Goal: Task Accomplishment & Management: Use online tool/utility

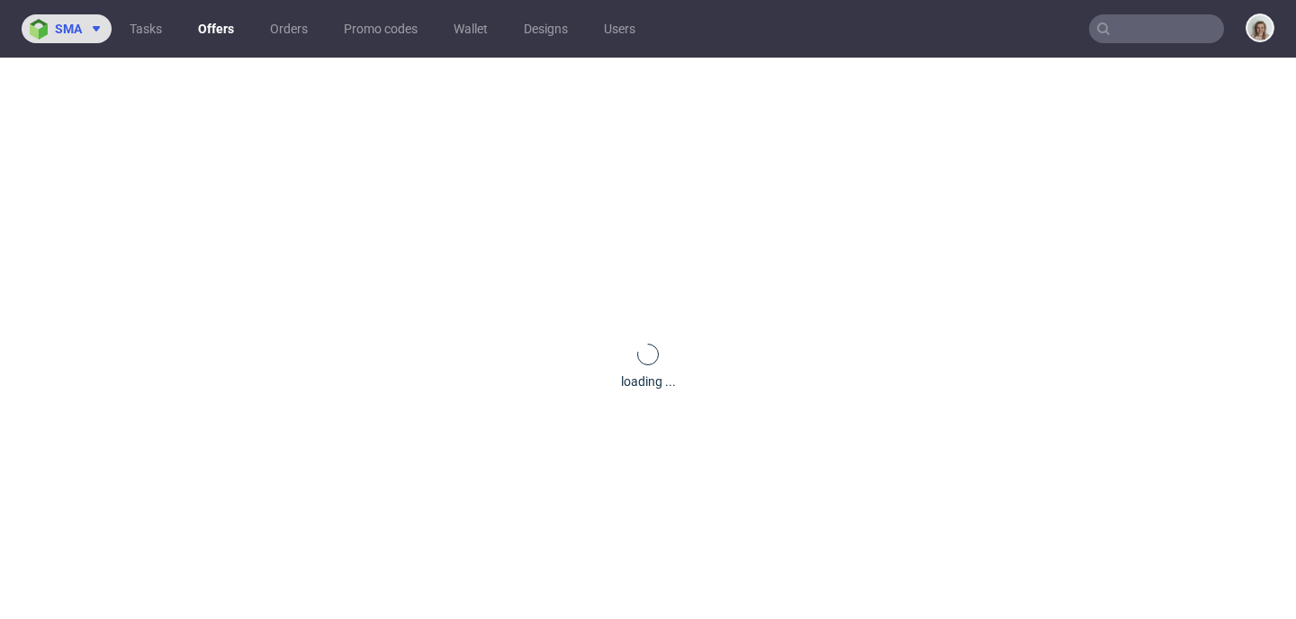
click at [52, 29] on img at bounding box center [42, 29] width 25 height 21
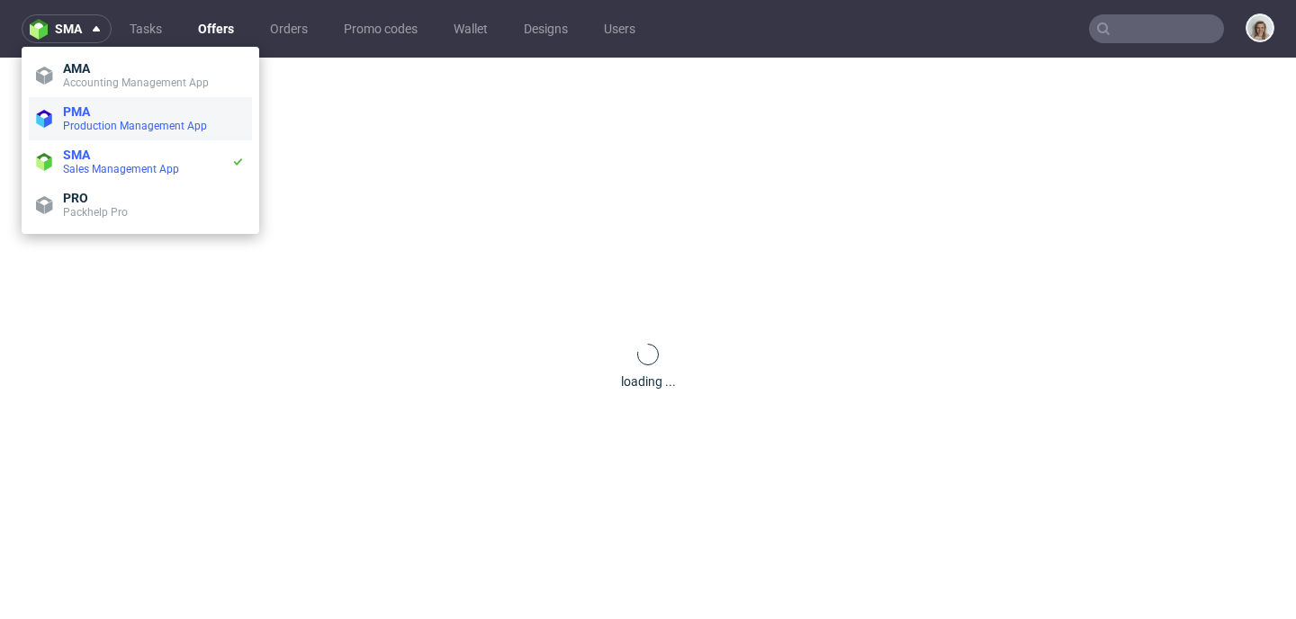
click at [124, 121] on span "Production Management App" at bounding box center [135, 126] width 144 height 13
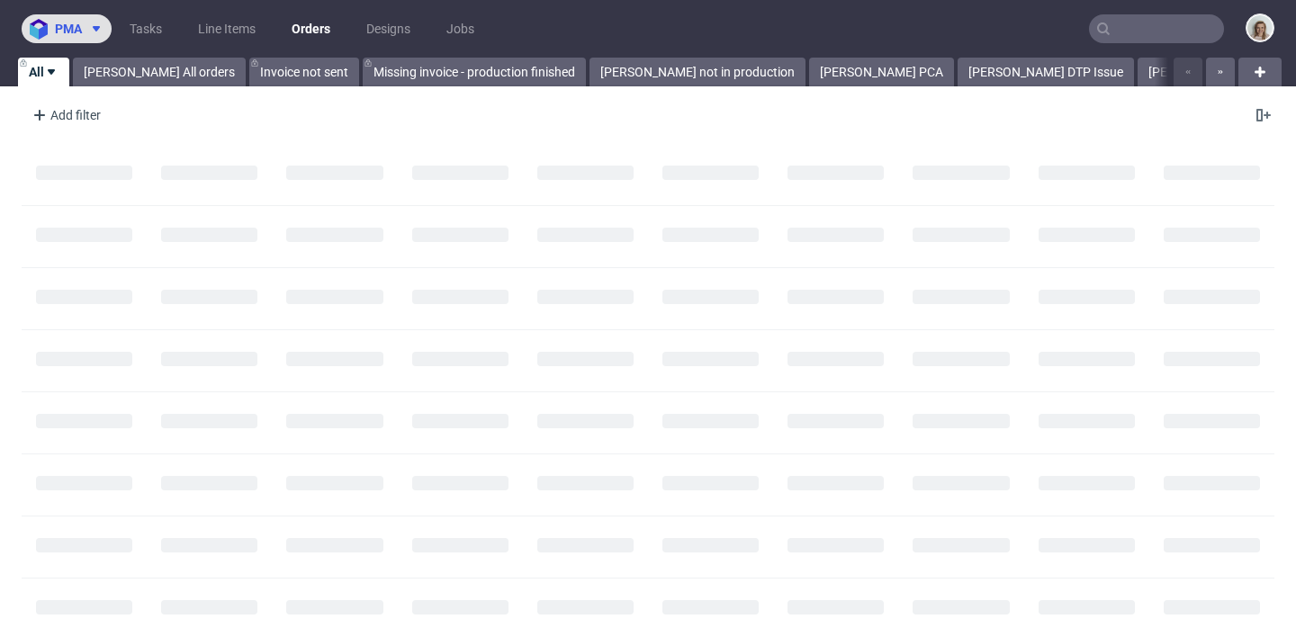
click at [68, 31] on span "pma" at bounding box center [68, 28] width 27 height 13
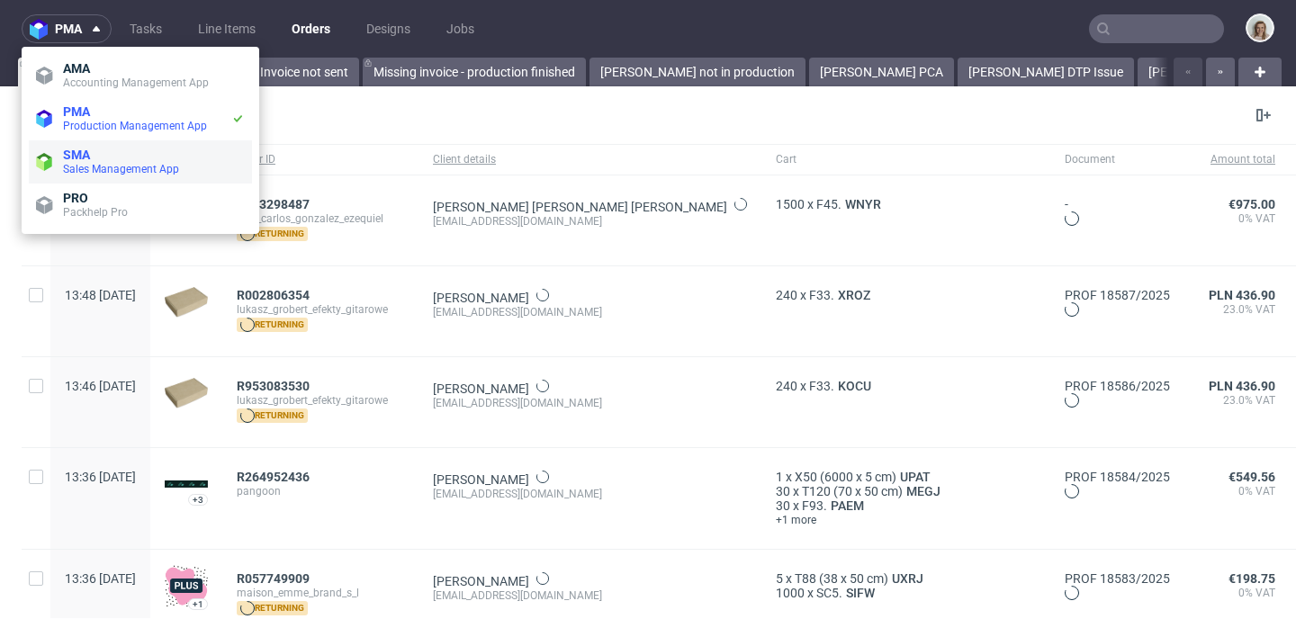
click at [92, 146] on li "SMA Sales Management App" at bounding box center [140, 161] width 223 height 43
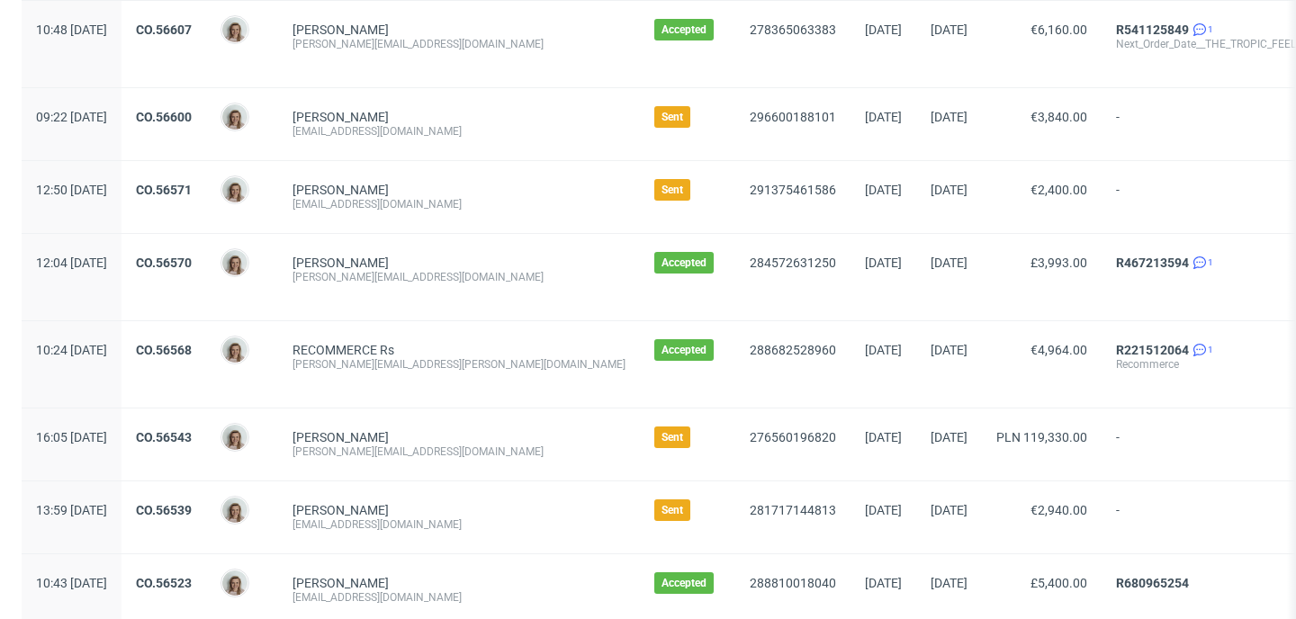
scroll to position [556, 0]
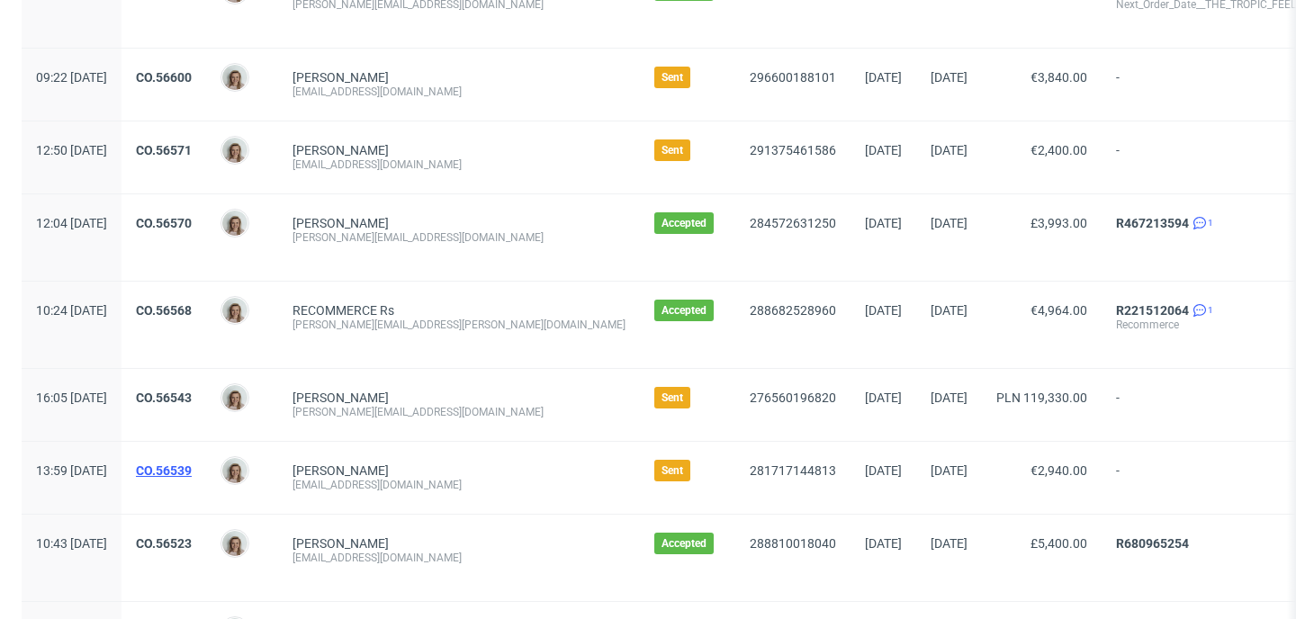
click at [192, 475] on link "CO.56539" at bounding box center [164, 470] width 56 height 14
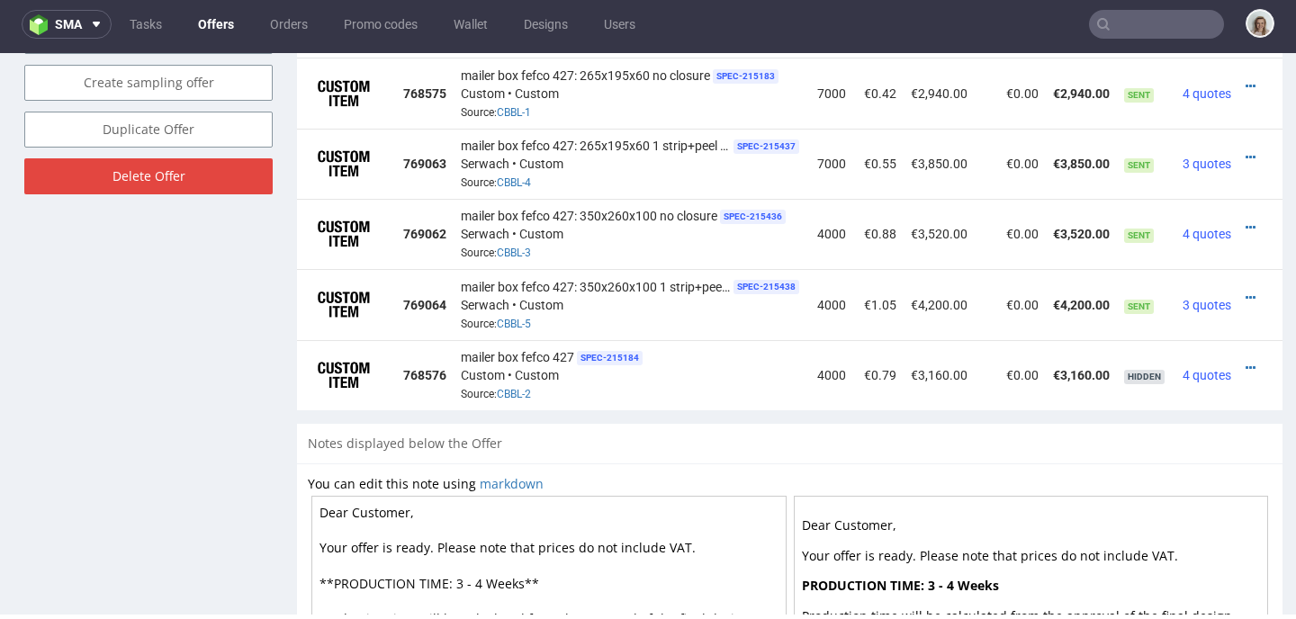
scroll to position [1024, 0]
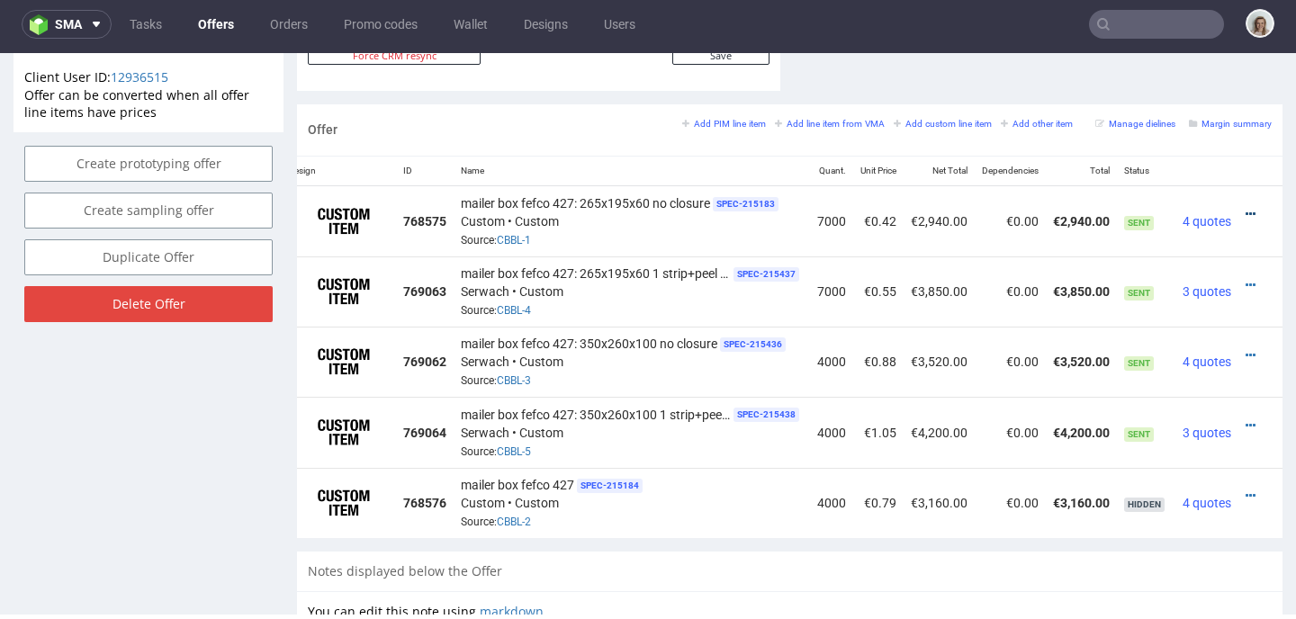
click at [1245, 210] on icon at bounding box center [1250, 214] width 10 height 13
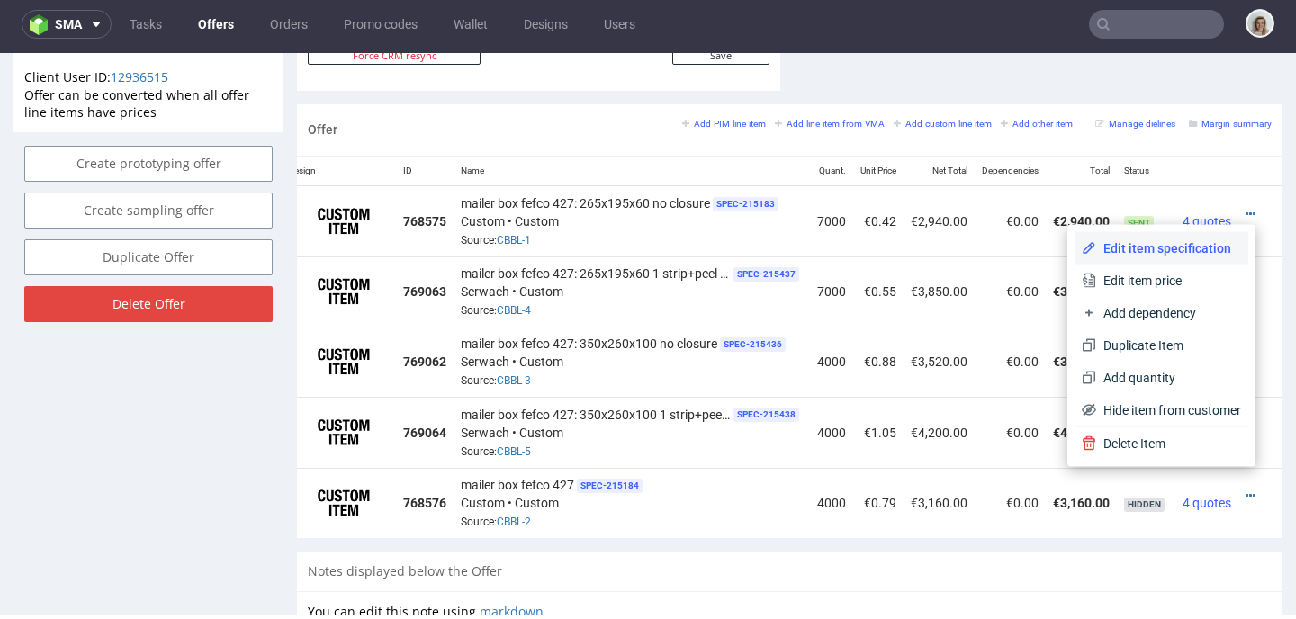
click at [1116, 241] on span "Edit item specification" at bounding box center [1168, 248] width 145 height 18
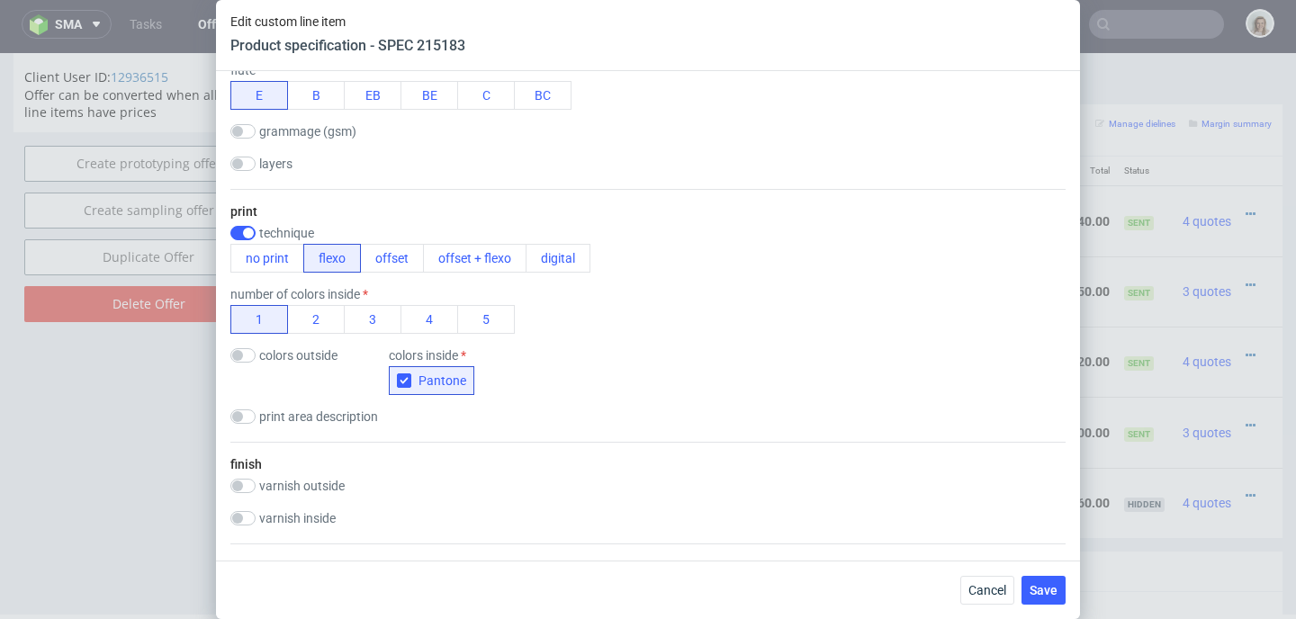
scroll to position [705, 0]
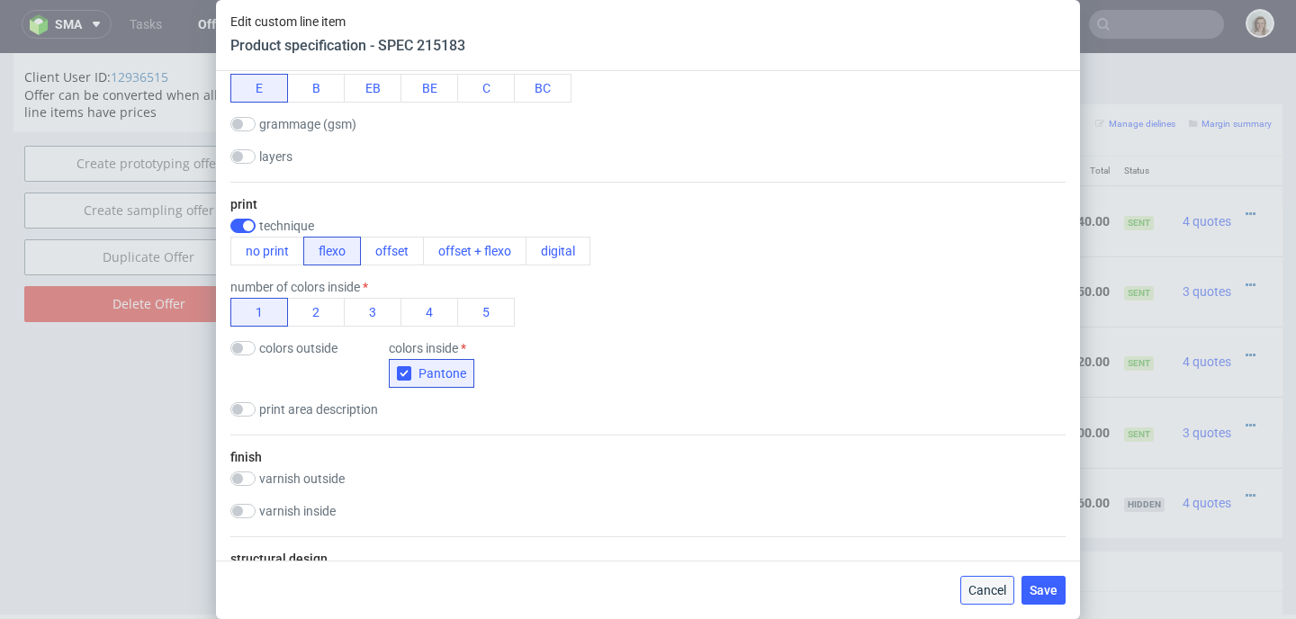
click at [979, 594] on span "Cancel" at bounding box center [987, 590] width 38 height 13
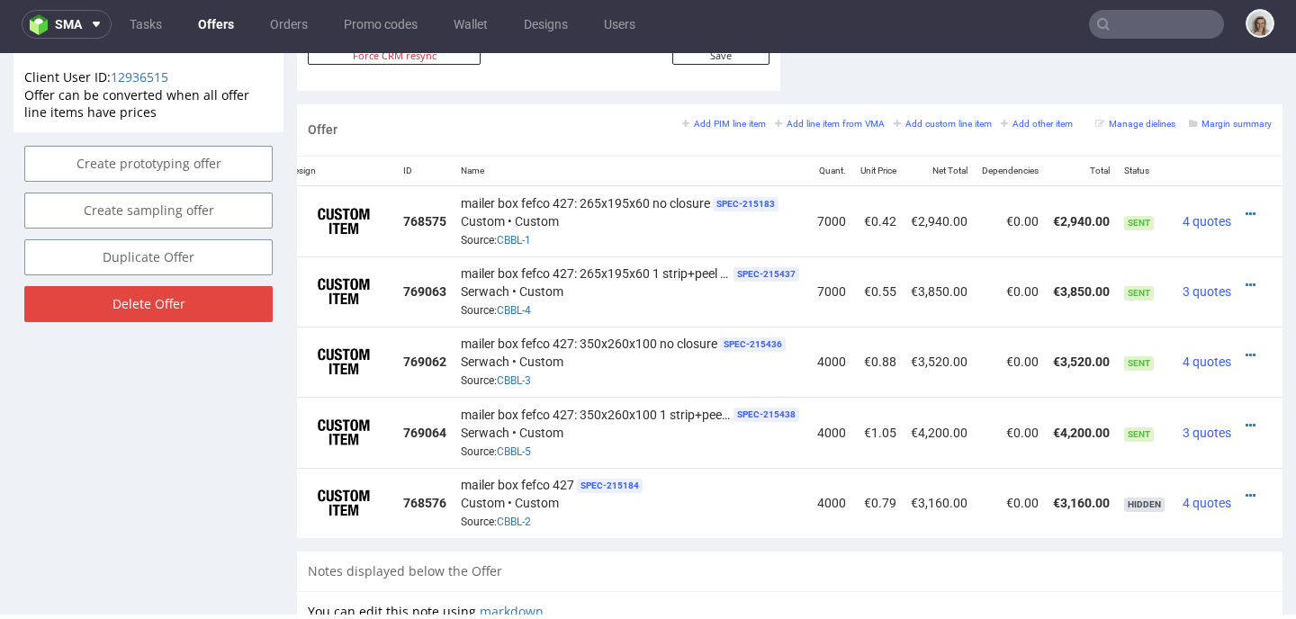
click at [1178, 17] on input "text" at bounding box center [1156, 24] width 135 height 29
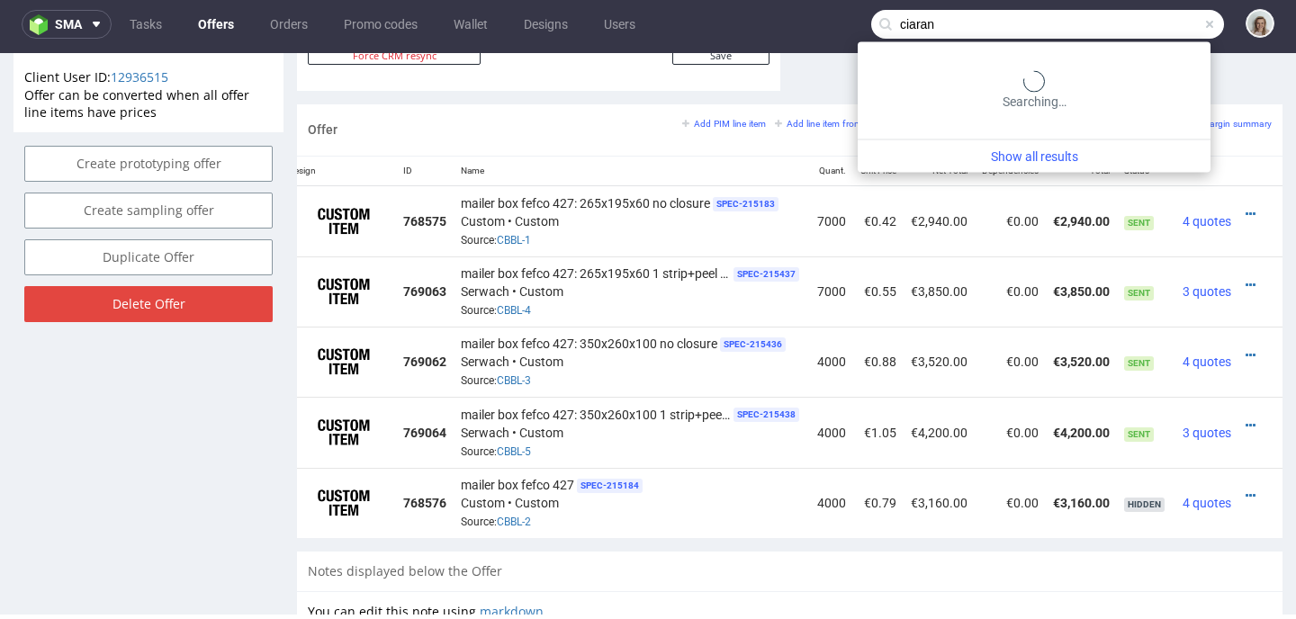
type input "ciaran"
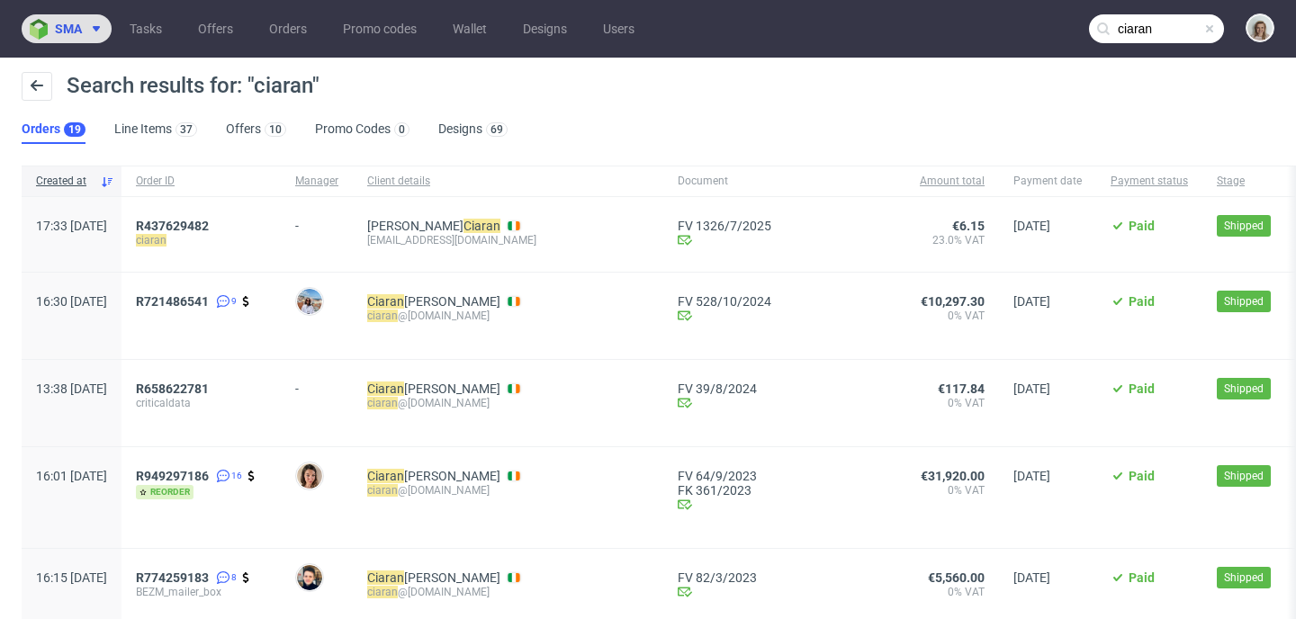
click at [41, 38] on img at bounding box center [42, 29] width 25 height 21
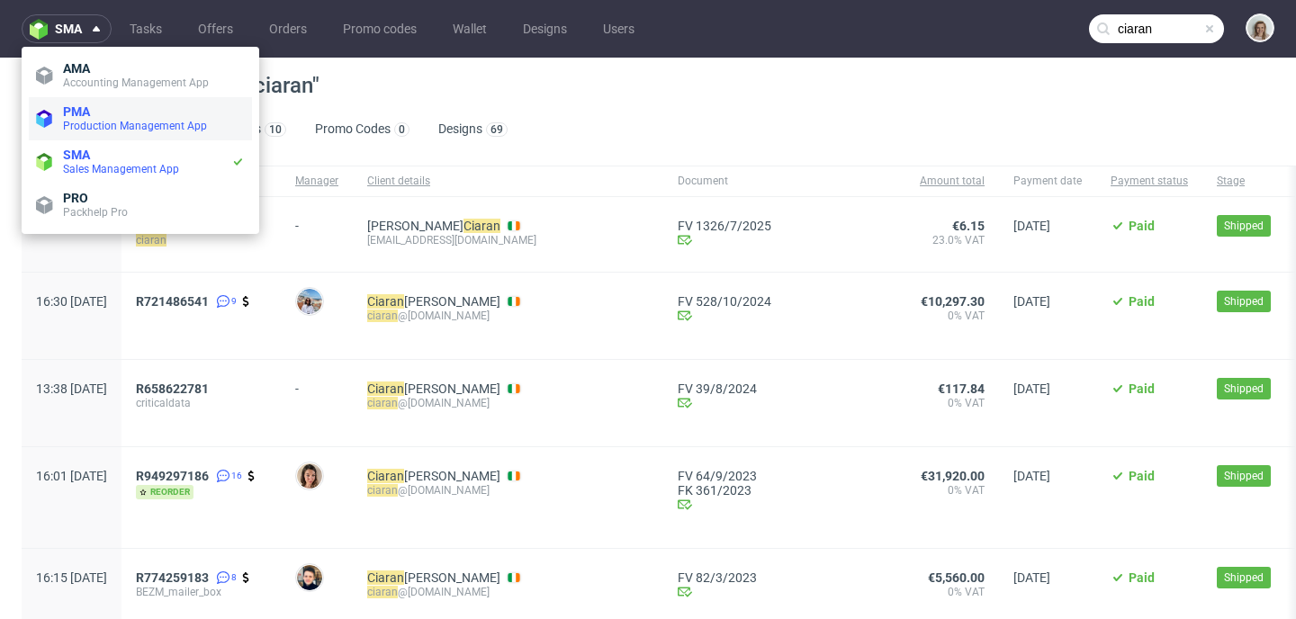
click at [103, 133] on li "PMA Production Management App" at bounding box center [140, 118] width 223 height 43
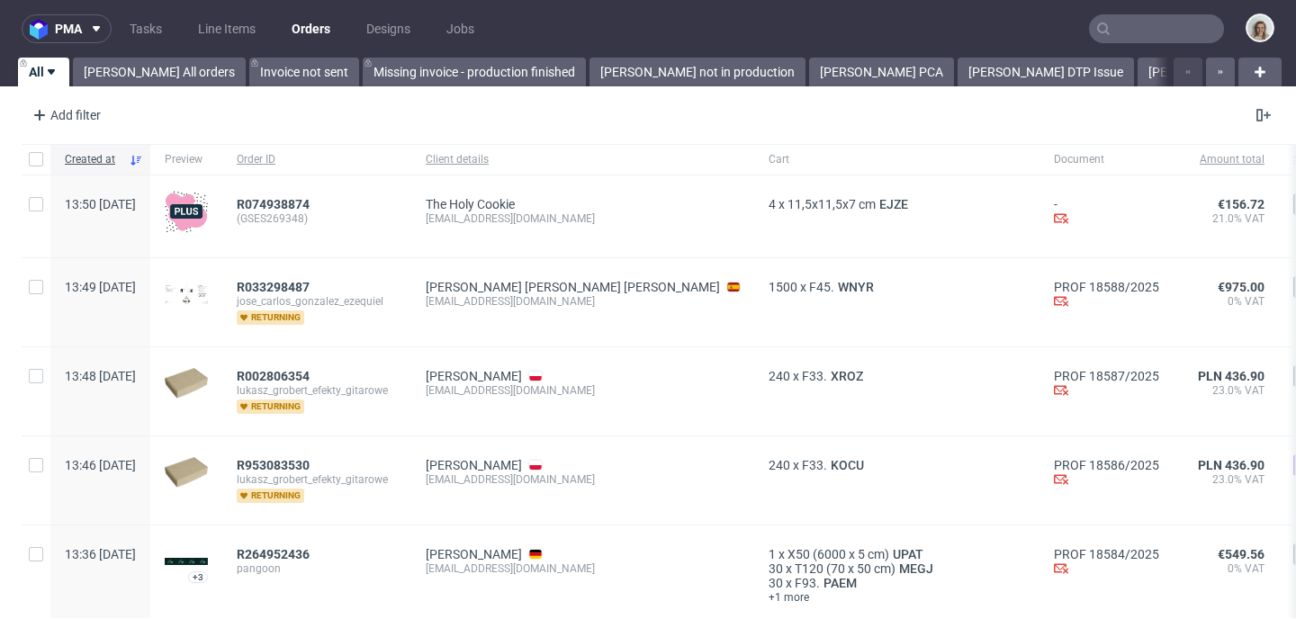
click at [1152, 29] on input "text" at bounding box center [1156, 28] width 135 height 29
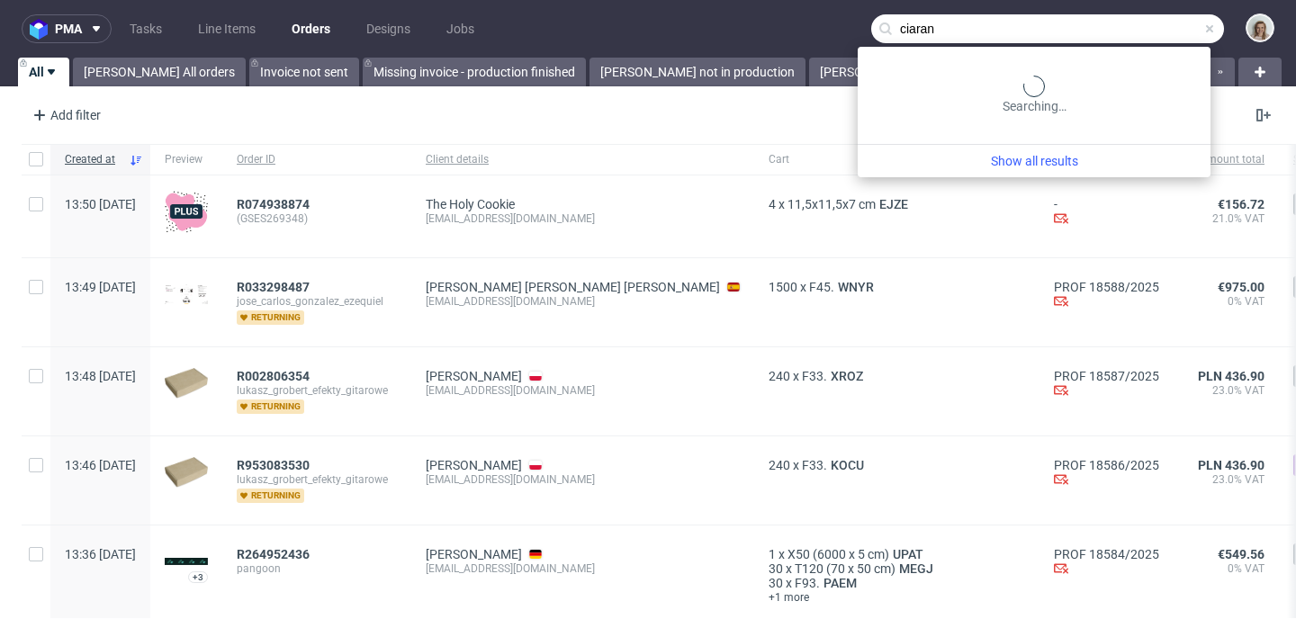
type input "ciaran"
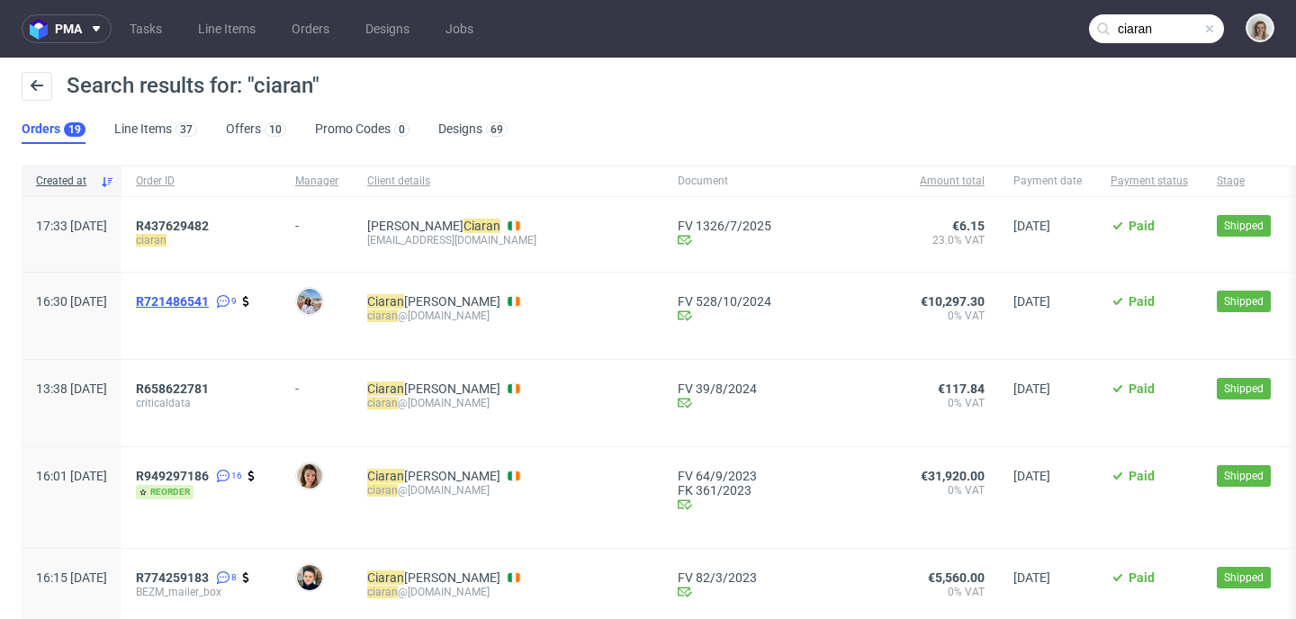
click at [209, 301] on span "R721486541" at bounding box center [172, 301] width 73 height 14
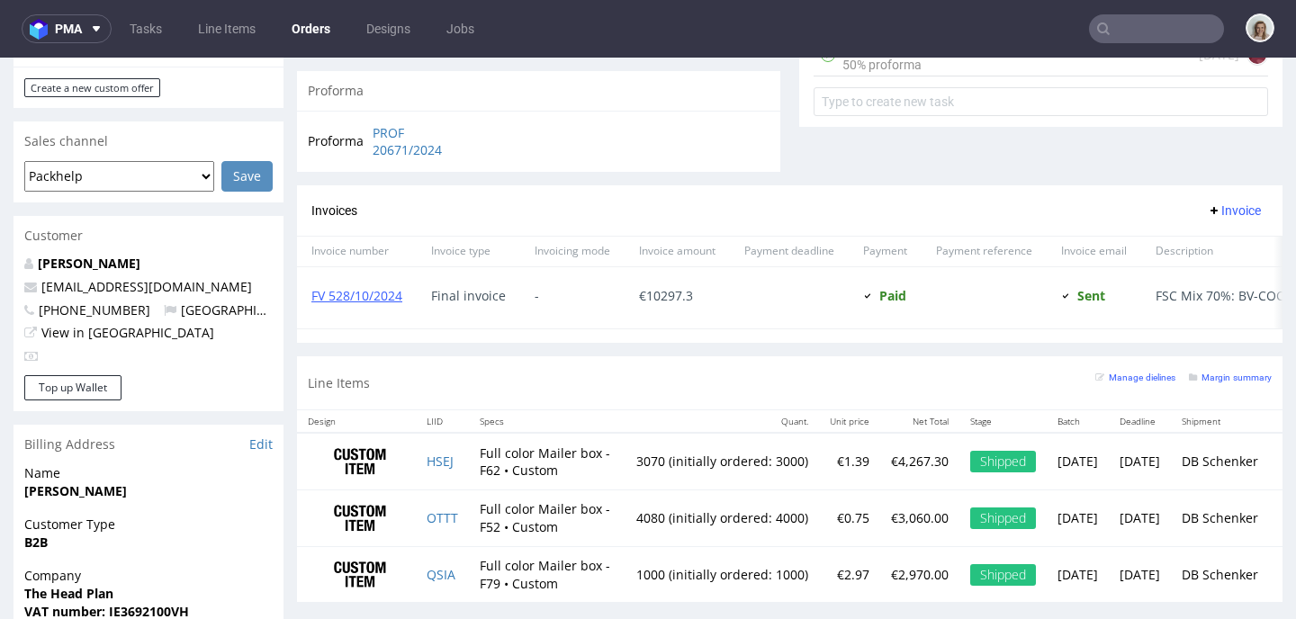
scroll to position [710, 0]
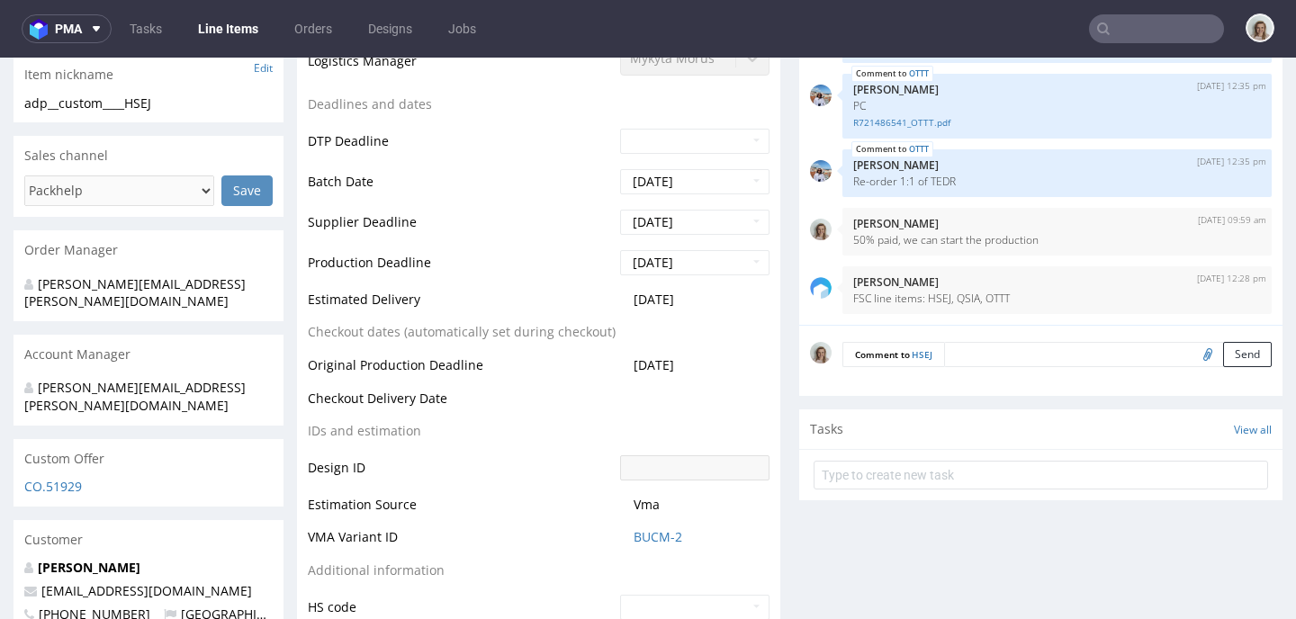
scroll to position [467, 0]
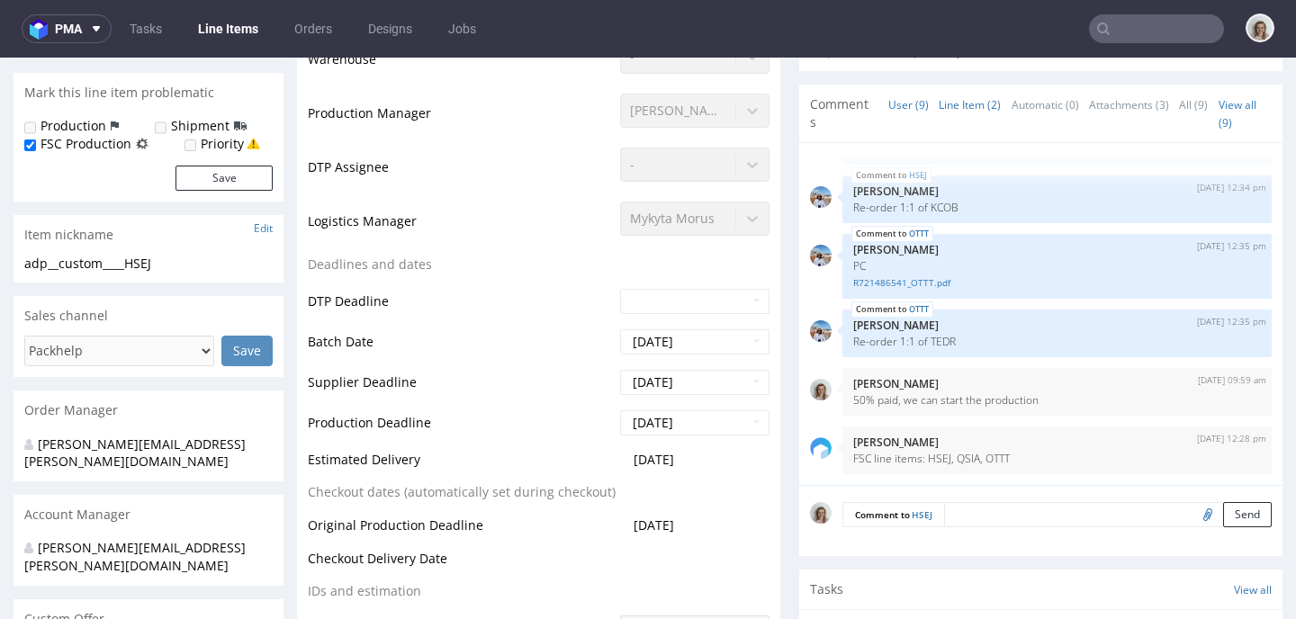
click at [959, 85] on link "Line Item (2)" at bounding box center [970, 104] width 62 height 39
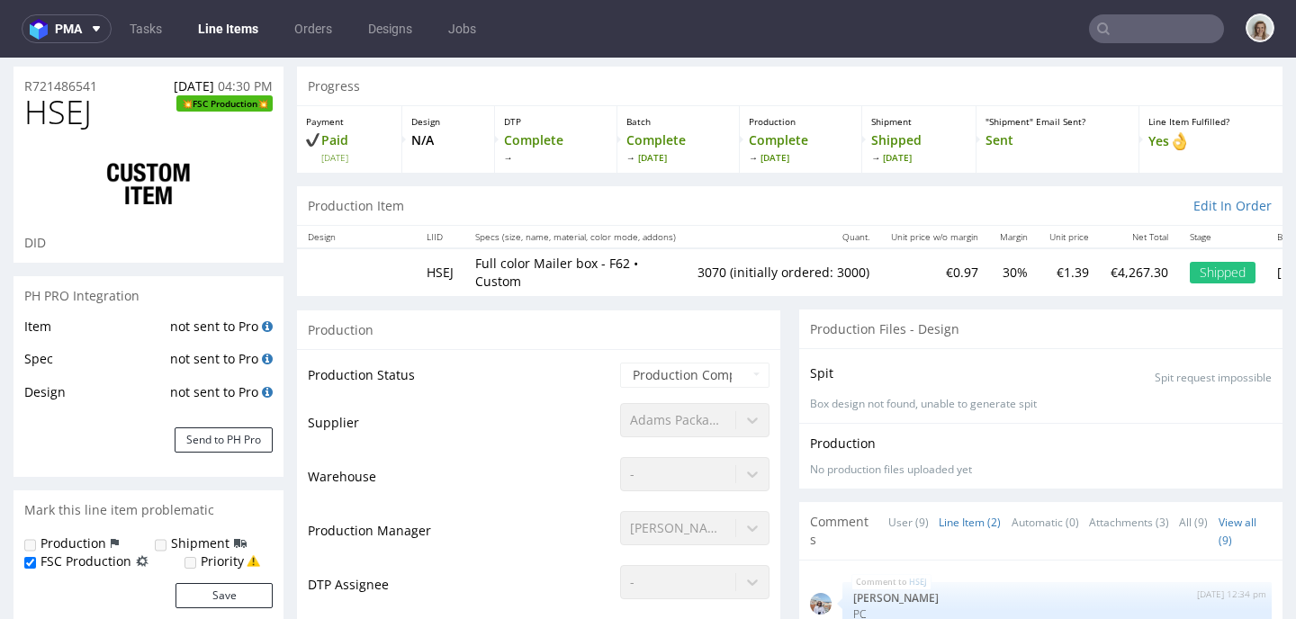
scroll to position [0, 0]
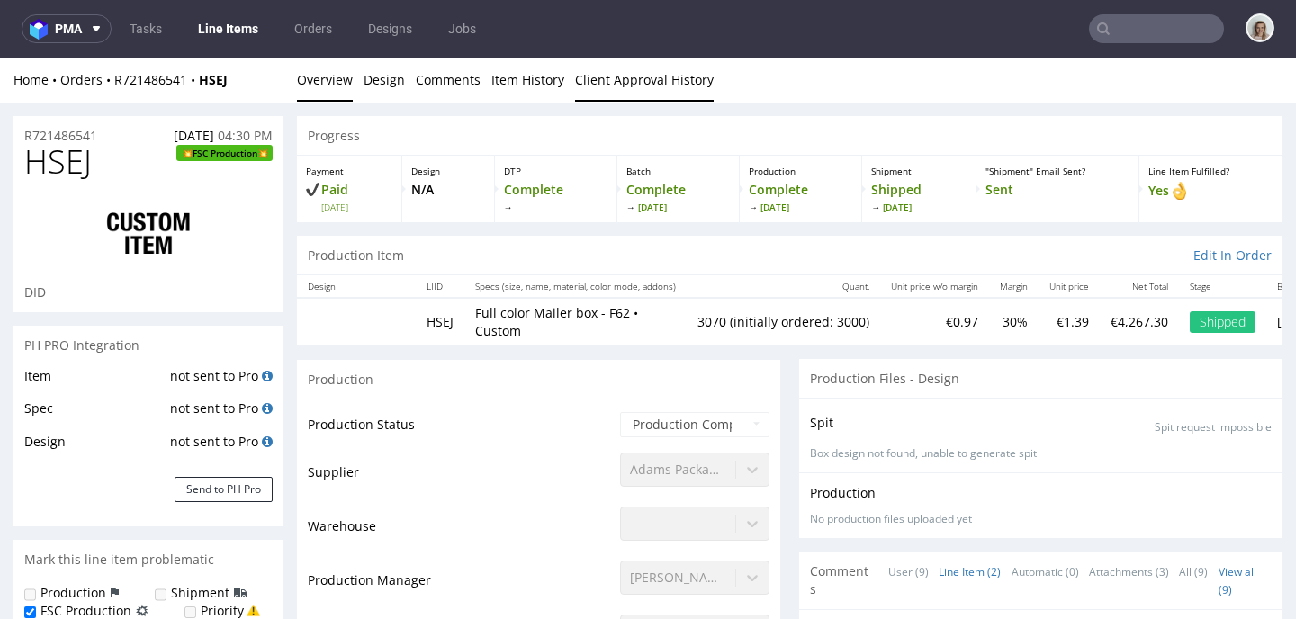
drag, startPoint x: 627, startPoint y: 79, endPoint x: 642, endPoint y: 92, distance: 19.1
click at [627, 79] on link "Client Approval History" at bounding box center [644, 80] width 139 height 44
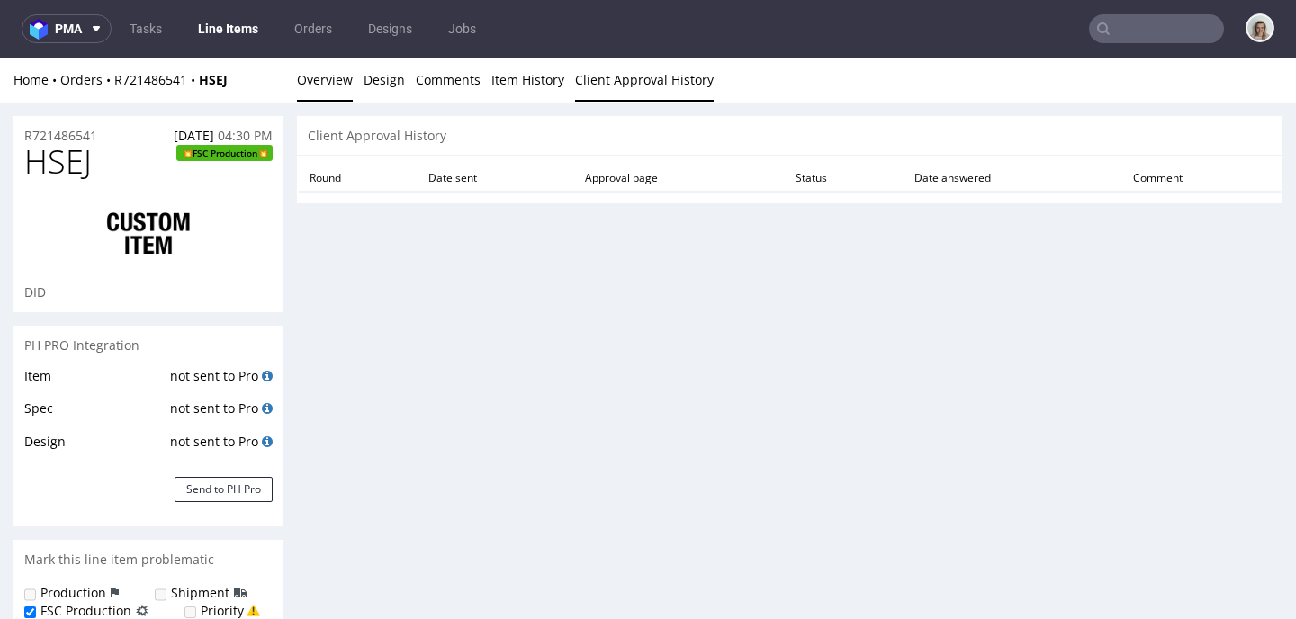
click at [308, 87] on link "Overview" at bounding box center [325, 80] width 56 height 44
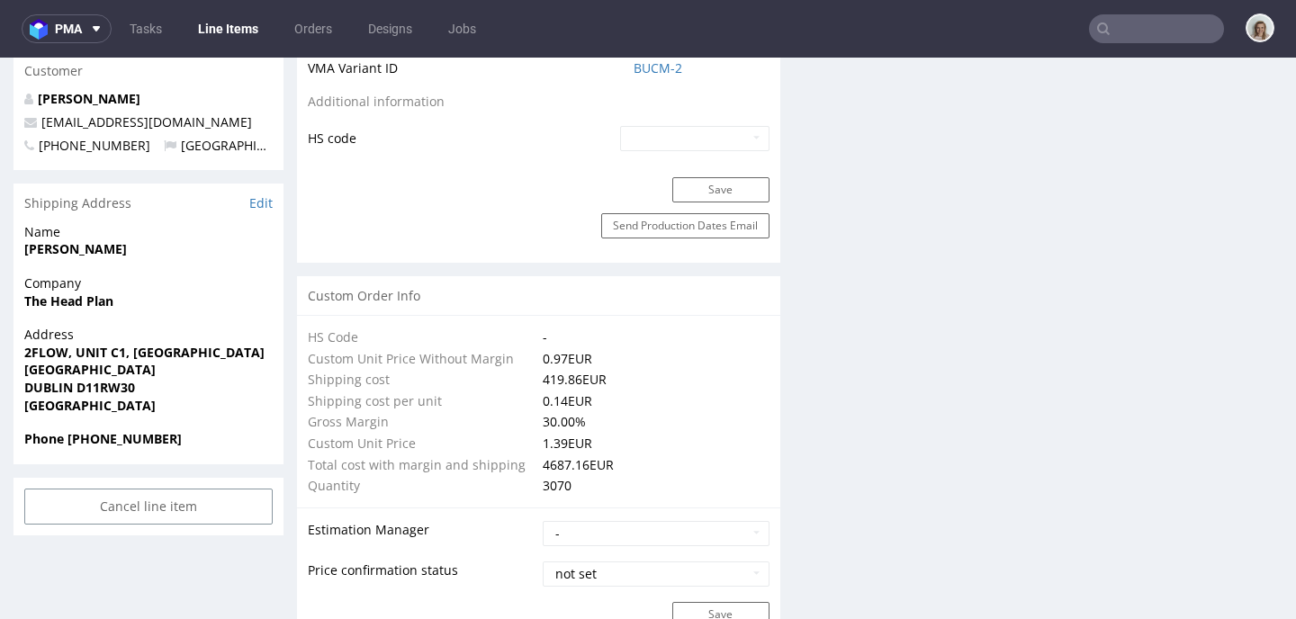
scroll to position [1703, 0]
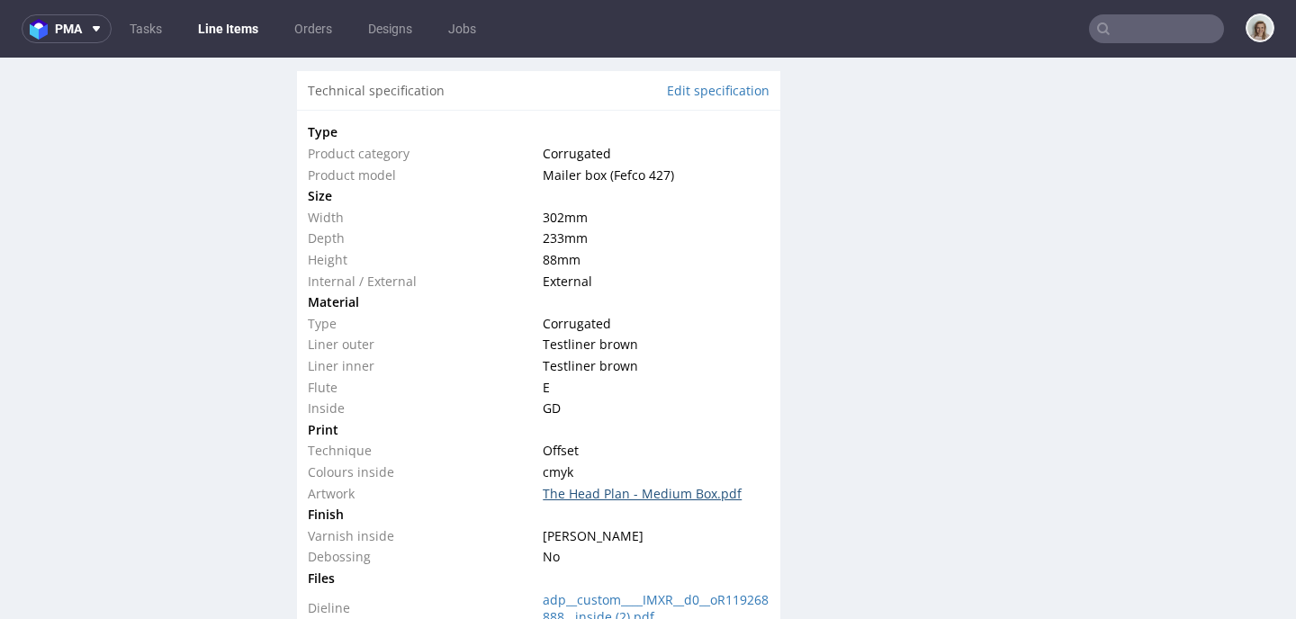
click at [656, 485] on link "The Head Plan - Medium Box.pdf" at bounding box center [642, 493] width 199 height 17
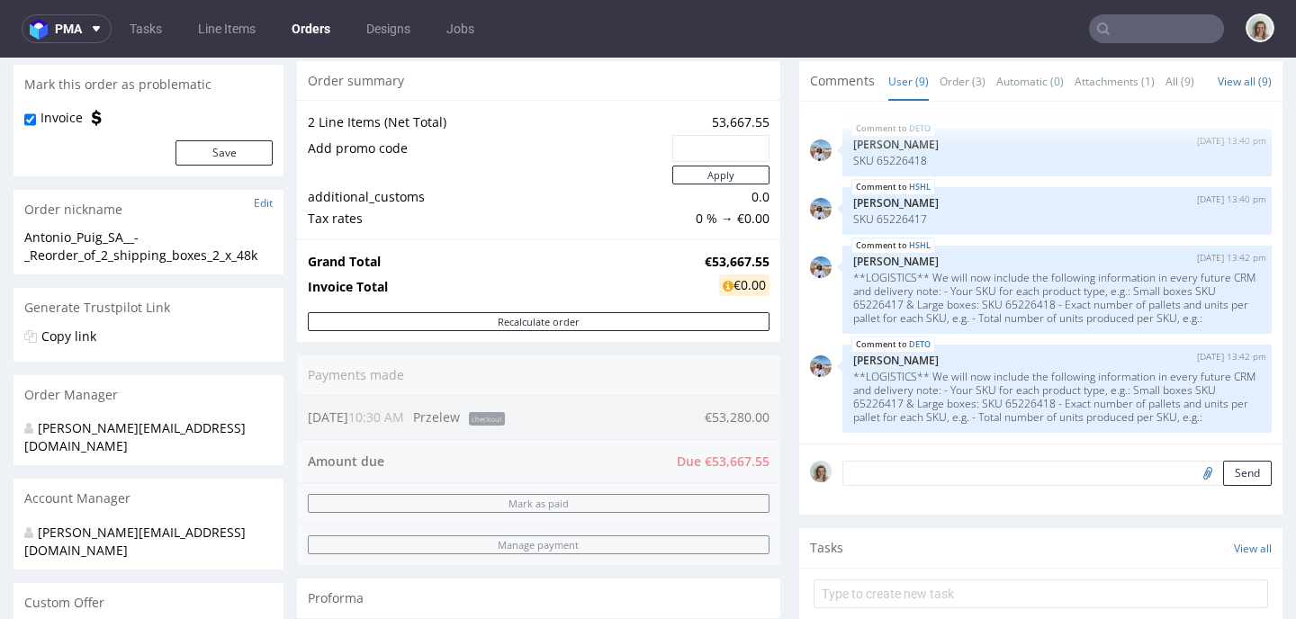
scroll to position [178, 0]
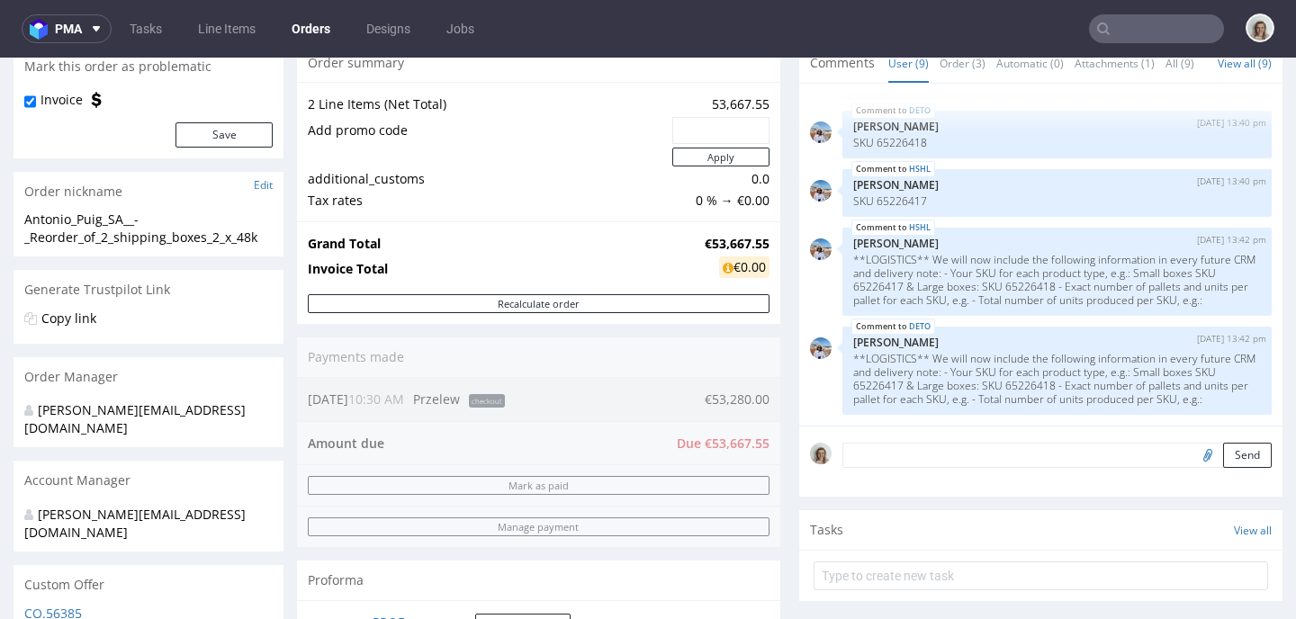
click at [1133, 33] on input "text" at bounding box center [1156, 28] width 135 height 29
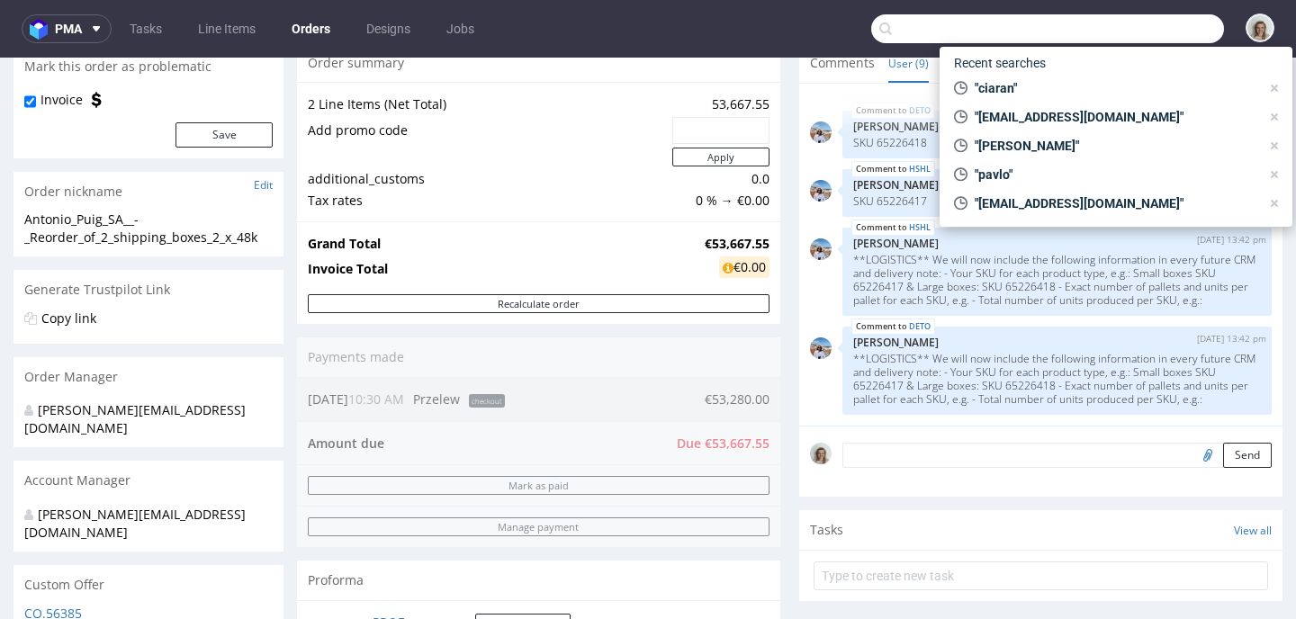
paste input "[EMAIL_ADDRESS][DOMAIN_NAME]"
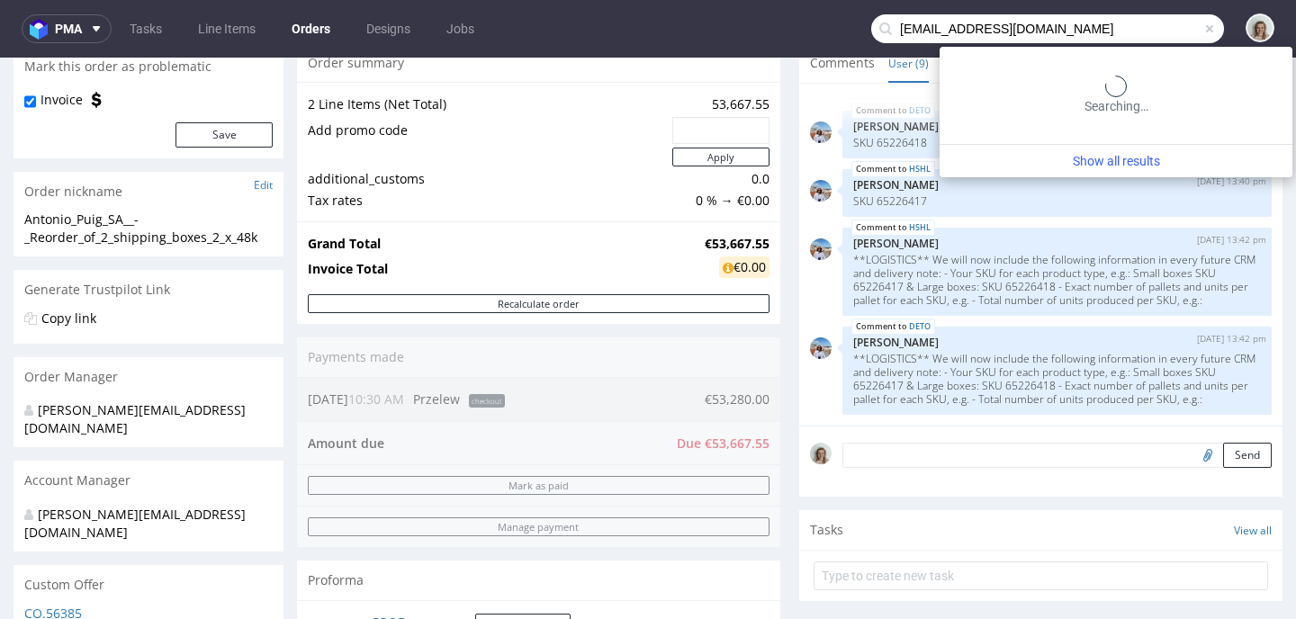
type input "[EMAIL_ADDRESS][DOMAIN_NAME]"
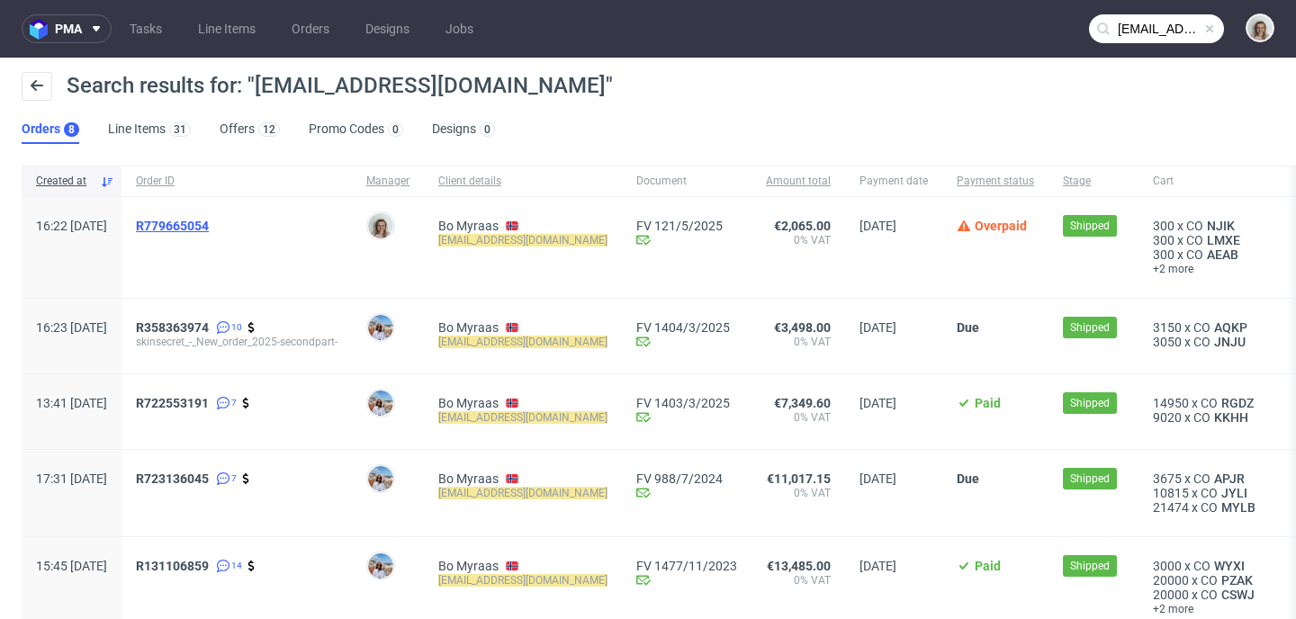
click at [209, 225] on span "R779665054" at bounding box center [172, 226] width 73 height 14
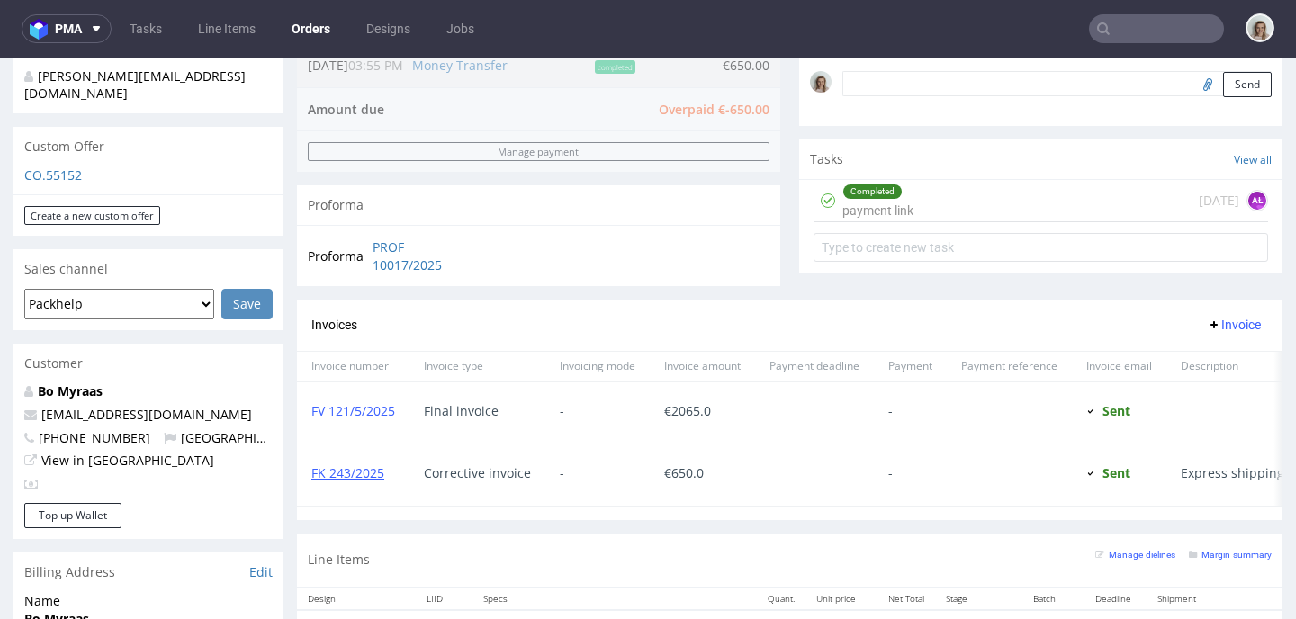
scroll to position [979, 0]
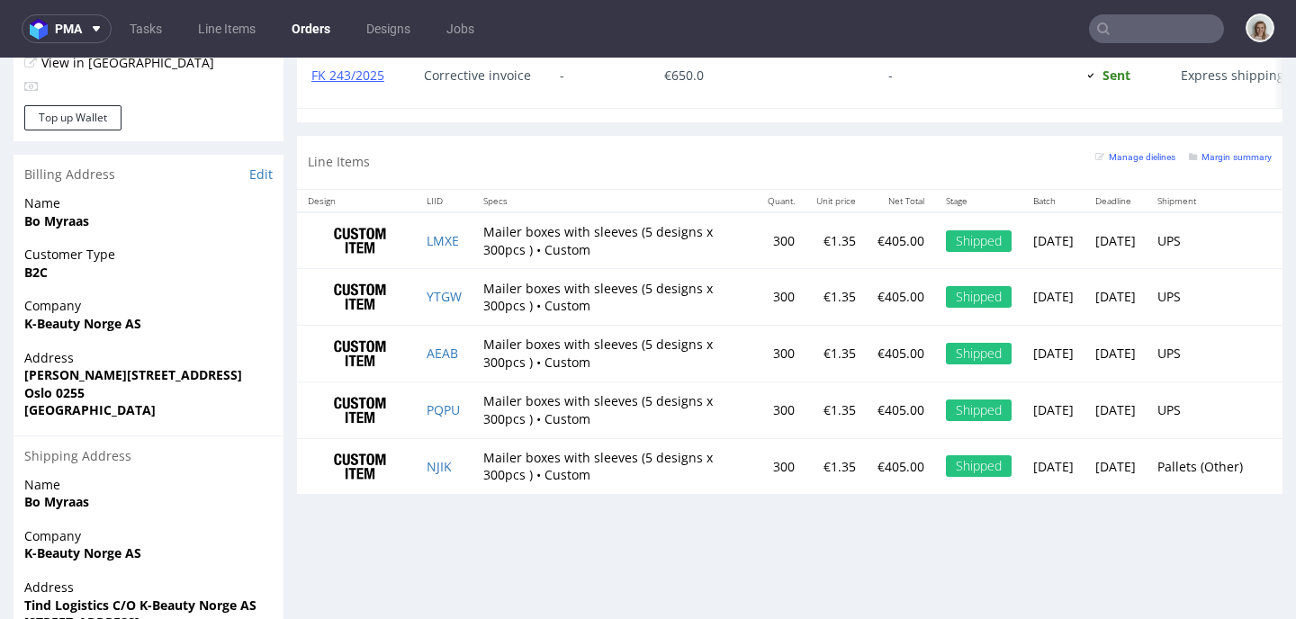
type input "[EMAIL_ADDRESS][DOMAIN_NAME]"
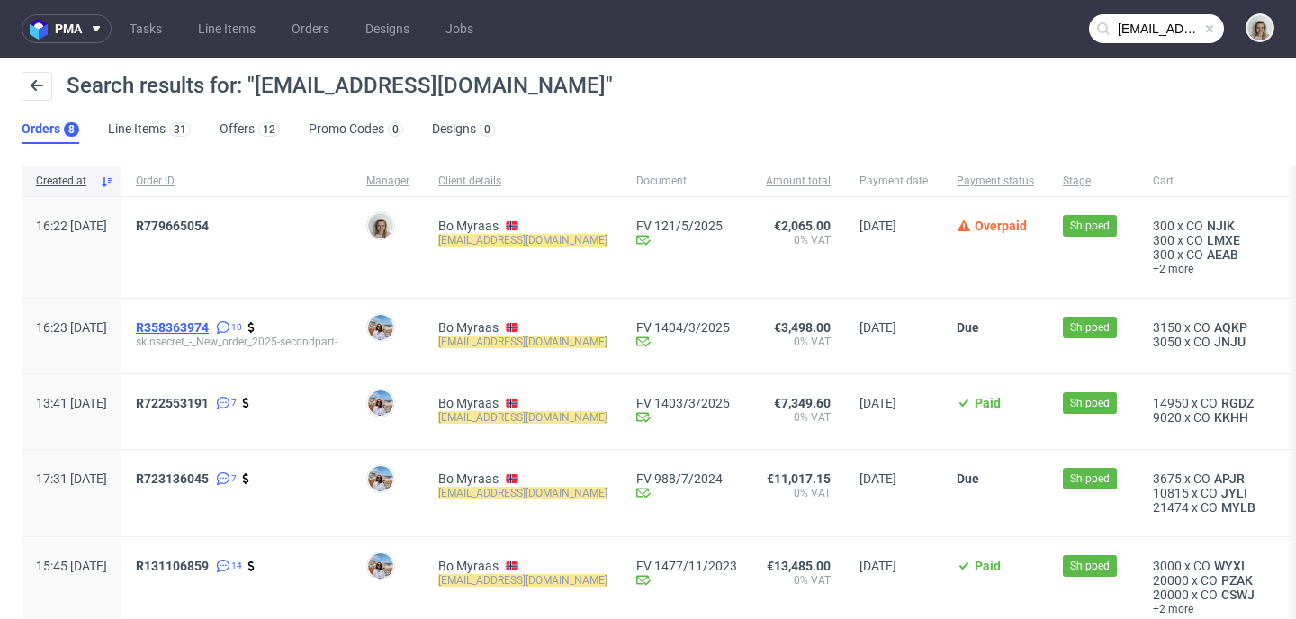
click at [209, 325] on span "R358363974" at bounding box center [172, 327] width 73 height 14
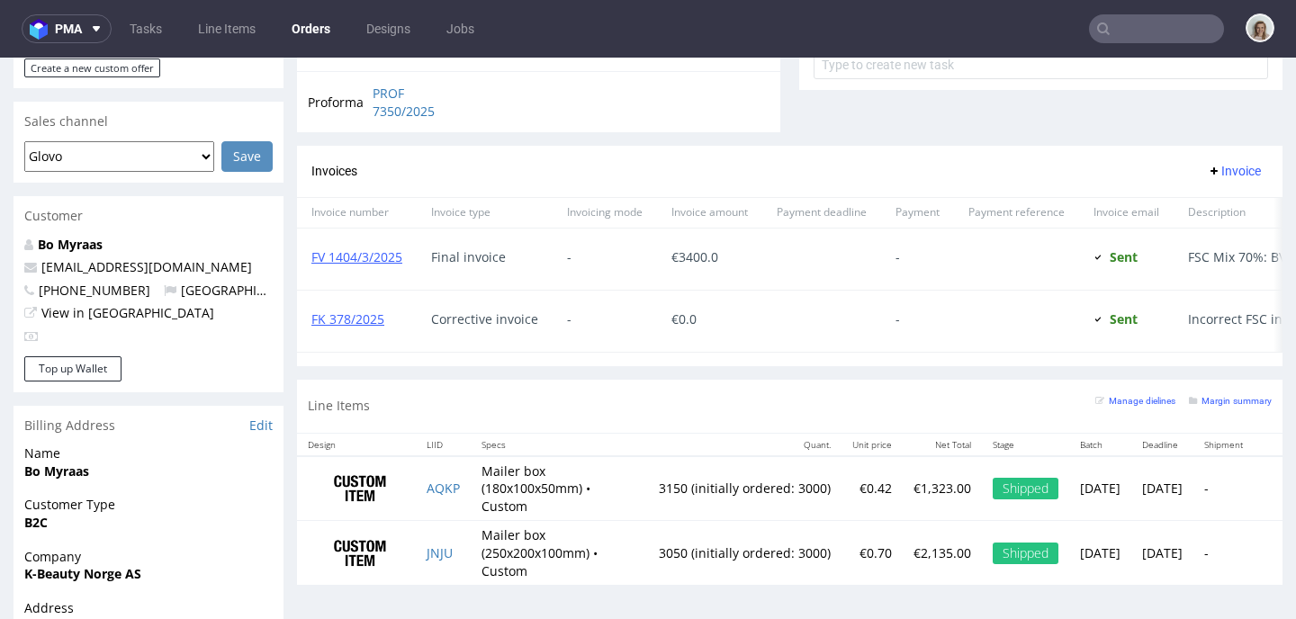
scroll to position [779, 0]
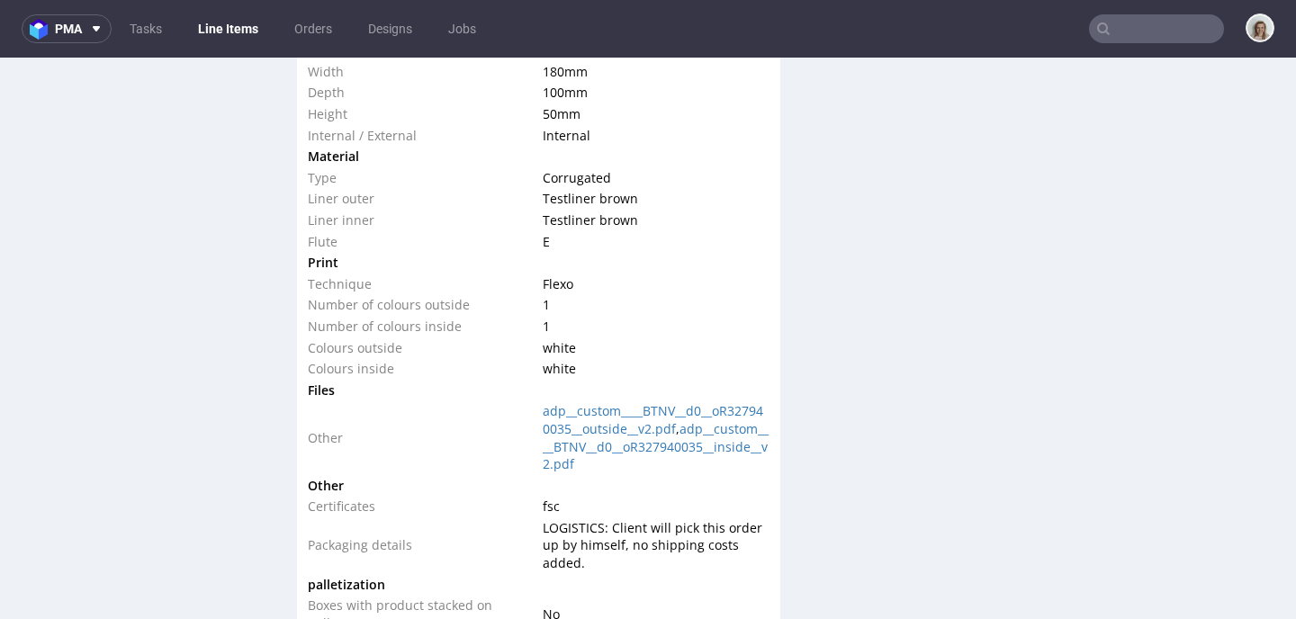
scroll to position [1948, 0]
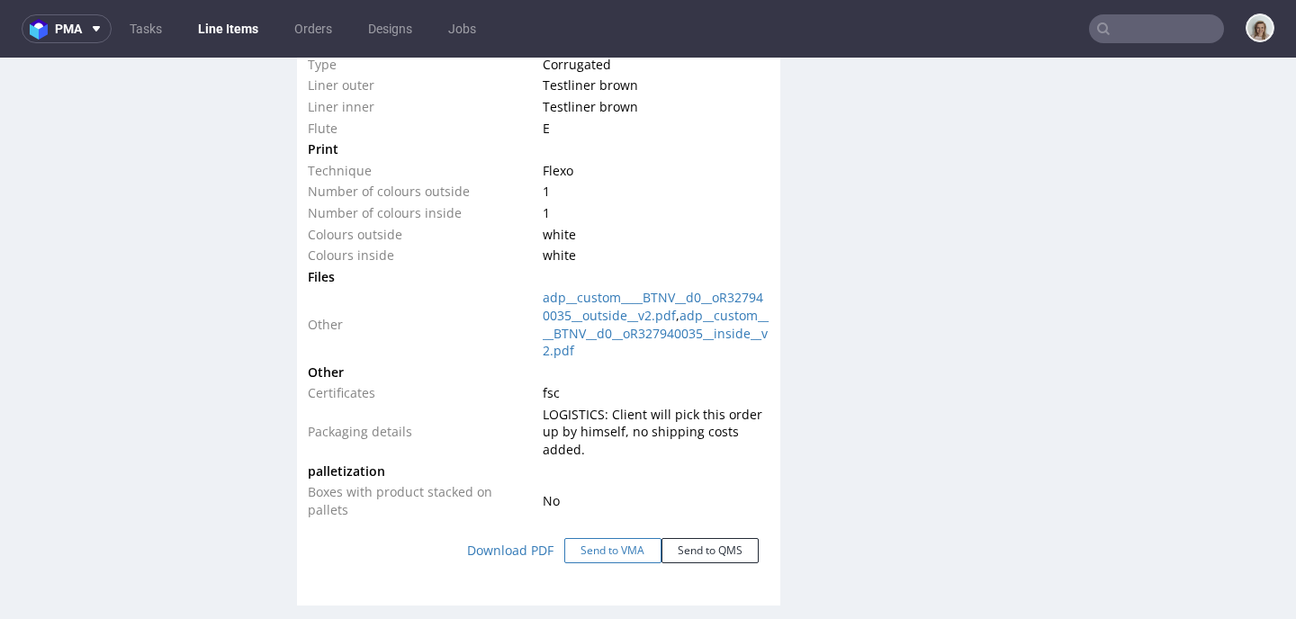
click button "Send to VMA"
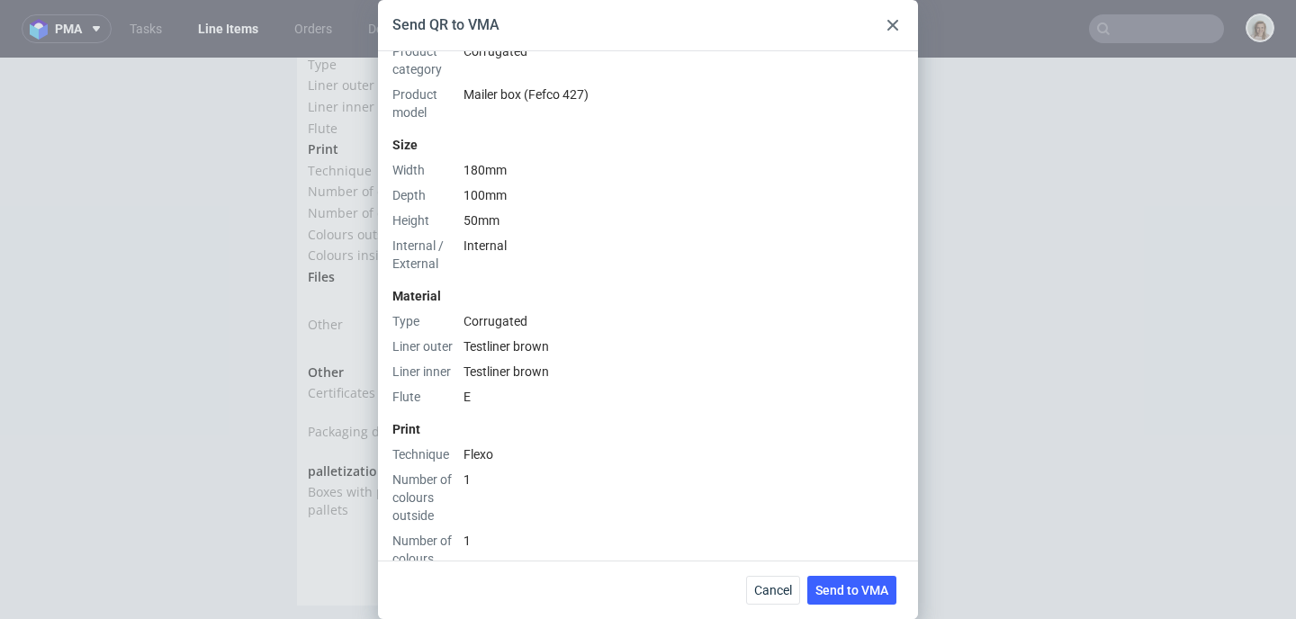
scroll to position [621, 0]
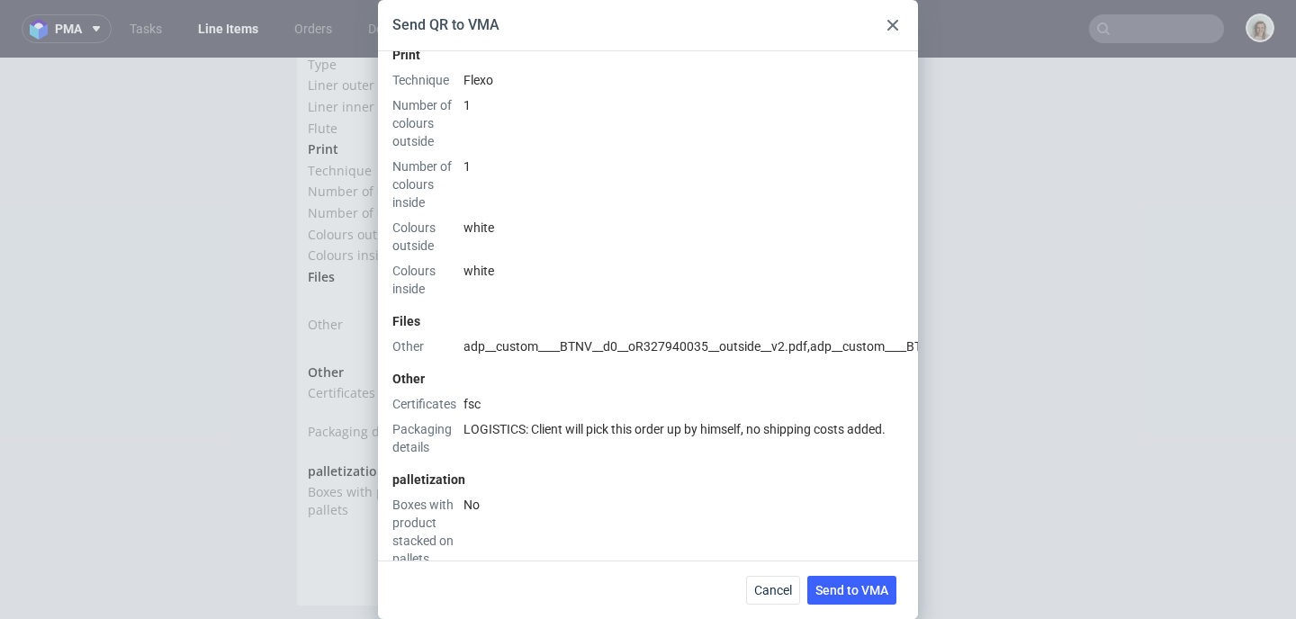
click at [578, 618] on span at bounding box center [550, 625] width 76 height 13
checkbox input "true"
click at [415, 618] on icon "button" at bounding box center [413, 625] width 13 height 13
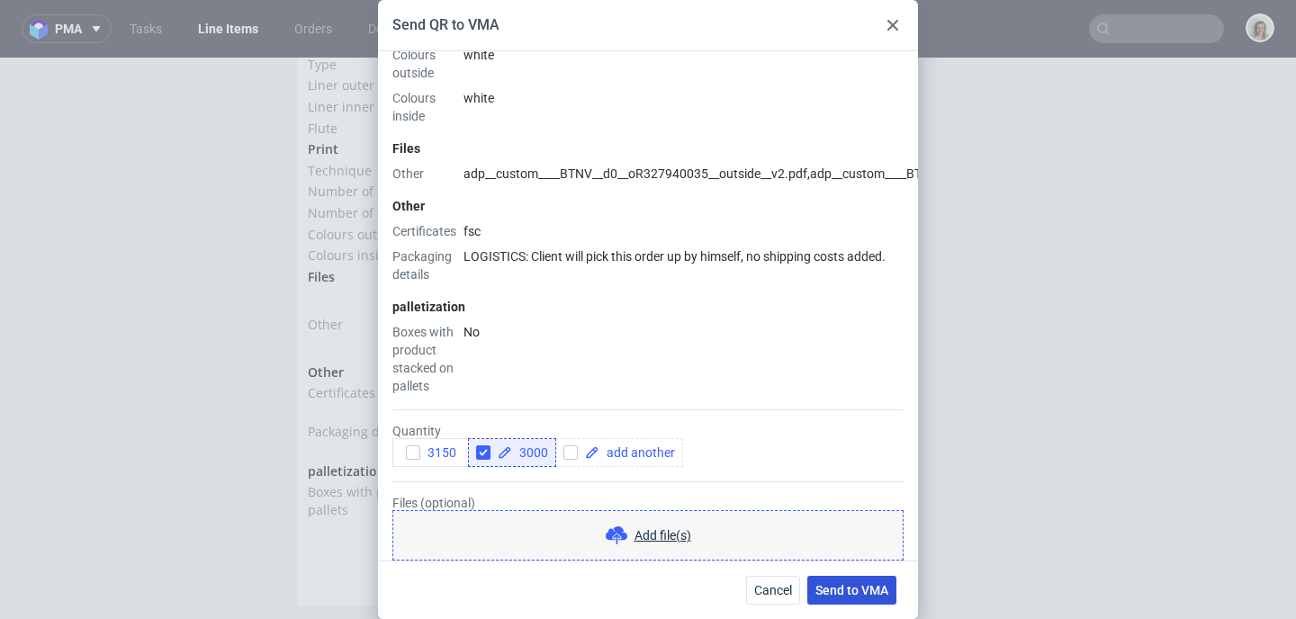
click at [872, 589] on span "Send to VMA" at bounding box center [851, 590] width 73 height 13
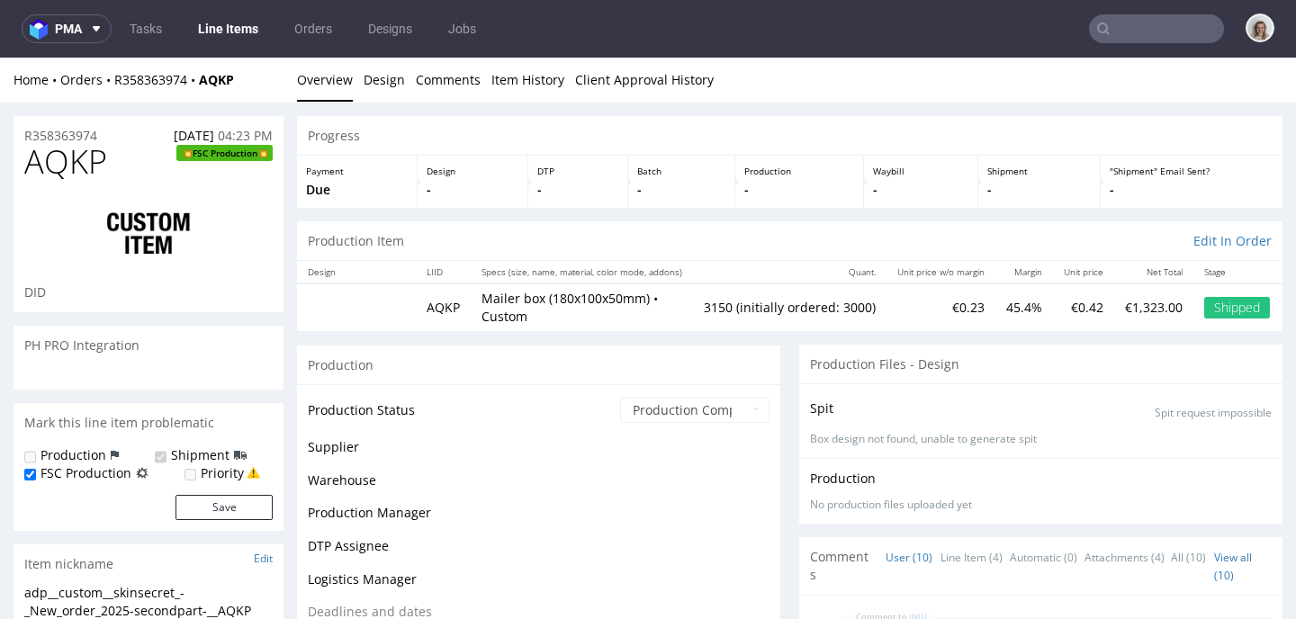
scroll to position [414, 0]
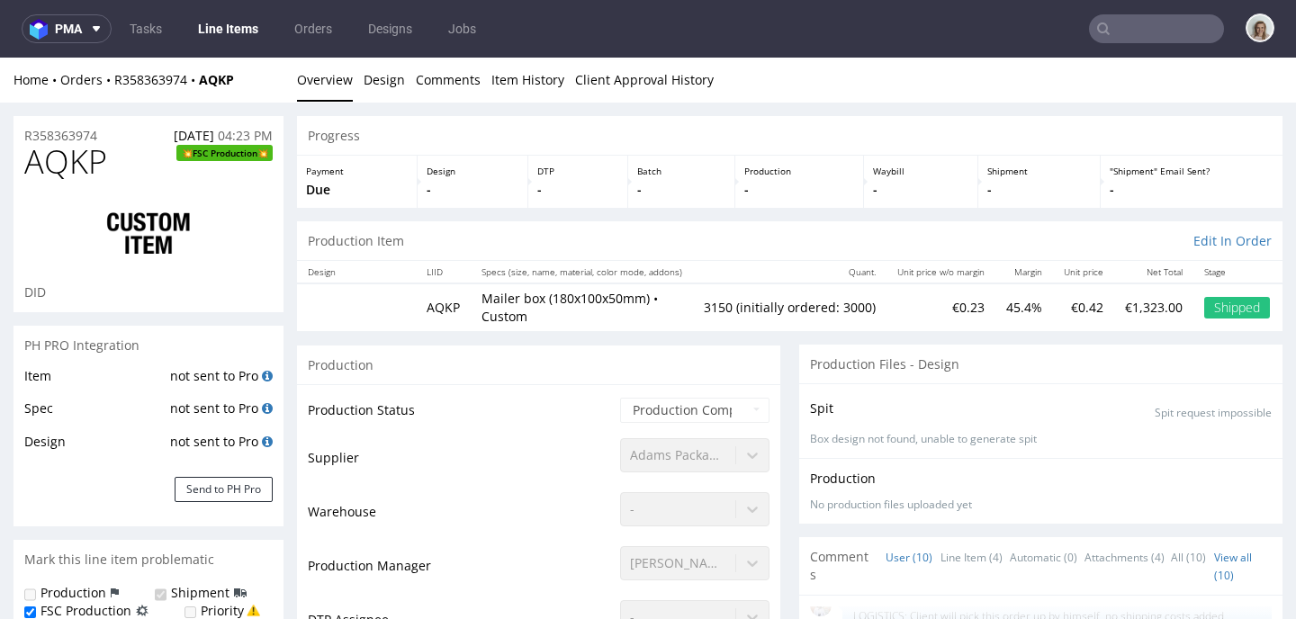
select select "in_progress"
drag, startPoint x: 106, startPoint y: 150, endPoint x: 29, endPoint y: 160, distance: 78.0
click at [29, 160] on h1 "AQKP FSC Production" at bounding box center [148, 162] width 248 height 36
copy span "AQKP"
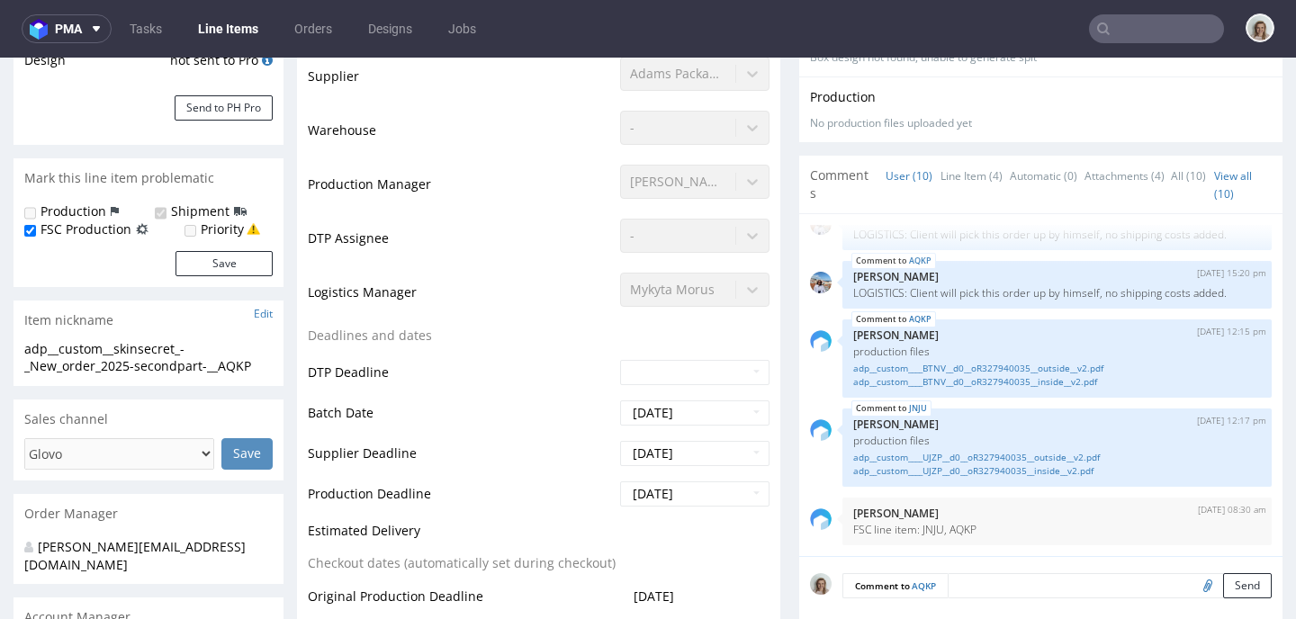
scroll to position [1, 0]
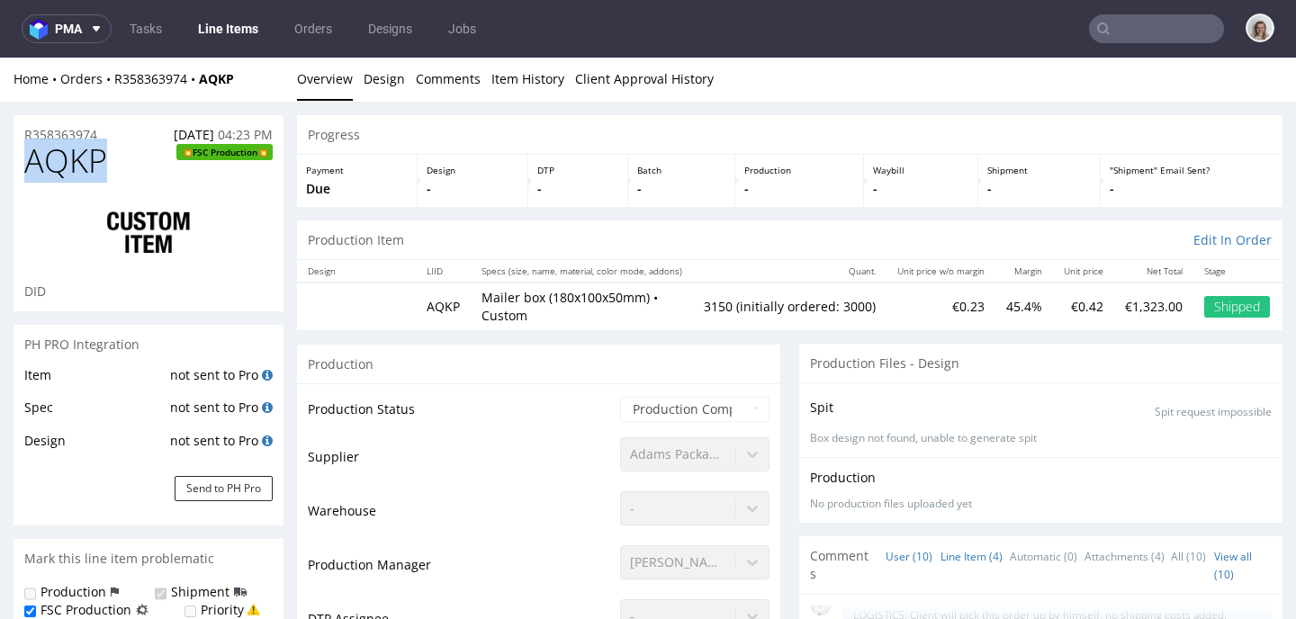
click at [947, 554] on link "Line Item (4)" at bounding box center [971, 556] width 62 height 39
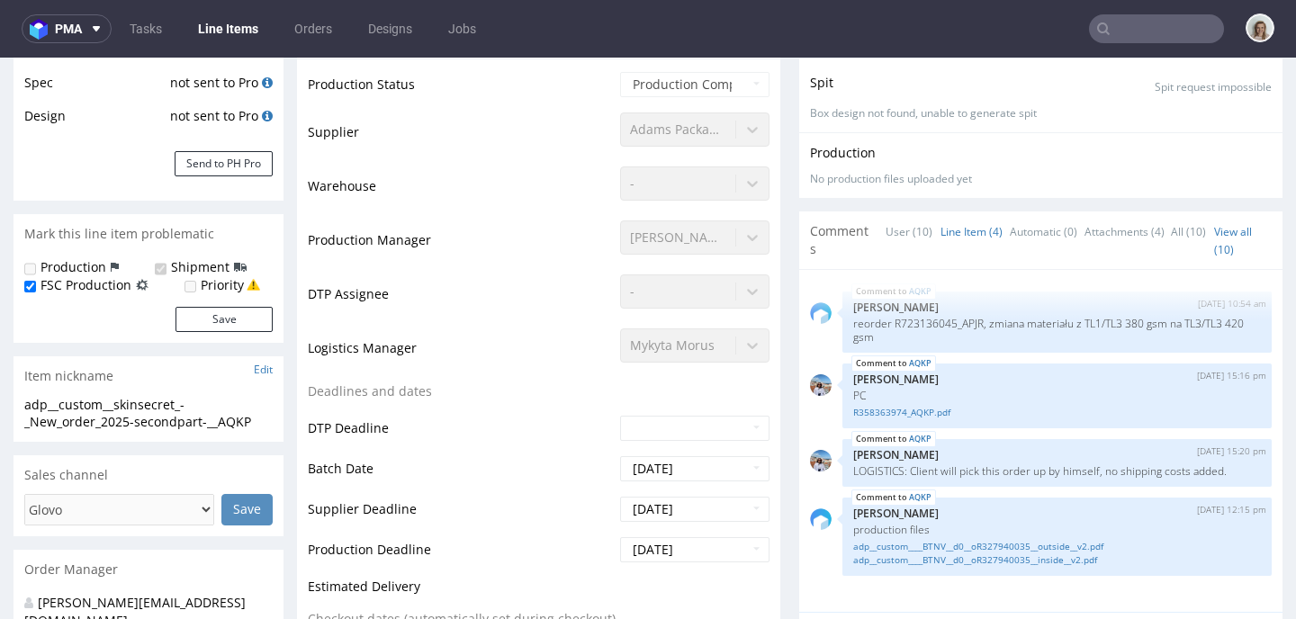
scroll to position [328, 0]
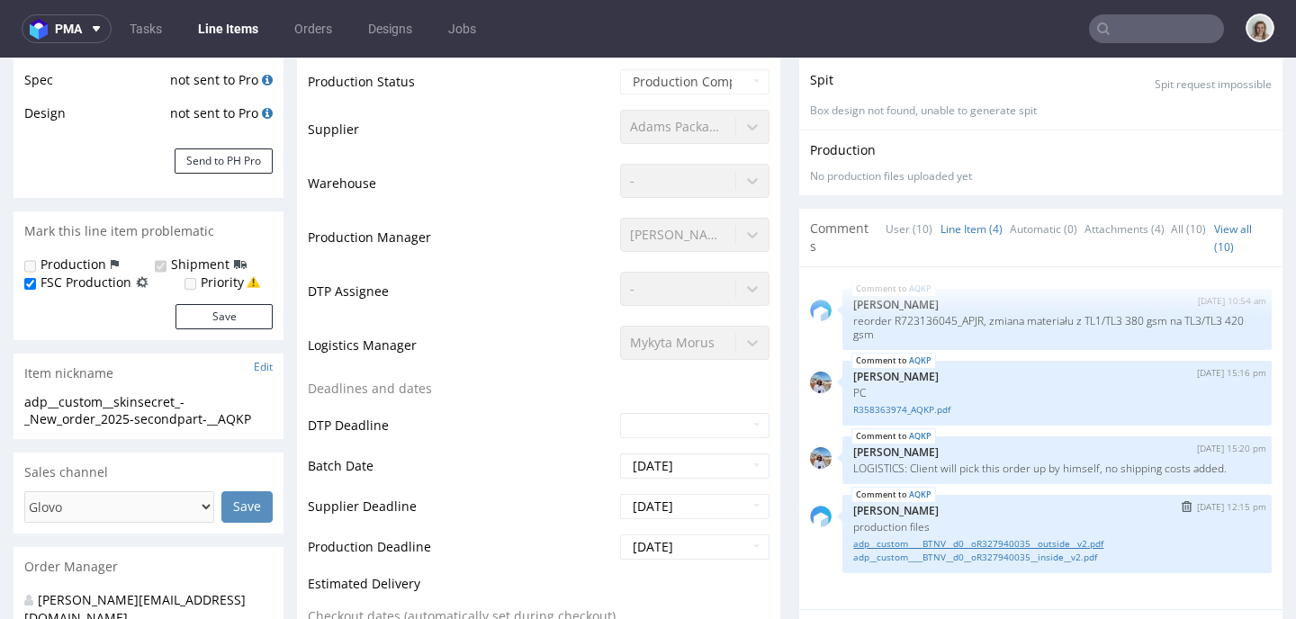
click at [993, 543] on link "adp__custom____BTNV__d0__oR327940035__outside__v2.pdf" at bounding box center [1057, 543] width 408 height 13
click at [1020, 559] on link "adp__custom____BTNV__d0__oR327940035__inside__v2.pdf" at bounding box center [1057, 557] width 408 height 13
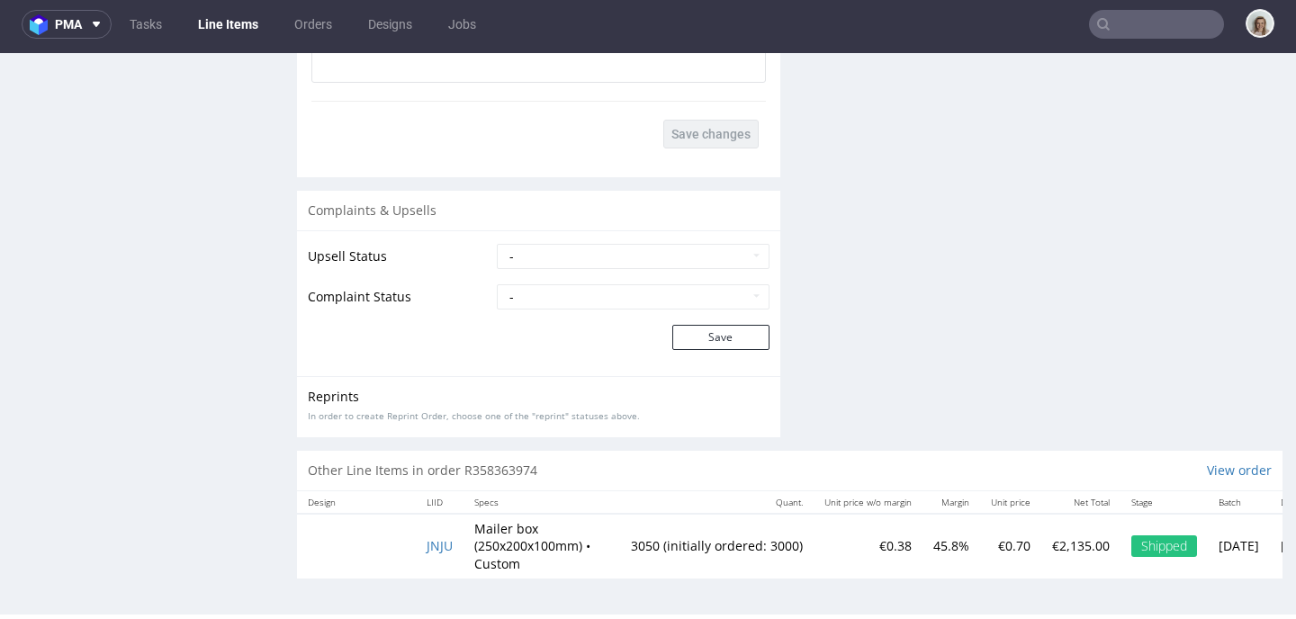
scroll to position [2106, 0]
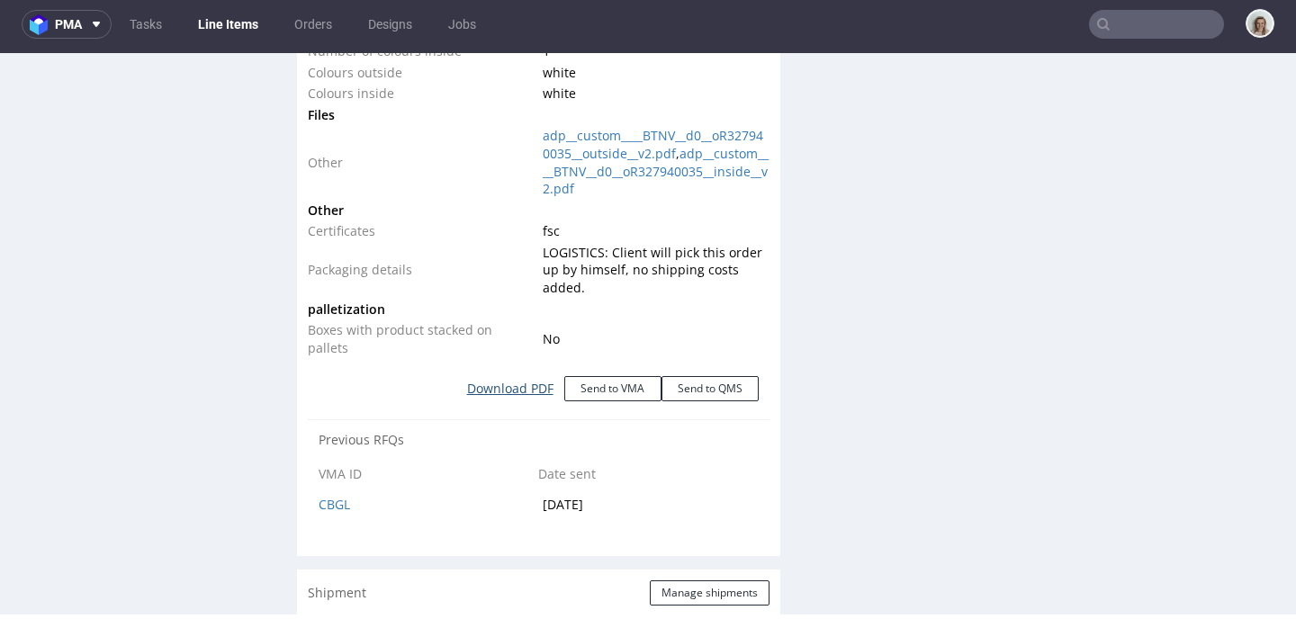
click link "Download PDF"
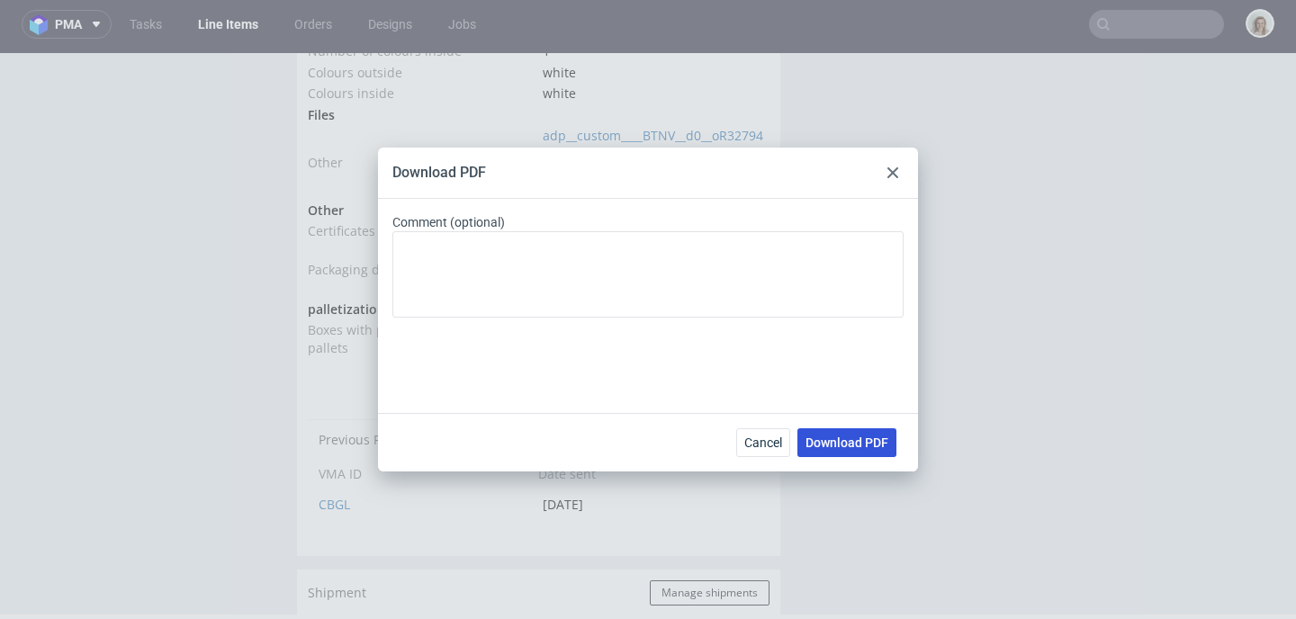
click at [860, 447] on span "Download PDF" at bounding box center [846, 442] width 83 height 13
click at [900, 170] on div at bounding box center [893, 173] width 22 height 22
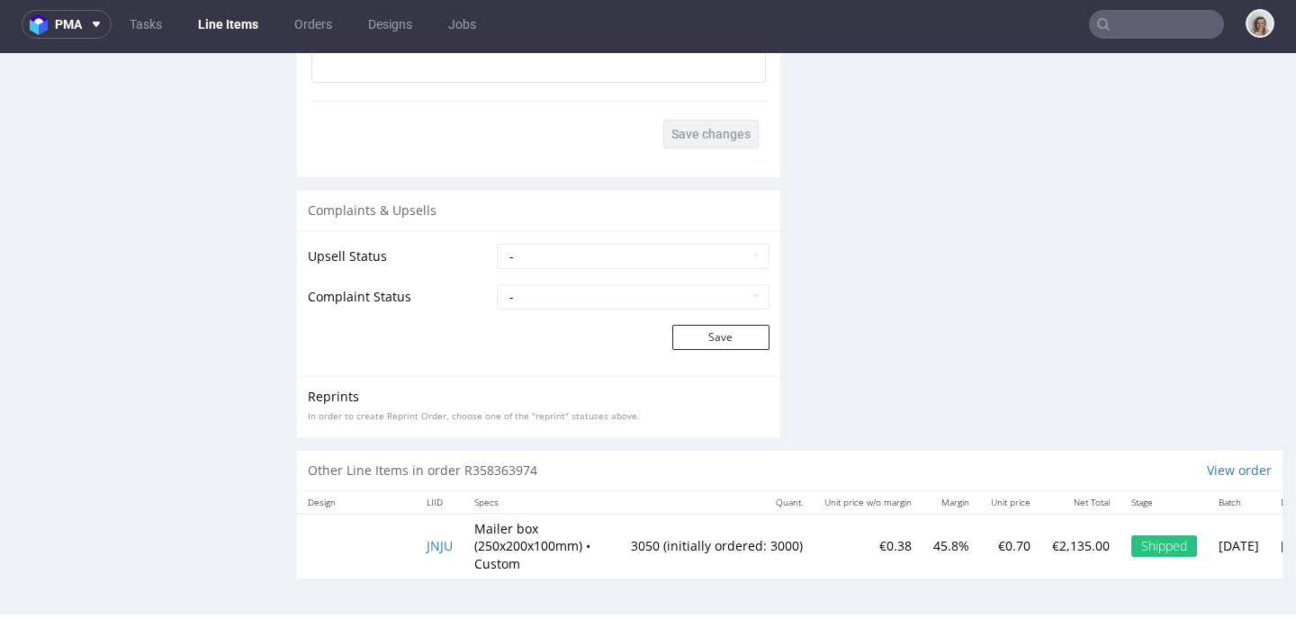
scroll to position [3638, 0]
click at [435, 540] on span "JNJU" at bounding box center [440, 545] width 26 height 17
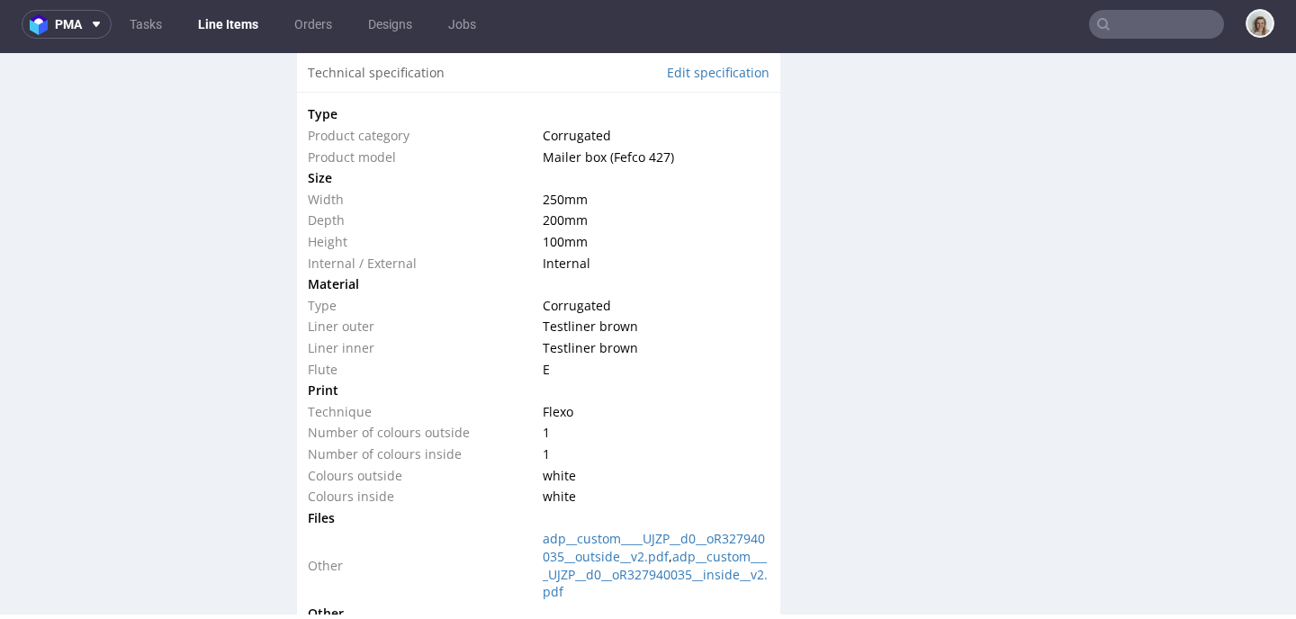
scroll to position [2041, 0]
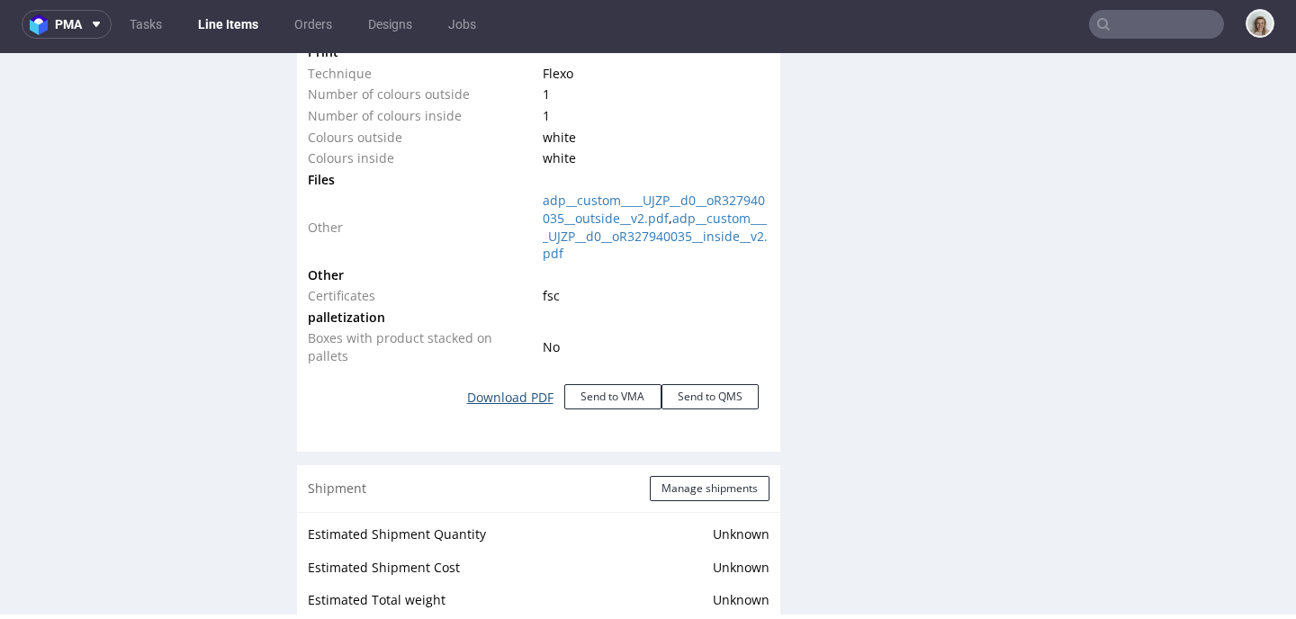
click link "Download PDF"
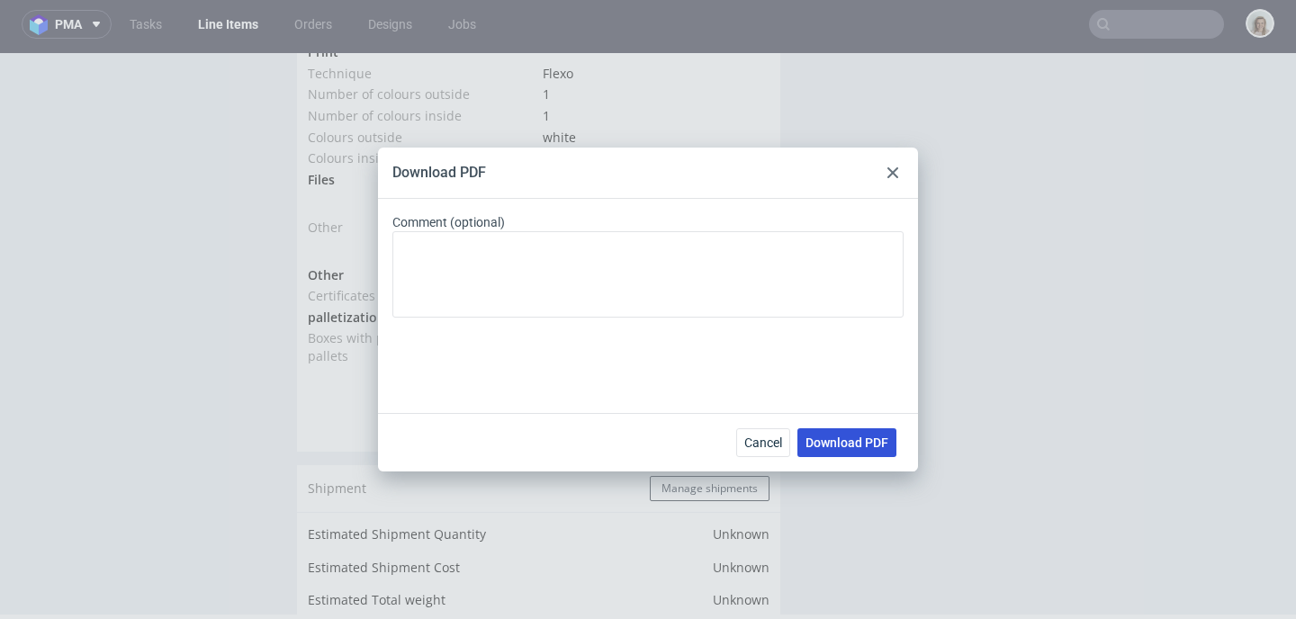
click at [851, 436] on span "Download PDF" at bounding box center [846, 442] width 83 height 13
click at [883, 172] on div at bounding box center [893, 173] width 22 height 22
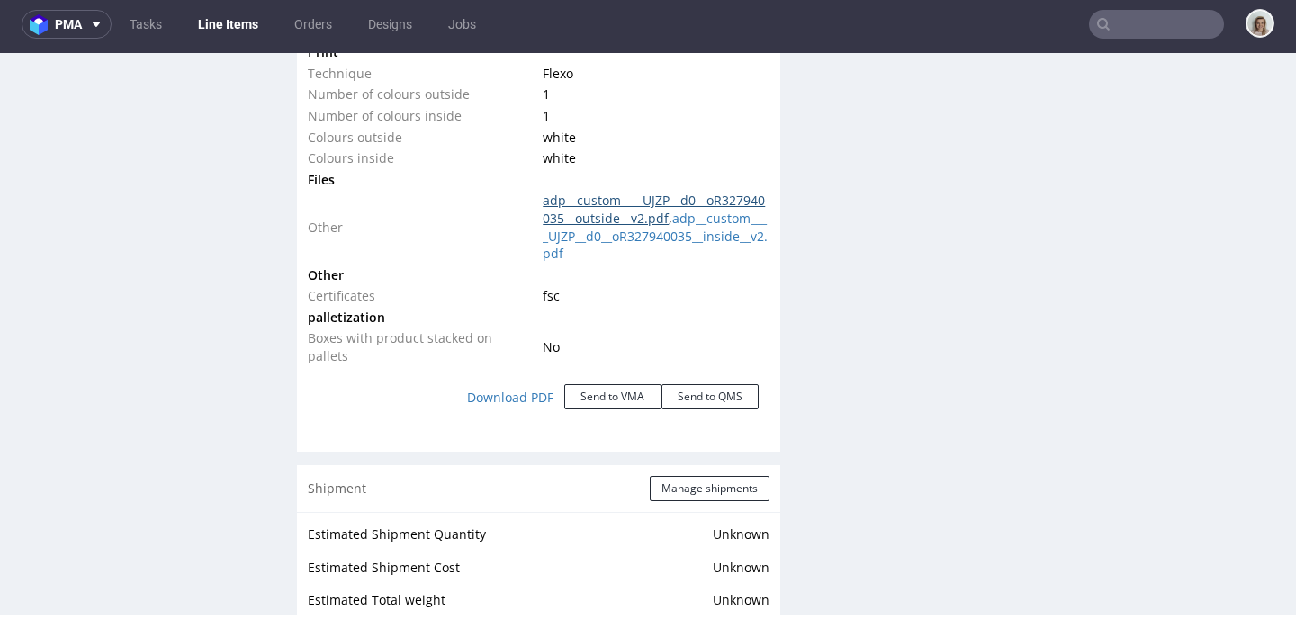
click link "adp__custom____UJZP__d0__oR327940035__outside__v2.pdf"
click link "adp__custom____UJZP__d0__oR327940035__inside__v2.pdf"
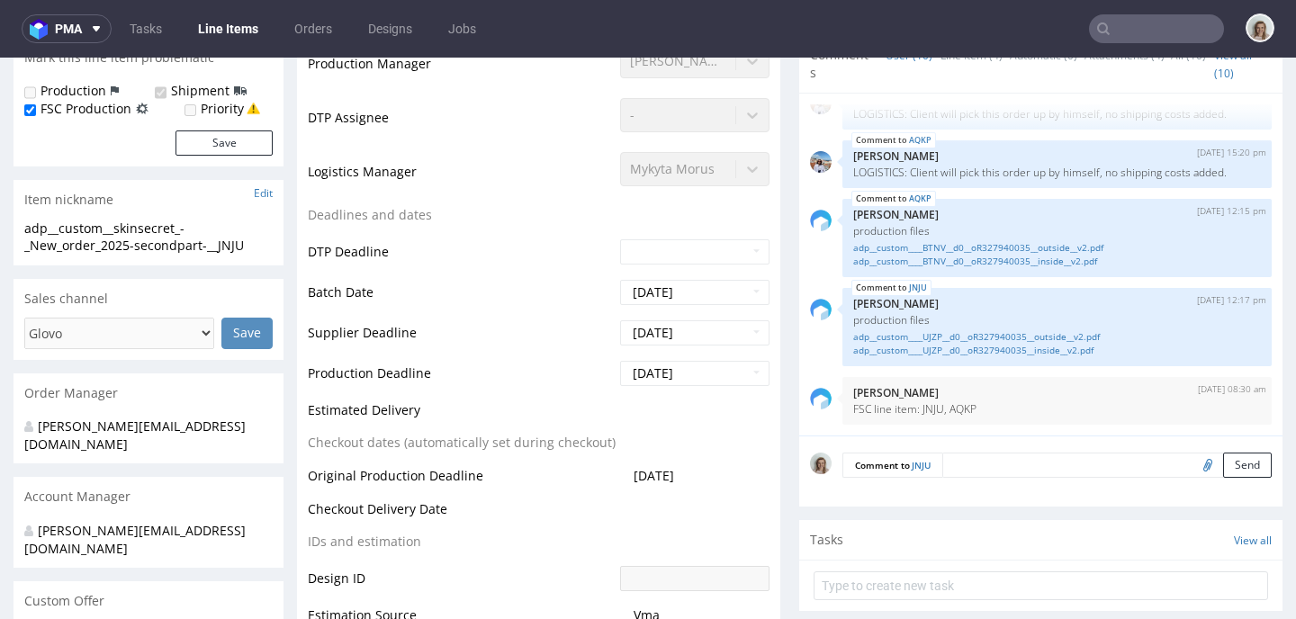
scroll to position [0, 0]
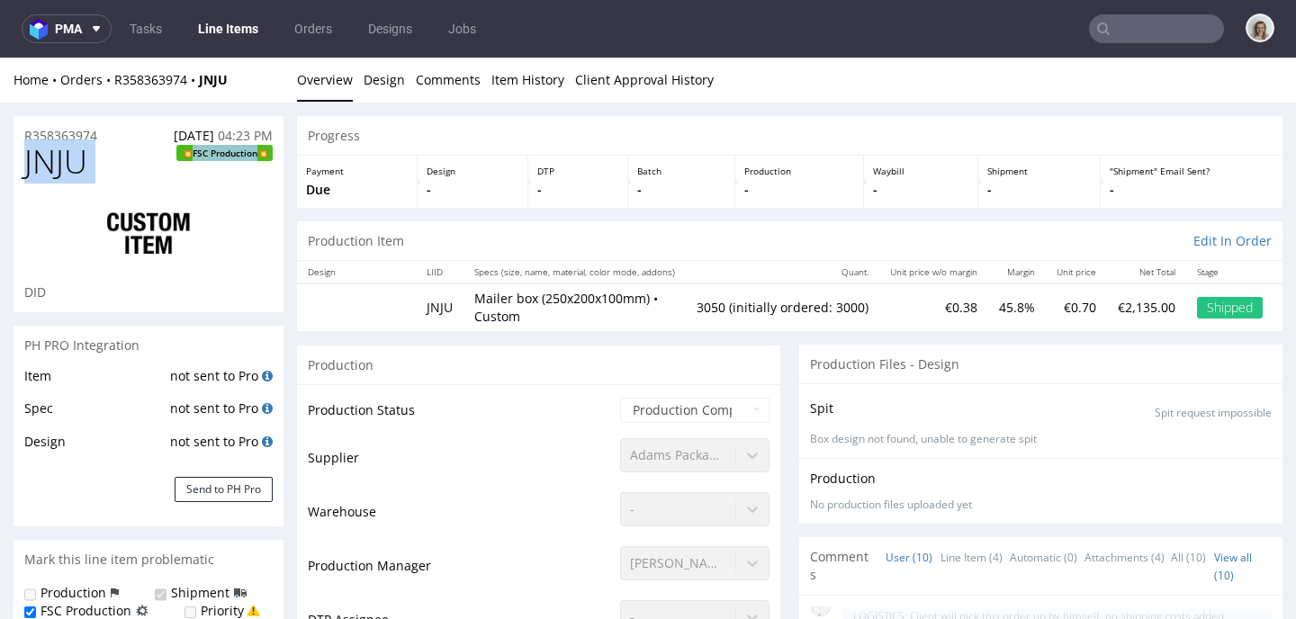
drag, startPoint x: 75, startPoint y: 163, endPoint x: 0, endPoint y: 164, distance: 74.7
copy h1 "JNJU FSC Production"
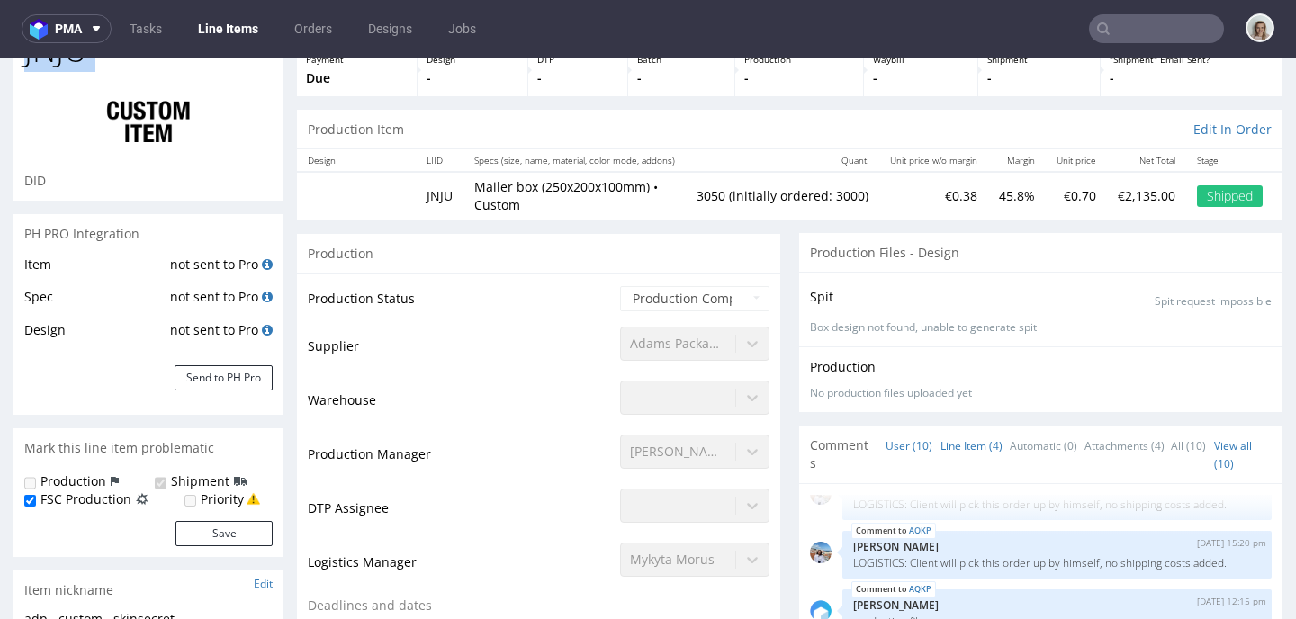
click at [961, 449] on link "Line Item (4)" at bounding box center [971, 446] width 62 height 39
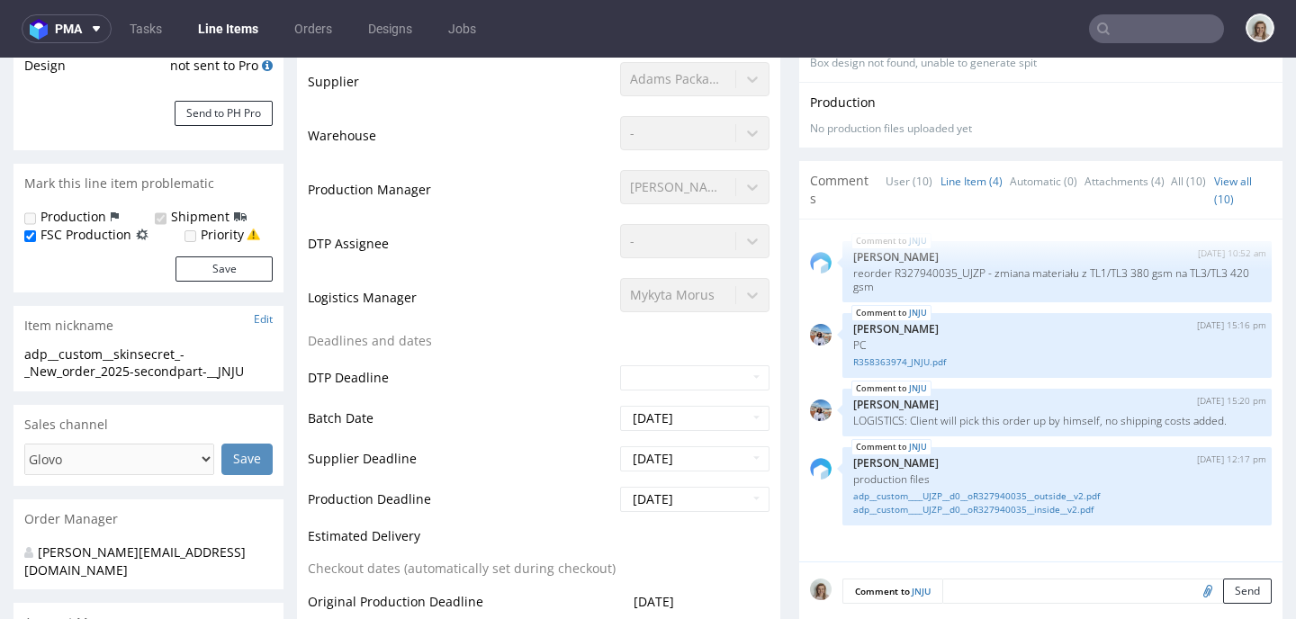
scroll to position [112, 0]
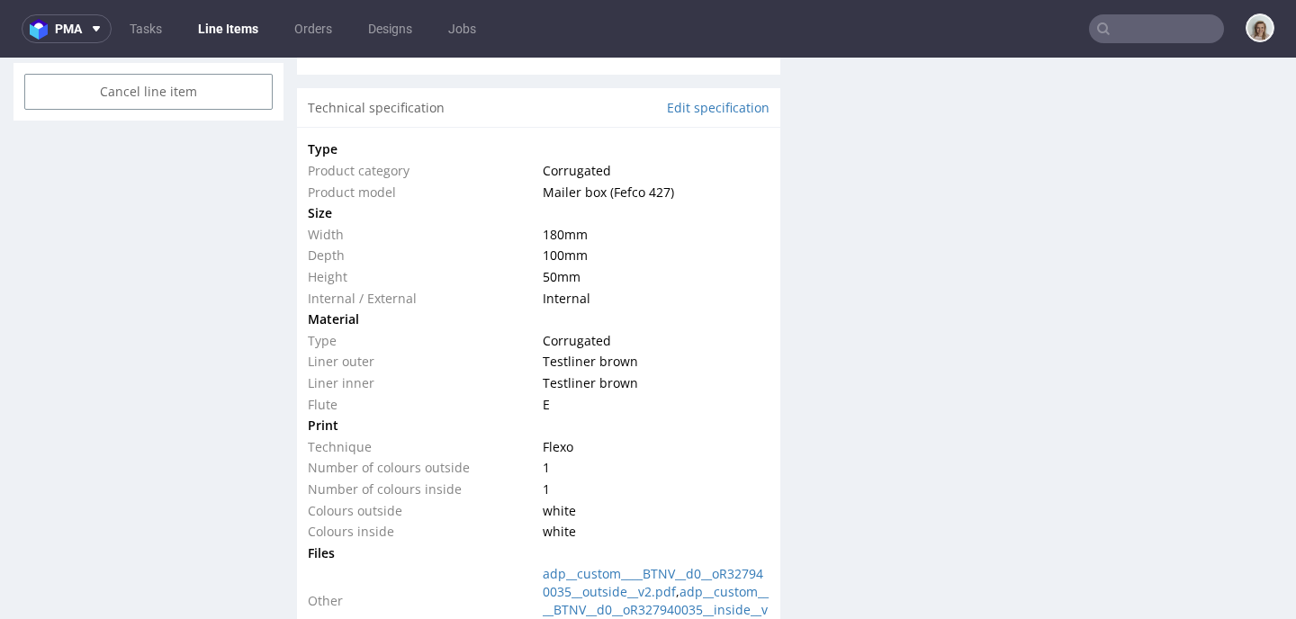
select select "in_progress"
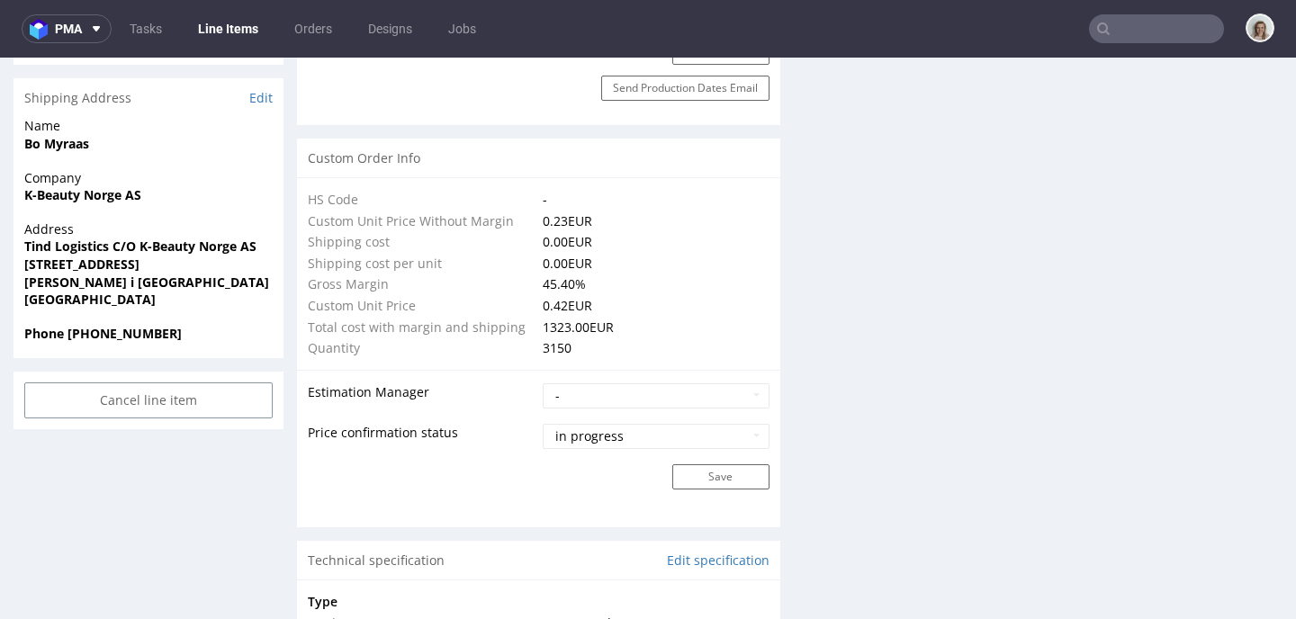
scroll to position [881, 0]
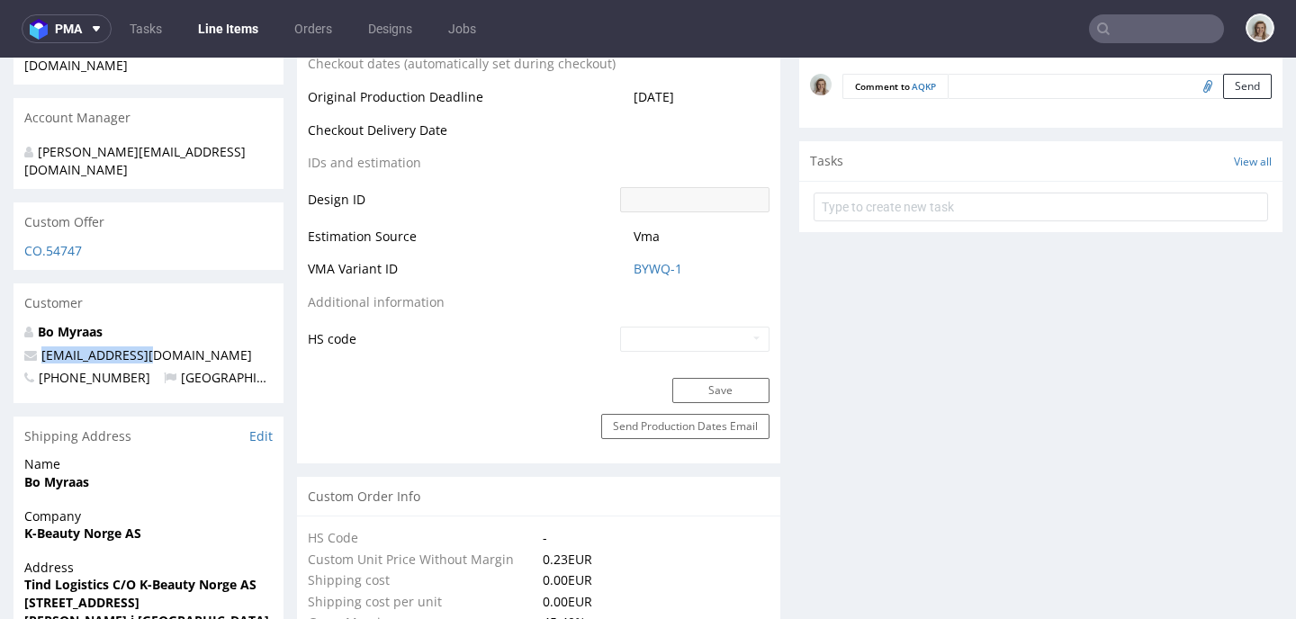
drag, startPoint x: 187, startPoint y: 319, endPoint x: 22, endPoint y: 319, distance: 164.7
click at [22, 323] on div "Bo Myraas bo@skinsecret.no +4795022797 Norway" at bounding box center [148, 363] width 270 height 80
copy span "bo@skinsecret.no"
click at [1136, 26] on input "text" at bounding box center [1156, 28] width 135 height 29
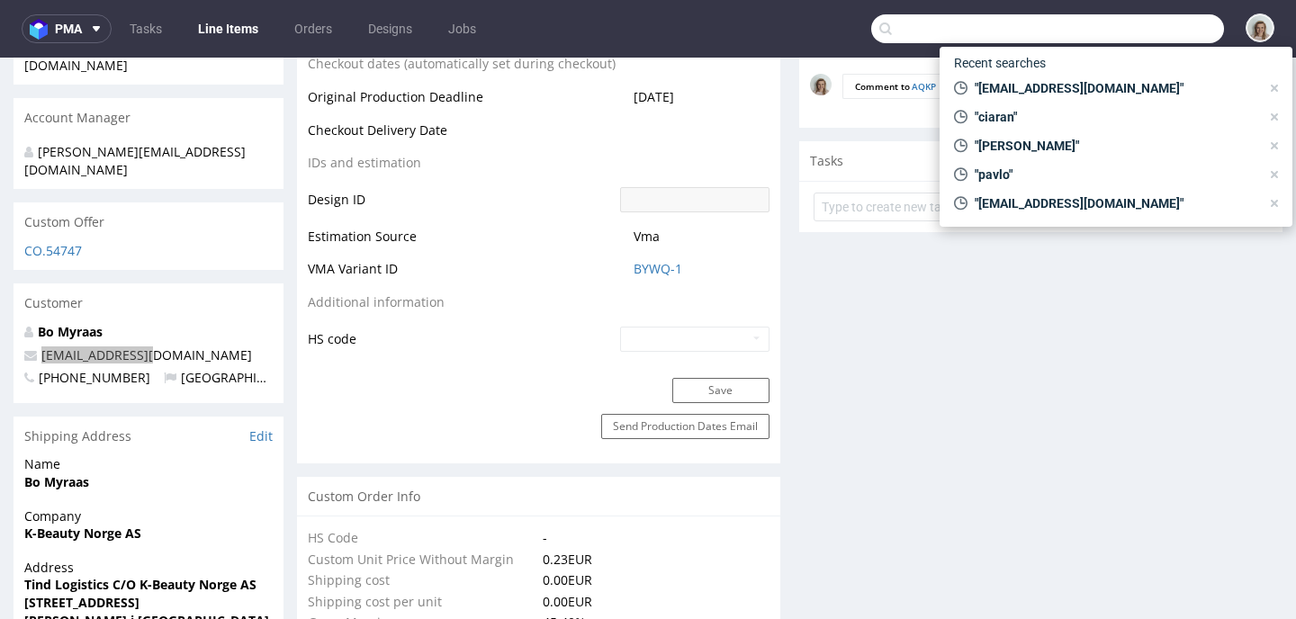
paste input "bo@skinsecret.no"
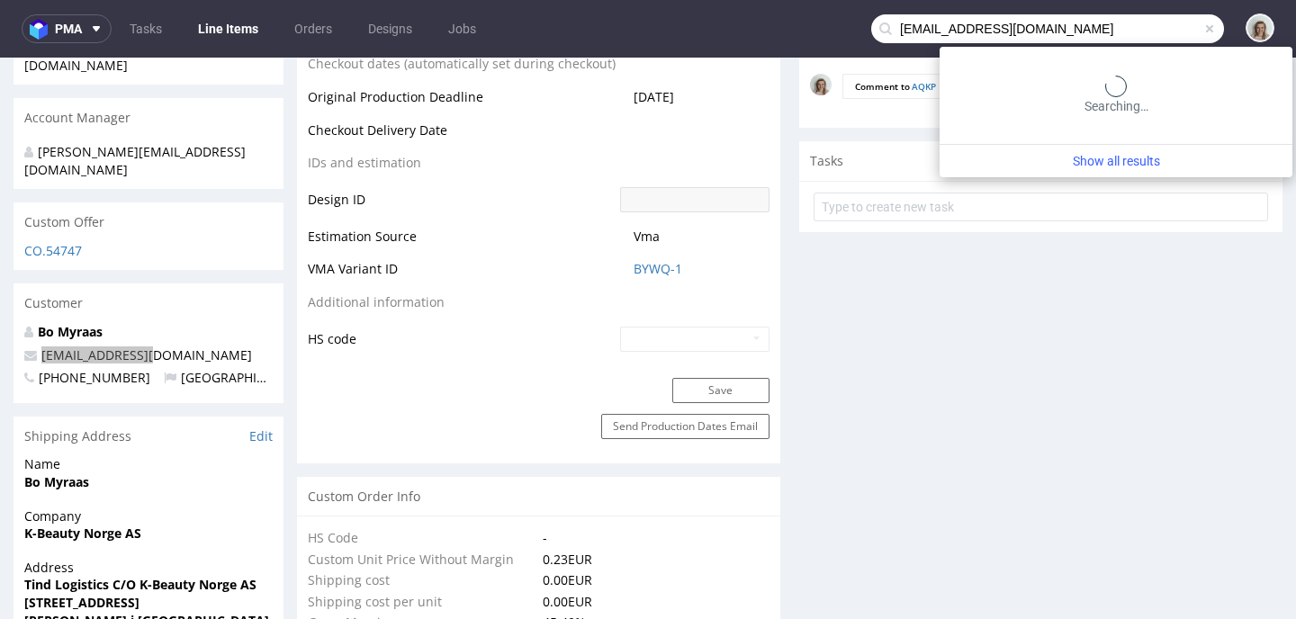
type input "bo@skinsecret.no"
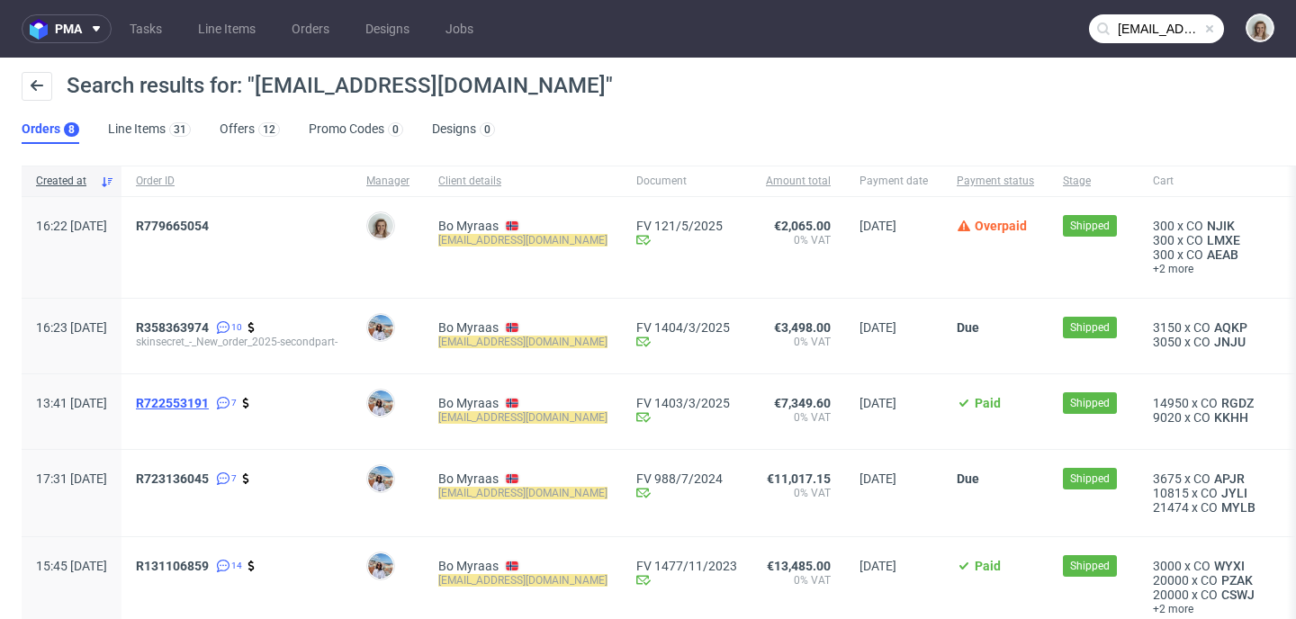
click at [209, 397] on span "R722553191" at bounding box center [172, 403] width 73 height 14
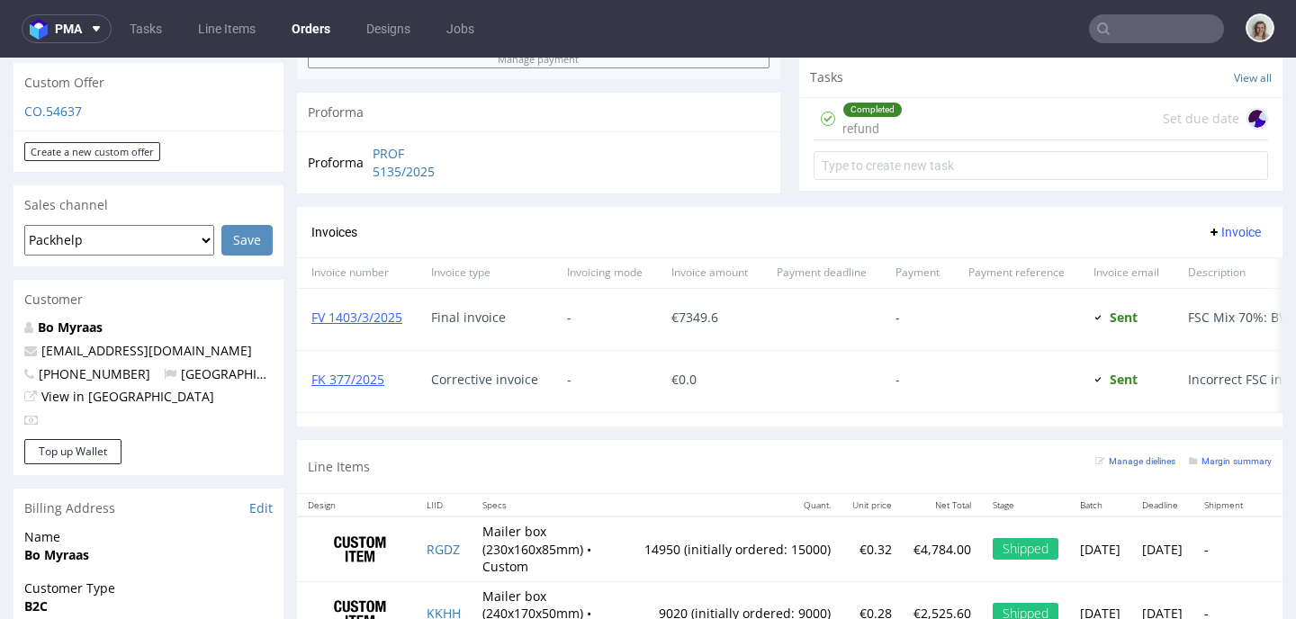
scroll to position [1009, 0]
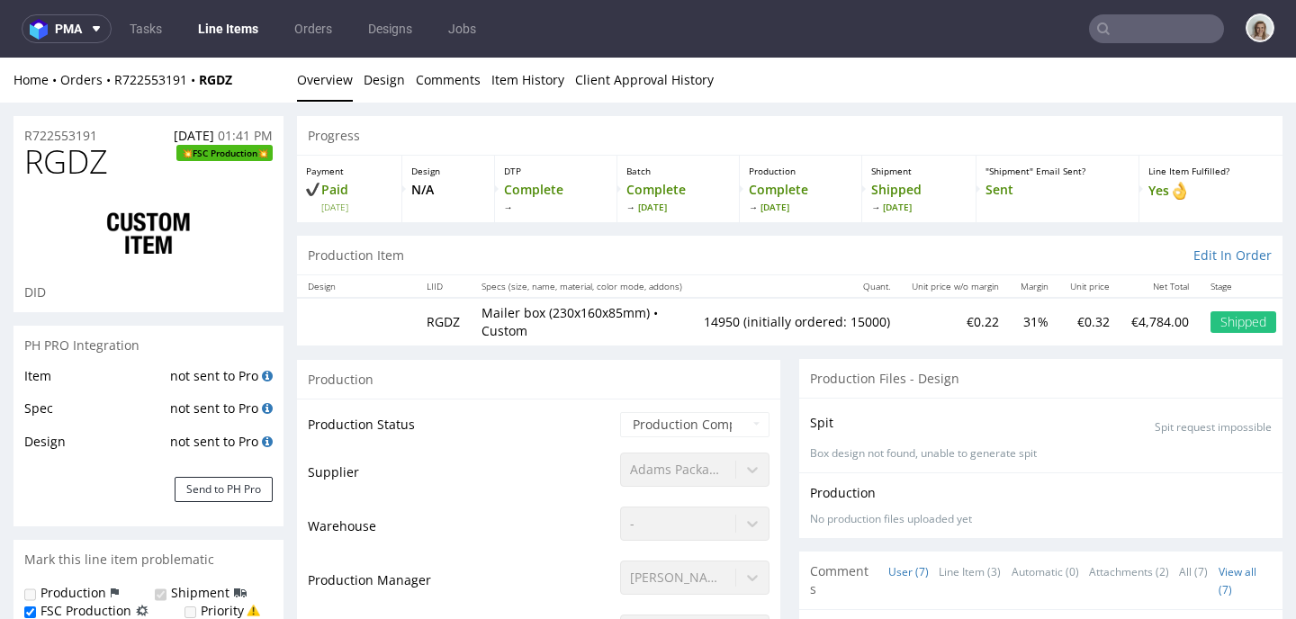
scroll to position [177, 0]
drag, startPoint x: 121, startPoint y: 175, endPoint x: 8, endPoint y: 166, distance: 112.8
copy span "RGDZ"
drag, startPoint x: 137, startPoint y: 180, endPoint x: 130, endPoint y: 171, distance: 11.5
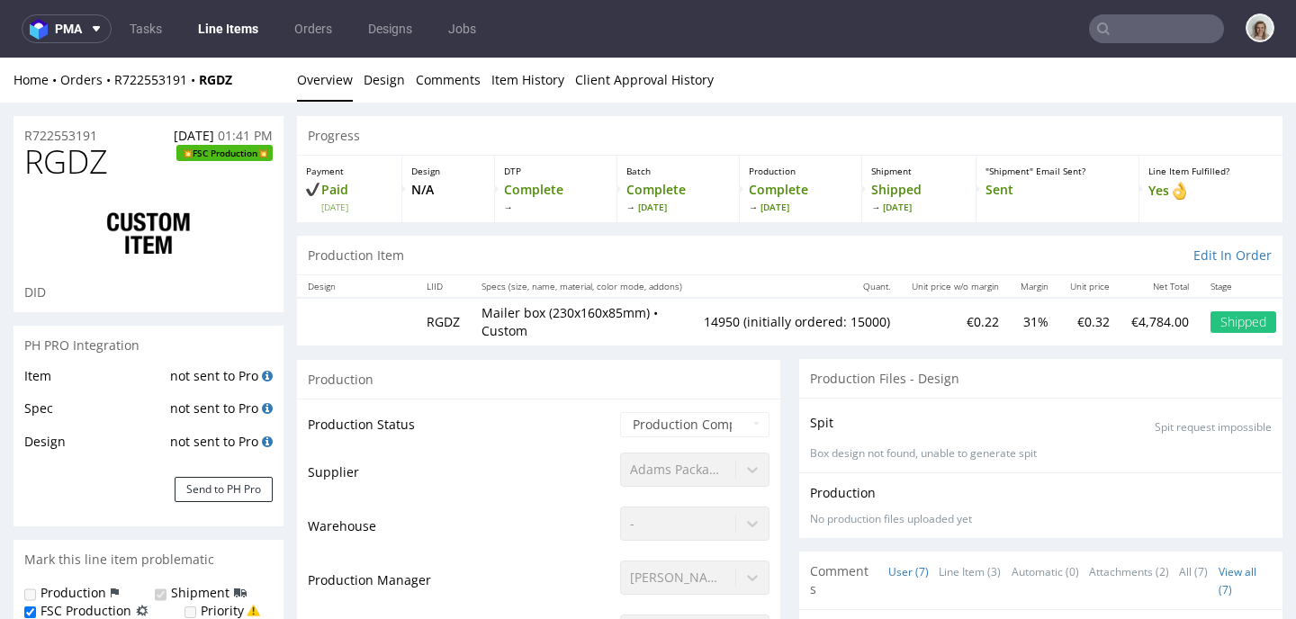
click at [136, 179] on div "RGDZ FSC Production DID" at bounding box center [148, 228] width 270 height 168
drag, startPoint x: 129, startPoint y: 171, endPoint x: 13, endPoint y: 171, distance: 116.1
click at [13, 171] on div "RGDZ FSC Production DID" at bounding box center [148, 228] width 270 height 168
copy span "RGDZ"
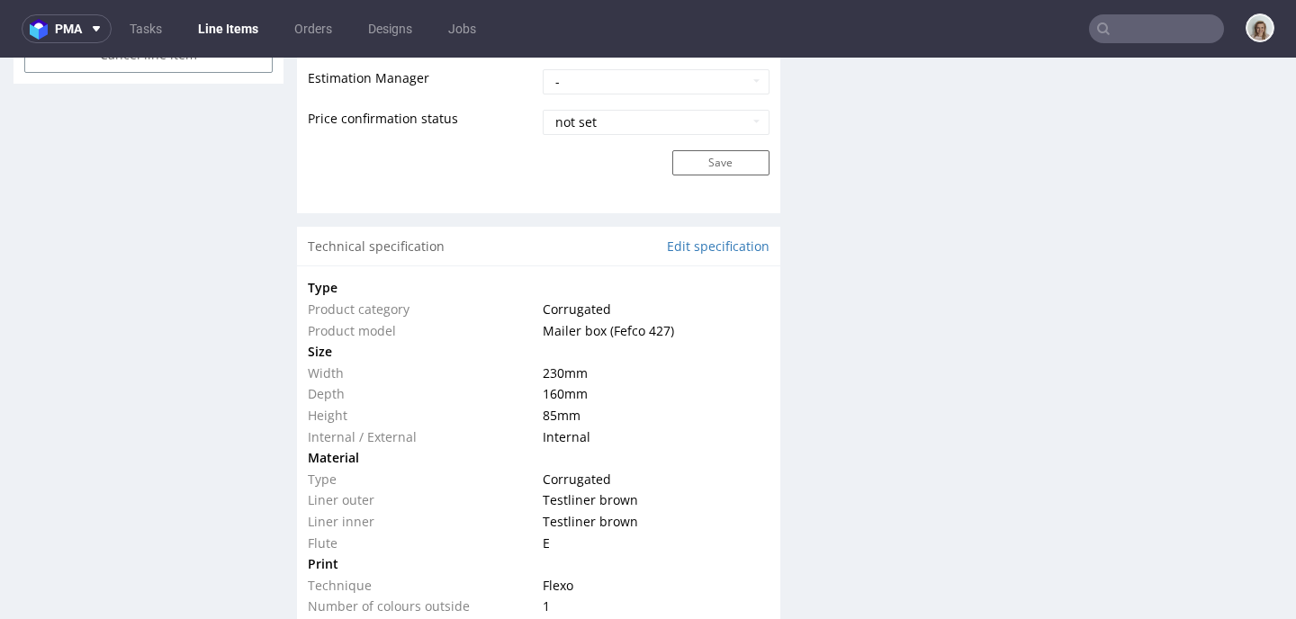
scroll to position [2197, 0]
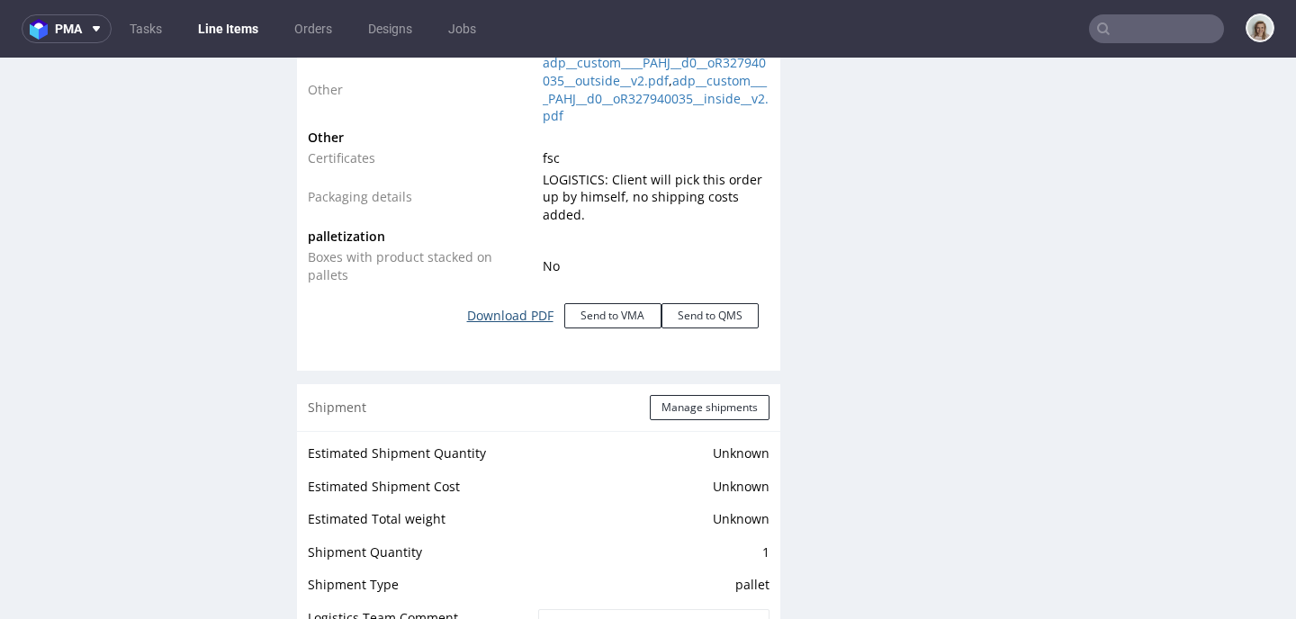
click link "Download PDF"
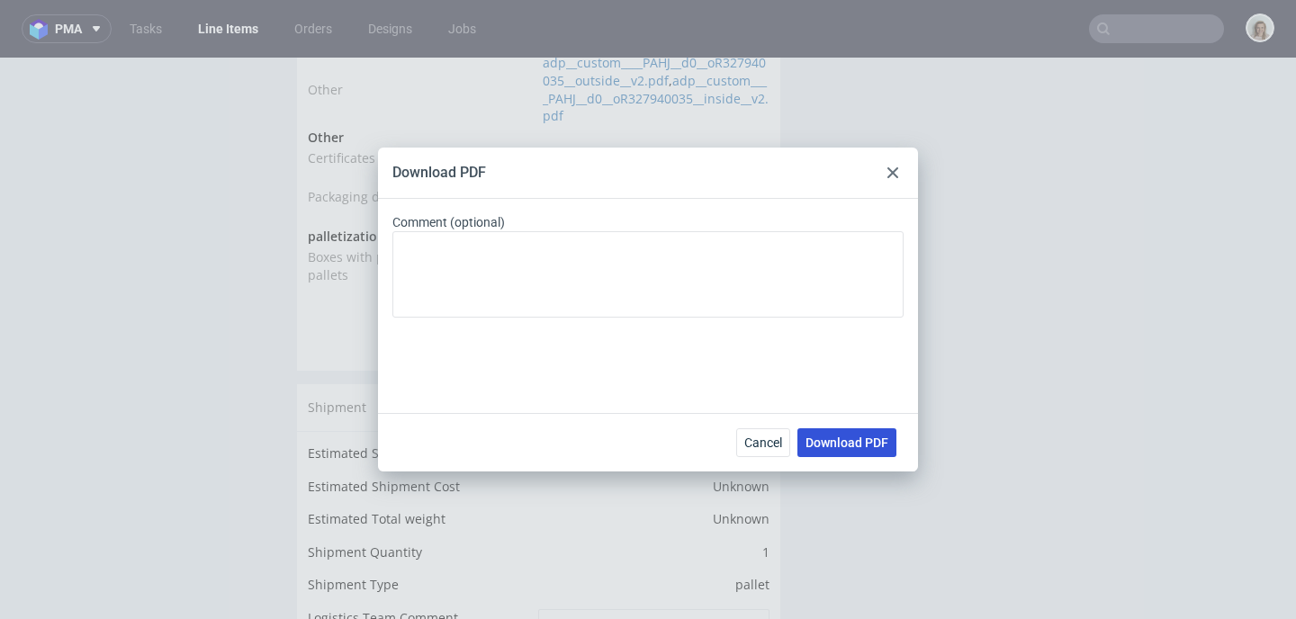
click at [847, 446] on span "Download PDF" at bounding box center [846, 442] width 83 height 13
drag, startPoint x: 887, startPoint y: 175, endPoint x: 884, endPoint y: 121, distance: 54.1
click at [887, 175] on icon at bounding box center [892, 172] width 11 height 11
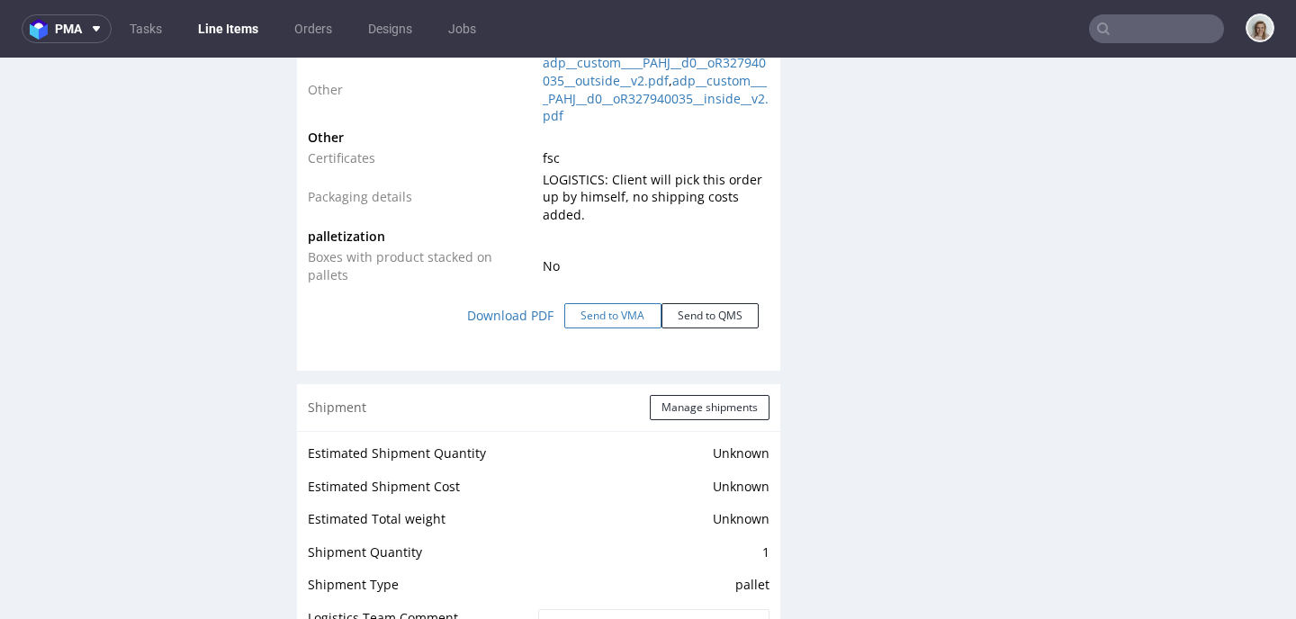
click button "Send to VMA"
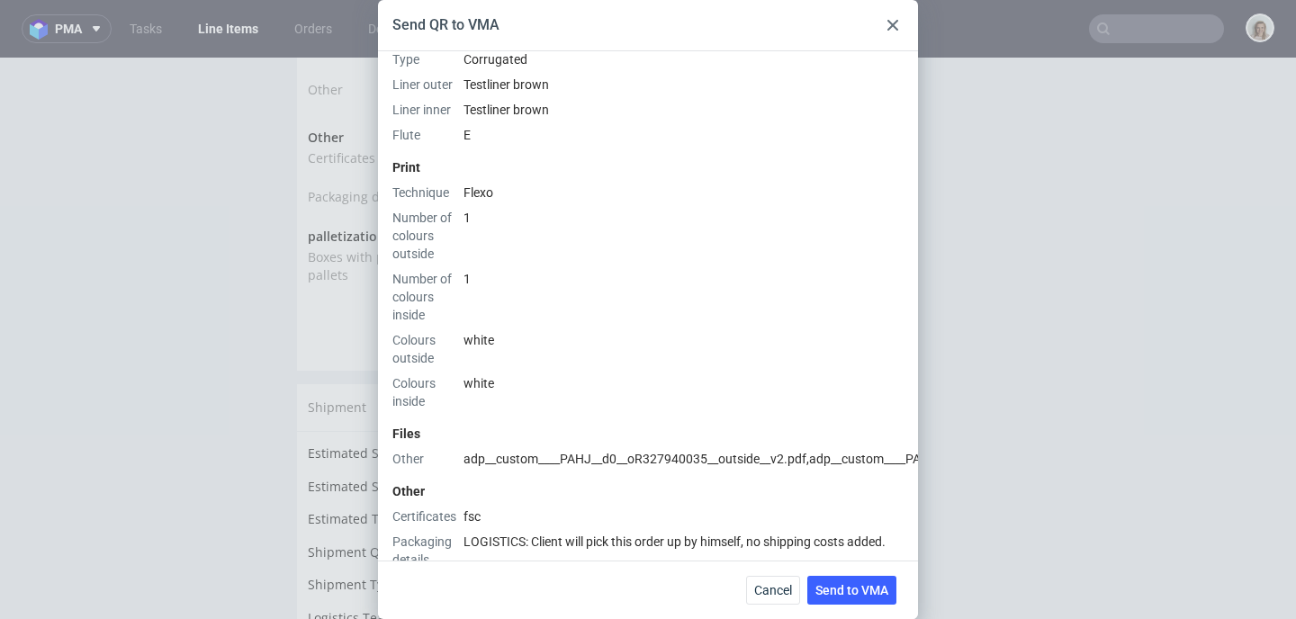
scroll to position [794, 0]
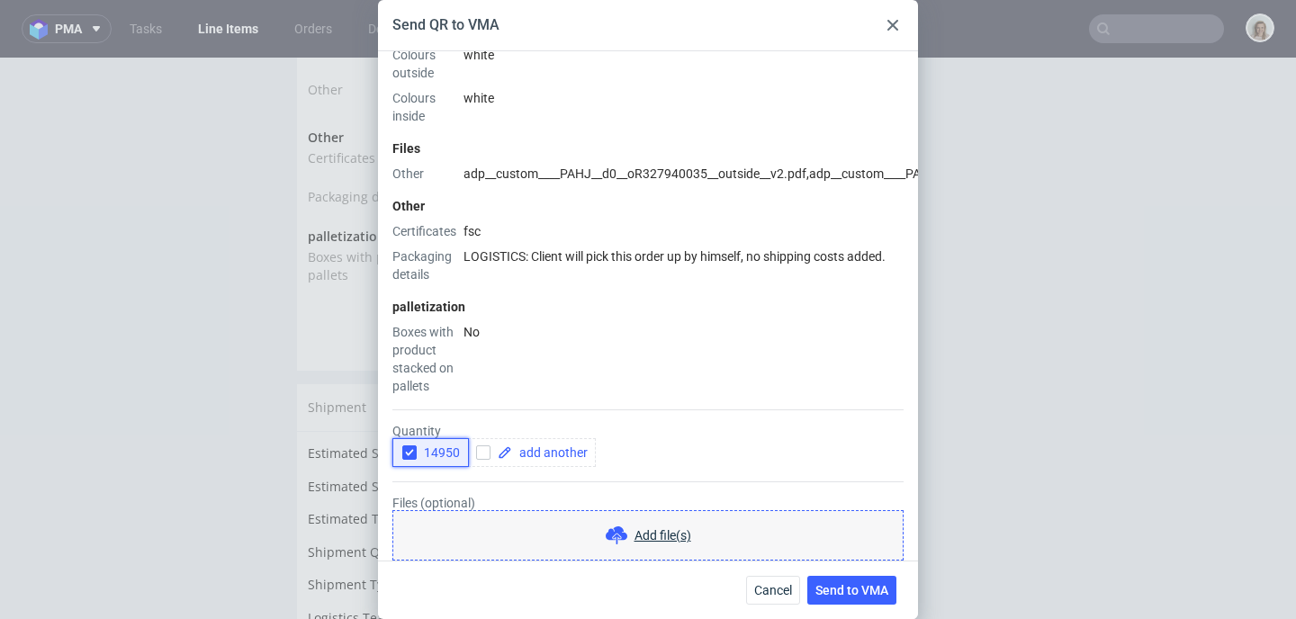
click at [404, 446] on icon "button" at bounding box center [409, 452] width 13 height 13
click at [550, 446] on span at bounding box center [550, 452] width 76 height 13
click at [481, 445] on input "checkbox" at bounding box center [483, 452] width 14 height 14
click at [562, 446] on span at bounding box center [550, 452] width 76 height 13
checkbox input "true"
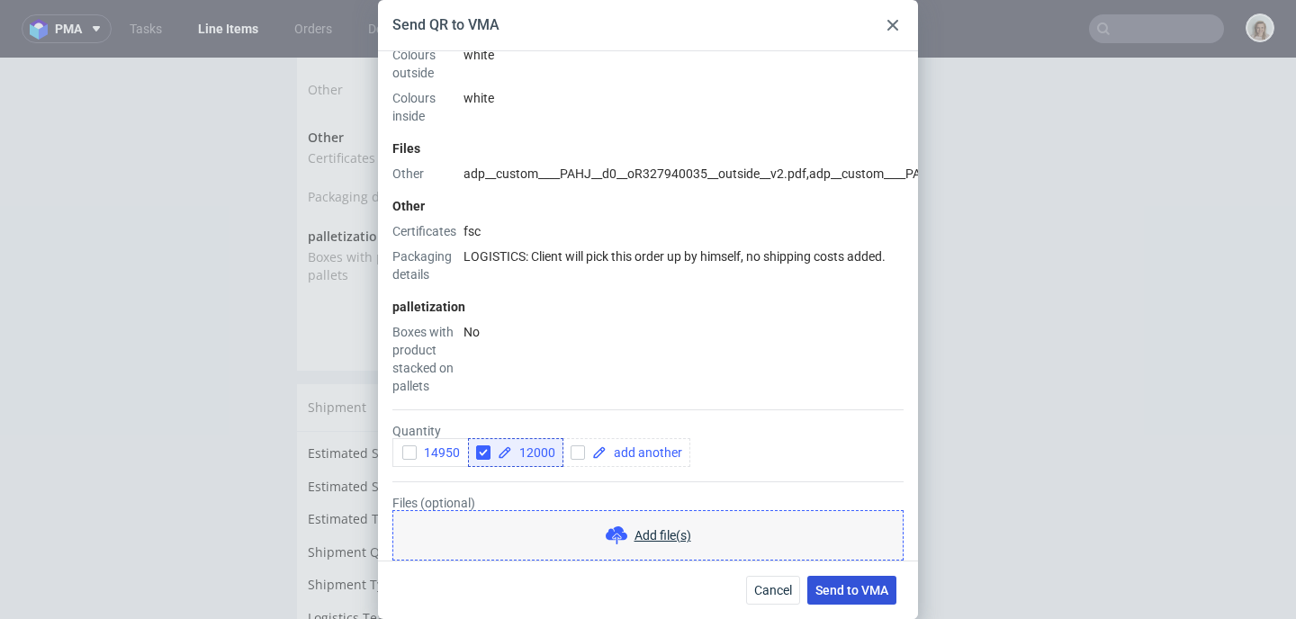
click at [867, 591] on span "Send to VMA" at bounding box center [851, 590] width 73 height 13
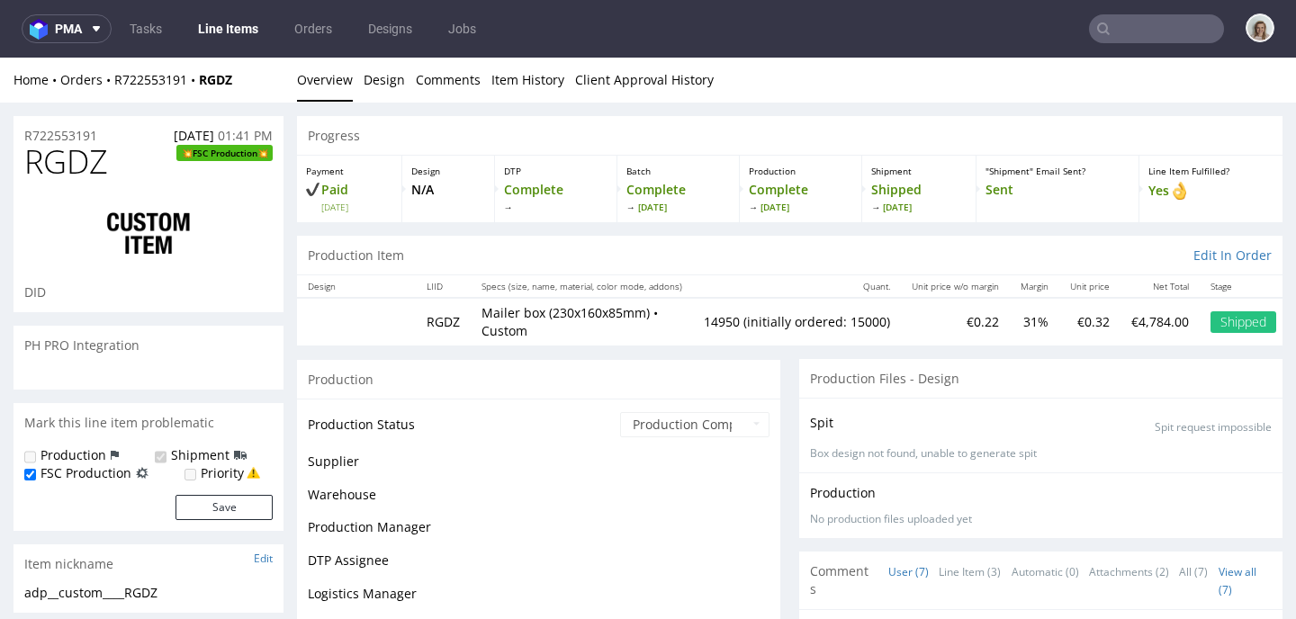
scroll to position [177, 0]
select select "in_progress"
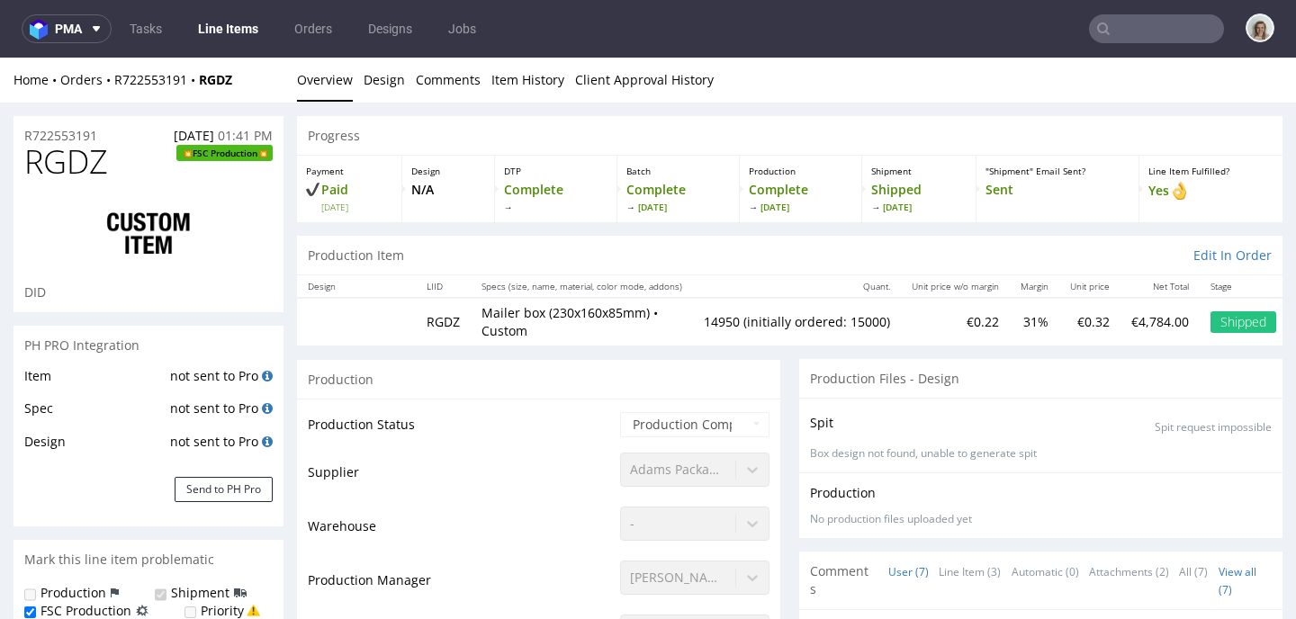
scroll to position [130, 0]
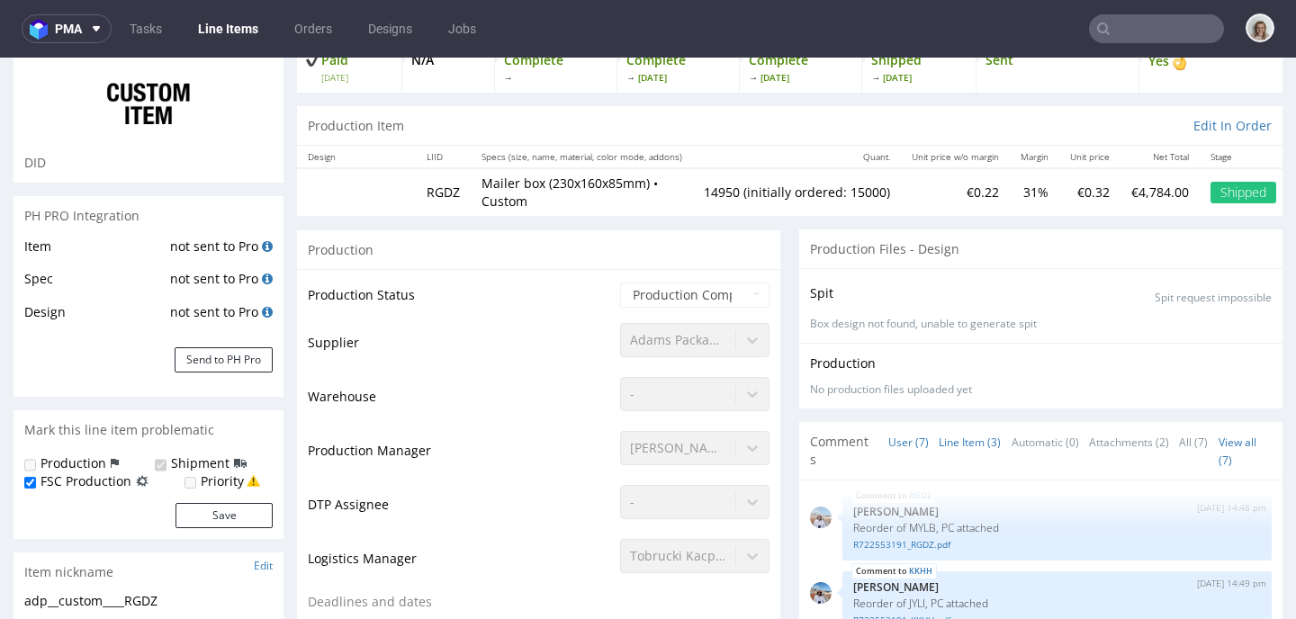
click at [968, 442] on link "Line Item (3)" at bounding box center [970, 442] width 62 height 39
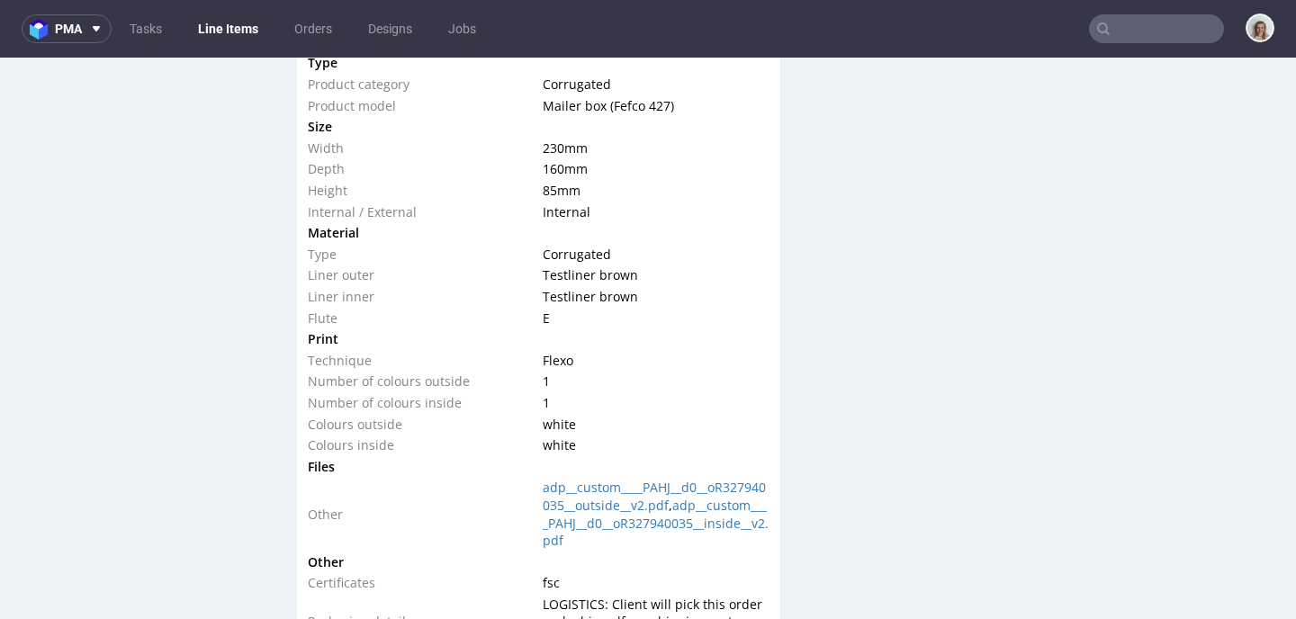
scroll to position [1919, 0]
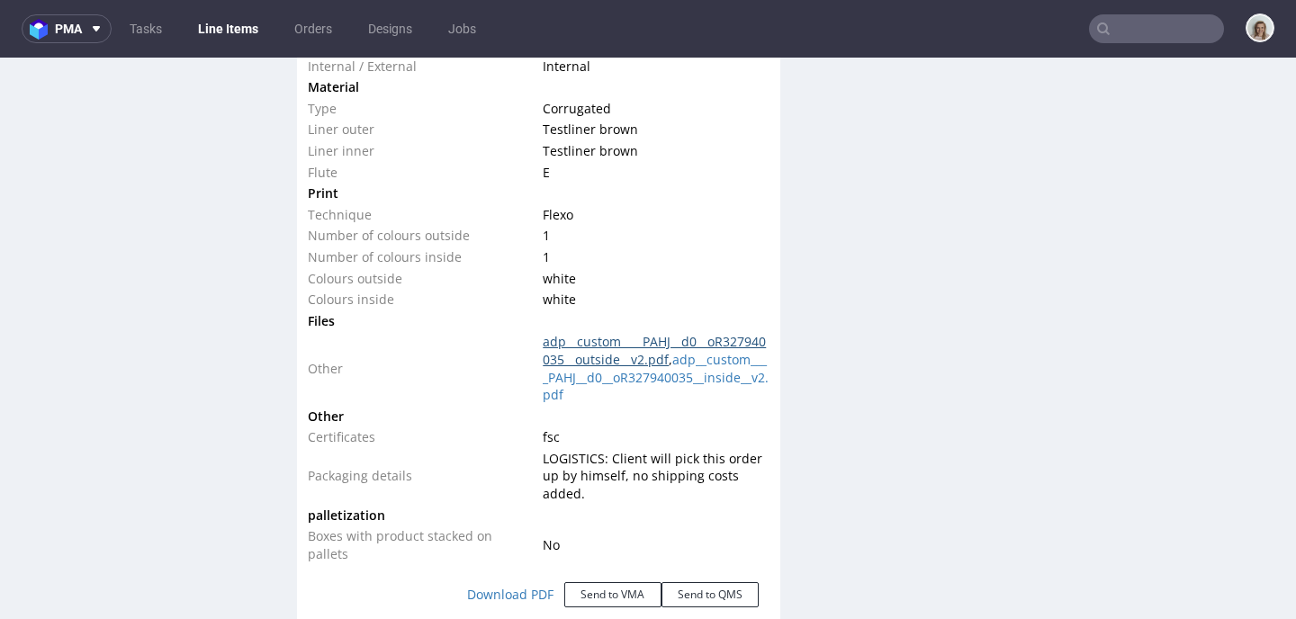
click link "adp__custom____PAHJ__d0__oR327940035__outside__v2.pdf"
click link "adp__custom____PAHJ__d0__oR327940035__inside__v2.pdf"
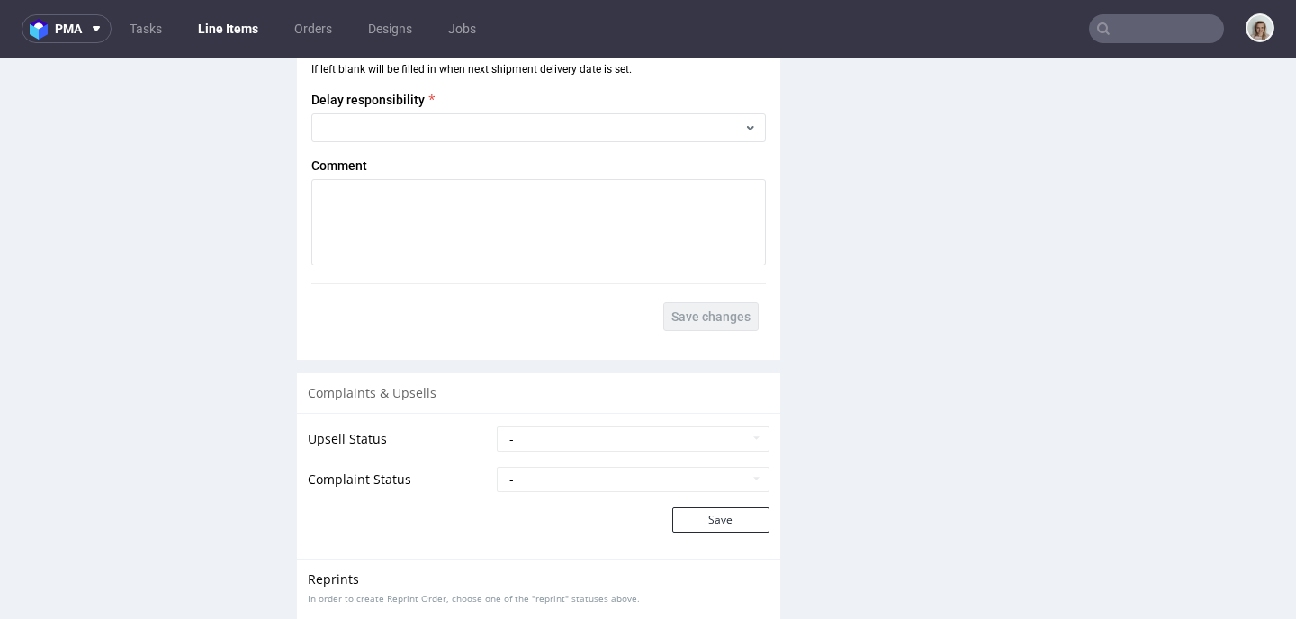
scroll to position [3653, 0]
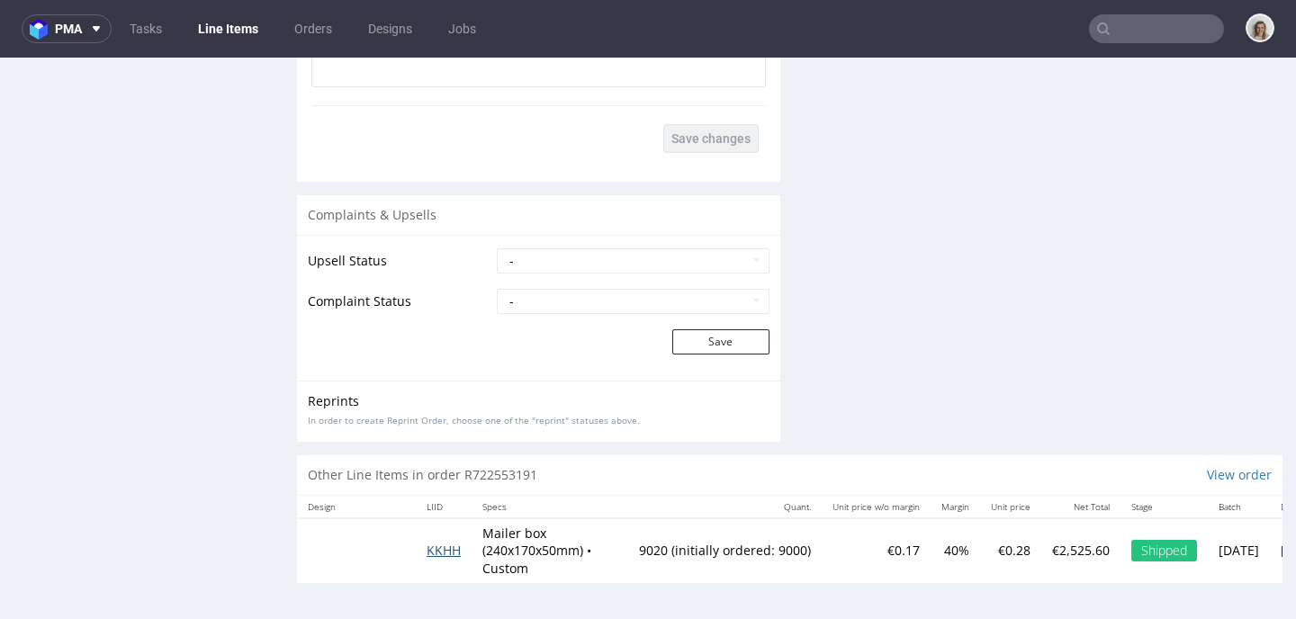
click at [438, 542] on span "KKHH" at bounding box center [444, 550] width 34 height 17
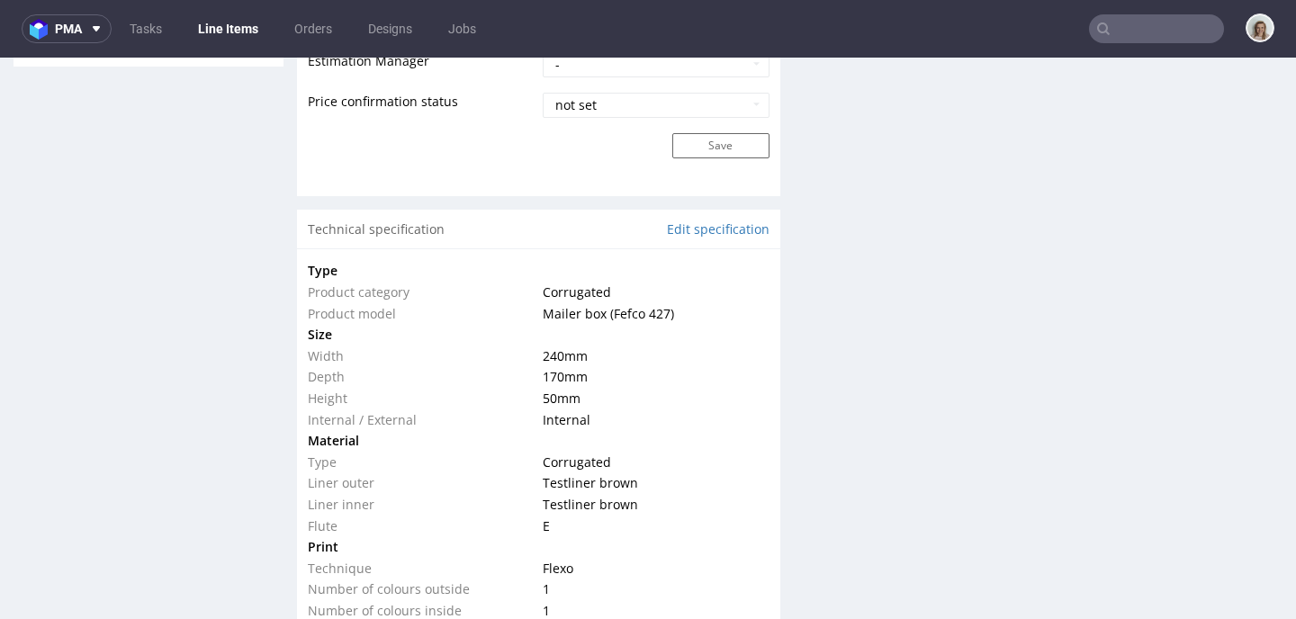
scroll to position [1973, 0]
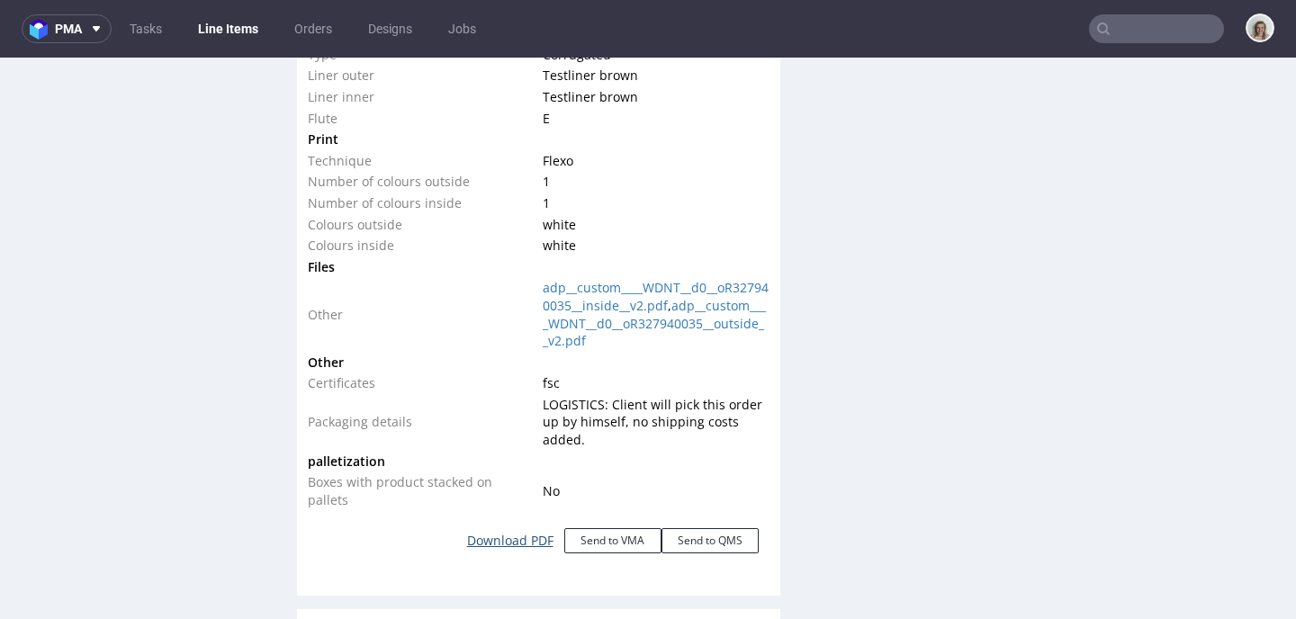
click link "Download PDF"
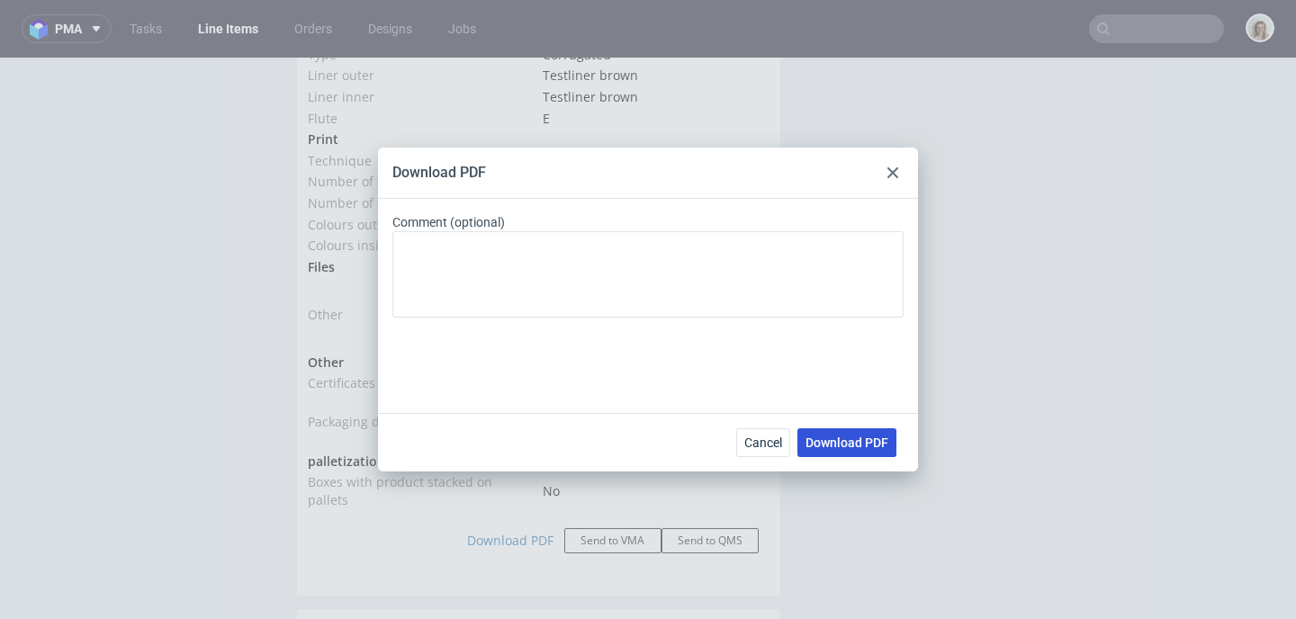
click at [850, 441] on span "Download PDF" at bounding box center [846, 442] width 83 height 13
click at [884, 162] on div at bounding box center [893, 173] width 22 height 22
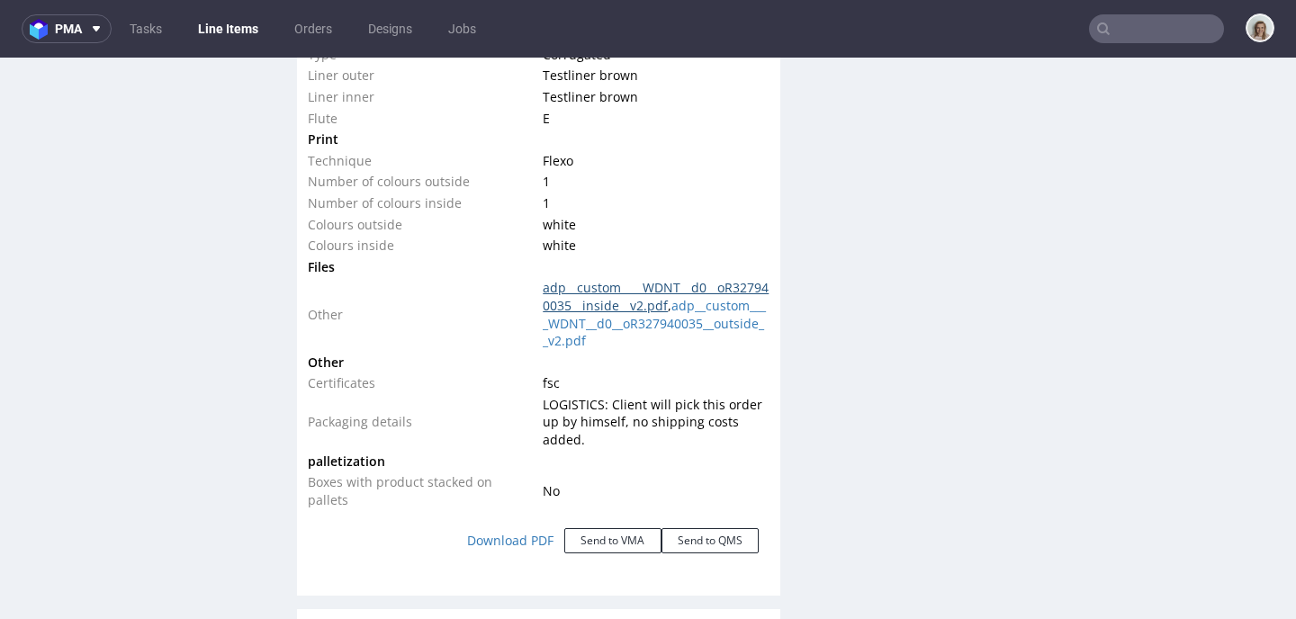
click link "adp__custom____WDNT__d0__oR327940035__inside__v2.pdf"
click link "adp__custom____WDNT__d0__oR327940035__outside__v2.pdf"
click button "Send to VMA"
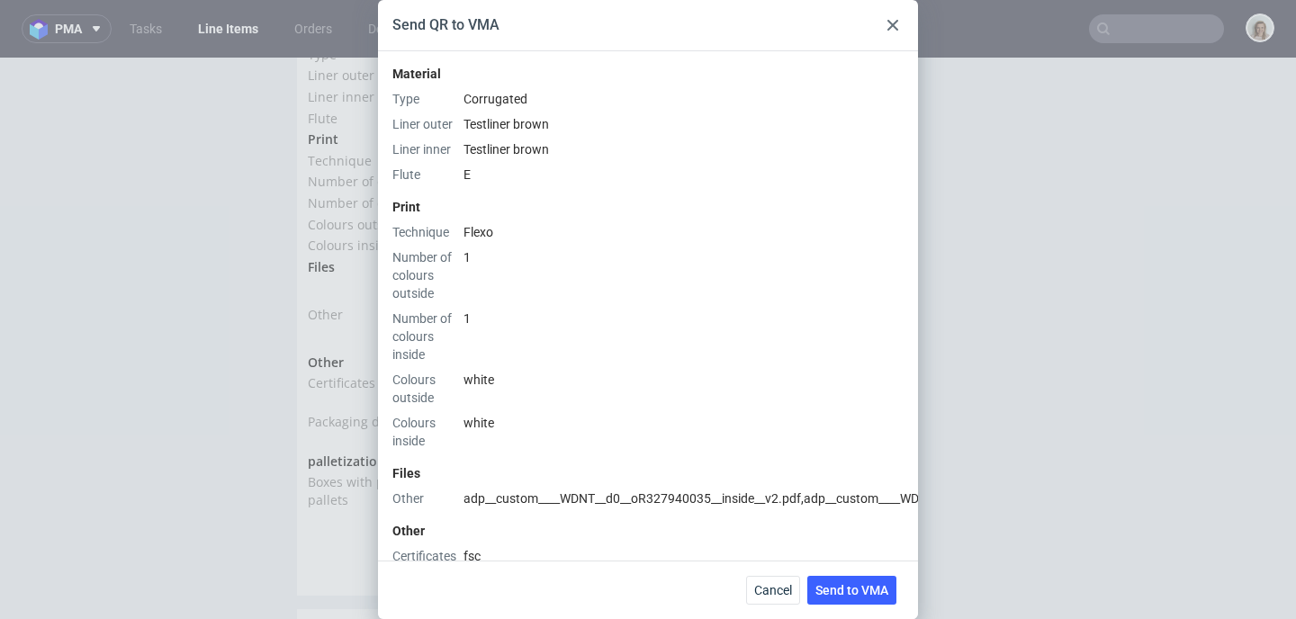
scroll to position [794, 0]
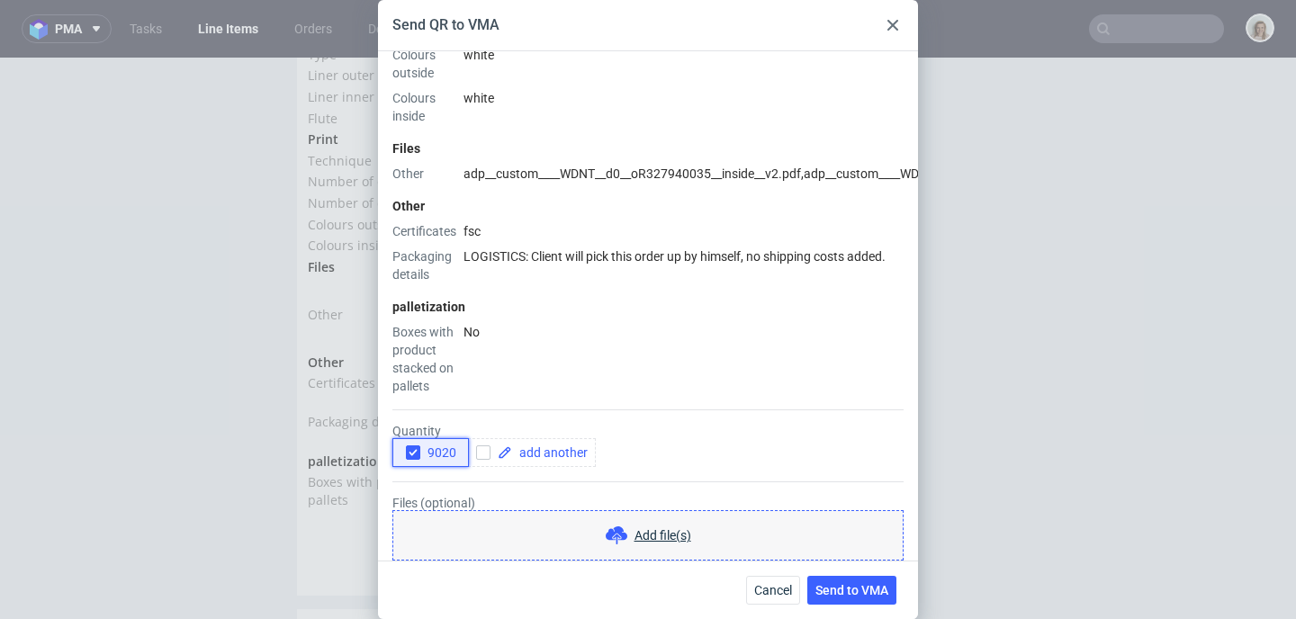
click at [409, 446] on icon "button" at bounding box center [413, 452] width 13 height 13
click at [566, 446] on span at bounding box center [550, 452] width 76 height 13
checkbox input "true"
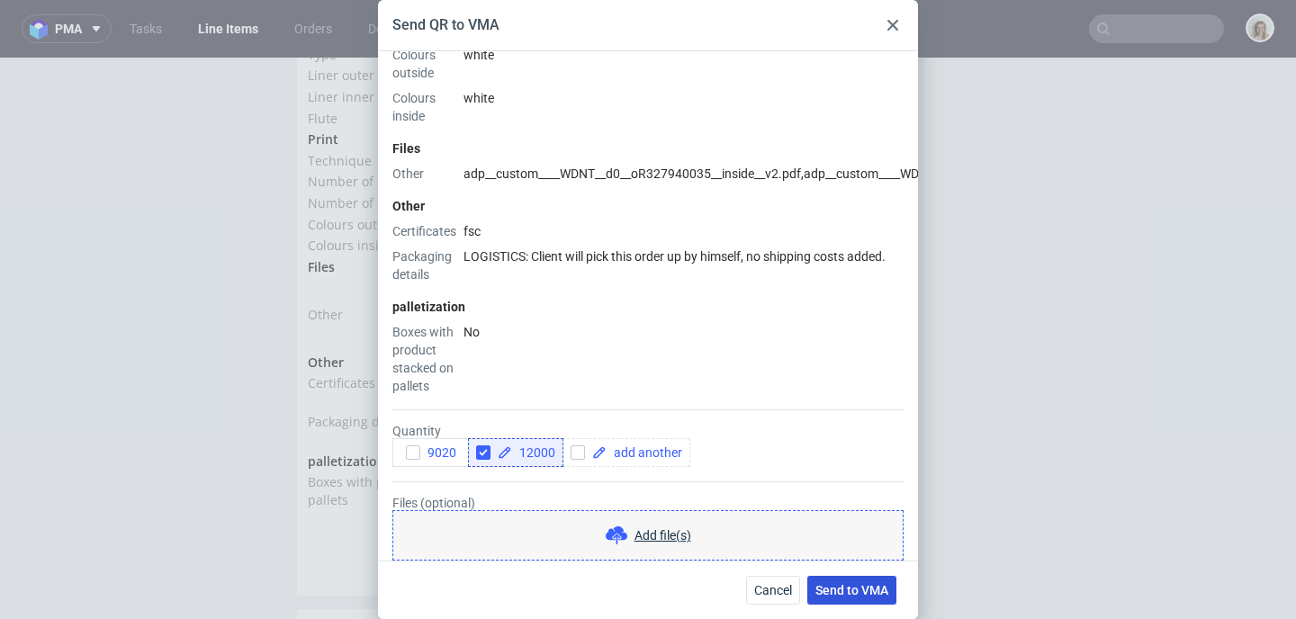
click at [853, 598] on button "Send to VMA" at bounding box center [851, 590] width 89 height 29
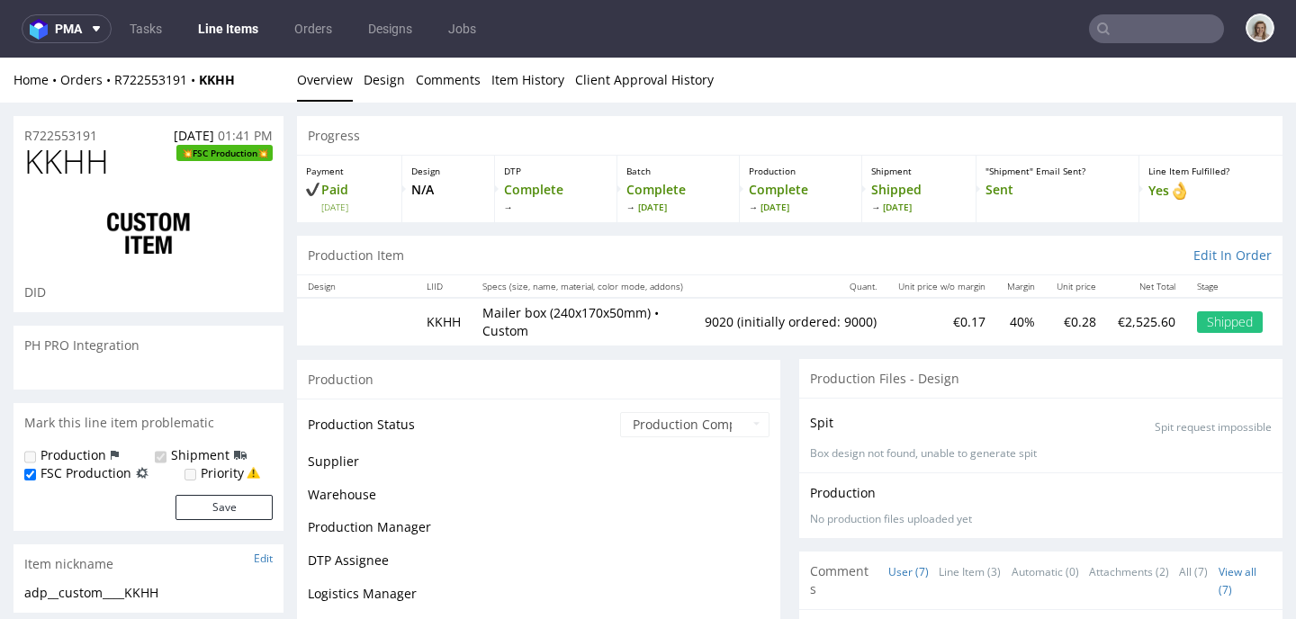
select select "in_progress"
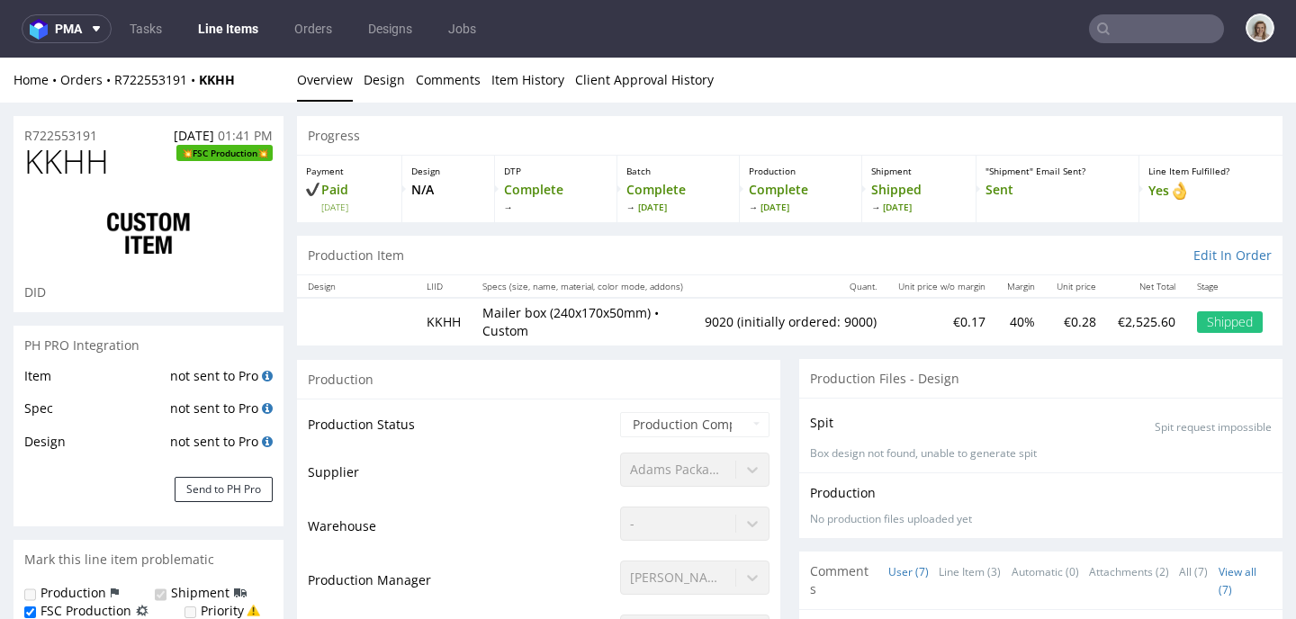
scroll to position [177, 0]
select select "in_progress"
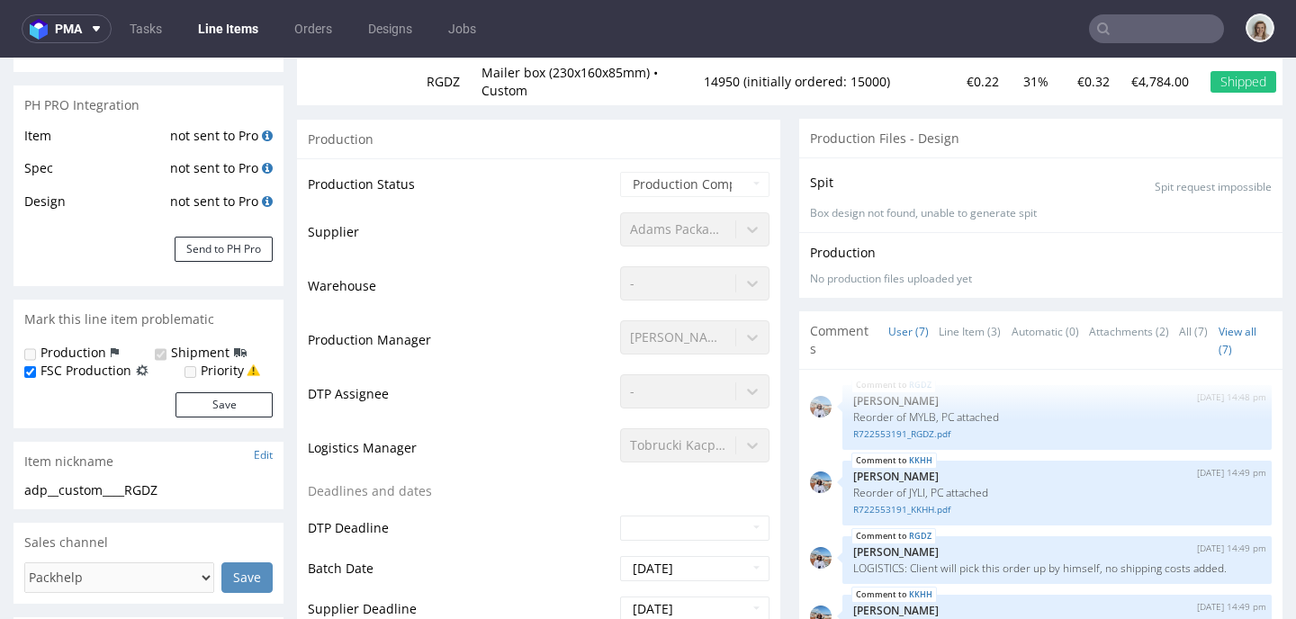
scroll to position [611, 0]
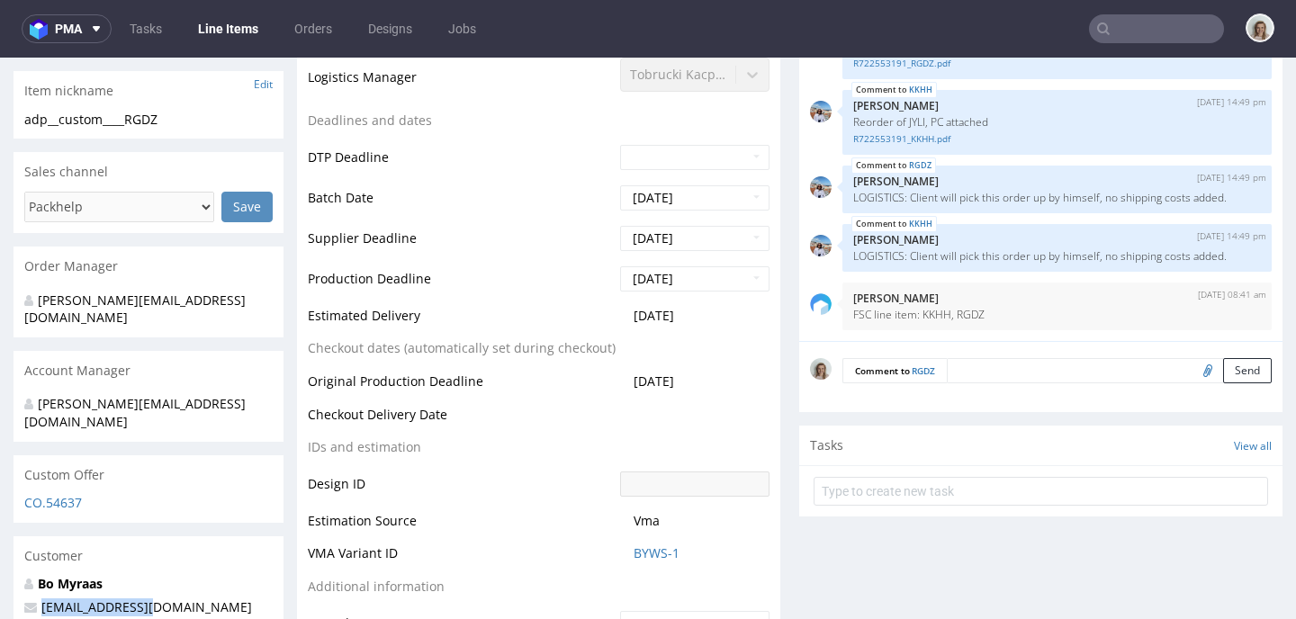
drag, startPoint x: 172, startPoint y: 569, endPoint x: 12, endPoint y: 562, distance: 160.3
copy span "bo@skinsecret.no"
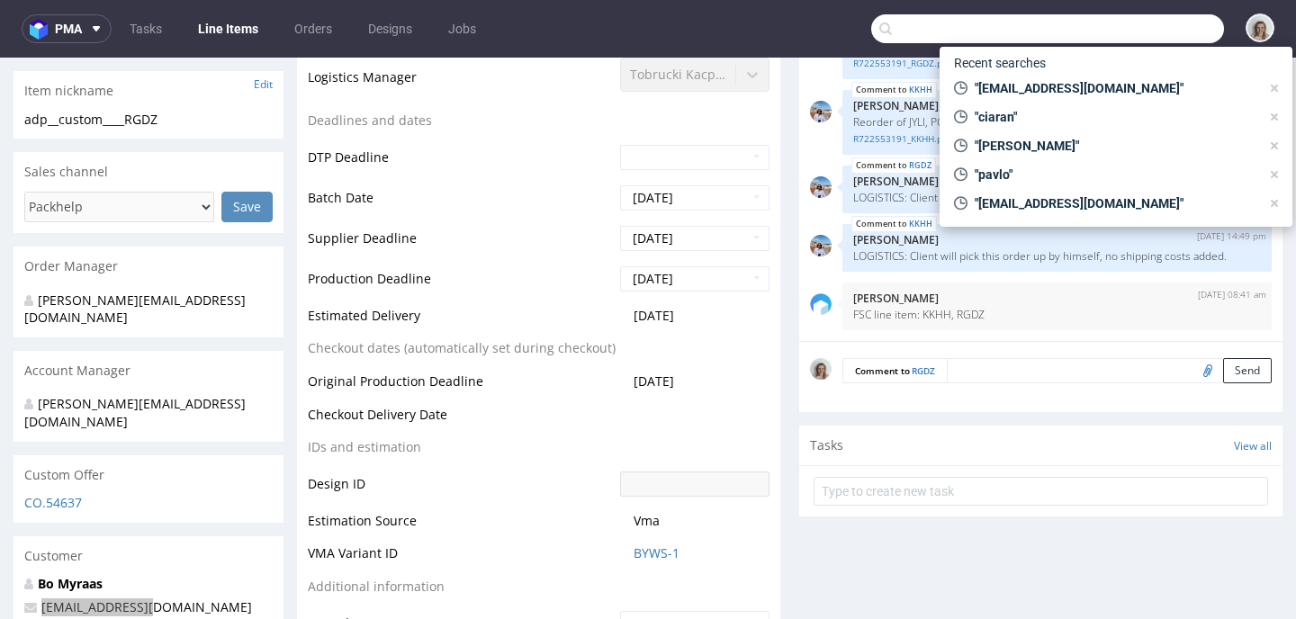
click at [1144, 27] on input "text" at bounding box center [1047, 28] width 353 height 29
paste input "bo@skinsecret.no"
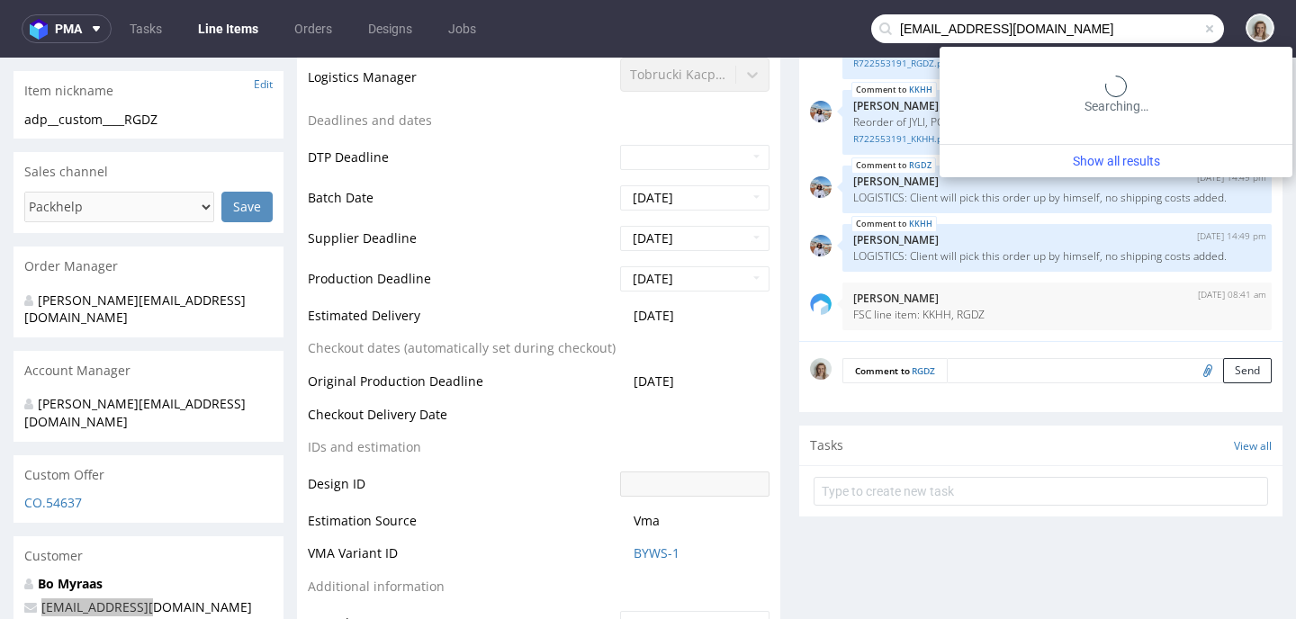
type input "bo@skinsecret.no"
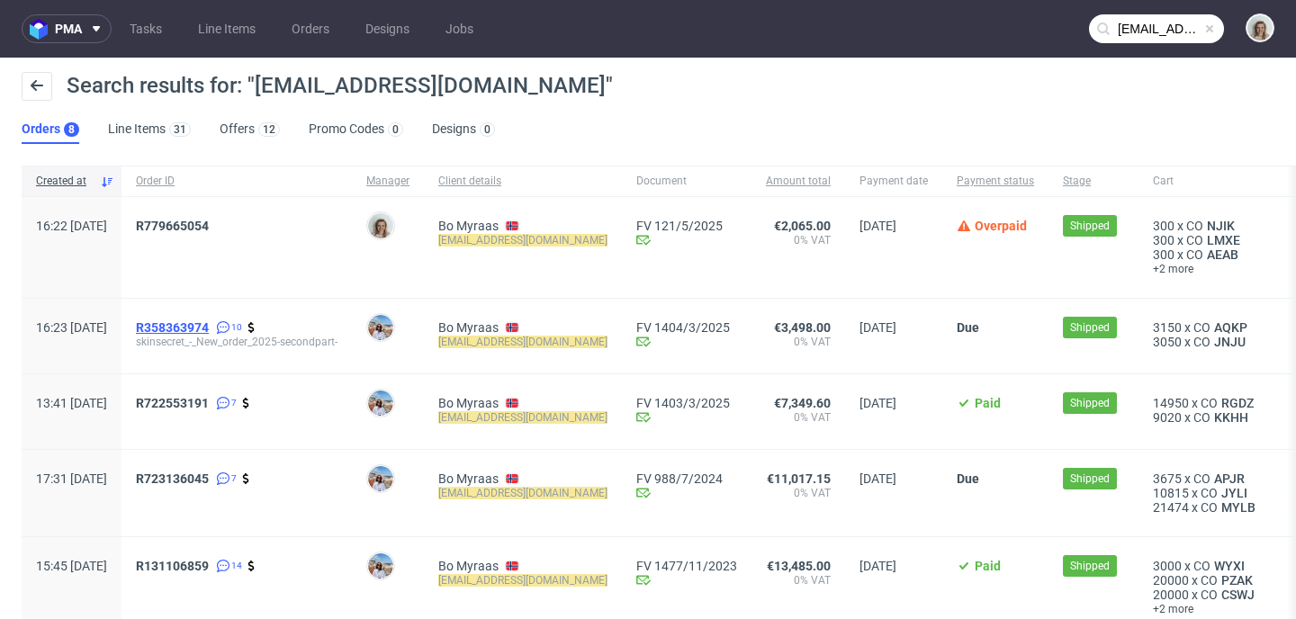
click at [209, 326] on span "R358363974" at bounding box center [172, 327] width 73 height 14
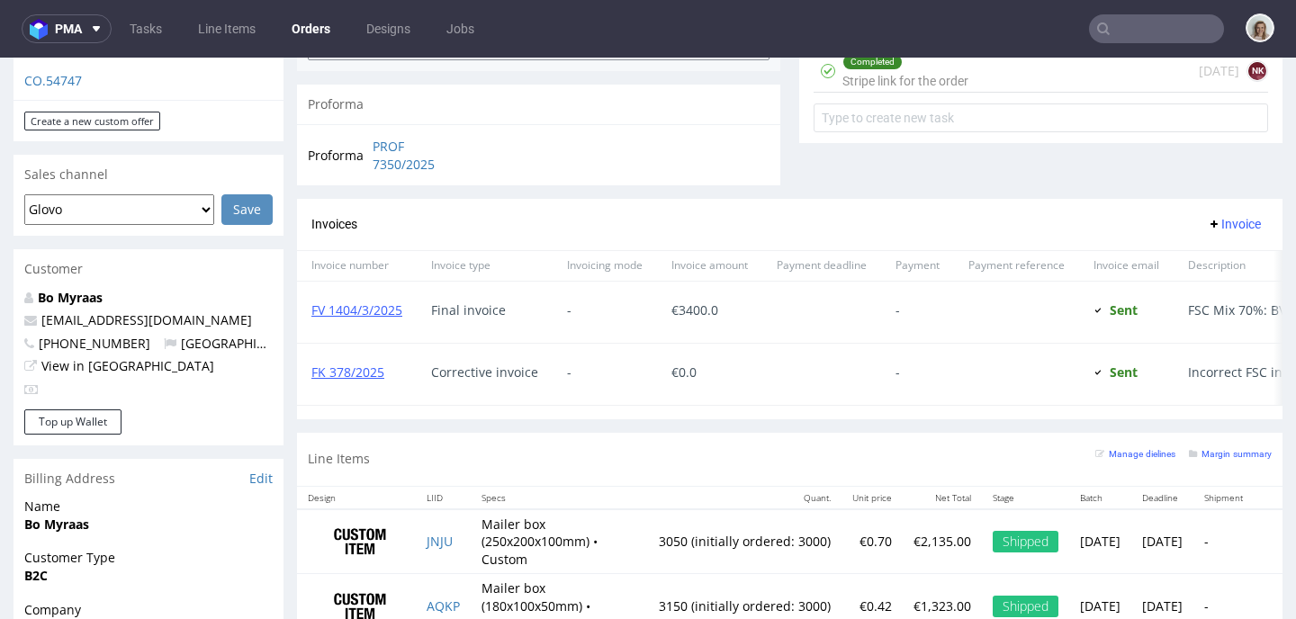
scroll to position [983, 0]
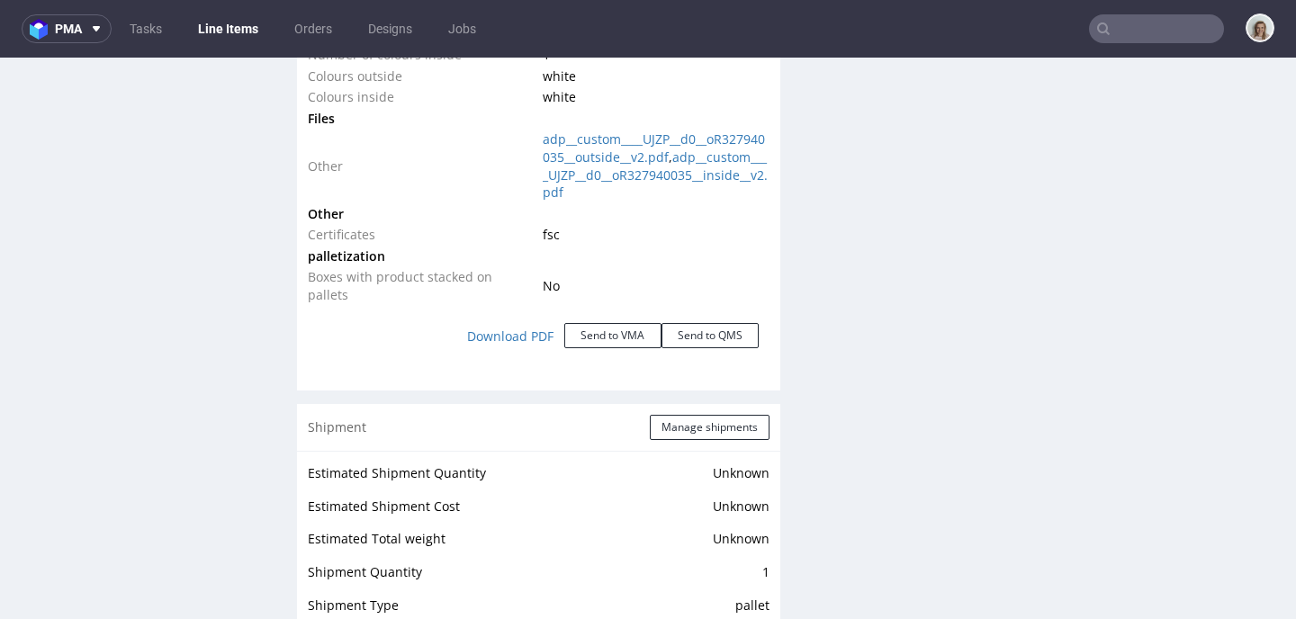
scroll to position [2116, 0]
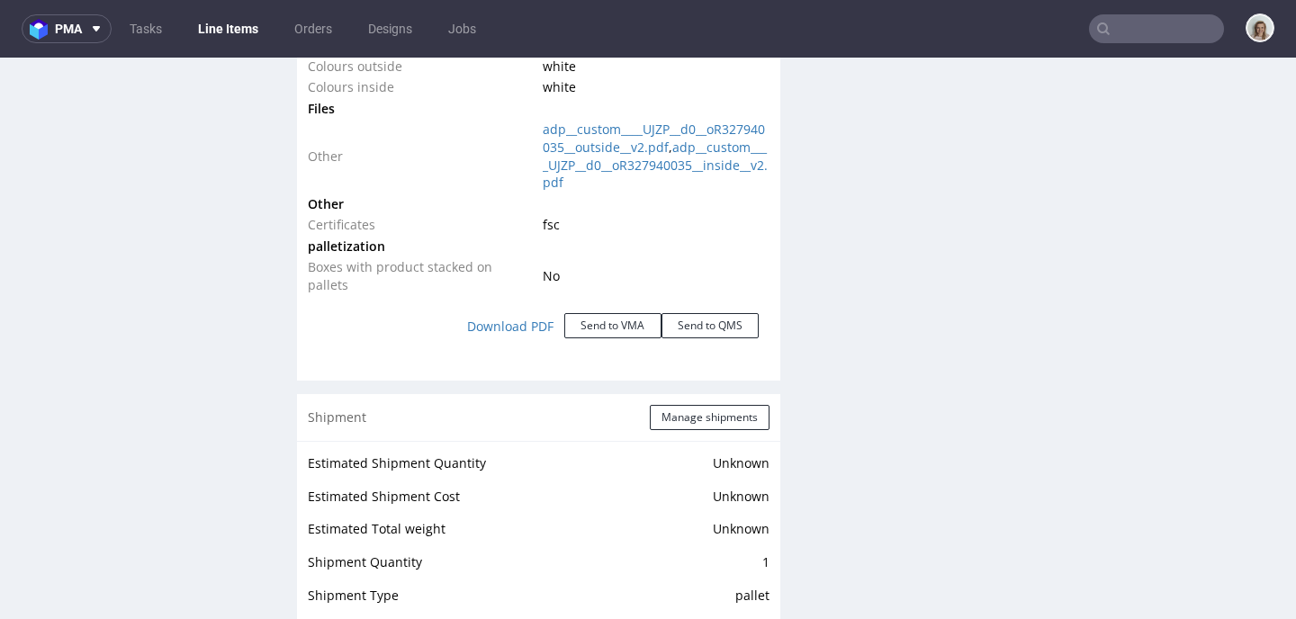
click div "Download PDF Send to VMA Send to QMS"
click button "Send to VMA"
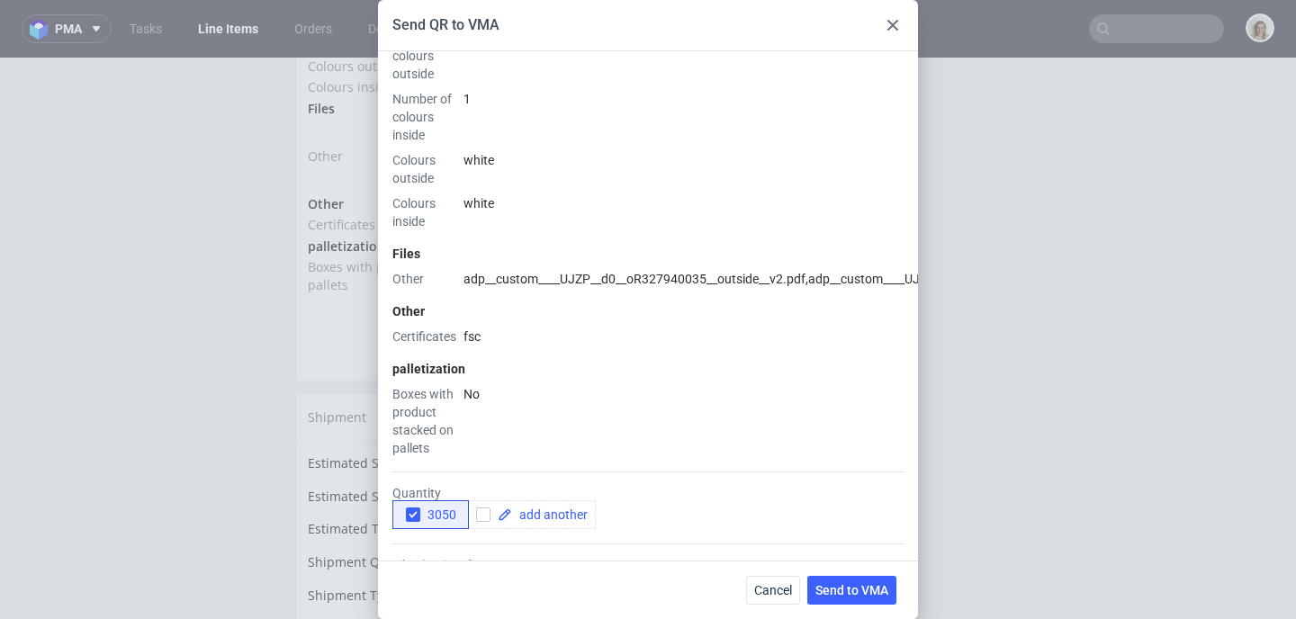
scroll to position [750, 0]
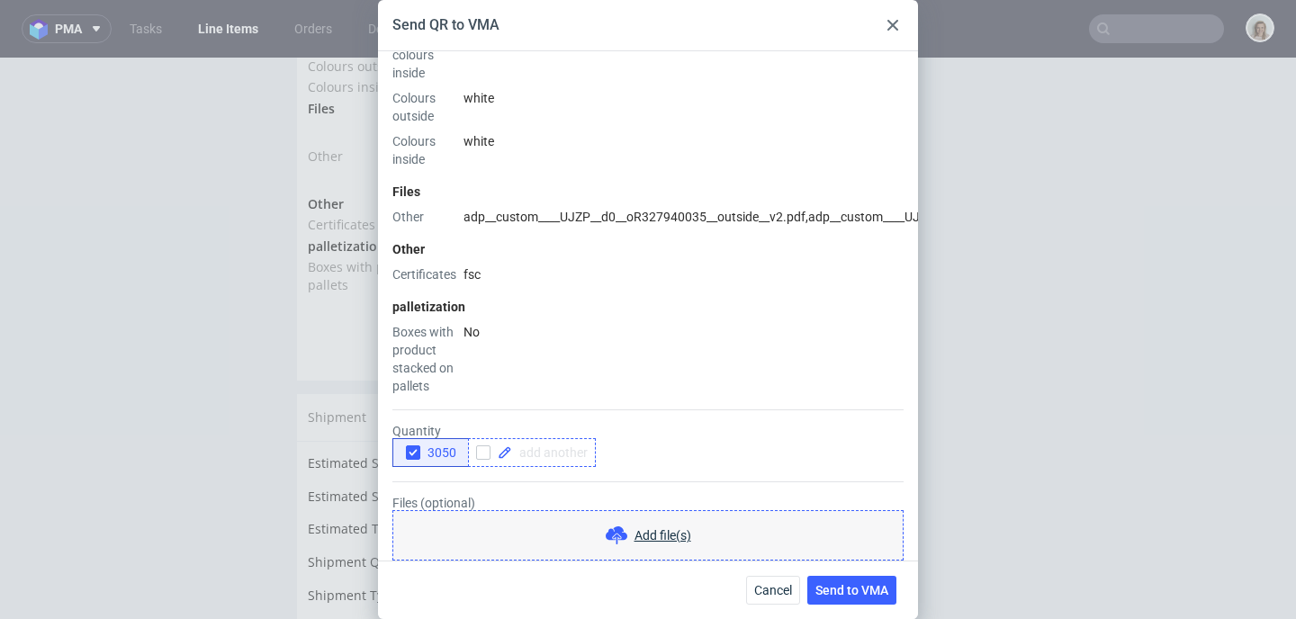
click at [561, 446] on span at bounding box center [550, 452] width 76 height 13
checkbox input "true"
click at [412, 446] on icon "button" at bounding box center [413, 452] width 13 height 13
click at [822, 586] on span "Send to VMA" at bounding box center [851, 590] width 73 height 13
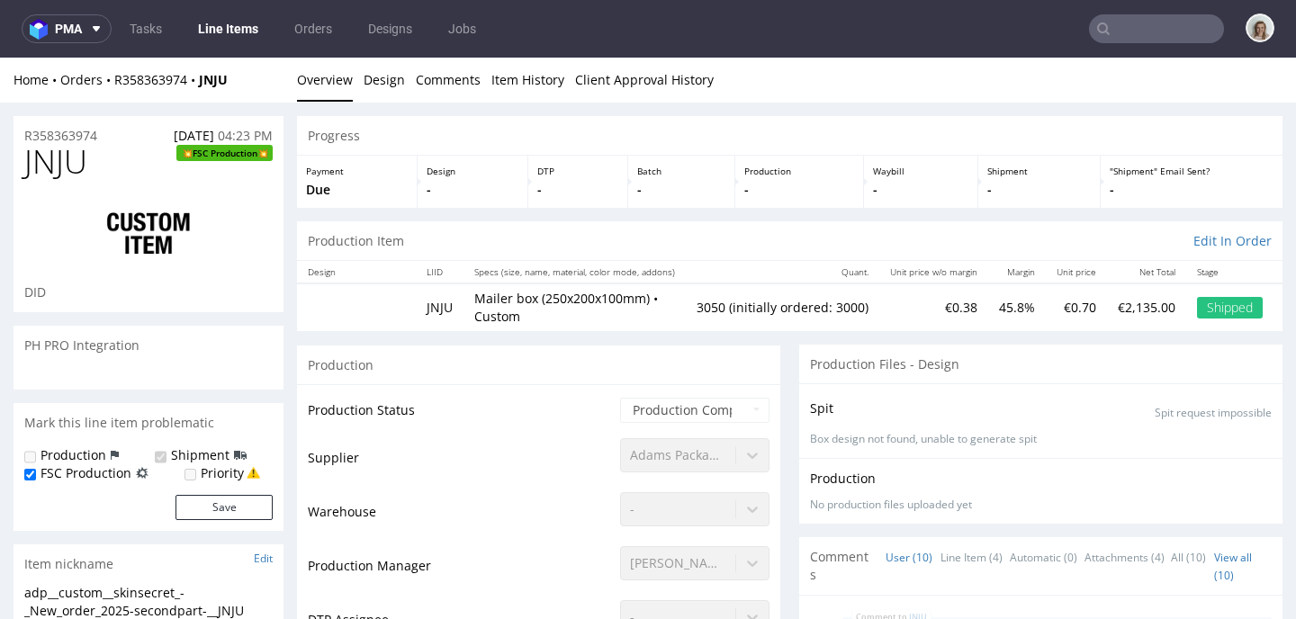
select select "in_progress"
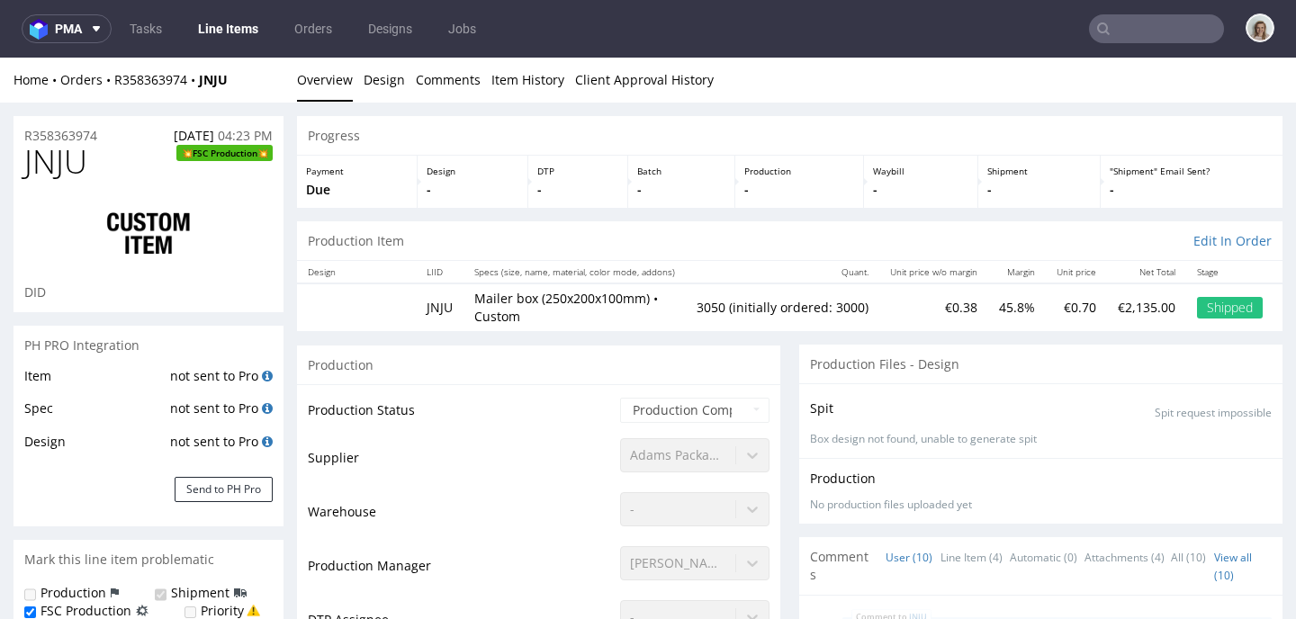
scroll to position [414, 0]
drag, startPoint x: 229, startPoint y: 77, endPoint x: 205, endPoint y: 77, distance: 23.4
click at [205, 77] on div "Home Orders R358363974 JNJU" at bounding box center [148, 80] width 270 height 18
copy strong "JNJU"
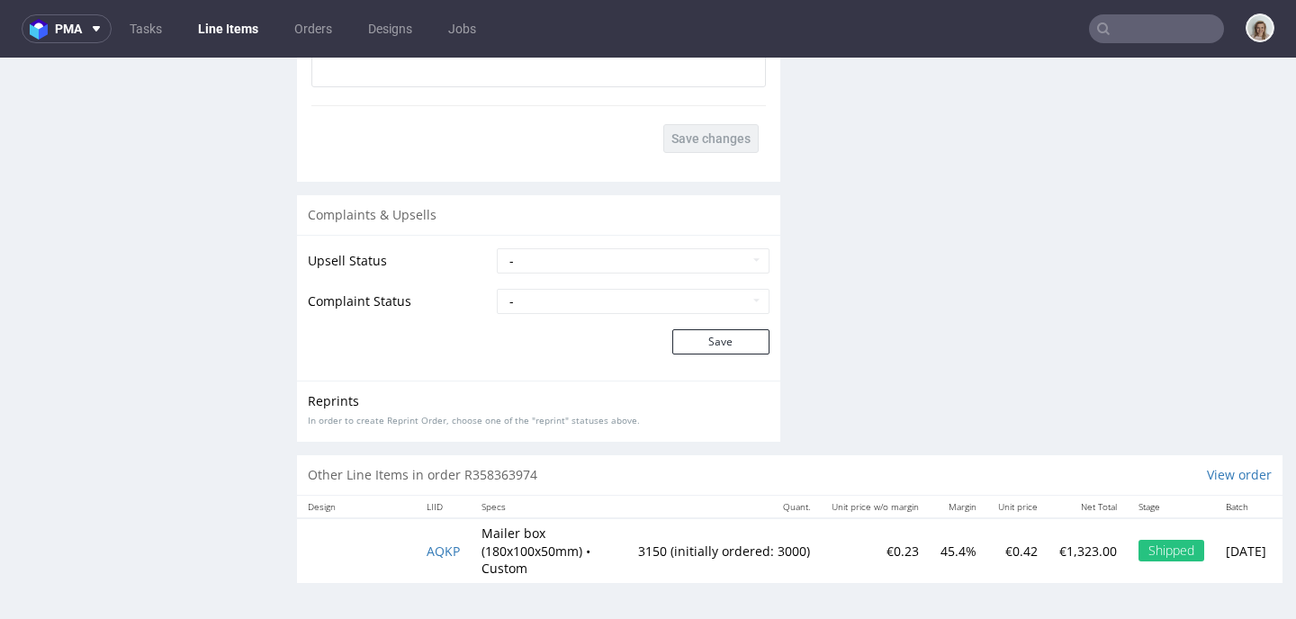
scroll to position [3582, 0]
drag, startPoint x: 463, startPoint y: 536, endPoint x: 416, endPoint y: 536, distance: 47.7
click at [416, 536] on td "AQKP" at bounding box center [443, 550] width 55 height 65
copy span "AQKP"
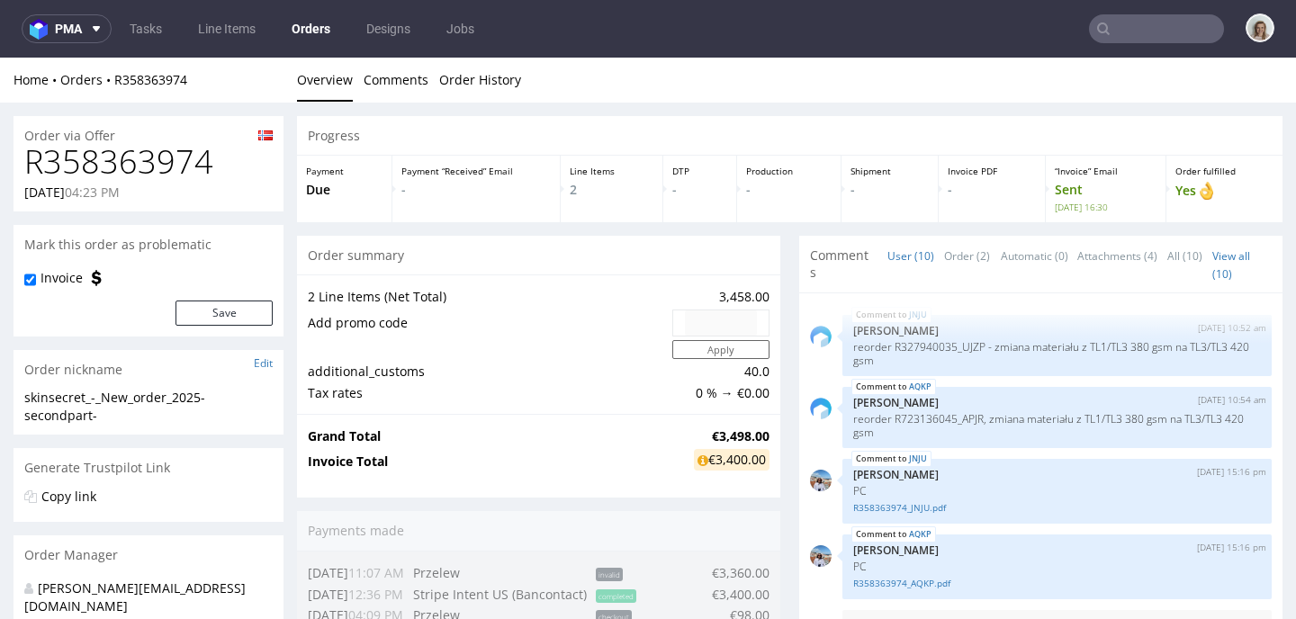
type input "bo@skinsecret.no"
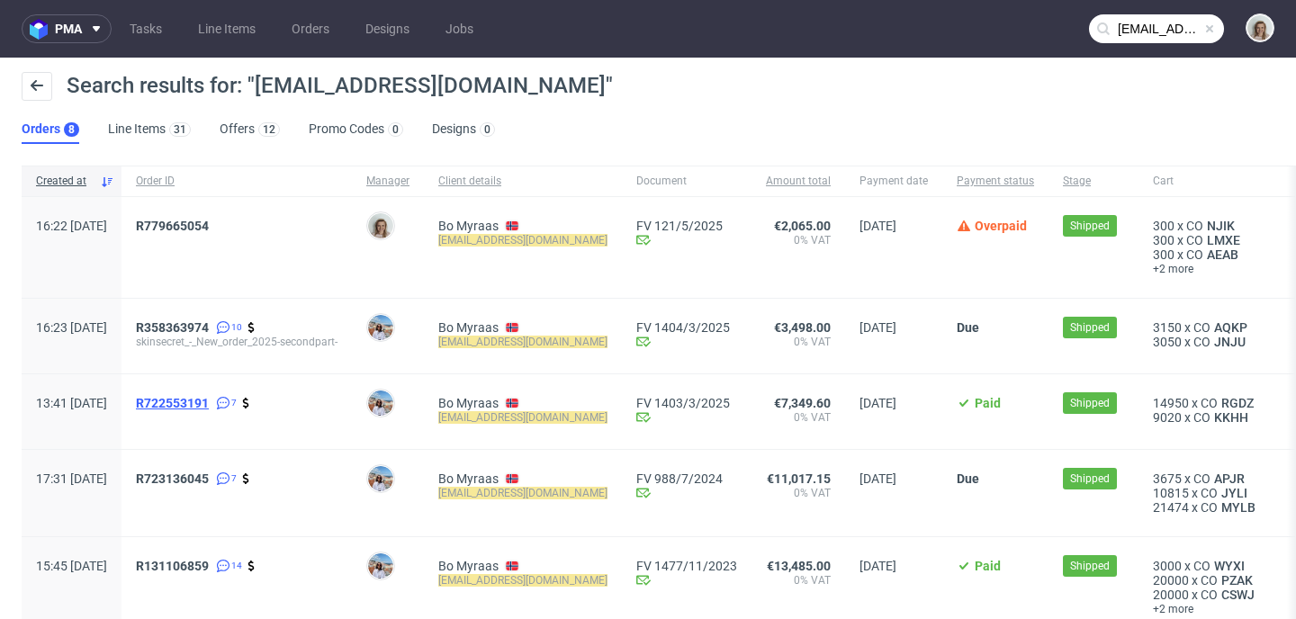
click at [202, 408] on span "R722553191" at bounding box center [172, 403] width 73 height 14
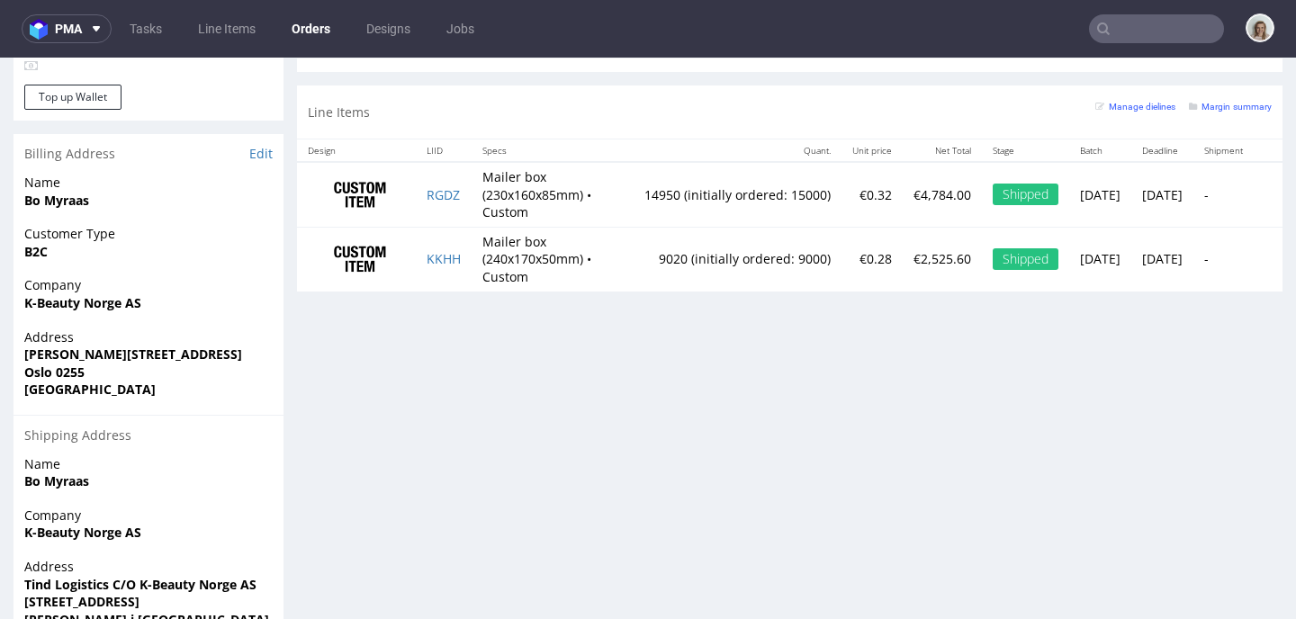
scroll to position [1065, 0]
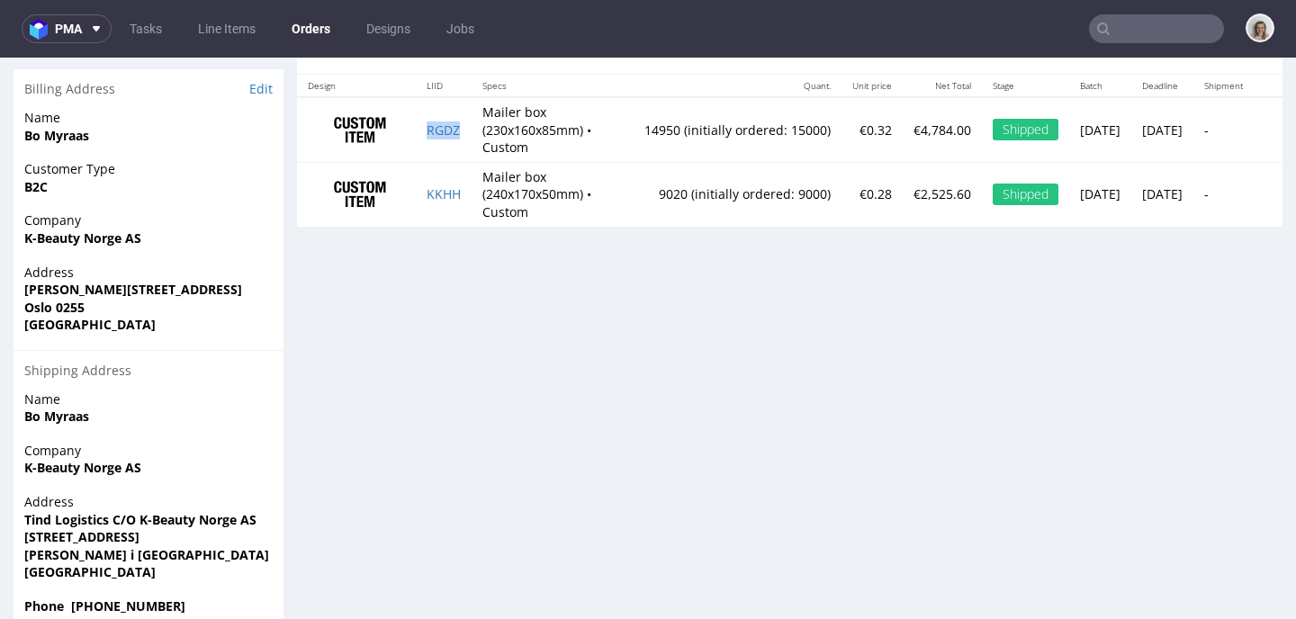
click at [463, 155] on td "RGDZ" at bounding box center [444, 129] width 56 height 65
click at [467, 223] on td "KKHH" at bounding box center [444, 194] width 56 height 64
drag, startPoint x: 185, startPoint y: 430, endPoint x: 14, endPoint y: 436, distance: 171.1
click at [14, 442] on div "Company K-Beauty Norge AS" at bounding box center [148, 467] width 270 height 51
copy strong "K-Beauty Norge AS"
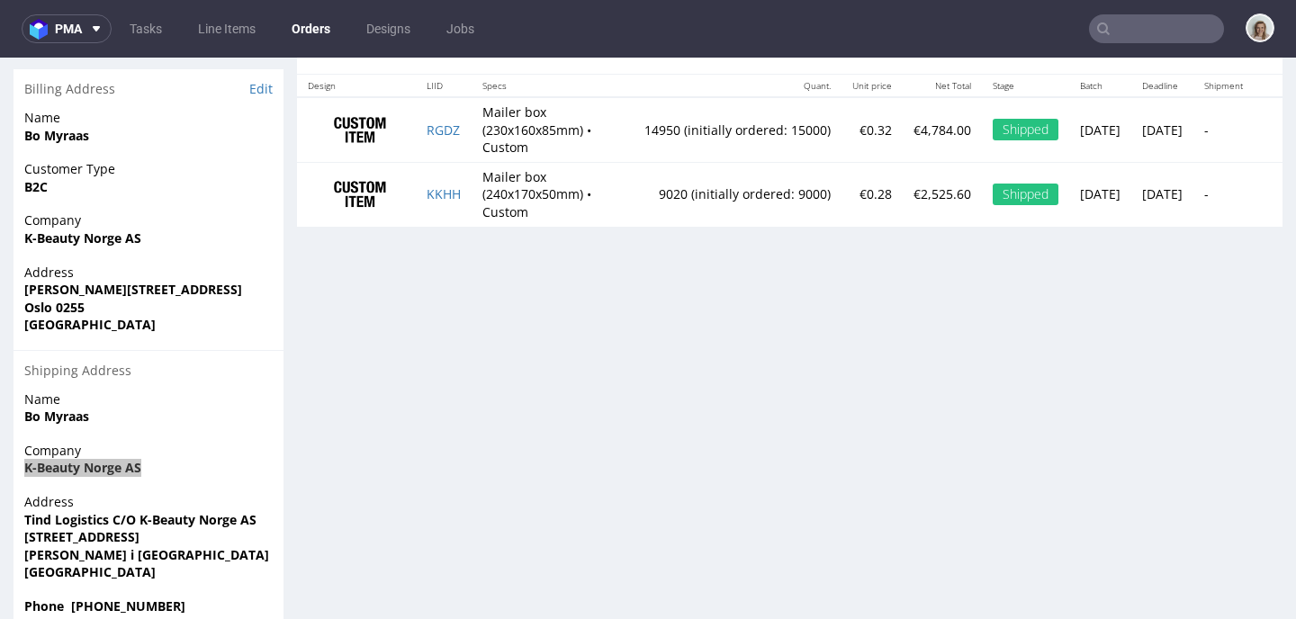
click at [1143, 30] on input "text" at bounding box center [1156, 28] width 135 height 29
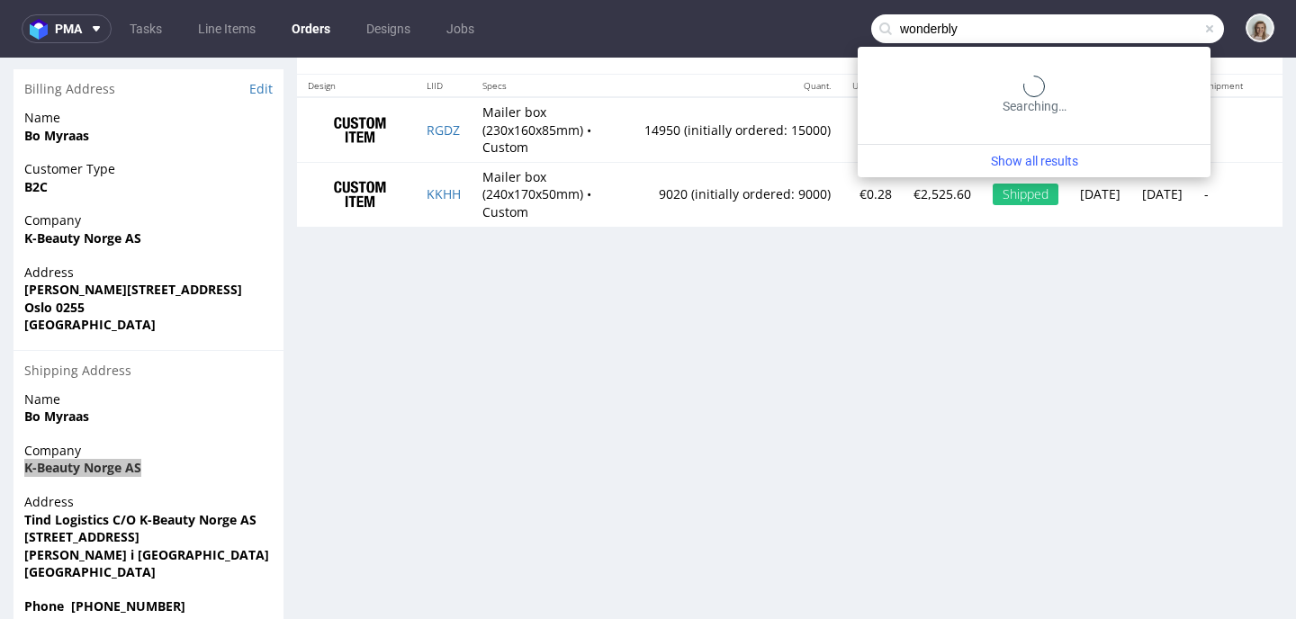
type input "wonderbly"
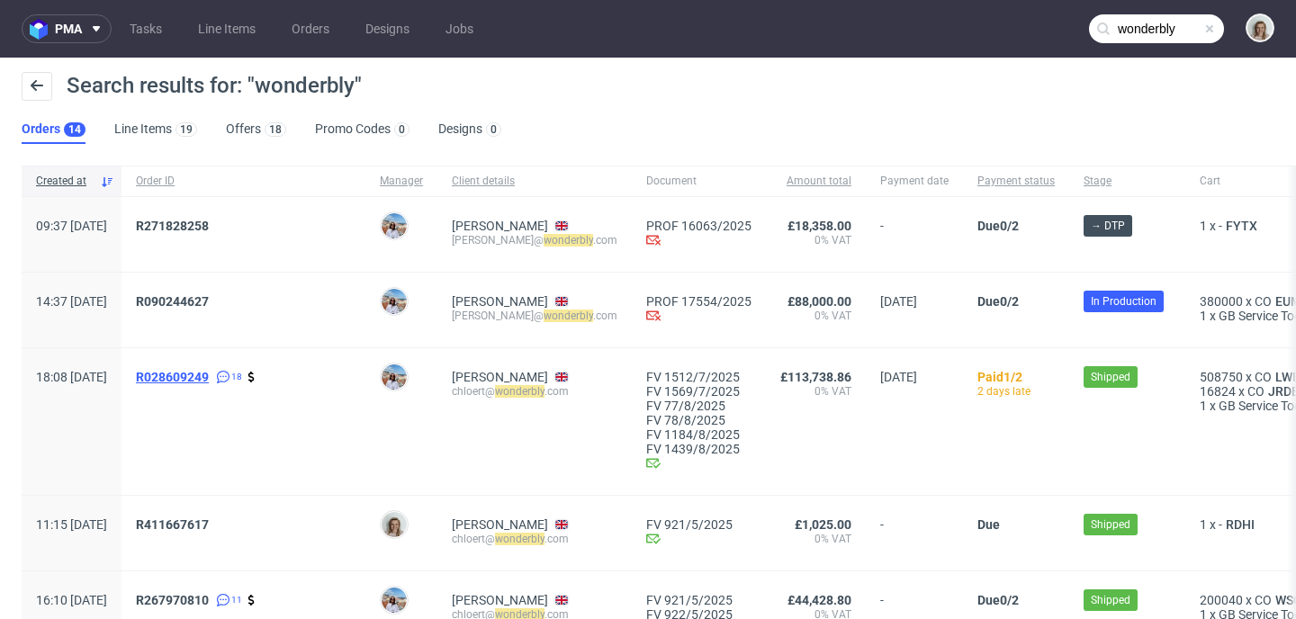
click at [209, 379] on span "R028609249" at bounding box center [172, 377] width 73 height 14
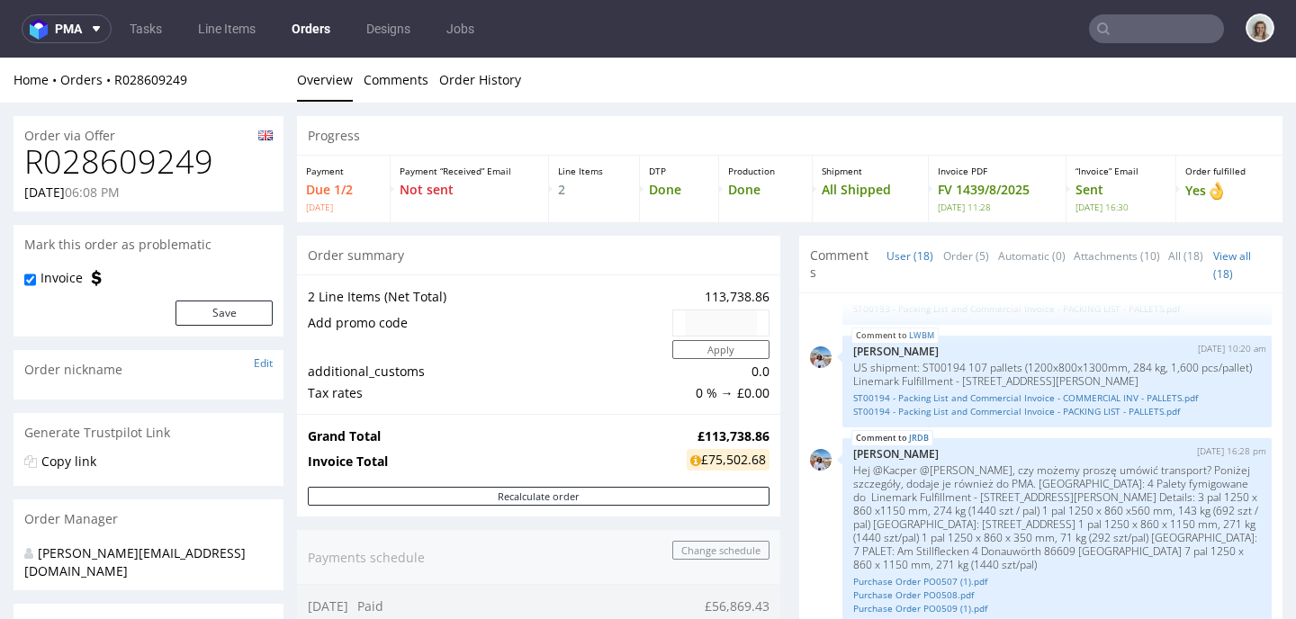
type input "wonderbly"
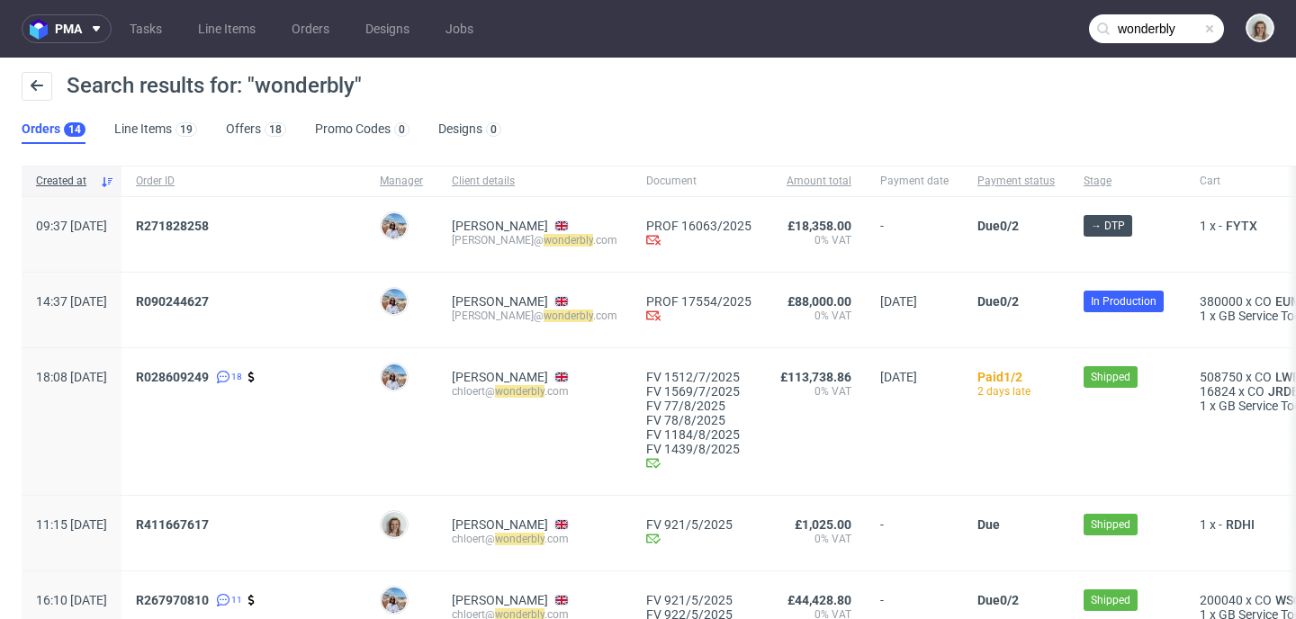
scroll to position [151, 0]
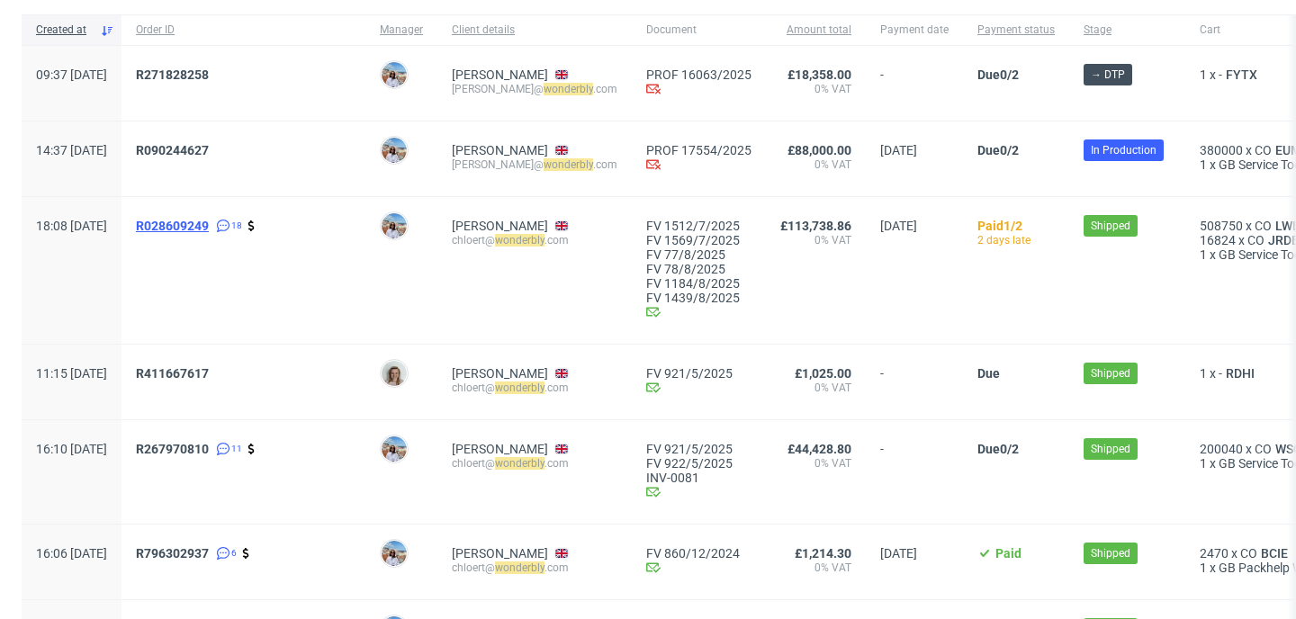
click at [209, 228] on span "R028609249" at bounding box center [172, 226] width 73 height 14
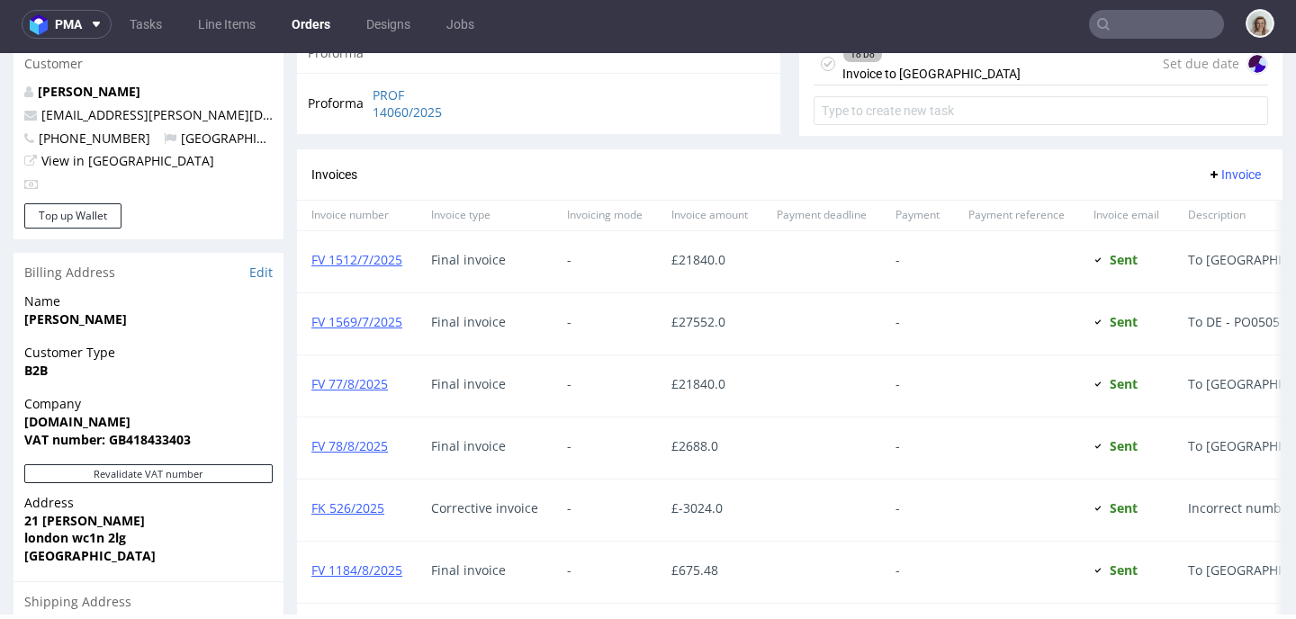
scroll to position [1269, 0]
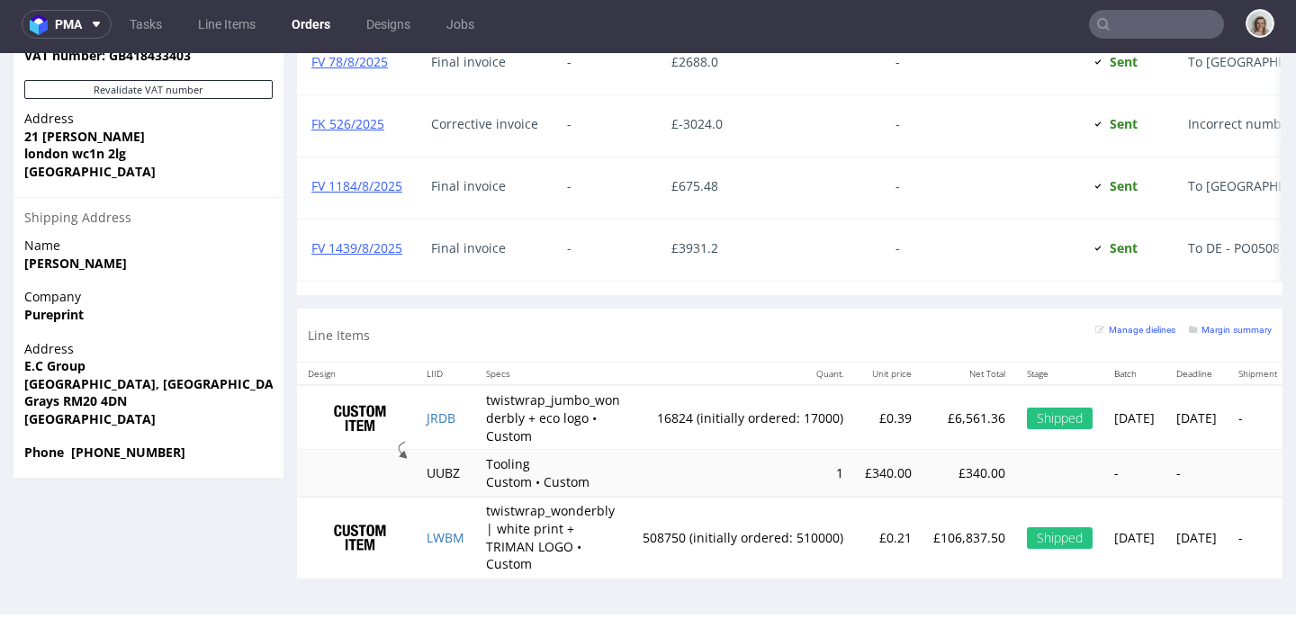
click at [479, 535] on td "twistwrap_wonderbly | white print + TRIMAN LOGO • Custom" at bounding box center [553, 538] width 157 height 82
click at [470, 537] on td "LWBM" at bounding box center [445, 538] width 59 height 82
copy link "LWBM"
click at [1156, 21] on input "text" at bounding box center [1156, 24] width 135 height 29
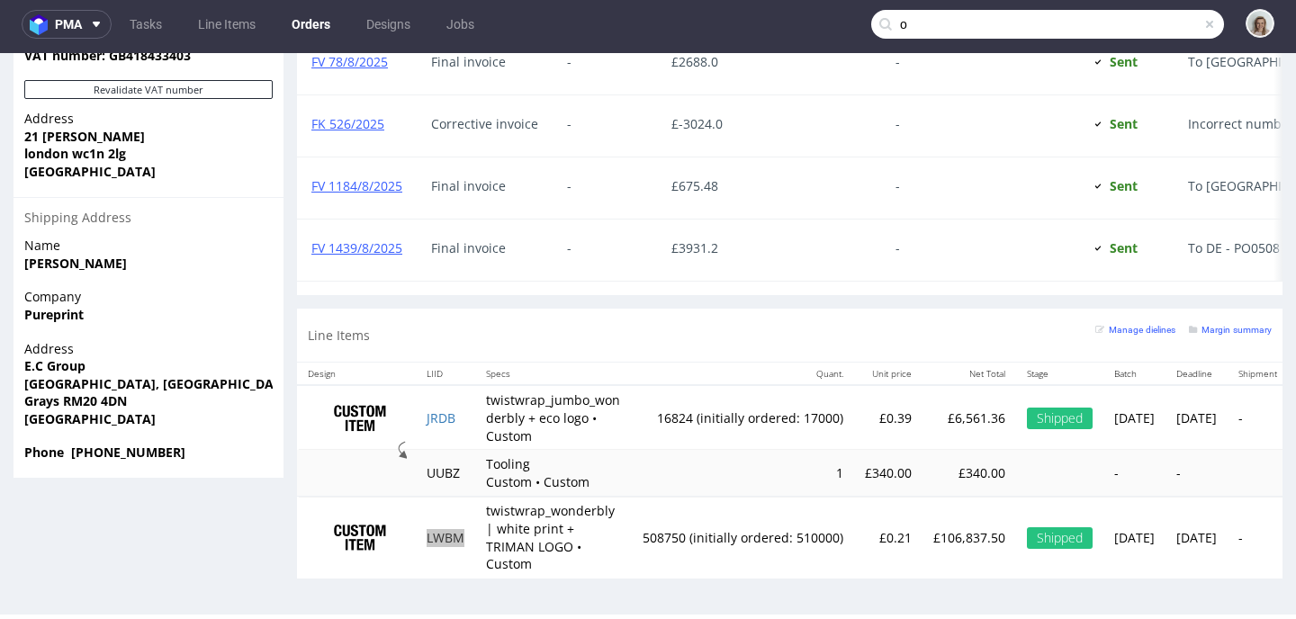
click at [1164, 31] on input "o" at bounding box center [1047, 24] width 353 height 29
drag, startPoint x: 958, startPoint y: 28, endPoint x: 827, endPoint y: 29, distance: 131.4
click at [827, 29] on nav "pma Tasks Line Items Orders Designs Jobs o" at bounding box center [648, 25] width 1296 height 58
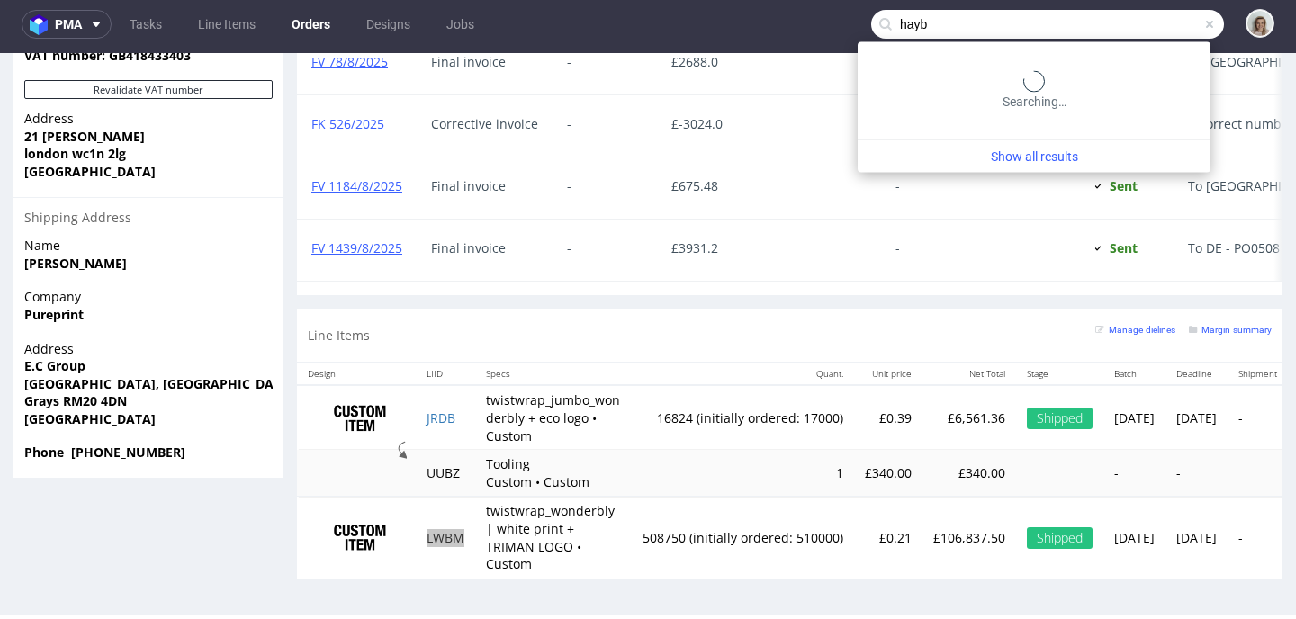
type input "hayb"
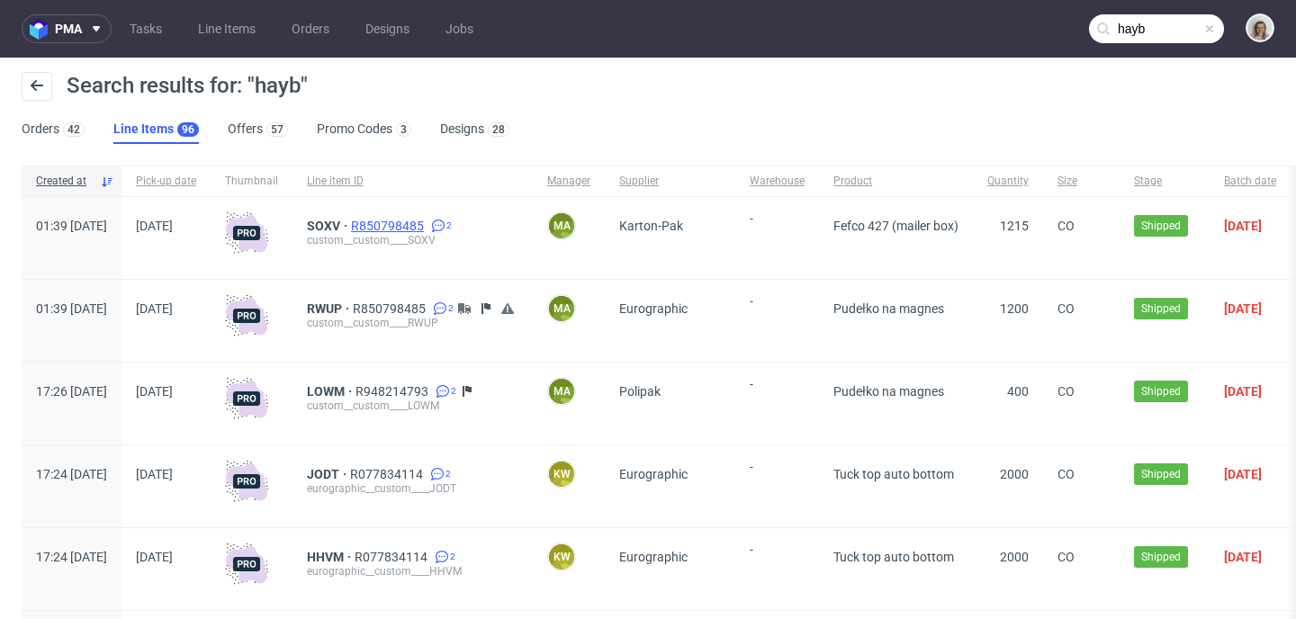
click at [427, 225] on span "R850798485" at bounding box center [389, 226] width 76 height 14
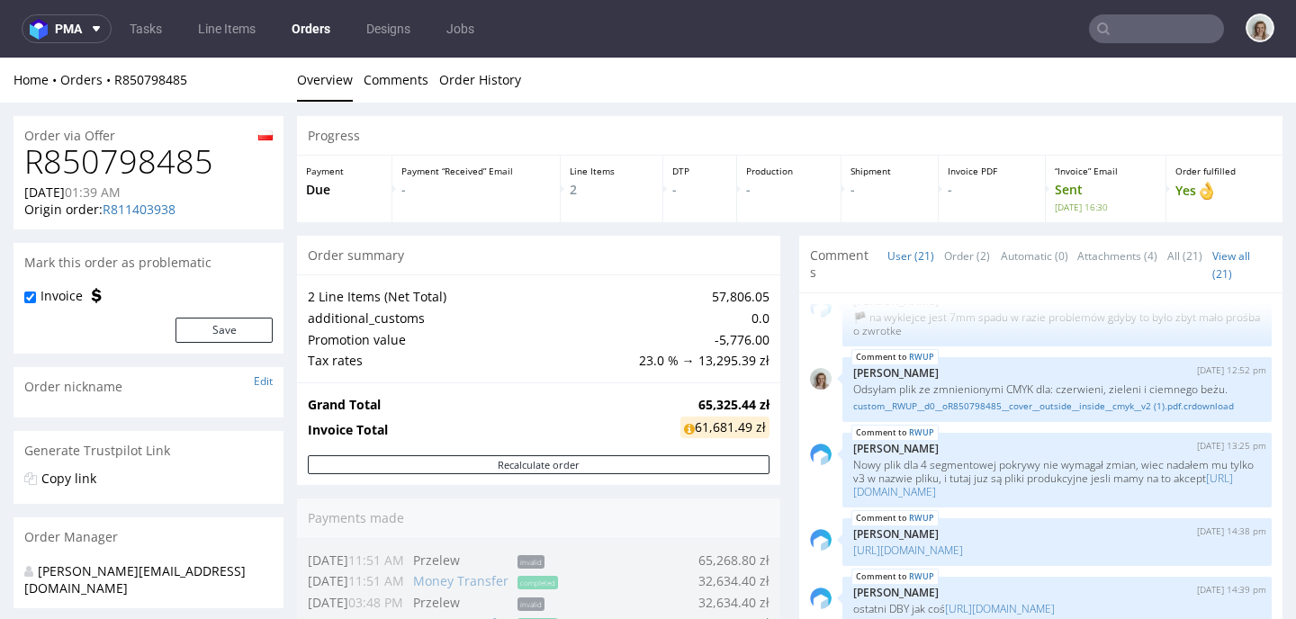
scroll to position [613, 0]
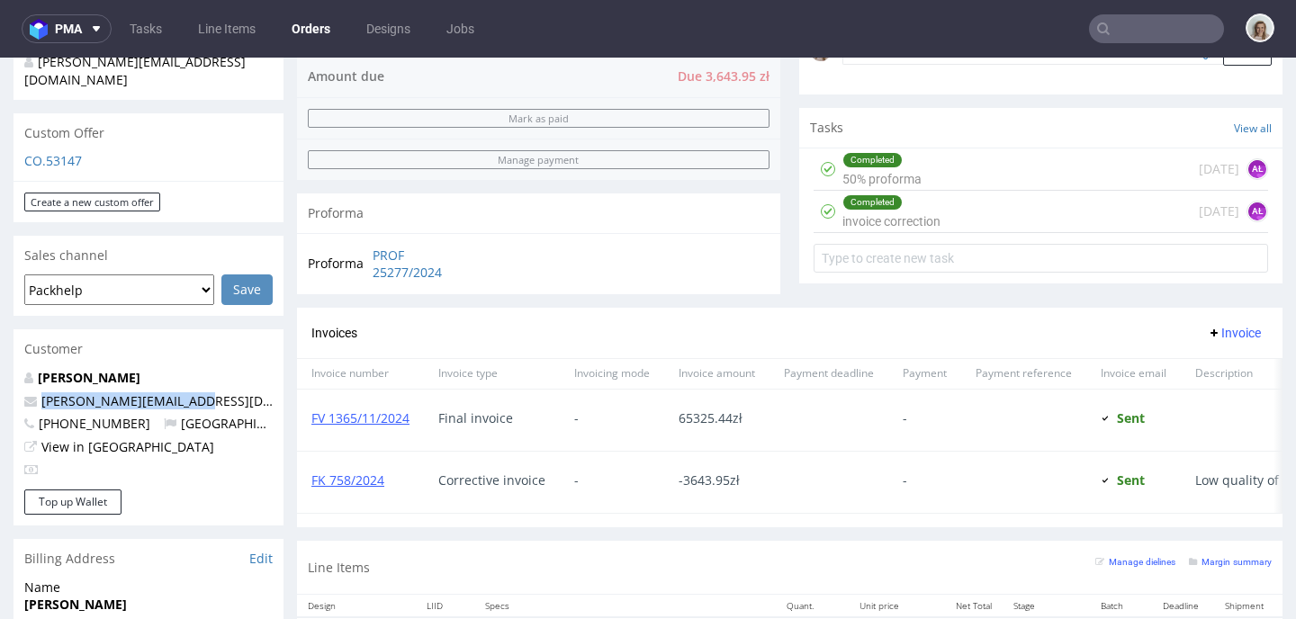
drag, startPoint x: 211, startPoint y: 365, endPoint x: 22, endPoint y: 364, distance: 189.9
click at [22, 369] on div "Lena Wrzosek l.wrzosek@haybcoffee.pl +48537844447 Poland View in Hubspot" at bounding box center [148, 429] width 270 height 121
click at [1179, 34] on input "text" at bounding box center [1156, 28] width 135 height 29
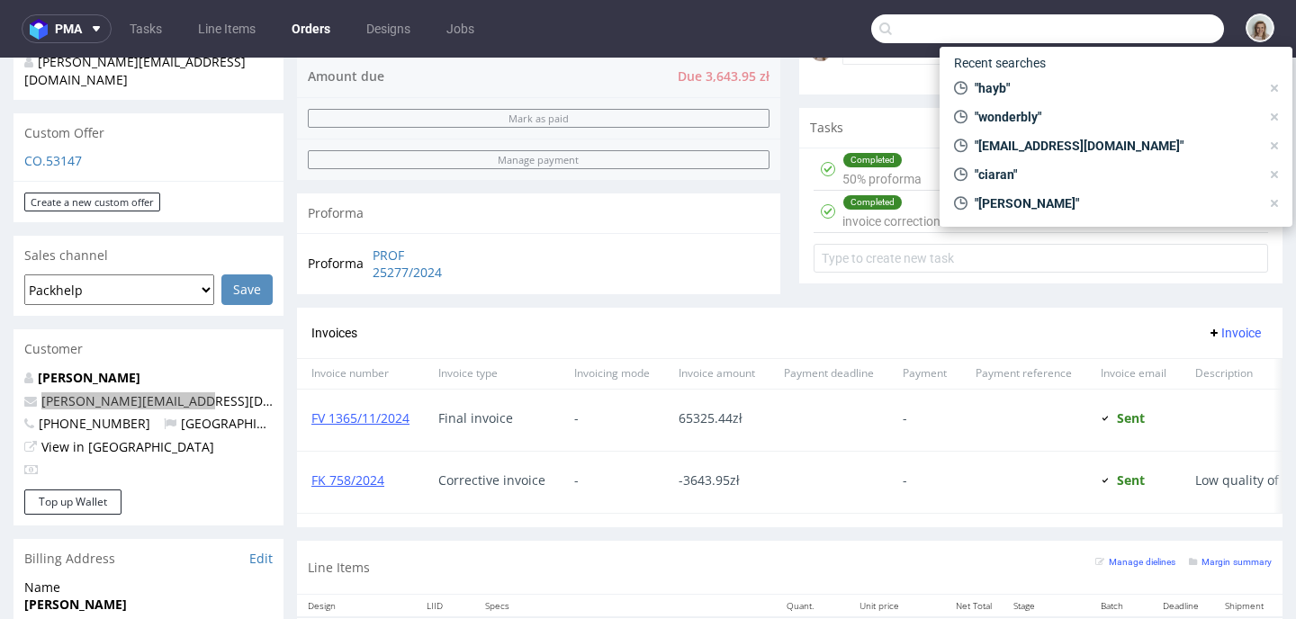
paste input "l.wrzosek@haybcoffee.pl"
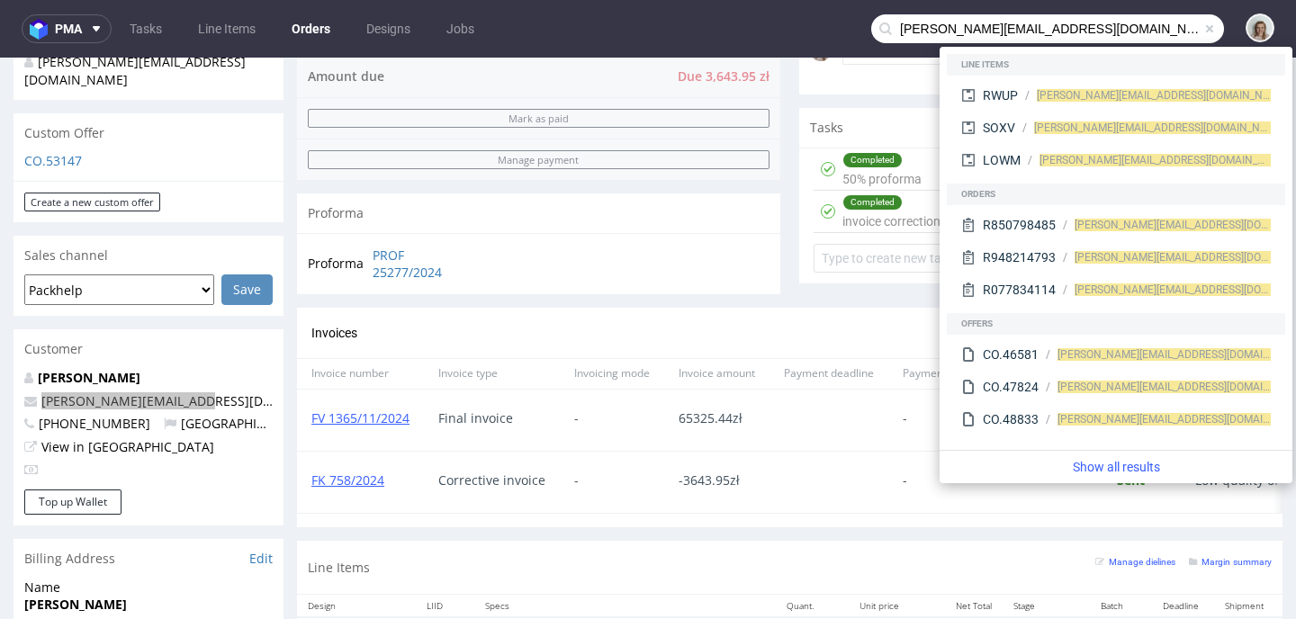
type input "l.wrzosek@haybcoffee.pl"
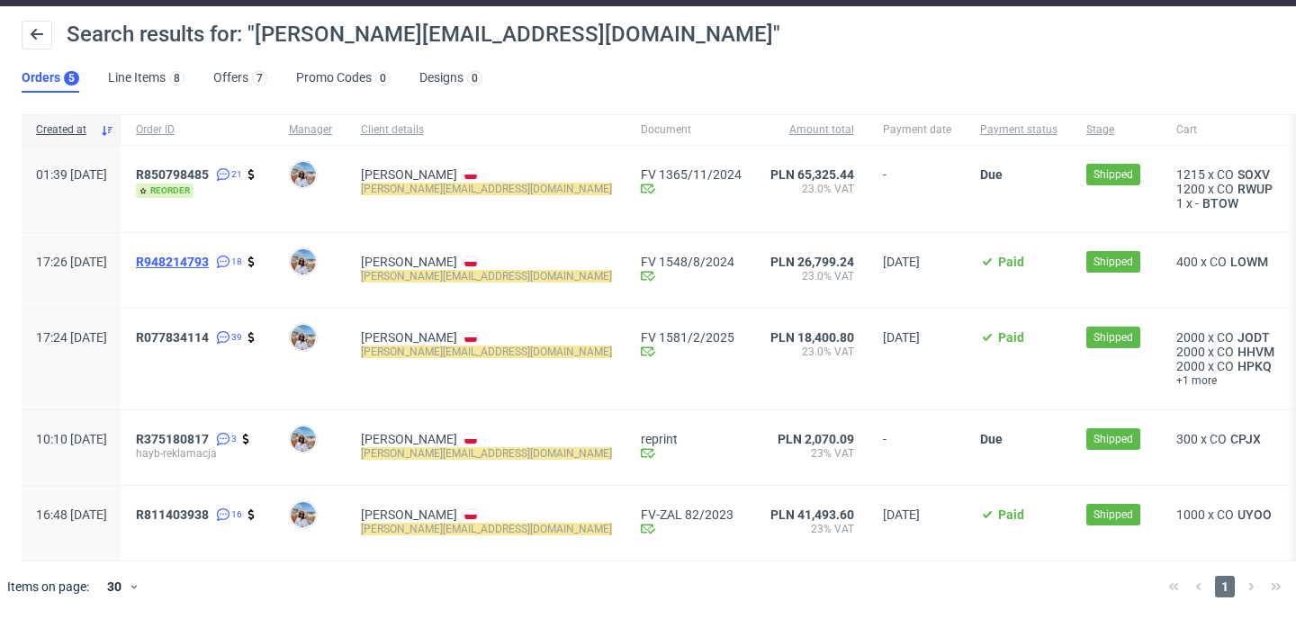
scroll to position [66, 0]
click at [209, 330] on span "R077834114" at bounding box center [172, 337] width 73 height 14
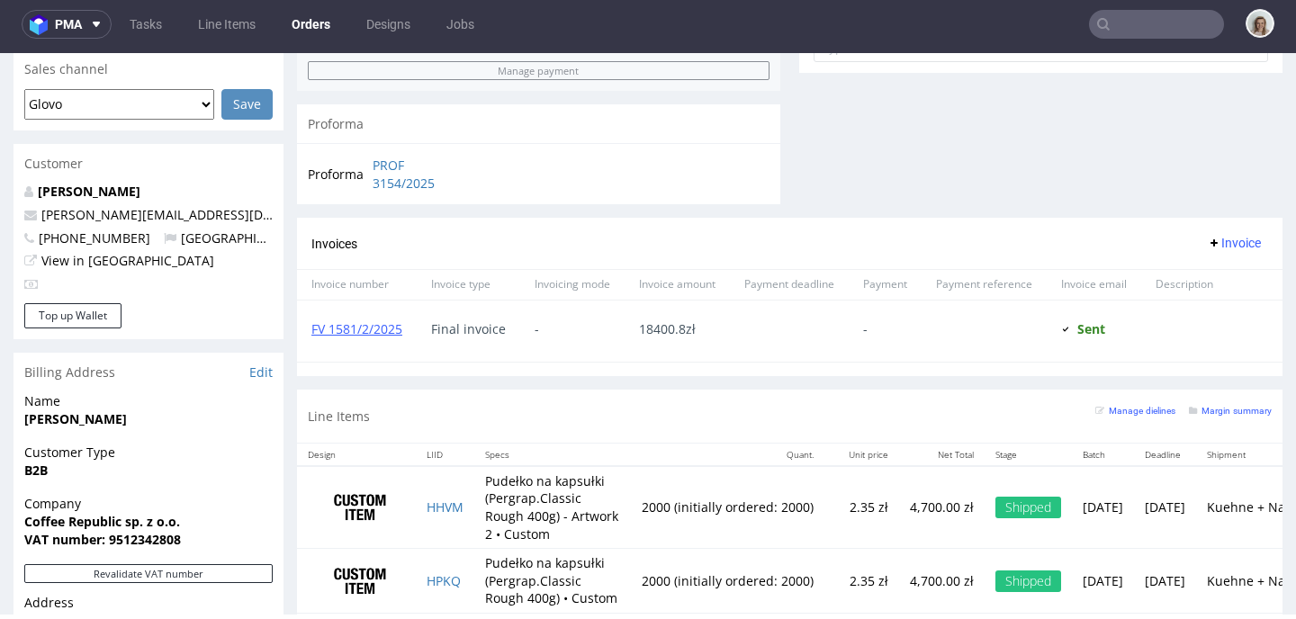
scroll to position [817, 0]
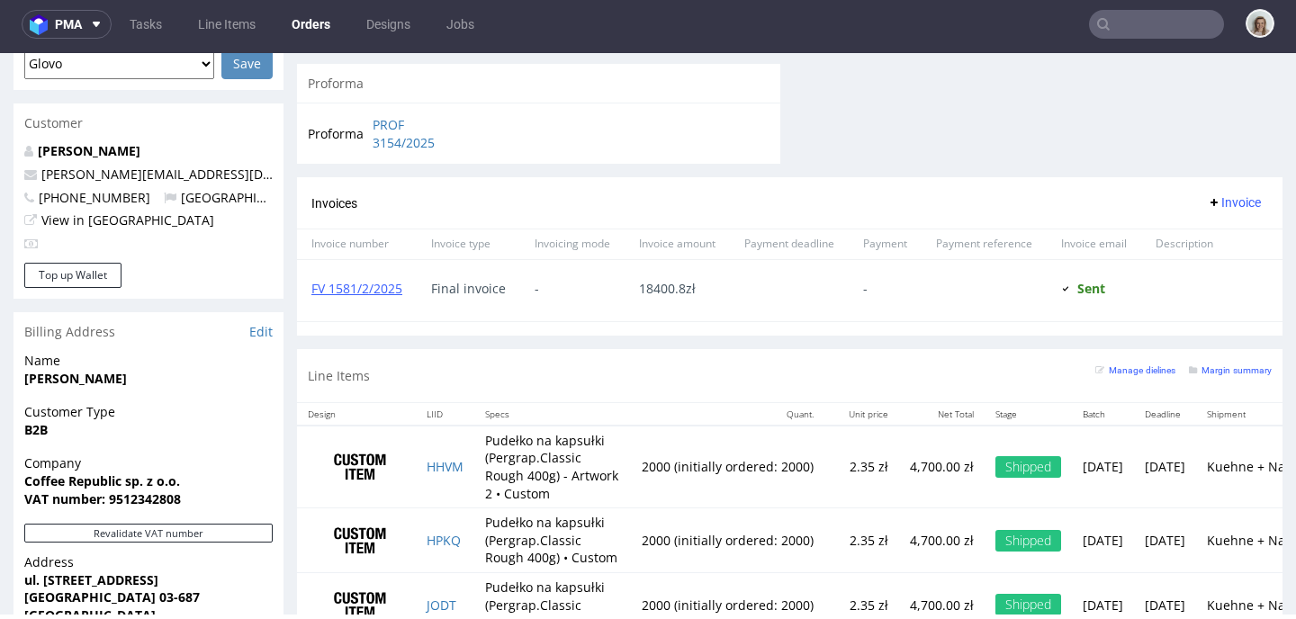
type input "l.wrzosek@haybcoffee.pl"
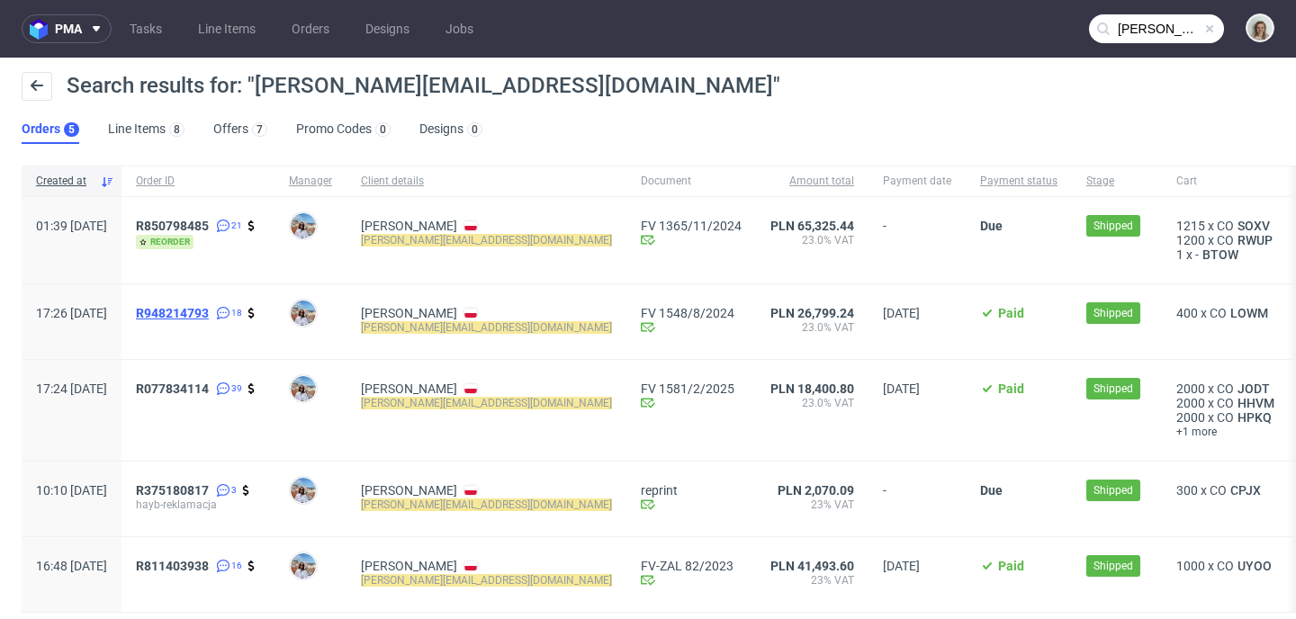
click at [209, 316] on span "R948214793" at bounding box center [172, 313] width 73 height 14
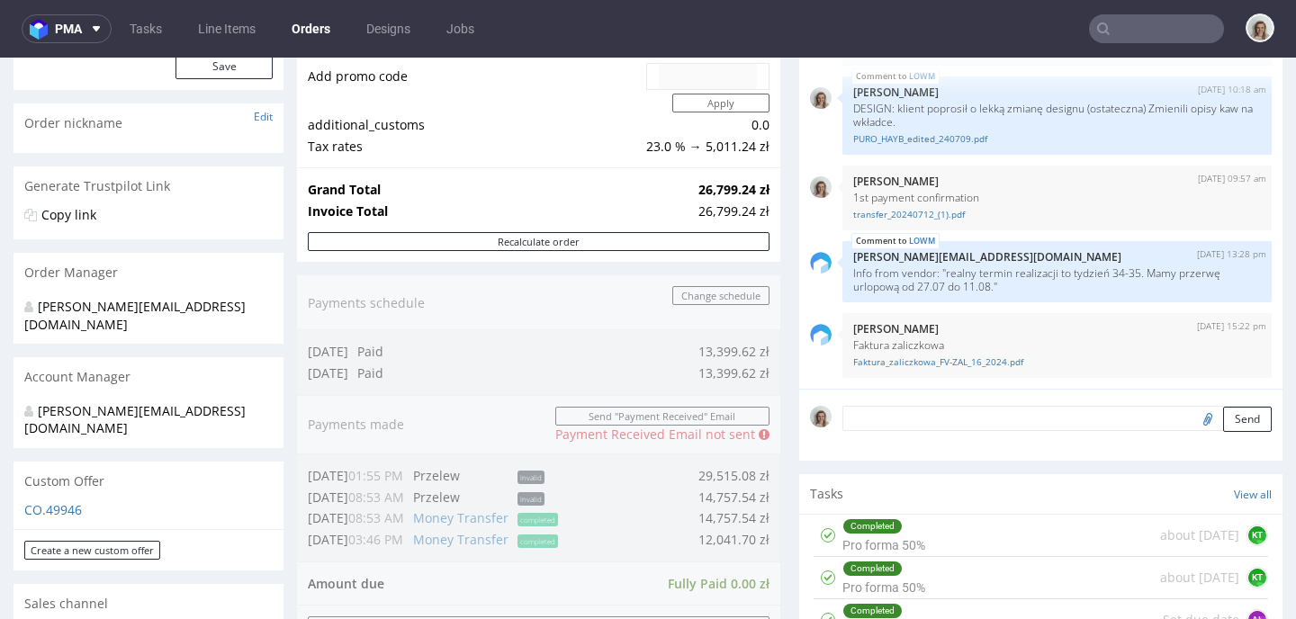
scroll to position [786, 0]
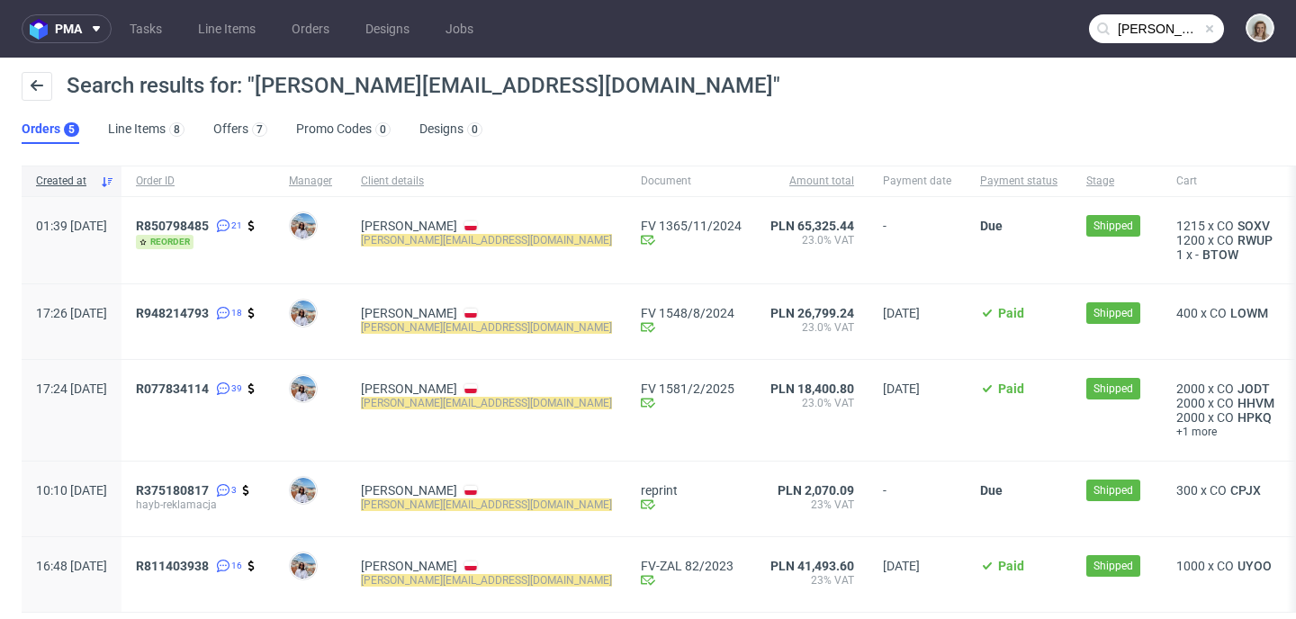
click at [1117, 22] on input "l.wrzosek@haybcoffee.pl" at bounding box center [1156, 28] width 135 height 29
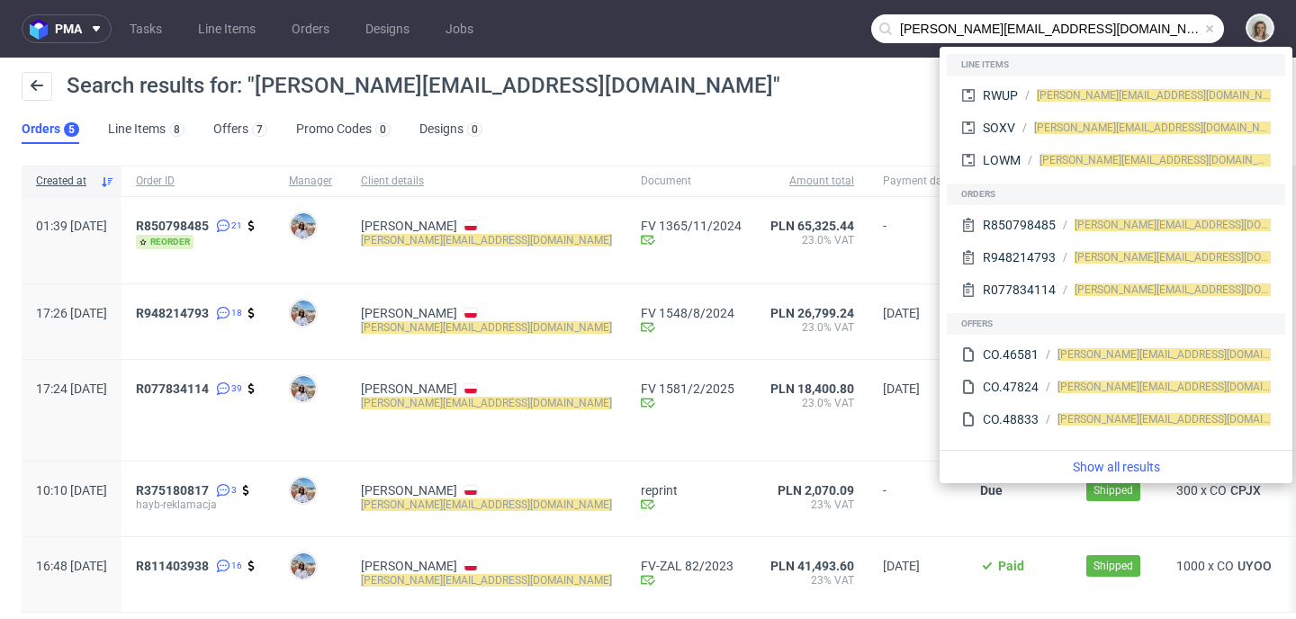
drag, startPoint x: 939, startPoint y: 25, endPoint x: 868, endPoint y: 25, distance: 70.2
click at [871, 25] on div "l.wrzosek@haybcoffee.pl" at bounding box center [1047, 28] width 353 height 29
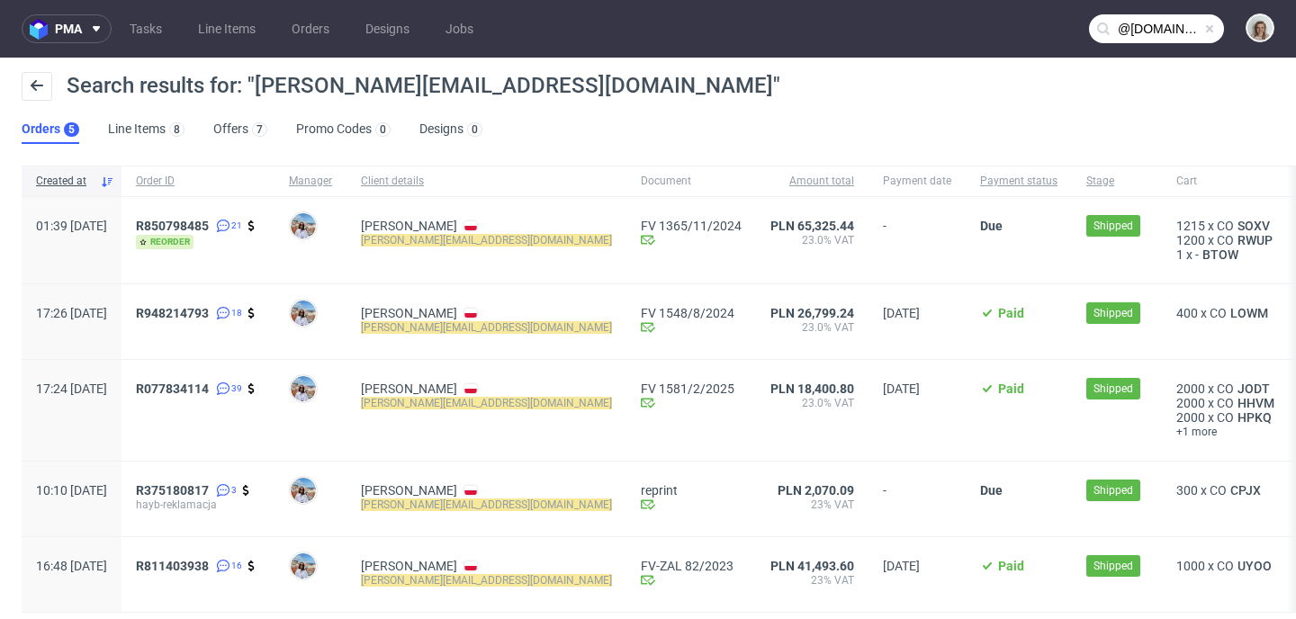
type input "@haybcoffee.pl"
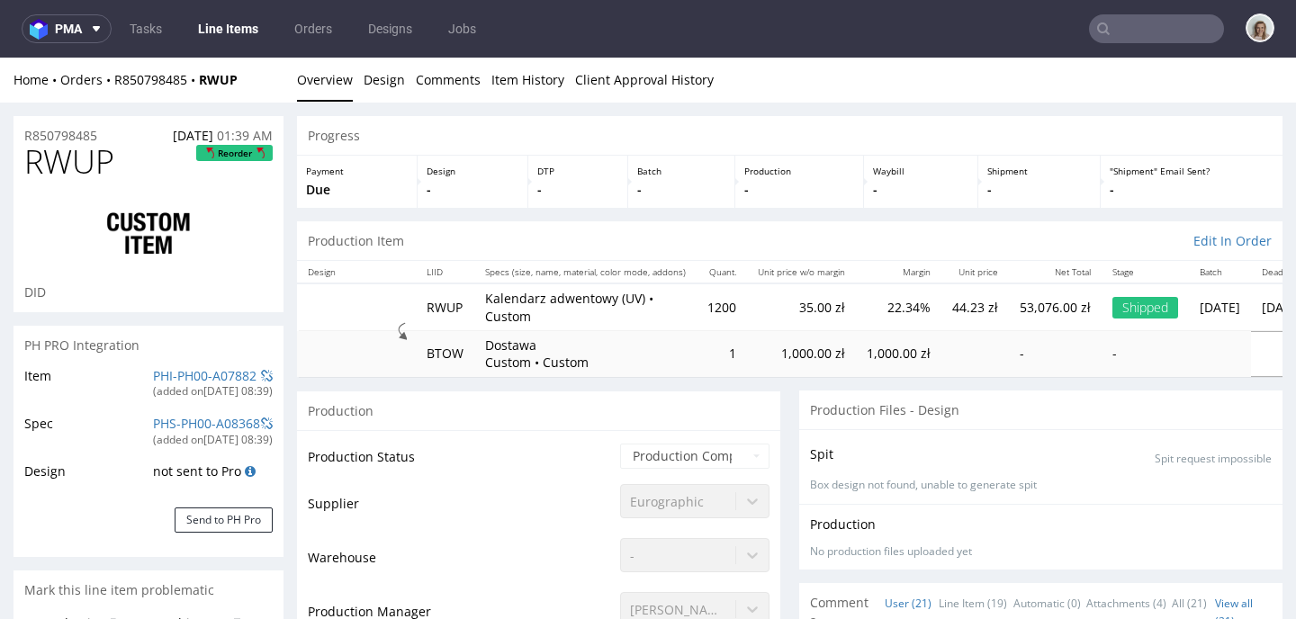
scroll to position [1584, 0]
select select "in_progress"
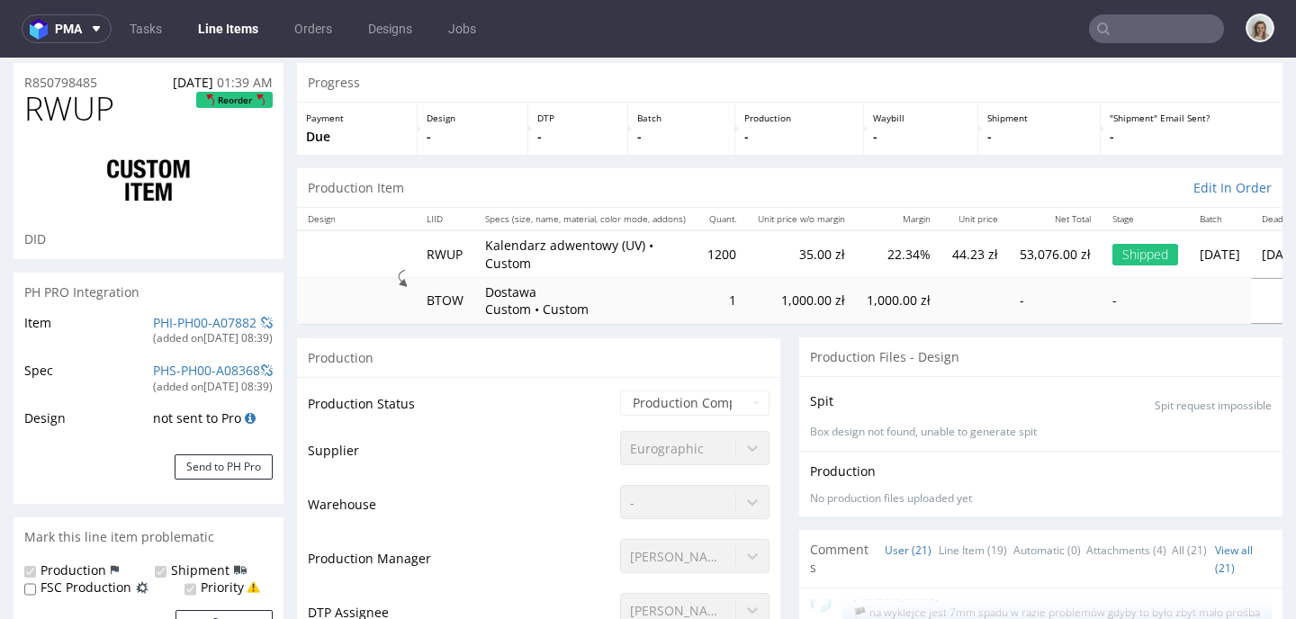
scroll to position [0, 0]
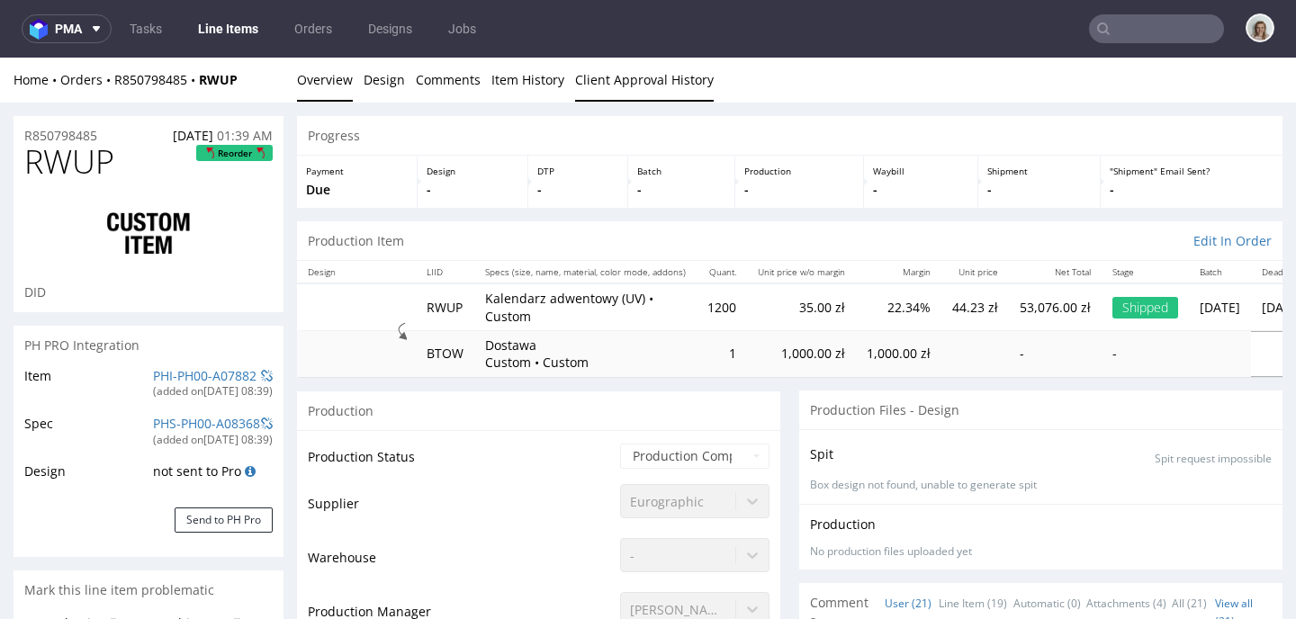
click at [660, 71] on link "Client Approval History" at bounding box center [644, 80] width 139 height 44
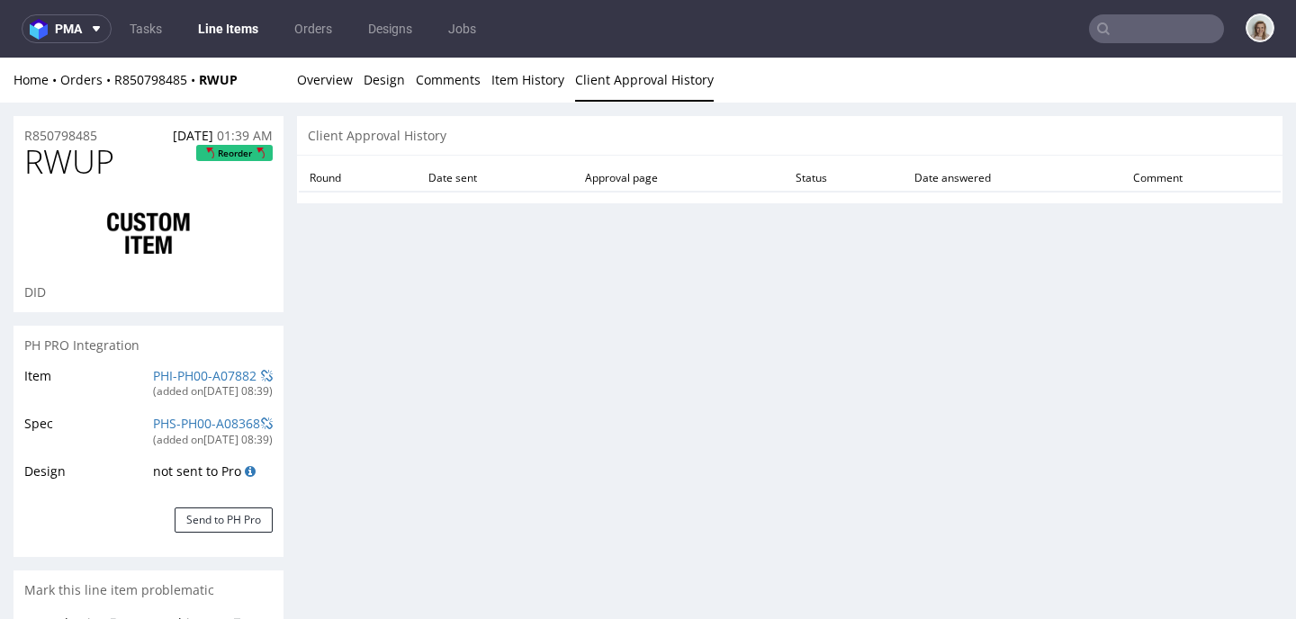
click at [290, 81] on div "Home Orders R850798485 RWUP Overview Design Comments Item History Client Approv…" at bounding box center [648, 80] width 1296 height 45
click at [319, 81] on link "Overview" at bounding box center [325, 80] width 56 height 44
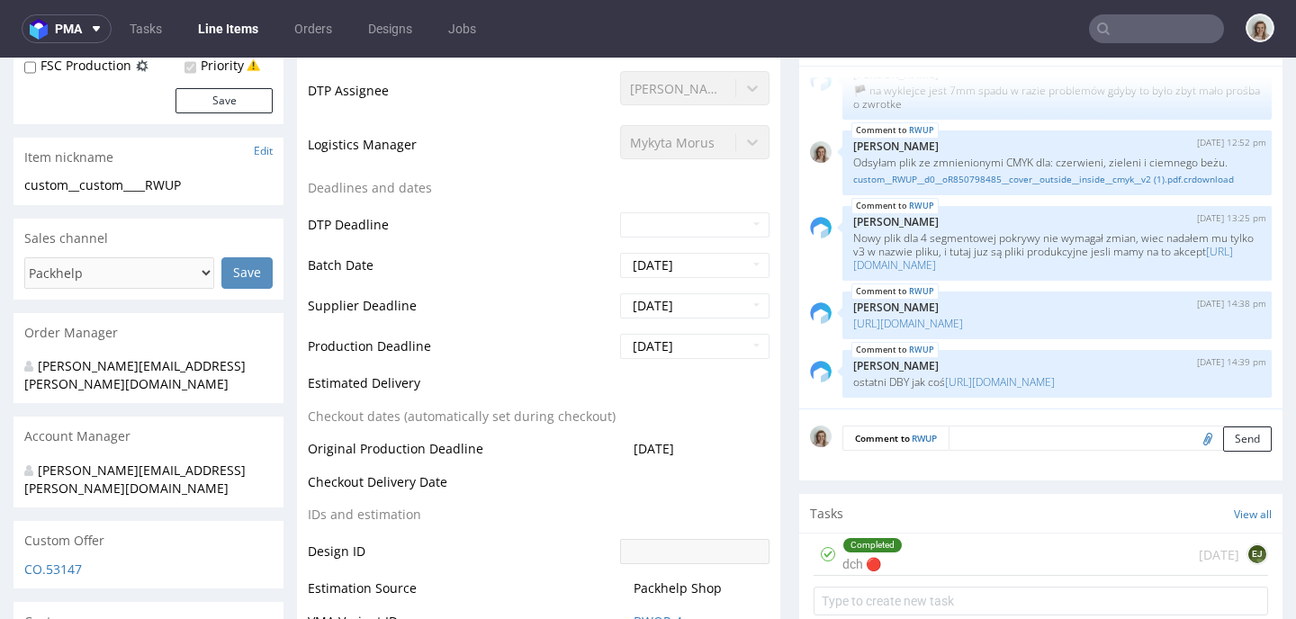
scroll to position [473, 0]
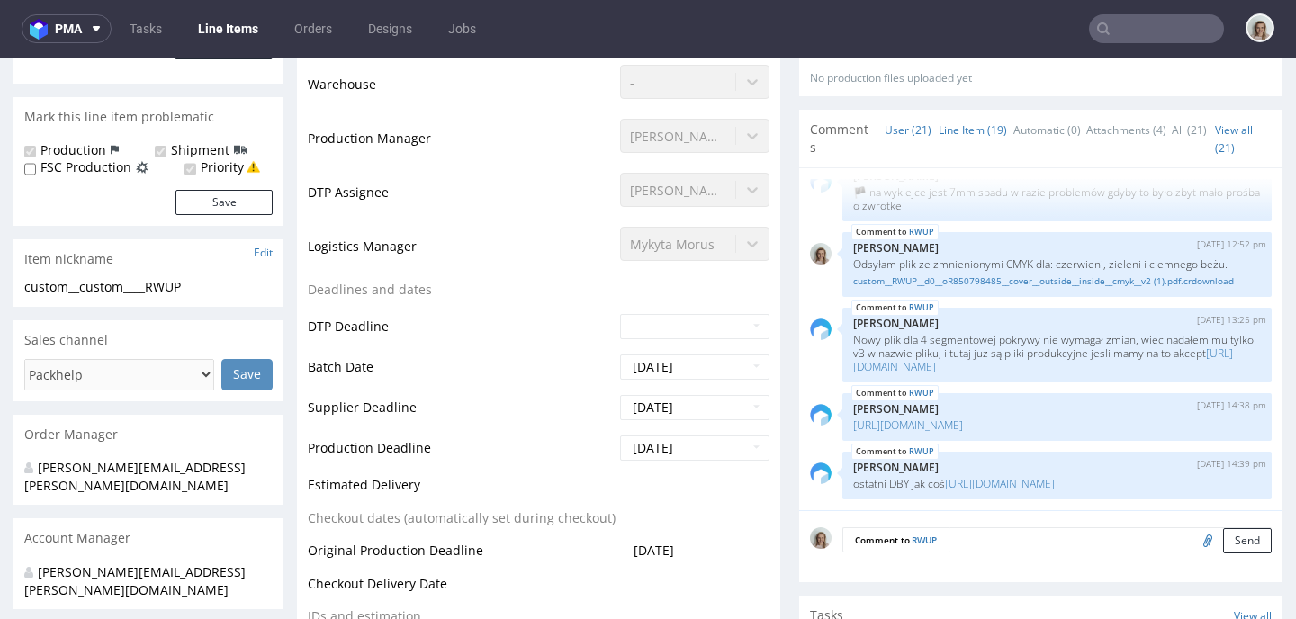
click at [956, 138] on link "Line Item (19)" at bounding box center [973, 130] width 68 height 39
click at [945, 476] on link "[URL][DOMAIN_NAME]" at bounding box center [1000, 483] width 110 height 15
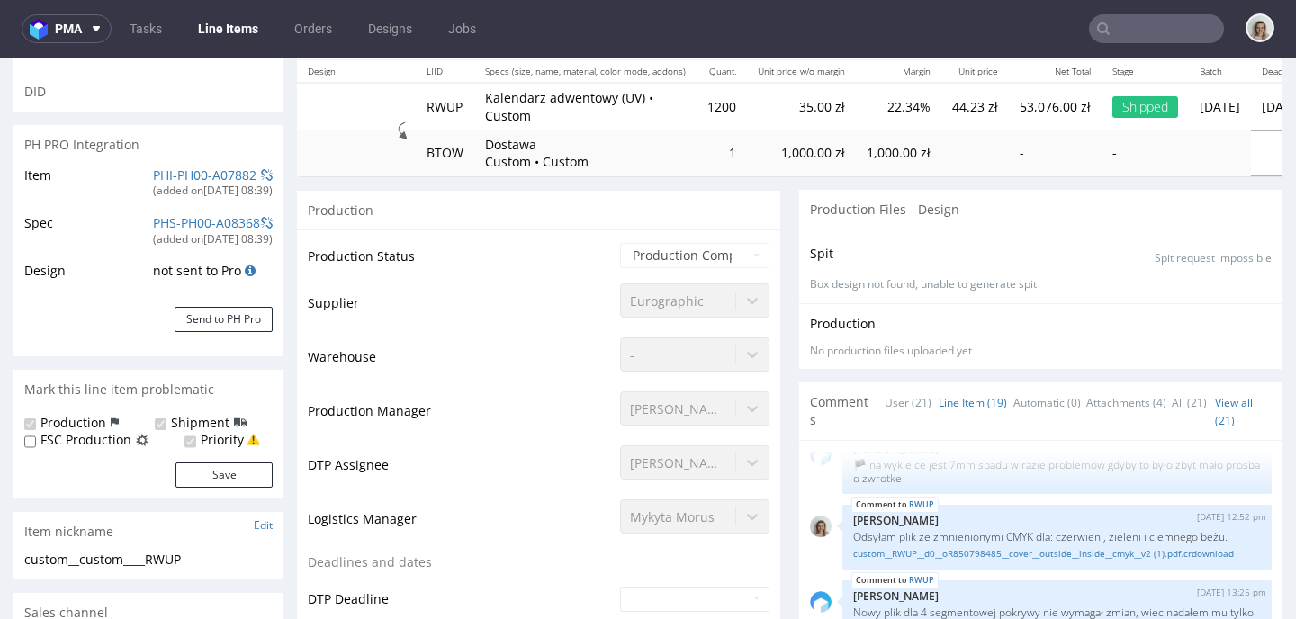
scroll to position [0, 0]
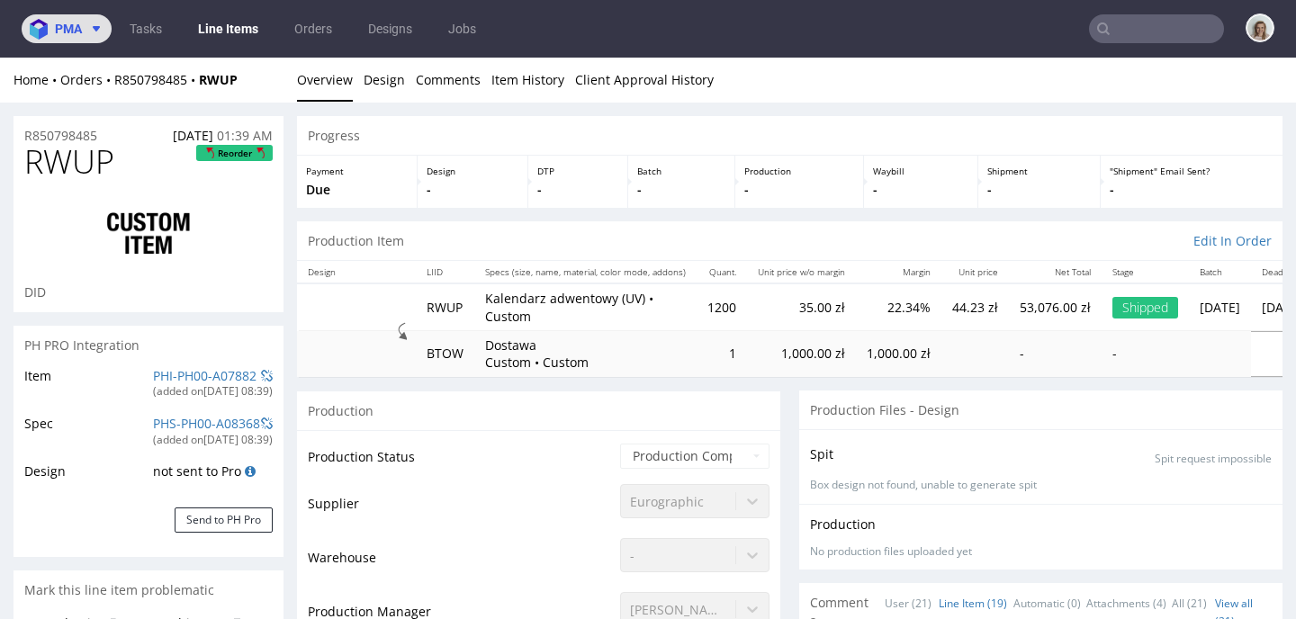
click at [85, 29] on span at bounding box center [93, 29] width 22 height 14
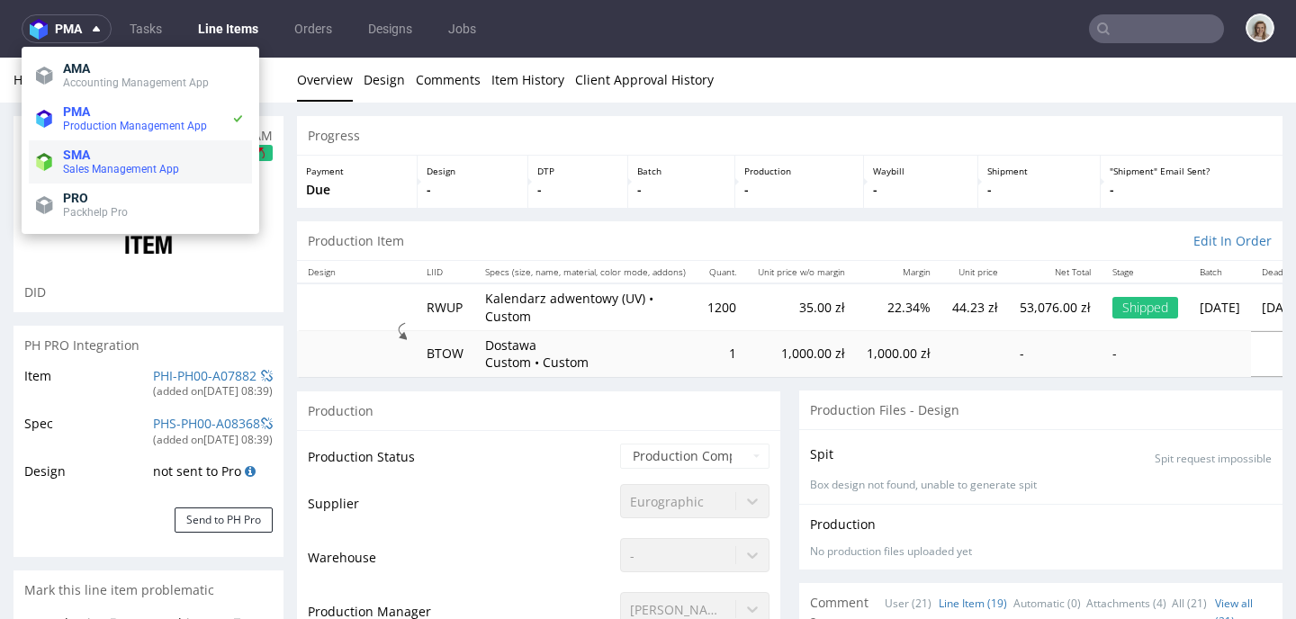
click at [85, 161] on span "SMA" at bounding box center [76, 155] width 27 height 14
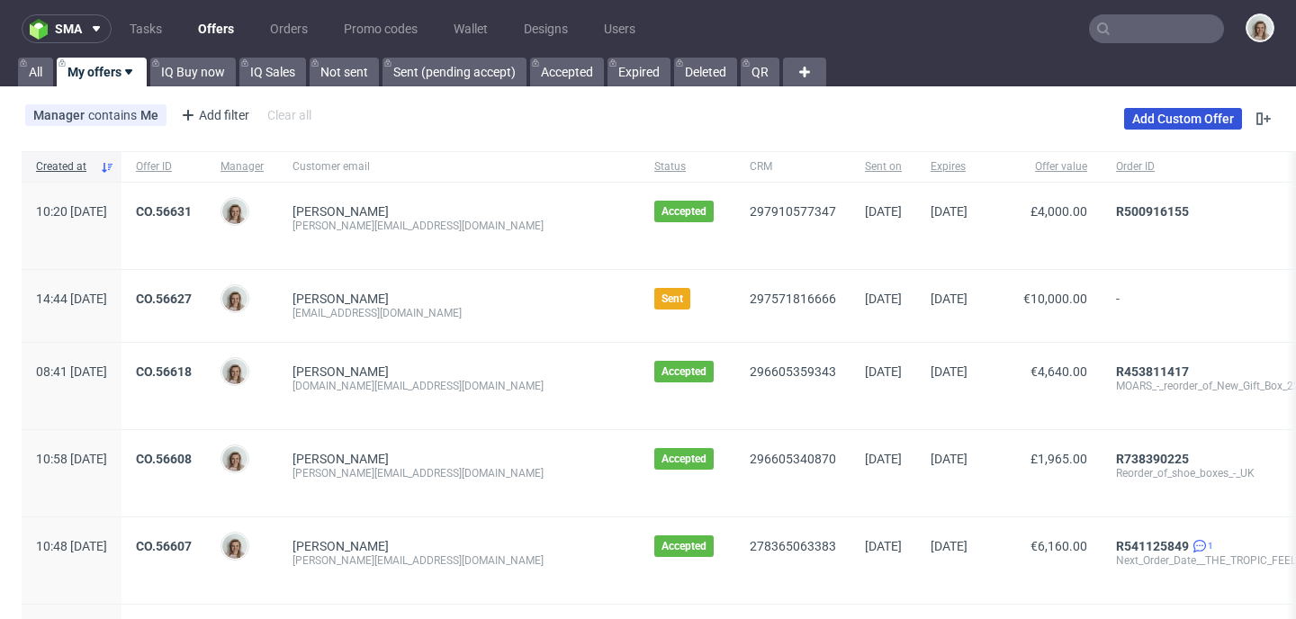
click at [1179, 116] on link "Add Custom Offer" at bounding box center [1183, 119] width 118 height 22
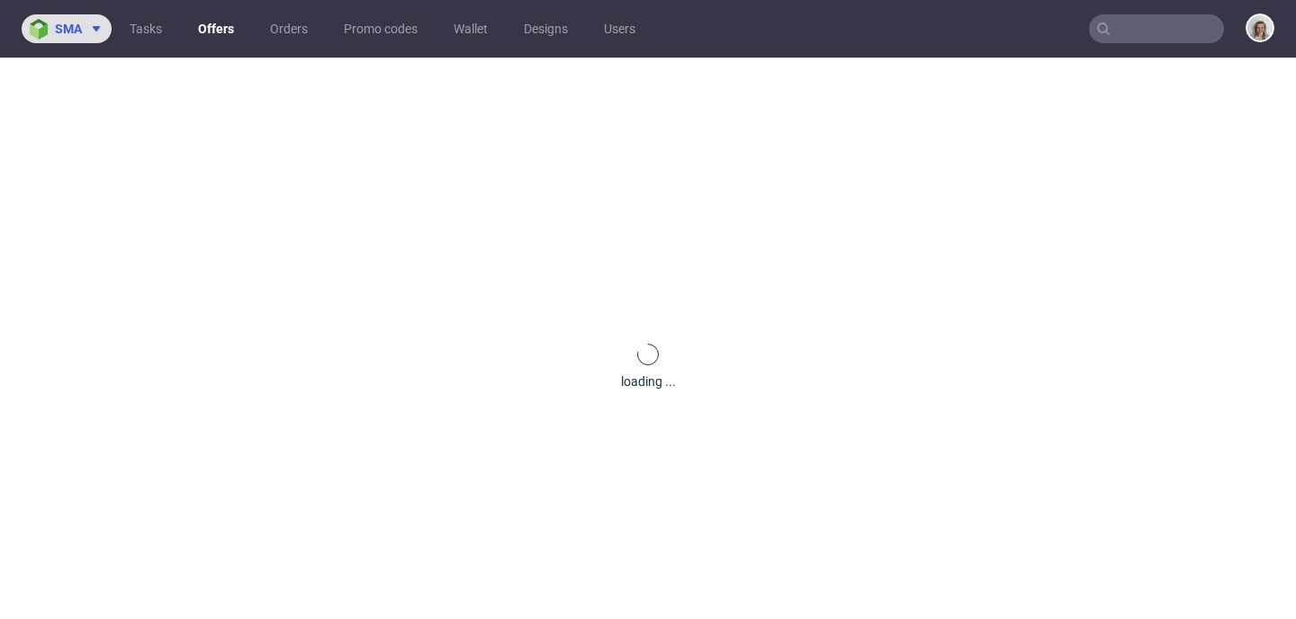
click at [46, 26] on img at bounding box center [42, 29] width 25 height 21
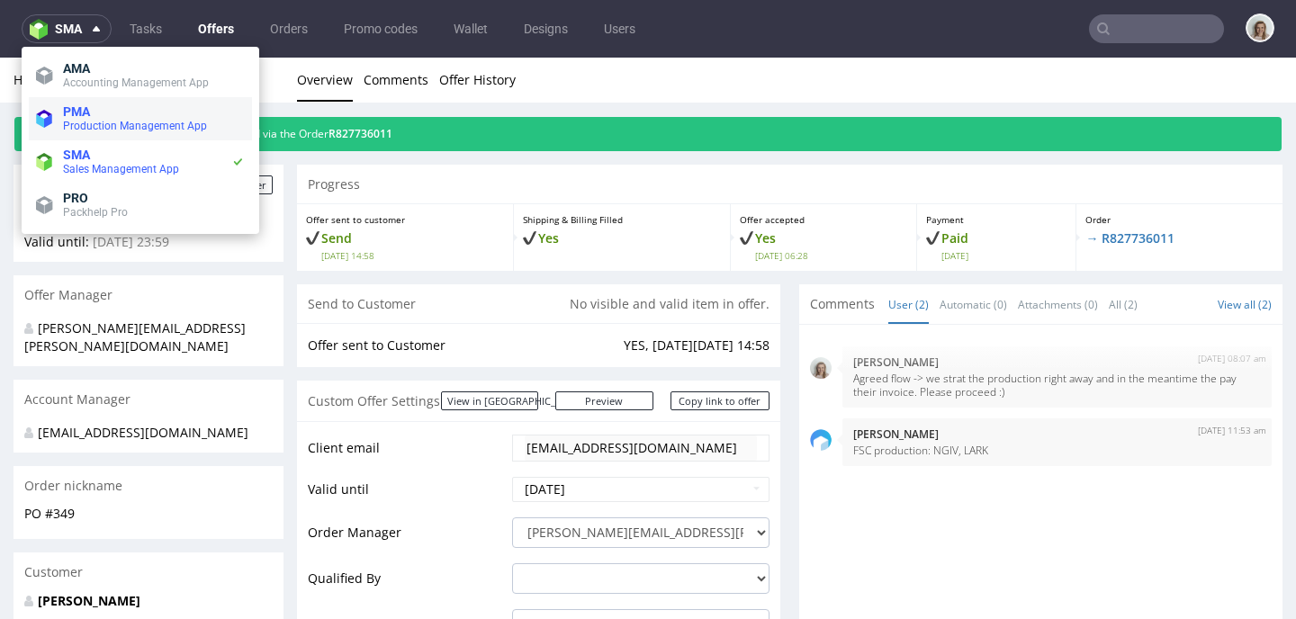
click at [109, 130] on span "Production Management App" at bounding box center [135, 126] width 144 height 13
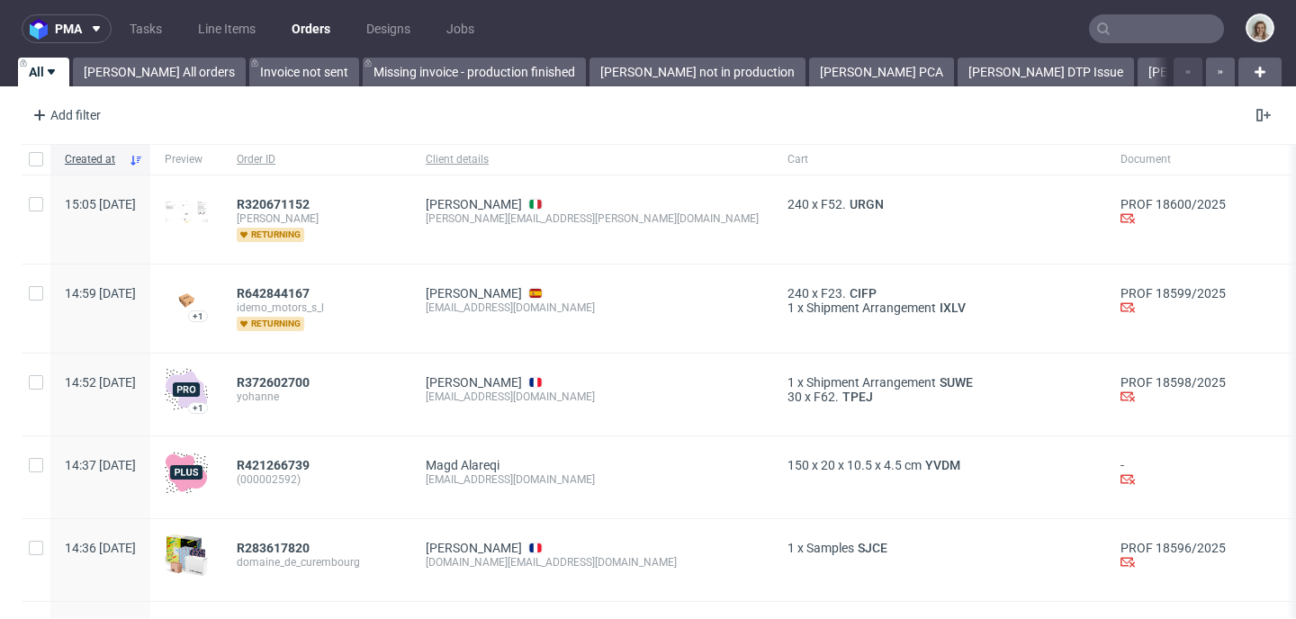
click at [1170, 26] on input "text" at bounding box center [1156, 28] width 135 height 29
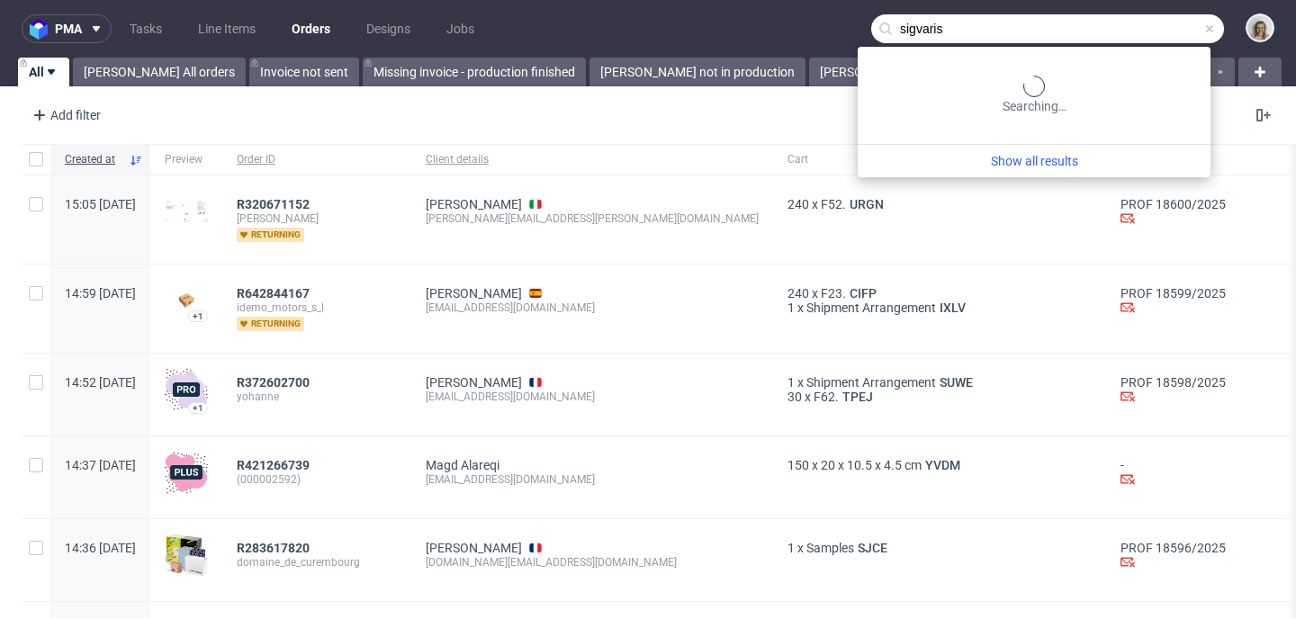
type input "sigvaris"
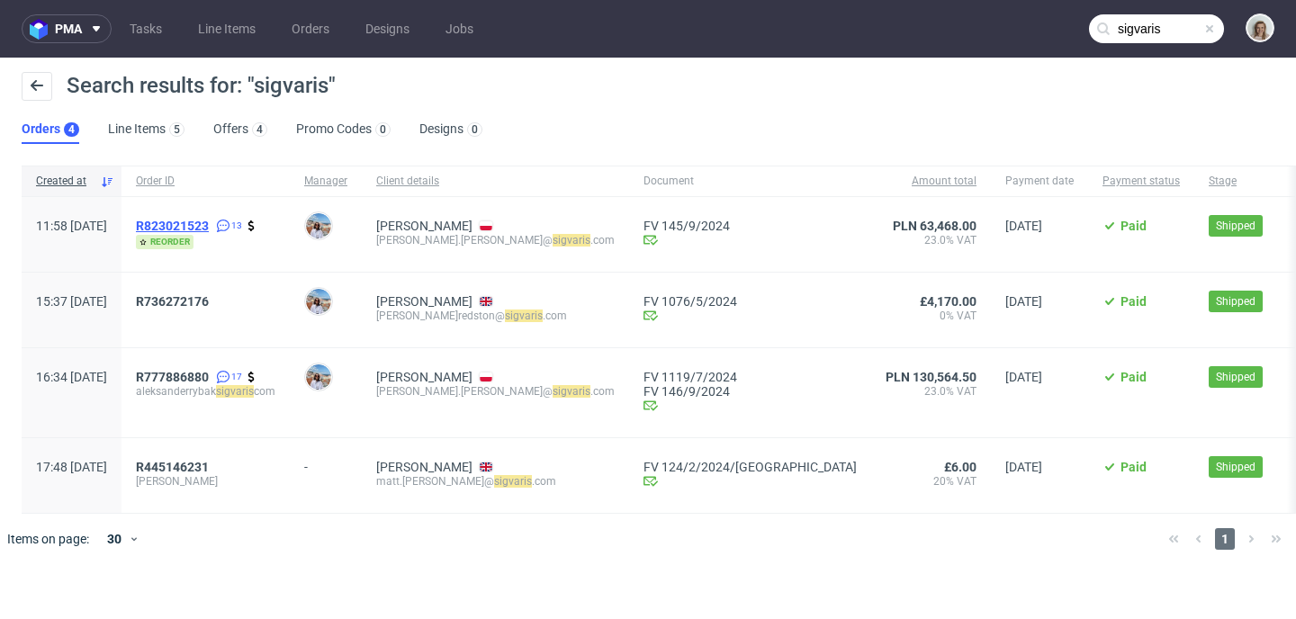
click at [209, 226] on span "R823021523" at bounding box center [172, 226] width 73 height 14
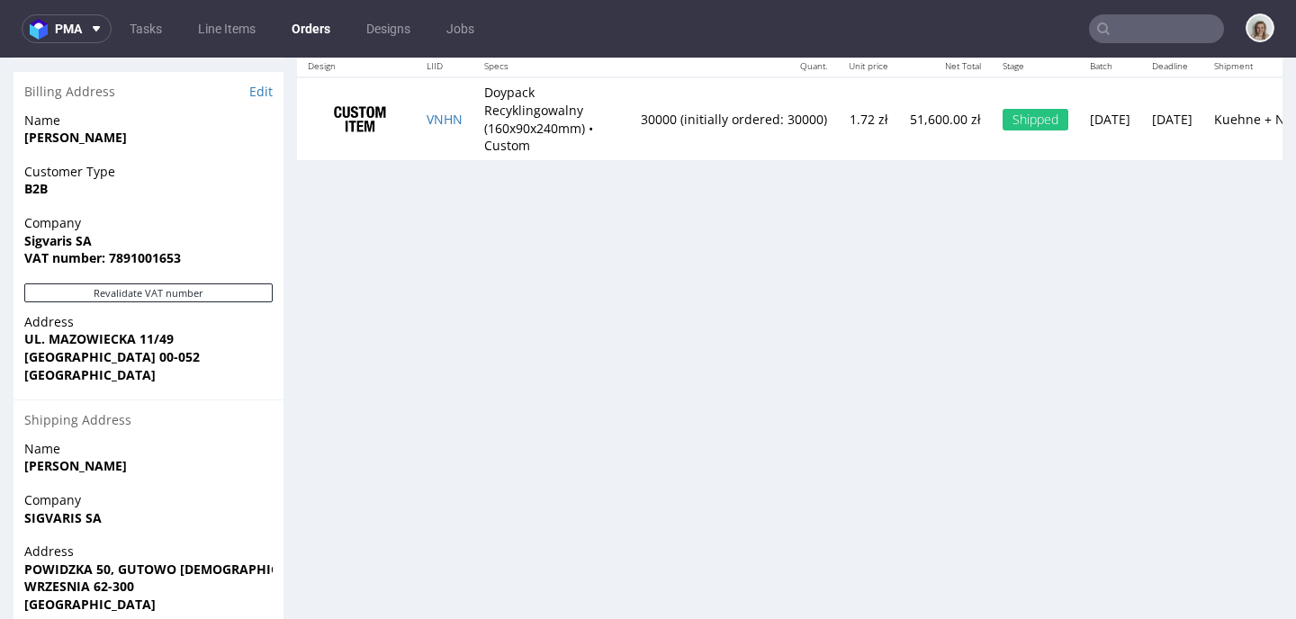
scroll to position [1031, 0]
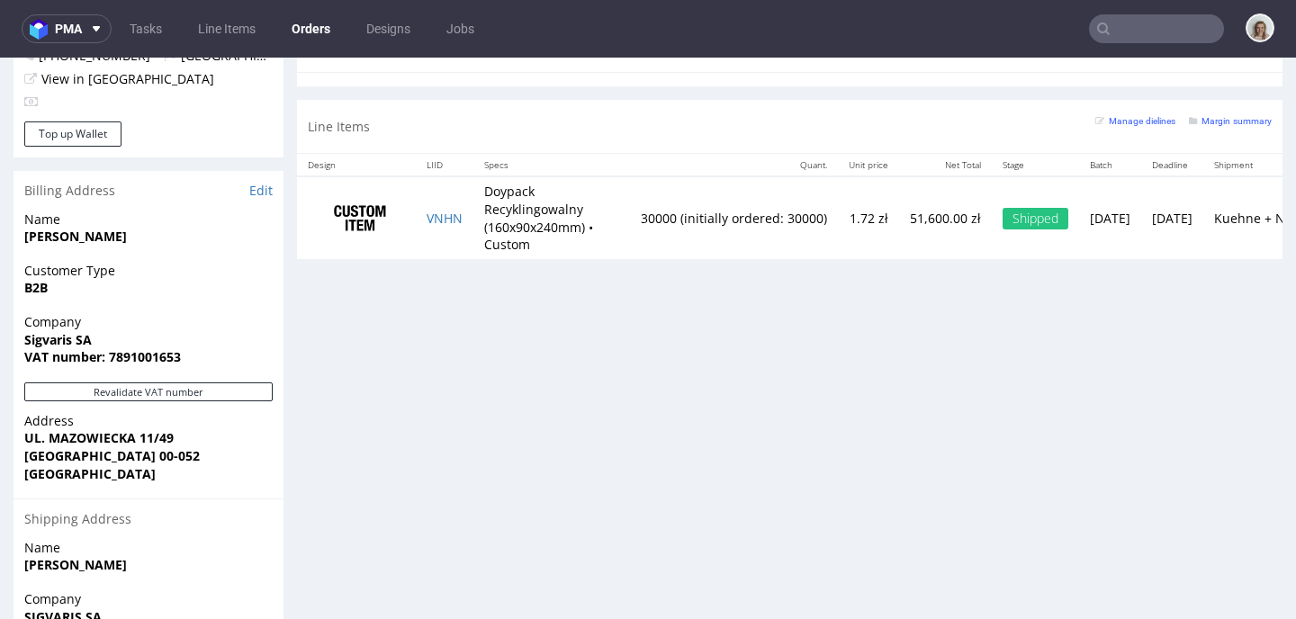
type input "sigvaris"
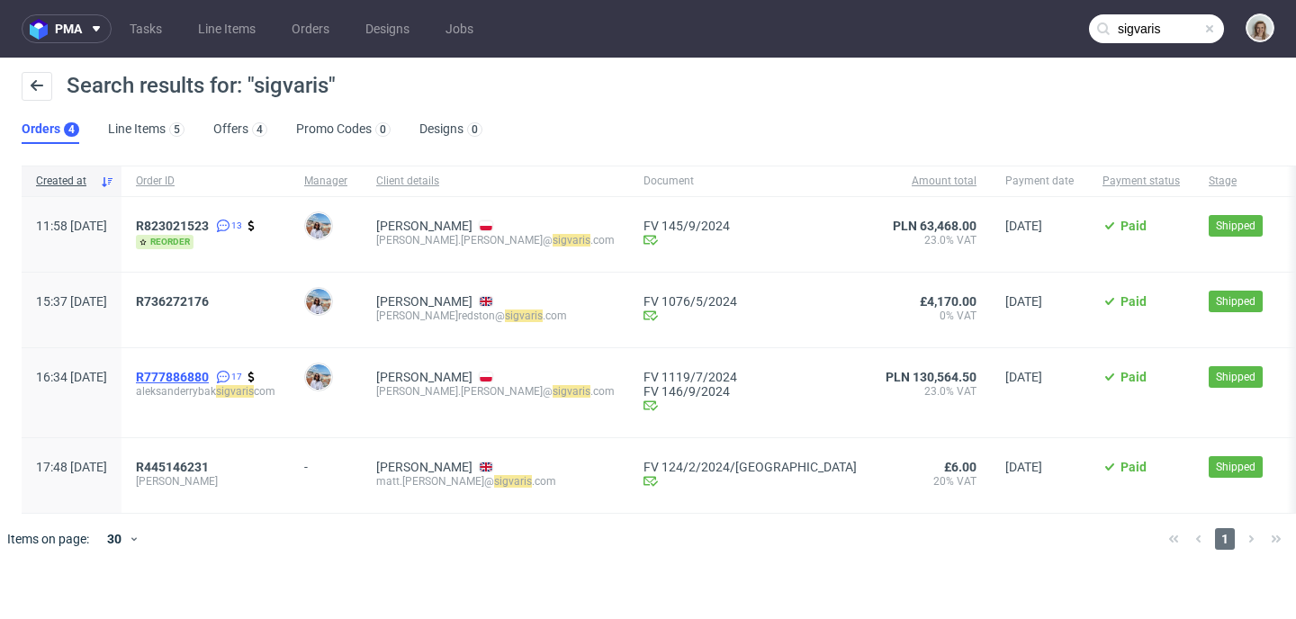
click at [209, 383] on span "R777886880" at bounding box center [172, 377] width 73 height 14
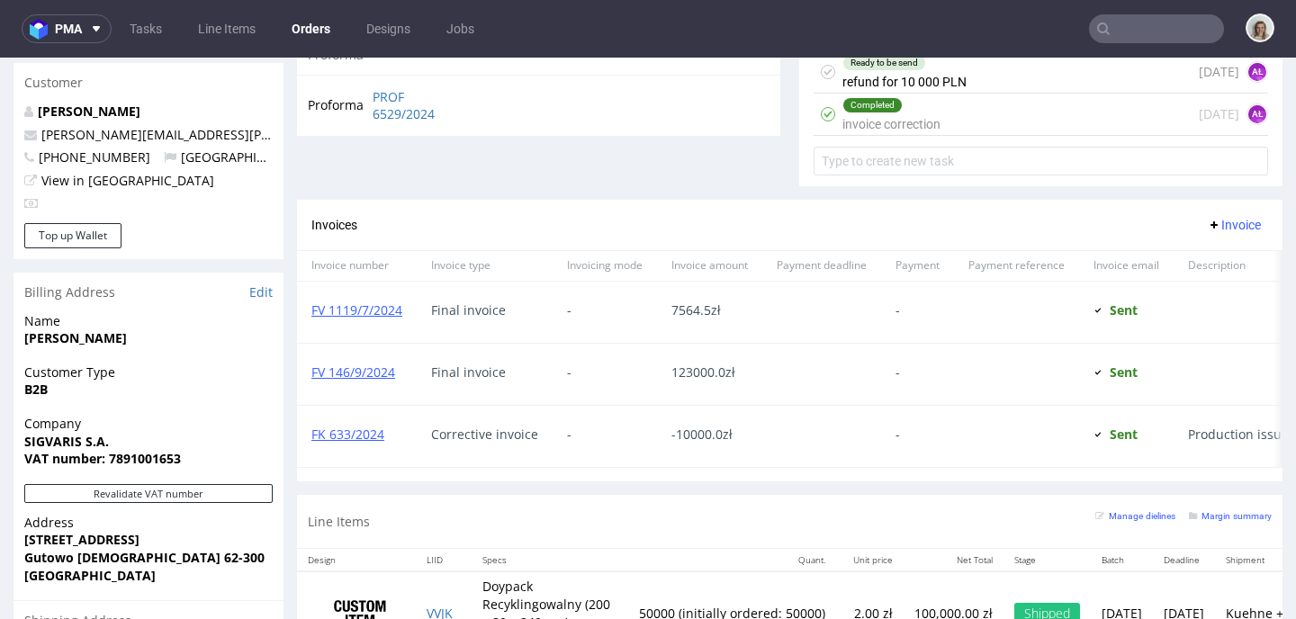
scroll to position [553, 0]
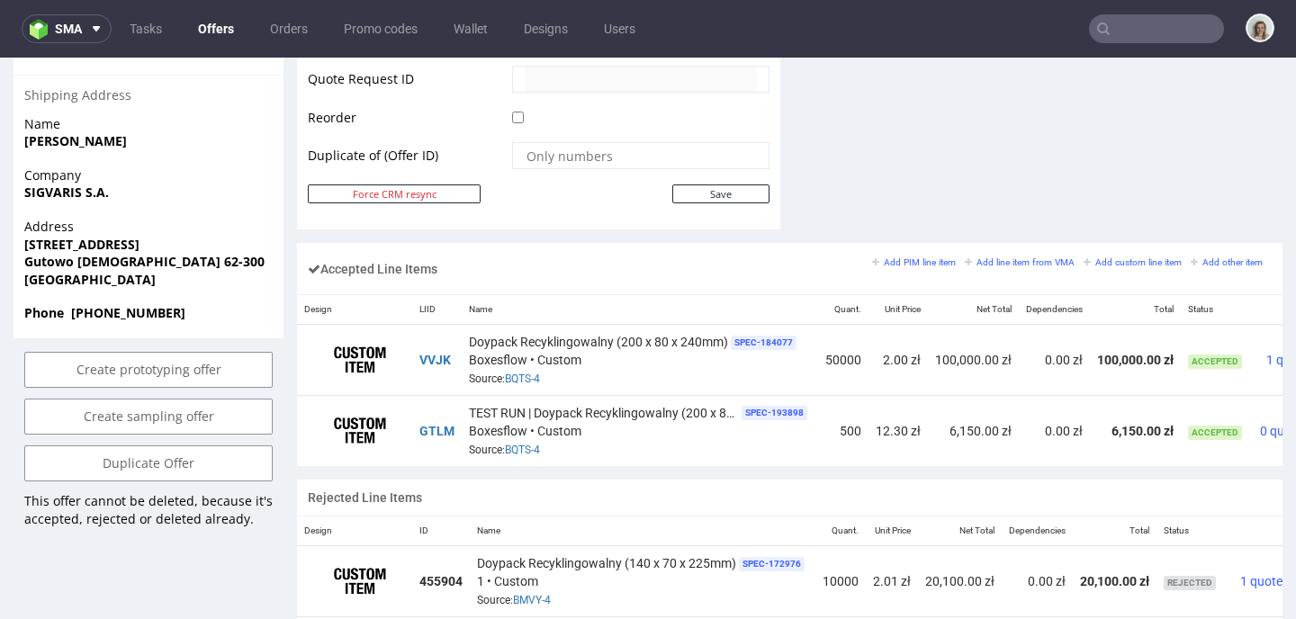
scroll to position [0, 100]
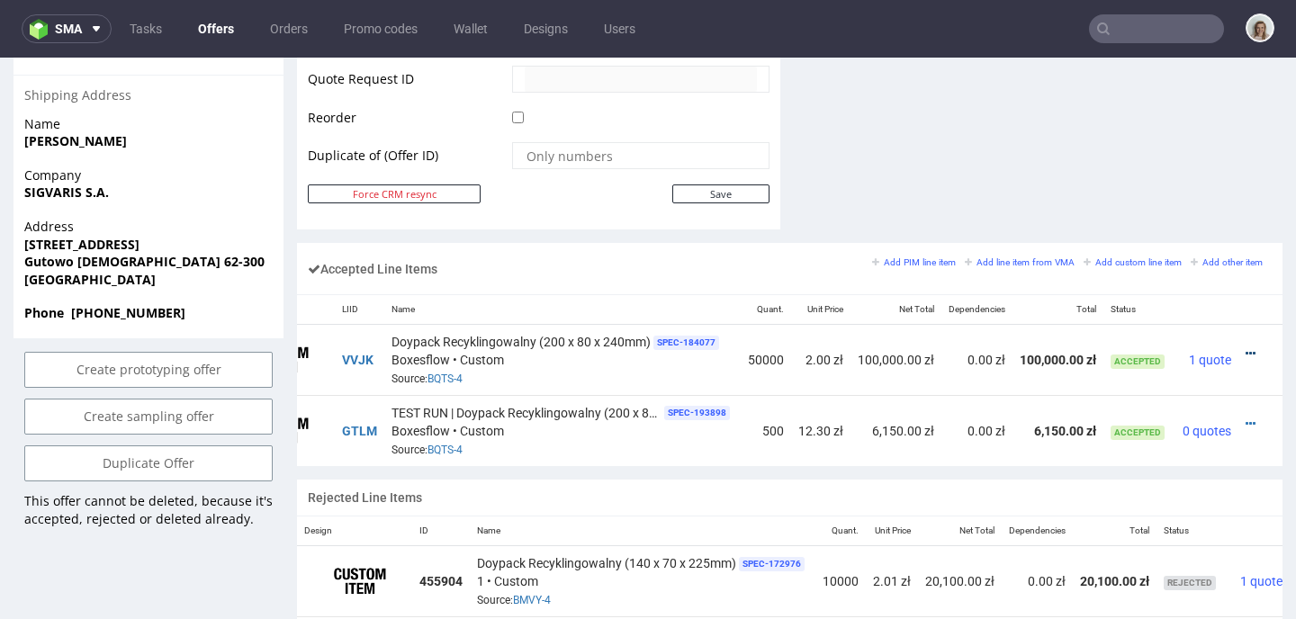
click at [1245, 353] on icon at bounding box center [1250, 353] width 10 height 13
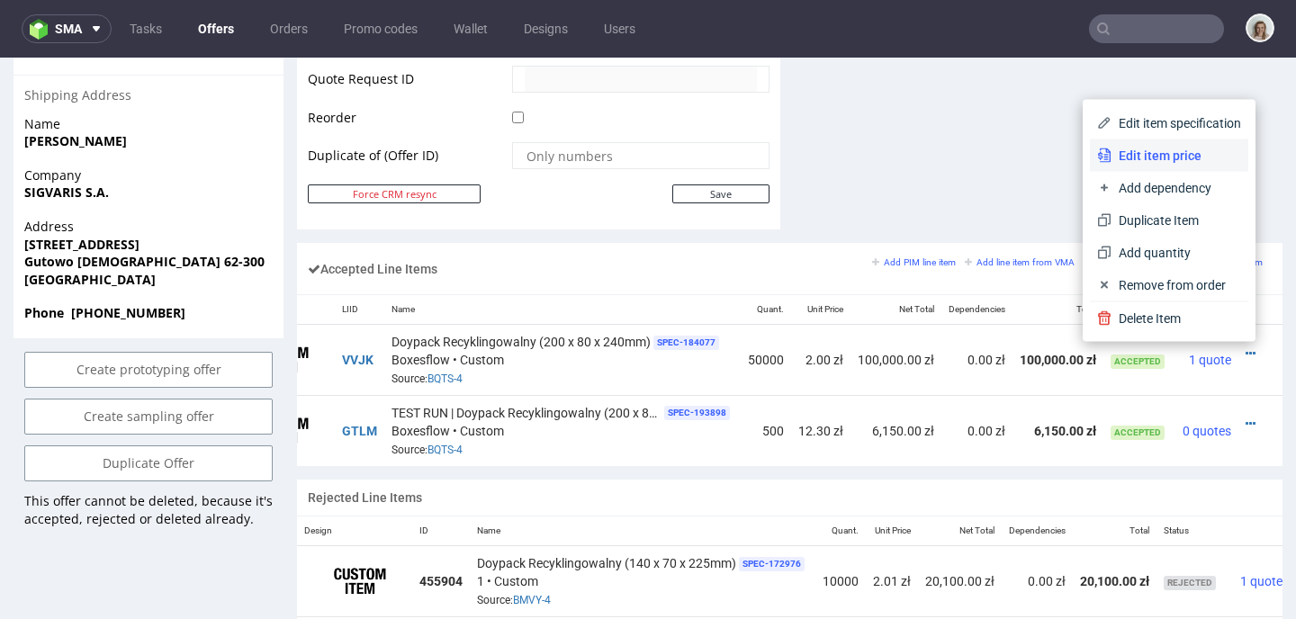
click at [1120, 153] on span "Edit item price" at bounding box center [1176, 156] width 130 height 18
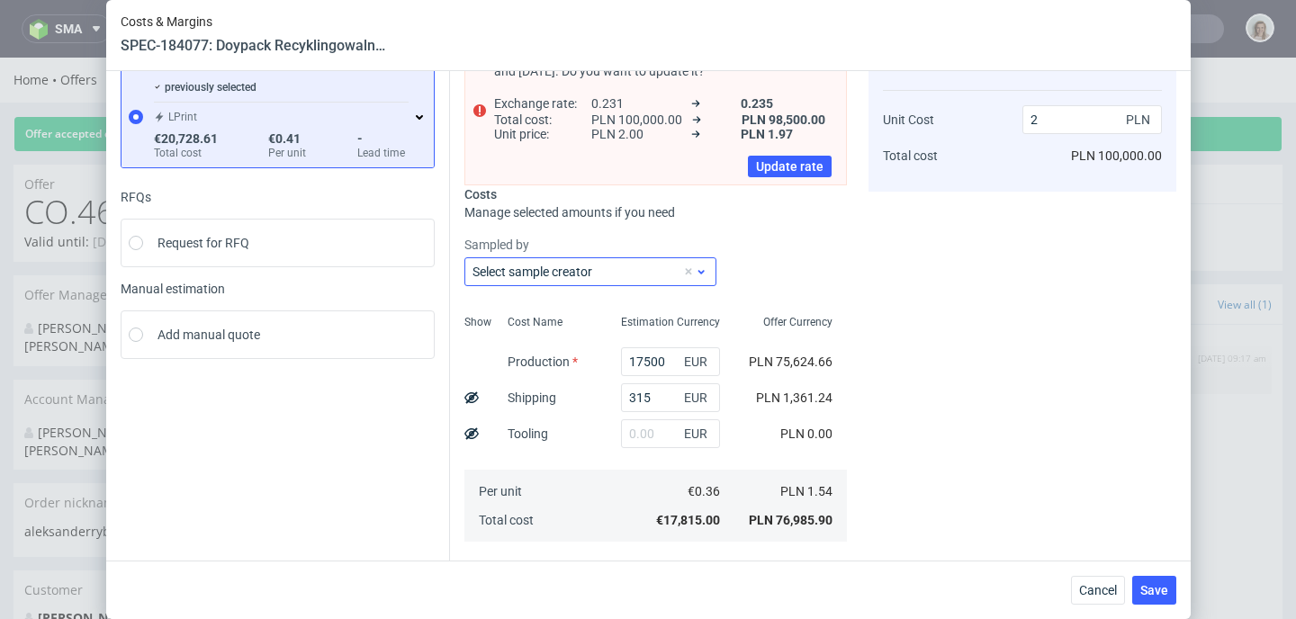
scroll to position [0, 0]
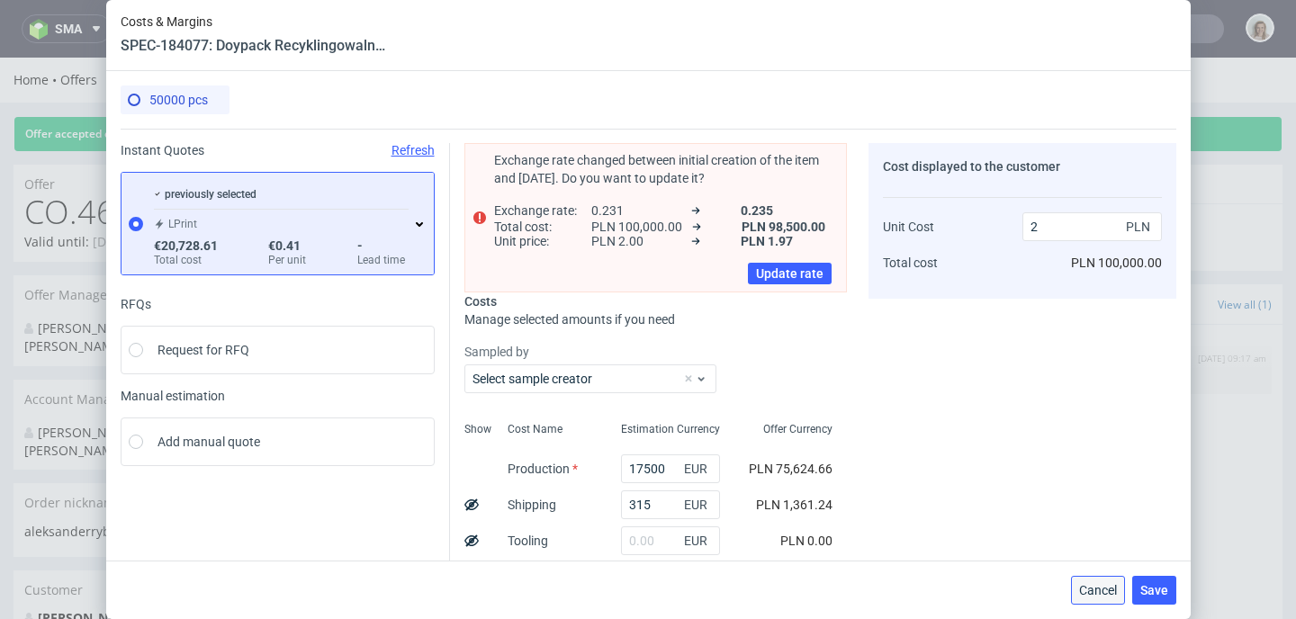
click at [1124, 591] on button "Cancel" at bounding box center [1098, 590] width 54 height 29
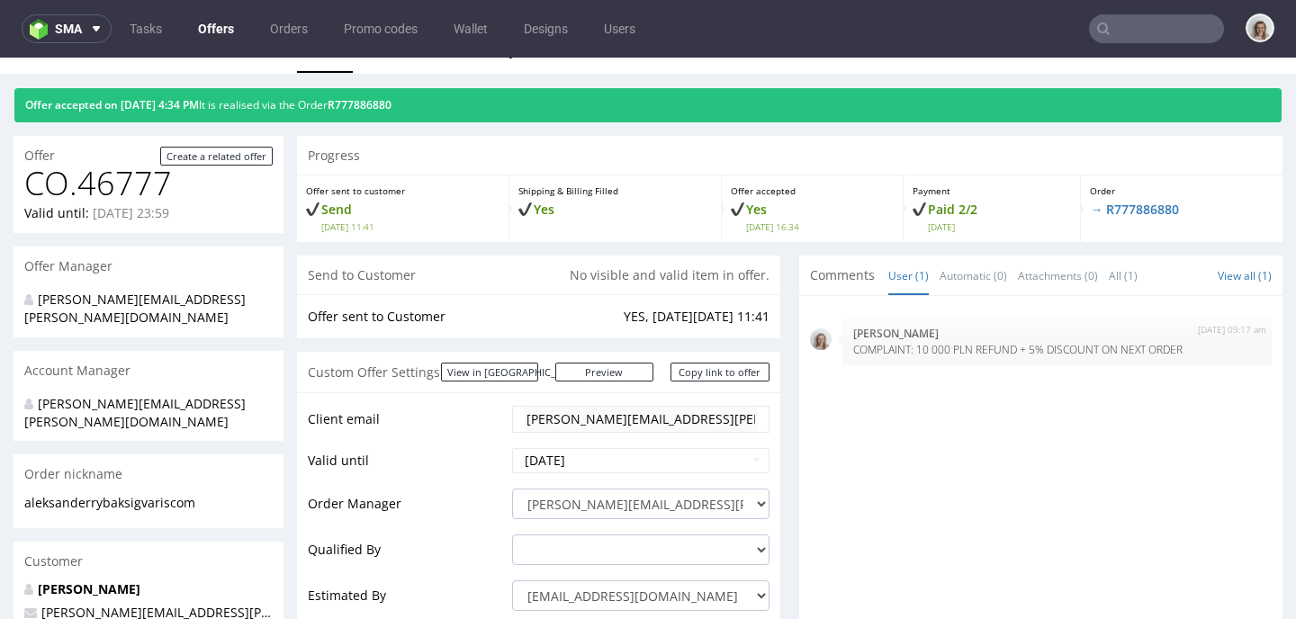
scroll to position [472, 0]
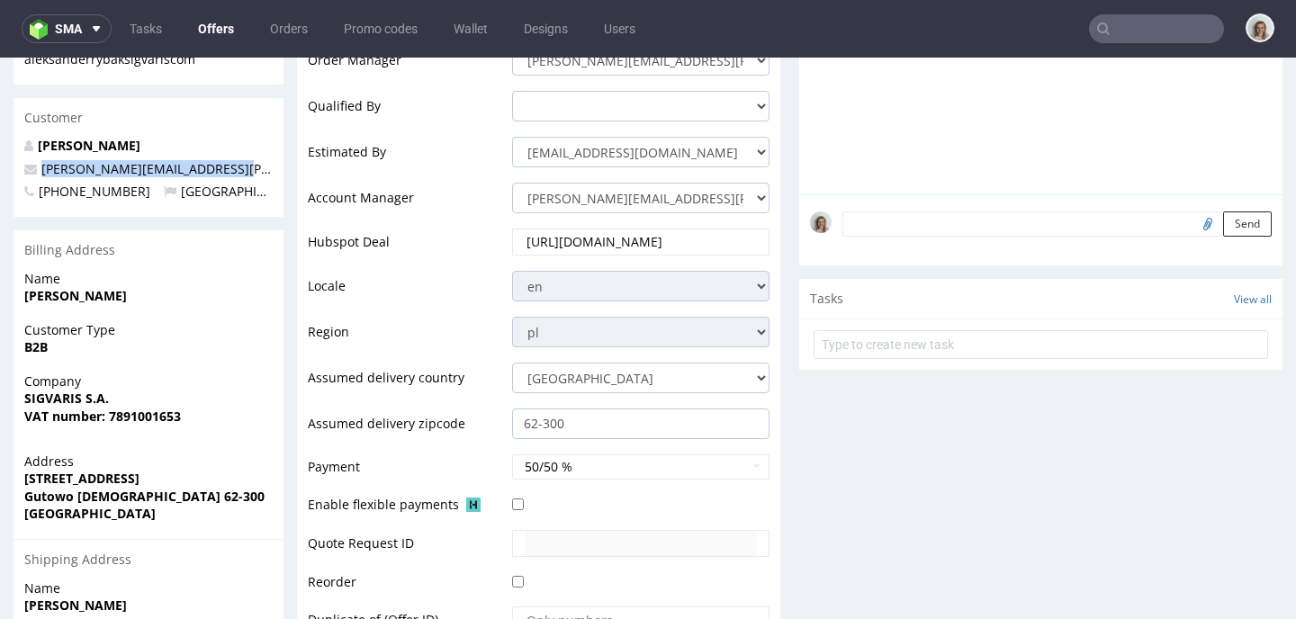
drag, startPoint x: 237, startPoint y: 128, endPoint x: 20, endPoint y: 135, distance: 217.0
click at [20, 137] on div "Joanna Andrzejak joanna.andrzejak@sigvaris.com +48614388250 Poland" at bounding box center [148, 177] width 270 height 80
copy span "joanna.andrzejak@sigvaris.com"
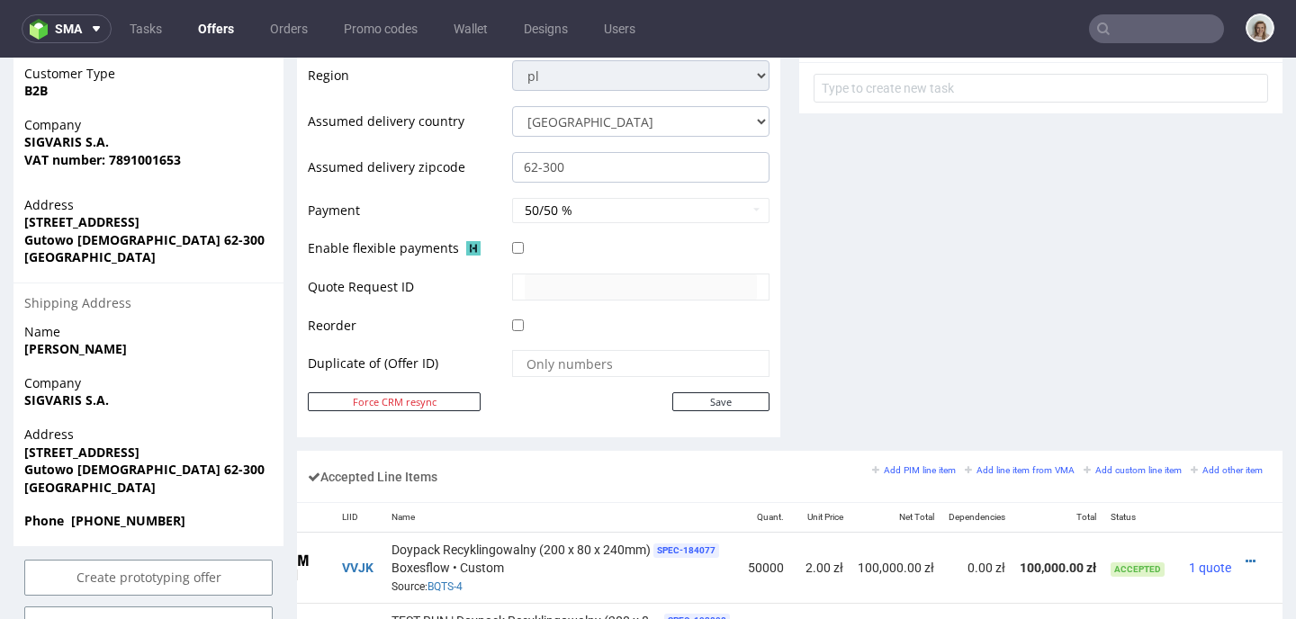
scroll to position [1076, 0]
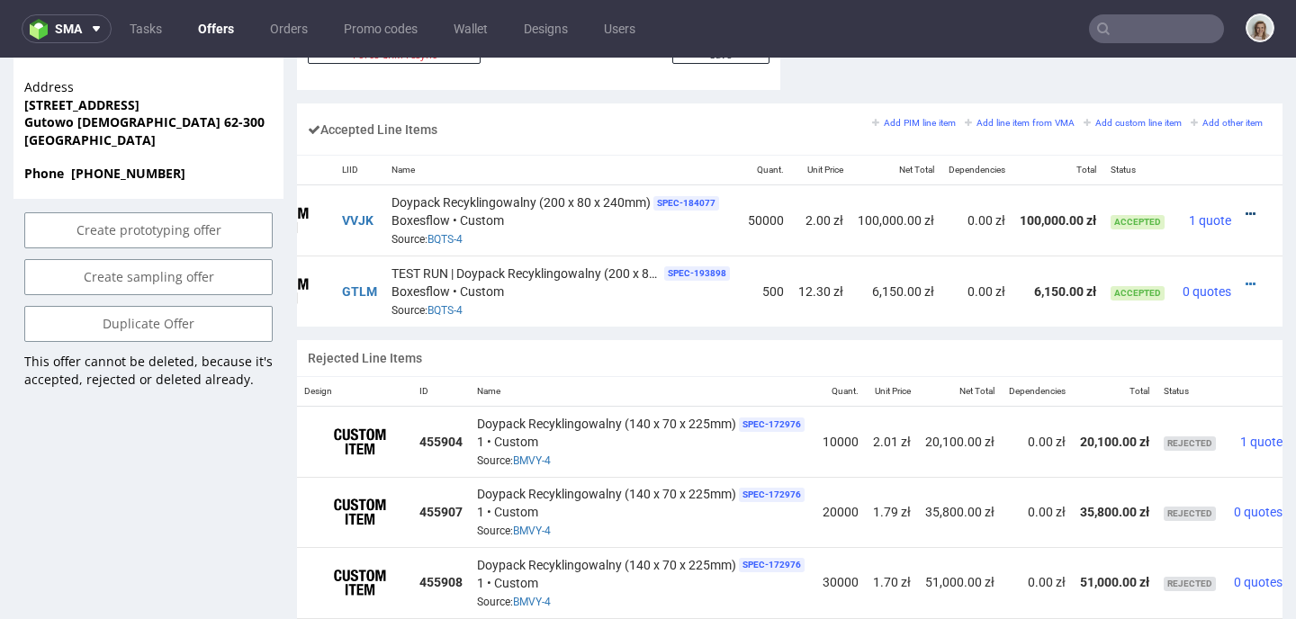
click at [1245, 210] on icon at bounding box center [1250, 214] width 10 height 13
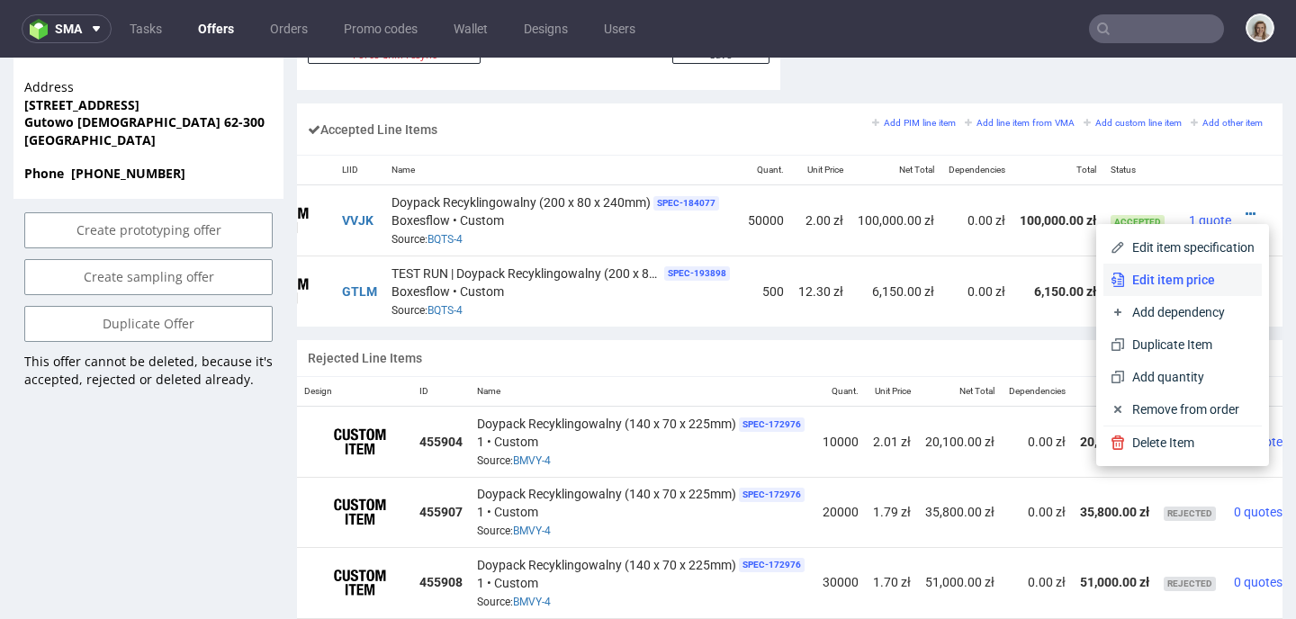
click at [1103, 269] on li "Edit item price" at bounding box center [1182, 280] width 158 height 32
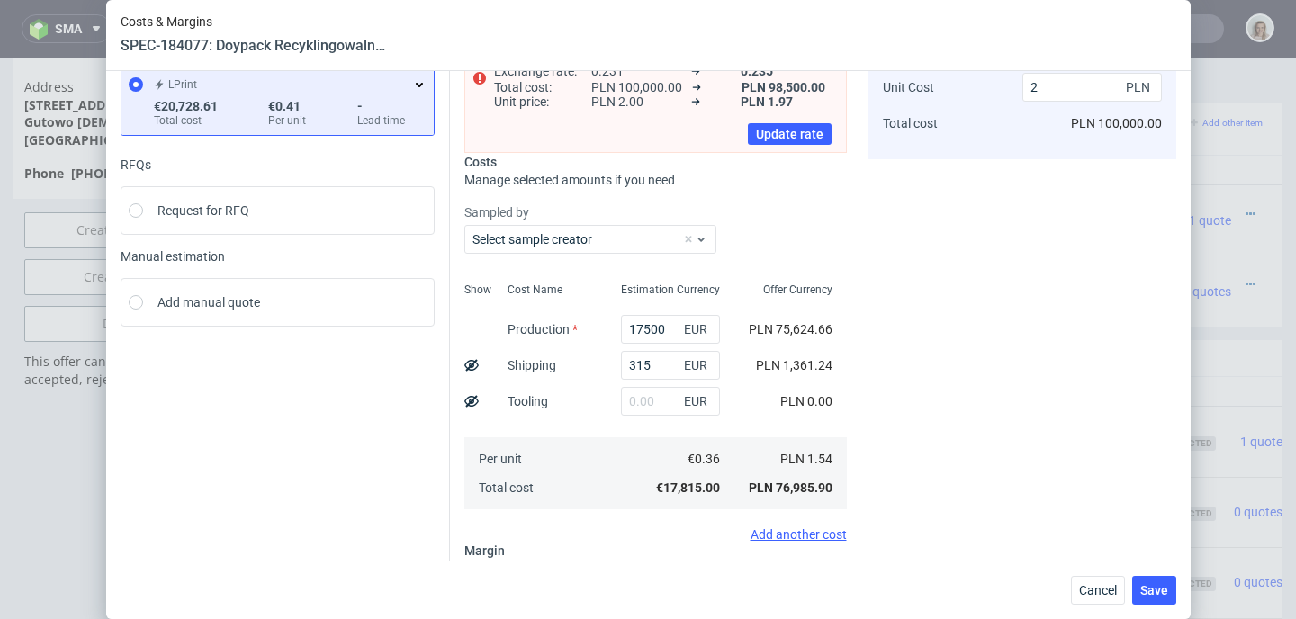
scroll to position [340, 0]
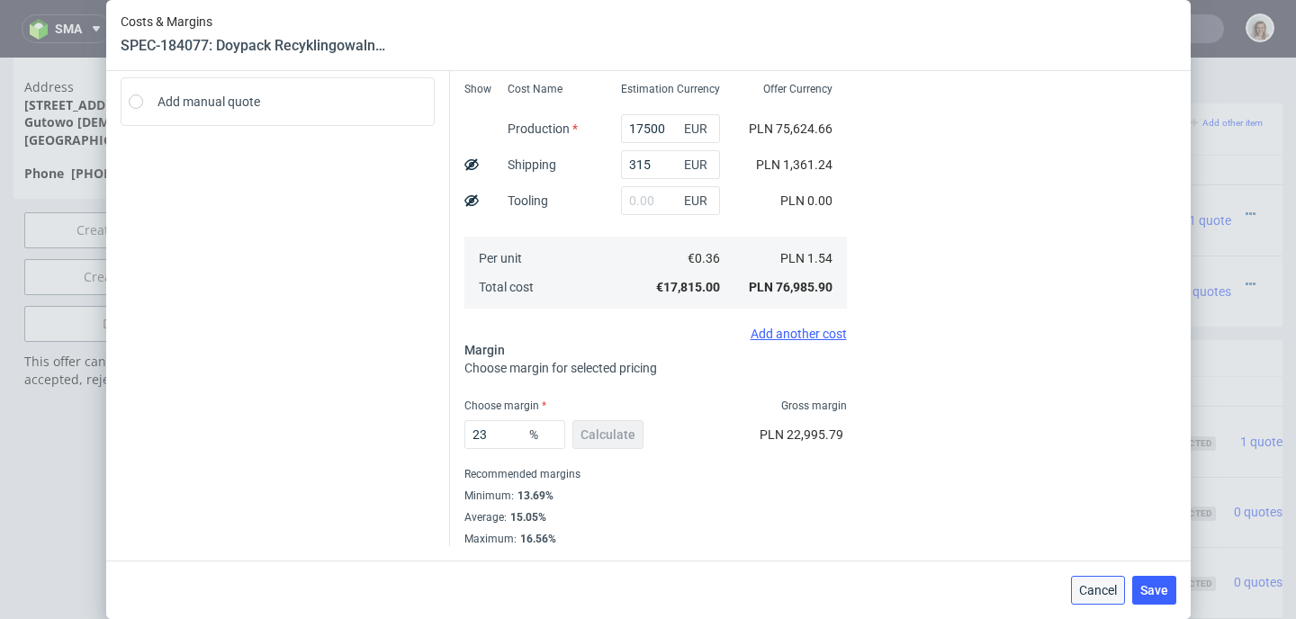
click at [1125, 596] on button "Cancel" at bounding box center [1098, 590] width 54 height 29
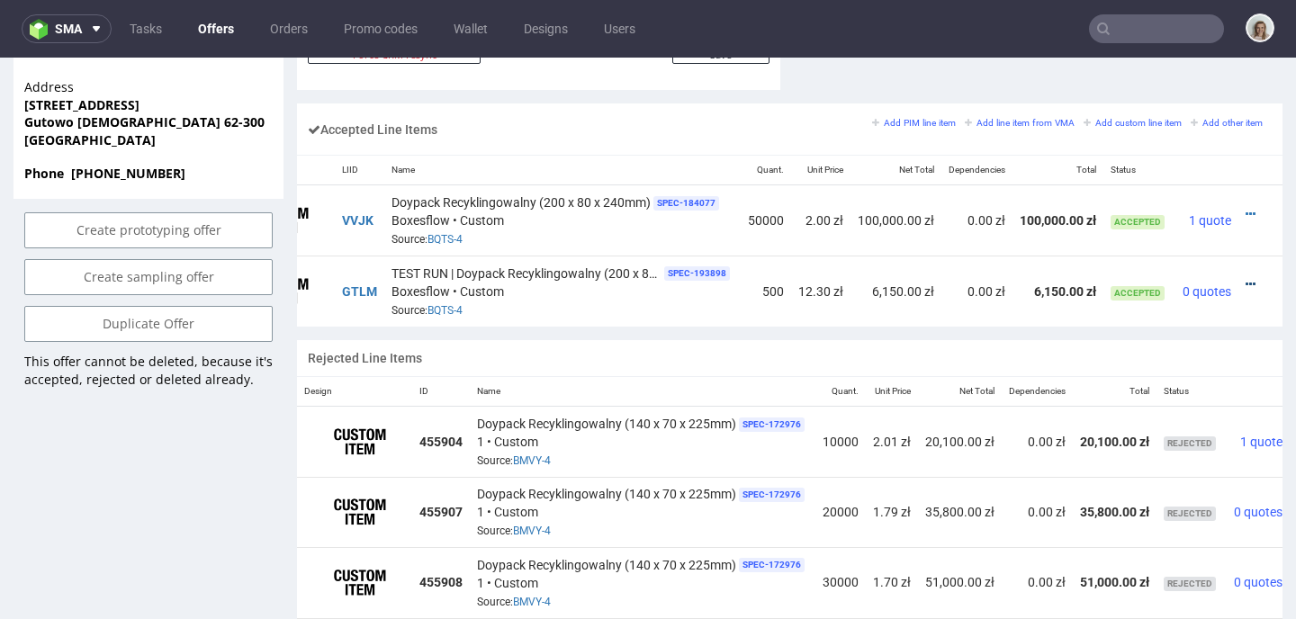
click at [1245, 279] on icon at bounding box center [1250, 284] width 10 height 13
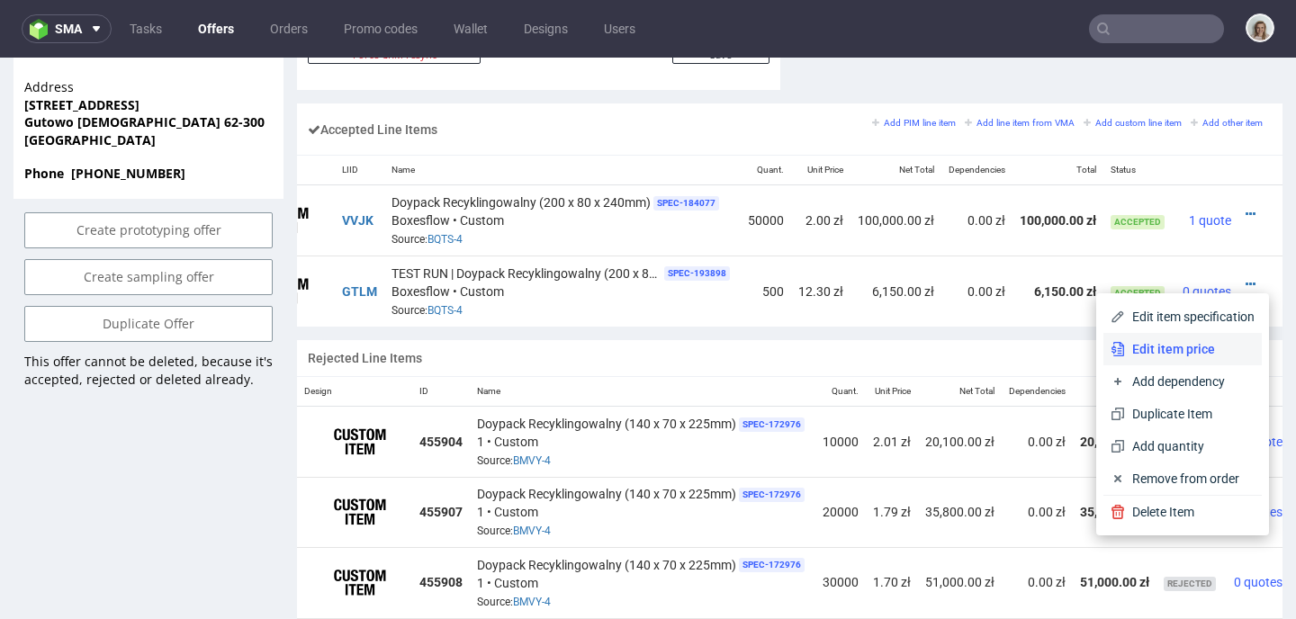
click at [1145, 337] on li "Edit item price" at bounding box center [1182, 349] width 158 height 32
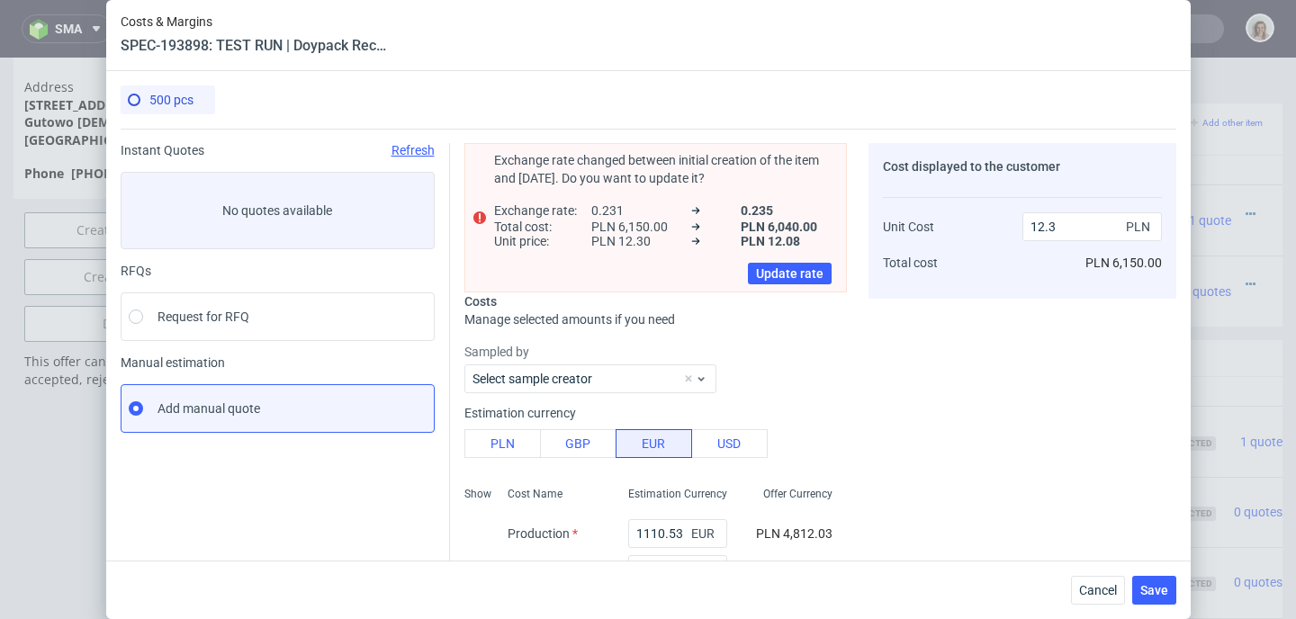
scroll to position [310, 0]
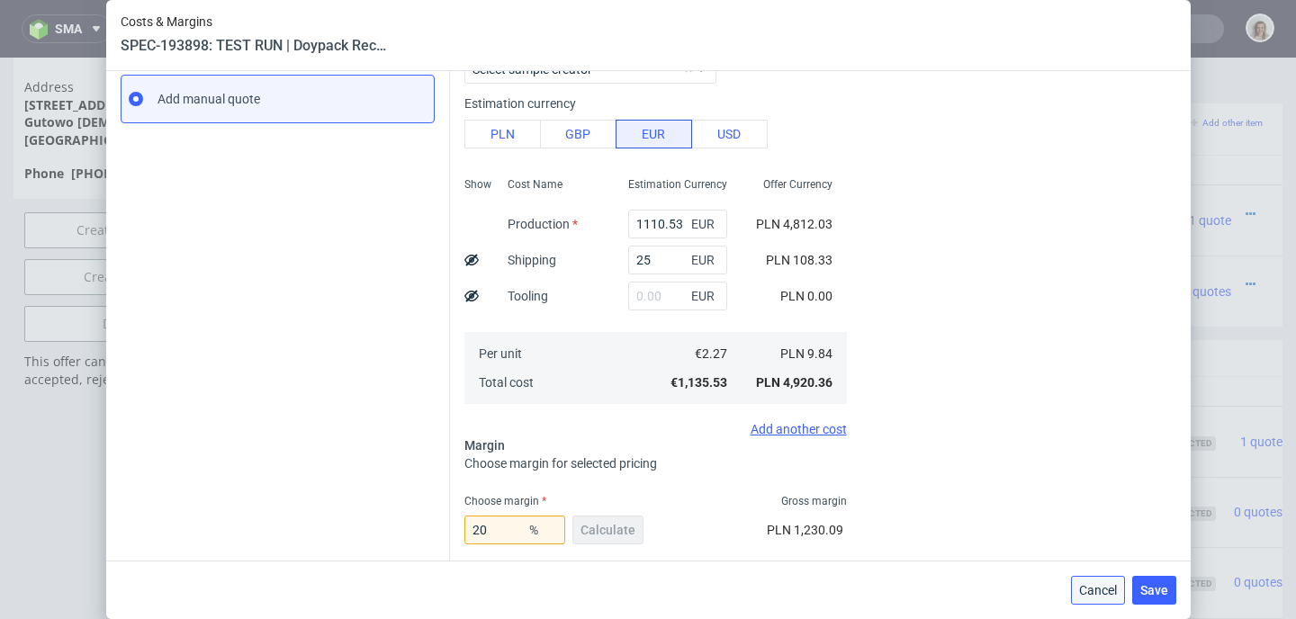
click at [1101, 585] on span "Cancel" at bounding box center [1098, 590] width 38 height 13
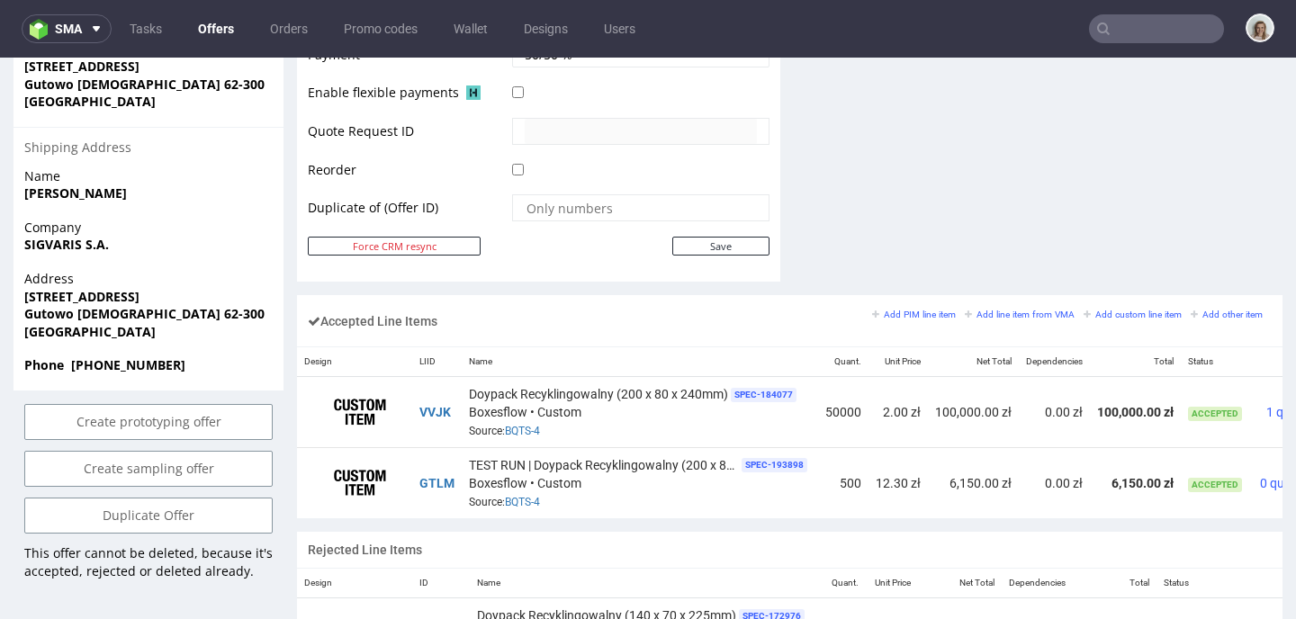
scroll to position [0, 100]
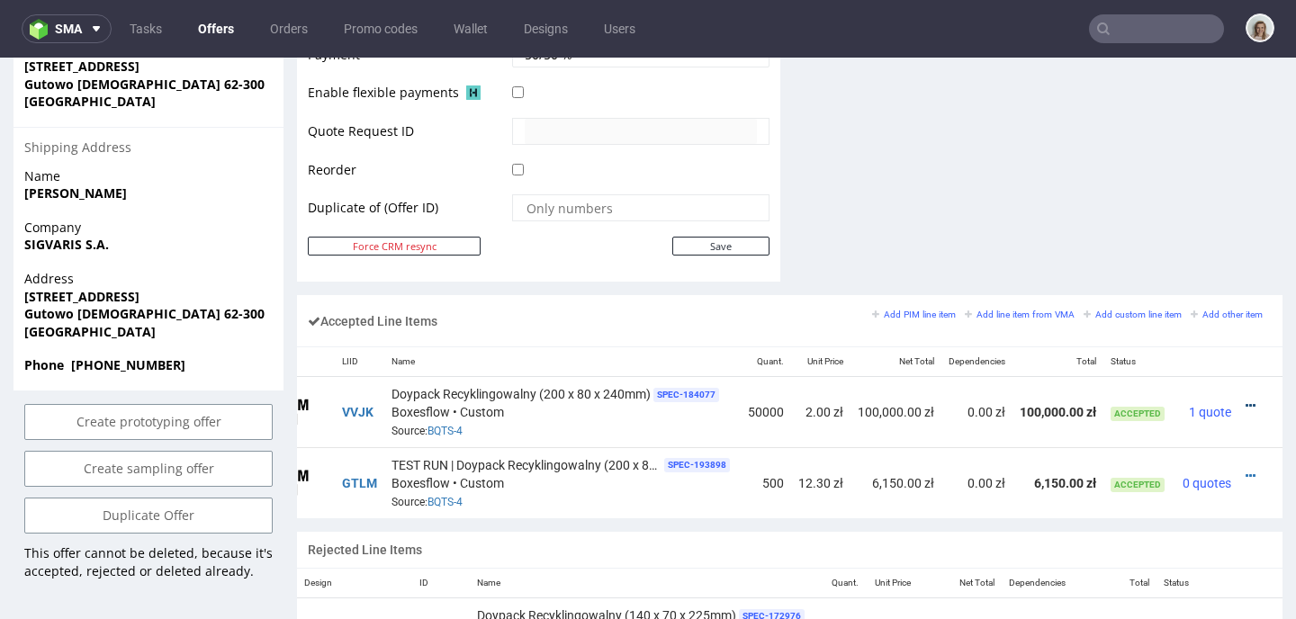
click at [1245, 407] on icon at bounding box center [1250, 406] width 10 height 13
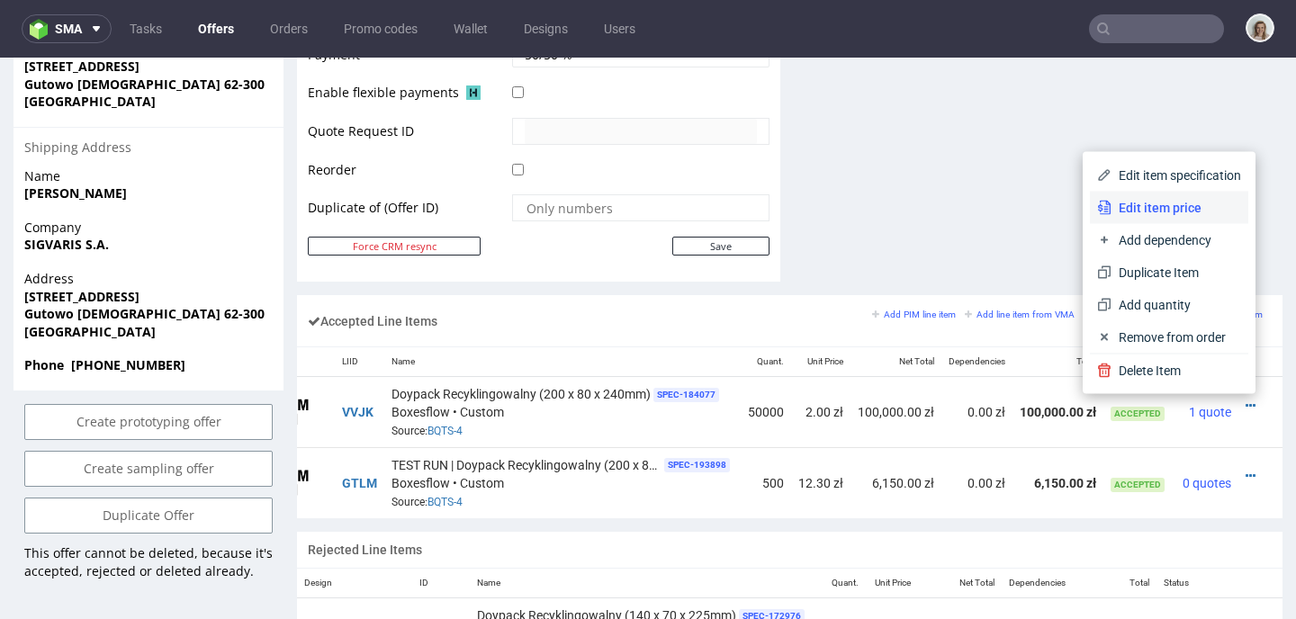
click at [1097, 209] on icon at bounding box center [1104, 208] width 14 height 14
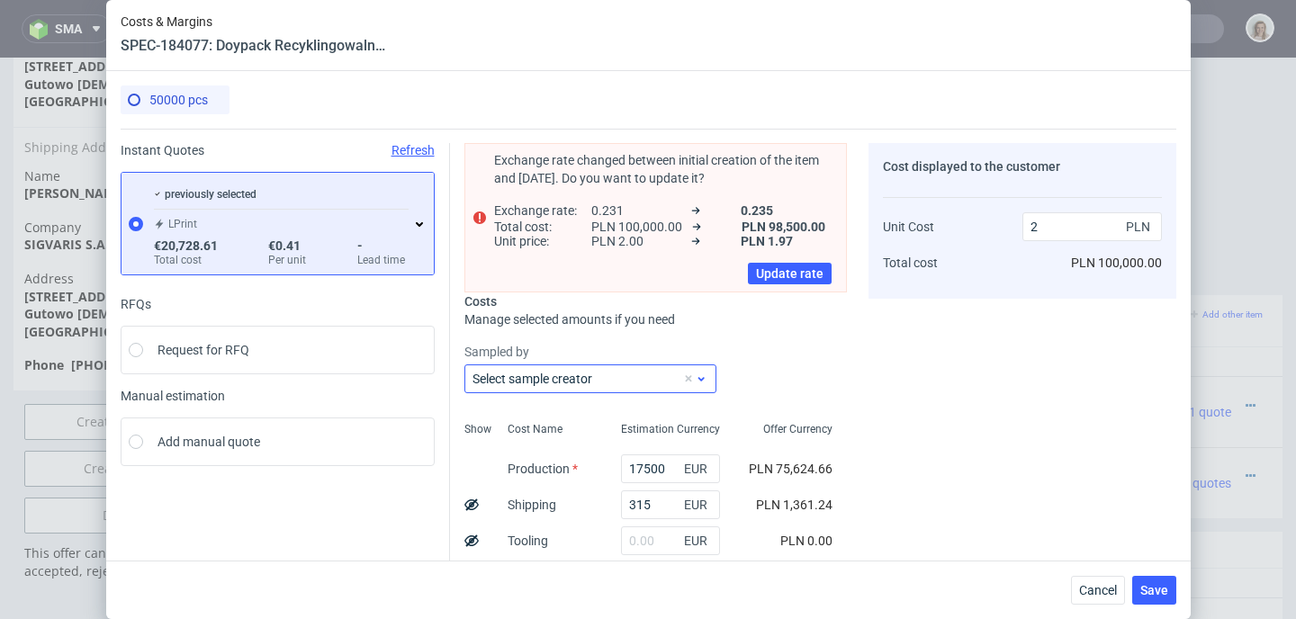
scroll to position [340, 0]
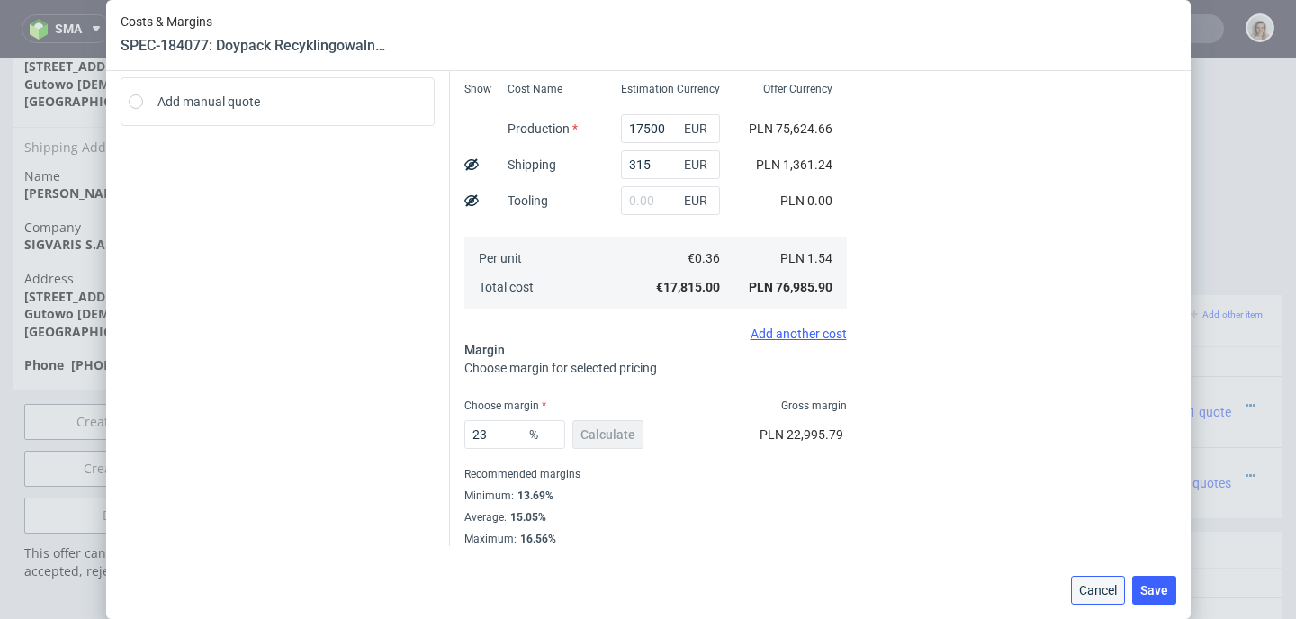
click at [1101, 593] on span "Cancel" at bounding box center [1098, 590] width 38 height 13
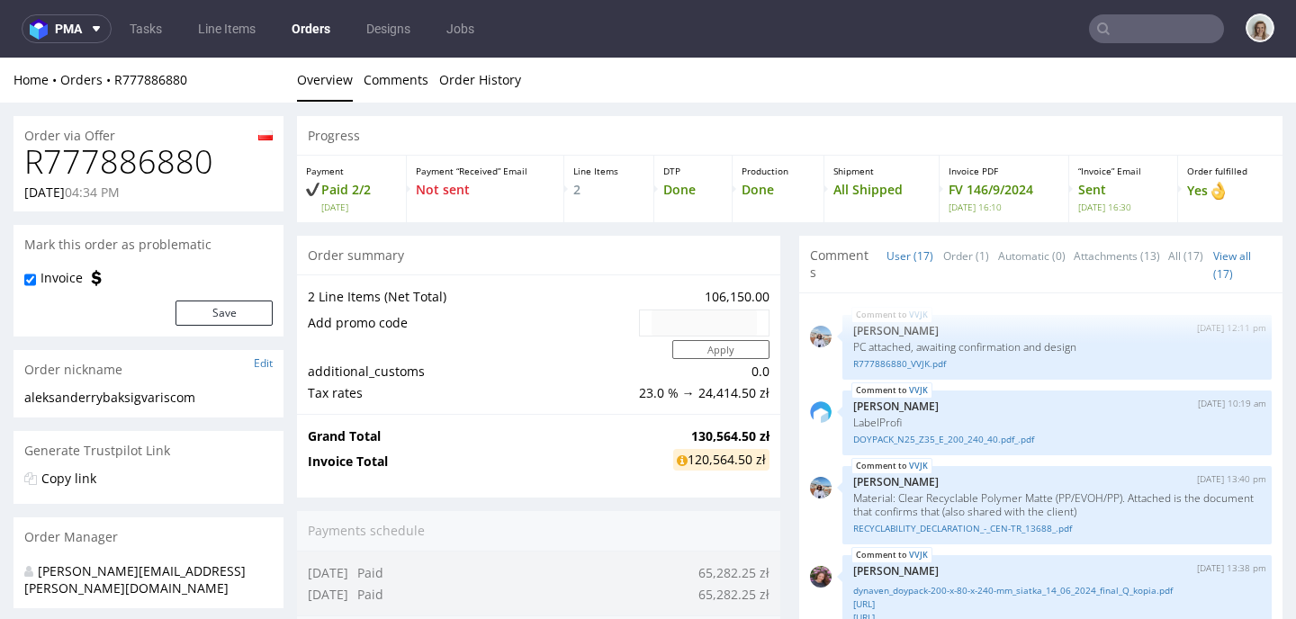
scroll to position [1316, 0]
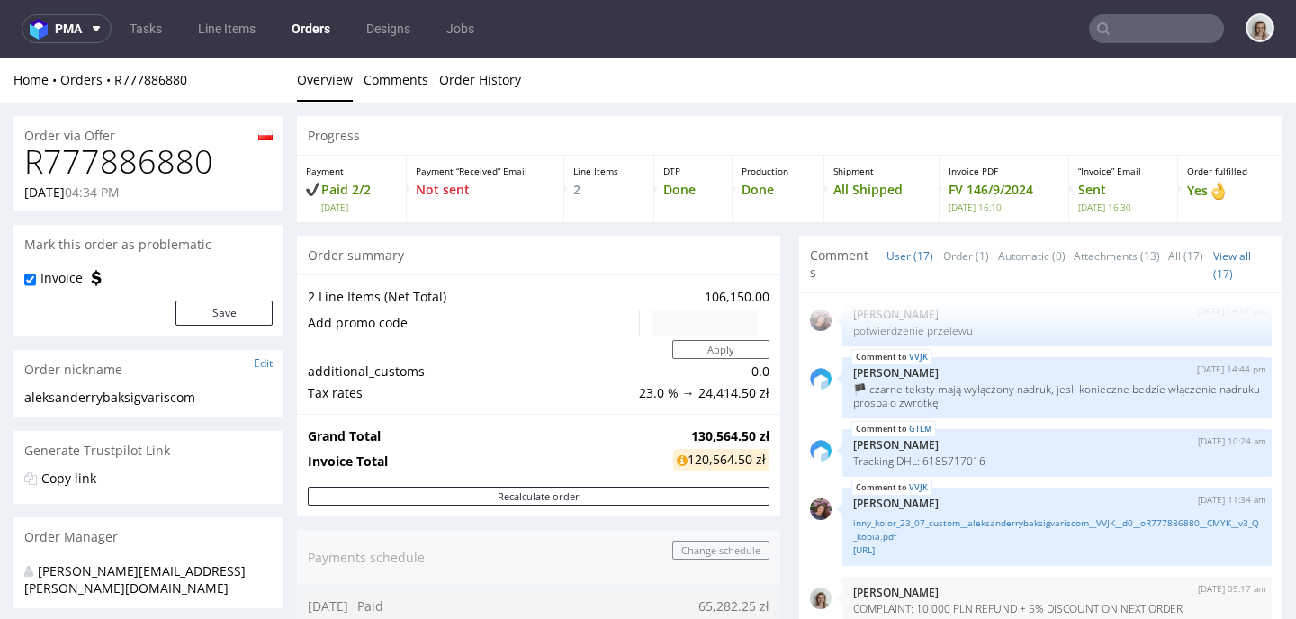
type input "sigvaris"
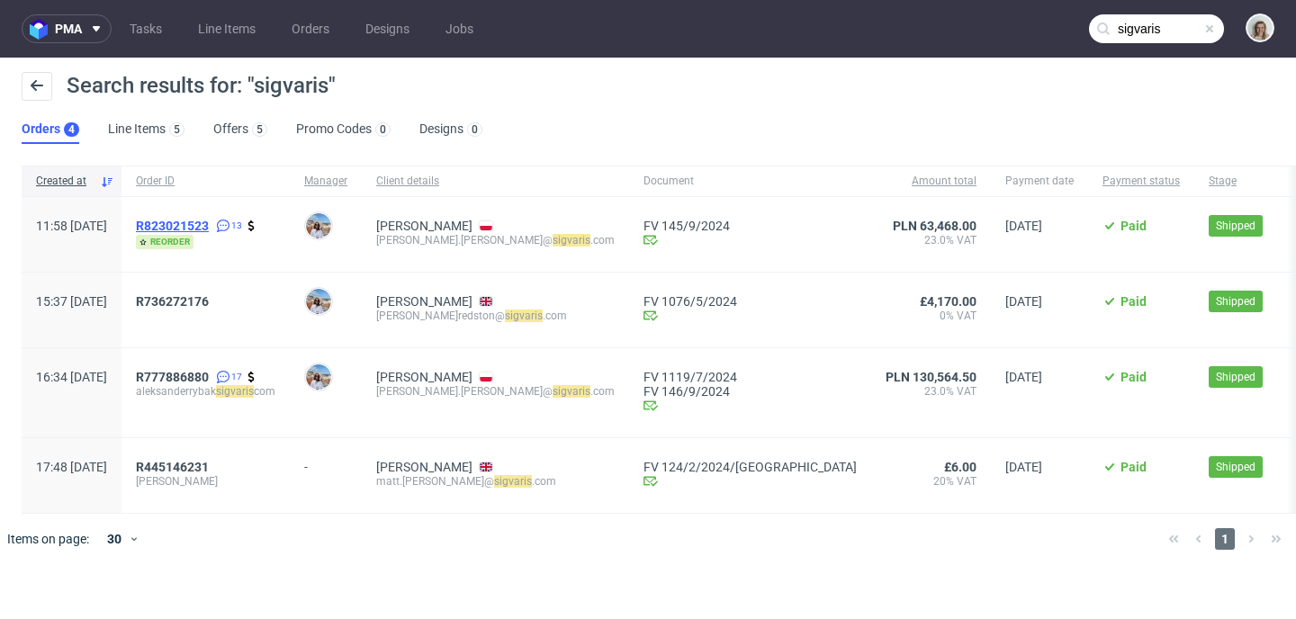
click at [209, 220] on span "R823021523" at bounding box center [172, 226] width 73 height 14
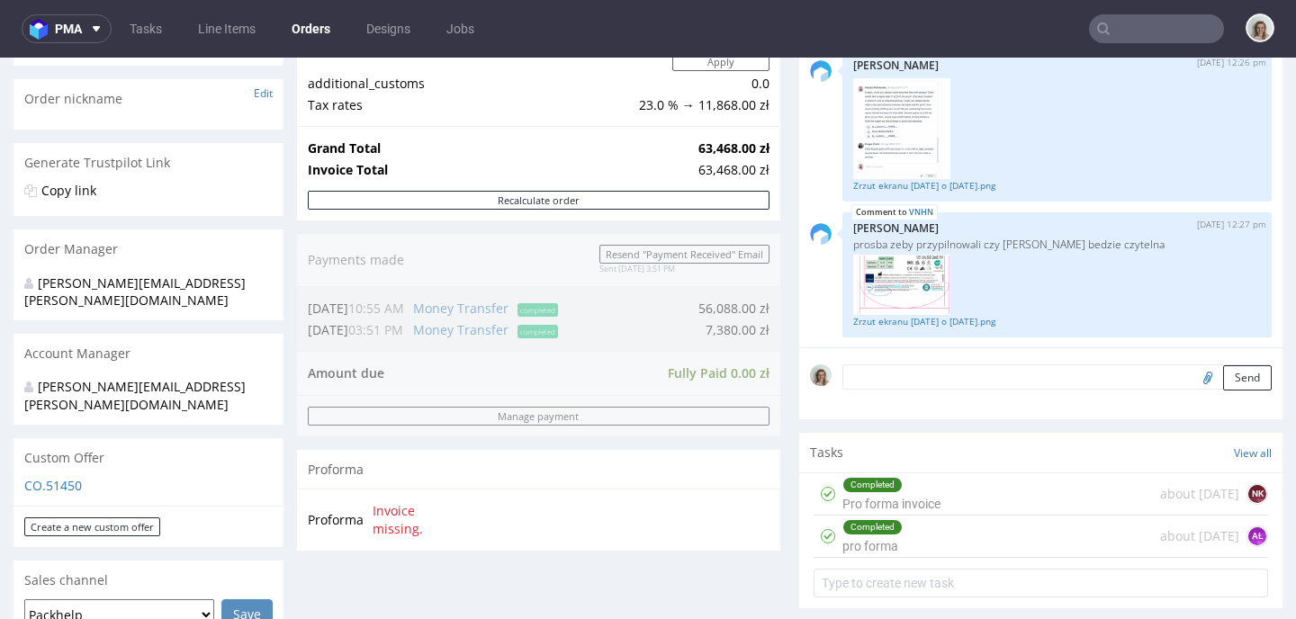
scroll to position [768, 0]
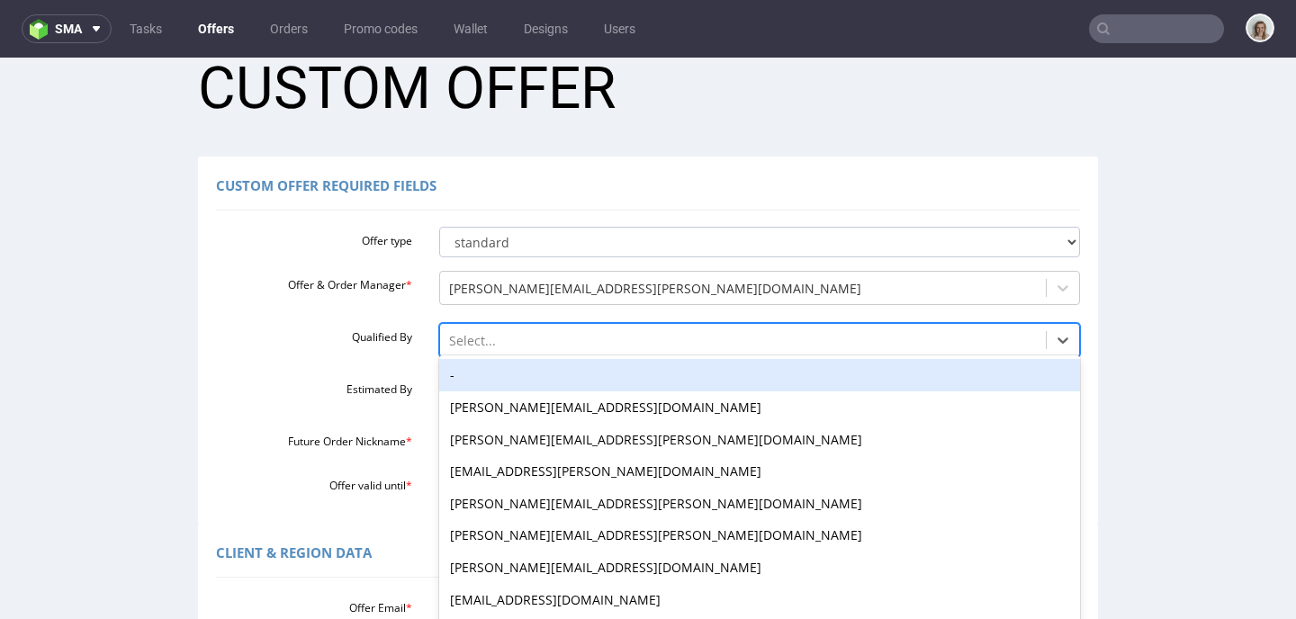
click at [458, 348] on div "-, 1 of 16. 16 results available. Use Up and Down to choose options, press Ente…" at bounding box center [760, 335] width 642 height 25
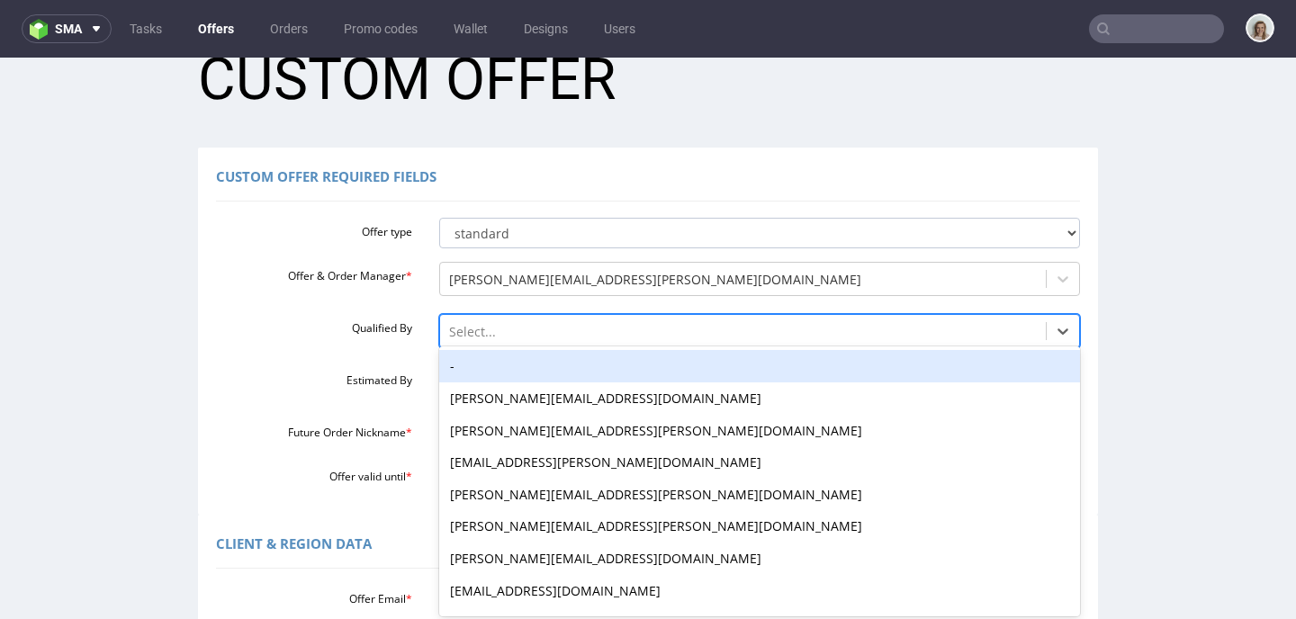
scroll to position [55, 0]
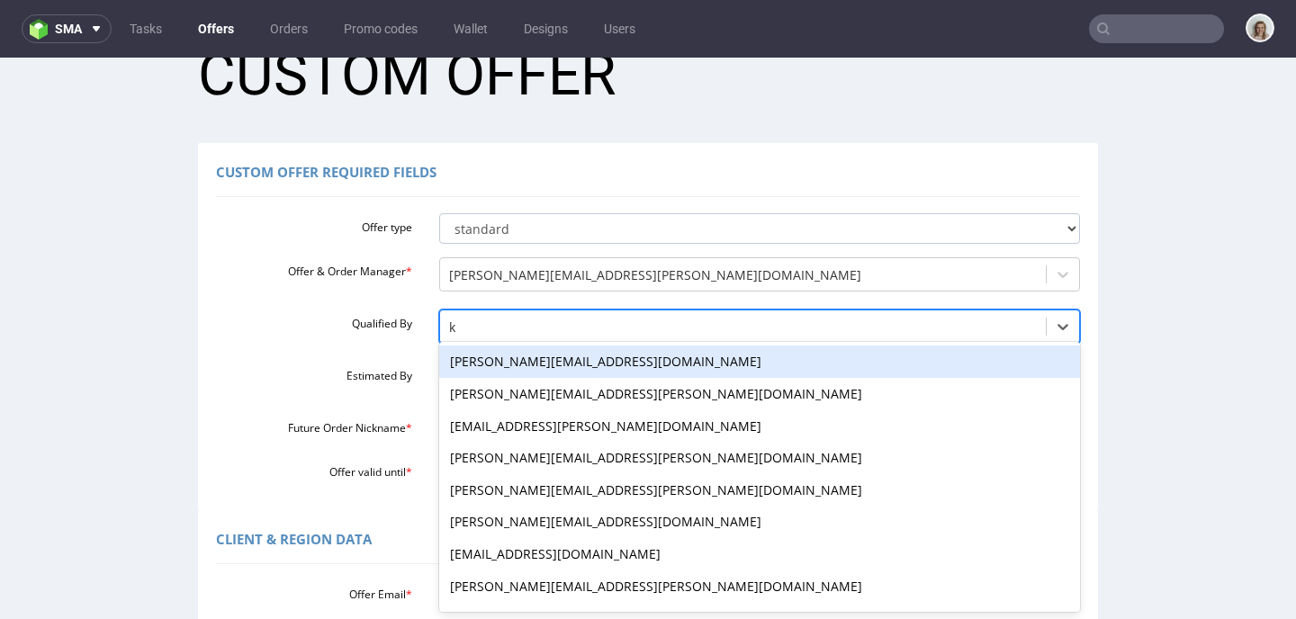
type input "ko"
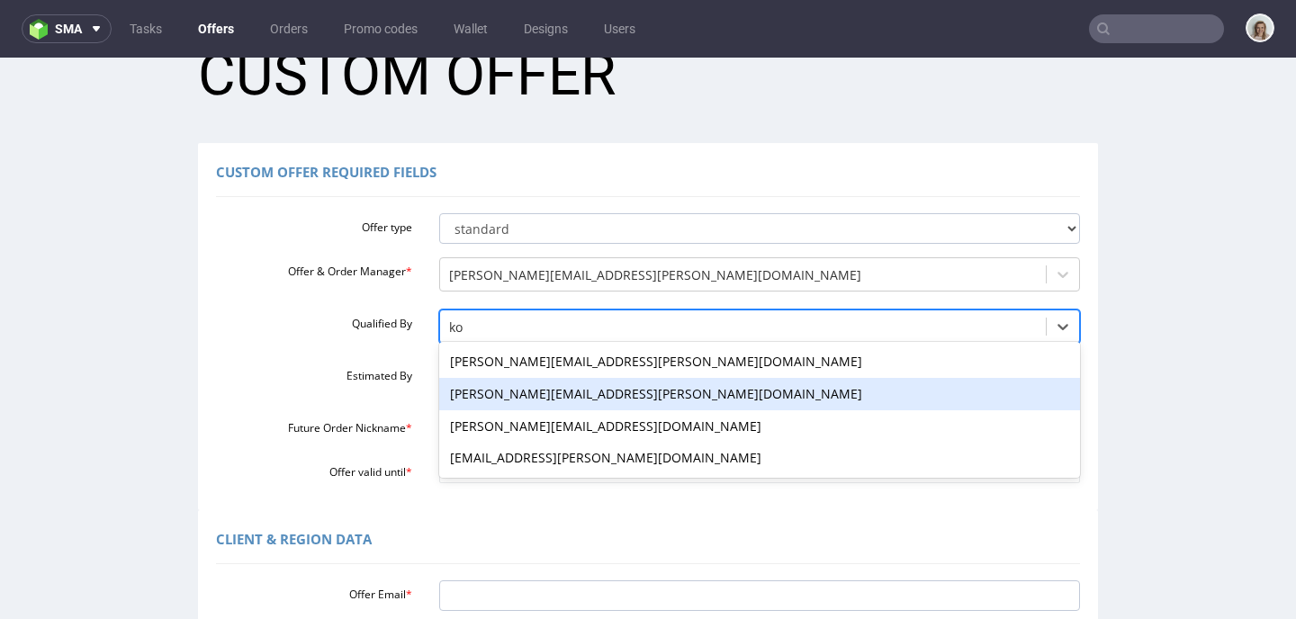
click at [454, 398] on div "[PERSON_NAME][EMAIL_ADDRESS][PERSON_NAME][DOMAIN_NAME]" at bounding box center [760, 394] width 642 height 32
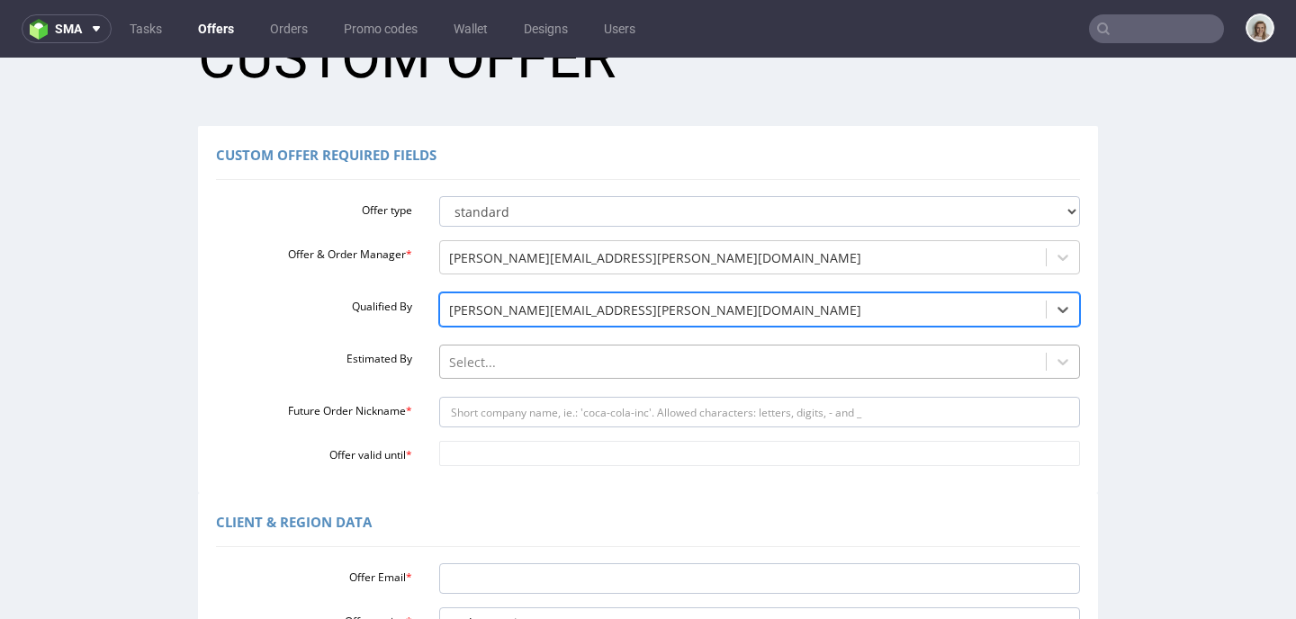
click at [459, 370] on div "Select..." at bounding box center [760, 357] width 642 height 25
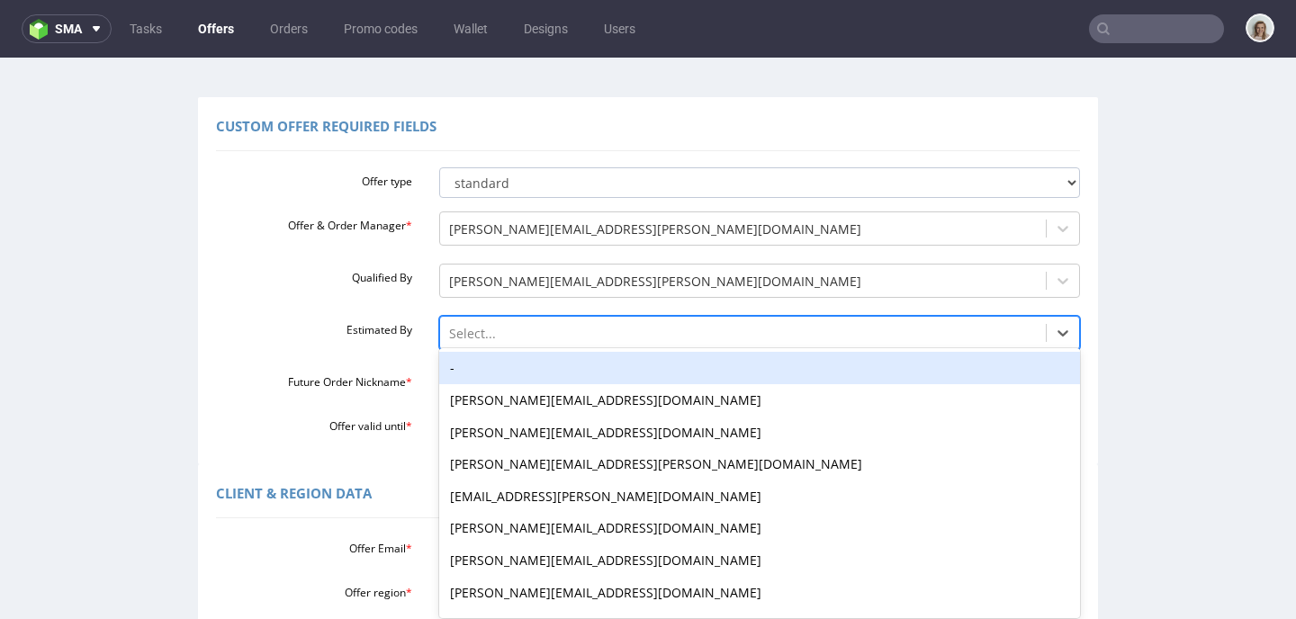
scroll to position [107, 0]
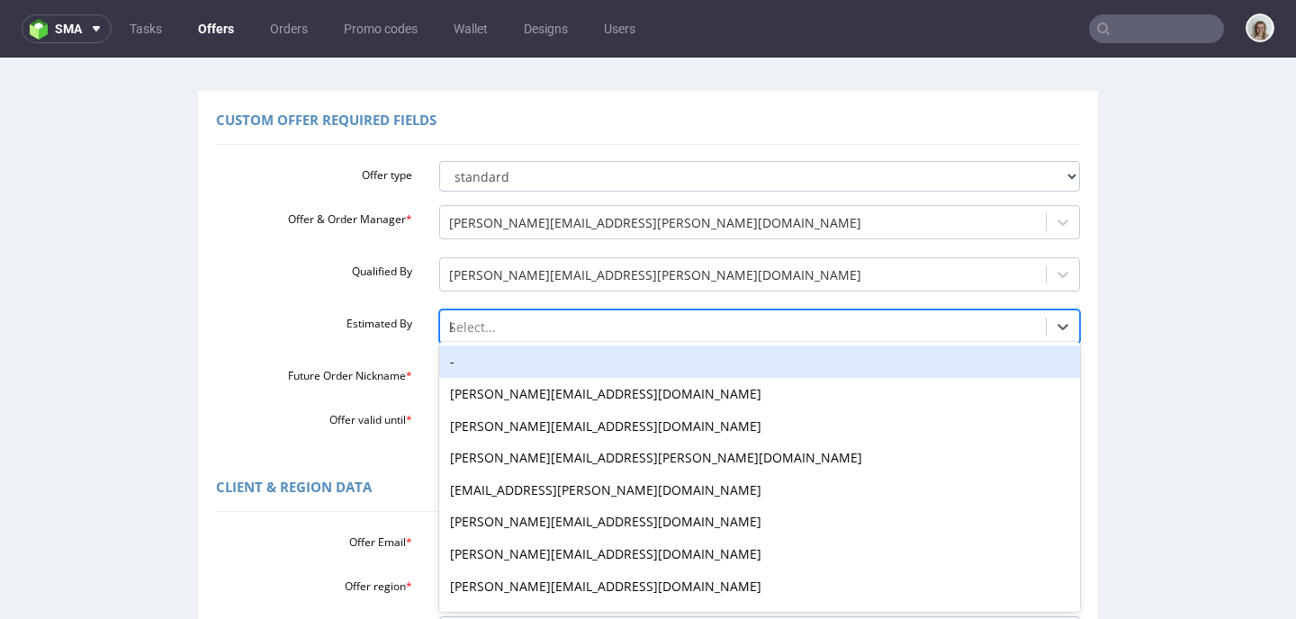
type input "kl"
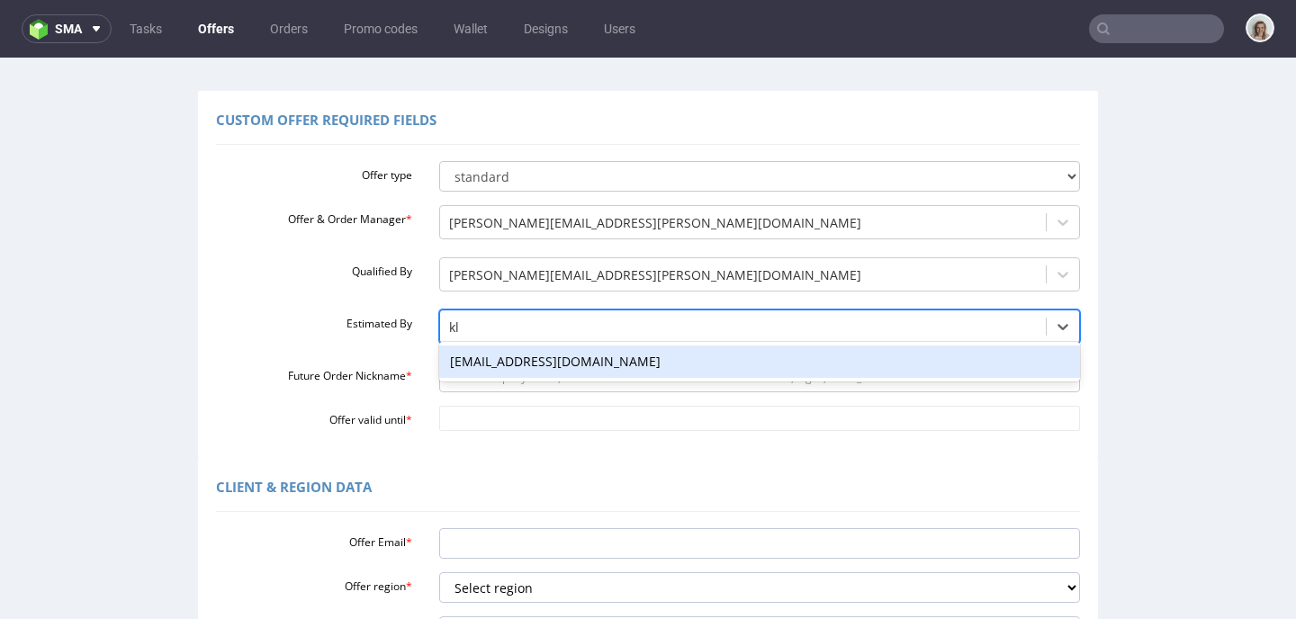
click at [467, 360] on div "[EMAIL_ADDRESS][DOMAIN_NAME]" at bounding box center [760, 362] width 642 height 32
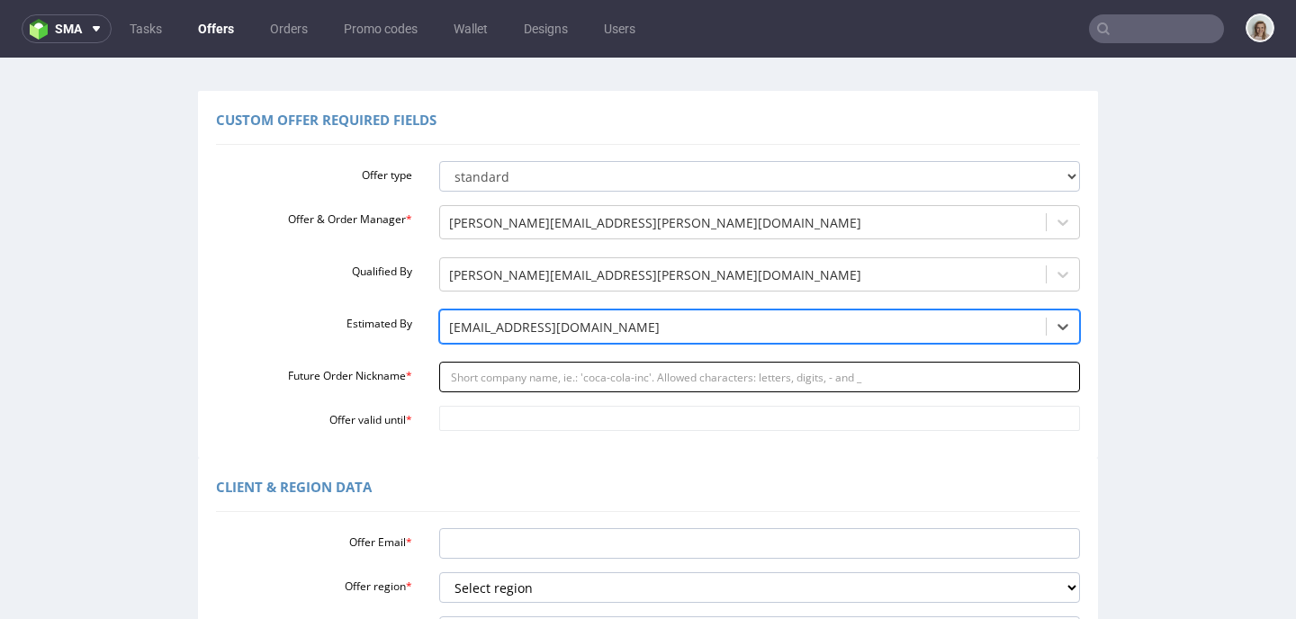
click at [470, 382] on input "Future Order Nickname *" at bounding box center [760, 377] width 642 height 31
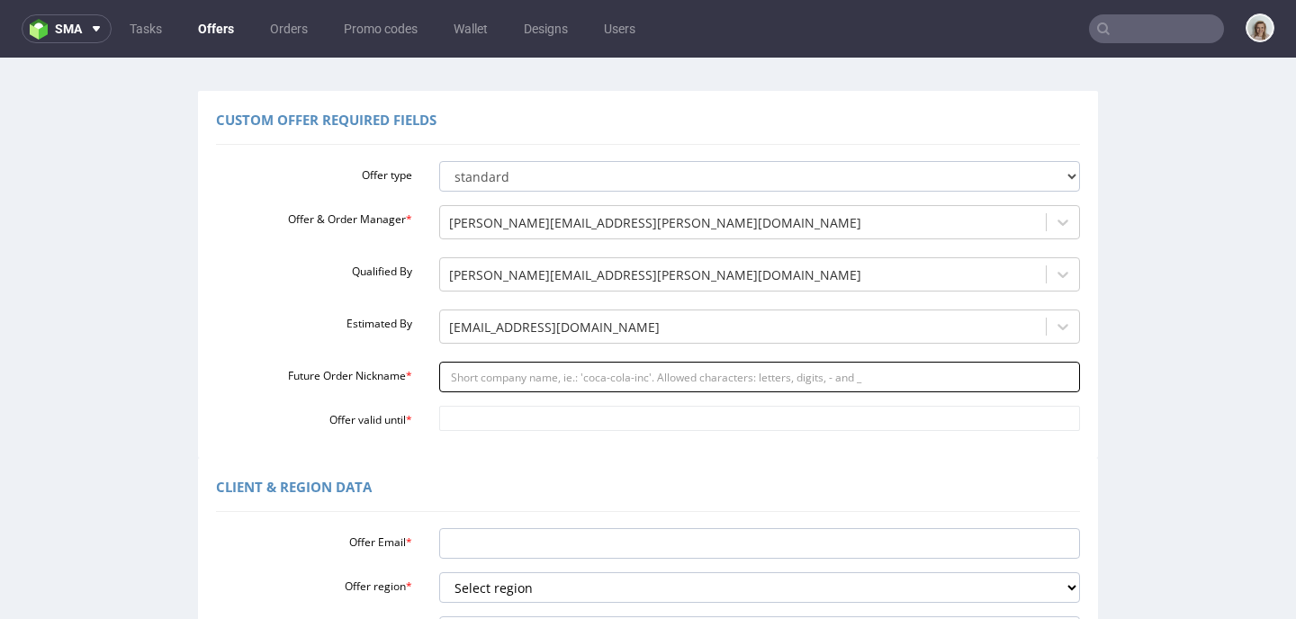
paste input "sigvaris_-_New_Deal"
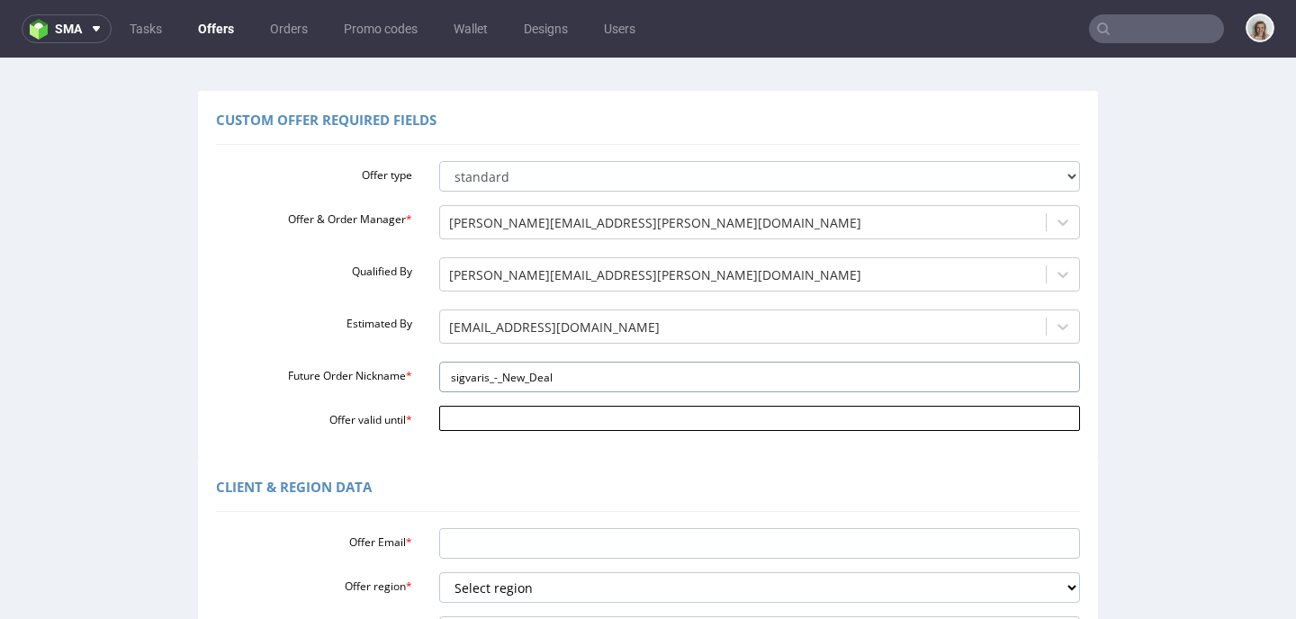
type input "sigvaris_-_New_Deal"
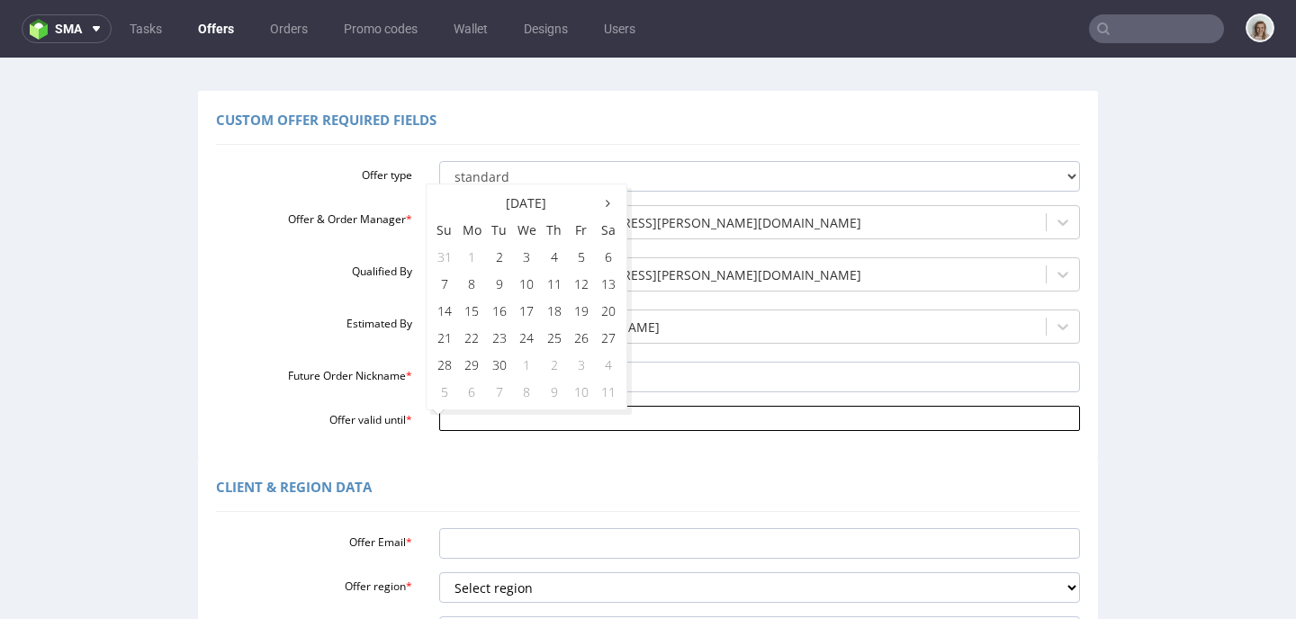
click at [468, 418] on input "Offer valid until *" at bounding box center [760, 418] width 642 height 25
click at [501, 371] on td "30" at bounding box center [499, 364] width 27 height 27
type input "[DATE]"
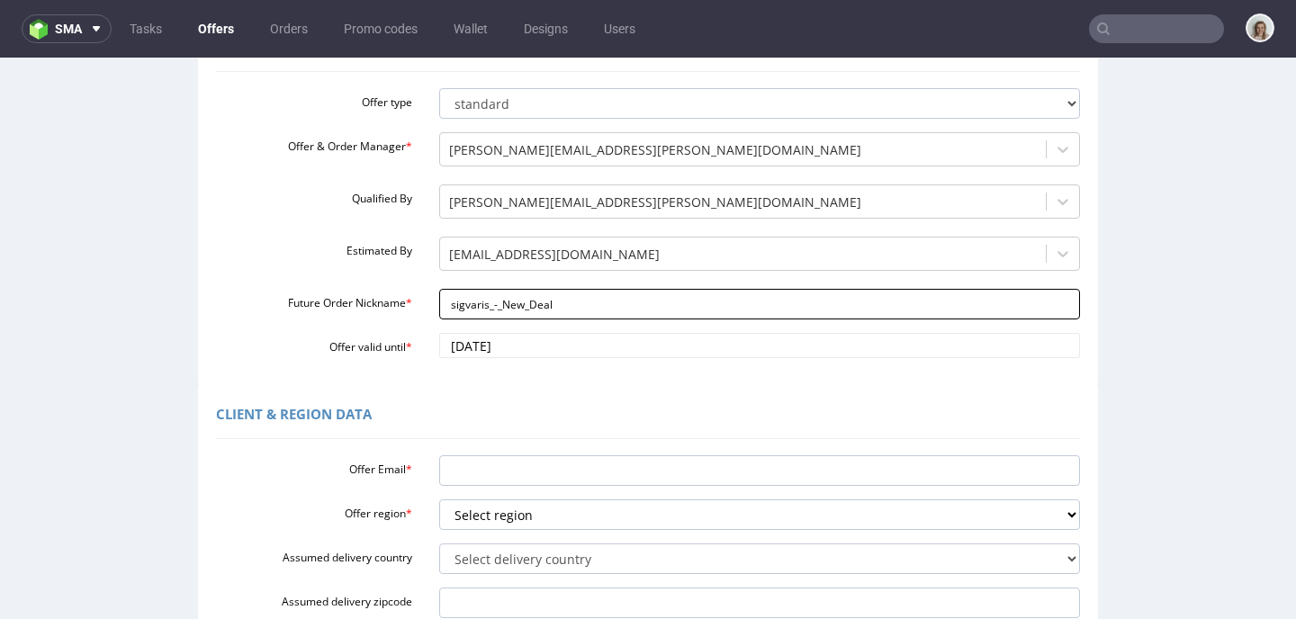
scroll to position [216, 0]
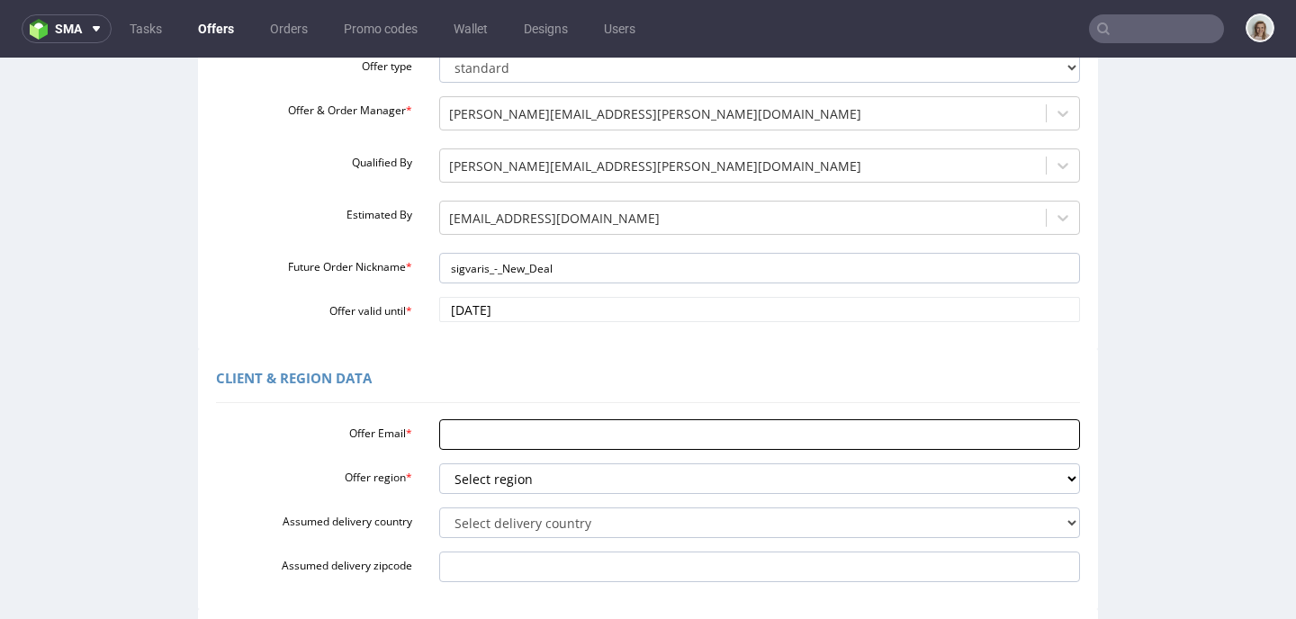
click at [446, 432] on input "Offer Email *" at bounding box center [760, 434] width 642 height 31
paste input "[PERSON_NAME][EMAIL_ADDRESS][PERSON_NAME][DOMAIN_NAME]"
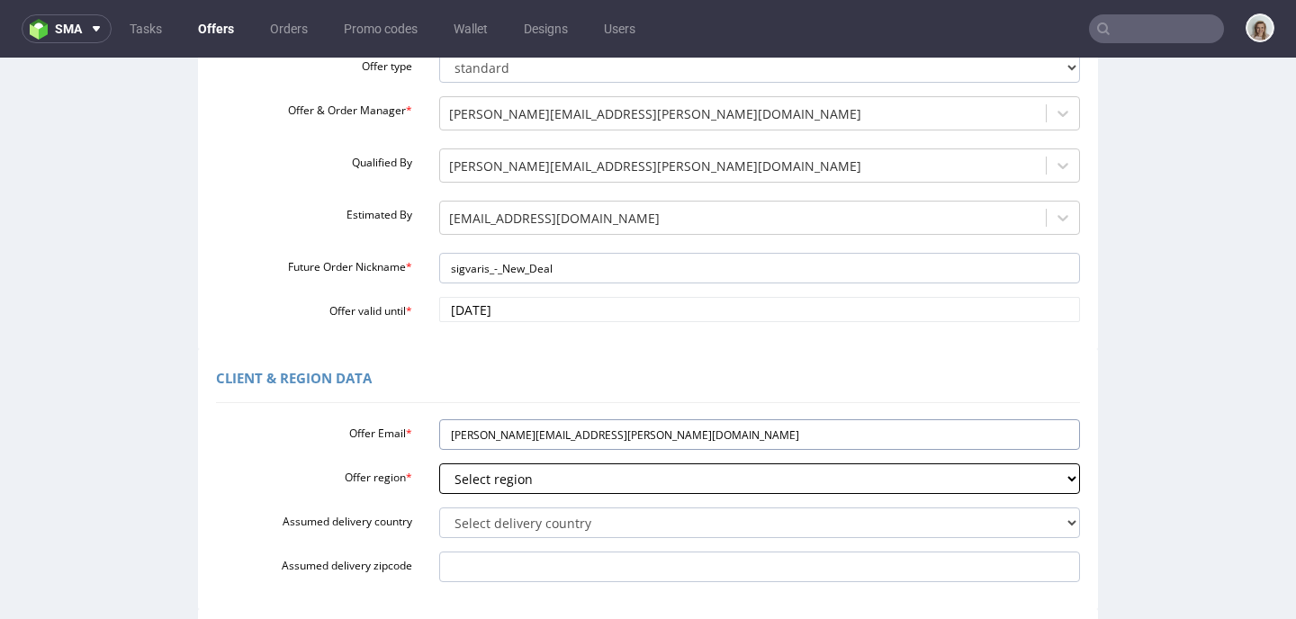
type input "[PERSON_NAME][EMAIL_ADDRESS][PERSON_NAME][DOMAIN_NAME]"
click at [455, 479] on select "Select region eu gb de pl fr it es" at bounding box center [760, 478] width 642 height 31
select select "pl"
click at [439, 463] on select "Select region eu gb de pl fr it es" at bounding box center [760, 478] width 642 height 31
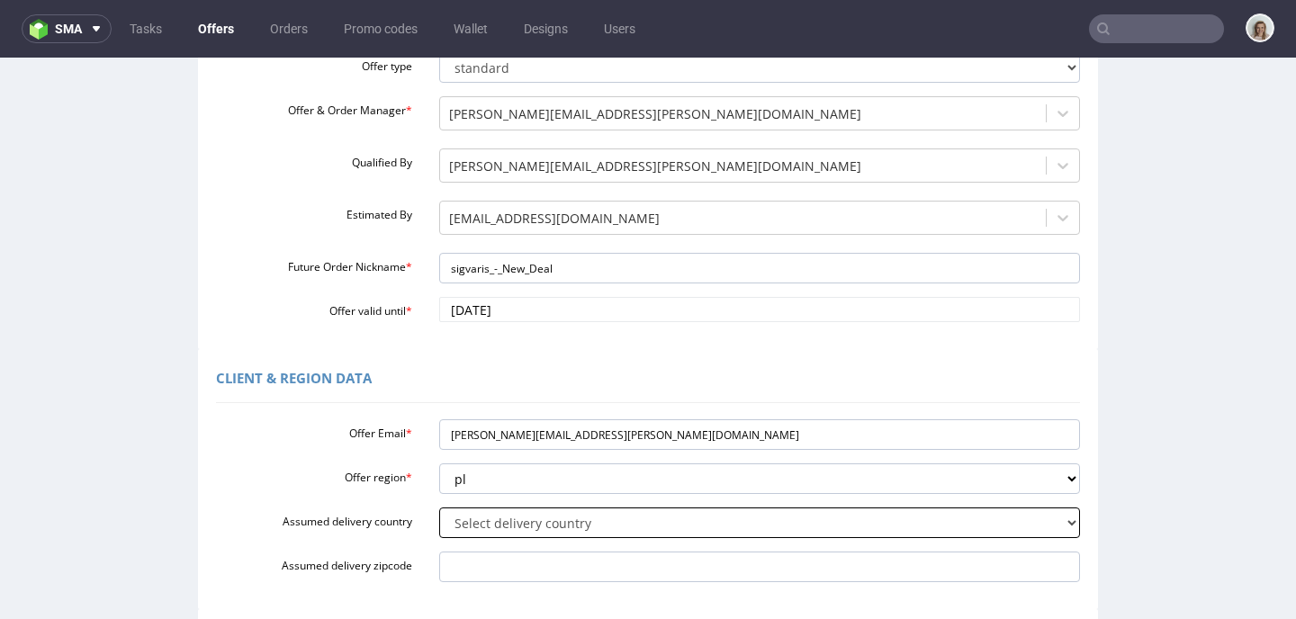
click at [450, 518] on select "Select delivery country [GEOGRAPHIC_DATA] [GEOGRAPHIC_DATA] [GEOGRAPHIC_DATA] […" at bounding box center [760, 523] width 642 height 31
select select "179"
click at [439, 508] on select "Select delivery country [GEOGRAPHIC_DATA] [GEOGRAPHIC_DATA] [GEOGRAPHIC_DATA] […" at bounding box center [760, 523] width 642 height 31
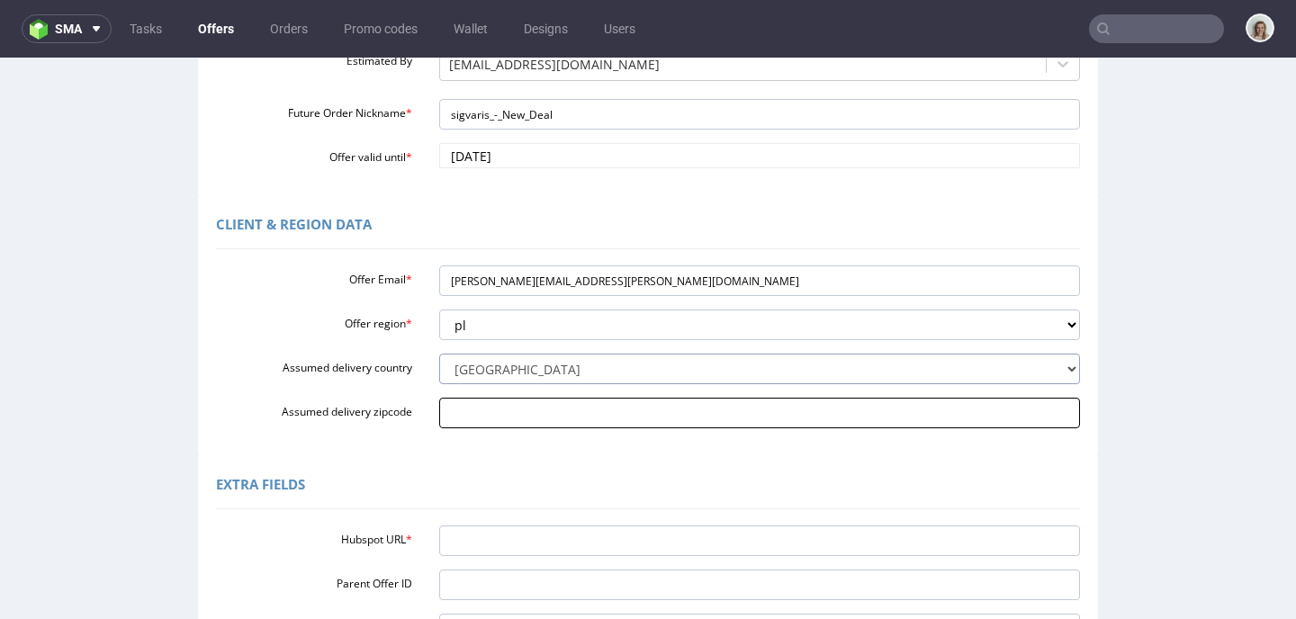
scroll to position [371, 0]
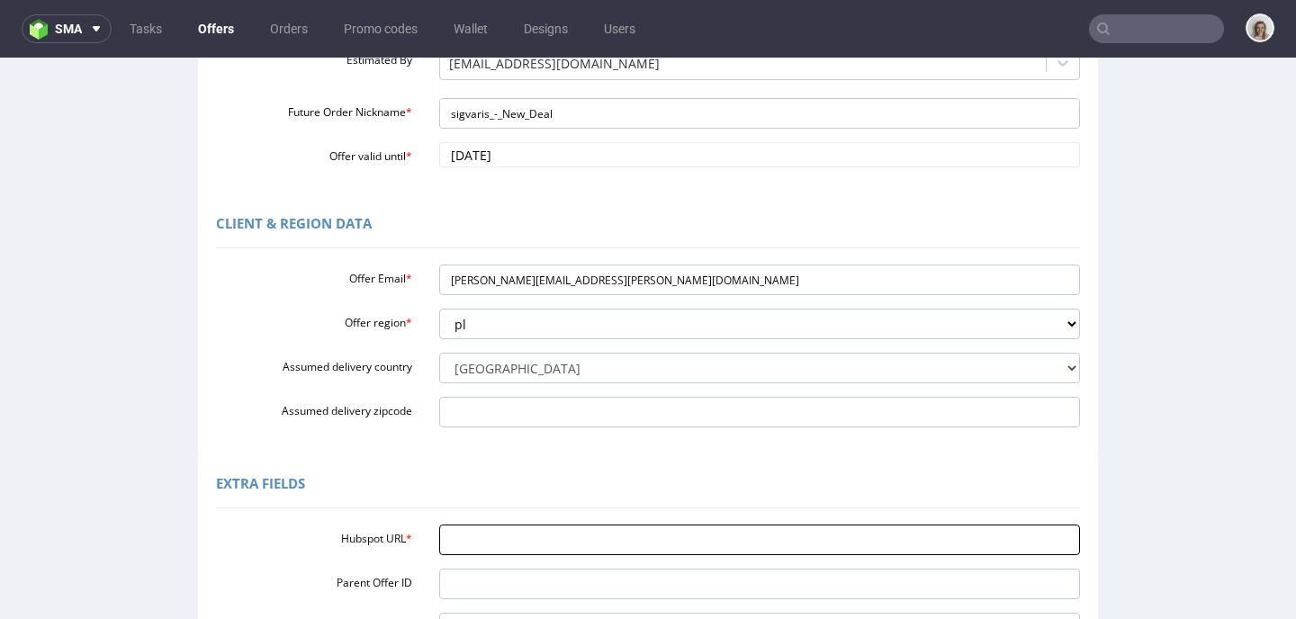
click at [440, 545] on input "Hubspot URL *" at bounding box center [760, 540] width 642 height 31
paste input "[URL][DOMAIN_NAME]"
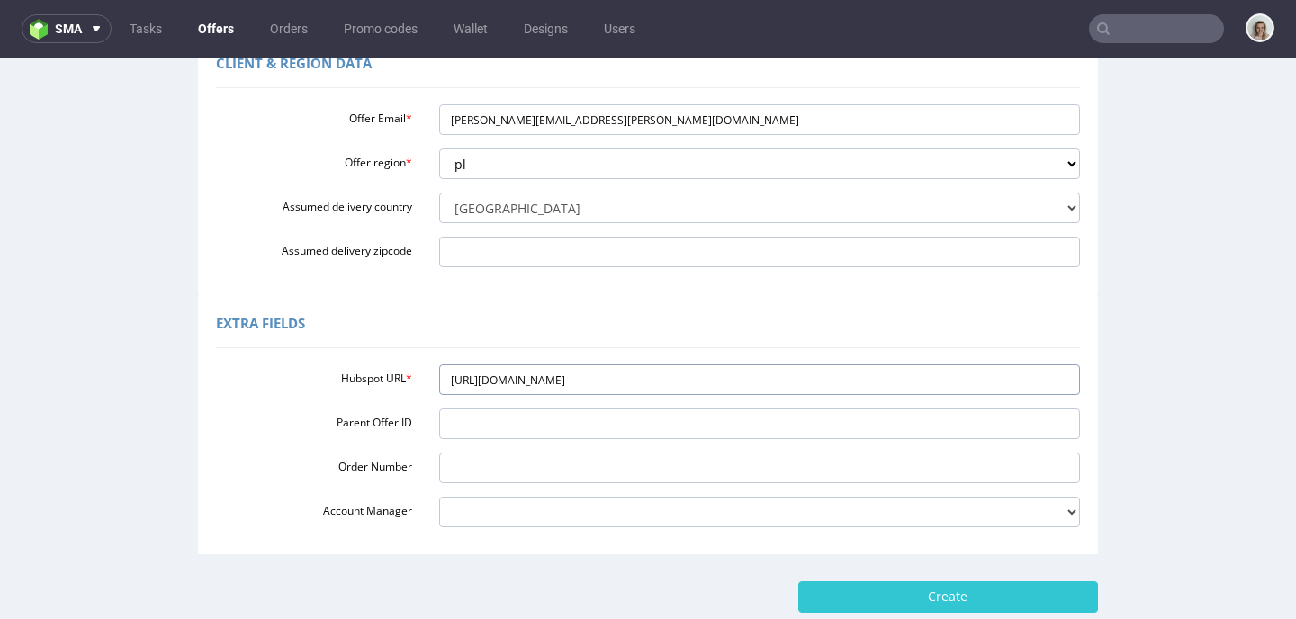
scroll to position [641, 0]
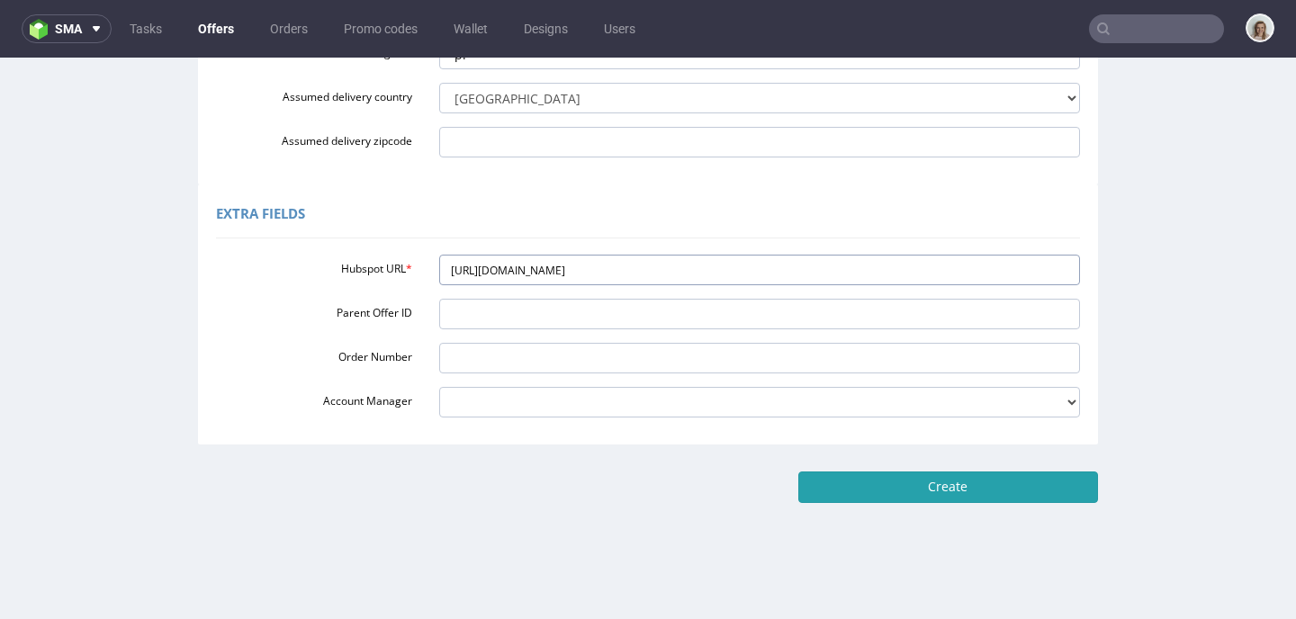
type input "[URL][DOMAIN_NAME]"
drag, startPoint x: 957, startPoint y: 490, endPoint x: 744, endPoint y: 374, distance: 241.6
click at [956, 490] on input "Create" at bounding box center [948, 487] width 300 height 31
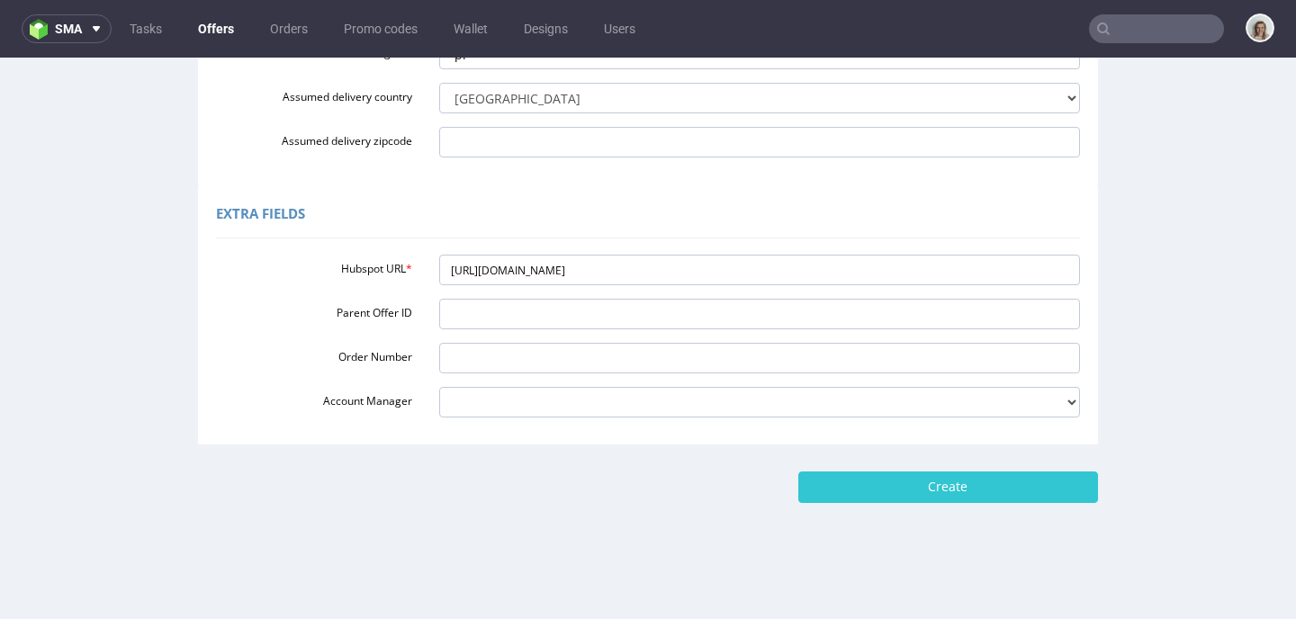
type input "Please wait..."
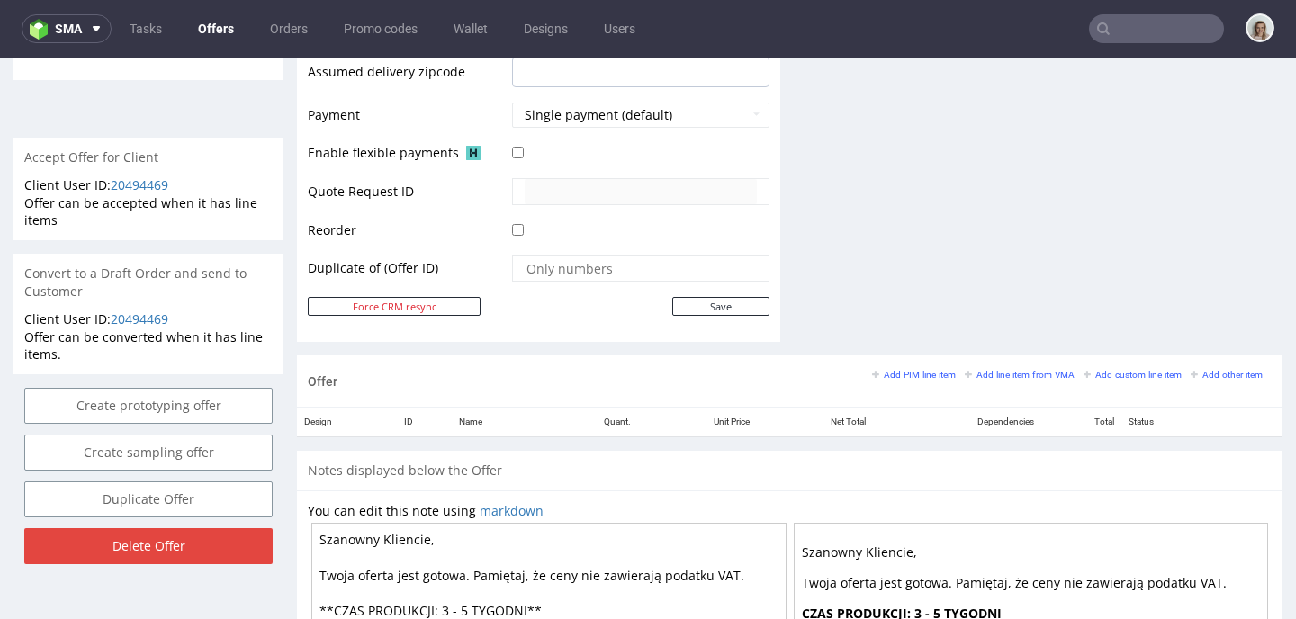
scroll to position [899, 0]
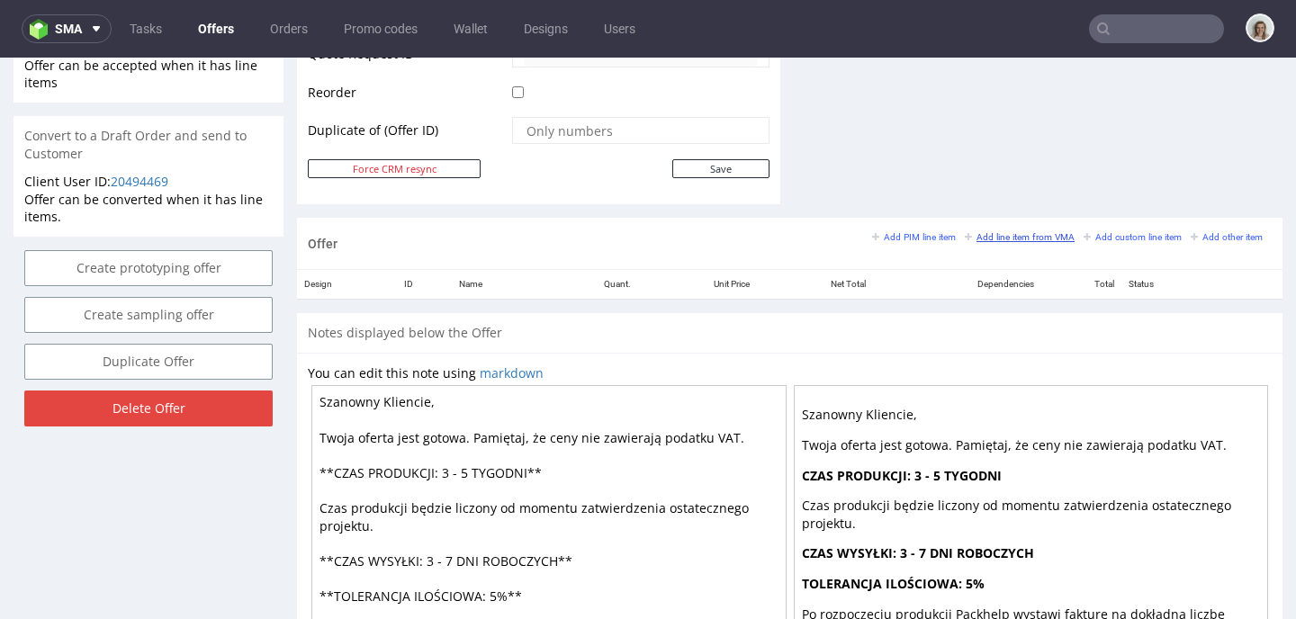
click at [1038, 238] on small "Add line item from VMA" at bounding box center [1020, 237] width 110 height 10
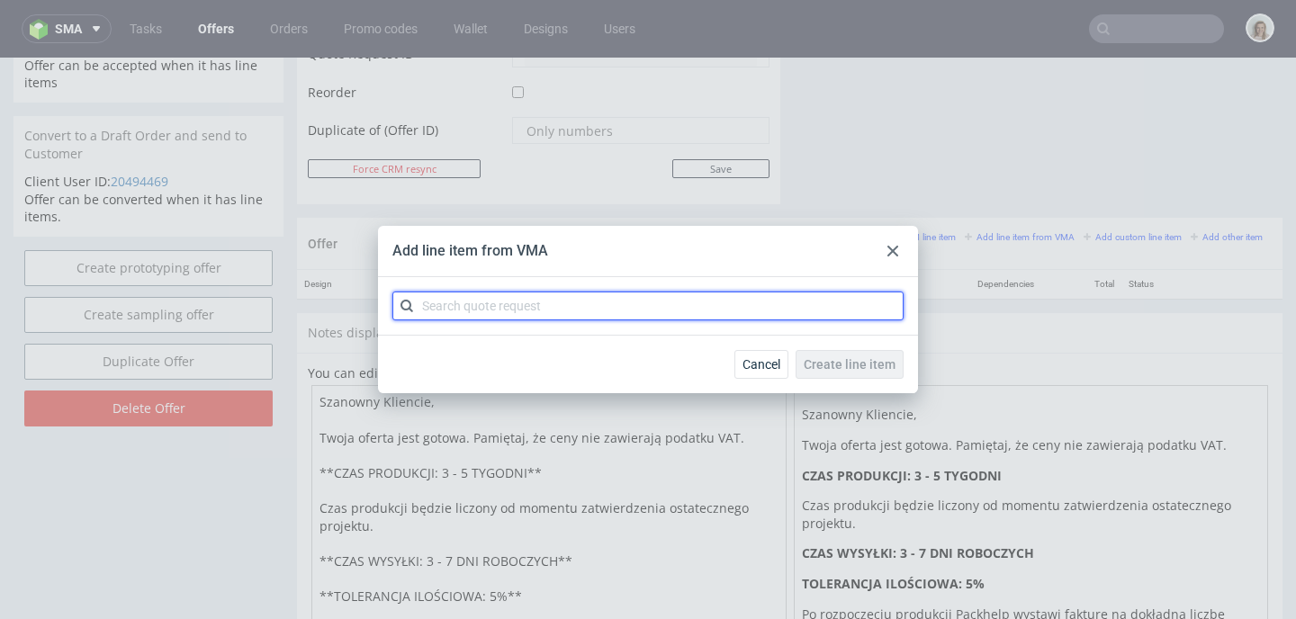
click at [625, 304] on input "text" at bounding box center [647, 306] width 511 height 29
paste input "CBBS"
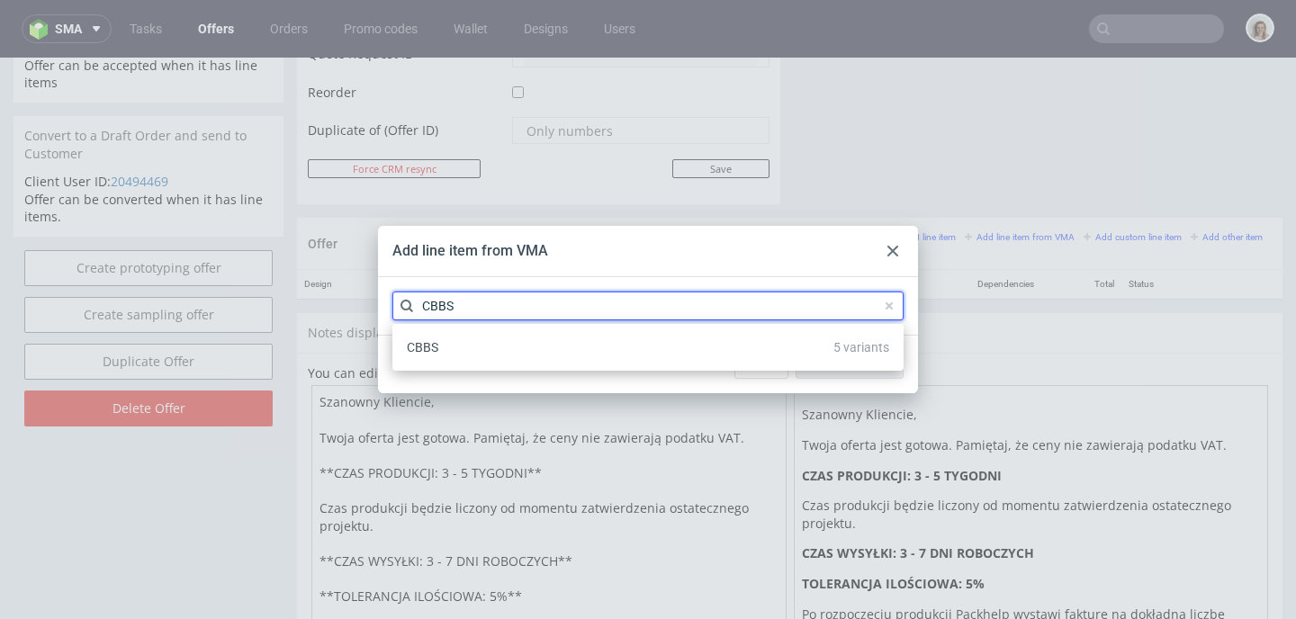
type input "CBBS"
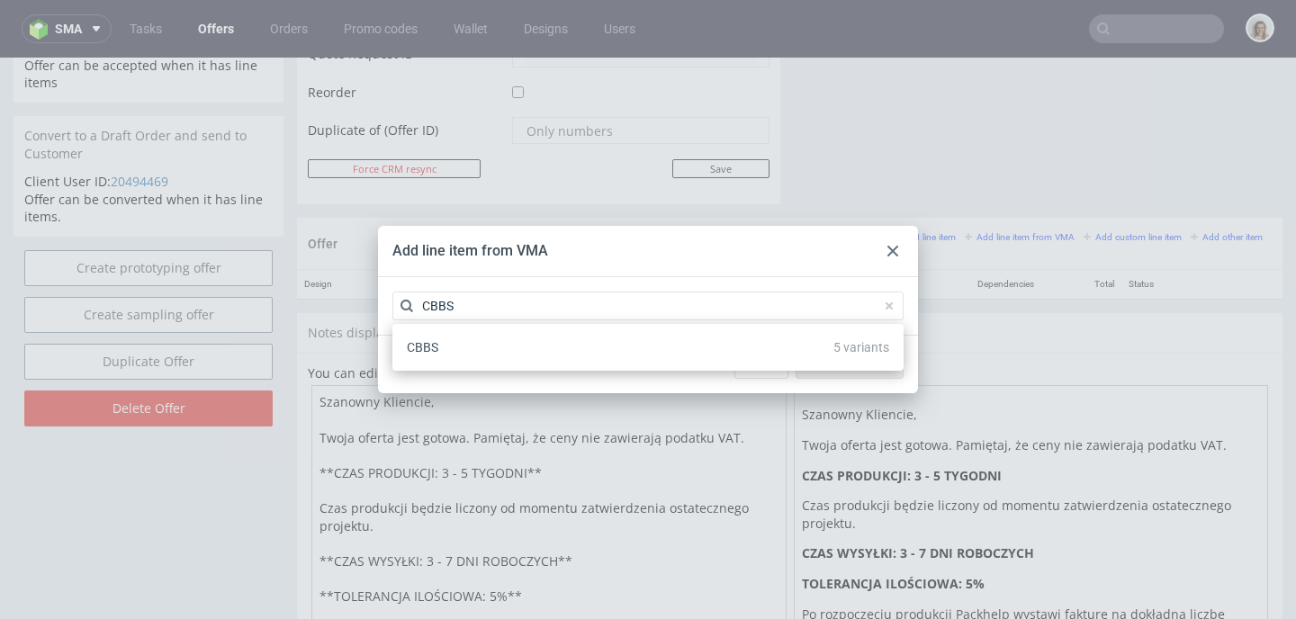
click at [528, 339] on div "CBBS 5 variants" at bounding box center [648, 347] width 497 height 32
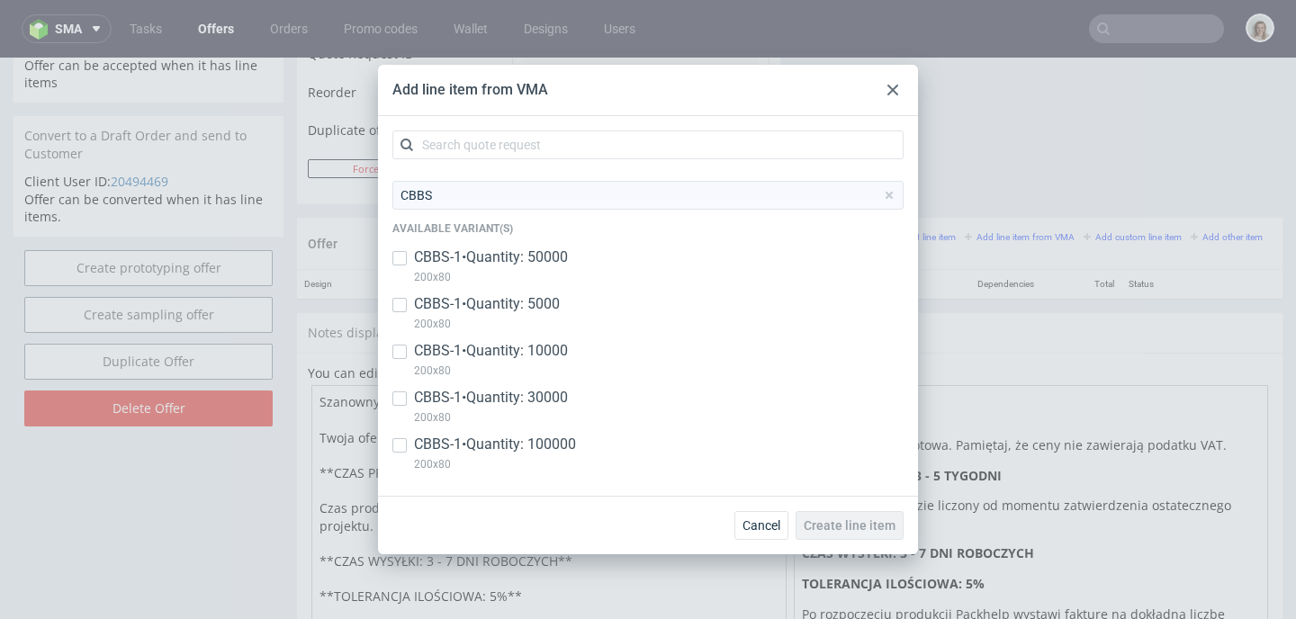
click at [550, 258] on p "CBBS-1 • Quantity: 50000" at bounding box center [491, 257] width 154 height 20
checkbox input "true"
click at [549, 297] on p "CBBS-1 • Quantity: 5000" at bounding box center [487, 304] width 146 height 20
checkbox input "true"
click at [556, 348] on p "CBBS-1 • Quantity: 10000" at bounding box center [491, 351] width 154 height 20
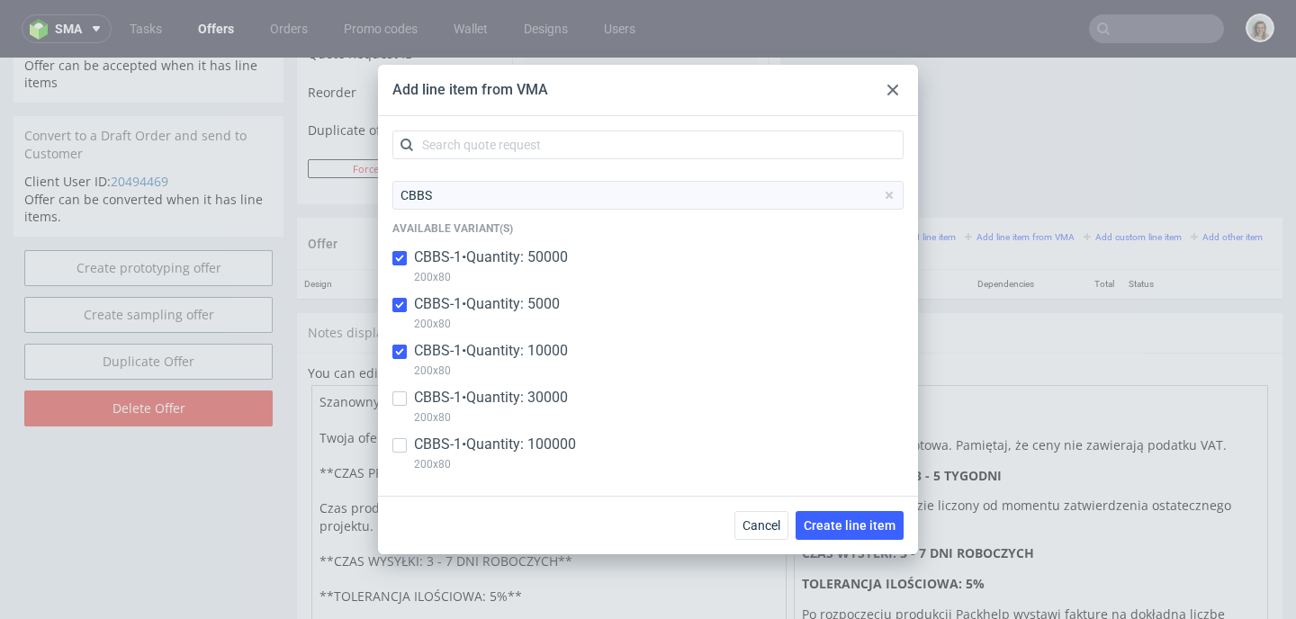
checkbox input "true"
click at [557, 399] on p "CBBS-1 • Quantity: 30000" at bounding box center [491, 398] width 154 height 20
checkbox input "true"
click at [565, 440] on p "CBBS-1 • Quantity: 100000" at bounding box center [495, 445] width 162 height 20
checkbox input "true"
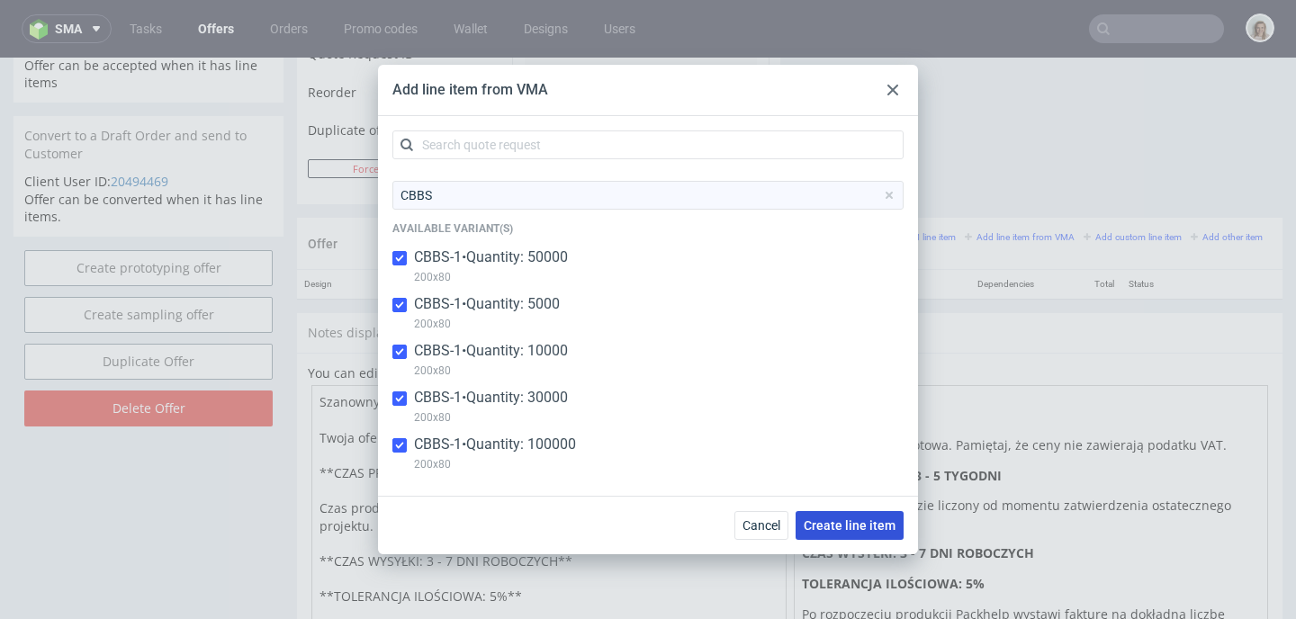
click at [854, 519] on span "Create line item" at bounding box center [850, 525] width 92 height 13
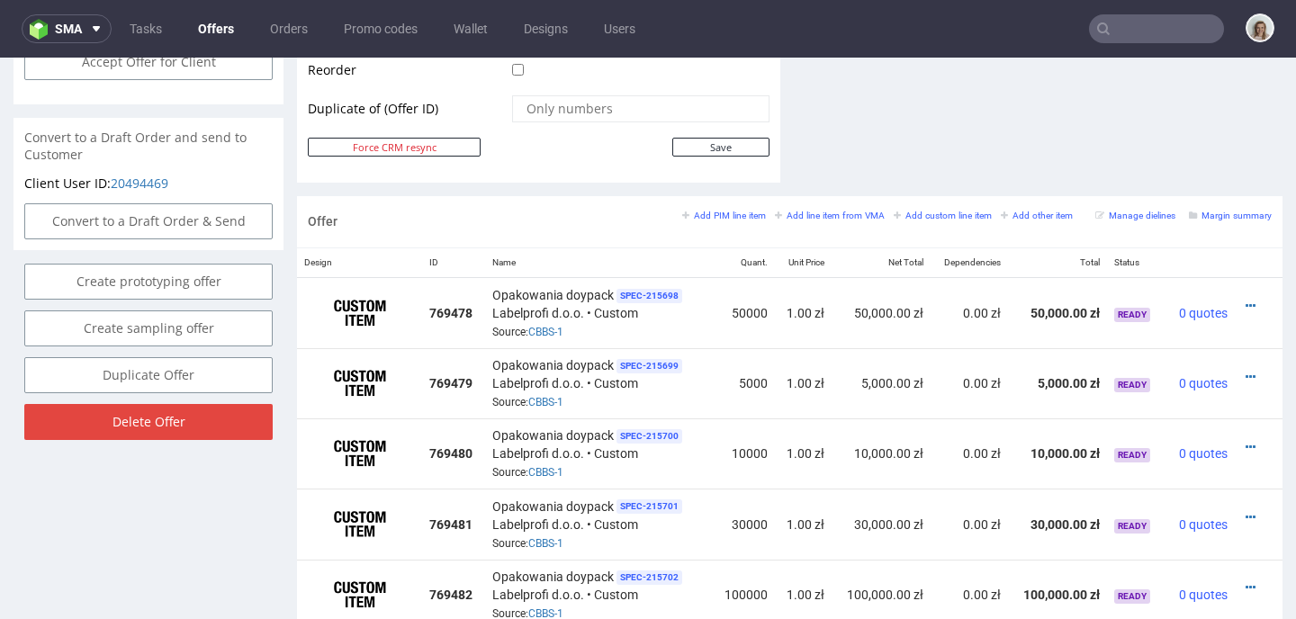
scroll to position [896, 0]
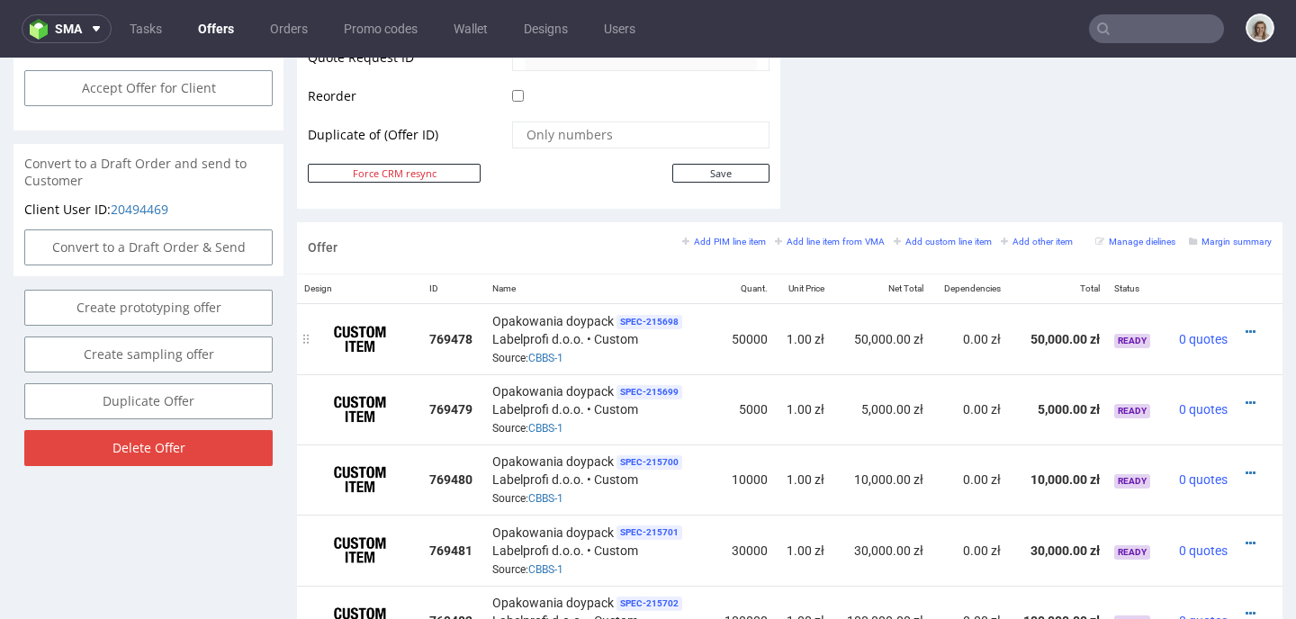
click at [1242, 328] on div at bounding box center [1253, 332] width 23 height 18
click at [1245, 327] on icon at bounding box center [1250, 332] width 10 height 13
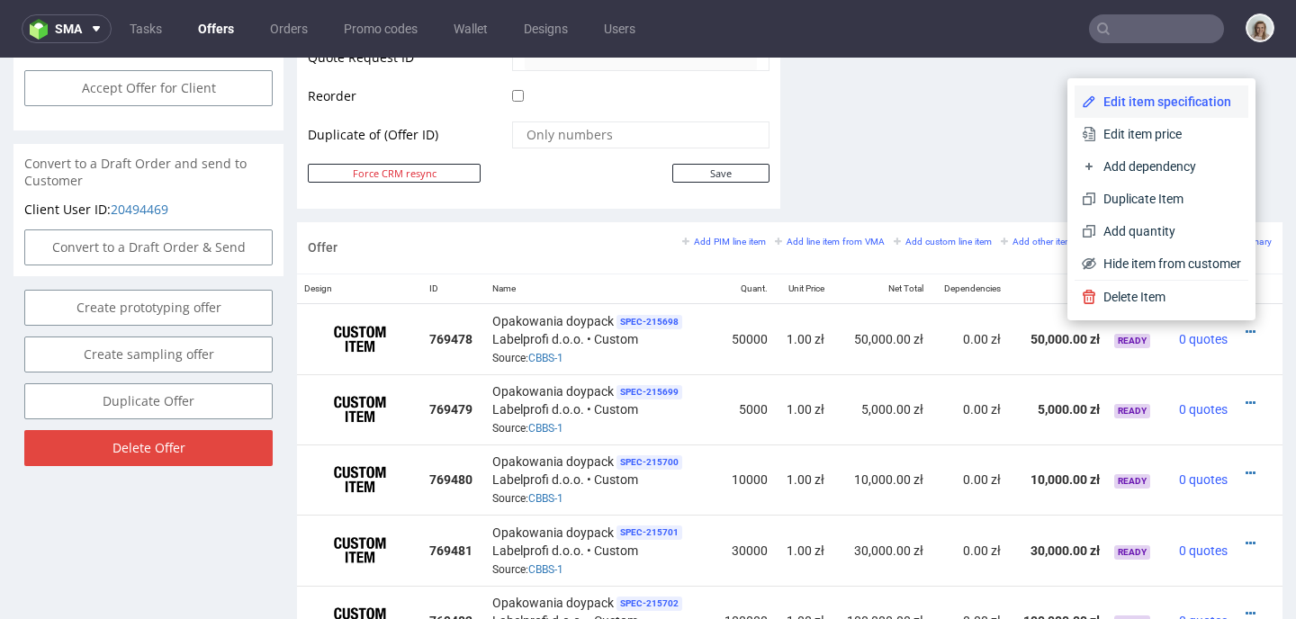
click at [1119, 104] on span "Edit item specification" at bounding box center [1168, 102] width 145 height 18
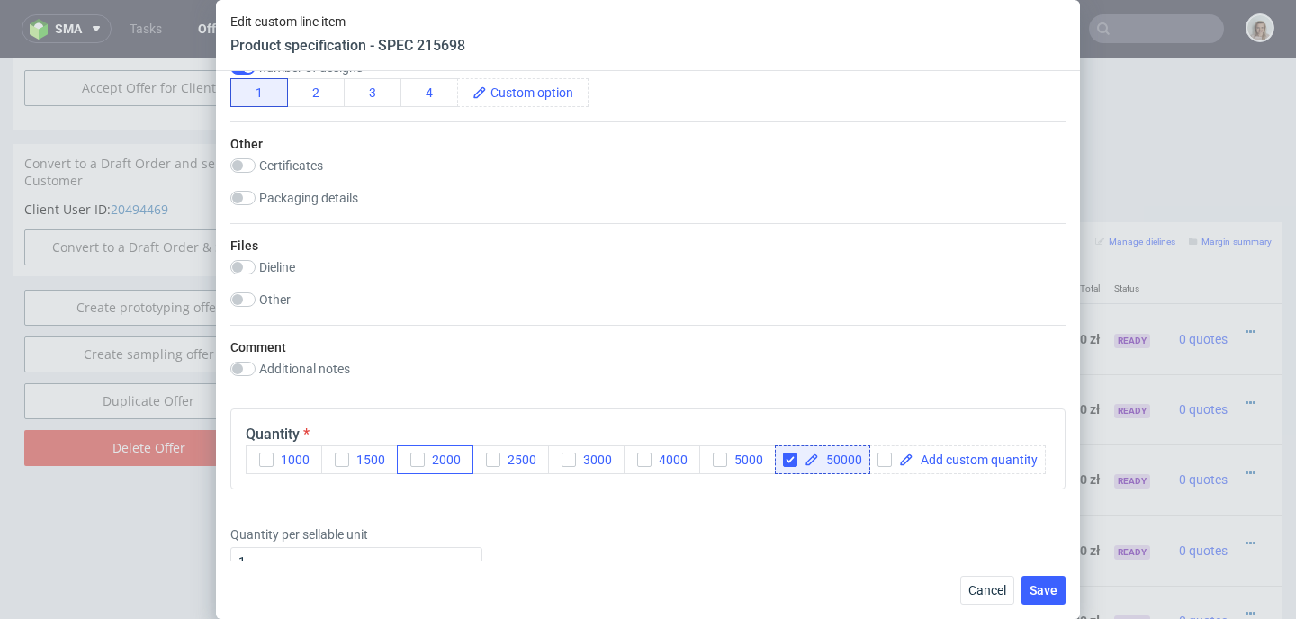
scroll to position [1784, 0]
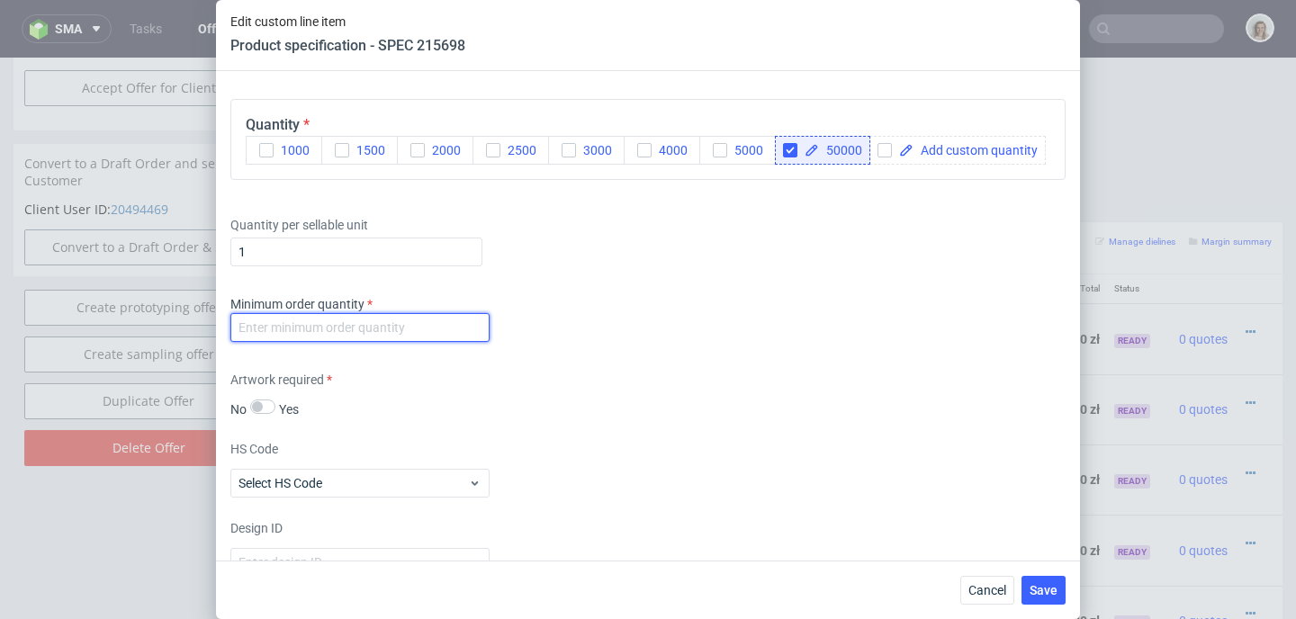
click at [406, 342] on input "number" at bounding box center [359, 327] width 259 height 29
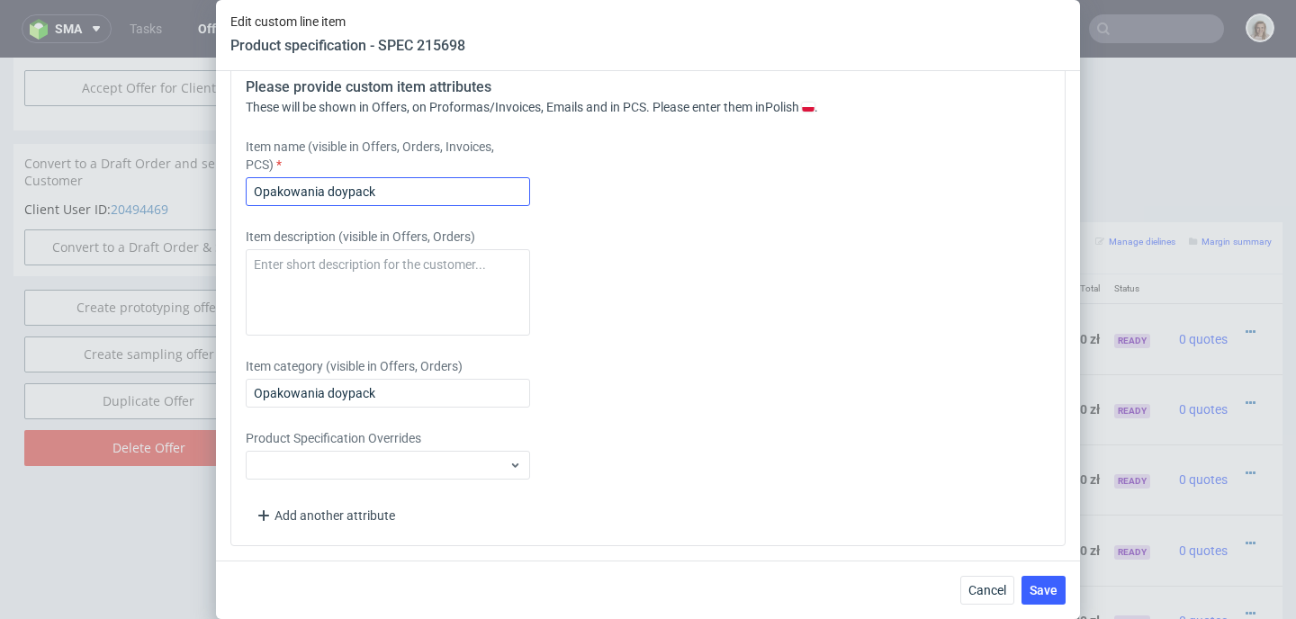
type input "-2"
drag, startPoint x: 400, startPoint y: 206, endPoint x: 232, endPoint y: 204, distance: 167.4
click at [232, 204] on div "Please provide custom item attributes These will be shown in Offers, on Proform…" at bounding box center [647, 303] width 835 height 485
paste input "240x200x80:"
type input "240x200x80:"
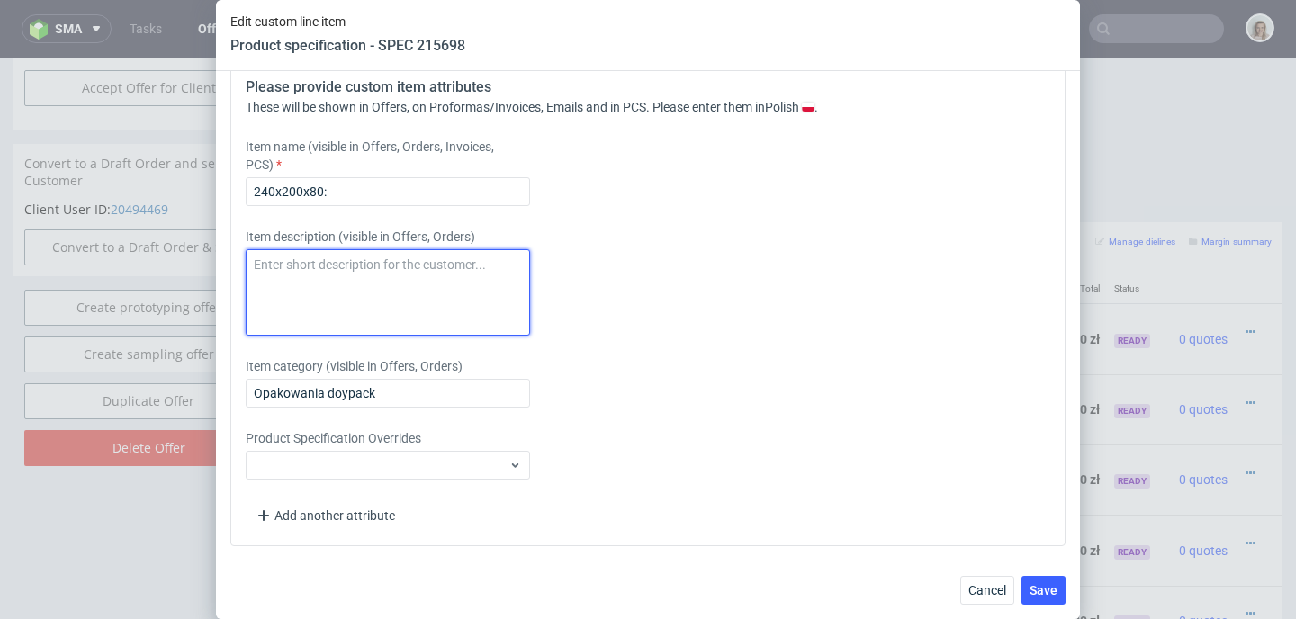
click at [286, 268] on textarea at bounding box center [388, 292] width 284 height 86
paste textarea "240x200x80:"
type textarea "240x200x80"
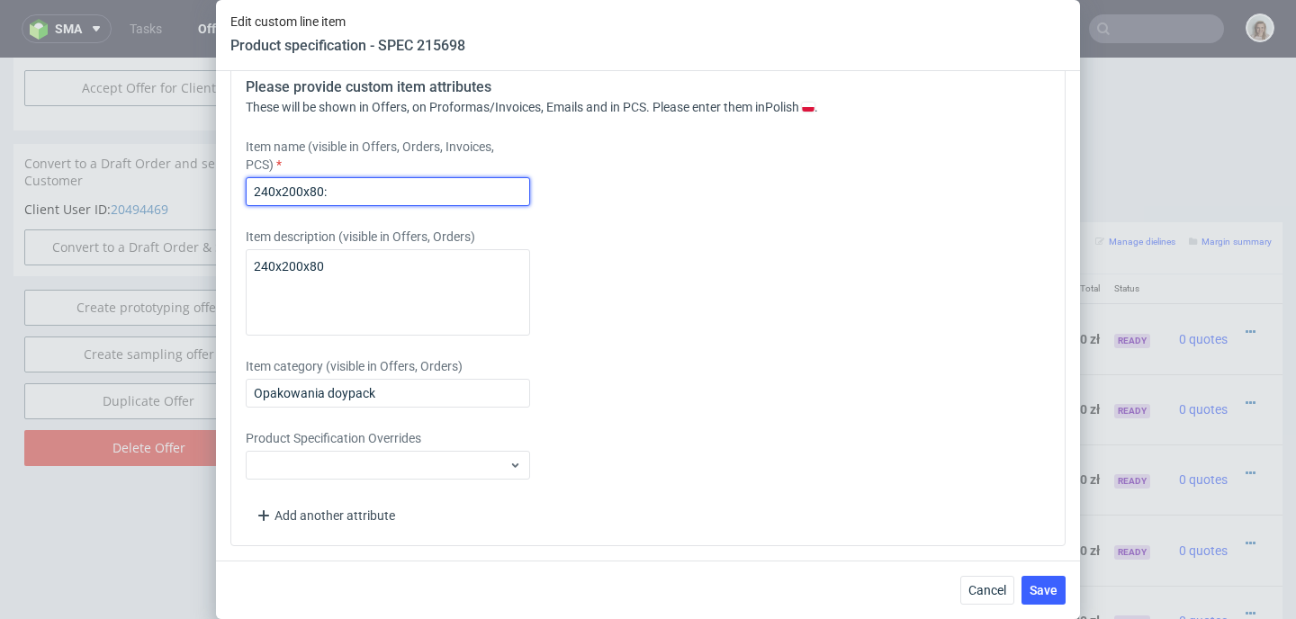
click at [383, 195] on input "240x200x80:" at bounding box center [388, 191] width 284 height 29
type input "240x200x80"
click at [1037, 589] on span "Save" at bounding box center [1043, 590] width 28 height 13
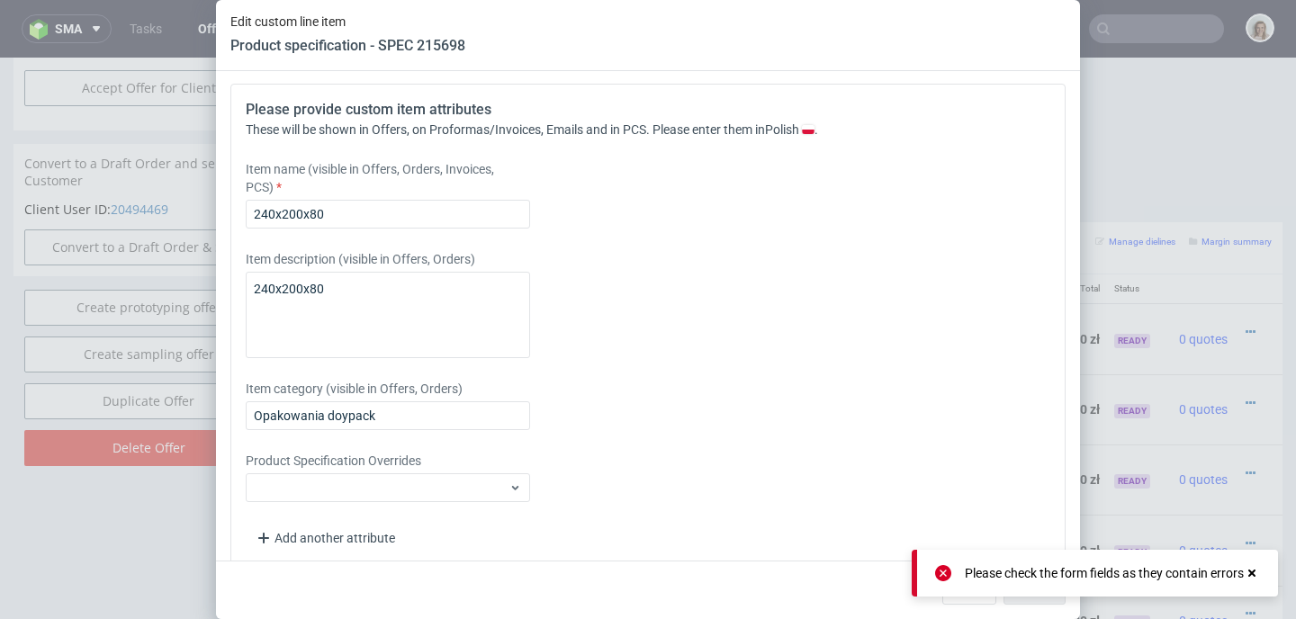
scroll to position [1996, 0]
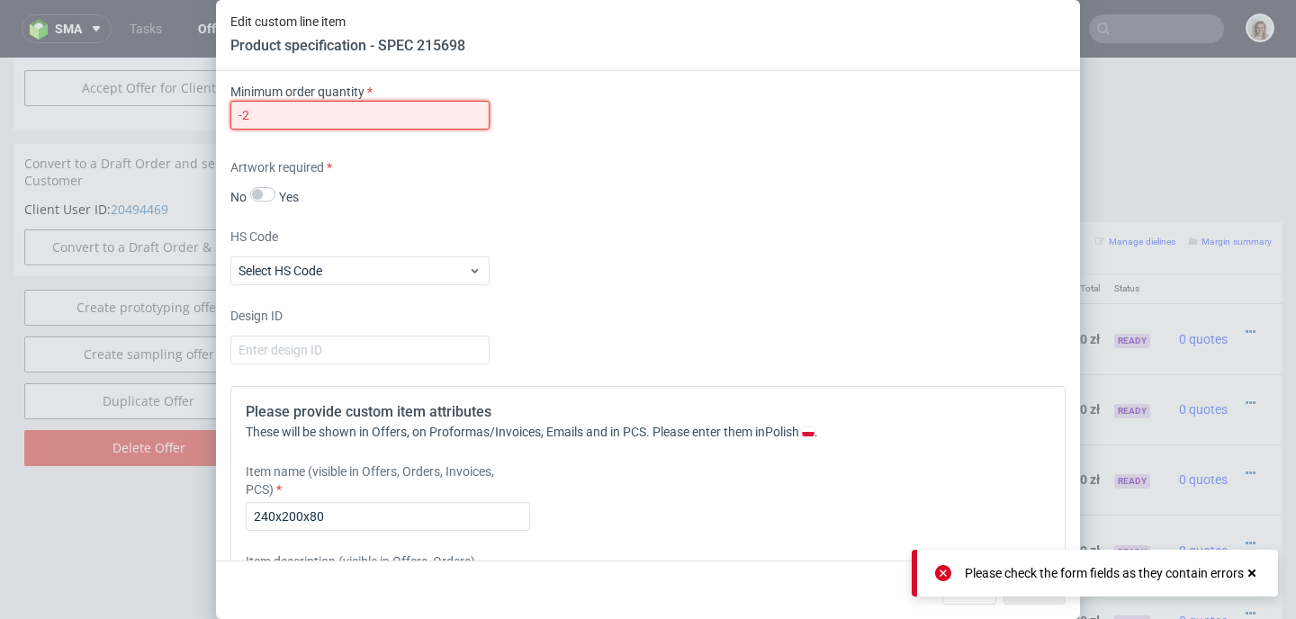
drag, startPoint x: 285, startPoint y: 148, endPoint x: 232, endPoint y: 148, distance: 53.1
click at [232, 130] on input "-2" at bounding box center [359, 115] width 259 height 29
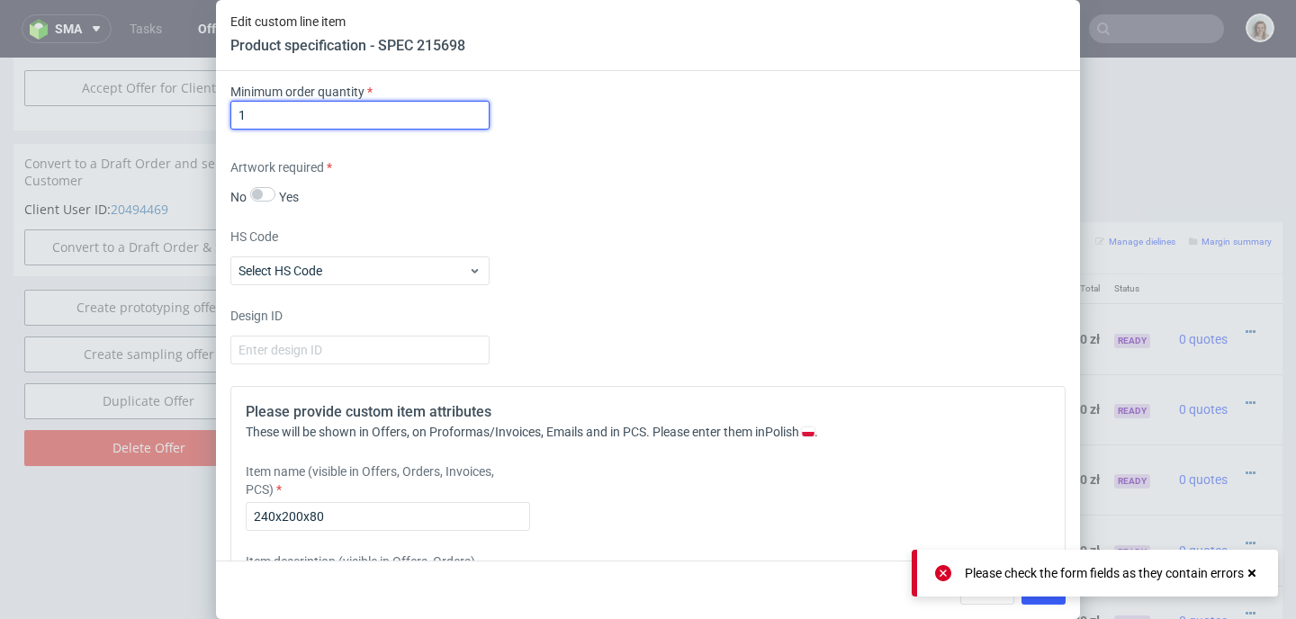
type input "1"
click at [945, 570] on icon at bounding box center [943, 573] width 16 height 16
click at [1051, 607] on div "Cancel Save" at bounding box center [648, 590] width 864 height 58
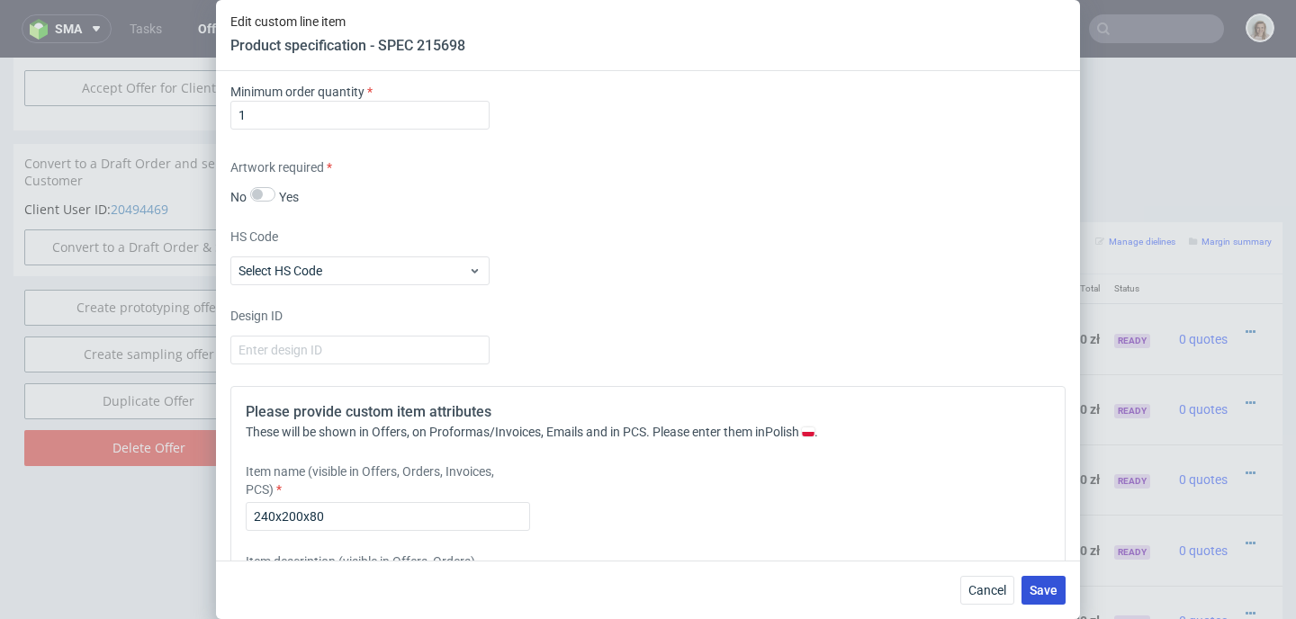
click at [1049, 602] on button "Save" at bounding box center [1043, 590] width 44 height 29
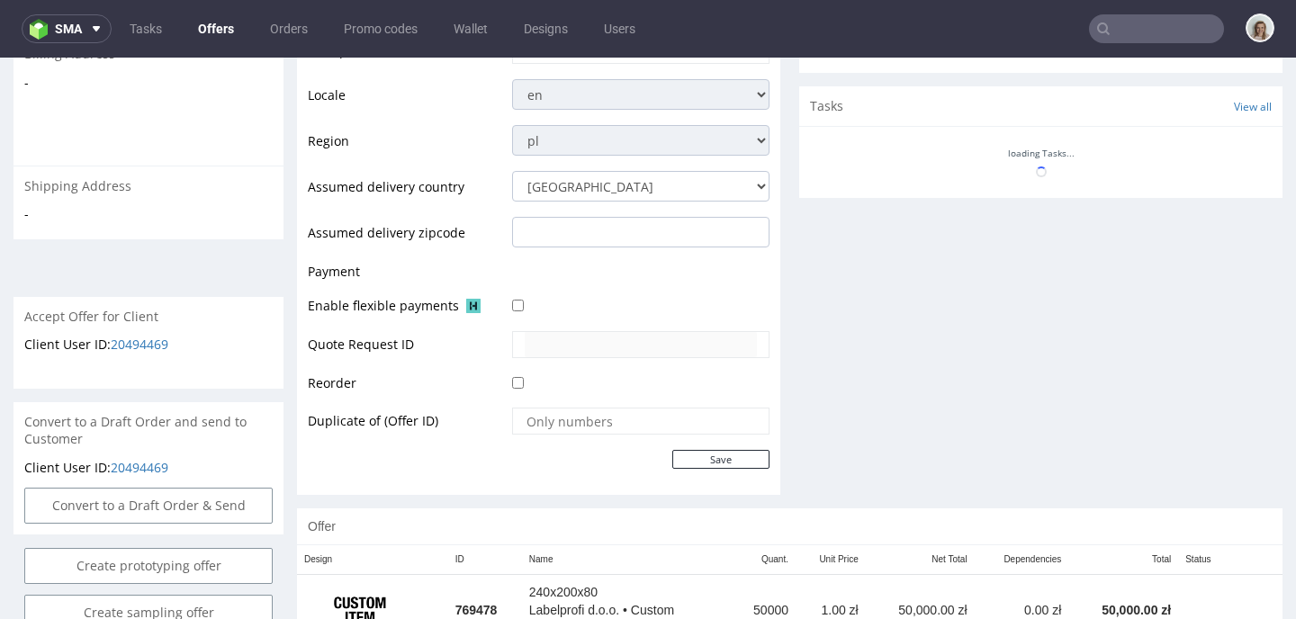
scroll to position [769, 0]
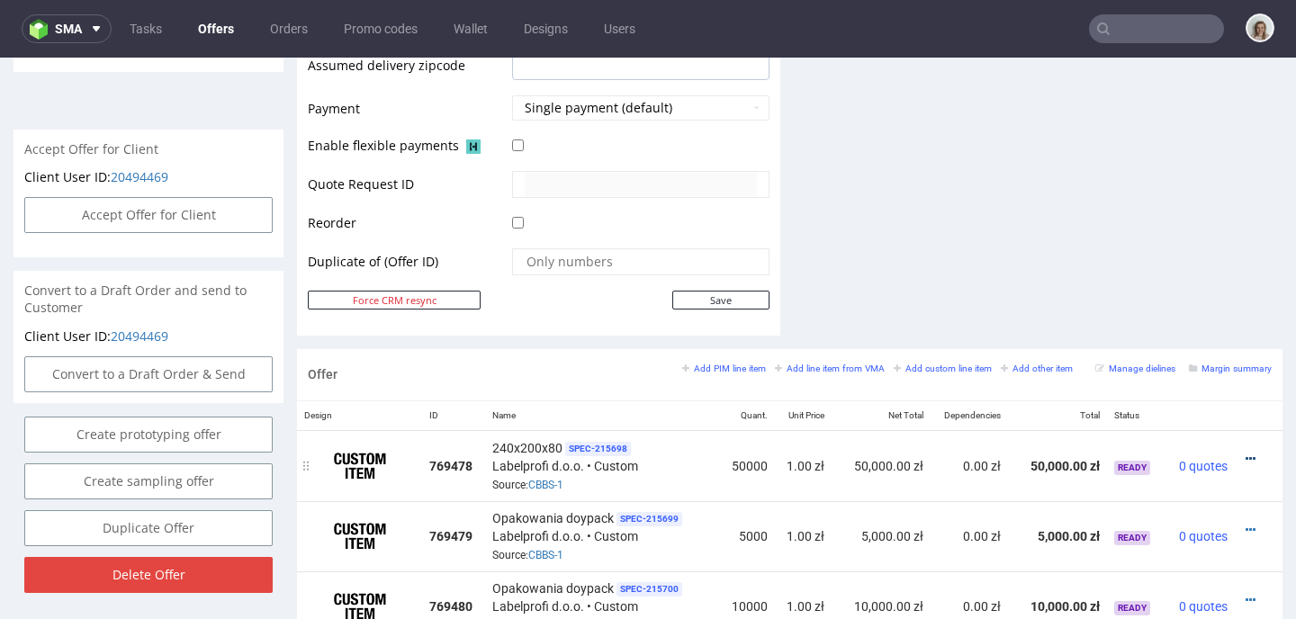
click at [1245, 456] on icon at bounding box center [1250, 459] width 10 height 13
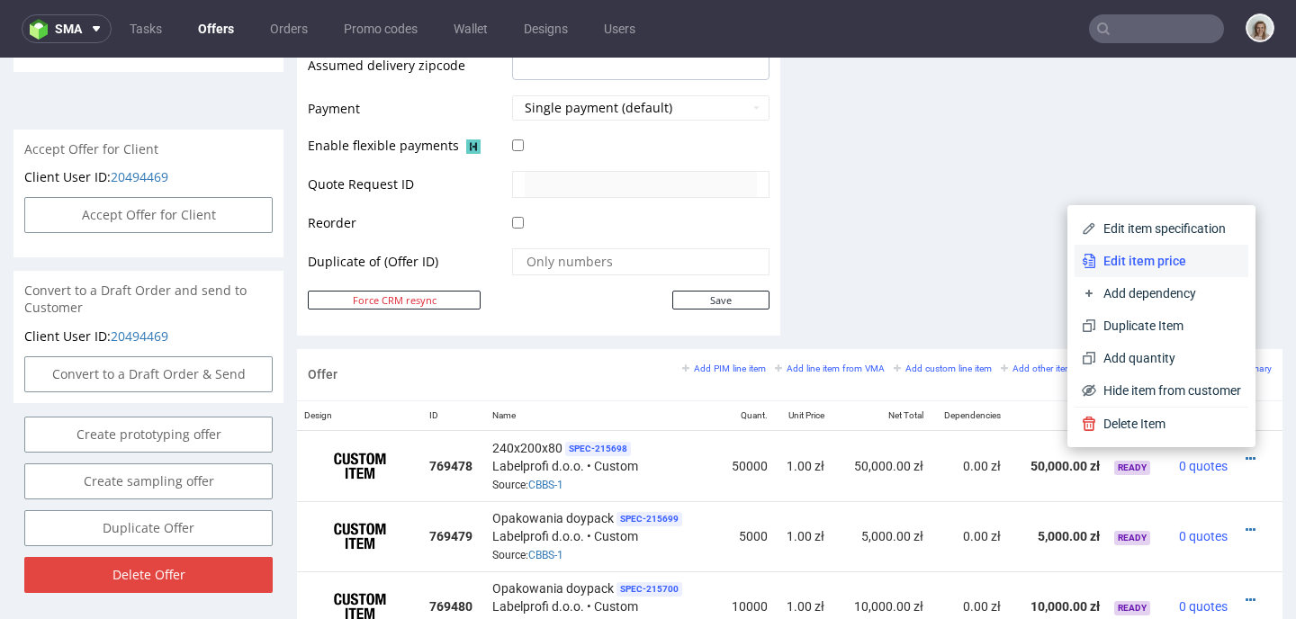
click at [1107, 266] on span "Edit item price" at bounding box center [1168, 261] width 145 height 18
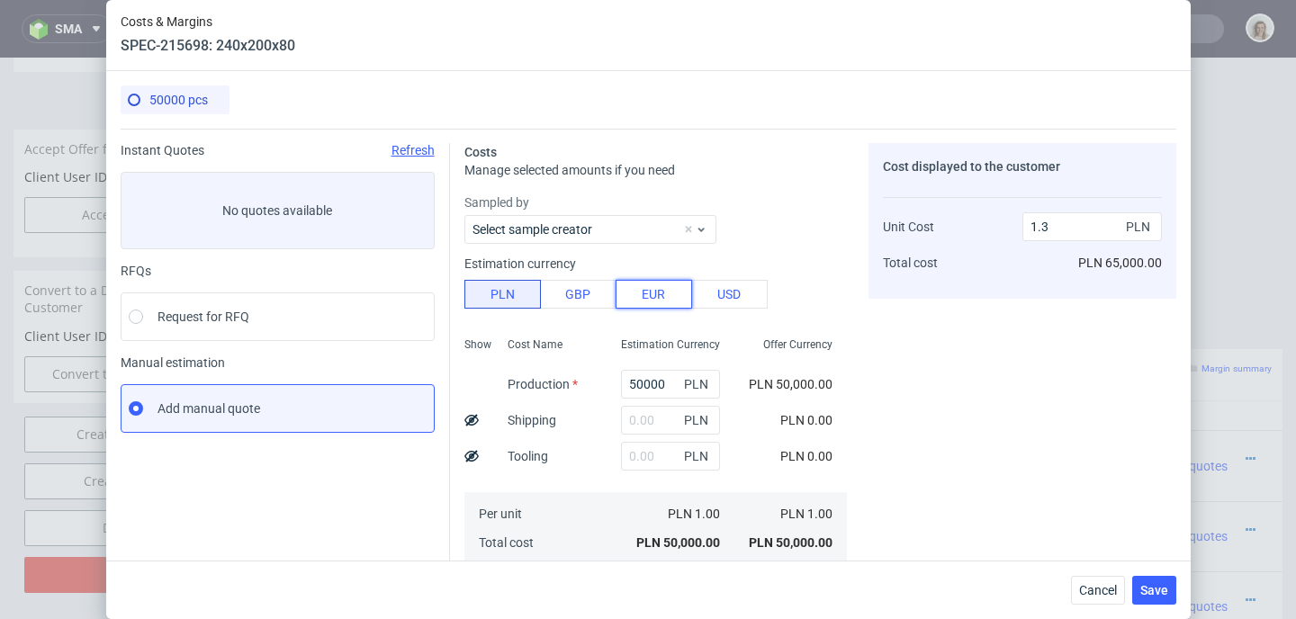
click at [658, 296] on button "EUR" at bounding box center [654, 294] width 76 height 29
type input "5.53"
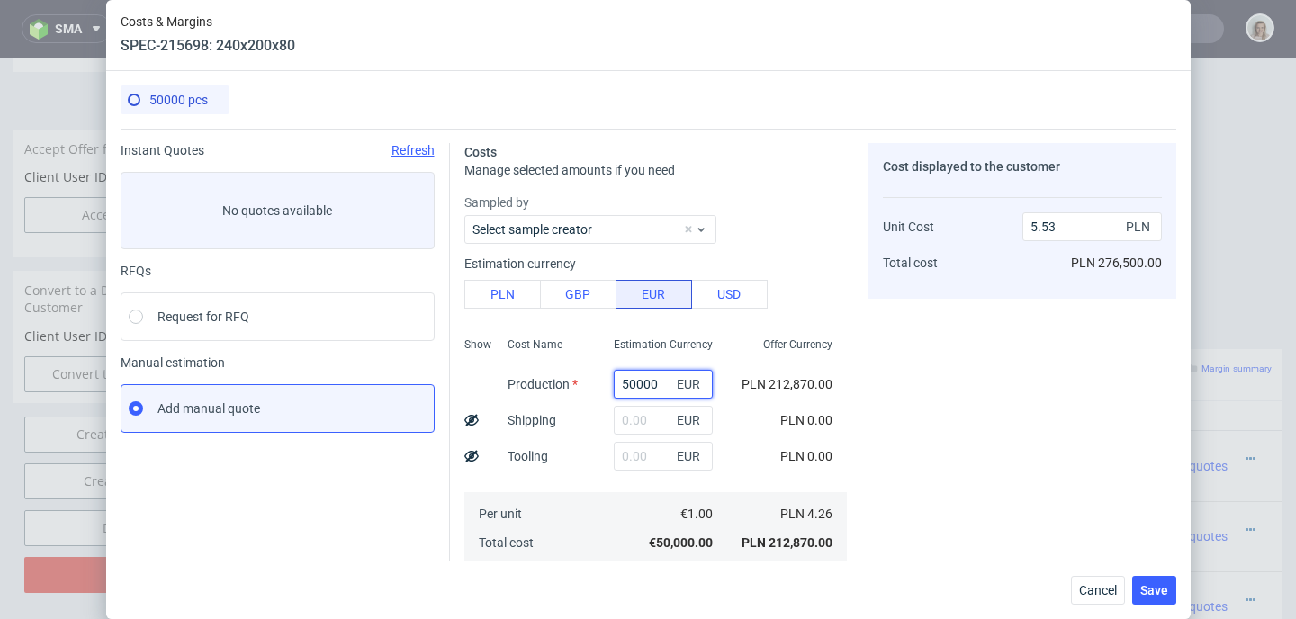
drag, startPoint x: 644, startPoint y: 383, endPoint x: 594, endPoint y: 383, distance: 50.4
click at [599, 383] on div "50000 EUR" at bounding box center [663, 384] width 128 height 36
paste input "17392.89"
type input "17392.89"
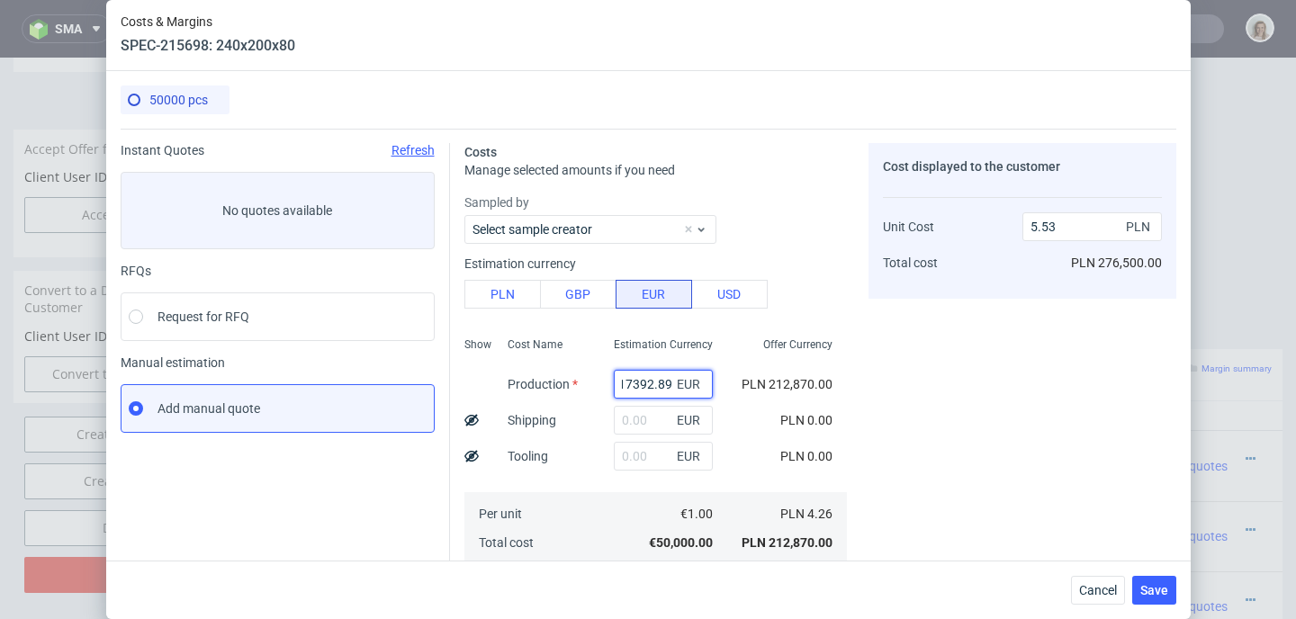
type input "1.92"
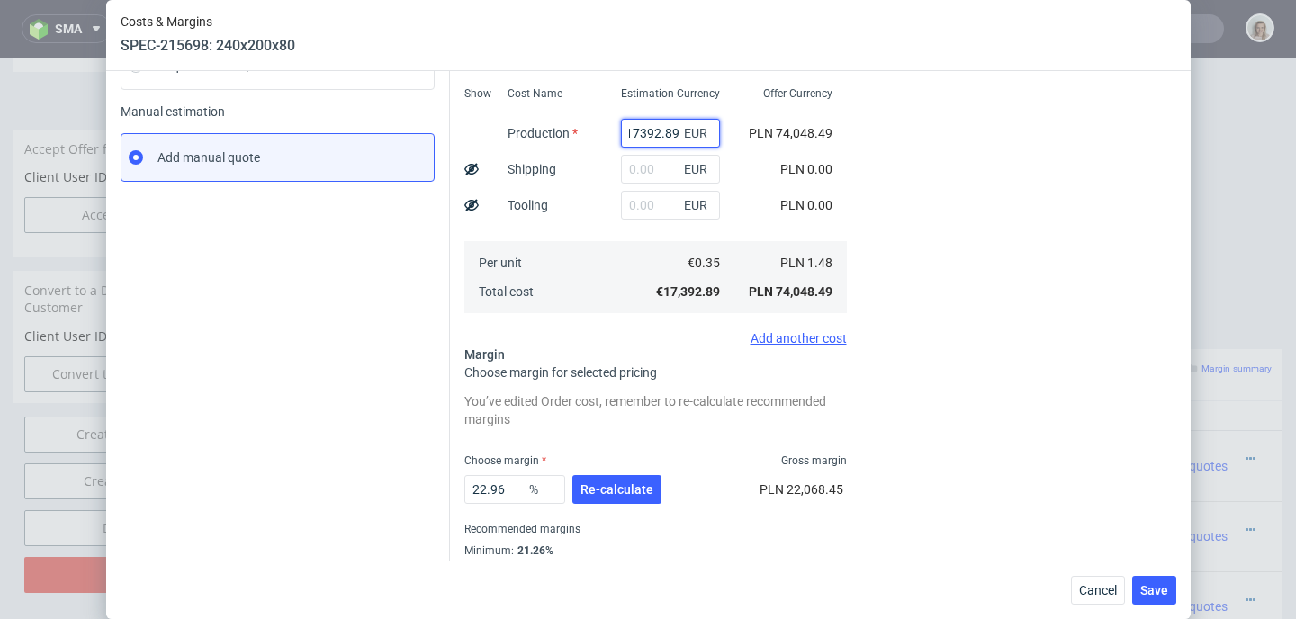
scroll to position [263, 0]
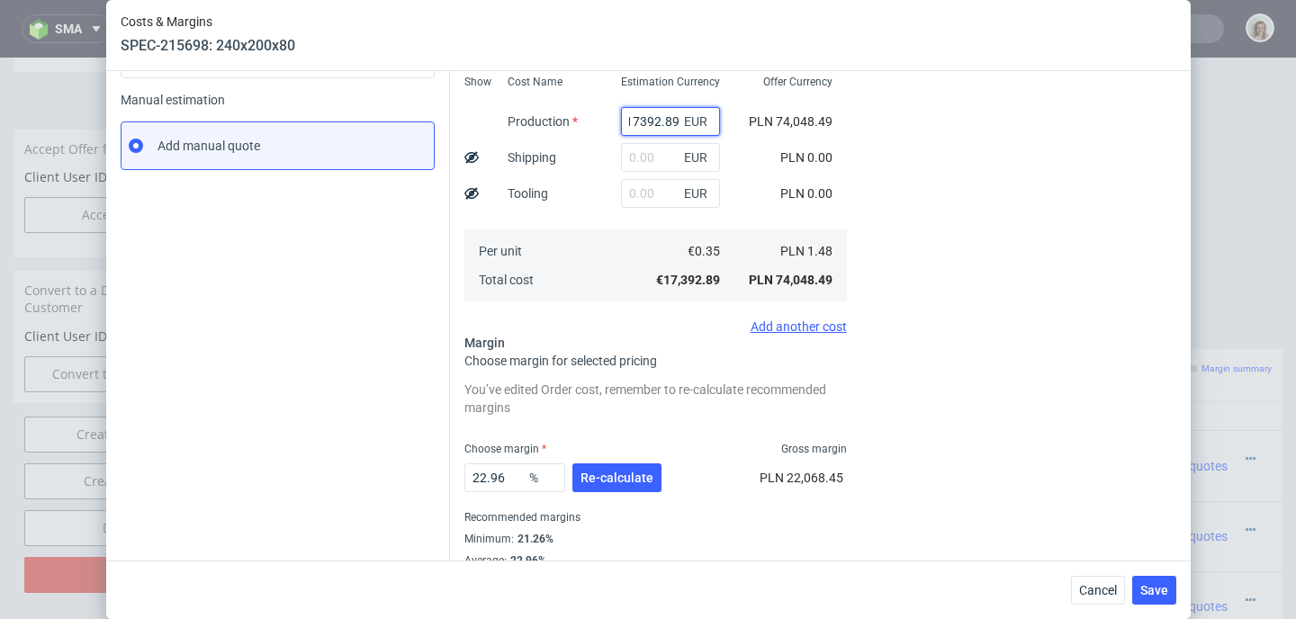
type input "17392.89"
click at [601, 473] on span "Re-calculate" at bounding box center [616, 478] width 73 height 13
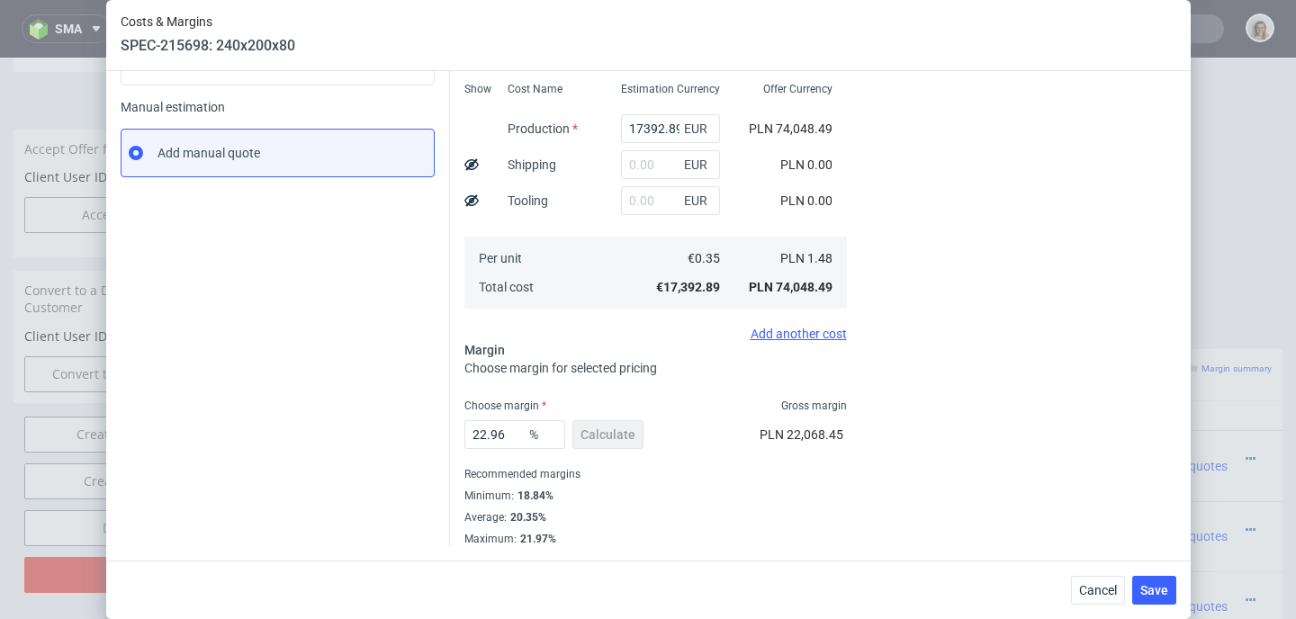
scroll to position [256, 0]
click at [1159, 587] on span "Save" at bounding box center [1154, 590] width 28 height 13
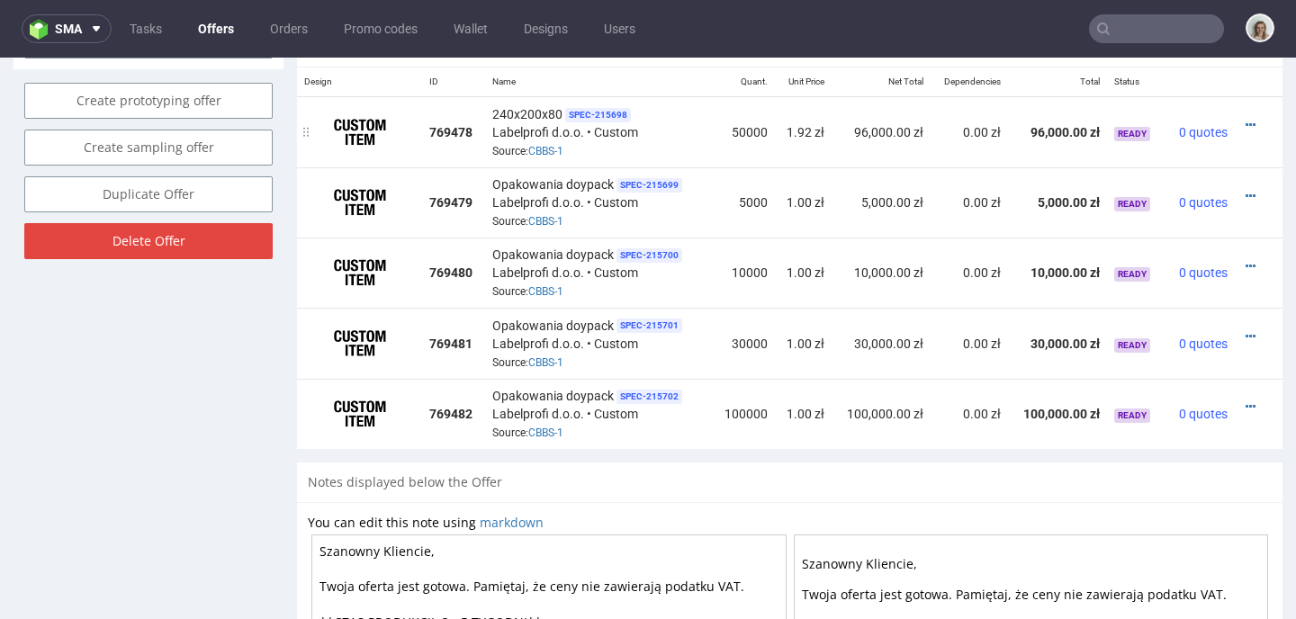
scroll to position [1103, 0]
drag, startPoint x: 488, startPoint y: 108, endPoint x: 556, endPoint y: 120, distance: 69.4
click at [556, 120] on span "240x200x80" at bounding box center [527, 114] width 70 height 18
copy span "240x200x80"
click at [1245, 192] on icon at bounding box center [1250, 196] width 10 height 13
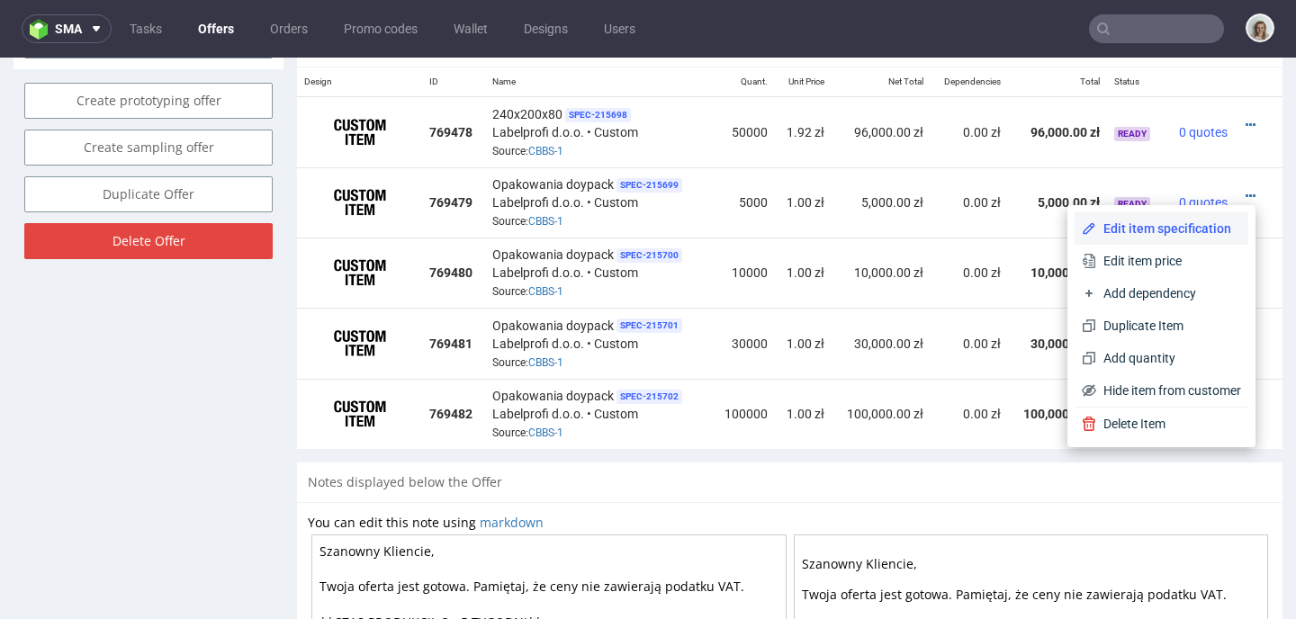
click at [1178, 216] on li "Edit item specification" at bounding box center [1161, 228] width 174 height 32
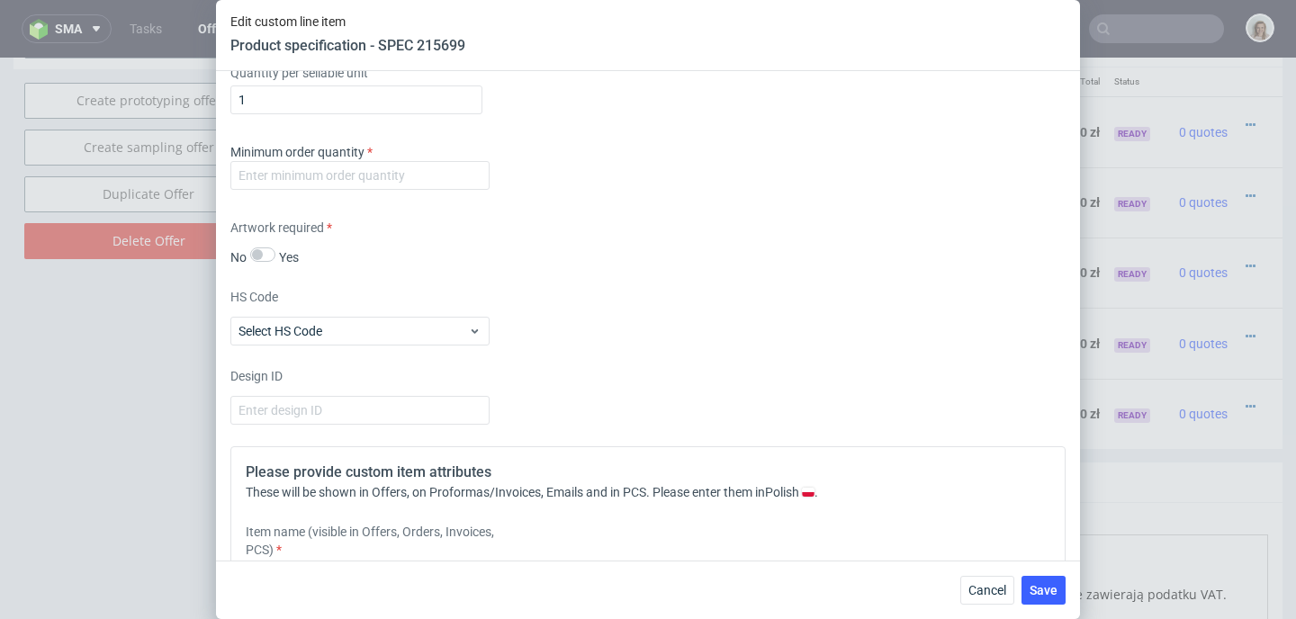
scroll to position [2287, 0]
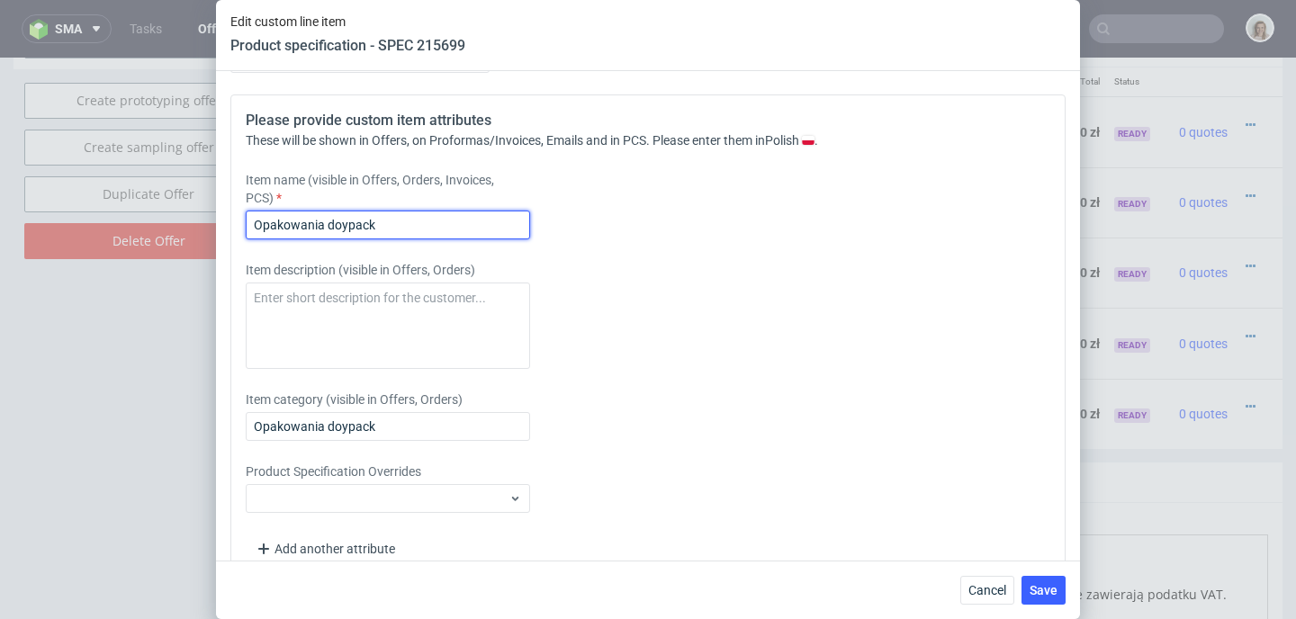
drag, startPoint x: 380, startPoint y: 229, endPoint x: 240, endPoint y: 228, distance: 139.5
click at [240, 228] on div "Please provide custom item attributes These will be shown in Offers, on Proform…" at bounding box center [647, 336] width 835 height 485
paste input "240x200x80"
type input "240x200x80"
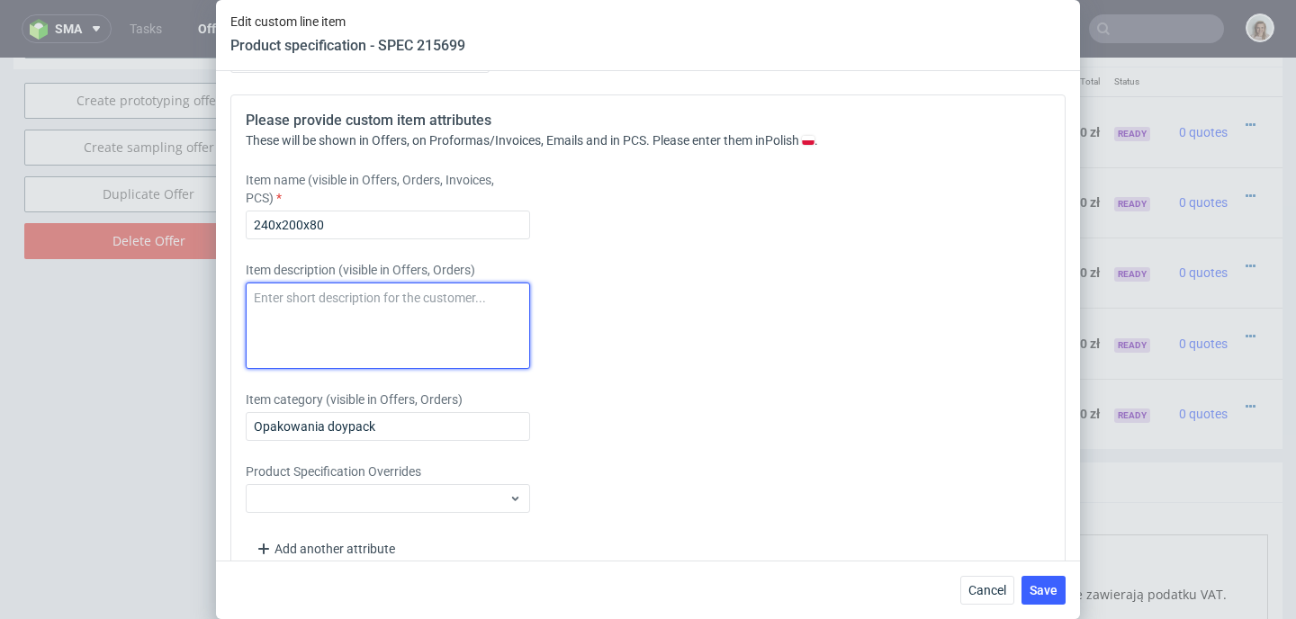
click at [303, 332] on textarea at bounding box center [388, 326] width 284 height 86
paste textarea "240x200x80"
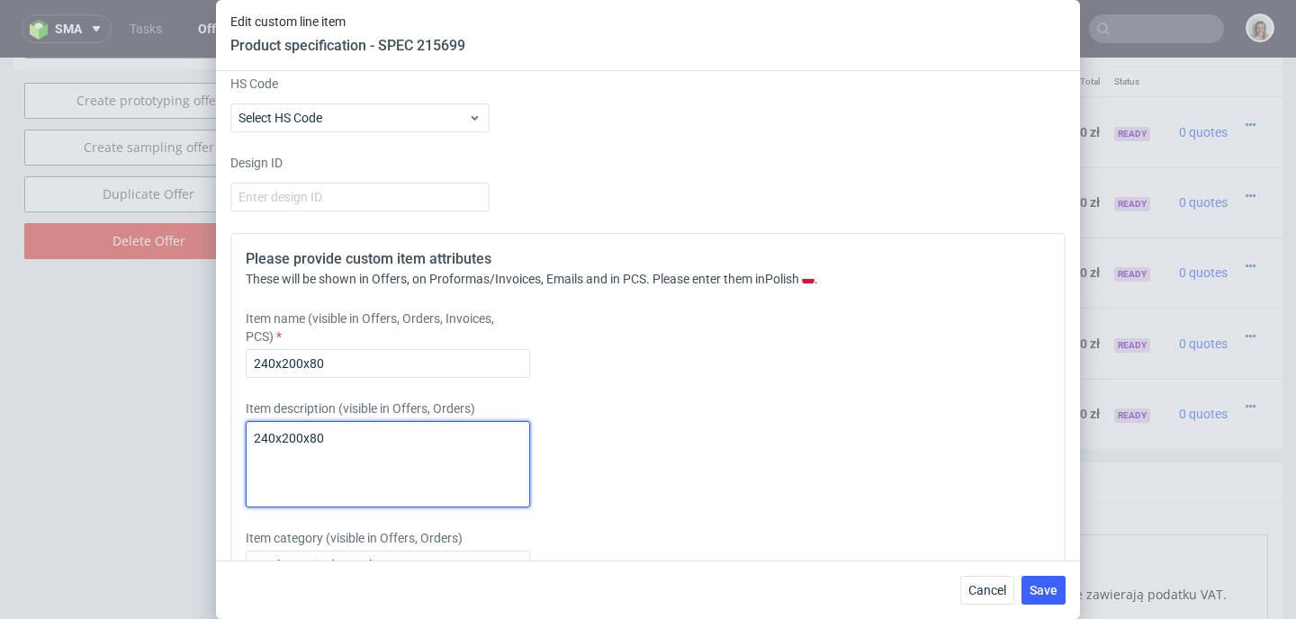
scroll to position [1988, 0]
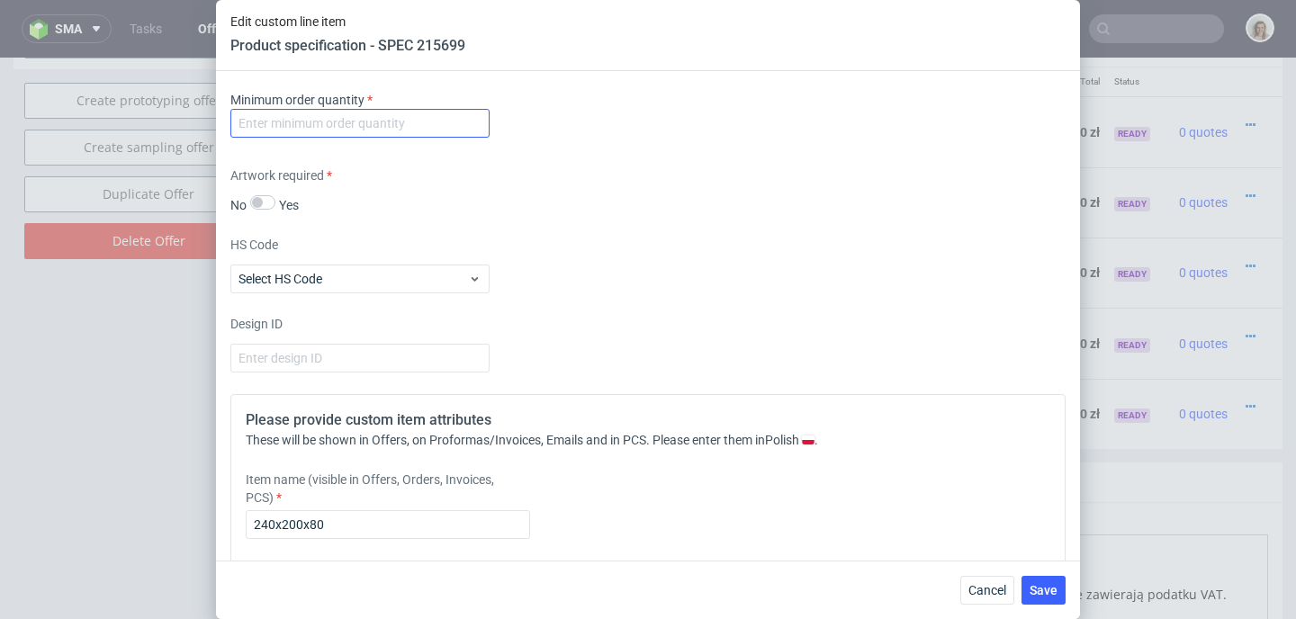
type textarea "240x200x80"
click at [341, 116] on input "number" at bounding box center [359, 123] width 259 height 29
type input "1"
click at [1067, 590] on div "Cancel Save" at bounding box center [648, 590] width 864 height 58
click at [1057, 589] on button "Save" at bounding box center [1043, 590] width 44 height 29
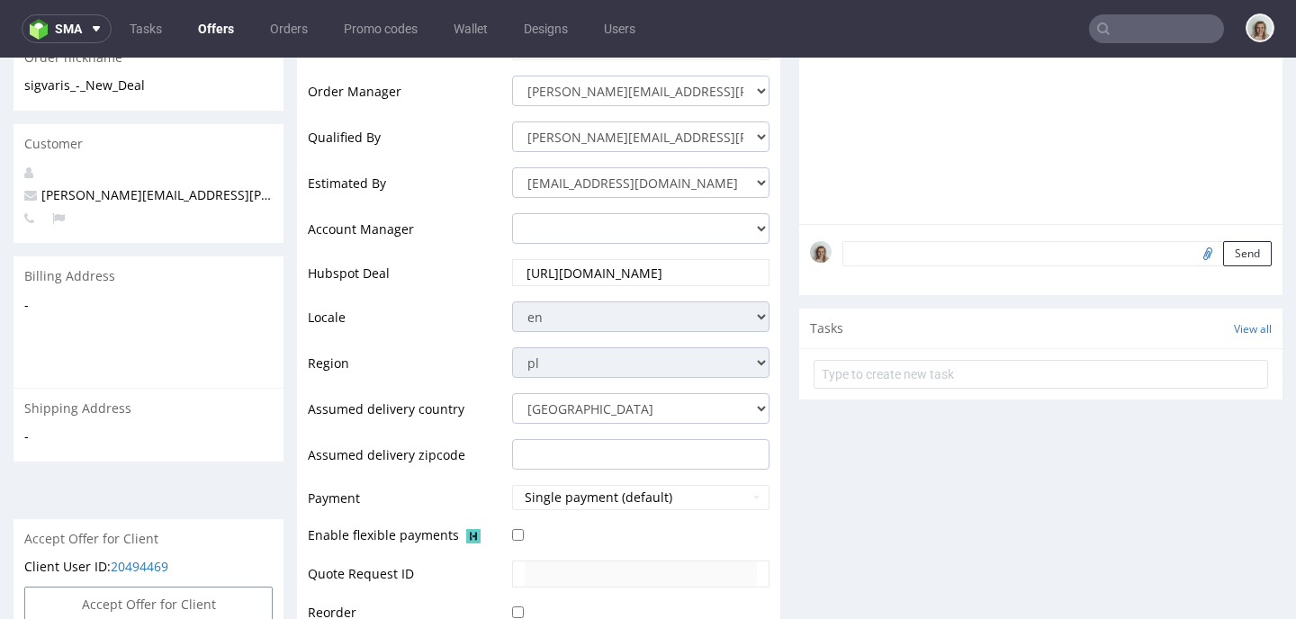
scroll to position [1023, 0]
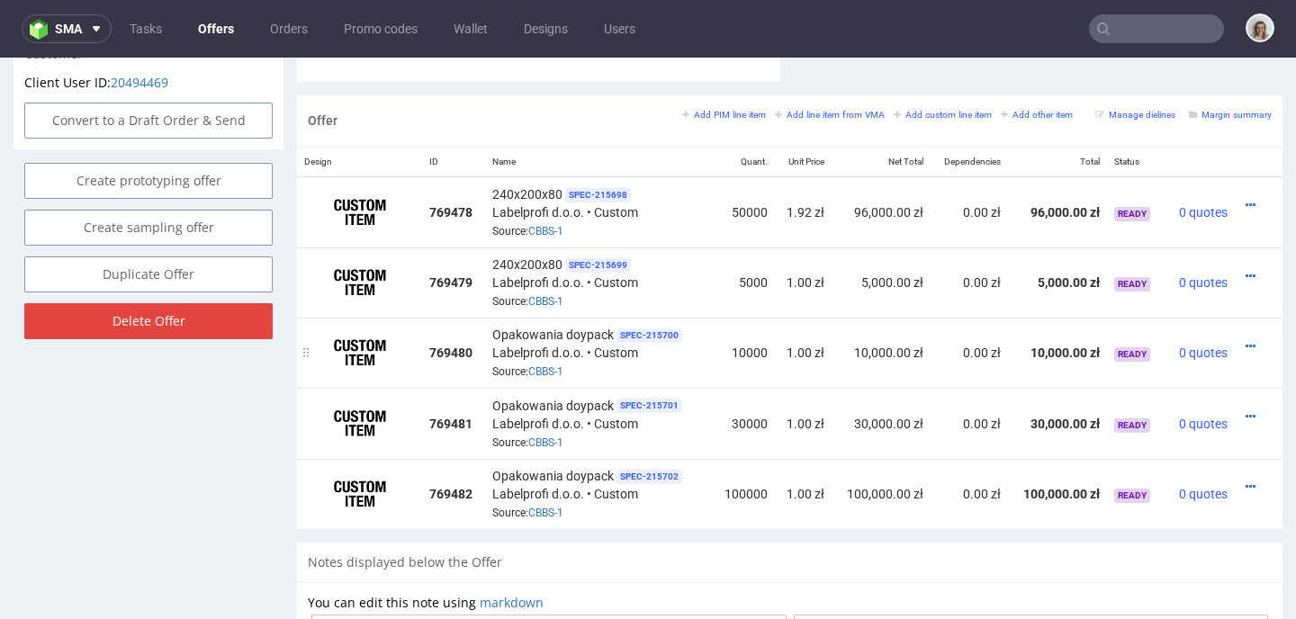
click at [1242, 343] on div at bounding box center [1253, 346] width 23 height 18
click at [1245, 342] on icon at bounding box center [1250, 346] width 10 height 13
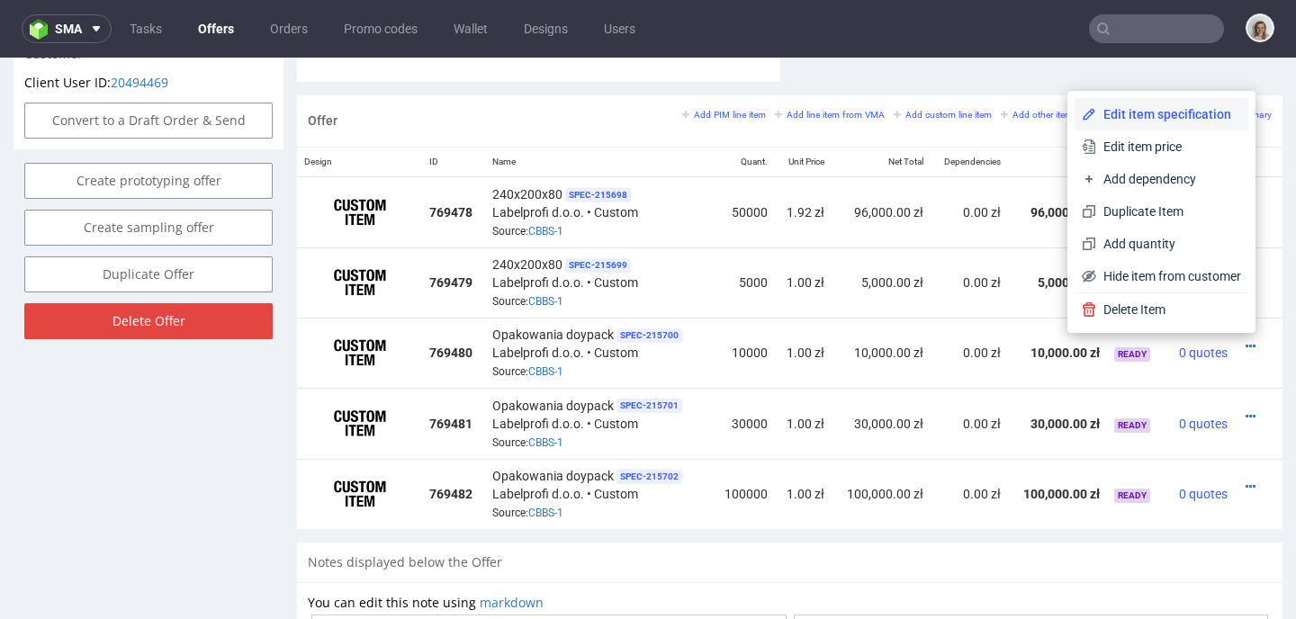
click at [1108, 102] on li "Edit item specification" at bounding box center [1161, 114] width 174 height 32
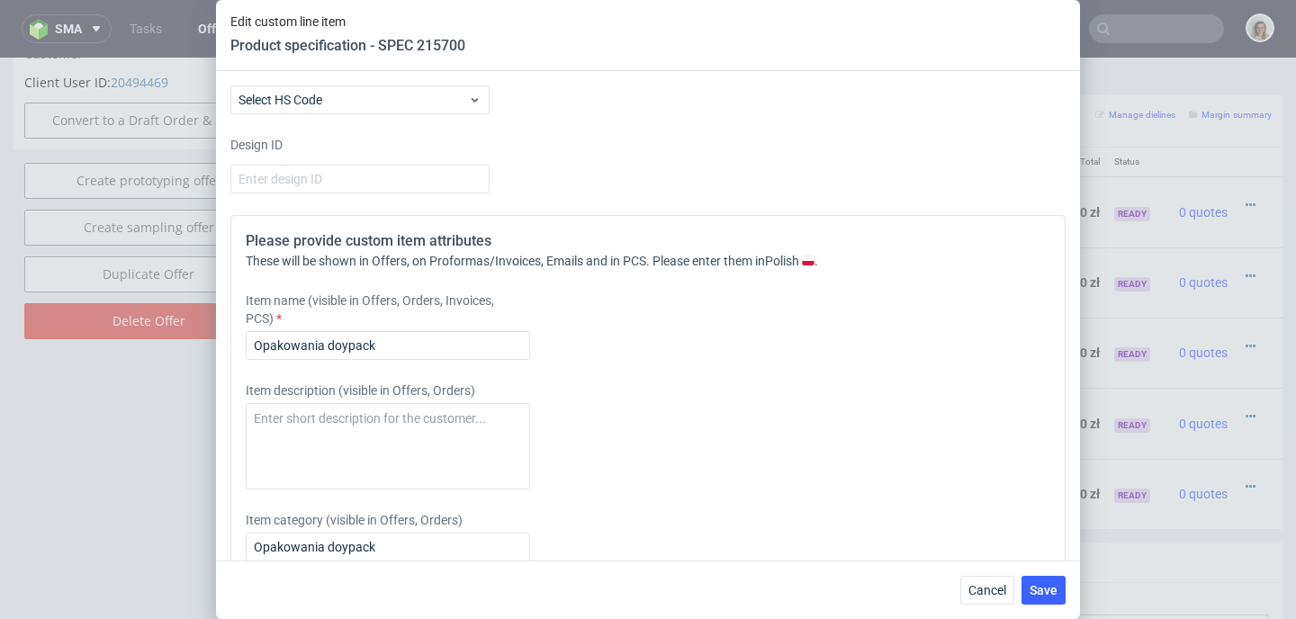
scroll to position [2170, 0]
drag, startPoint x: 390, startPoint y: 379, endPoint x: 219, endPoint y: 382, distance: 171.0
click at [219, 382] on div "Supplier Custom Custom supplier Labelprofi d.o.o. Technical specification Insta…" at bounding box center [648, 316] width 864 height 490
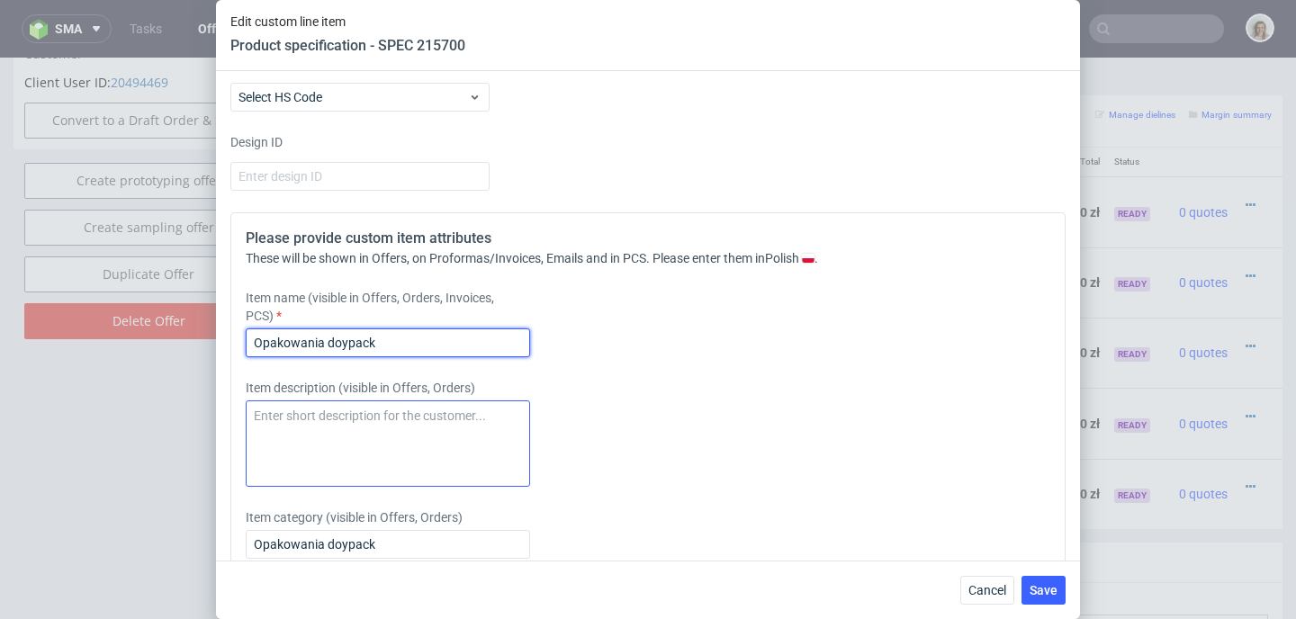
paste input "240x200x80"
type input "240x200x80"
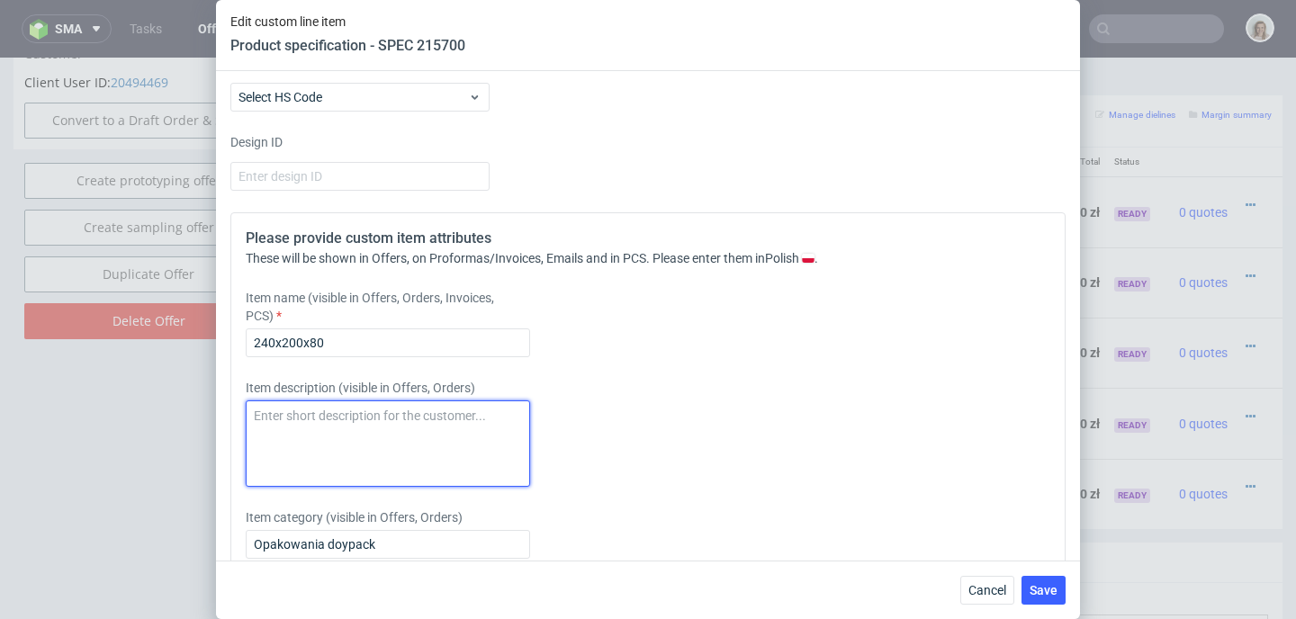
click at [309, 483] on textarea at bounding box center [388, 443] width 284 height 86
paste textarea "240x200x80"
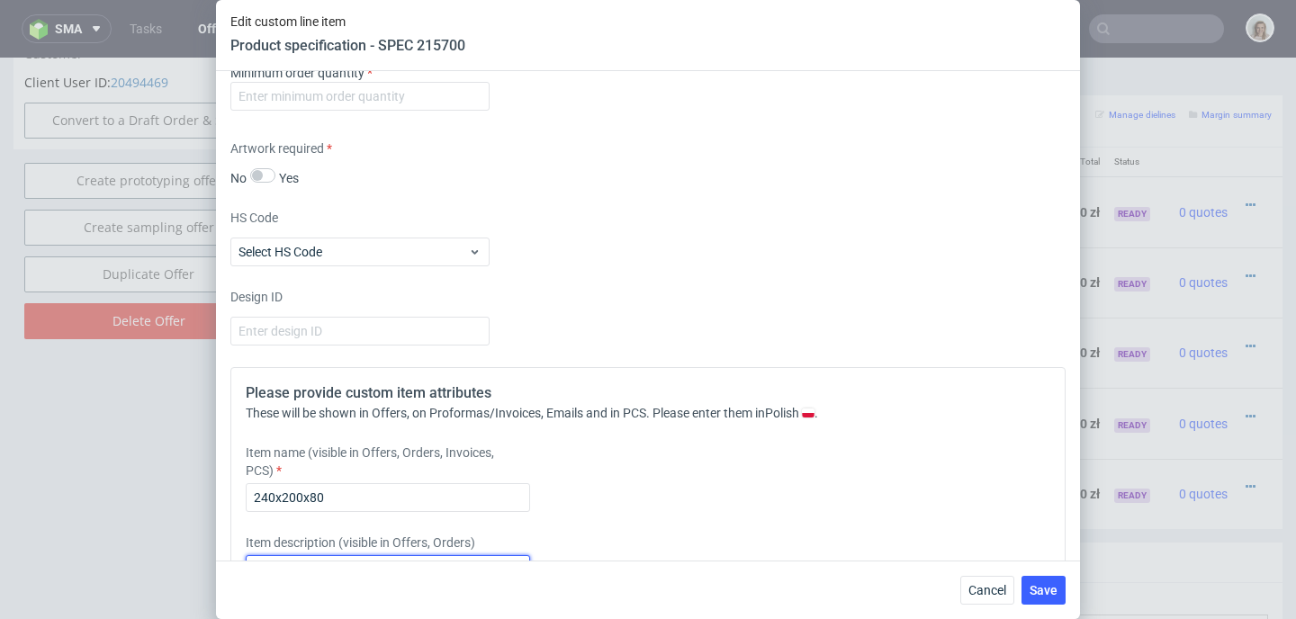
scroll to position [2002, 0]
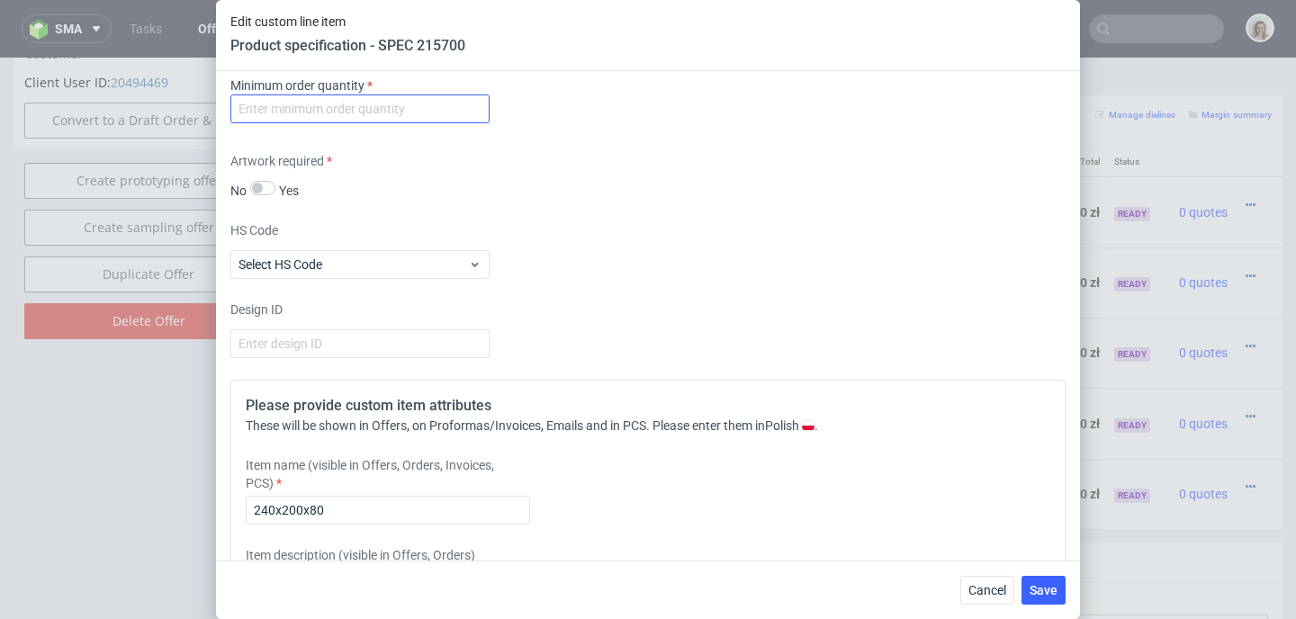
type textarea "240x200x80"
click at [293, 123] on input "number" at bounding box center [359, 108] width 259 height 29
type input "1"
click at [1046, 587] on span "Save" at bounding box center [1043, 590] width 28 height 13
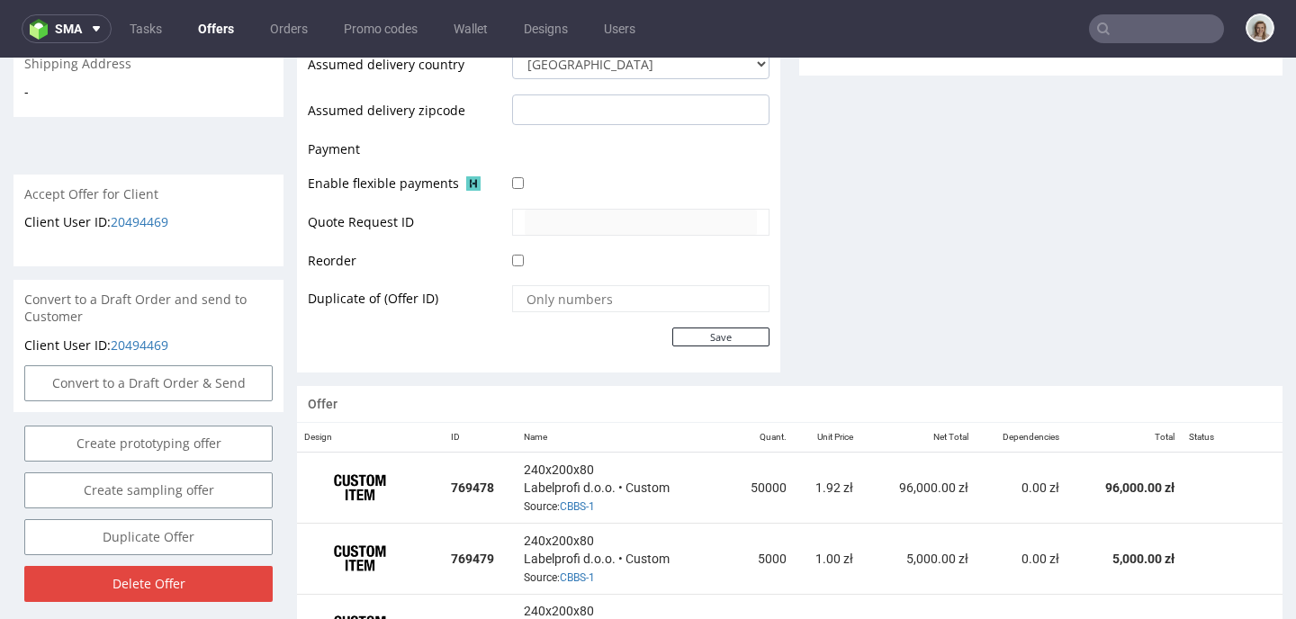
scroll to position [968, 0]
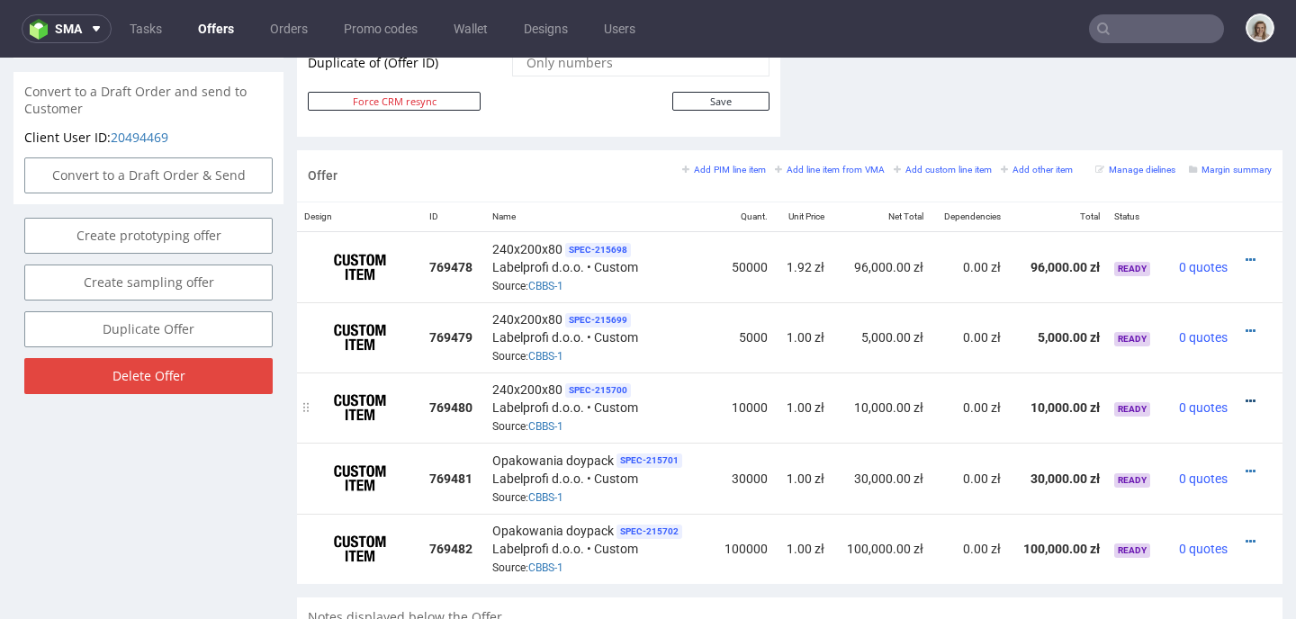
click at [1245, 398] on icon at bounding box center [1250, 401] width 10 height 13
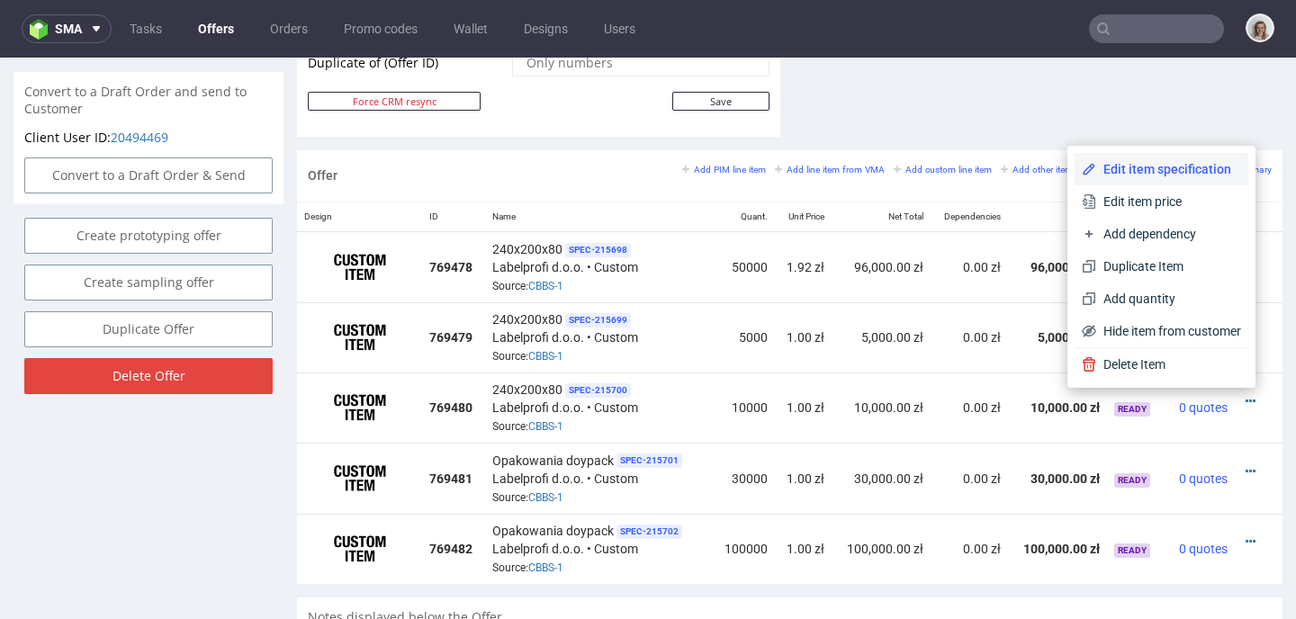
click at [1104, 166] on span "Edit item specification" at bounding box center [1168, 169] width 145 height 18
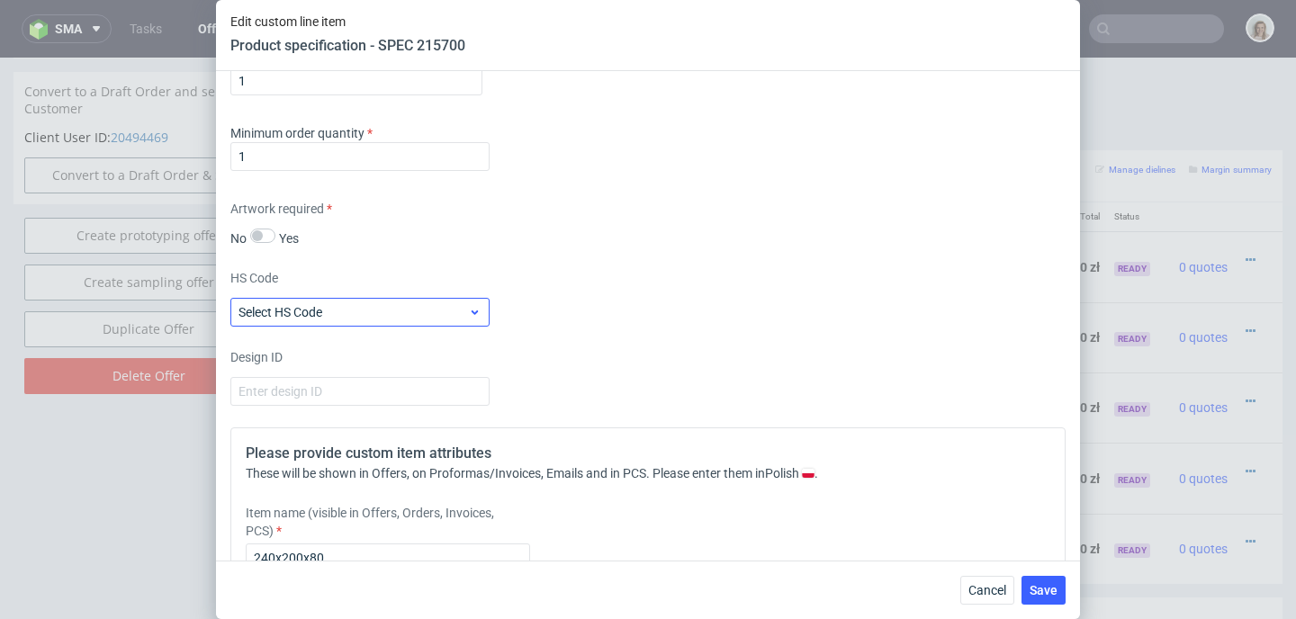
scroll to position [2304, 0]
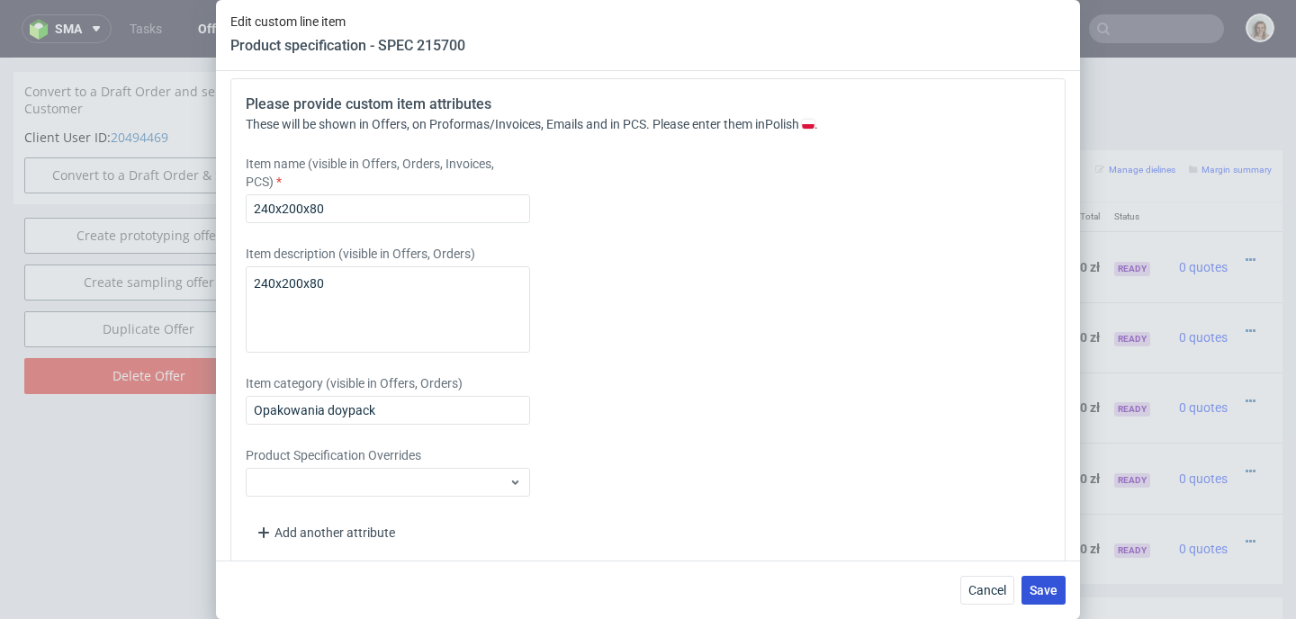
click at [1054, 584] on span "Save" at bounding box center [1043, 590] width 28 height 13
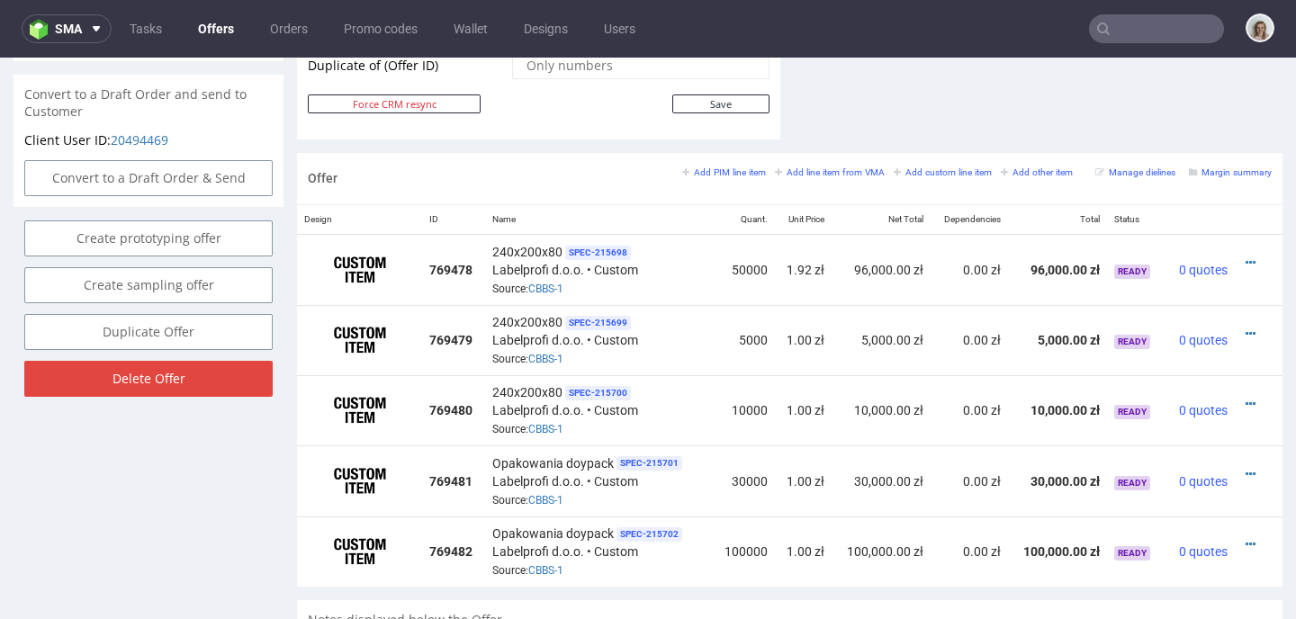
scroll to position [969, 0]
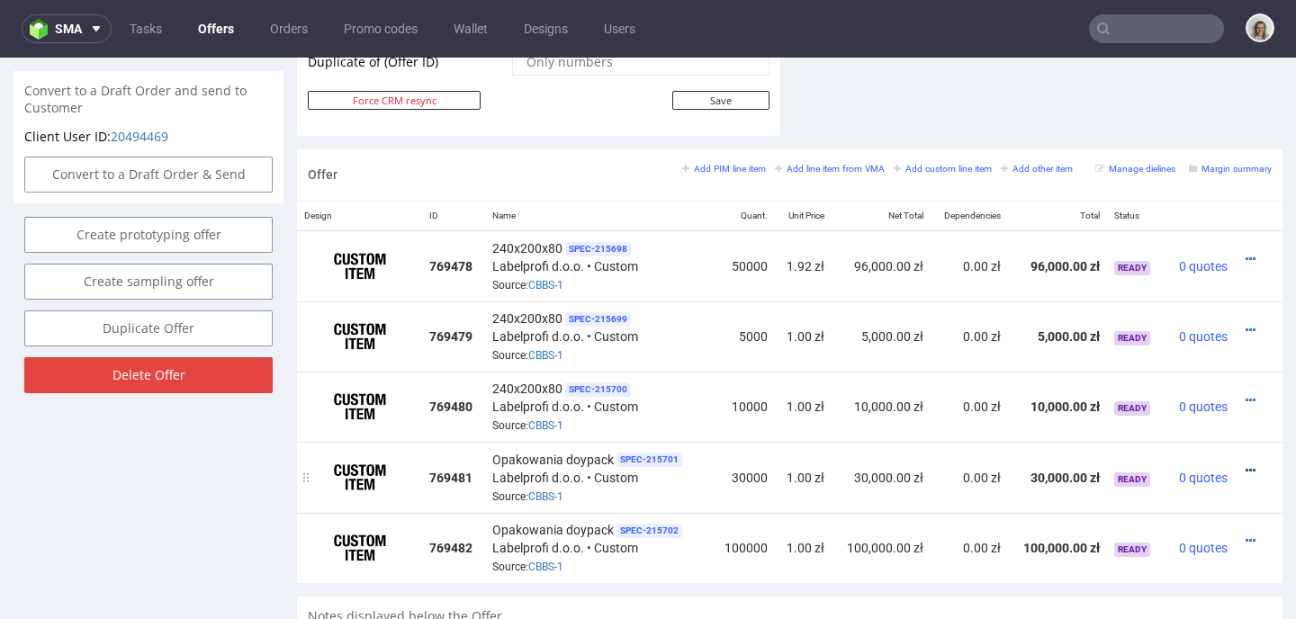
click at [1245, 465] on icon at bounding box center [1250, 470] width 10 height 13
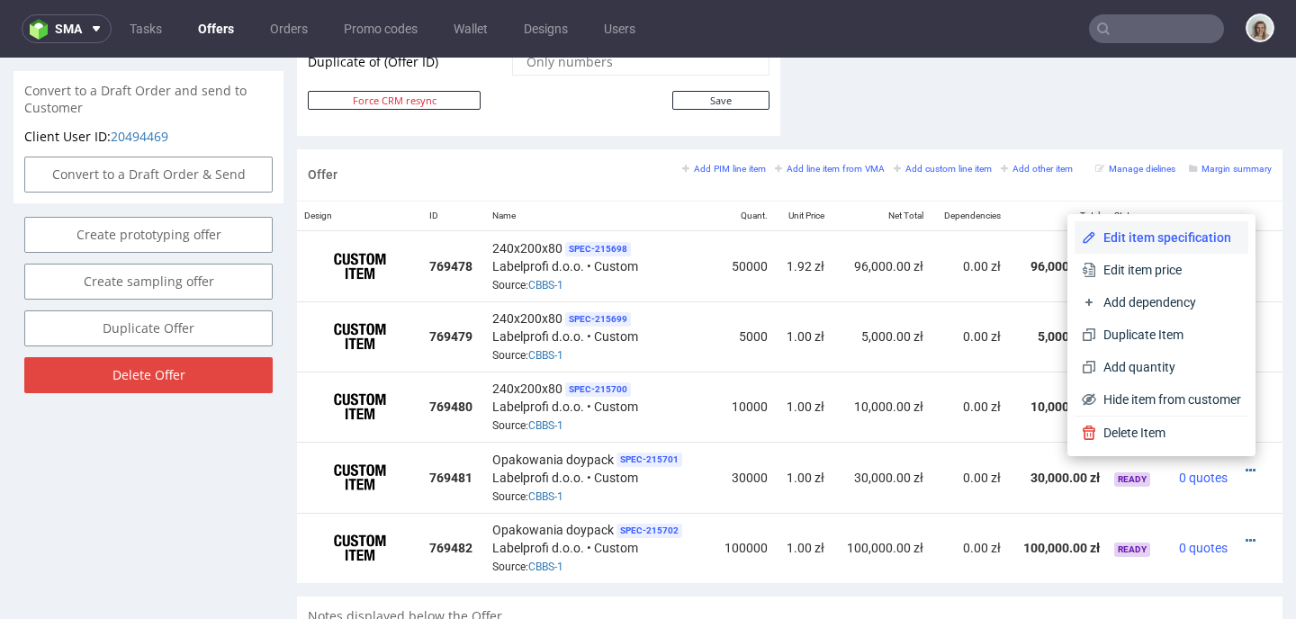
click at [1125, 229] on span "Edit item specification" at bounding box center [1168, 238] width 145 height 18
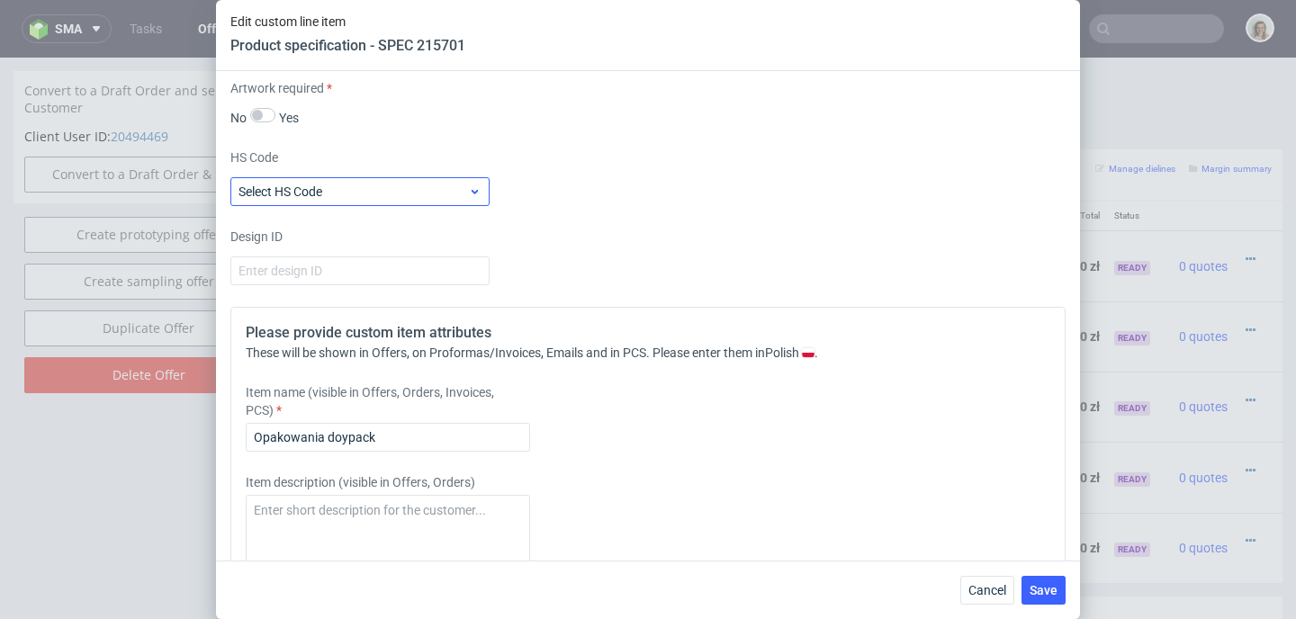
scroll to position [2066, 0]
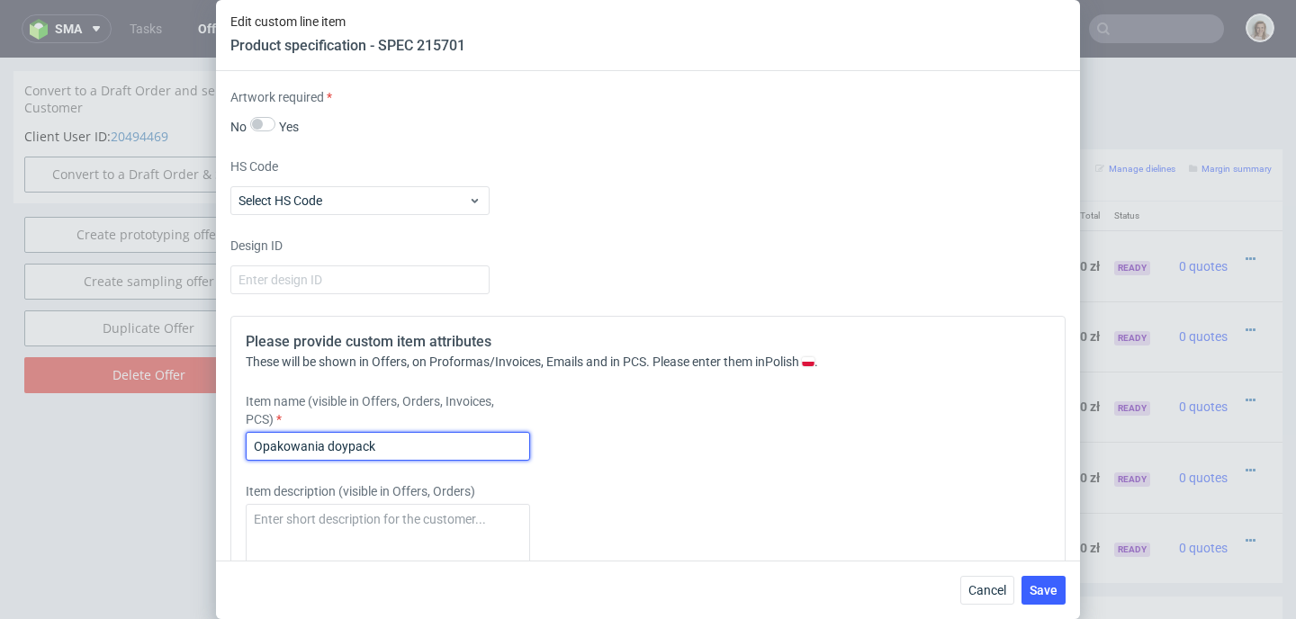
drag, startPoint x: 389, startPoint y: 473, endPoint x: 211, endPoint y: 473, distance: 178.2
click at [211, 473] on div "Edit custom line item Product specification - SPEC 215701 Supplier Custom Custo…" at bounding box center [648, 309] width 1296 height 619
paste input "240x200x80"
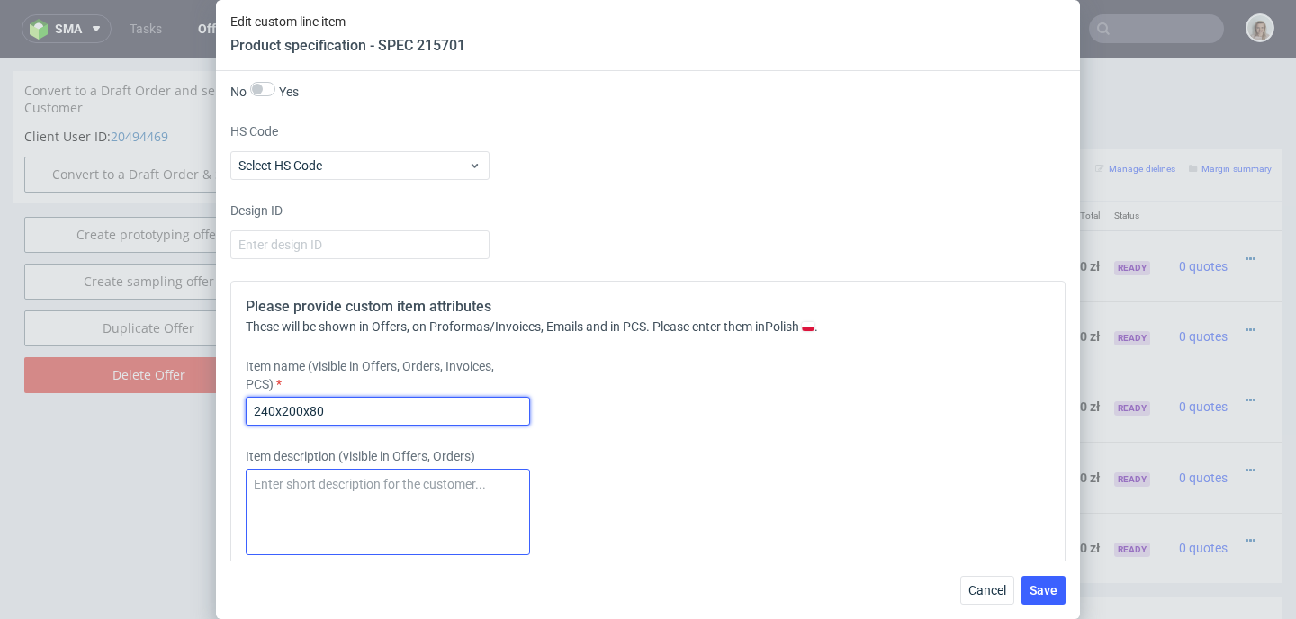
type input "240x200x80"
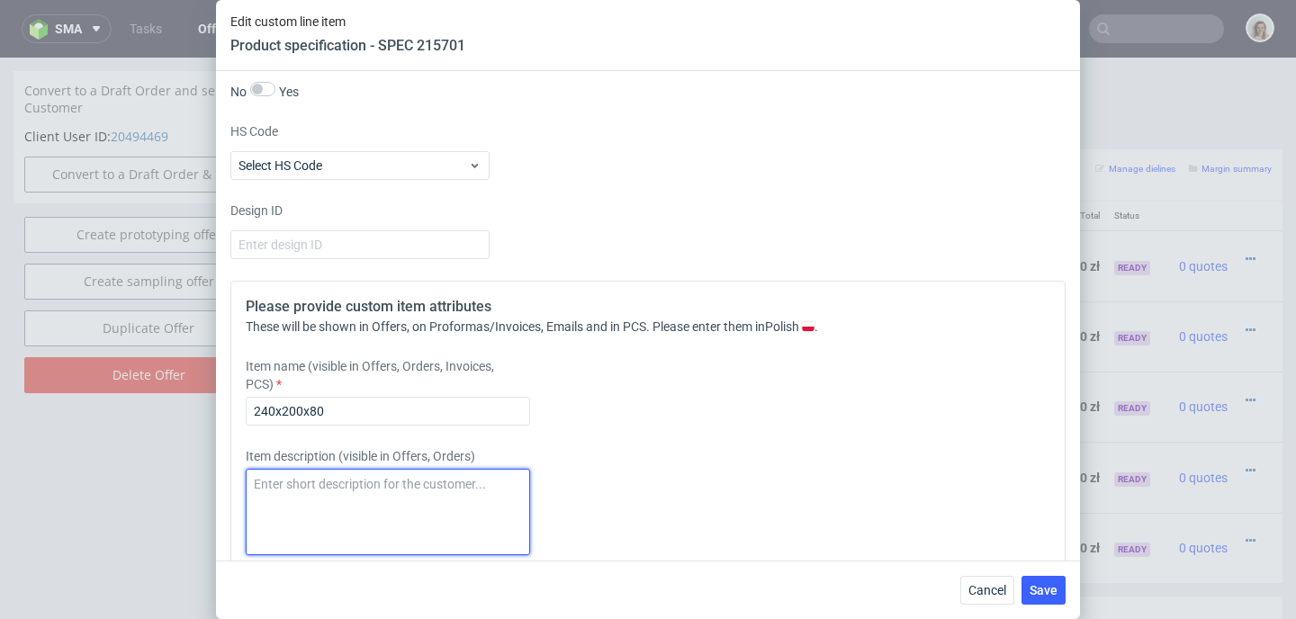
click at [274, 511] on textarea at bounding box center [388, 512] width 284 height 86
paste textarea "240x200x80"
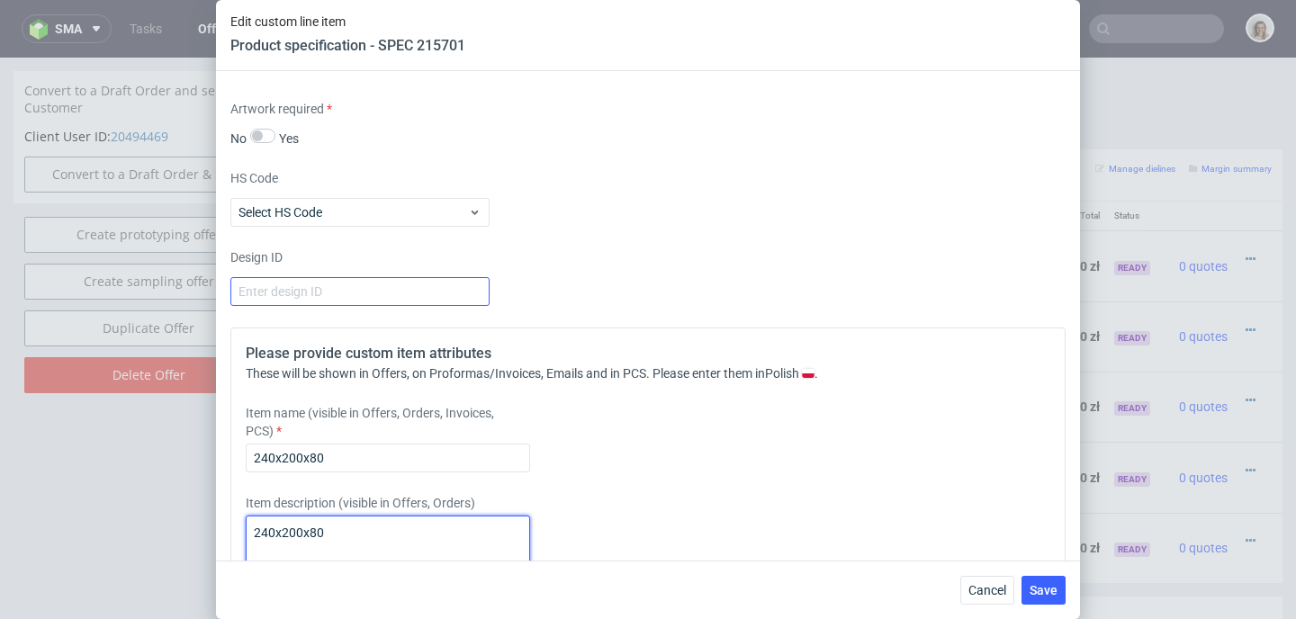
scroll to position [1970, 0]
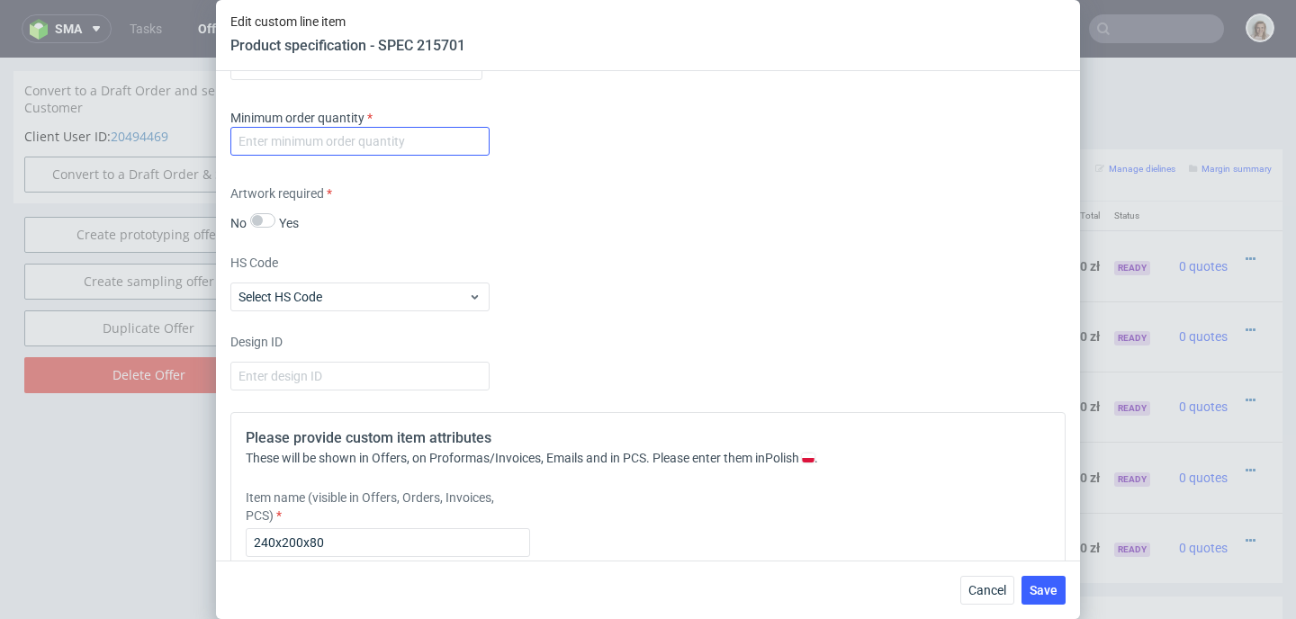
type textarea "240x200x80"
click at [297, 156] on input "number" at bounding box center [359, 141] width 259 height 29
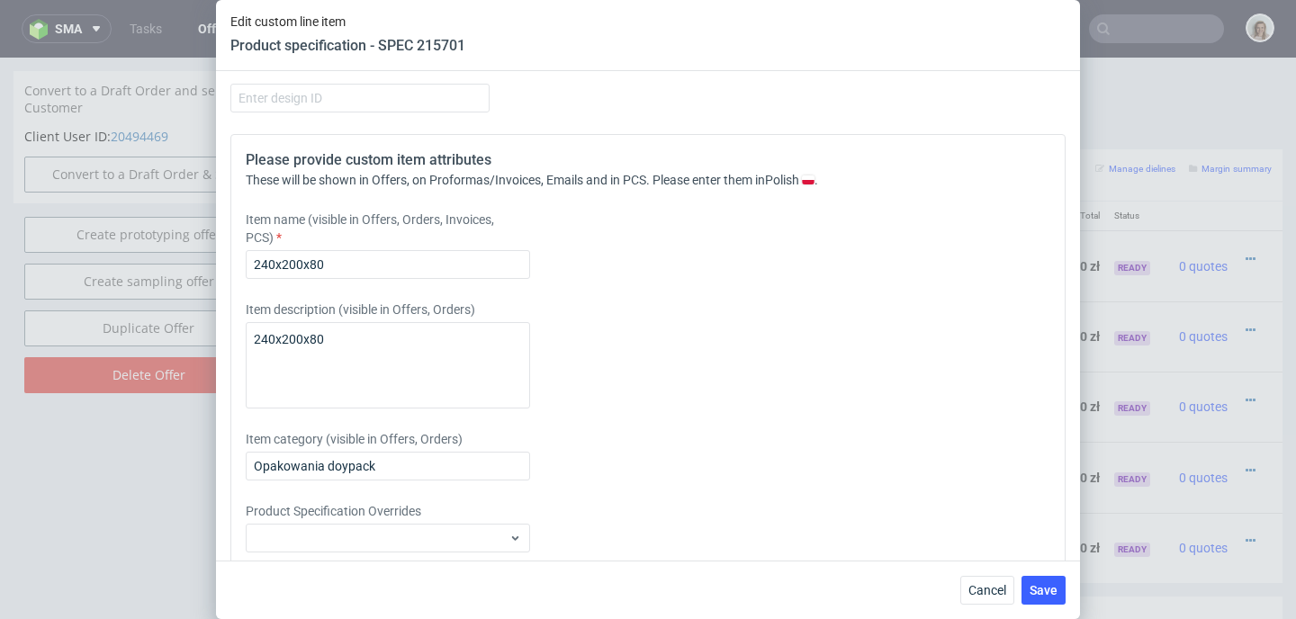
scroll to position [2332, 0]
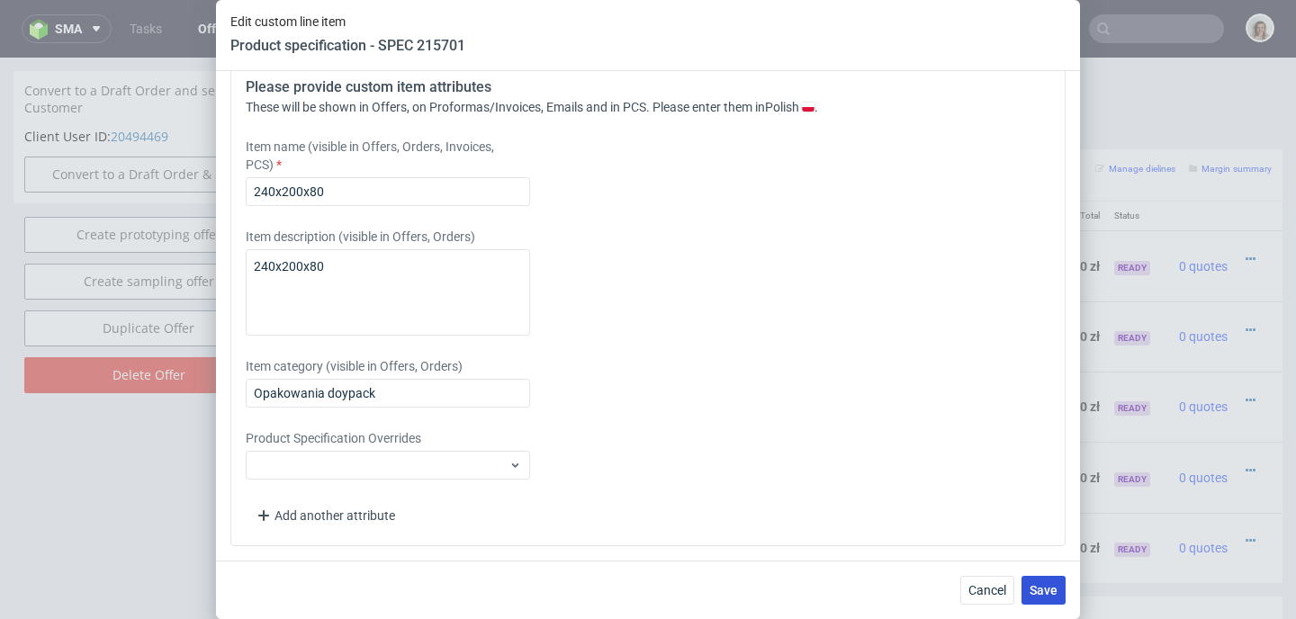
type input "1"
click at [1051, 598] on button "Save" at bounding box center [1043, 590] width 44 height 29
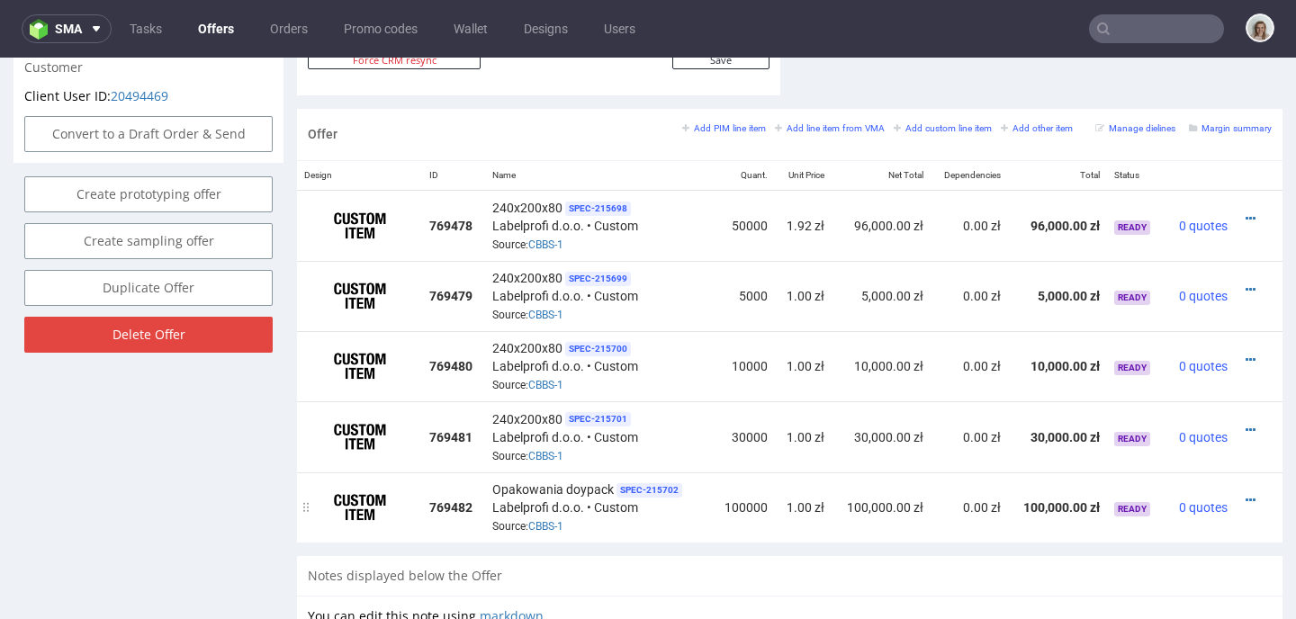
scroll to position [1055, 0]
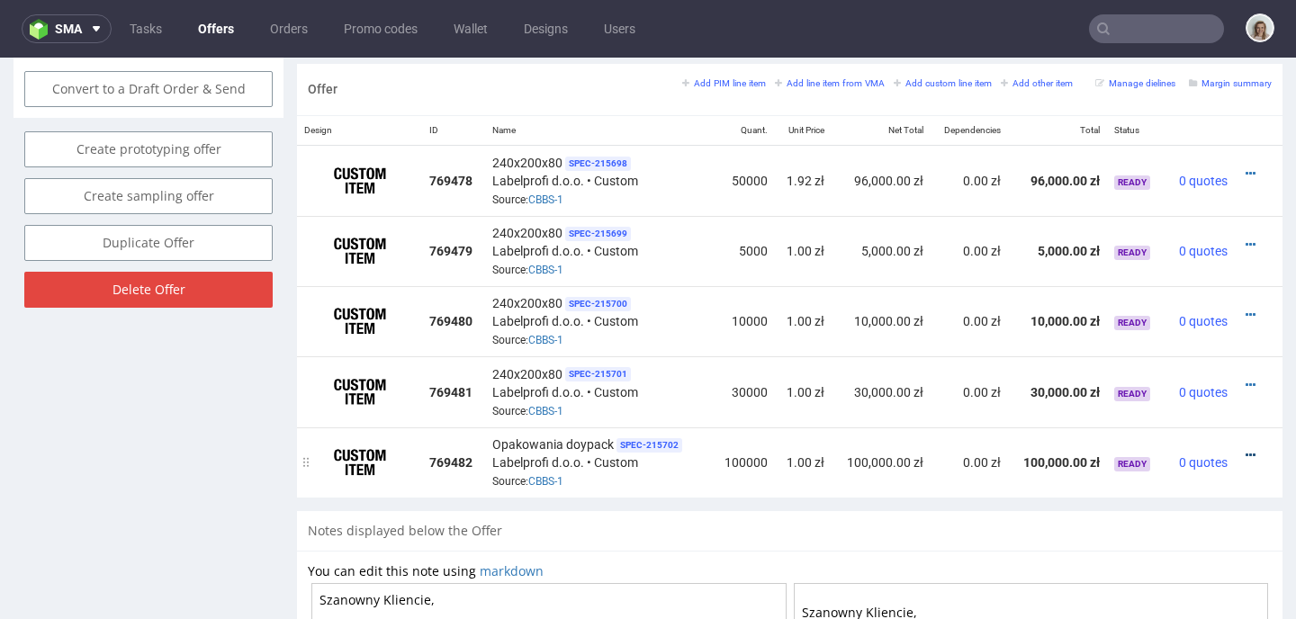
click at [1245, 449] on icon at bounding box center [1250, 455] width 10 height 13
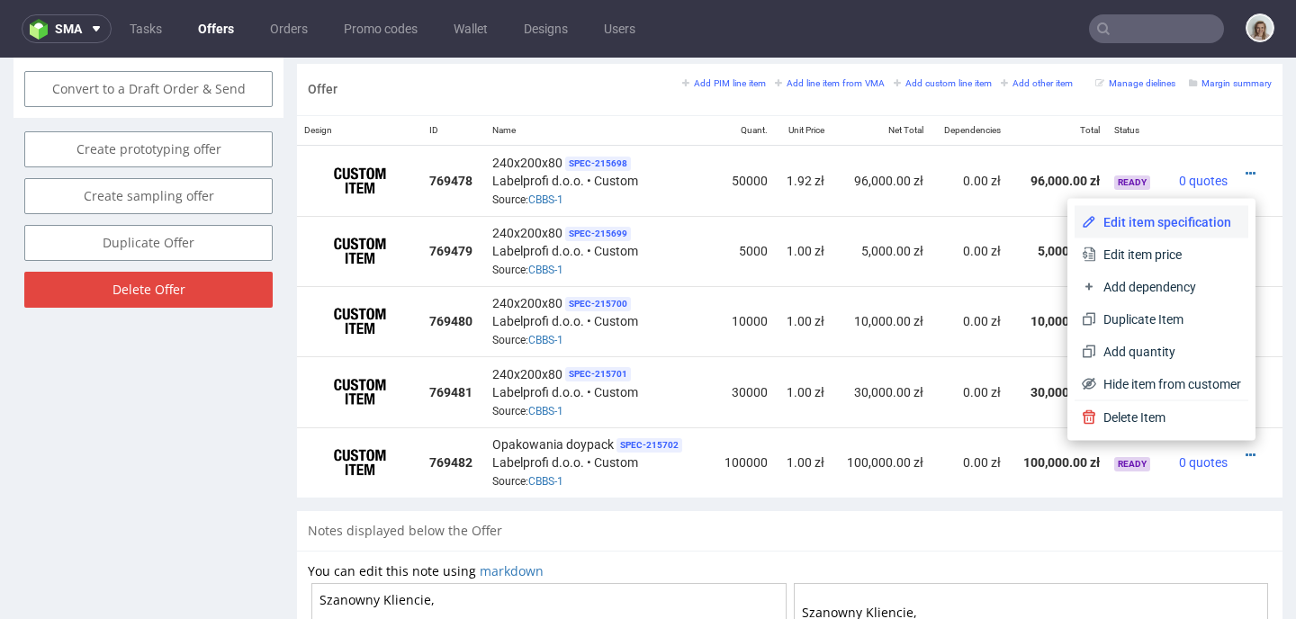
click at [1096, 220] on span "Edit item specification" at bounding box center [1168, 222] width 145 height 18
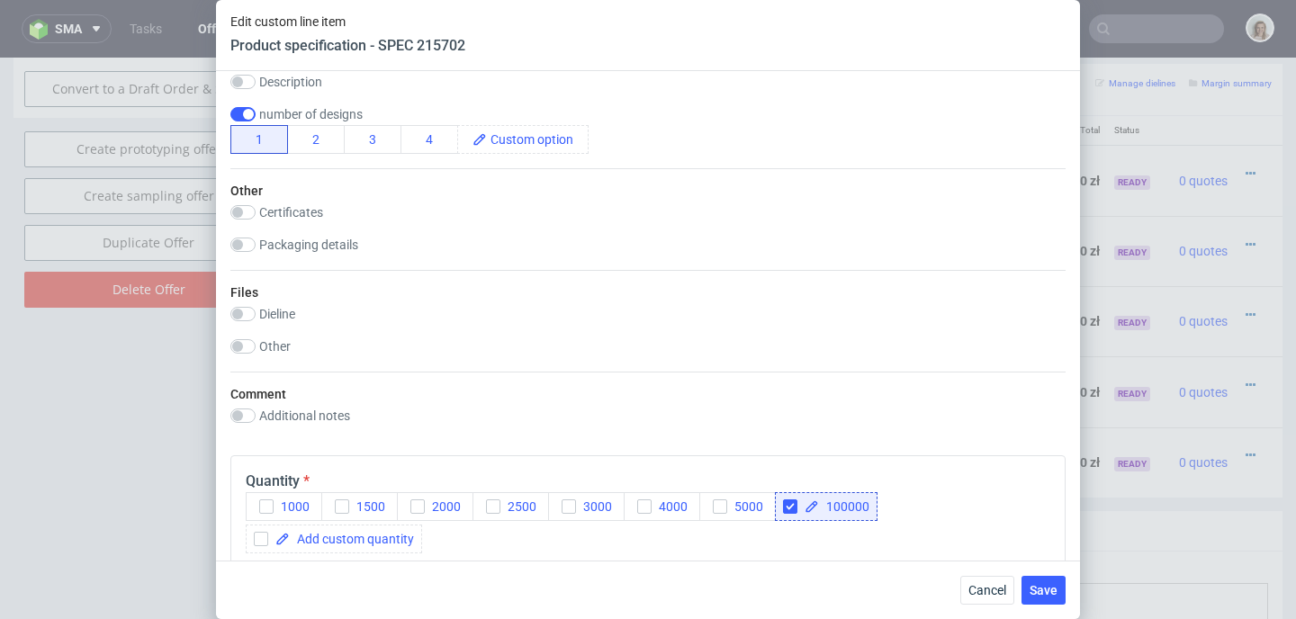
scroll to position [1999, 0]
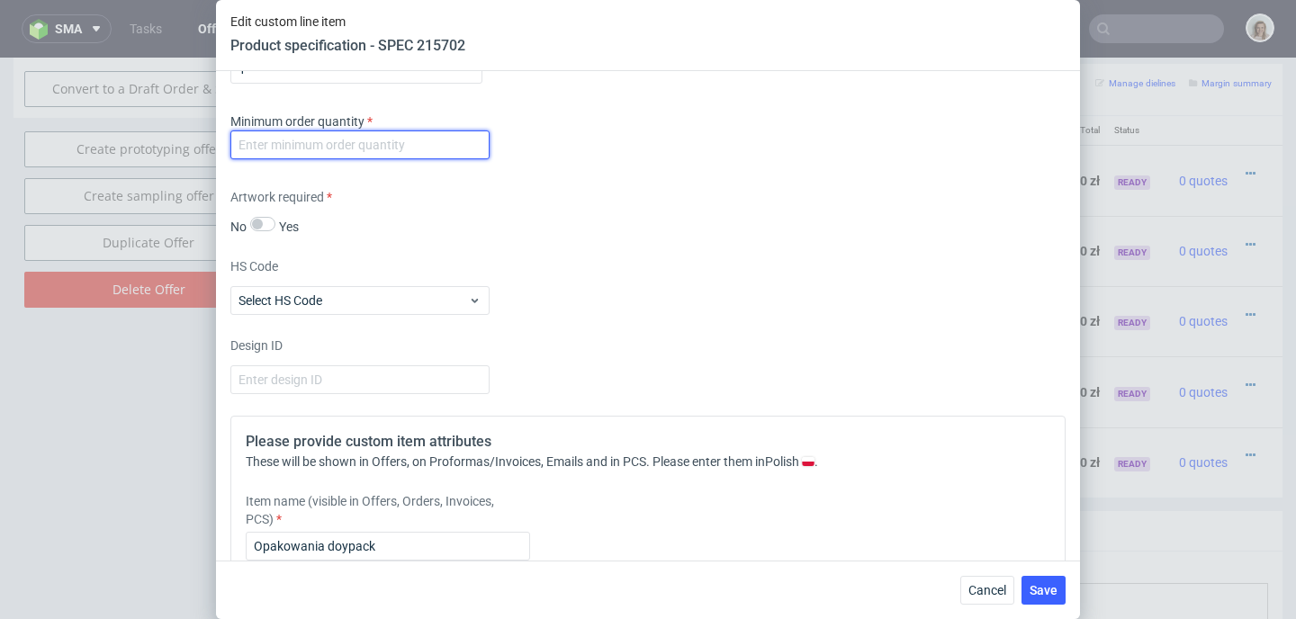
click at [293, 139] on input "number" at bounding box center [359, 144] width 259 height 29
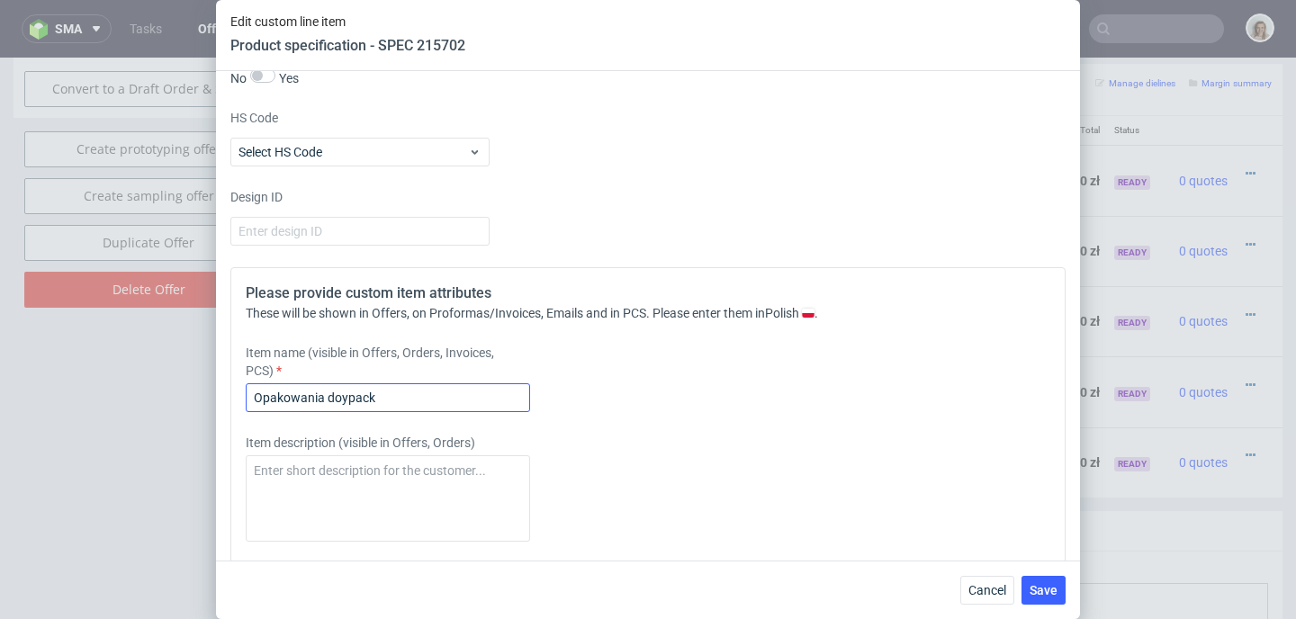
type input "1"
drag, startPoint x: 278, startPoint y: 394, endPoint x: 223, endPoint y: 394, distance: 54.9
click at [223, 394] on div "Supplier Custom Custom supplier Labelprofi d.o.o. Technical specification Insta…" at bounding box center [648, 316] width 864 height 490
paste input "240x200x80"
type input "240x200x80"
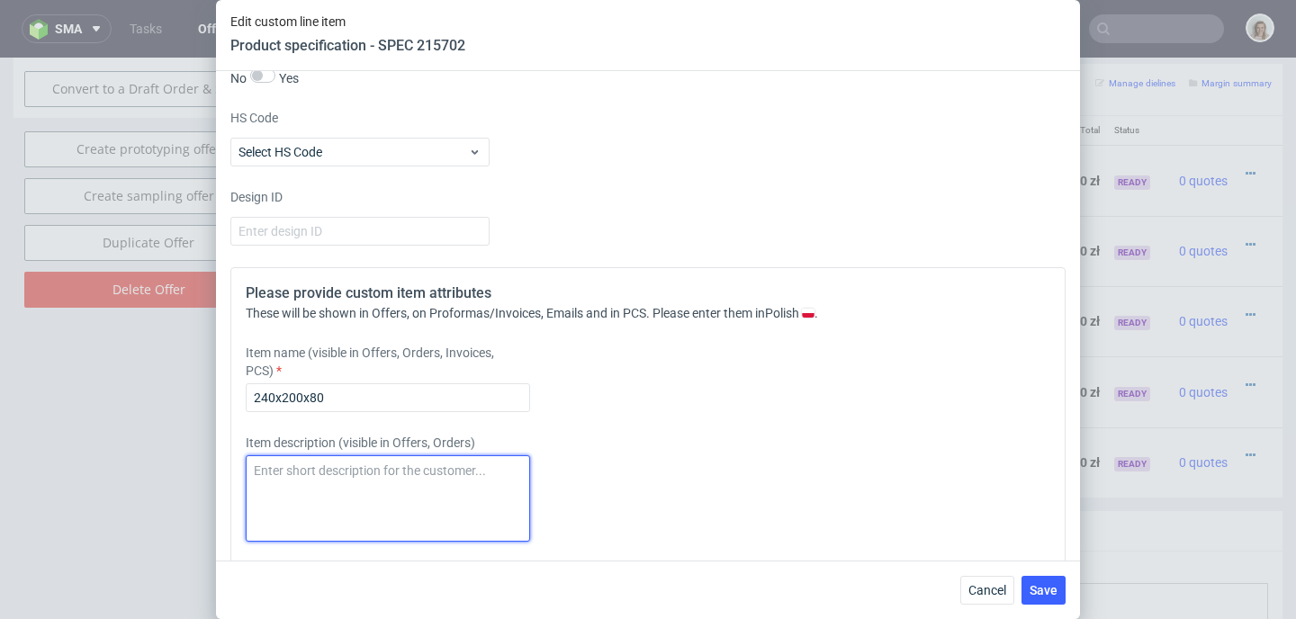
click at [290, 475] on textarea at bounding box center [388, 498] width 284 height 86
paste textarea "240x200x80"
type textarea "240x200x80"
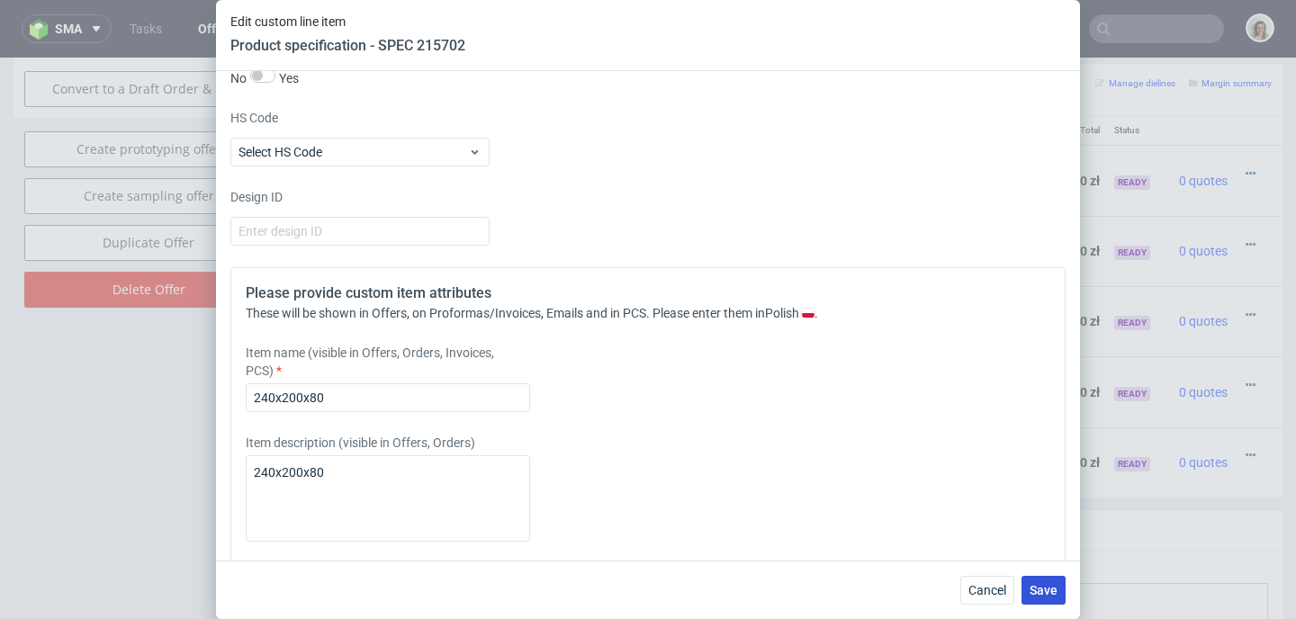
click at [1040, 584] on span "Save" at bounding box center [1043, 590] width 28 height 13
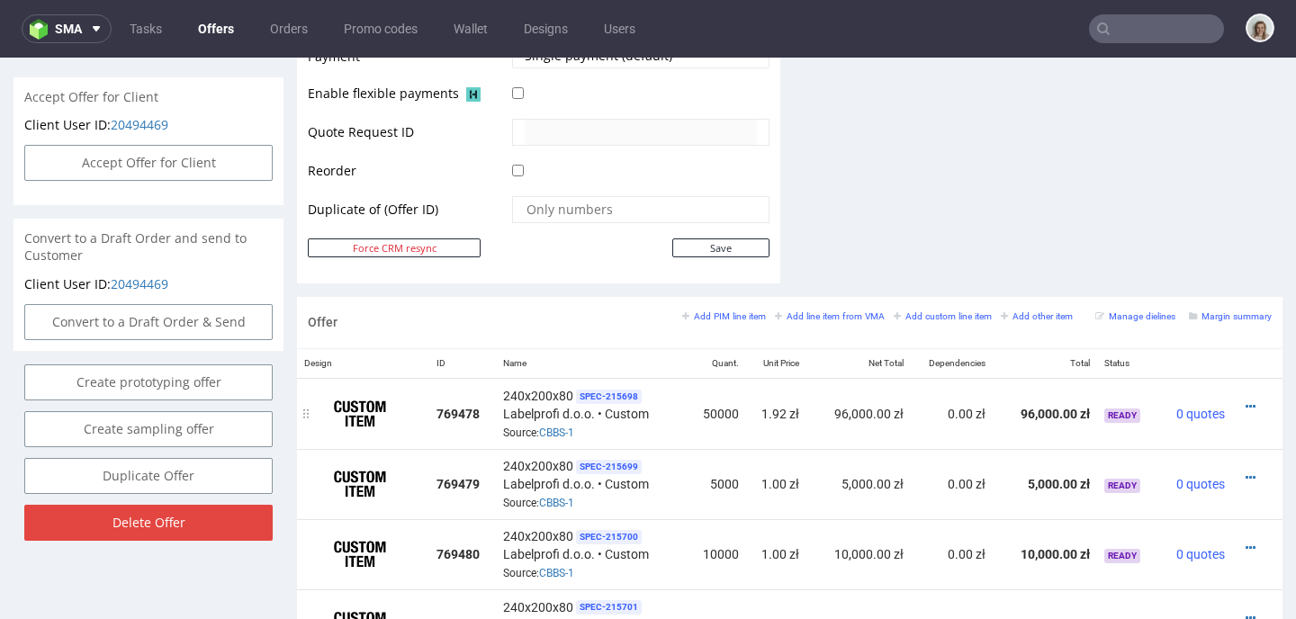
scroll to position [927, 0]
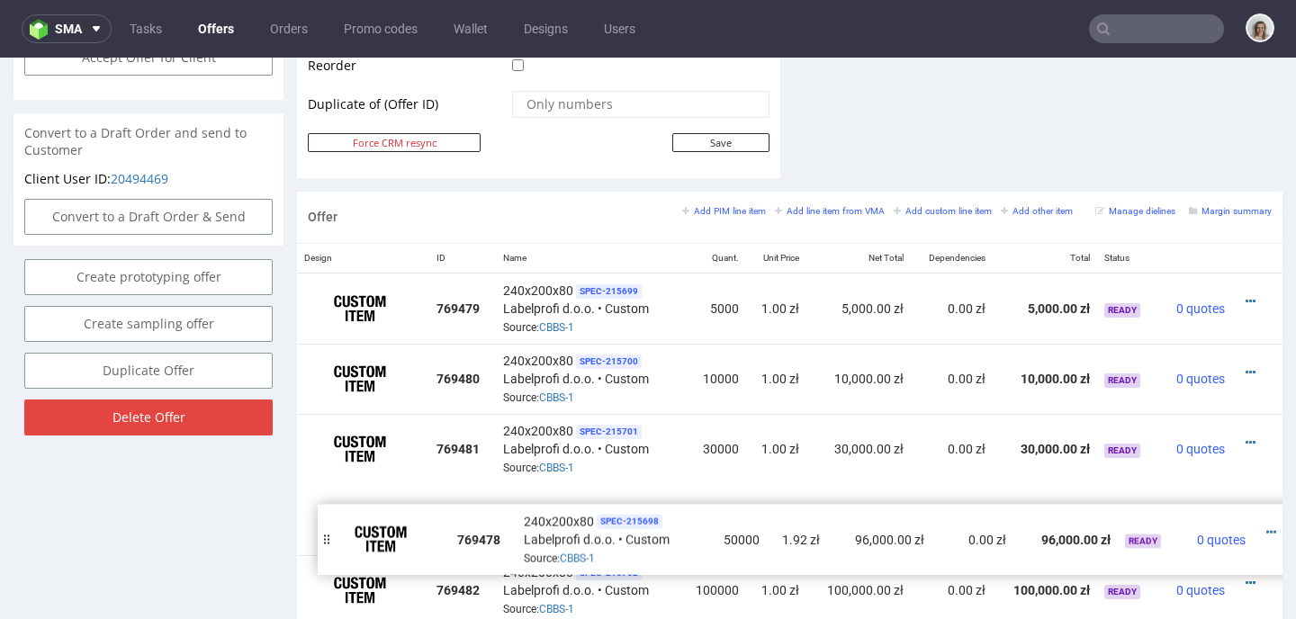
drag, startPoint x: 306, startPoint y: 308, endPoint x: 327, endPoint y: 536, distance: 229.5
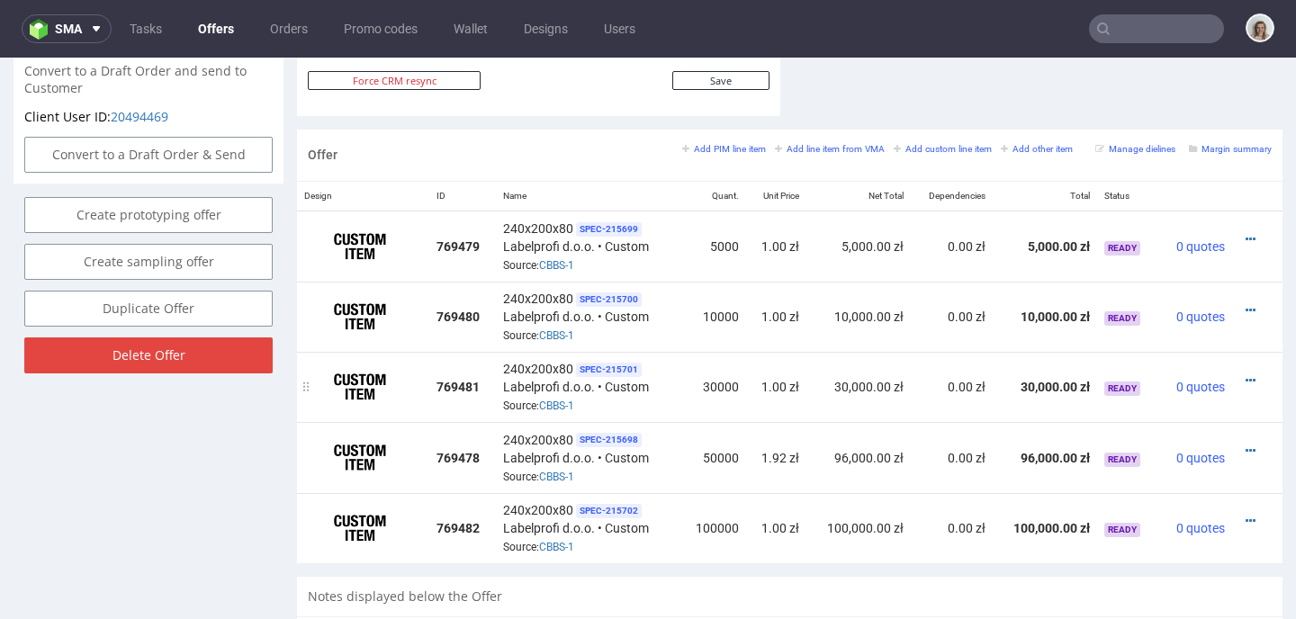
scroll to position [991, 0]
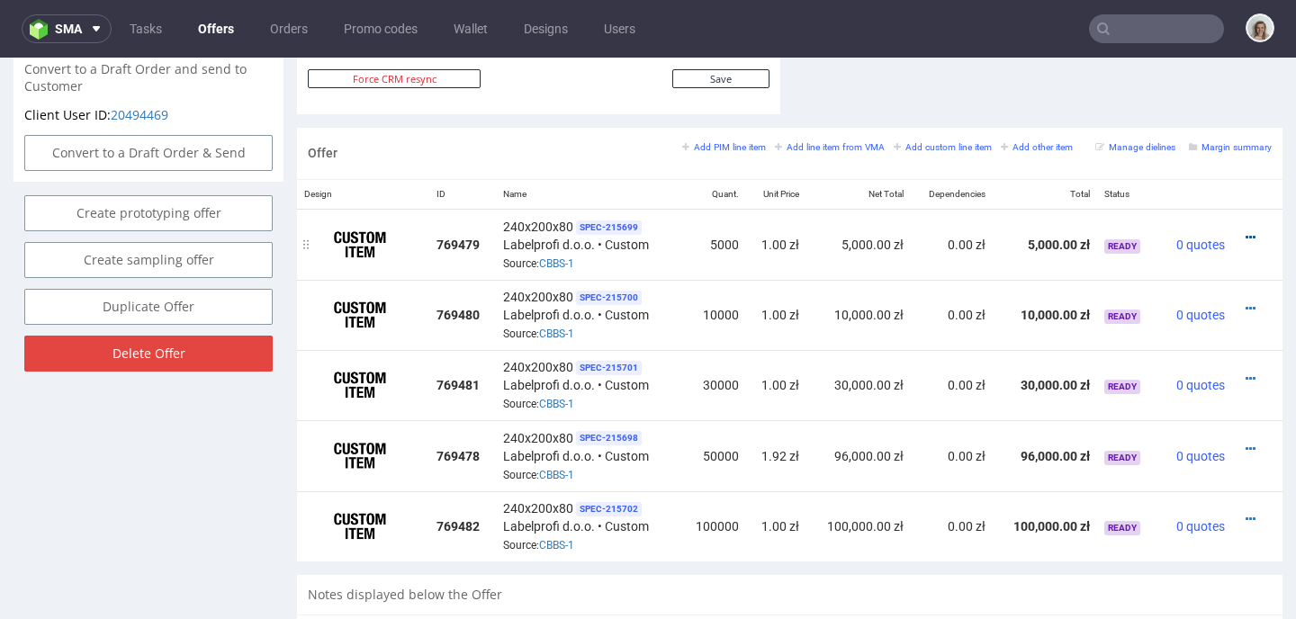
click at [1245, 234] on icon at bounding box center [1250, 237] width 10 height 13
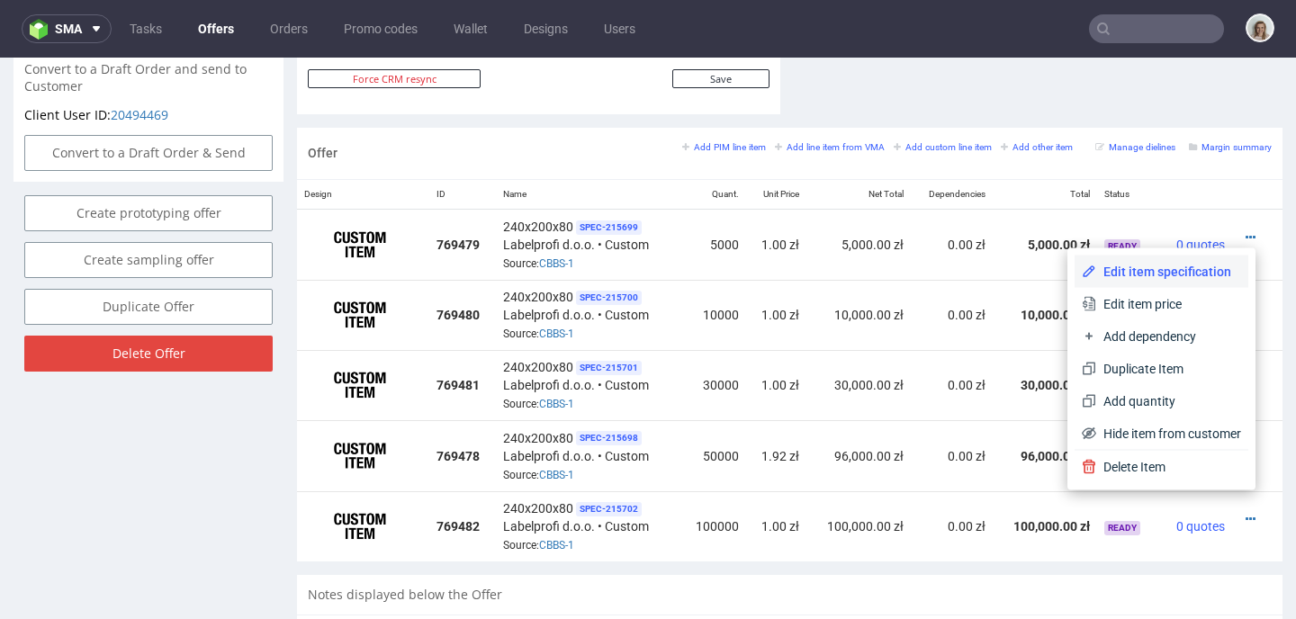
click at [1140, 270] on span "Edit item specification" at bounding box center [1168, 272] width 145 height 18
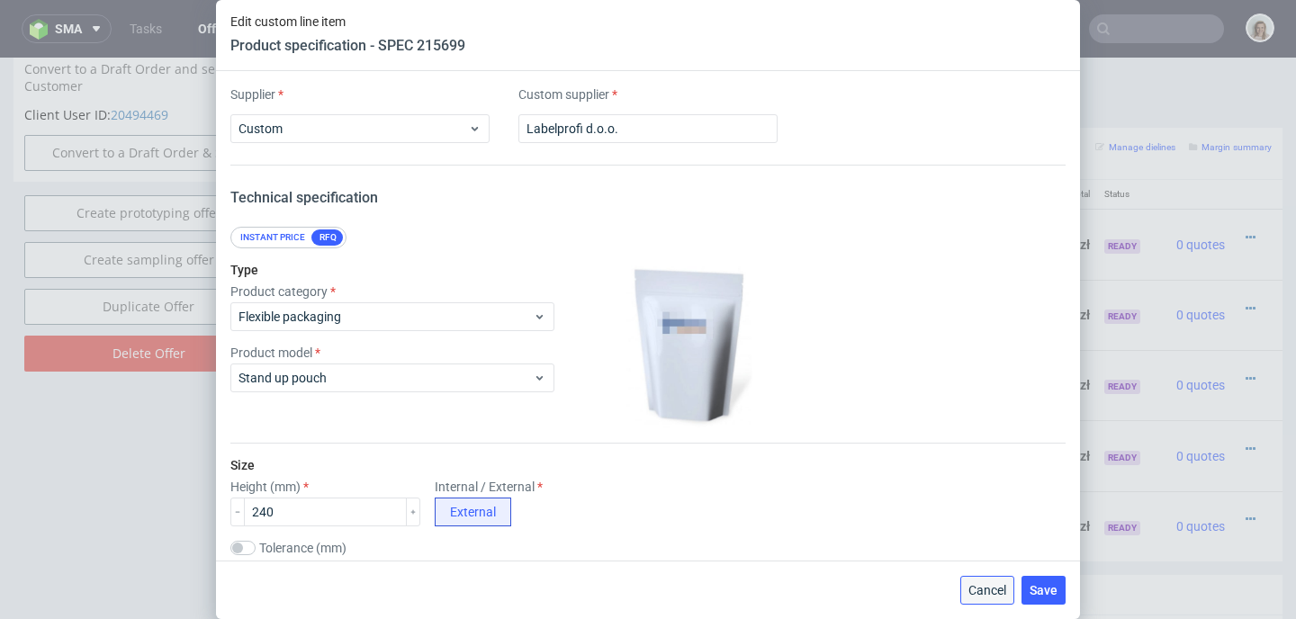
drag, startPoint x: 984, startPoint y: 600, endPoint x: 984, endPoint y: 543, distance: 57.6
click at [984, 600] on button "Cancel" at bounding box center [987, 590] width 54 height 29
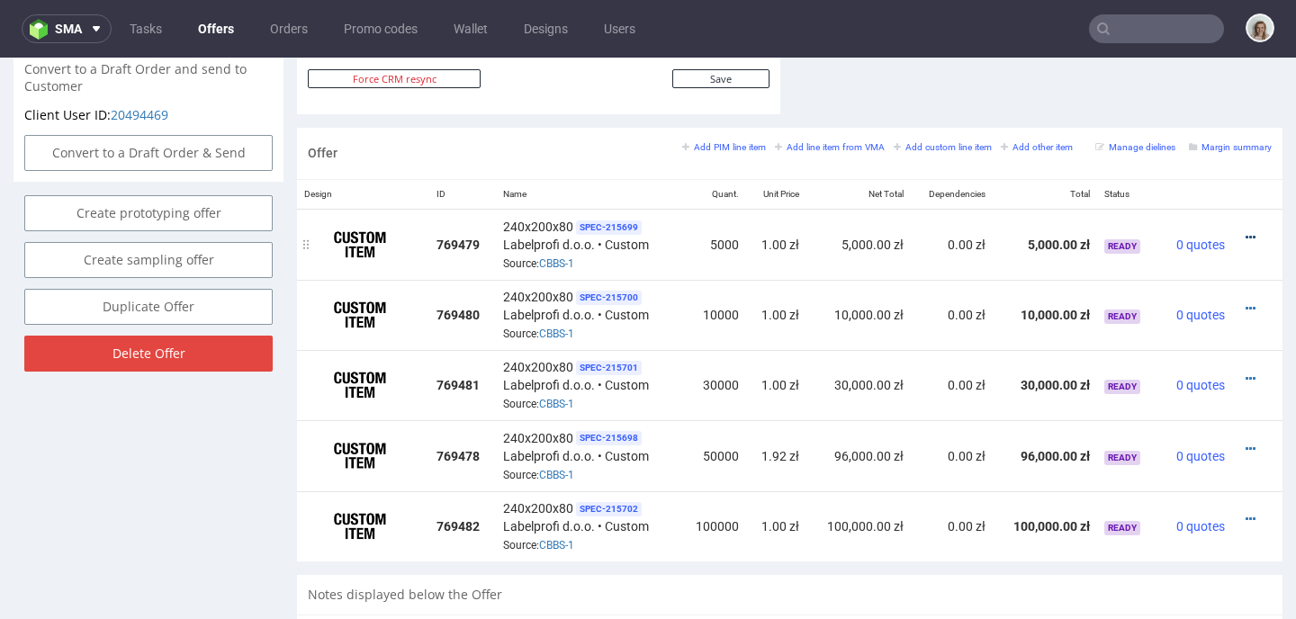
click at [1245, 238] on icon at bounding box center [1250, 237] width 10 height 13
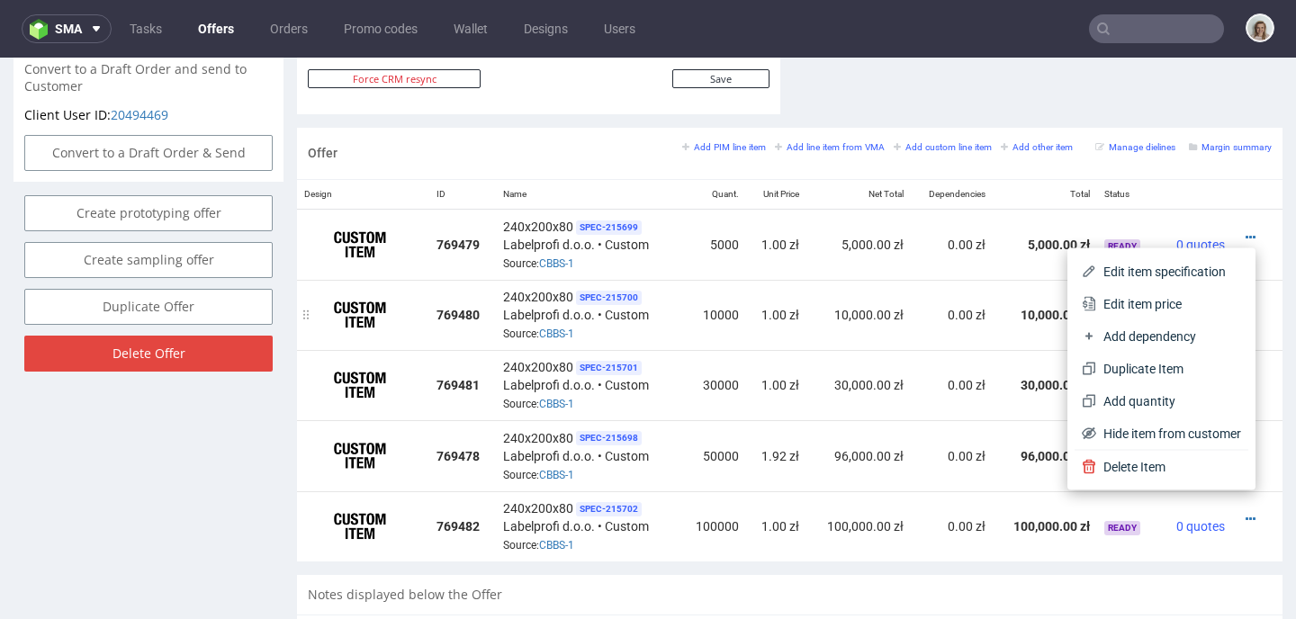
drag, startPoint x: 1139, startPoint y: 302, endPoint x: 784, endPoint y: 301, distance: 355.4
click at [1138, 302] on span "Edit item price" at bounding box center [1168, 304] width 145 height 18
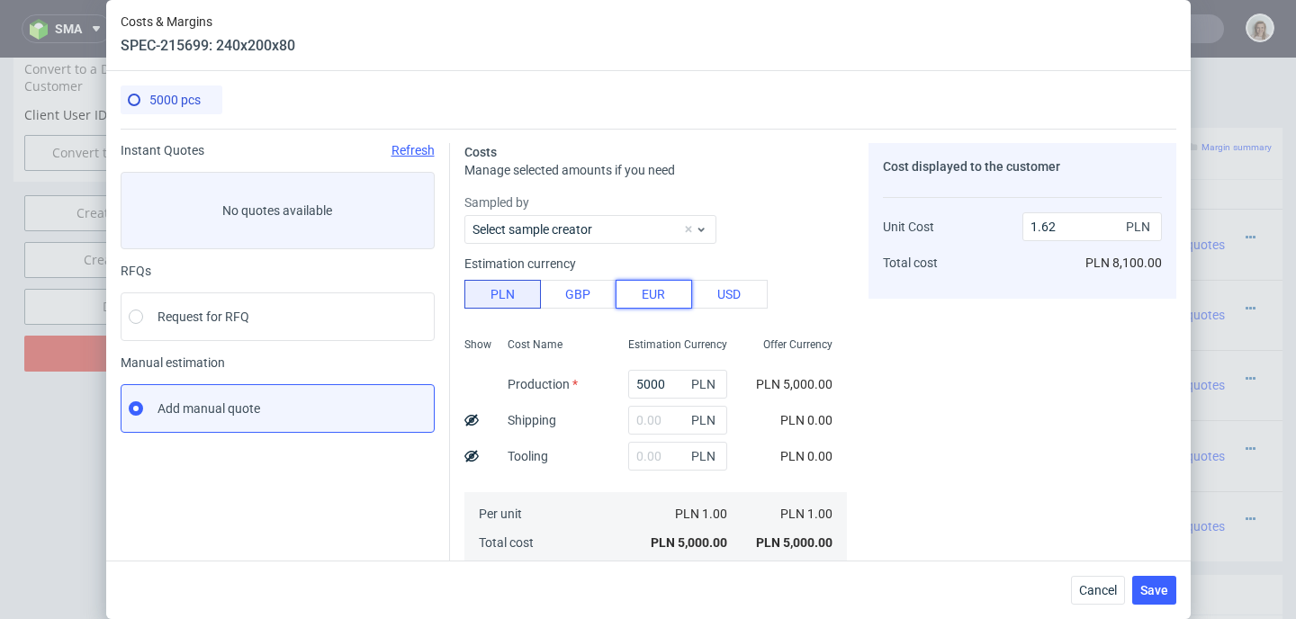
click at [643, 295] on button "EUR" at bounding box center [654, 294] width 76 height 29
type input "6.9"
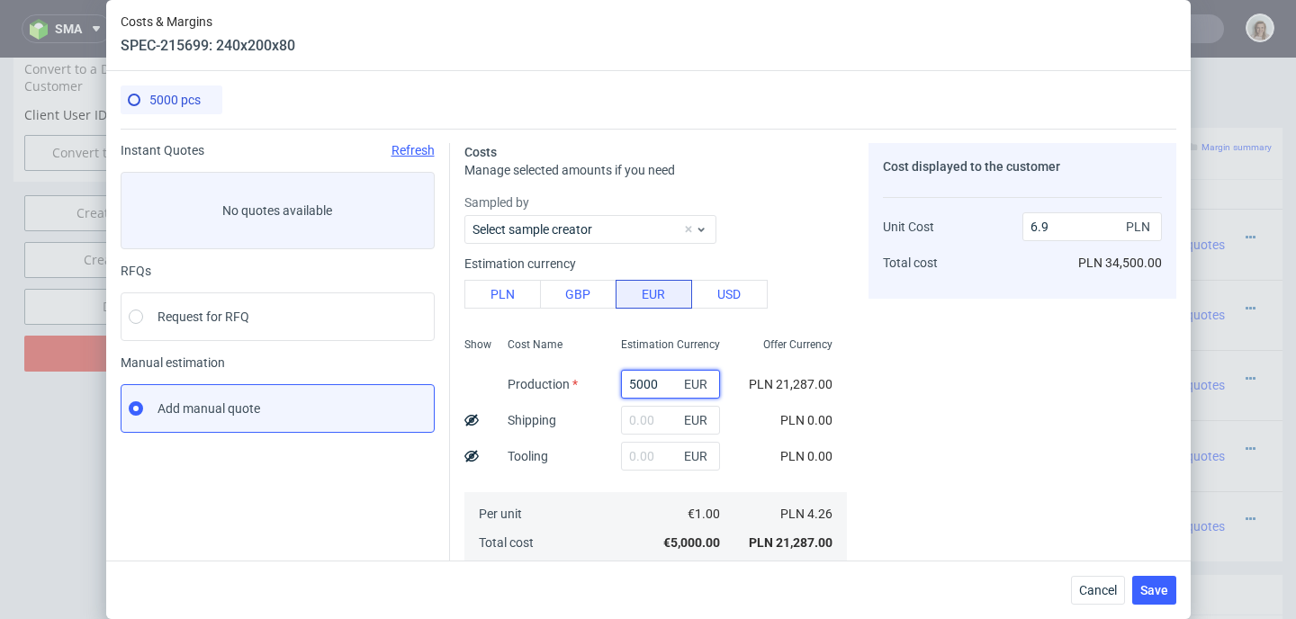
drag, startPoint x: 635, startPoint y: 385, endPoint x: 587, endPoint y: 385, distance: 48.6
click at [607, 385] on div "5000 EUR" at bounding box center [671, 384] width 128 height 36
paste input "2206.52"
type input "2206.52"
type input "3.04"
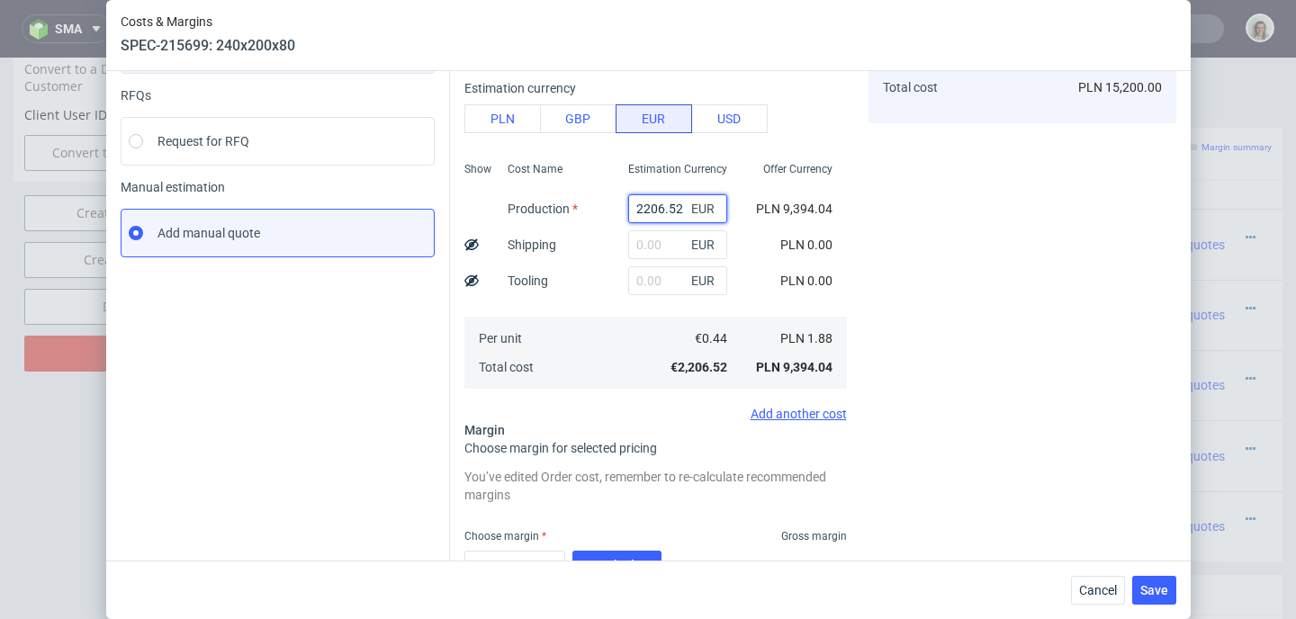
scroll to position [233, 0]
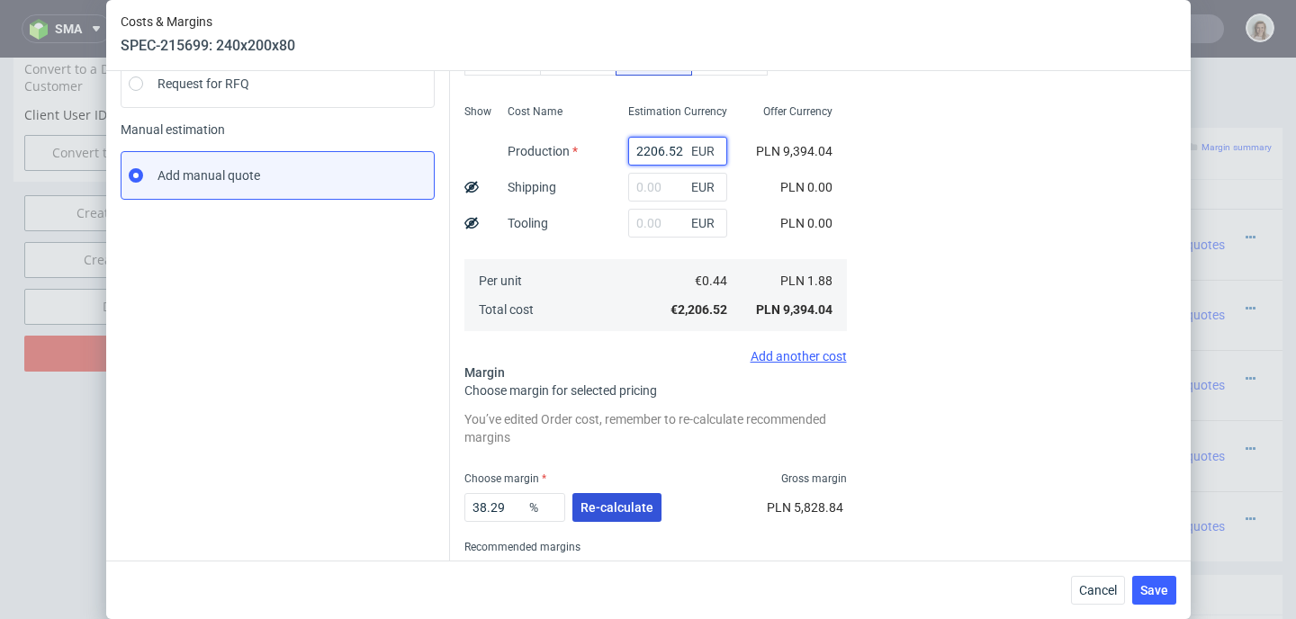
type input "2206.52"
click at [615, 505] on span "Re-calculate" at bounding box center [616, 507] width 73 height 13
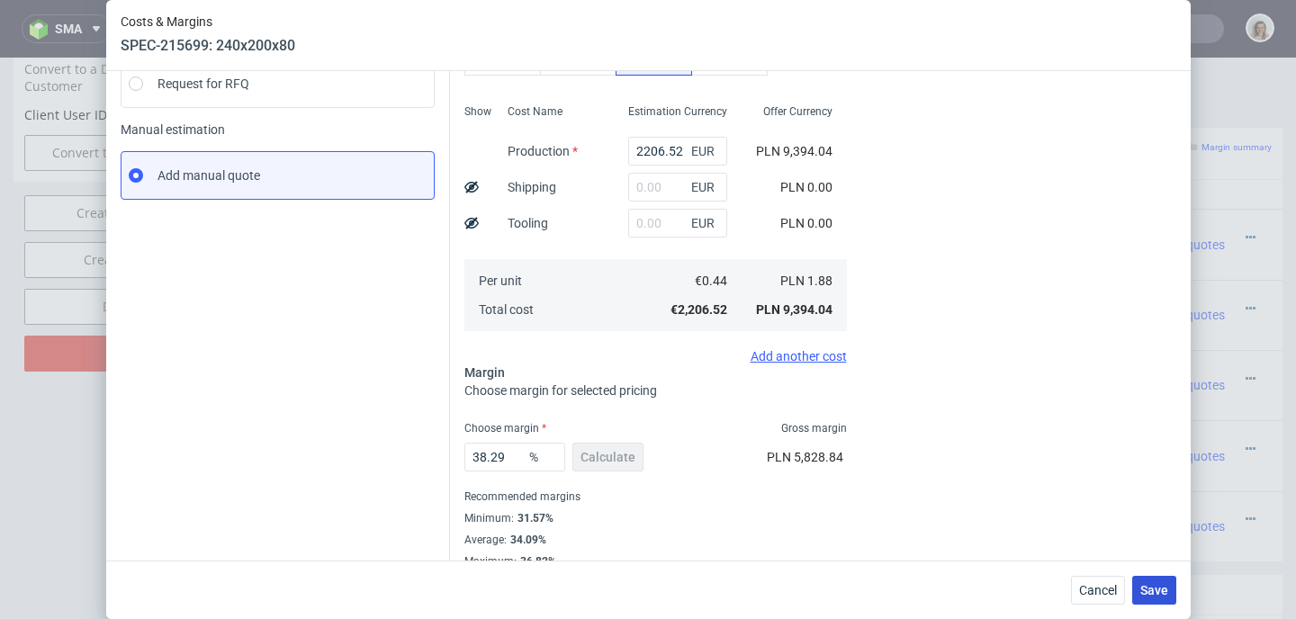
click at [1145, 585] on button "Save" at bounding box center [1154, 590] width 44 height 29
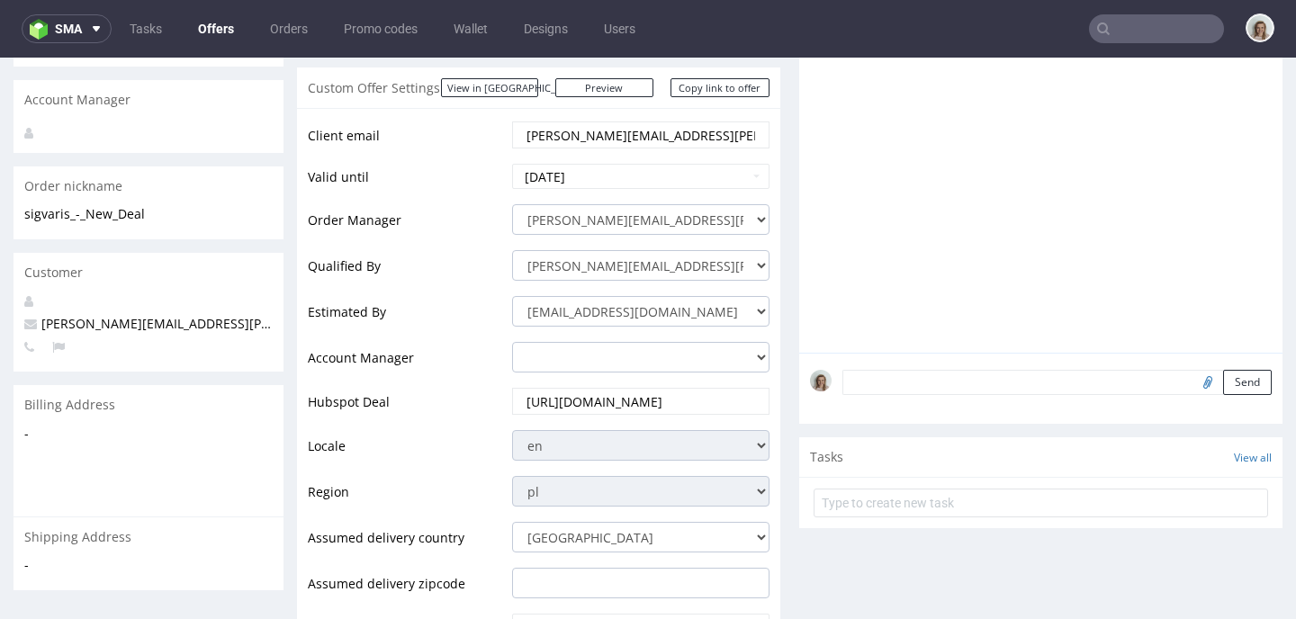
scroll to position [862, 0]
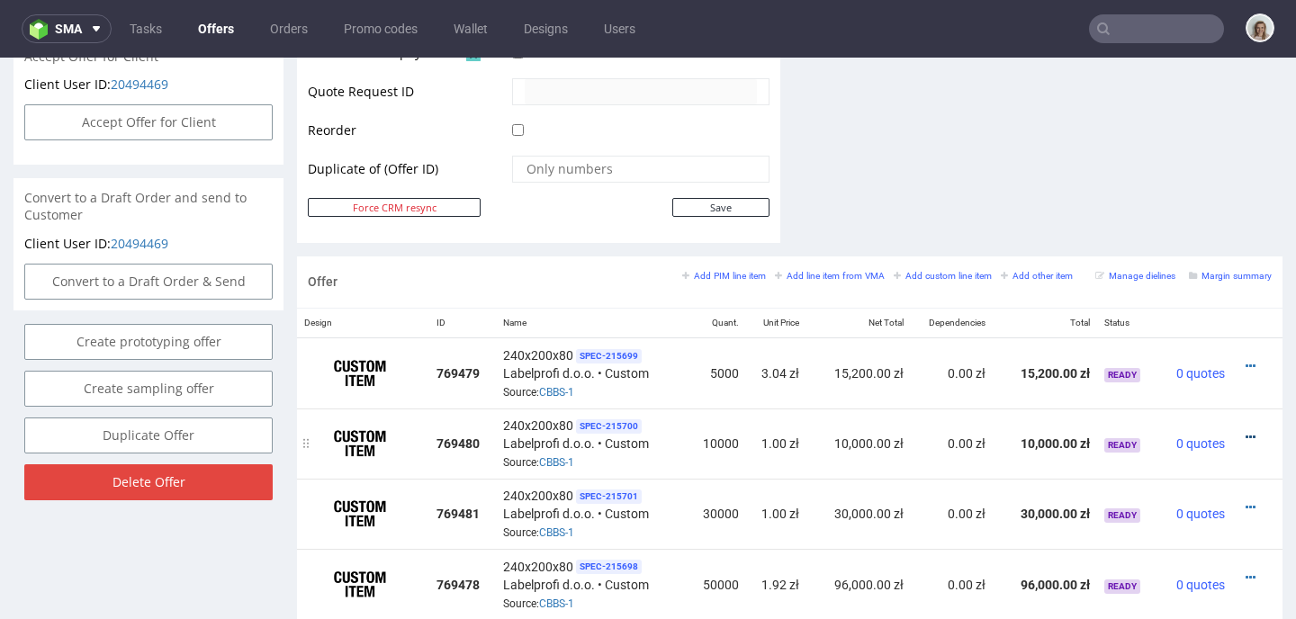
click at [1245, 431] on icon at bounding box center [1250, 437] width 10 height 13
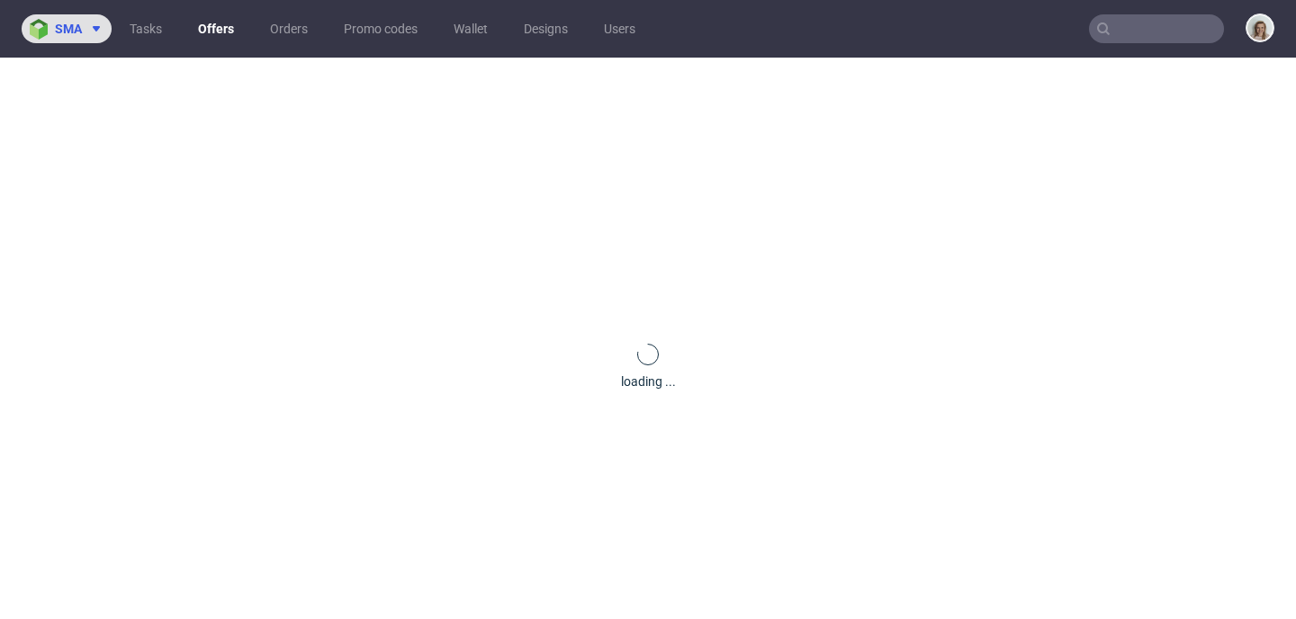
click at [58, 26] on span "sma" at bounding box center [68, 28] width 27 height 13
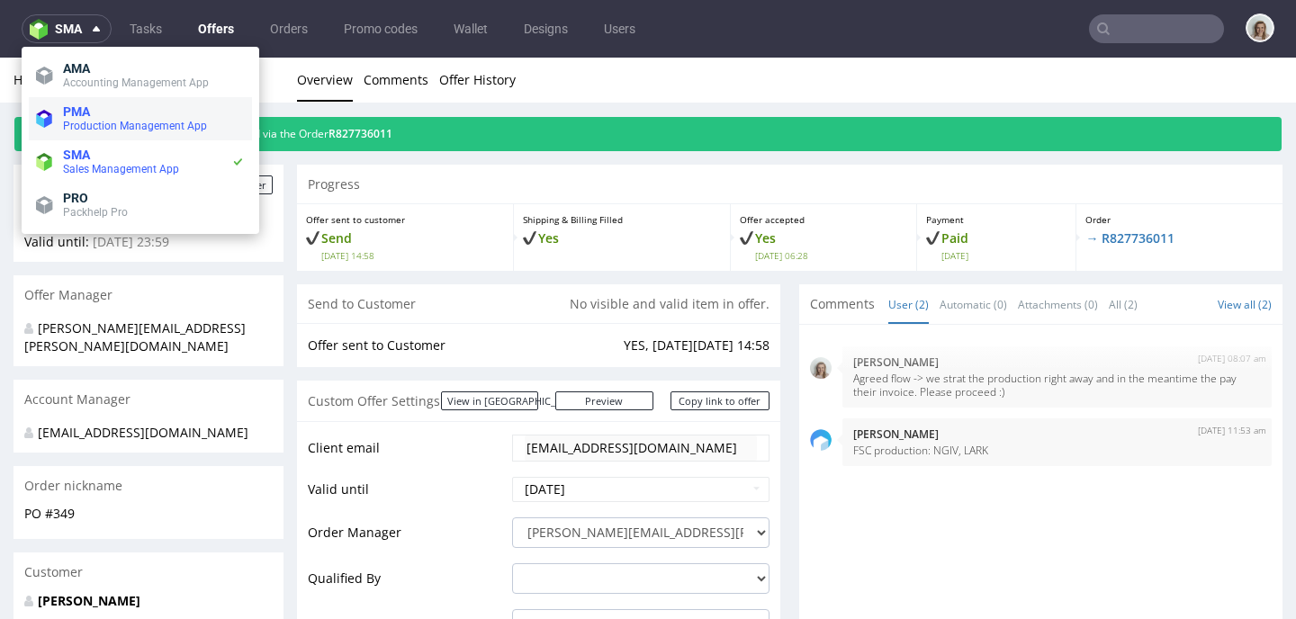
click at [96, 119] on span "Production Management App" at bounding box center [154, 126] width 182 height 14
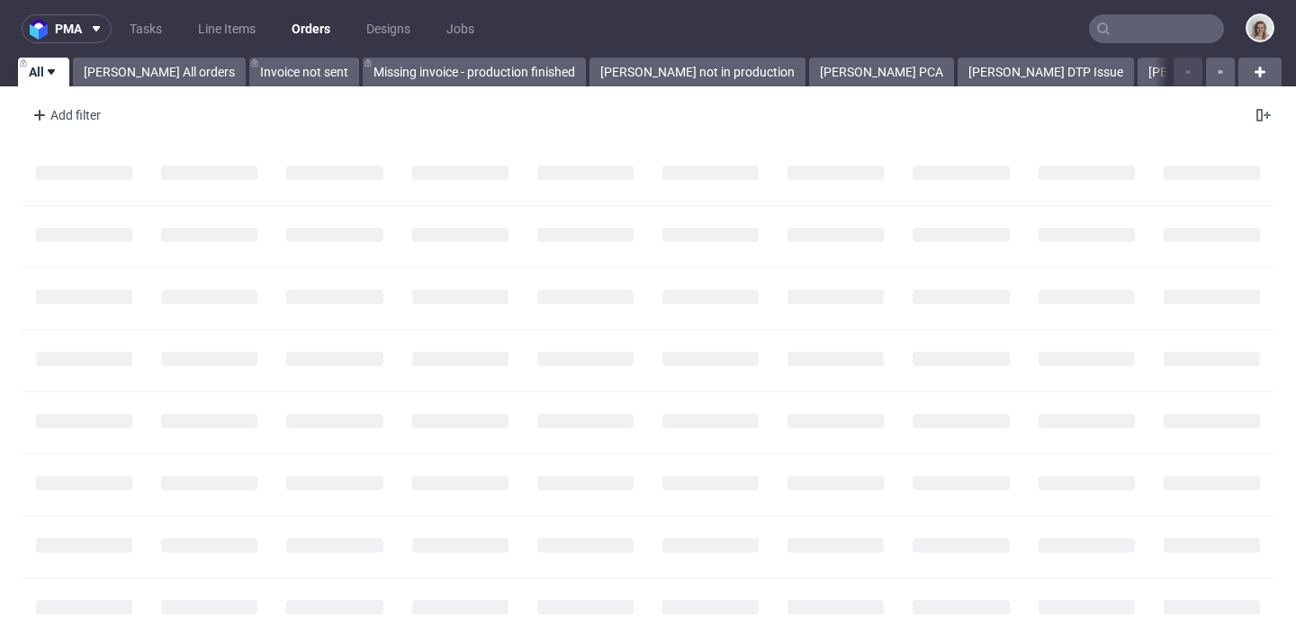
click at [1119, 32] on input "text" at bounding box center [1156, 28] width 135 height 29
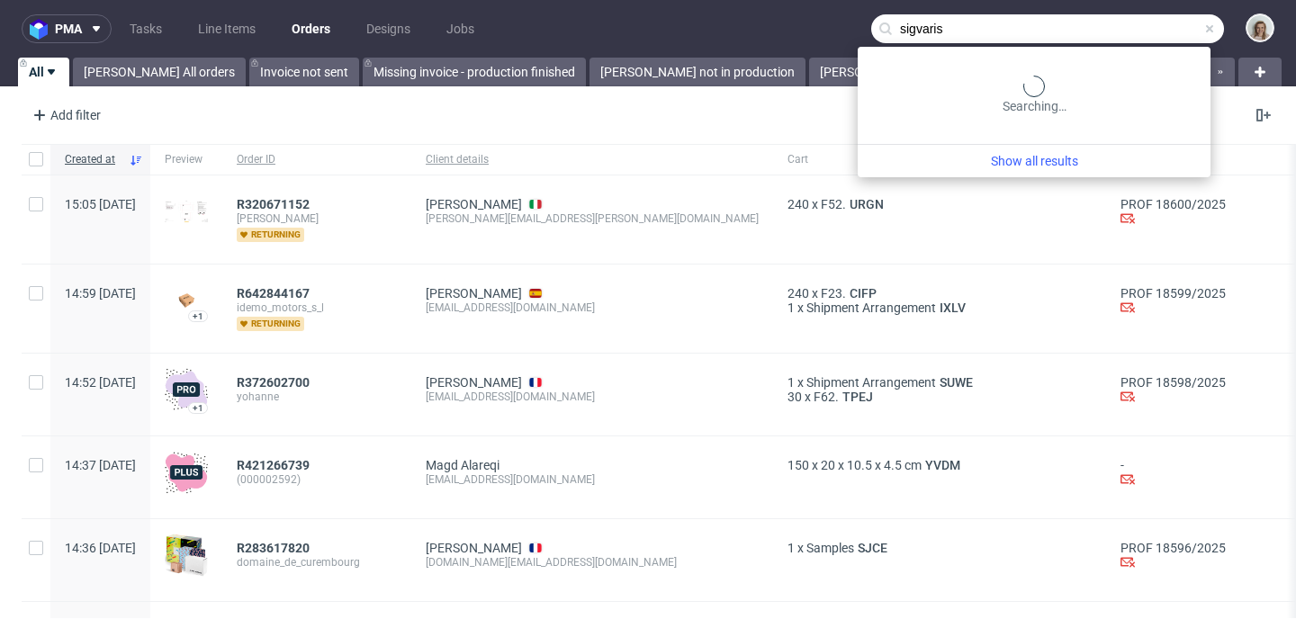
type input "sigvaris"
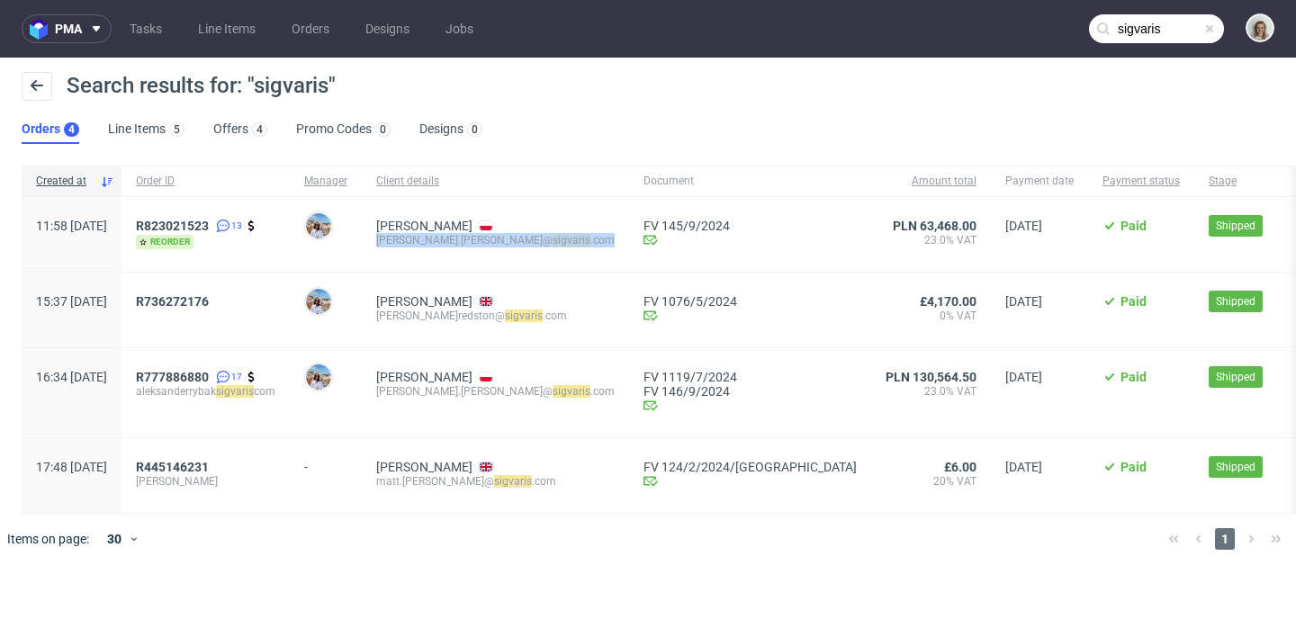
drag, startPoint x: 493, startPoint y: 240, endPoint x: 582, endPoint y: 241, distance: 89.1
click at [582, 241] on div "[PERSON_NAME] [PERSON_NAME].[PERSON_NAME]@ sigvaris .com" at bounding box center [495, 234] width 267 height 75
click at [1174, 25] on input "sigvaris" at bounding box center [1156, 28] width 135 height 29
click at [209, 220] on span "R823021523" at bounding box center [172, 226] width 73 height 14
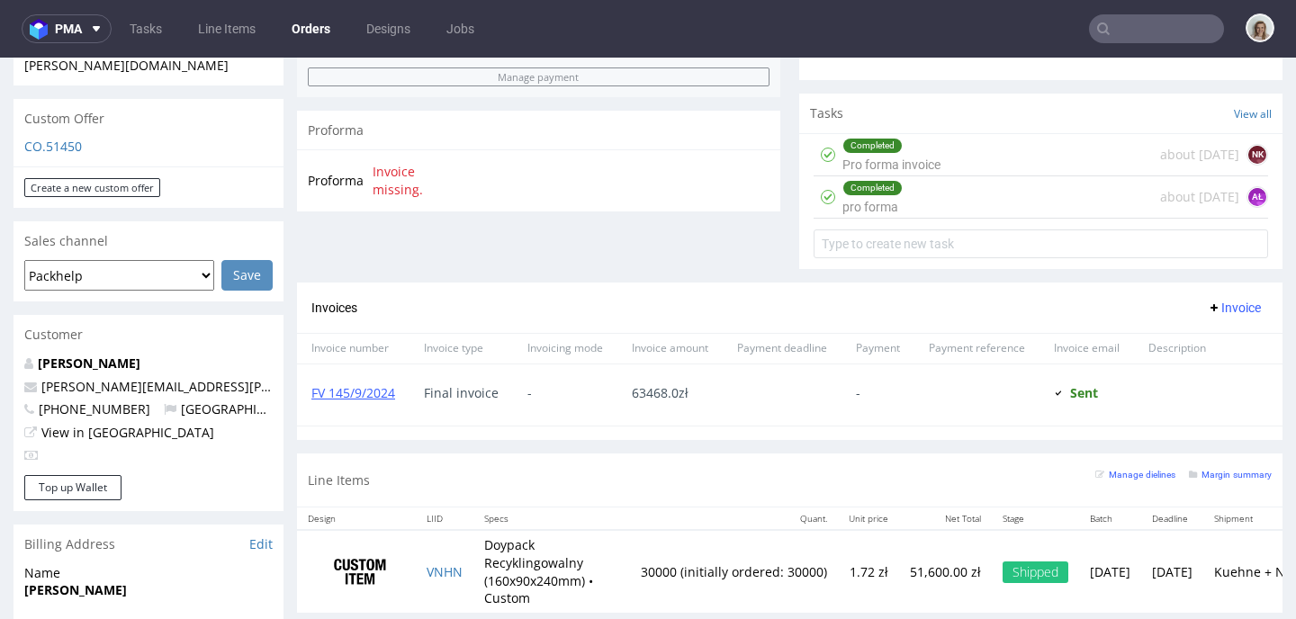
scroll to position [616, 0]
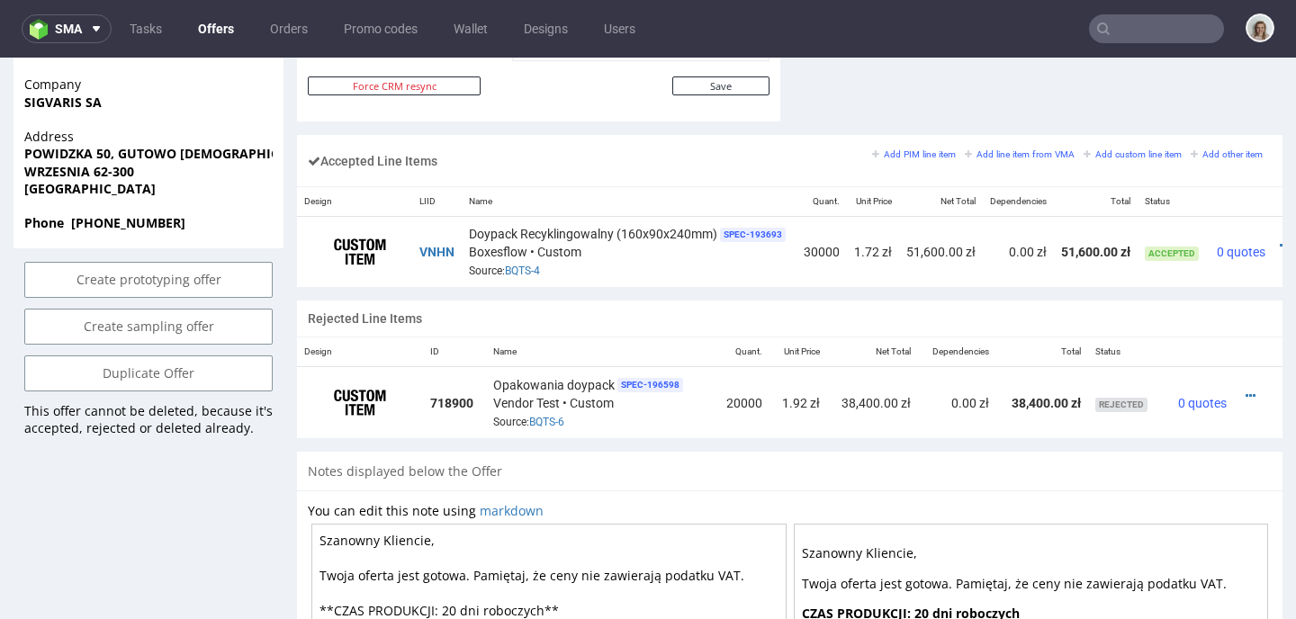
scroll to position [1046, 0]
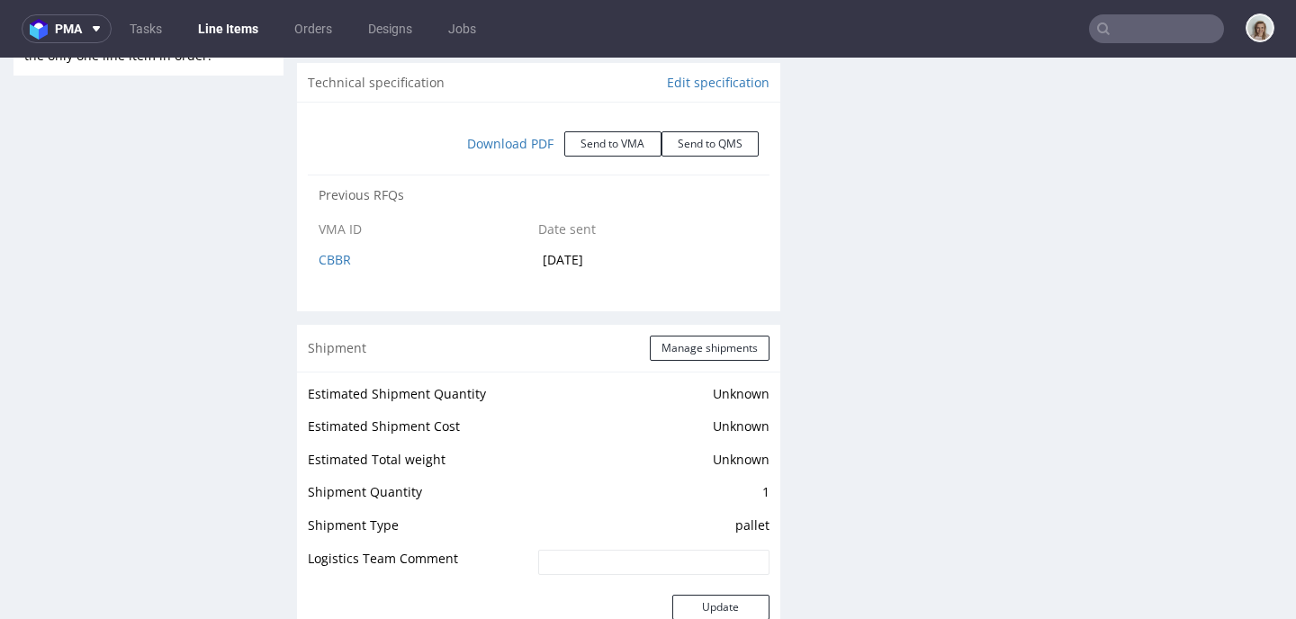
scroll to position [1299, 0]
select select "in_progress"
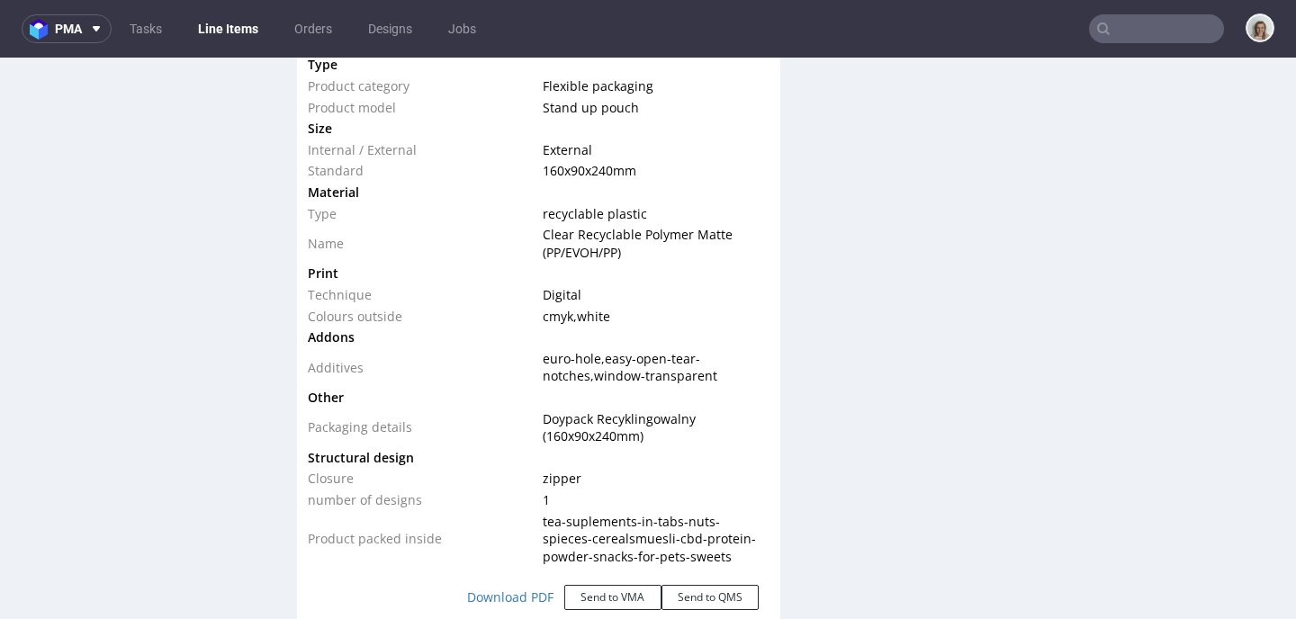
scroll to position [1770, 0]
click at [506, 593] on link "Download PDF" at bounding box center [510, 599] width 108 height 40
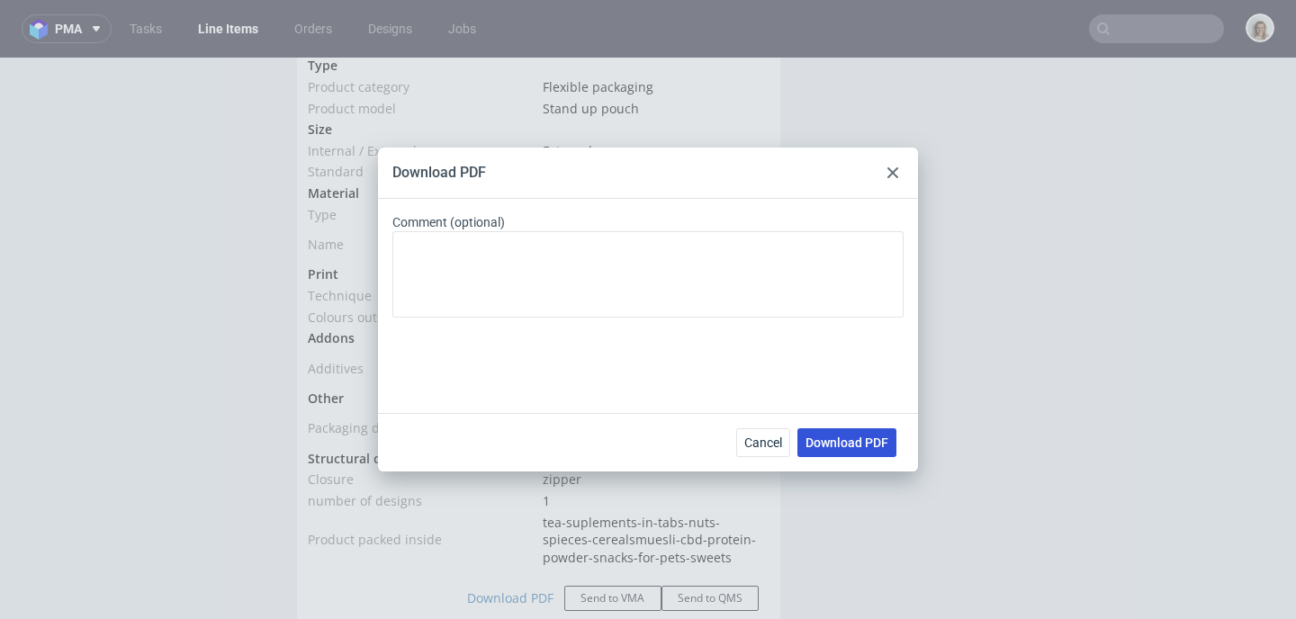
click at [830, 449] on span "Download PDF" at bounding box center [846, 442] width 83 height 13
click at [895, 175] on use at bounding box center [892, 172] width 11 height 11
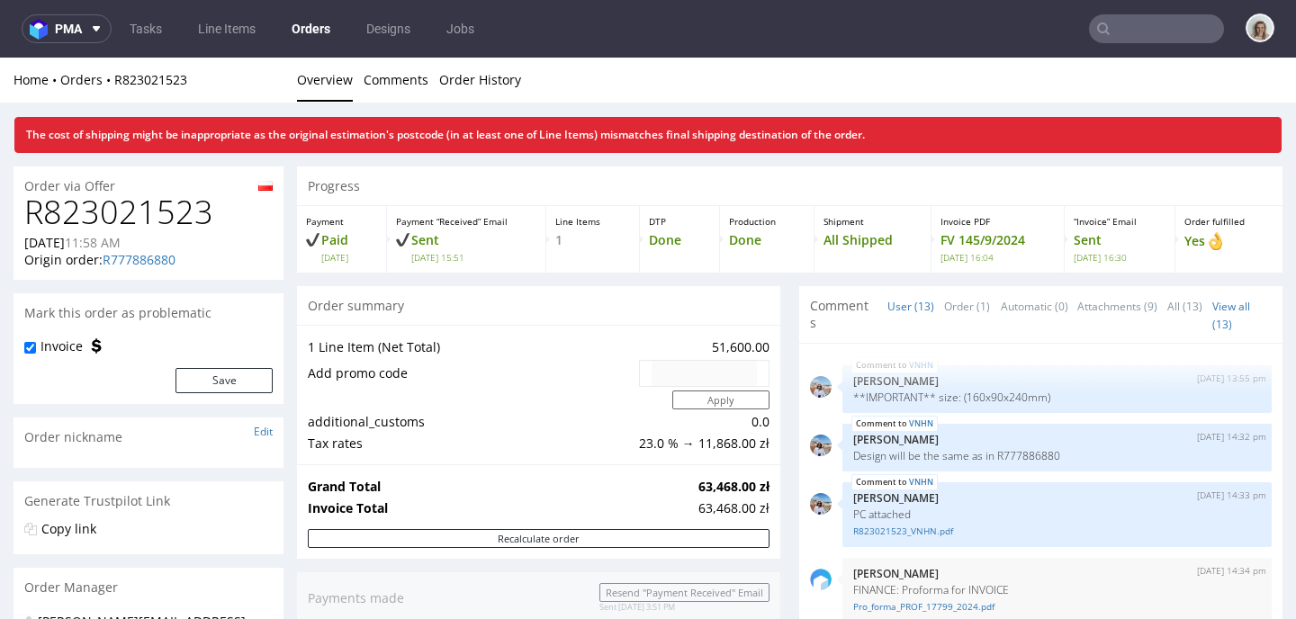
scroll to position [1299, 0]
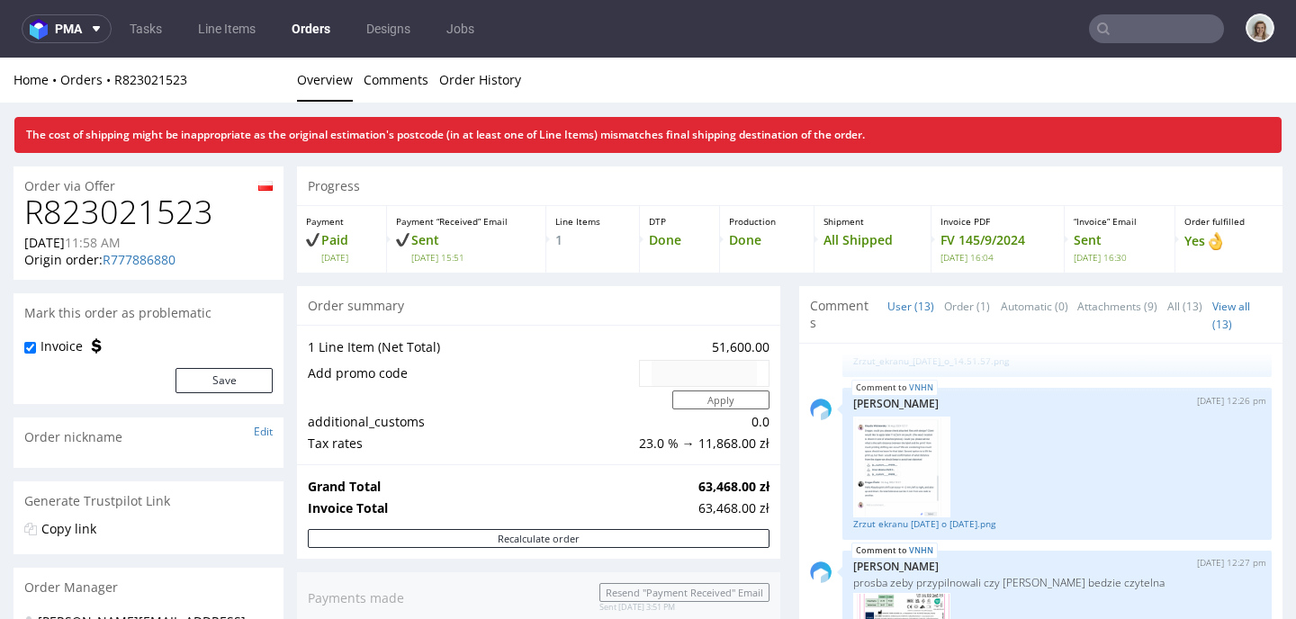
type input "sigvaris"
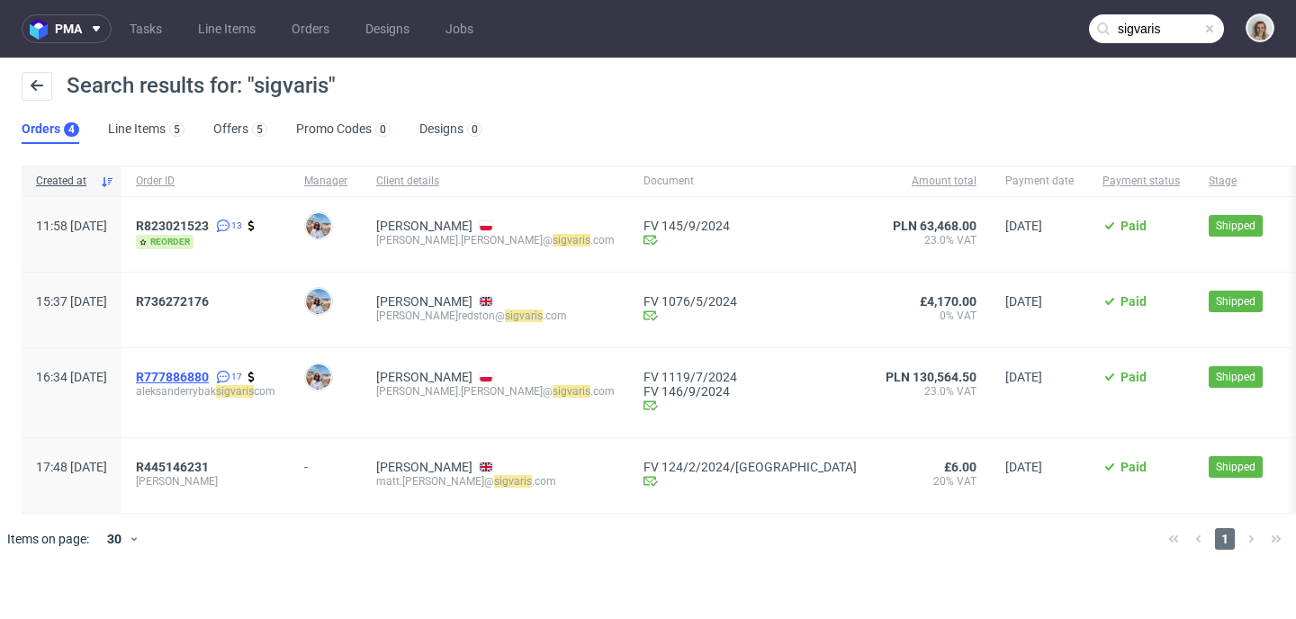
click at [209, 373] on span "R777886880" at bounding box center [172, 377] width 73 height 14
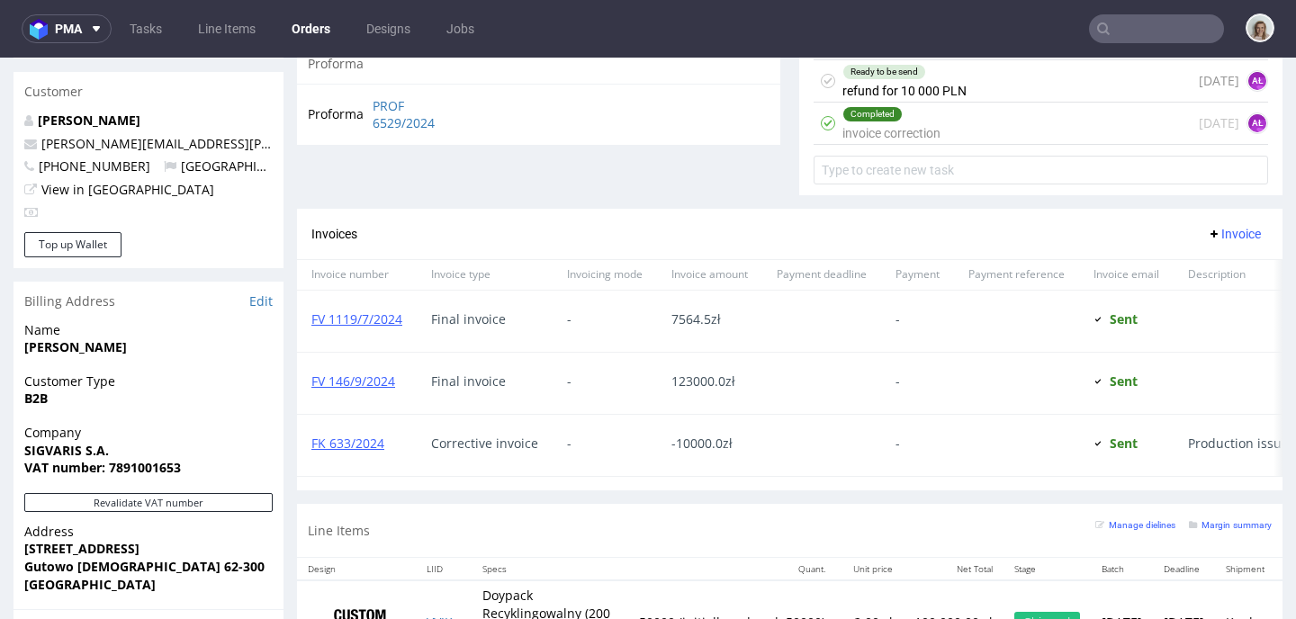
scroll to position [1111, 0]
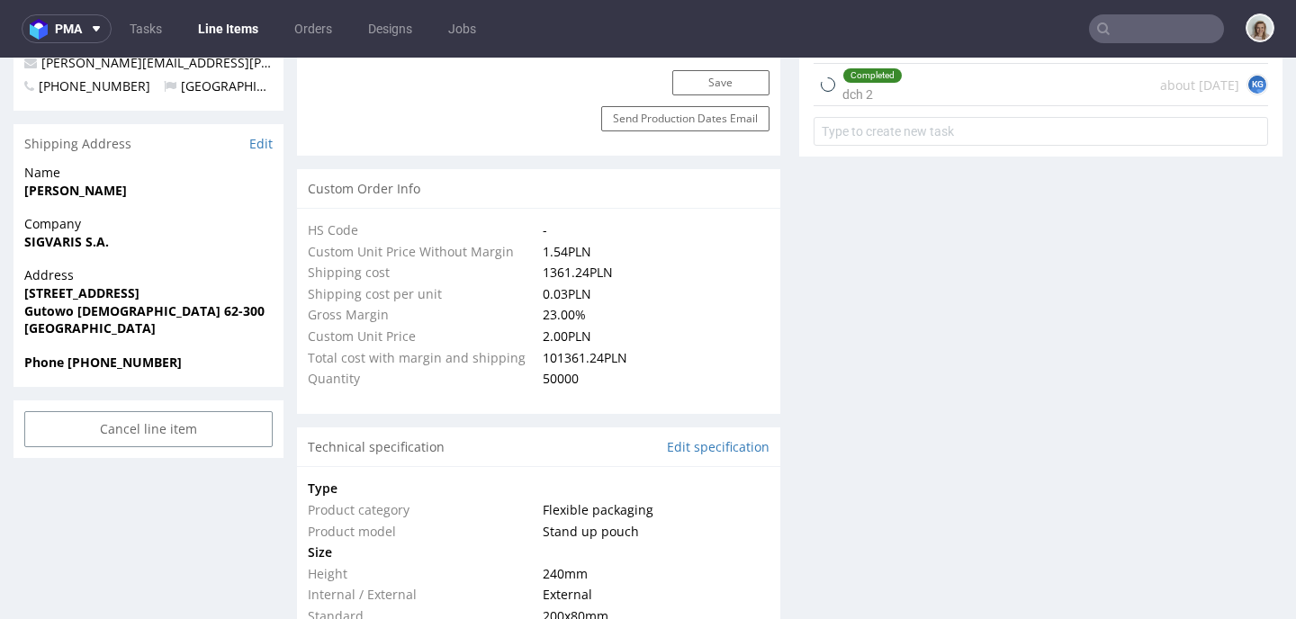
scroll to position [1591, 0]
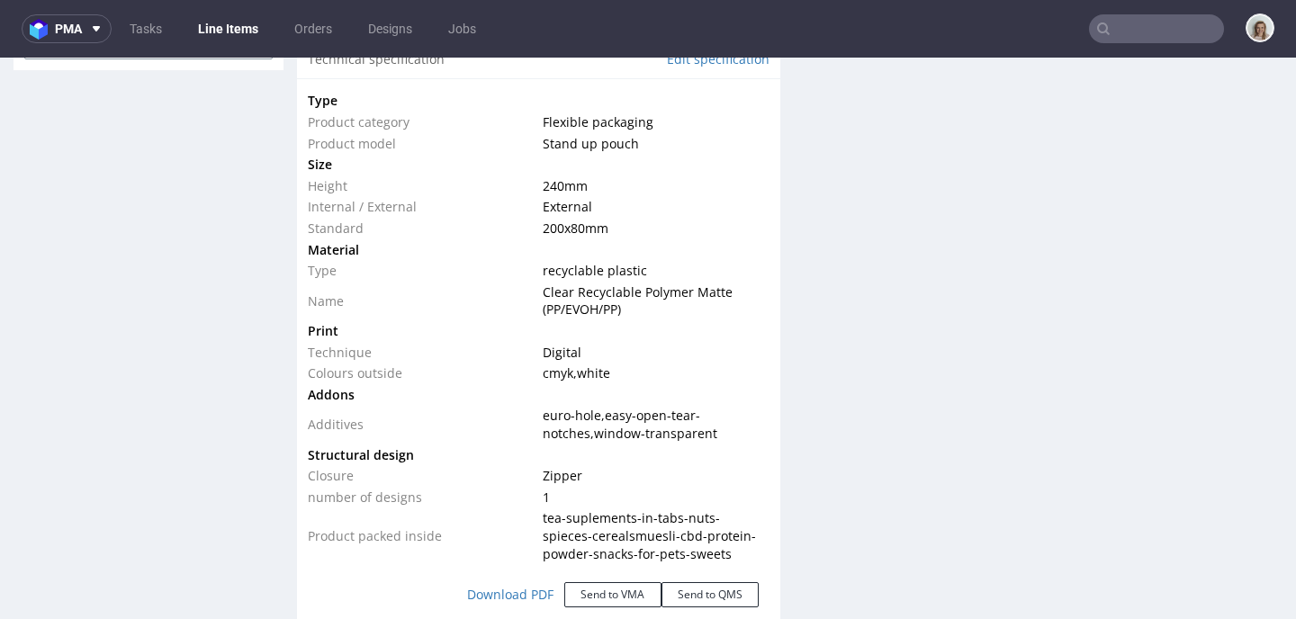
select select "in_progress"
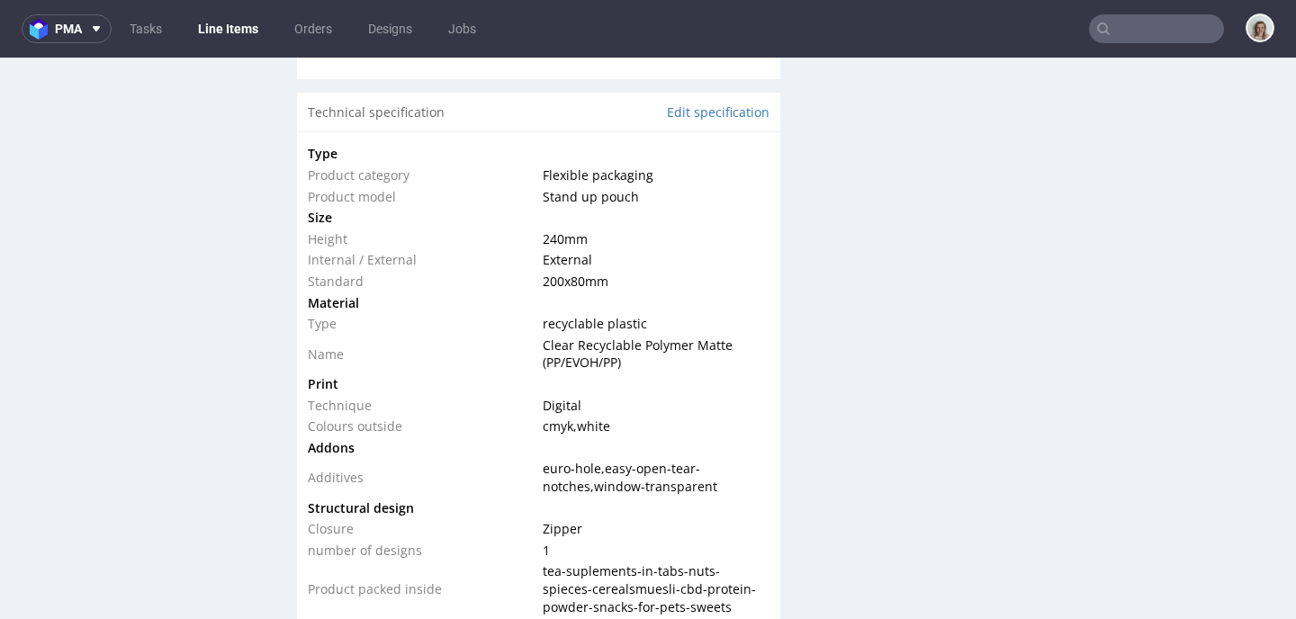
scroll to position [1924, 0]
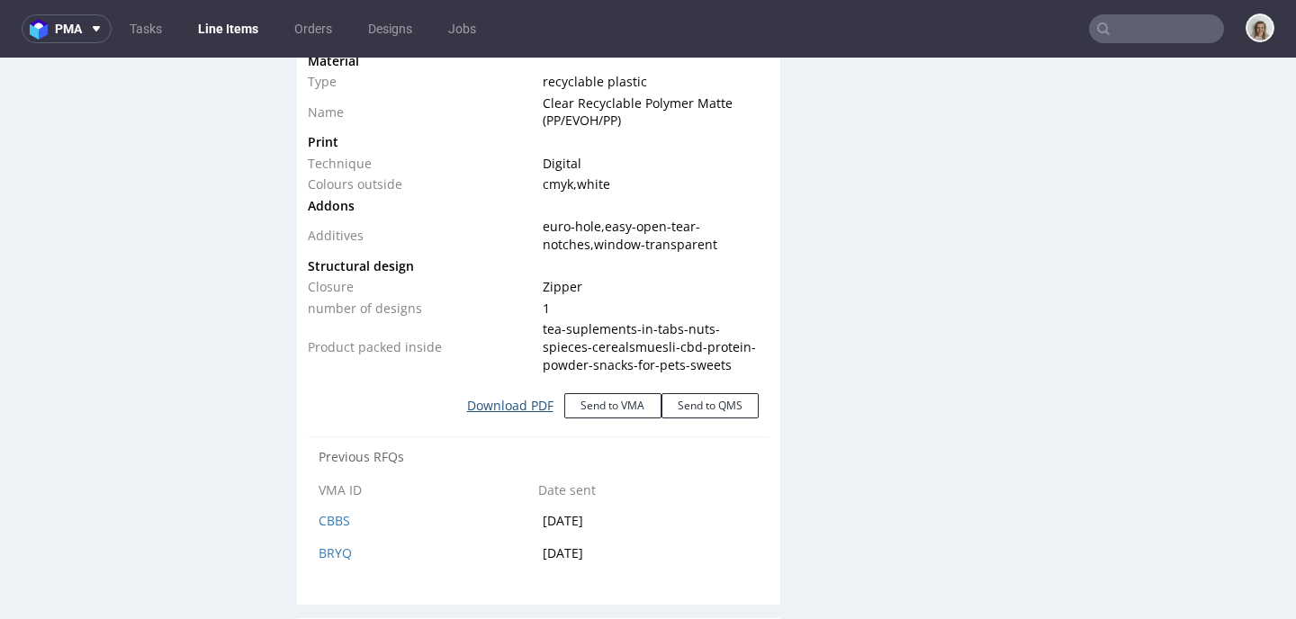
click at [481, 419] on link "Download PDF" at bounding box center [510, 406] width 108 height 40
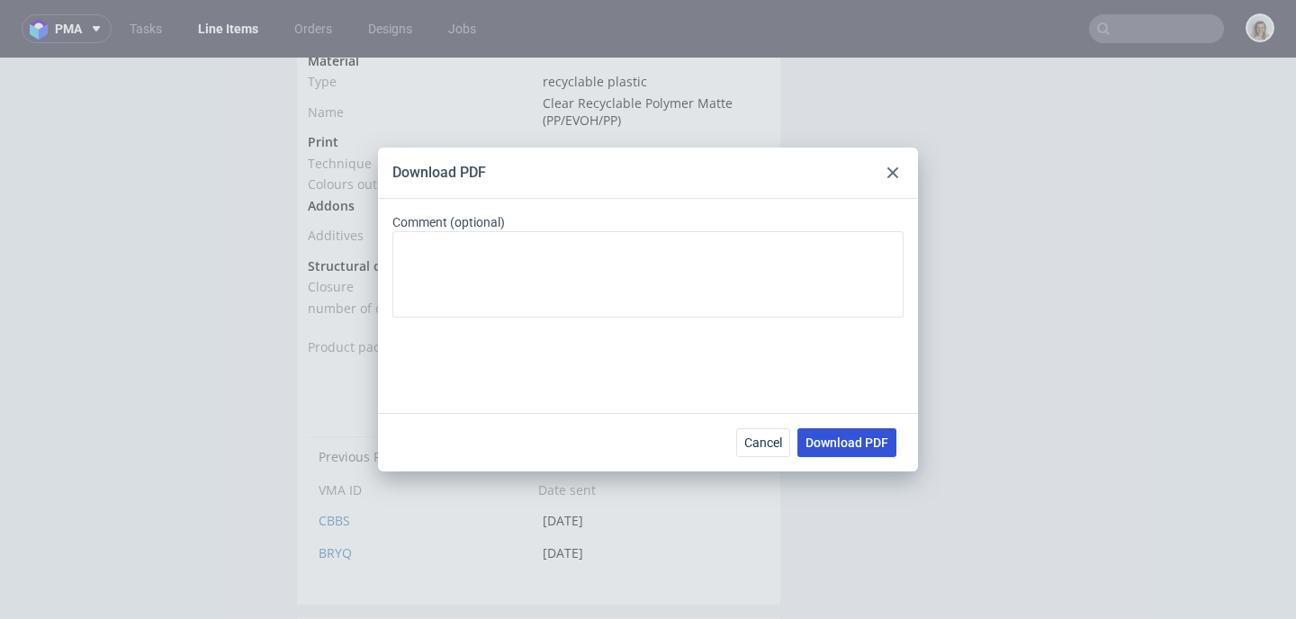
drag, startPoint x: 849, startPoint y: 436, endPoint x: 857, endPoint y: 321, distance: 115.4
click at [849, 436] on span "Download PDF" at bounding box center [846, 442] width 83 height 13
drag, startPoint x: 892, startPoint y: 179, endPoint x: 907, endPoint y: 139, distance: 42.4
click at [892, 179] on div at bounding box center [893, 173] width 22 height 22
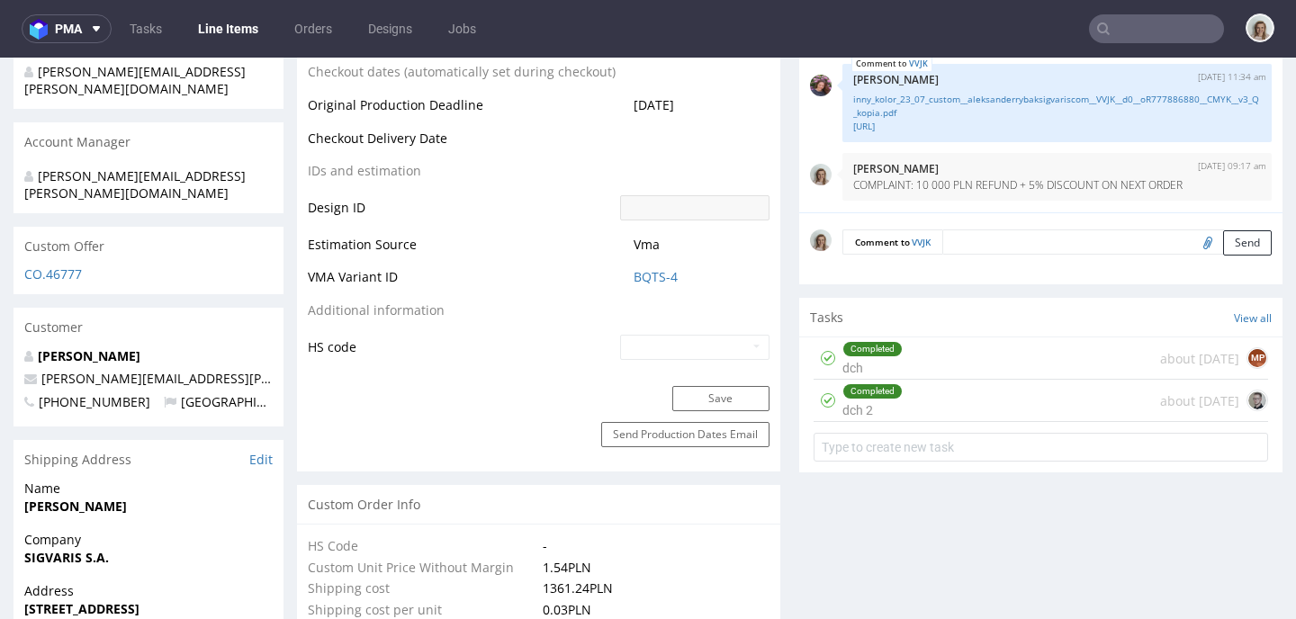
scroll to position [511, 0]
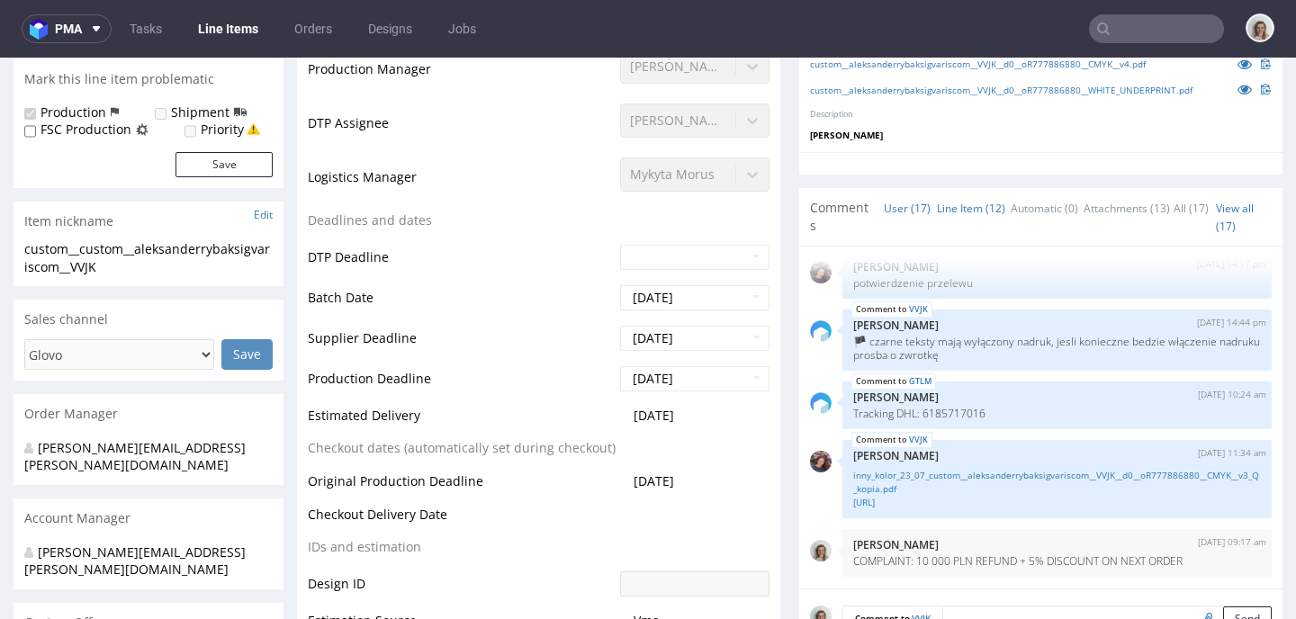
click at [951, 228] on link "Line Item (12)" at bounding box center [971, 208] width 68 height 39
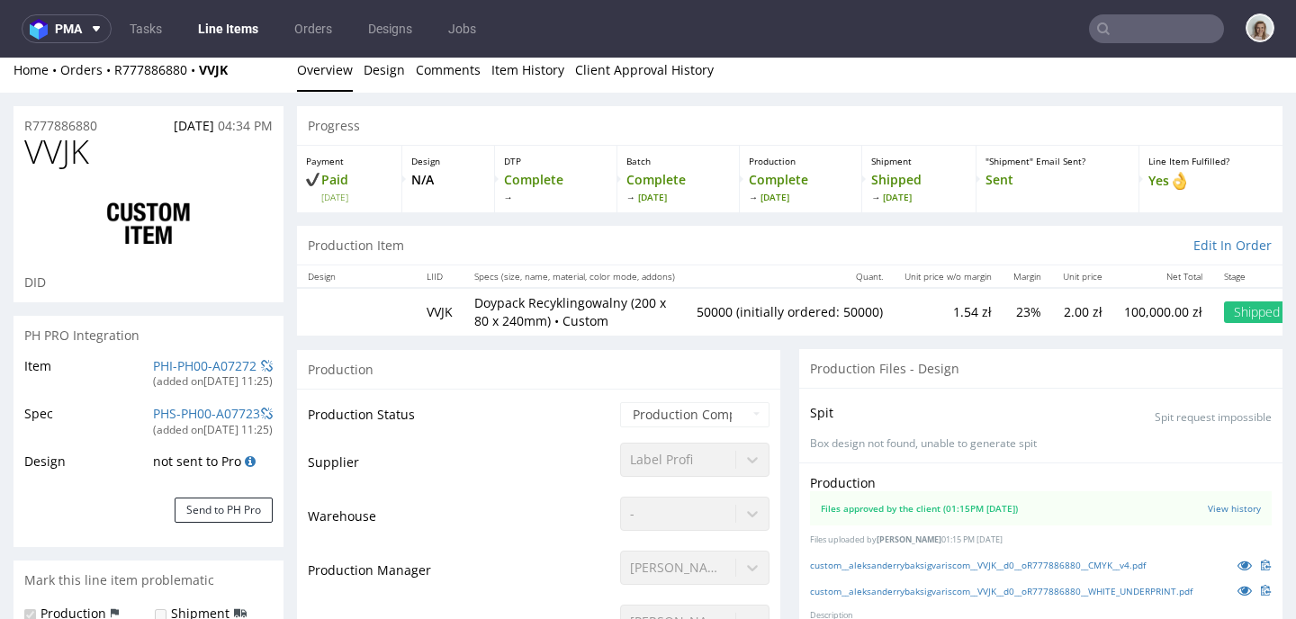
scroll to position [0, 0]
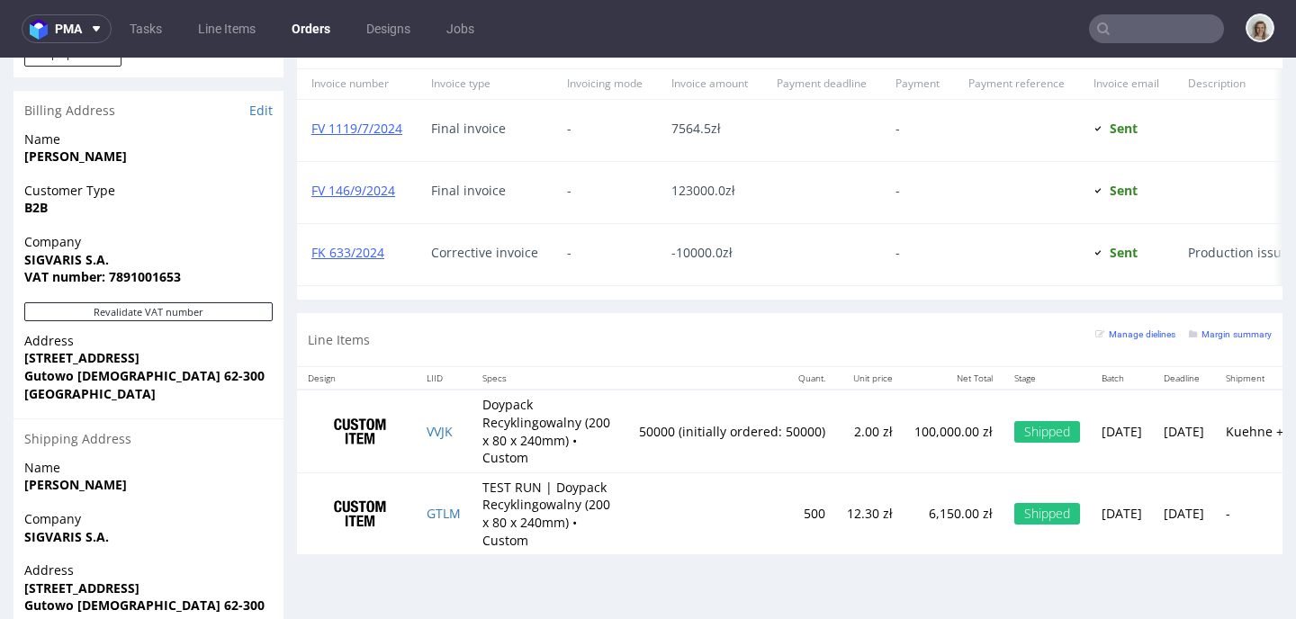
scroll to position [1111, 0]
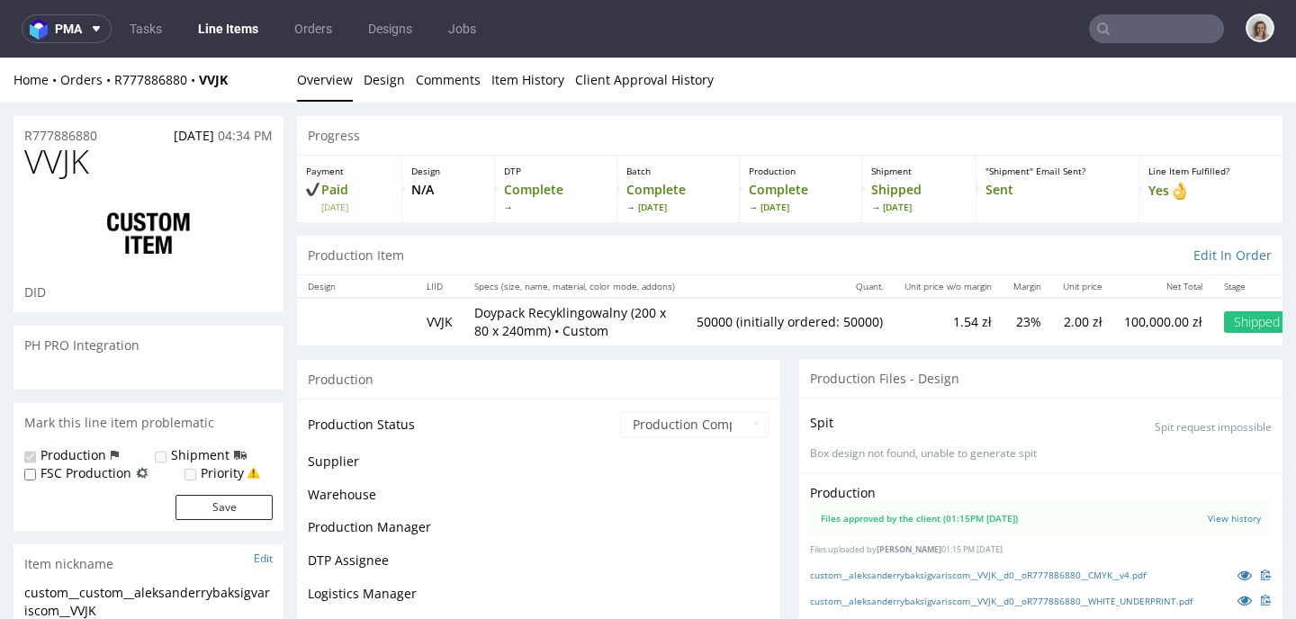
scroll to position [1316, 0]
select select "in_progress"
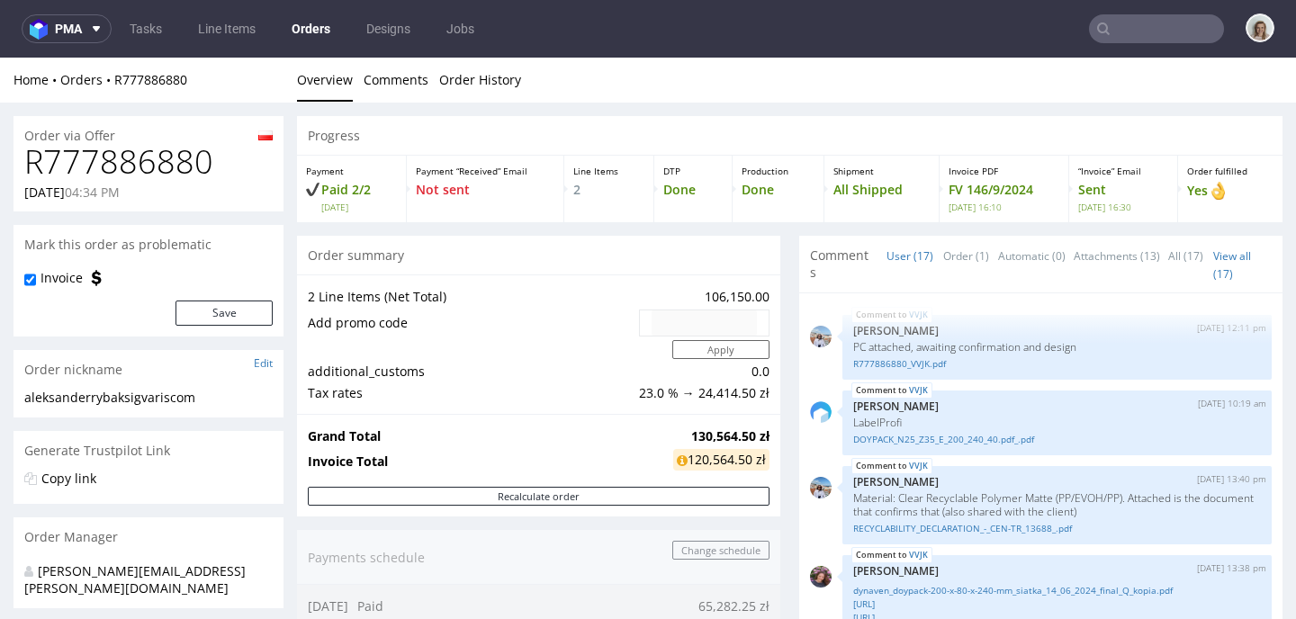
scroll to position [1316, 0]
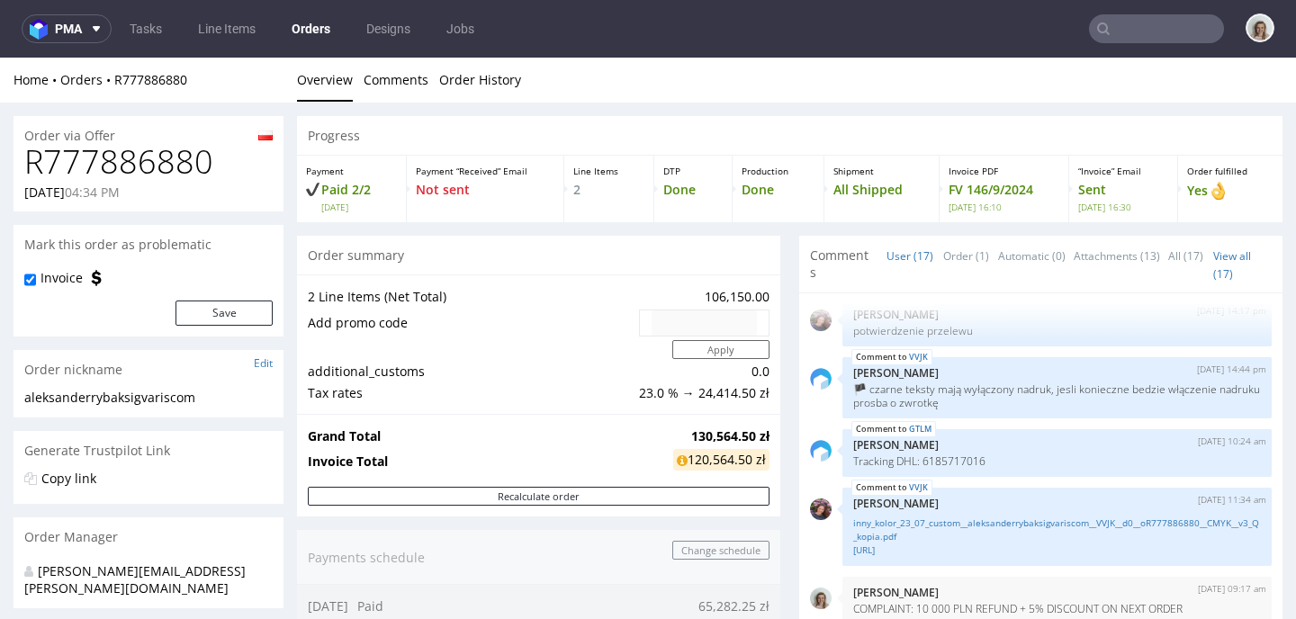
type input "sigvaris"
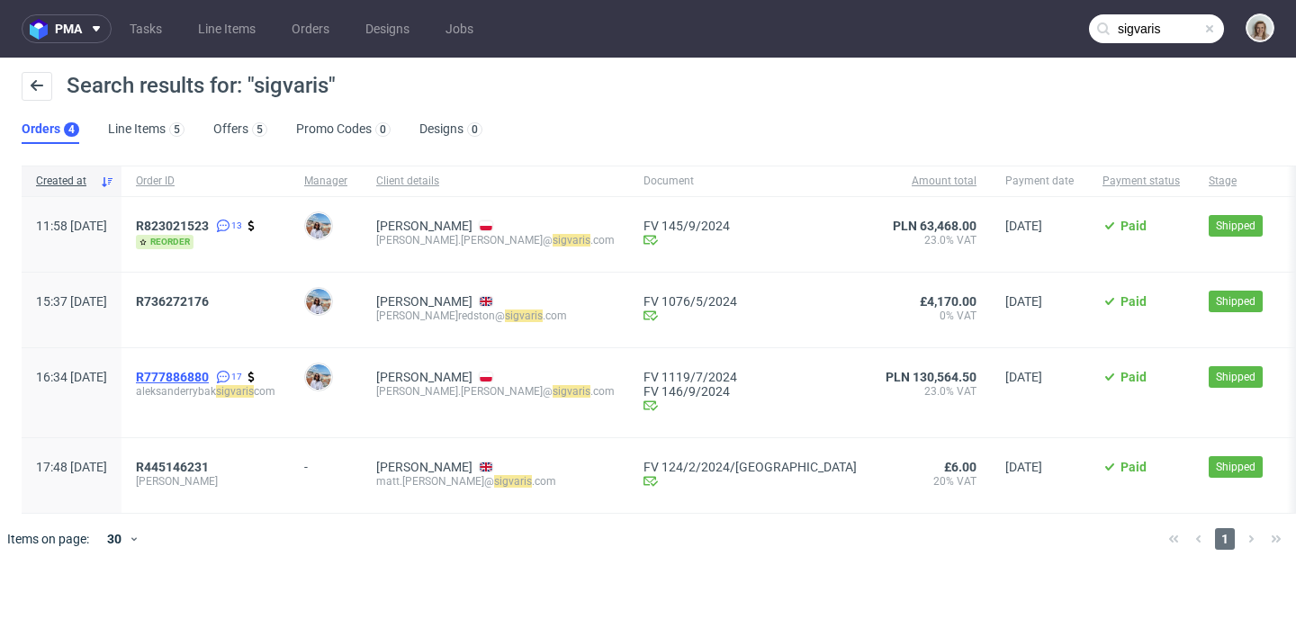
click at [209, 373] on span "R777886880" at bounding box center [172, 377] width 73 height 14
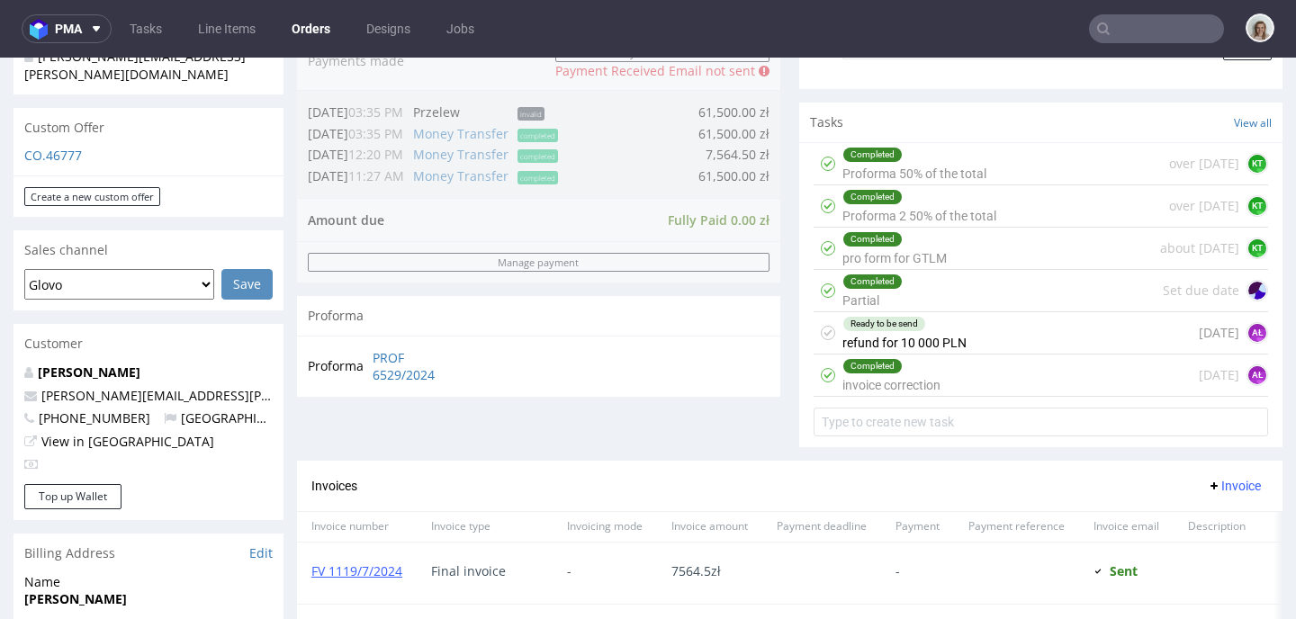
scroll to position [635, 0]
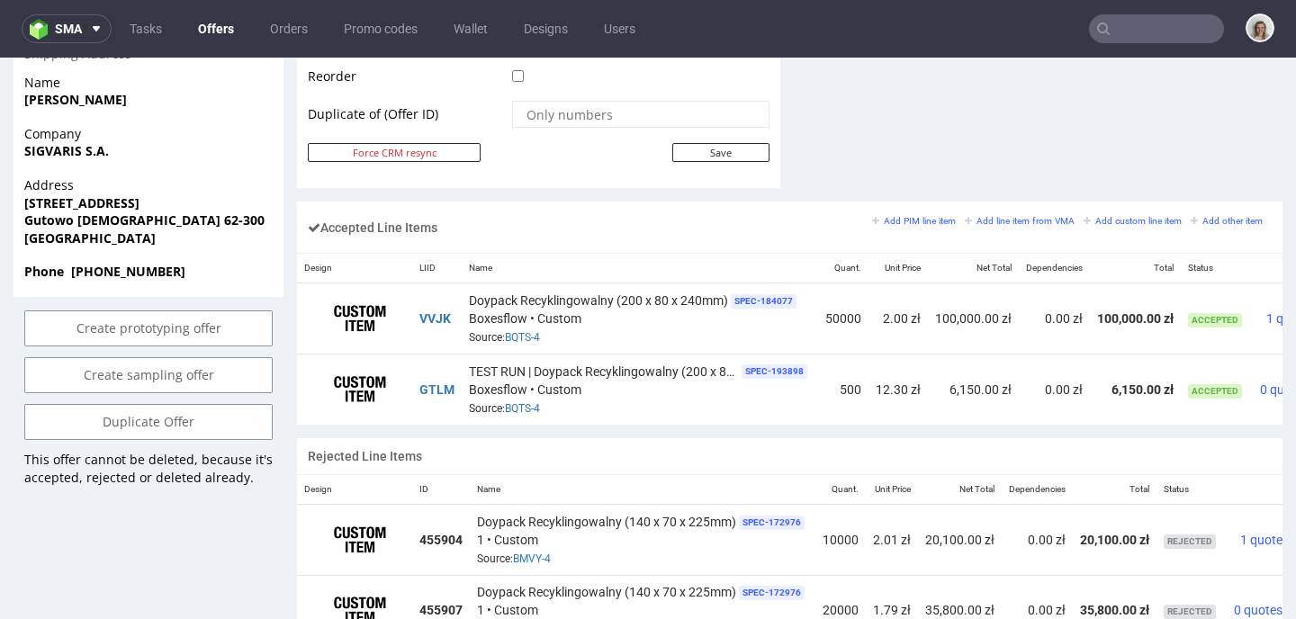
scroll to position [0, 100]
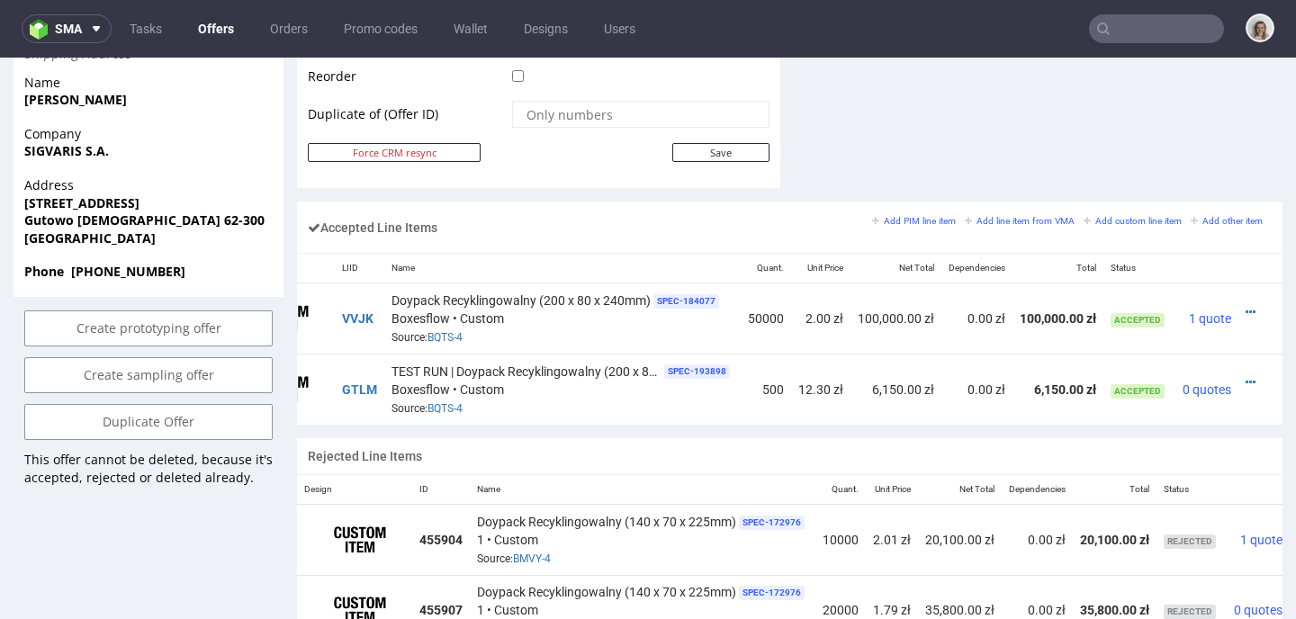
click at [1245, 319] on div at bounding box center [1254, 312] width 19 height 18
click at [1245, 308] on icon at bounding box center [1250, 312] width 10 height 13
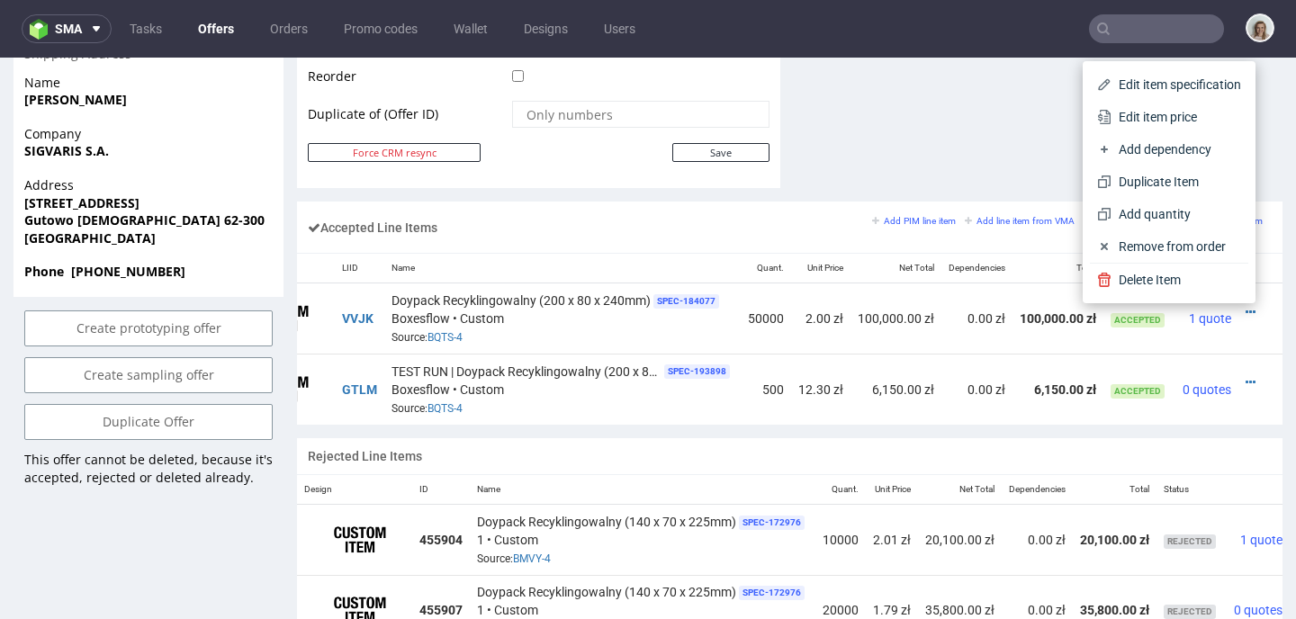
click at [1142, 118] on span "Edit item price" at bounding box center [1176, 117] width 130 height 18
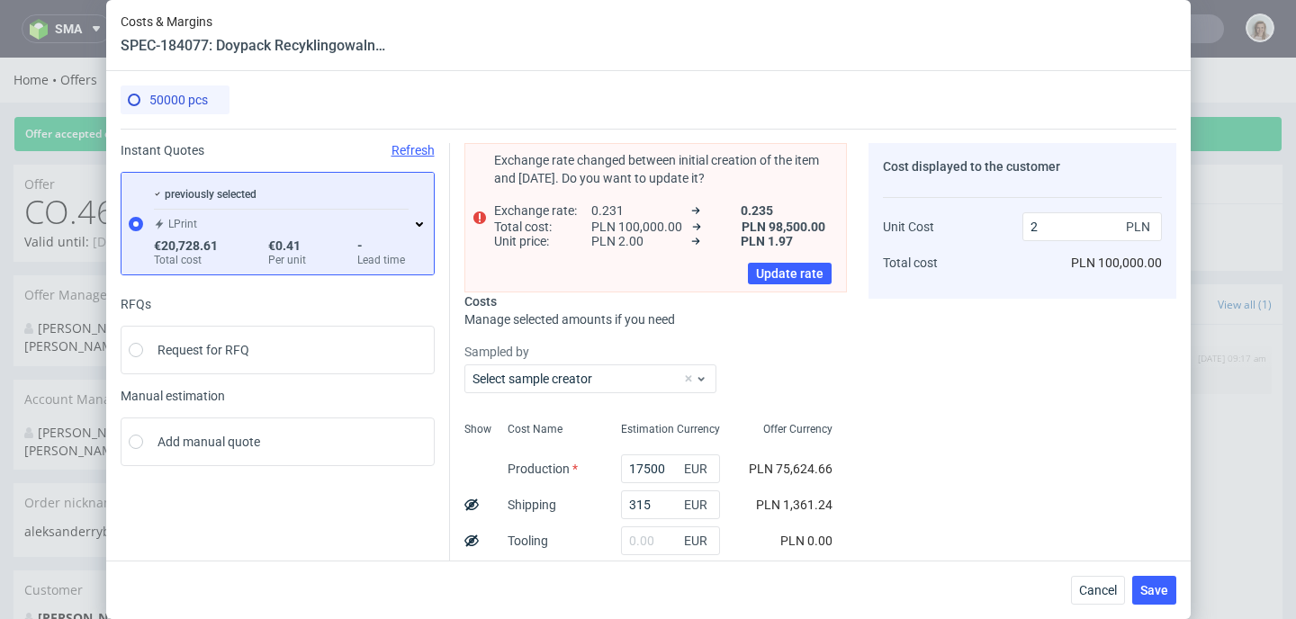
scroll to position [0, 86]
click at [1094, 594] on span "Cancel" at bounding box center [1098, 590] width 38 height 13
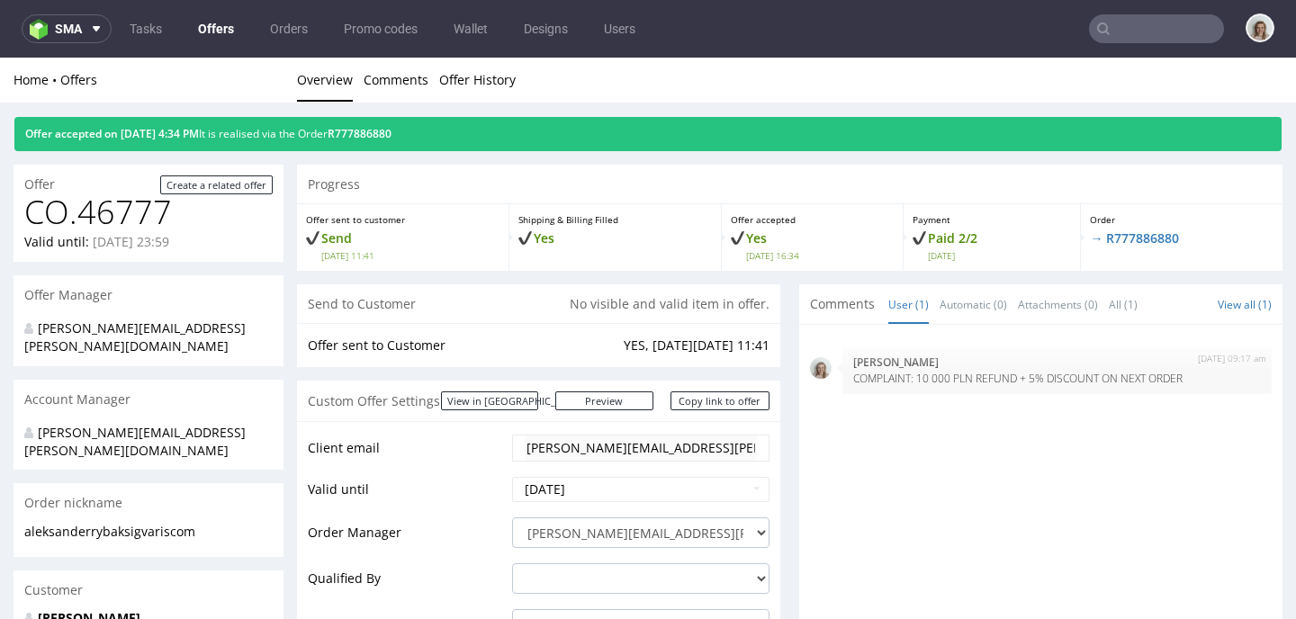
click at [431, 121] on div "Offer accepted on 22.02.2024 4:34 PM It is realised via the Order R777886880" at bounding box center [647, 134] width 1267 height 34
click at [411, 142] on div "Offer accepted on 22.02.2024 4:34 PM It is realised via the Order R777886880" at bounding box center [647, 134] width 1267 height 34
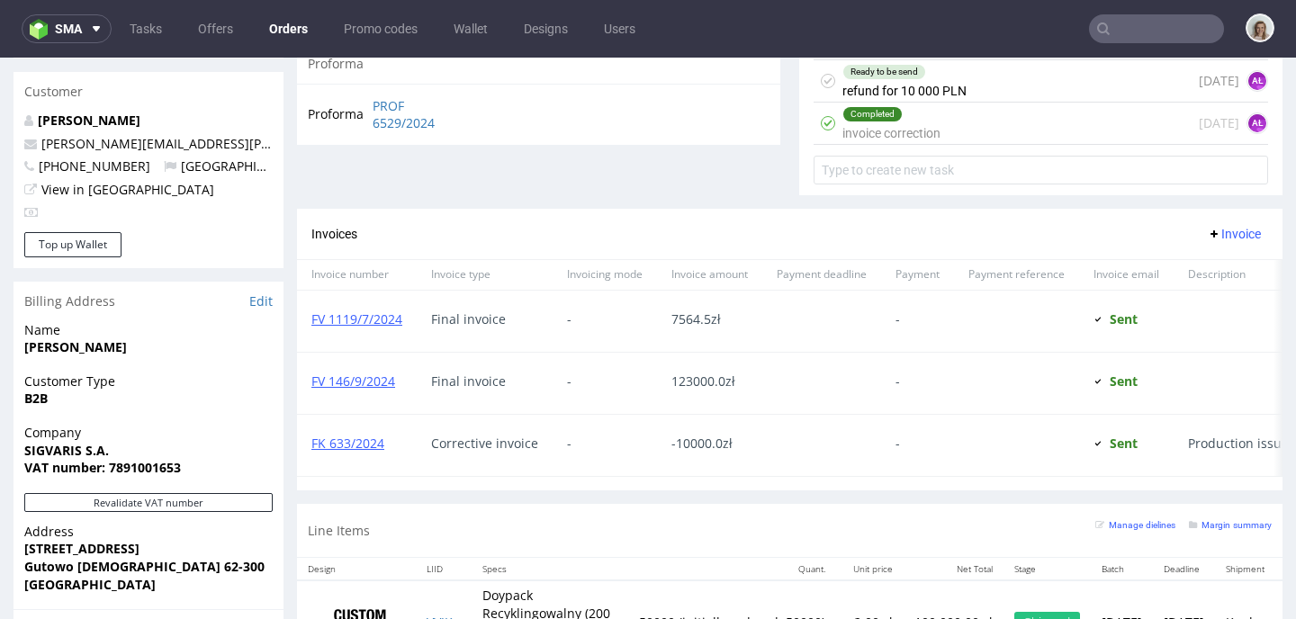
scroll to position [1111, 0]
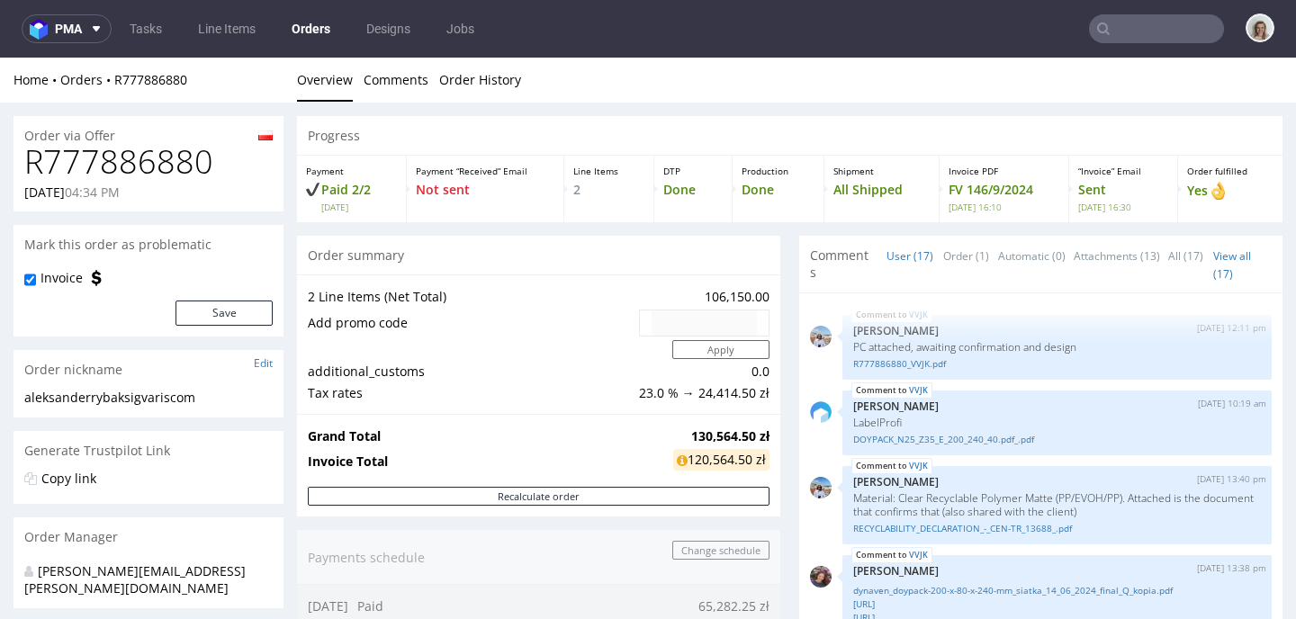
scroll to position [1316, 0]
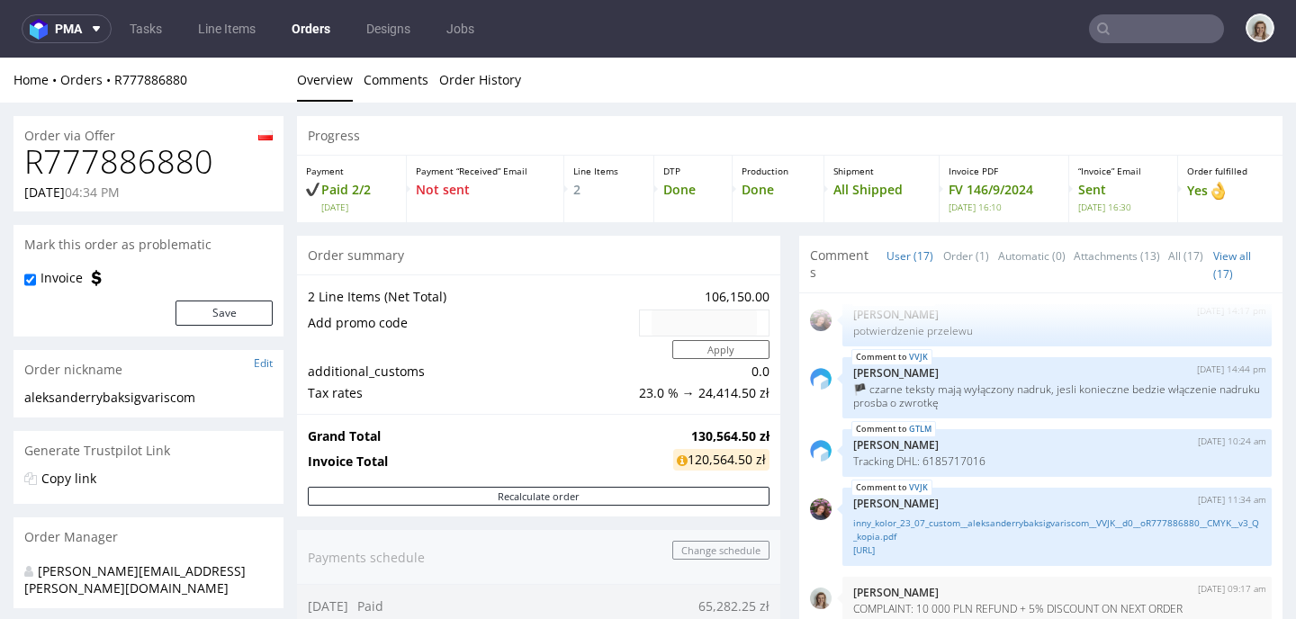
type input "sigvaris"
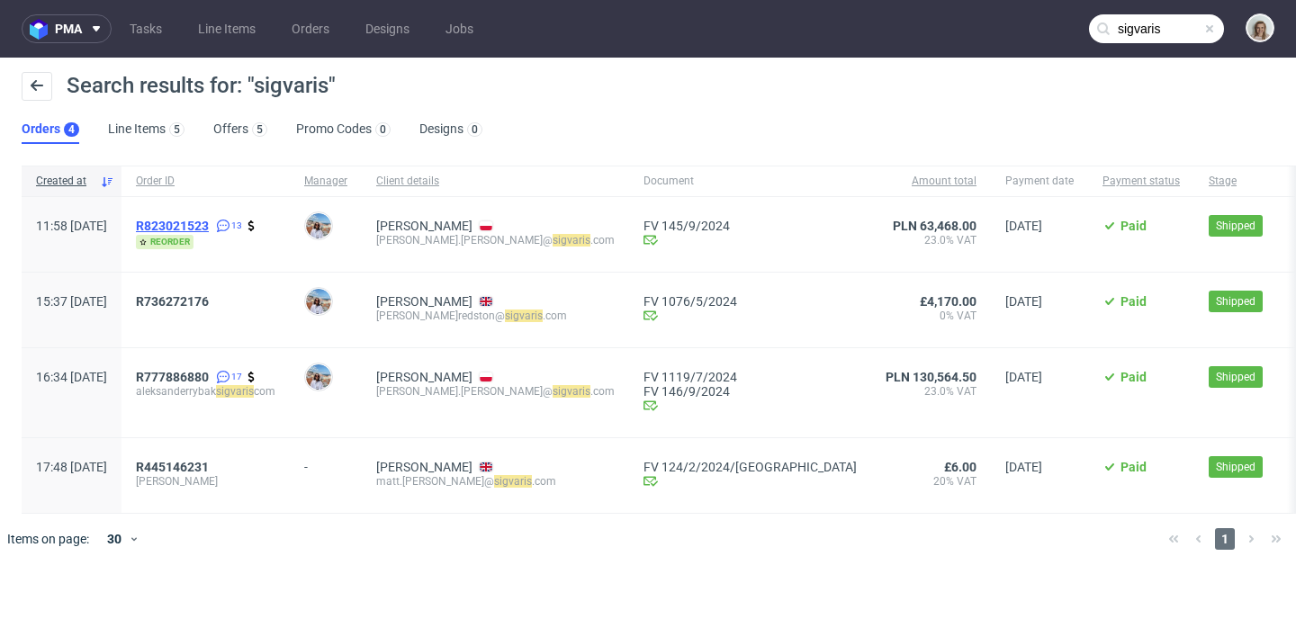
click at [207, 222] on span "R823021523" at bounding box center [172, 226] width 73 height 14
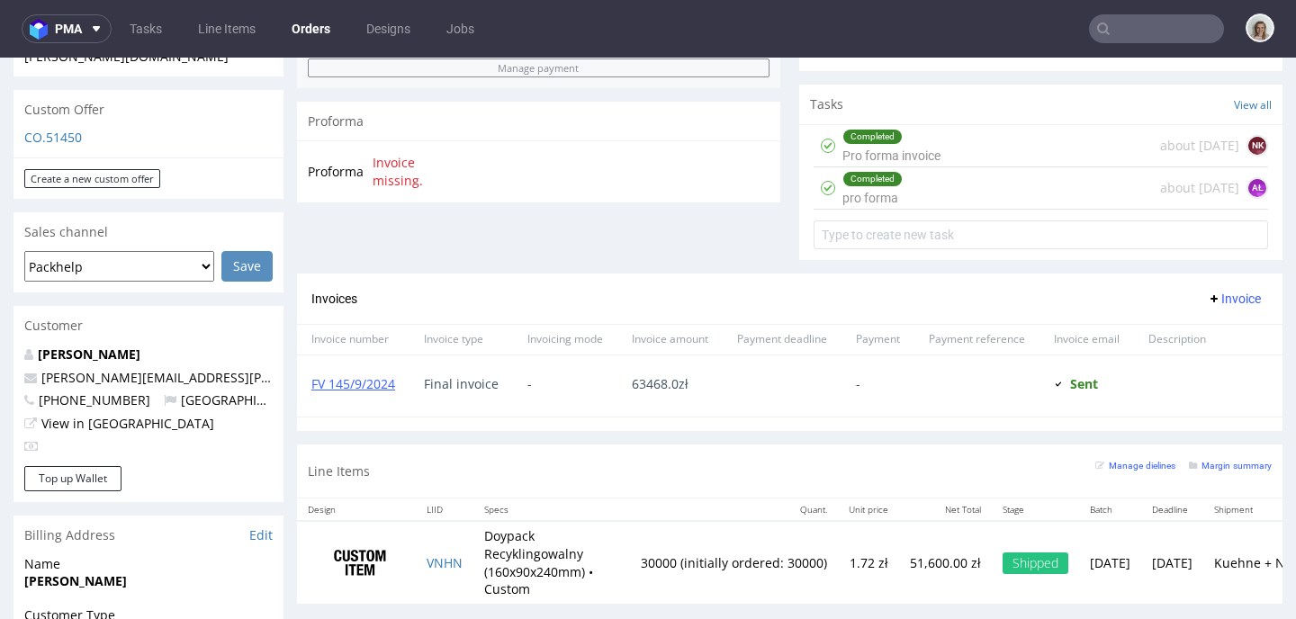
scroll to position [656, 0]
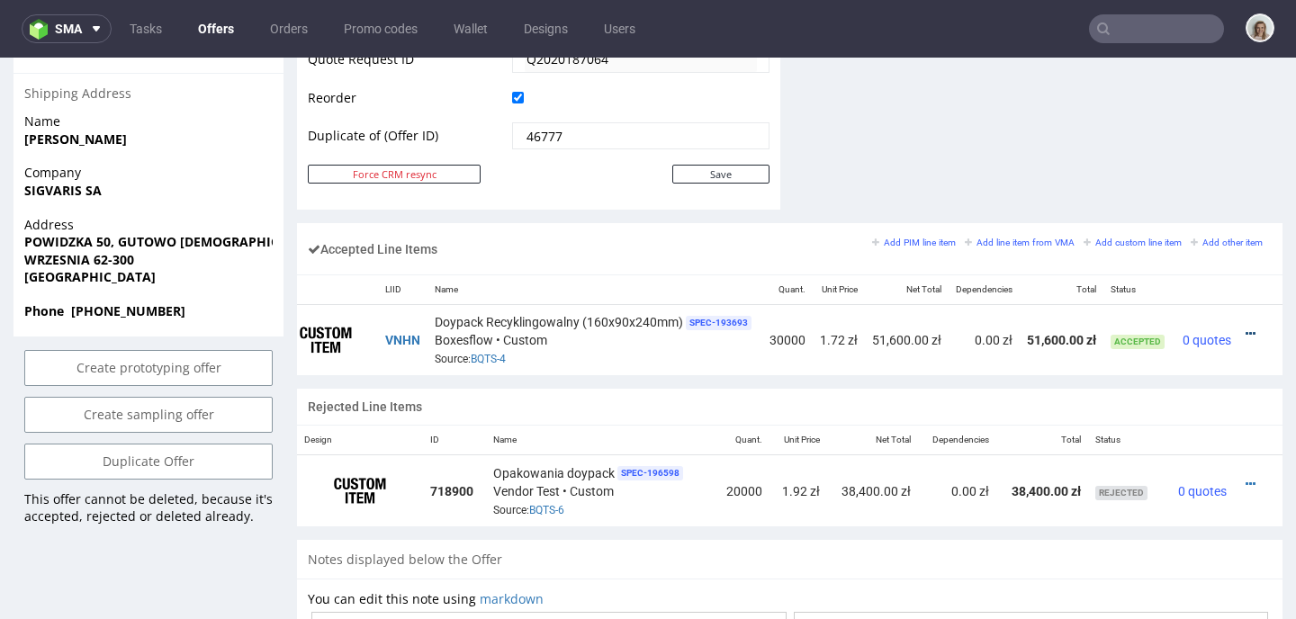
click at [1245, 329] on icon at bounding box center [1250, 334] width 10 height 13
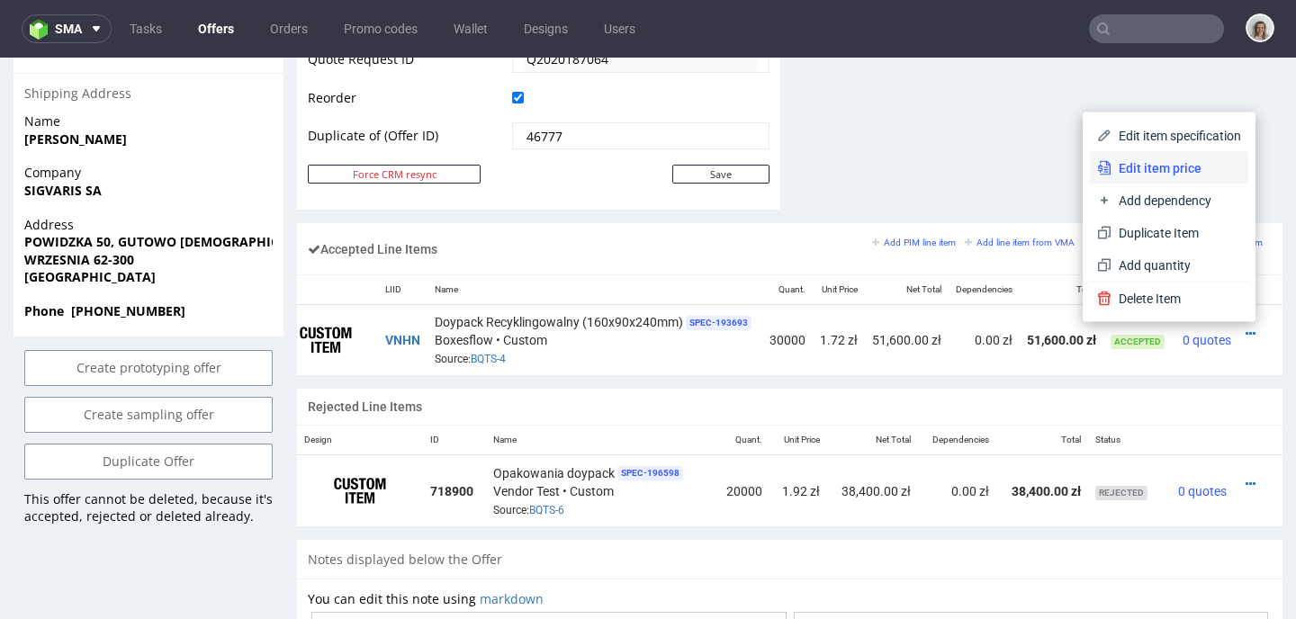
click at [1151, 161] on span "Edit item price" at bounding box center [1176, 168] width 130 height 18
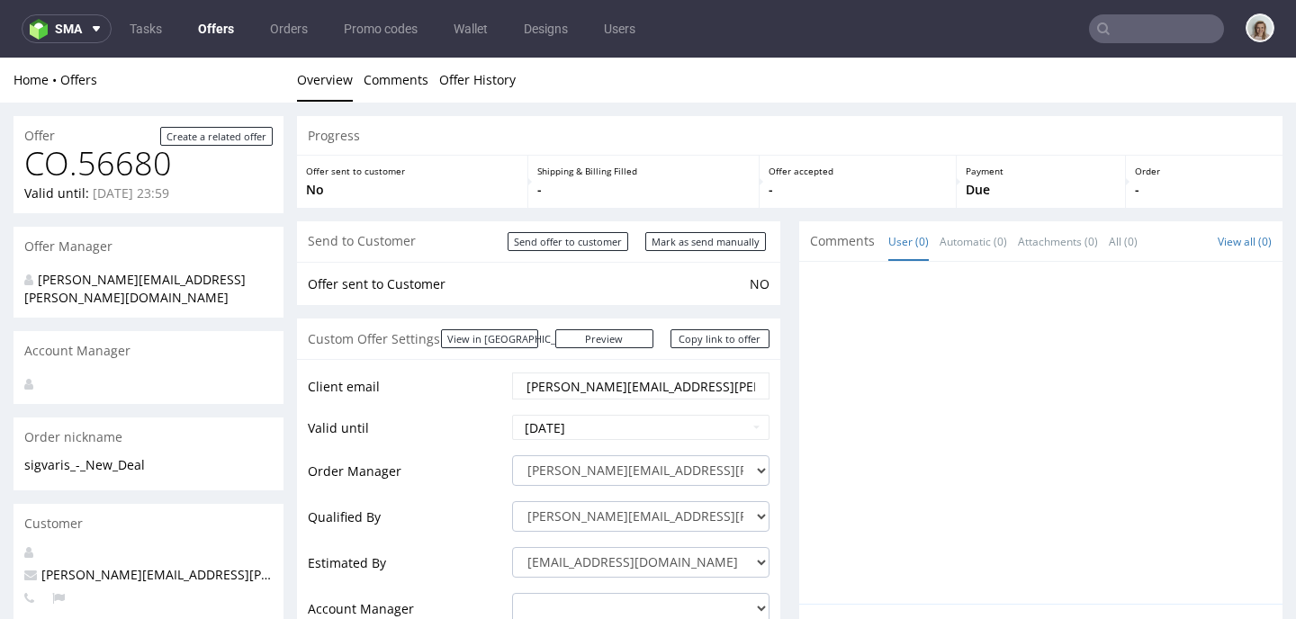
scroll to position [862, 0]
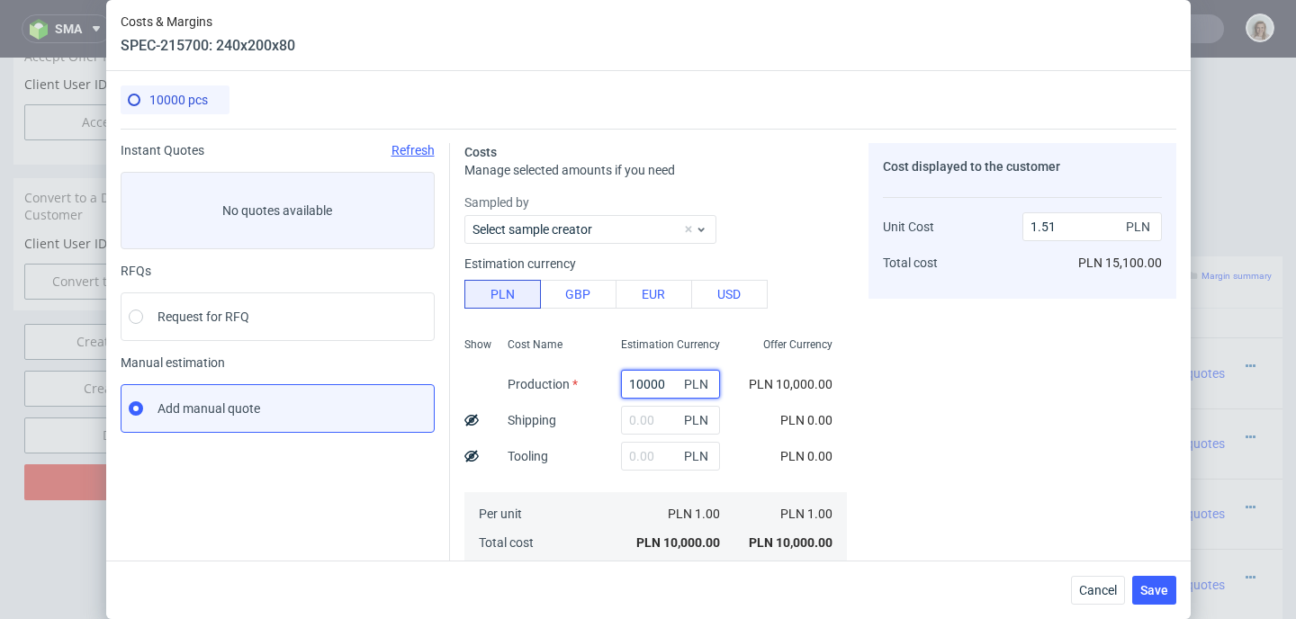
drag, startPoint x: 652, startPoint y: 378, endPoint x: 578, endPoint y: 372, distance: 74.1
click at [578, 372] on div "Show Cost Name Production Shipping Tooling Per unit Total cost Estimation Curre…" at bounding box center [655, 449] width 382 height 238
click at [650, 298] on button "EUR" at bounding box center [654, 294] width 76 height 29
type input "6.42"
drag, startPoint x: 642, startPoint y: 380, endPoint x: 560, endPoint y: 380, distance: 81.9
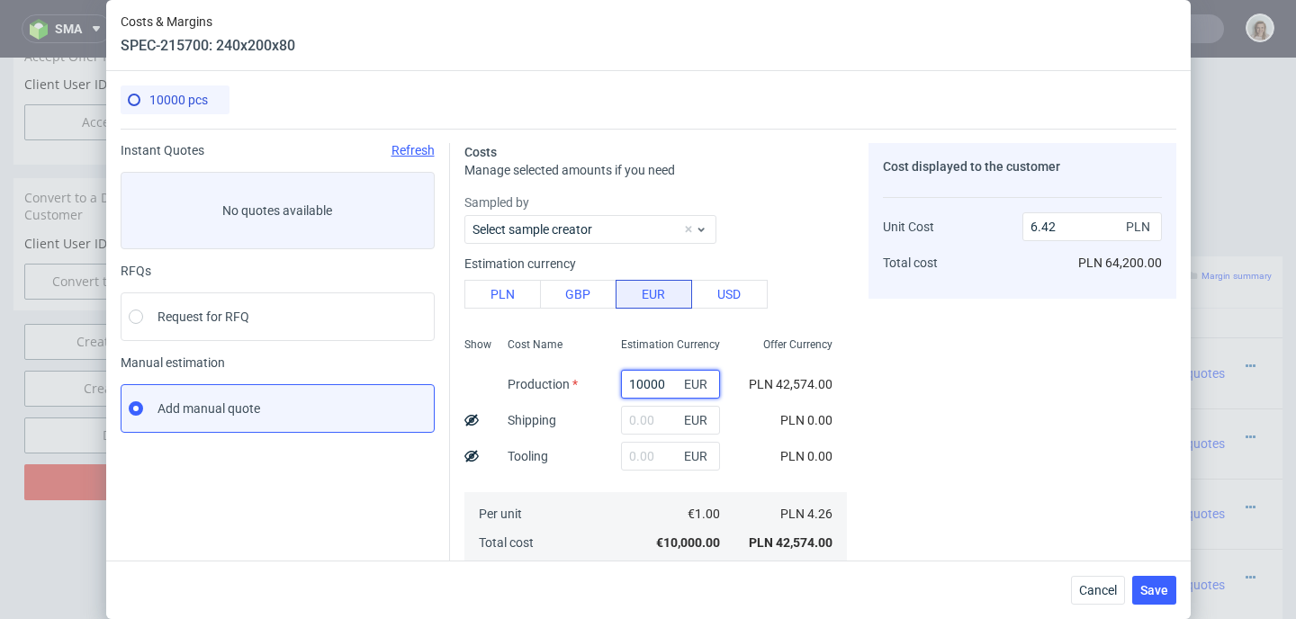
click at [560, 380] on div "Show Cost Name Production Shipping Tooling Per unit Total cost Estimation Curre…" at bounding box center [655, 449] width 382 height 238
paste input "3893.89"
type input "3893.89"
type input "2.5"
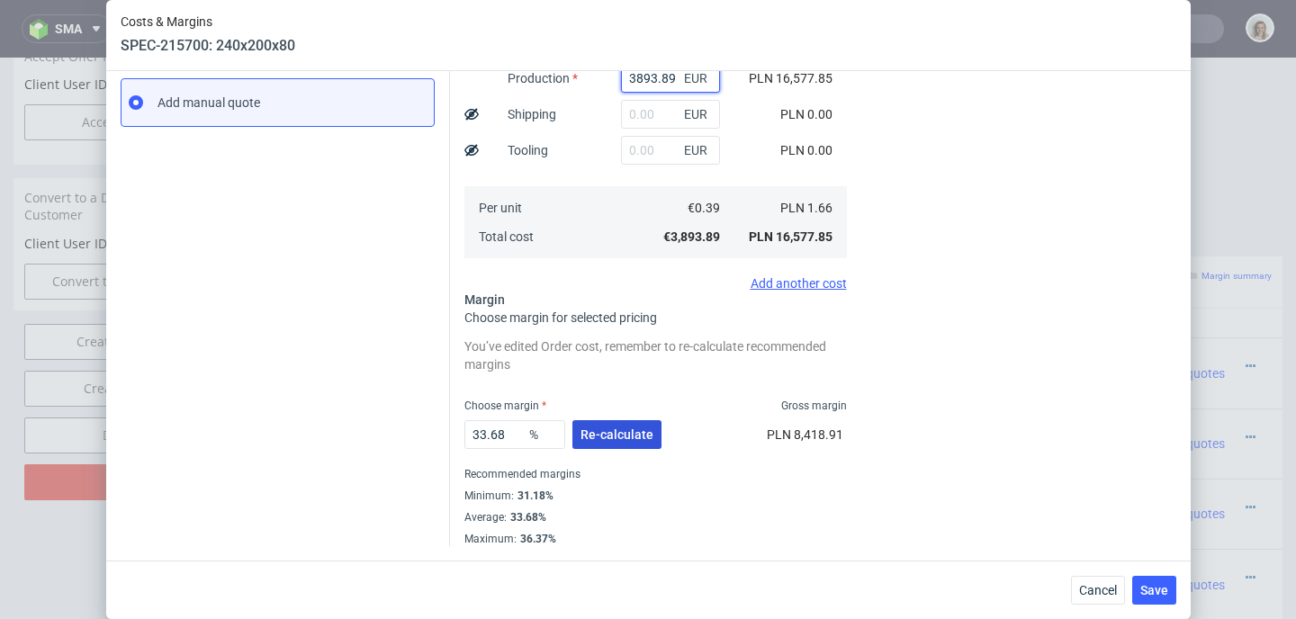
type input "3893.89"
click at [595, 428] on span "Re-calculate" at bounding box center [616, 434] width 73 height 13
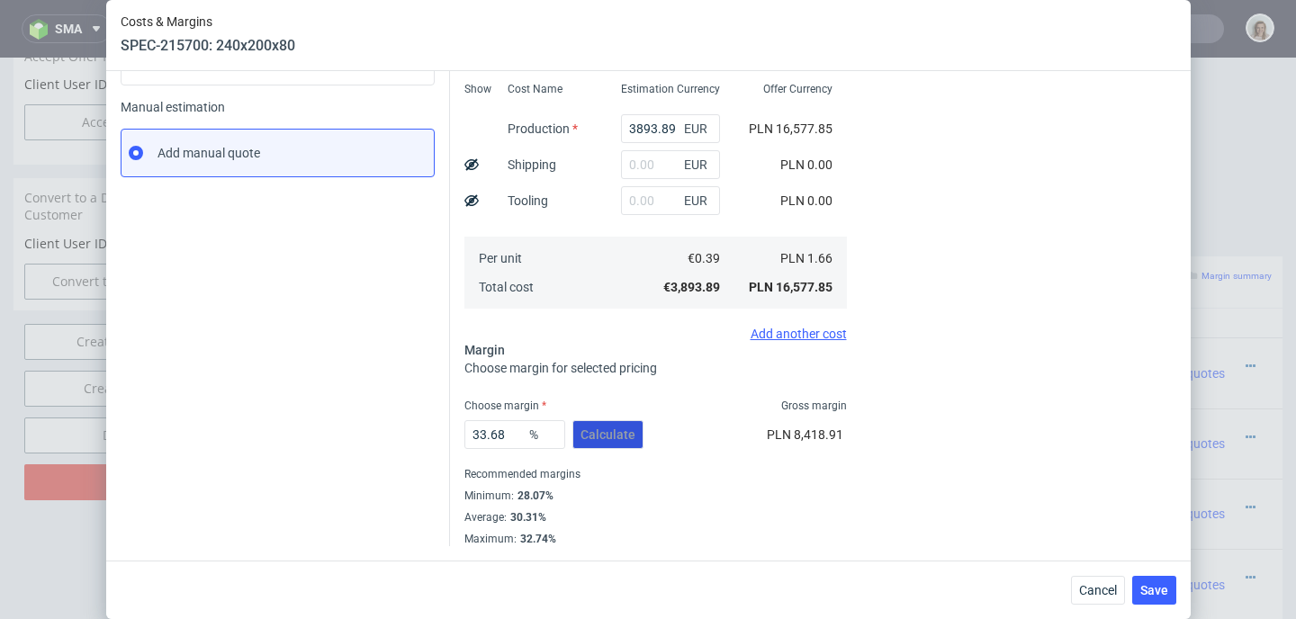
scroll to position [256, 0]
click at [1168, 585] on span "Save" at bounding box center [1154, 590] width 28 height 13
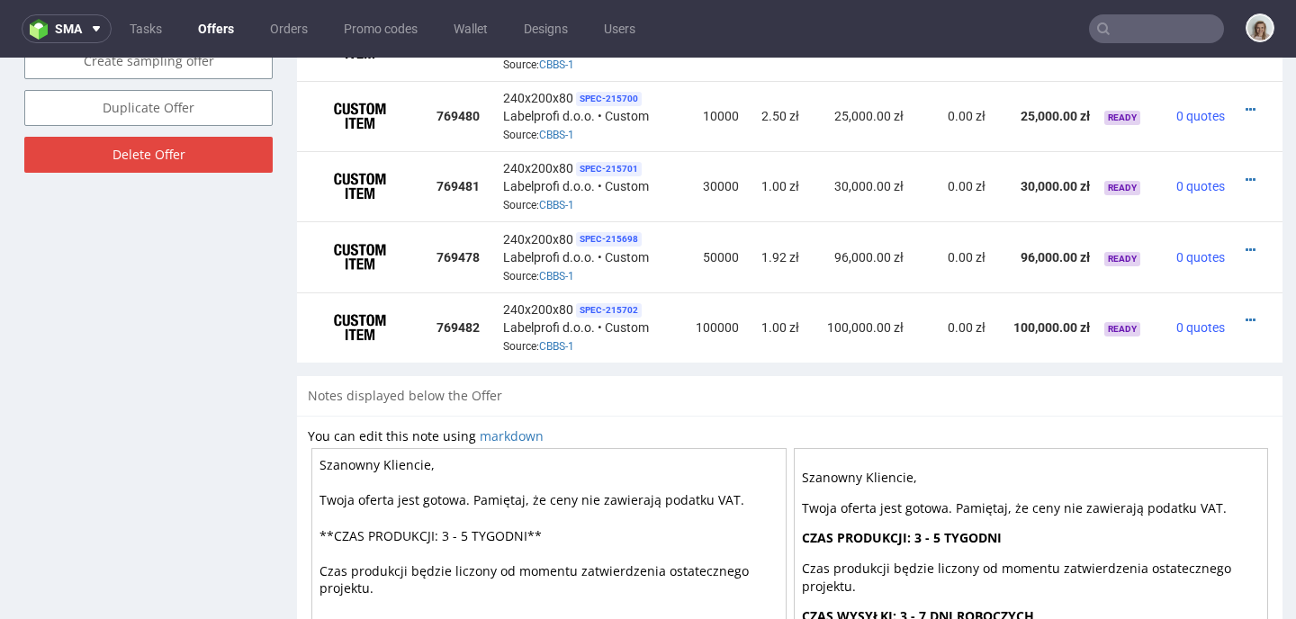
scroll to position [1101, 0]
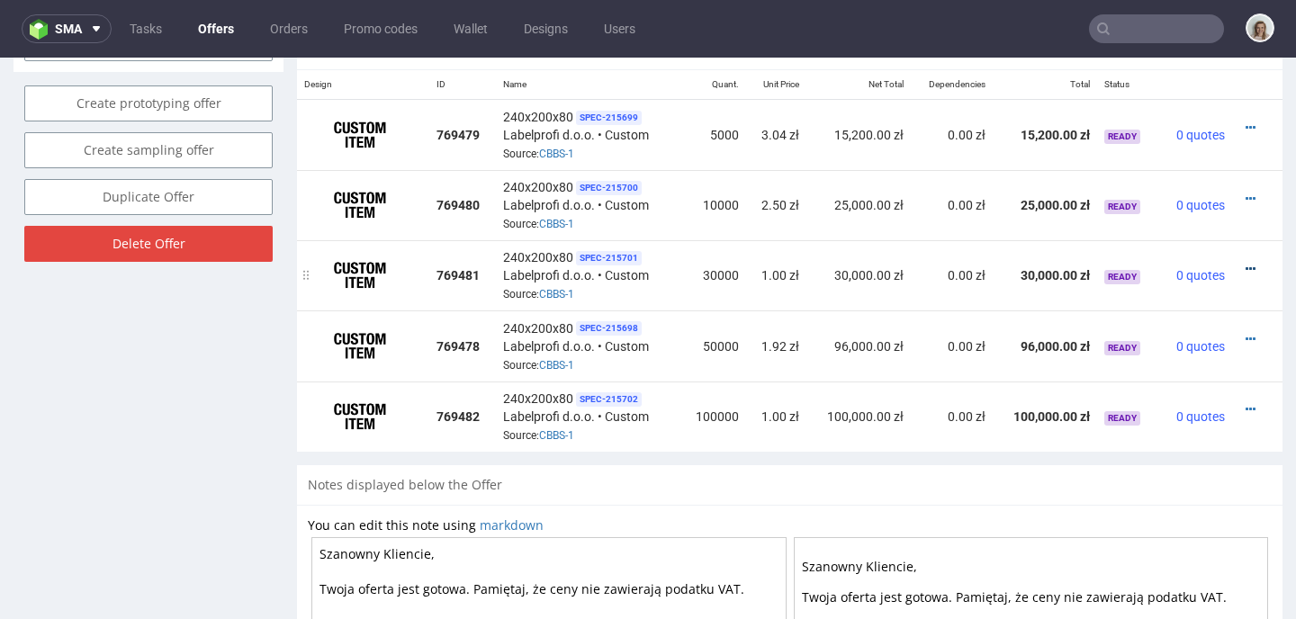
click at [1245, 263] on icon at bounding box center [1250, 269] width 10 height 13
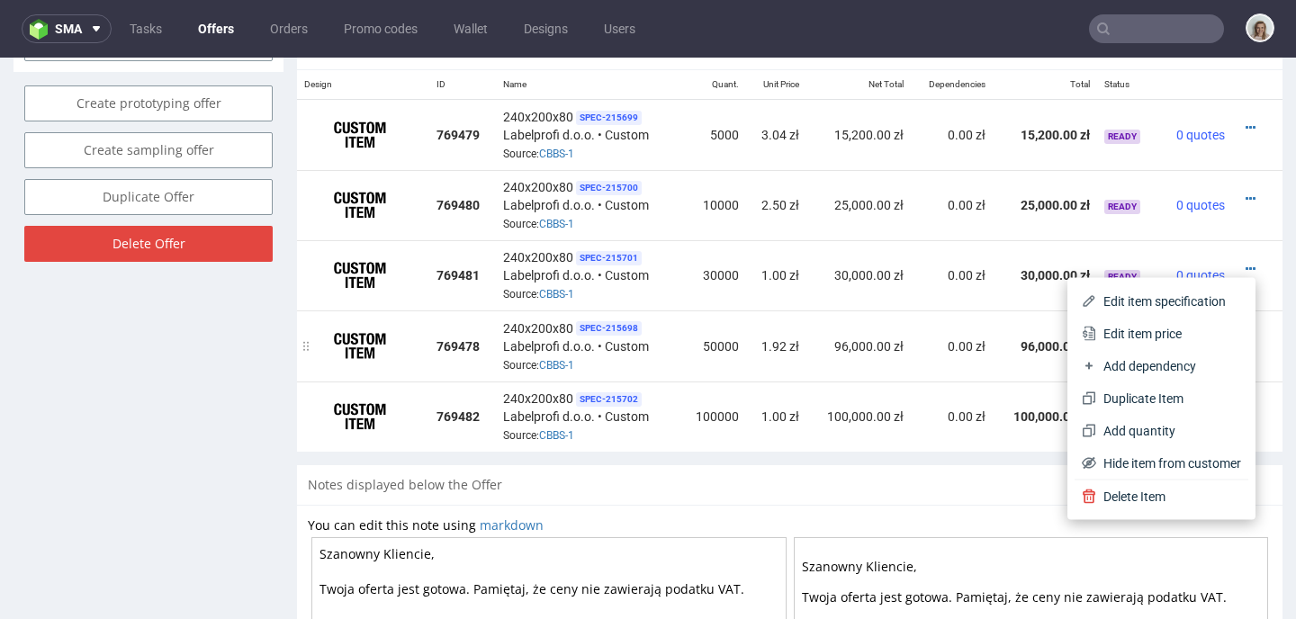
drag, startPoint x: 1133, startPoint y: 331, endPoint x: 1066, endPoint y: 322, distance: 67.2
click at [1132, 331] on span "Edit item price" at bounding box center [1168, 334] width 145 height 18
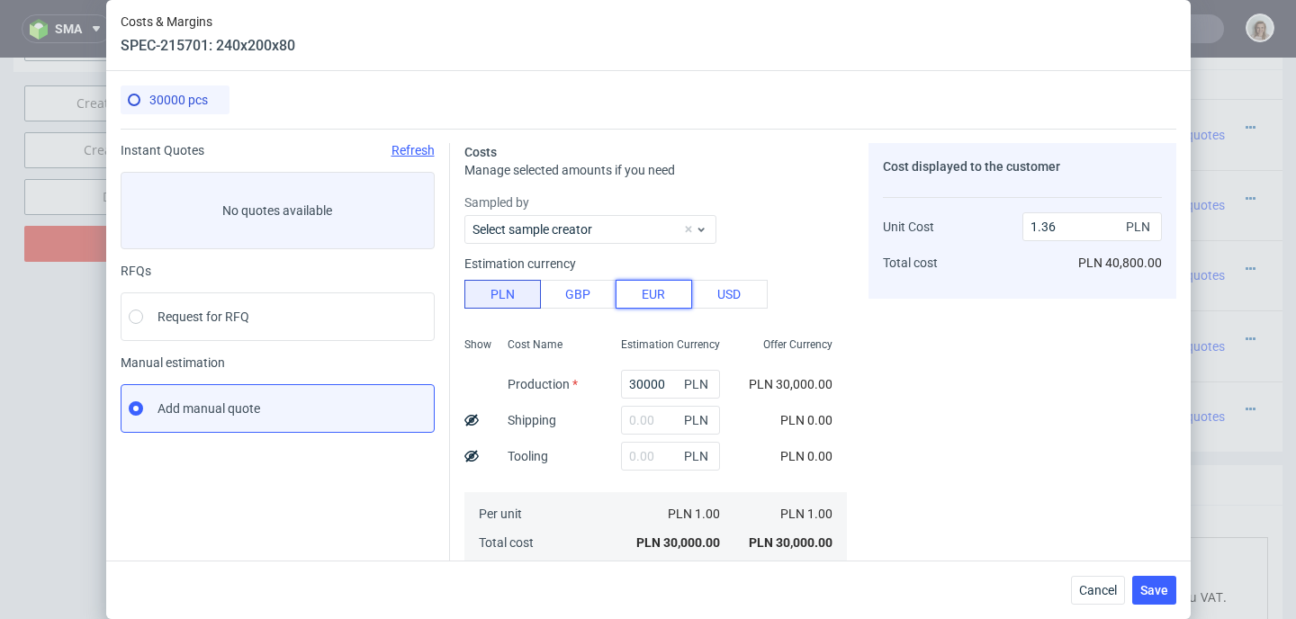
click at [657, 292] on button "EUR" at bounding box center [654, 294] width 76 height 29
type input "5.78"
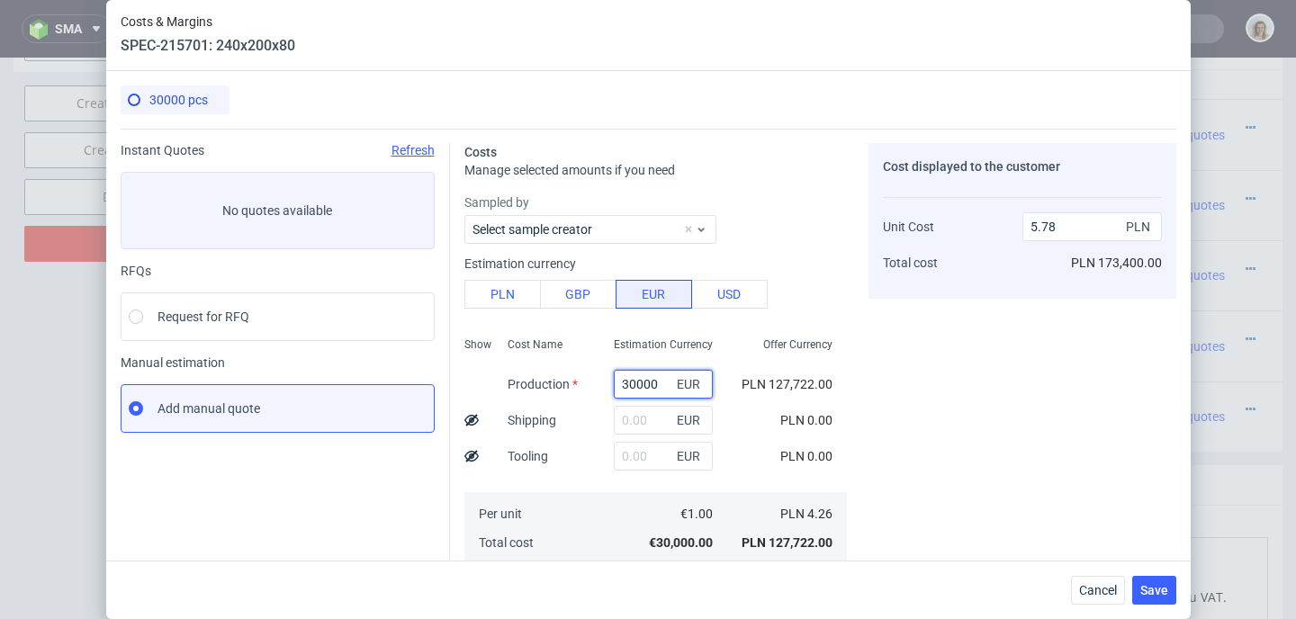
drag, startPoint x: 647, startPoint y: 382, endPoint x: 556, endPoint y: 381, distance: 90.9
click at [556, 381] on div "Show Cost Name Production Shipping Tooling Per unit Total cost Estimation Curre…" at bounding box center [655, 449] width 382 height 238
paste input "10643.39"
type input "10643.39"
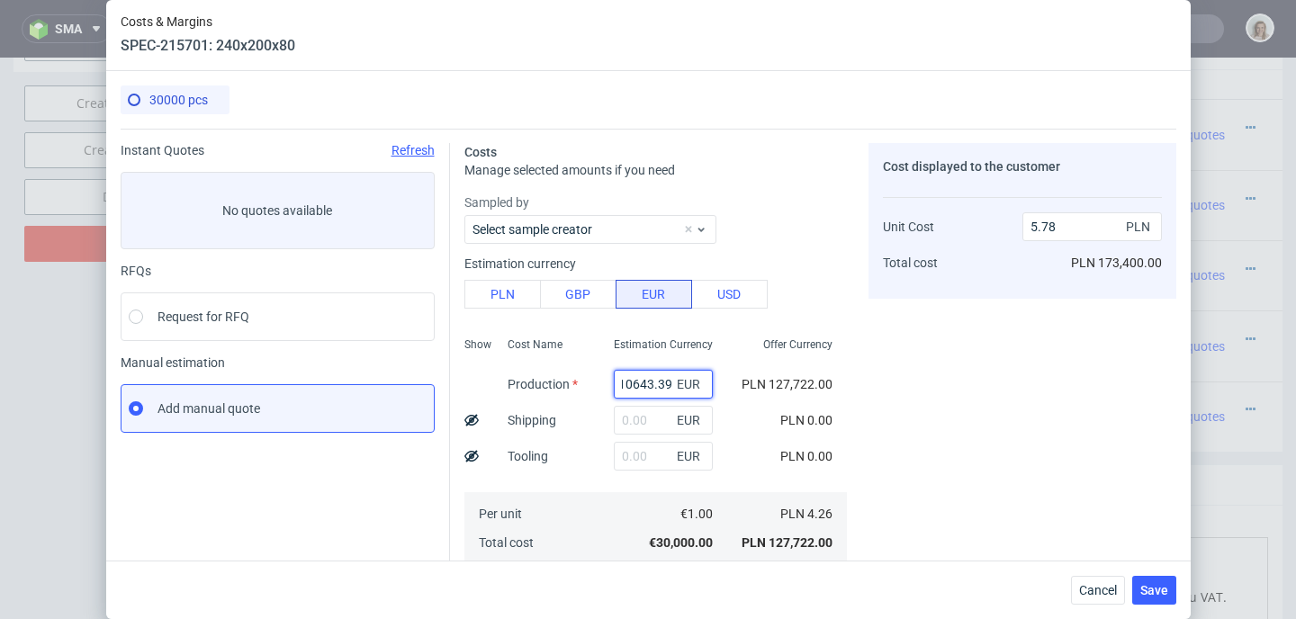
type input "2.05"
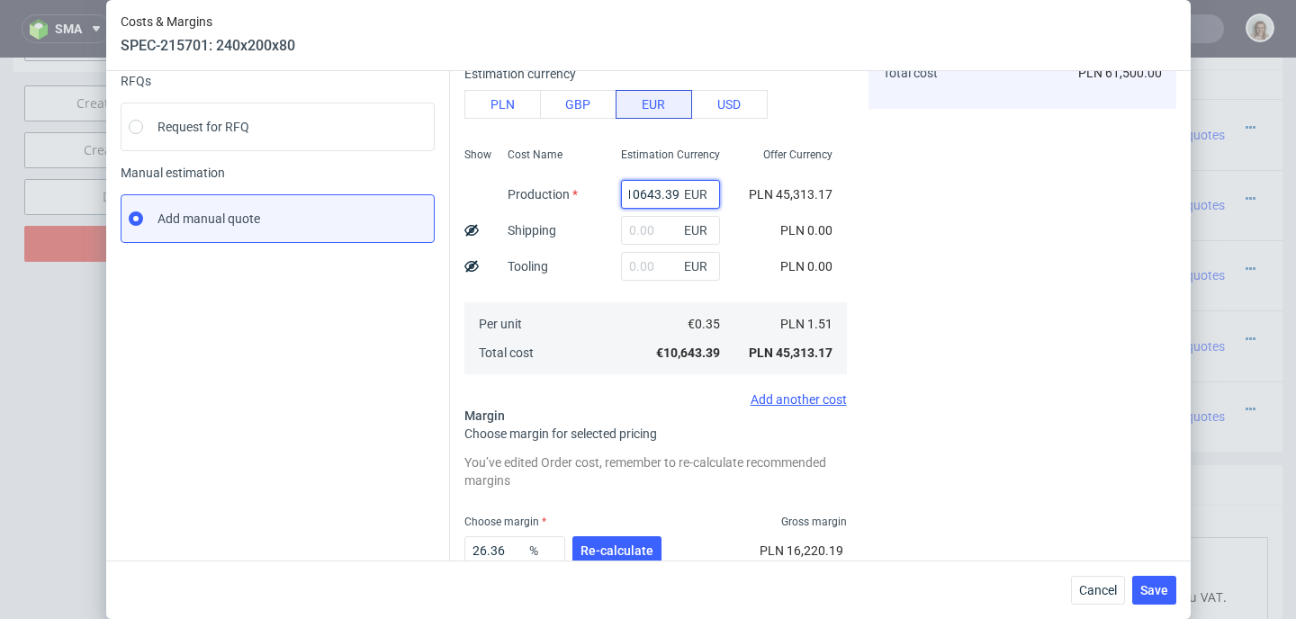
scroll to position [300, 0]
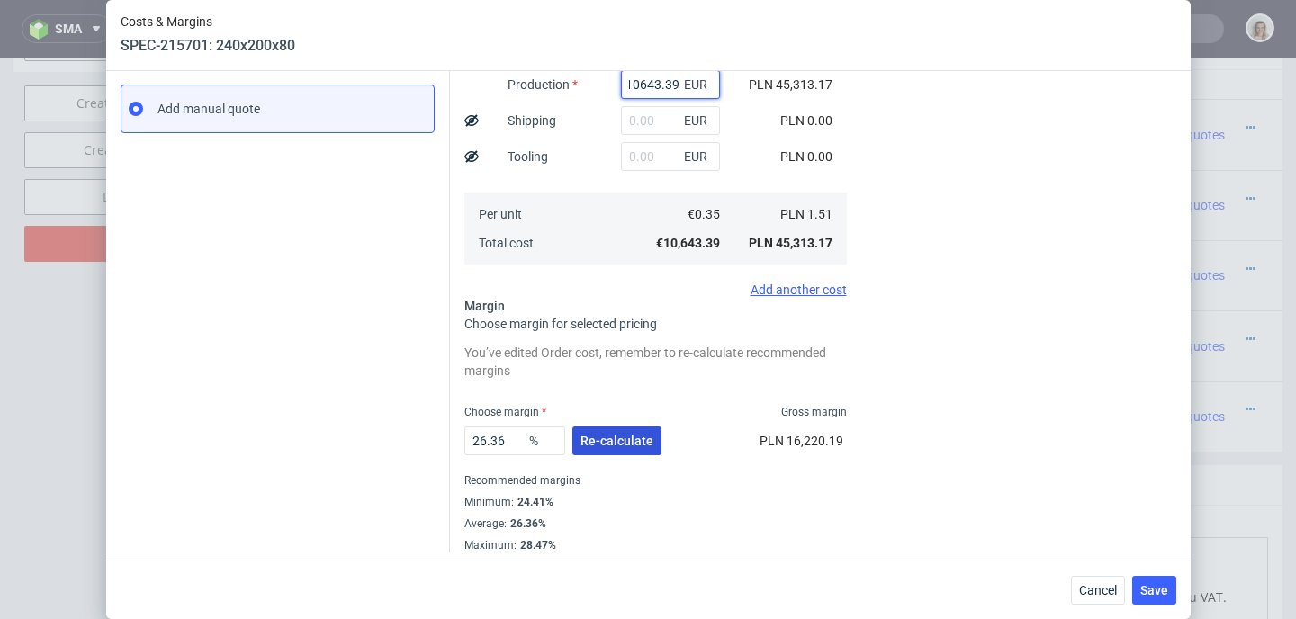
type input "10643.39"
click at [589, 432] on button "Re-calculate" at bounding box center [616, 441] width 89 height 29
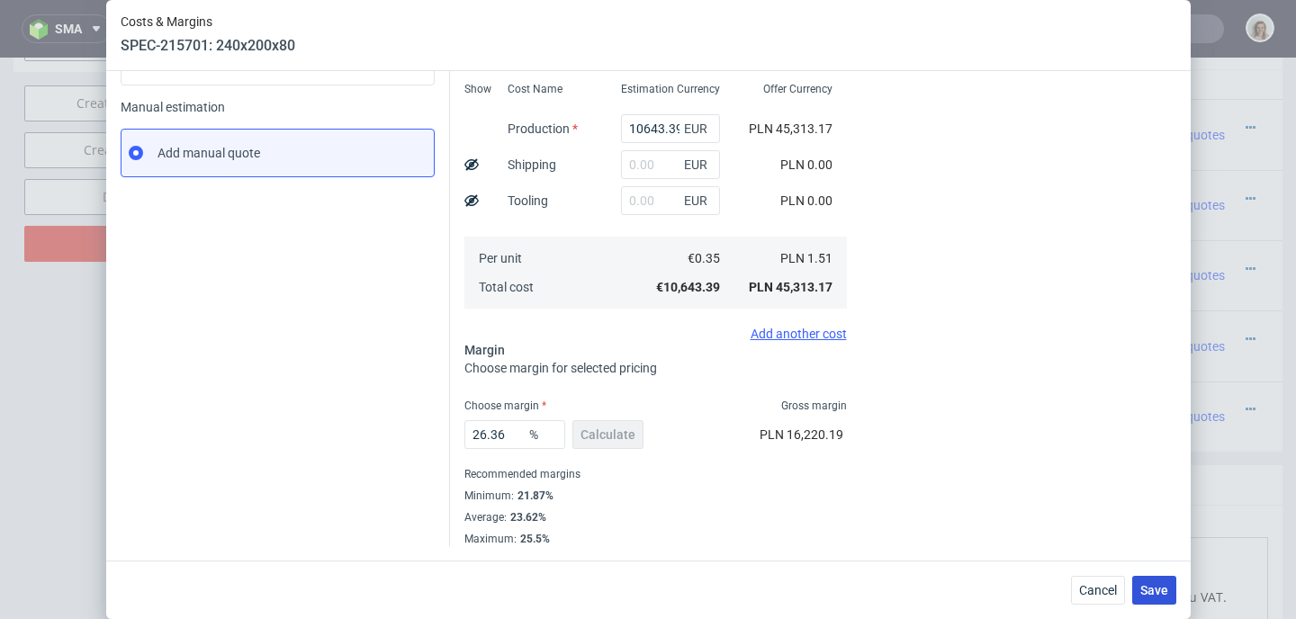
click at [1149, 586] on span "Save" at bounding box center [1154, 590] width 28 height 13
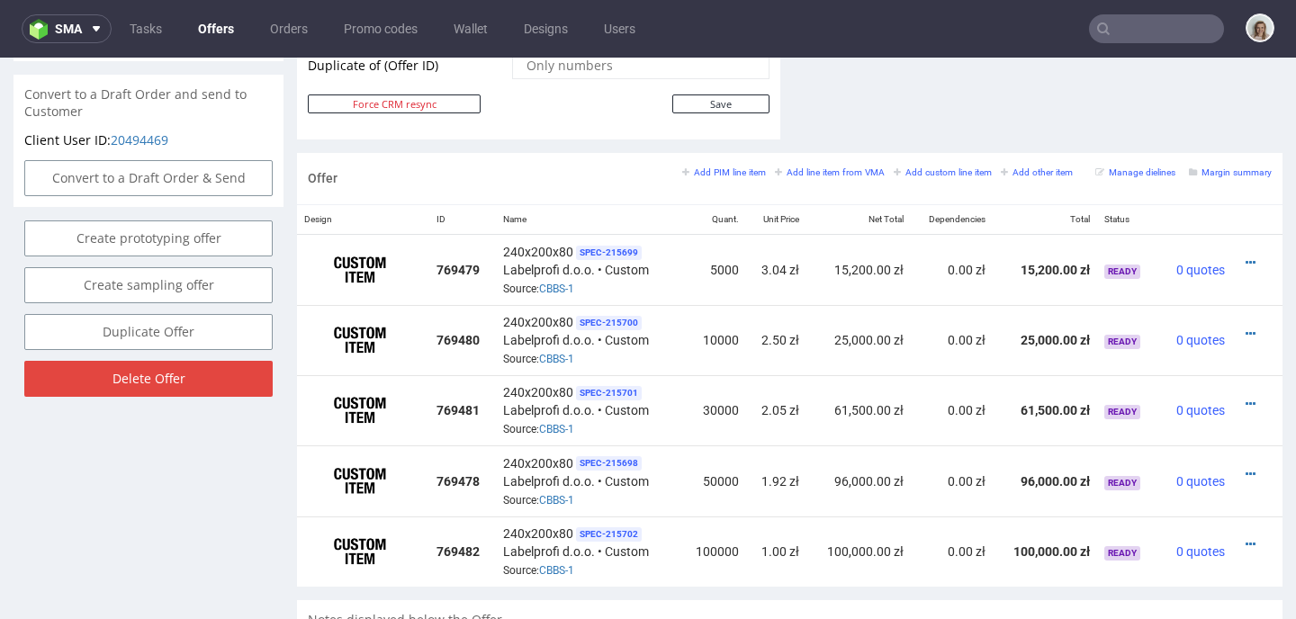
scroll to position [1099, 0]
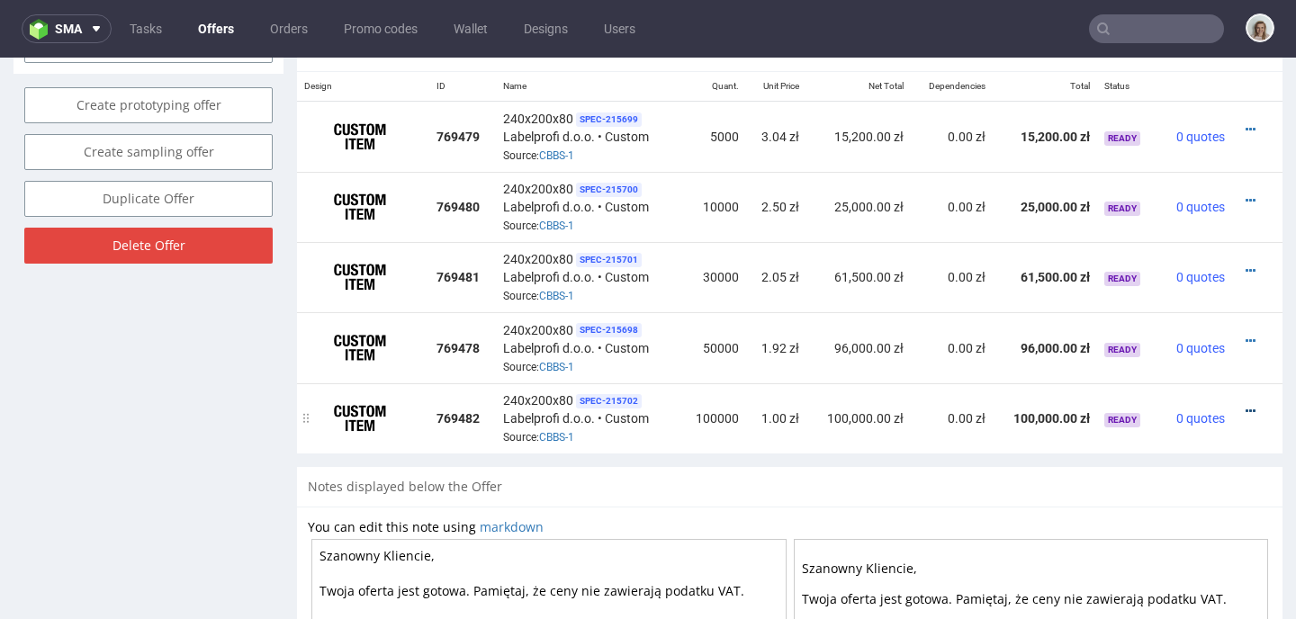
click at [1245, 405] on icon at bounding box center [1250, 411] width 10 height 13
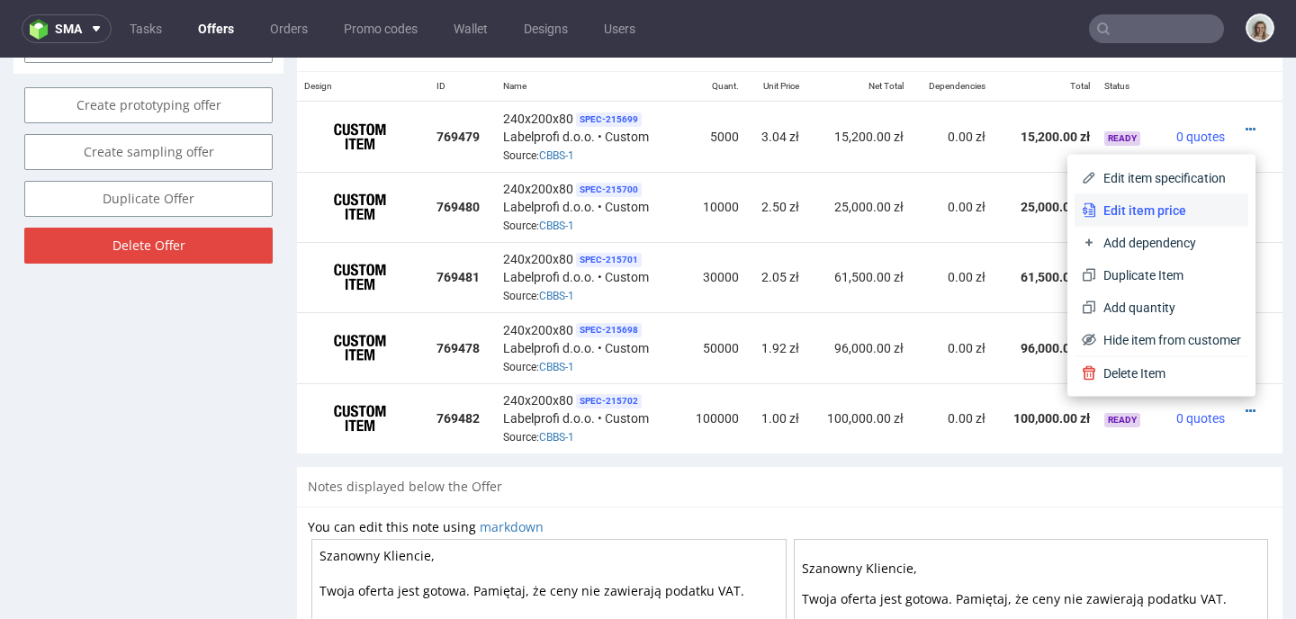
click at [1096, 207] on span "Edit item price" at bounding box center [1168, 211] width 145 height 18
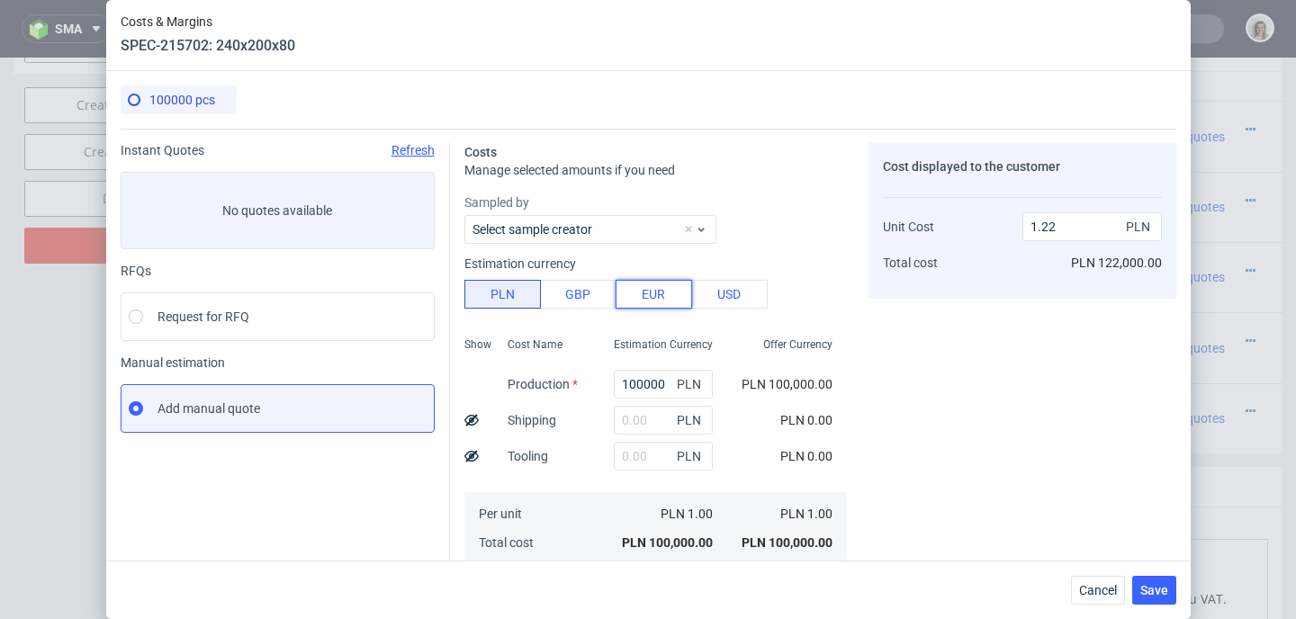
drag, startPoint x: 658, startPoint y: 300, endPoint x: 654, endPoint y: 311, distance: 12.2
click at [657, 300] on button "EUR" at bounding box center [654, 294] width 76 height 29
type input "5.21"
drag, startPoint x: 640, startPoint y: 376, endPoint x: 563, endPoint y: 376, distance: 76.5
click at [563, 376] on div "Show Cost Name Production Shipping Tooling Per unit Total cost Estimation Curre…" at bounding box center [655, 449] width 382 height 238
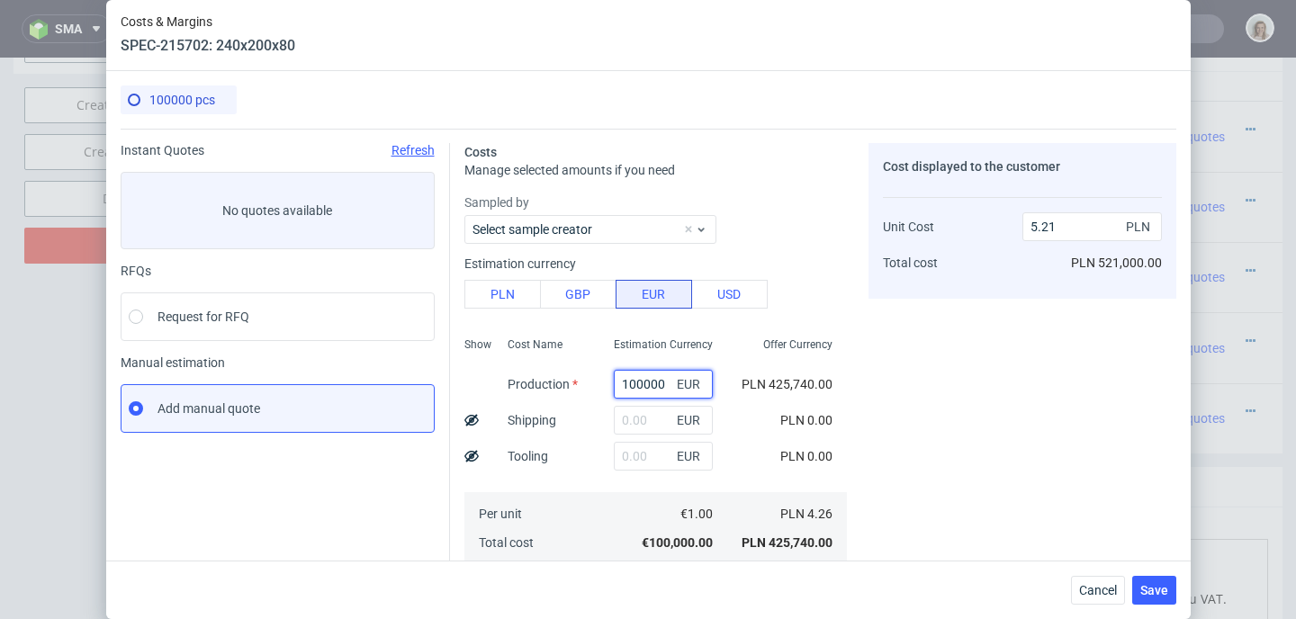
drag, startPoint x: 653, startPoint y: 379, endPoint x: 572, endPoint y: 379, distance: 81.0
click at [572, 379] on div "Show Cost Name Production Shipping Tooling Per unit Total cost Estimation Curre…" at bounding box center [655, 449] width 382 height 238
paste input "34266.64"
type input "34266.64"
type input "1.79"
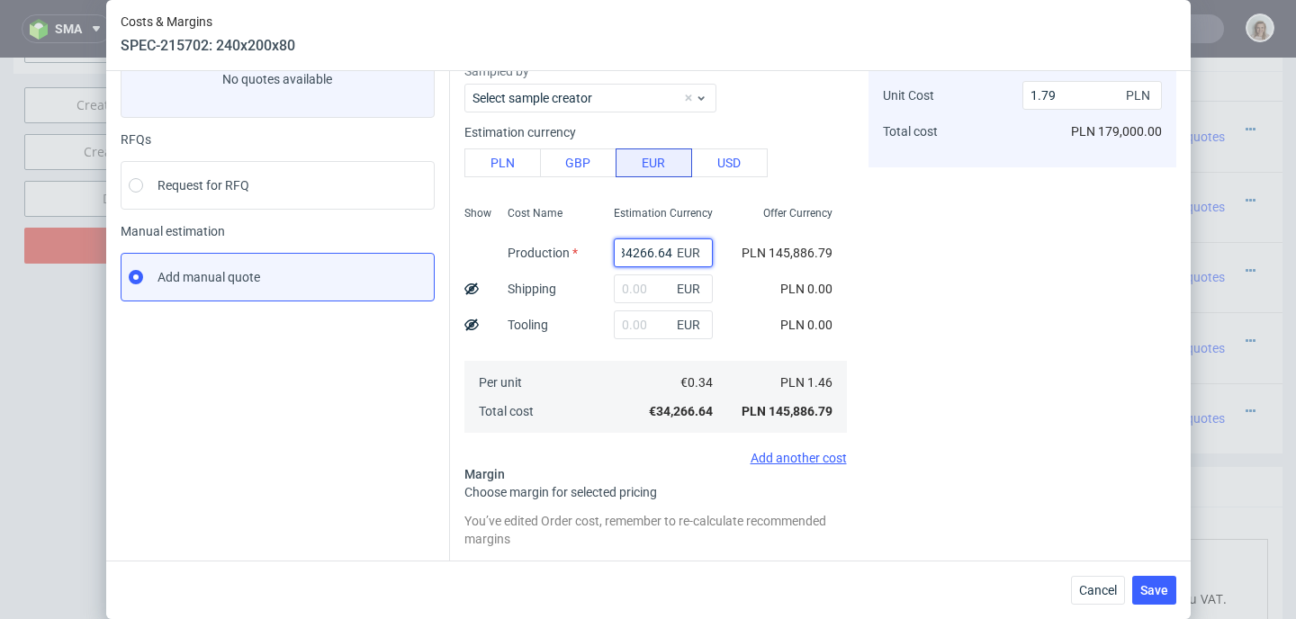
scroll to position [319, 0]
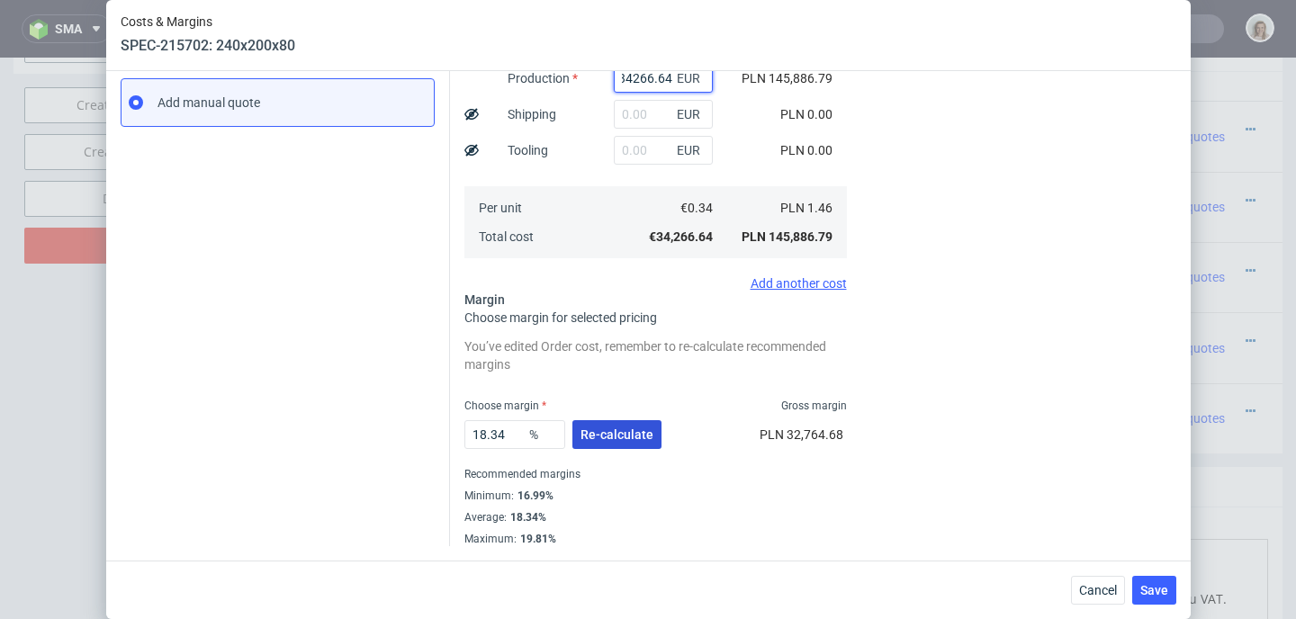
type input "34266.64"
click at [623, 428] on span "Re-calculate" at bounding box center [616, 434] width 73 height 13
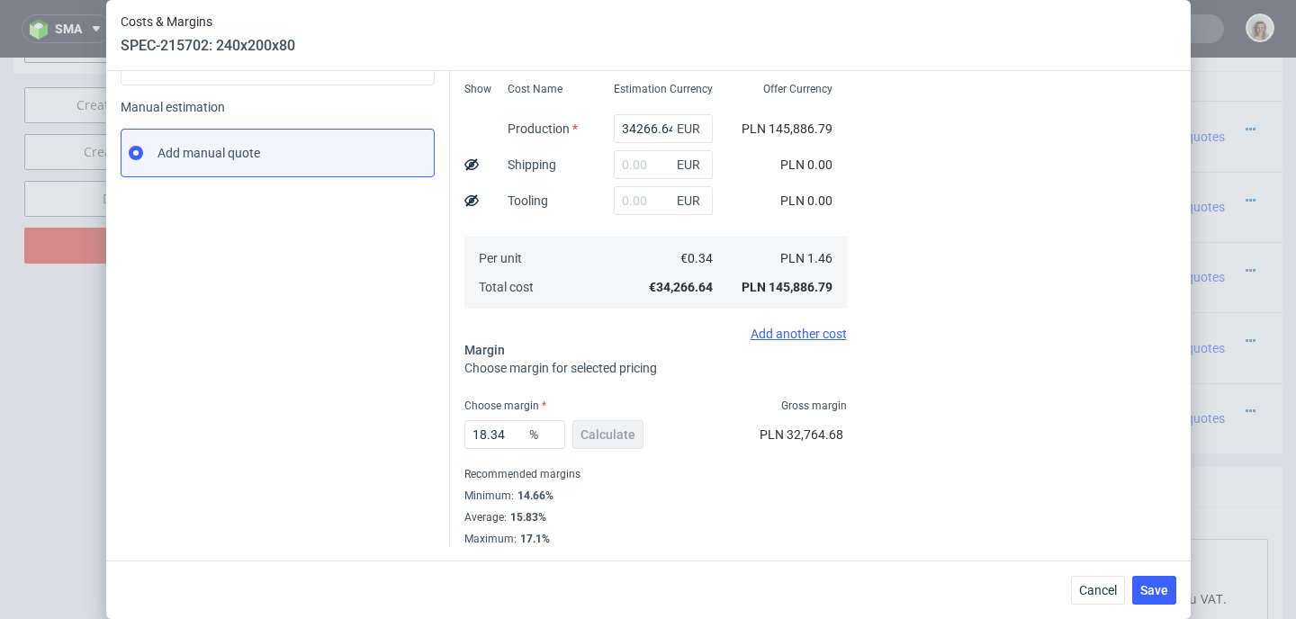
scroll to position [269, 0]
click at [1144, 591] on button "Save" at bounding box center [1154, 590] width 44 height 29
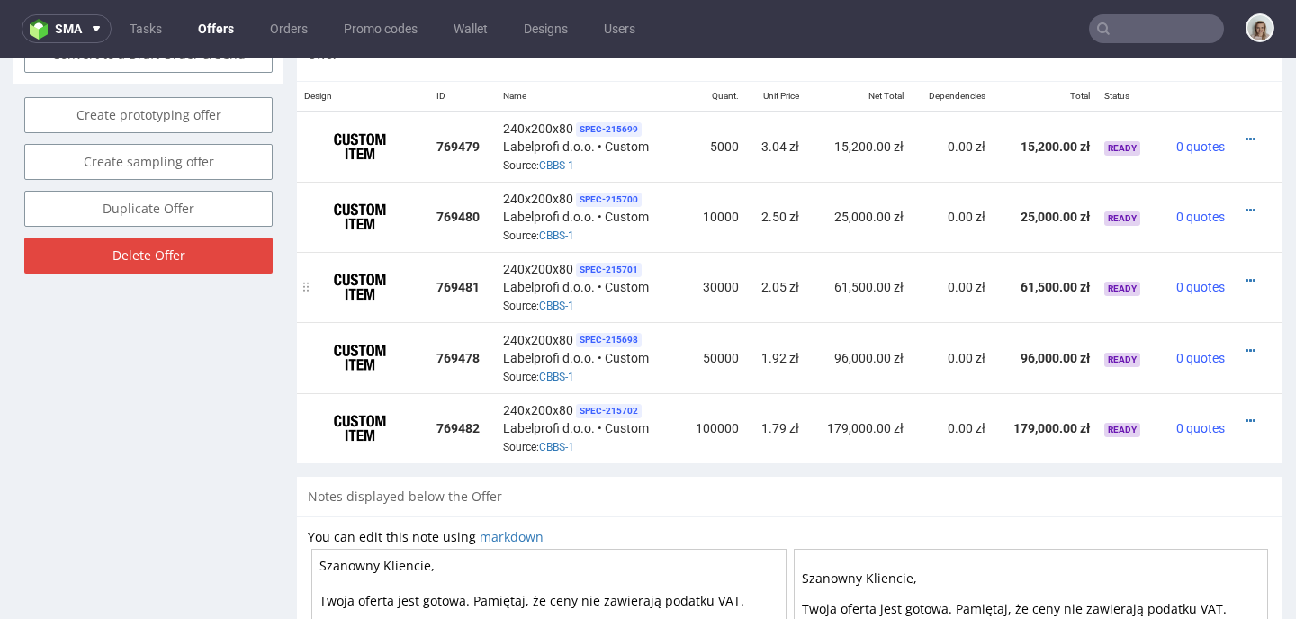
scroll to position [1047, 0]
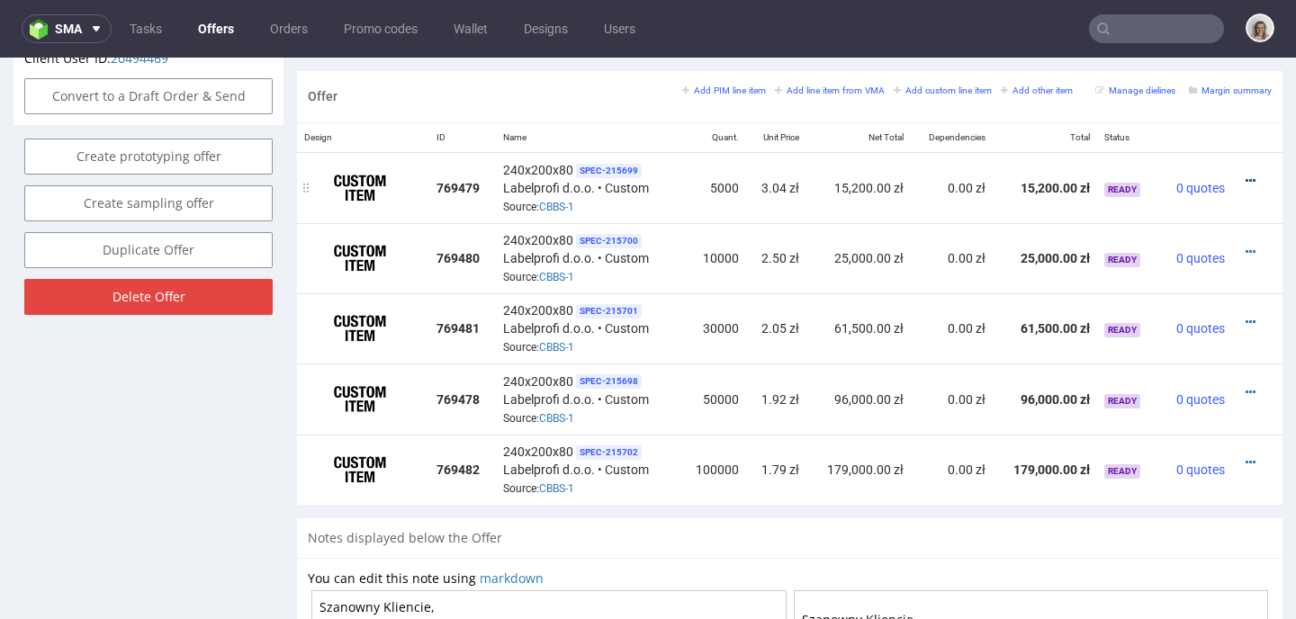
click at [1245, 175] on icon at bounding box center [1250, 181] width 10 height 13
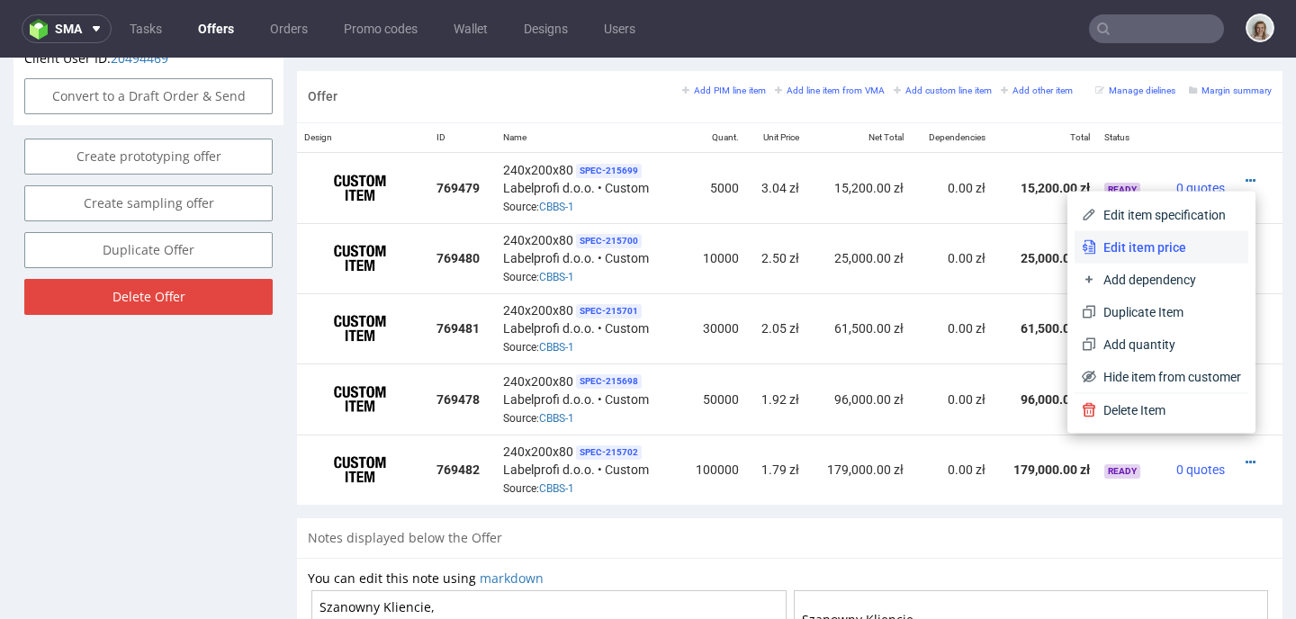
click at [1184, 239] on span "Edit item price" at bounding box center [1168, 247] width 145 height 18
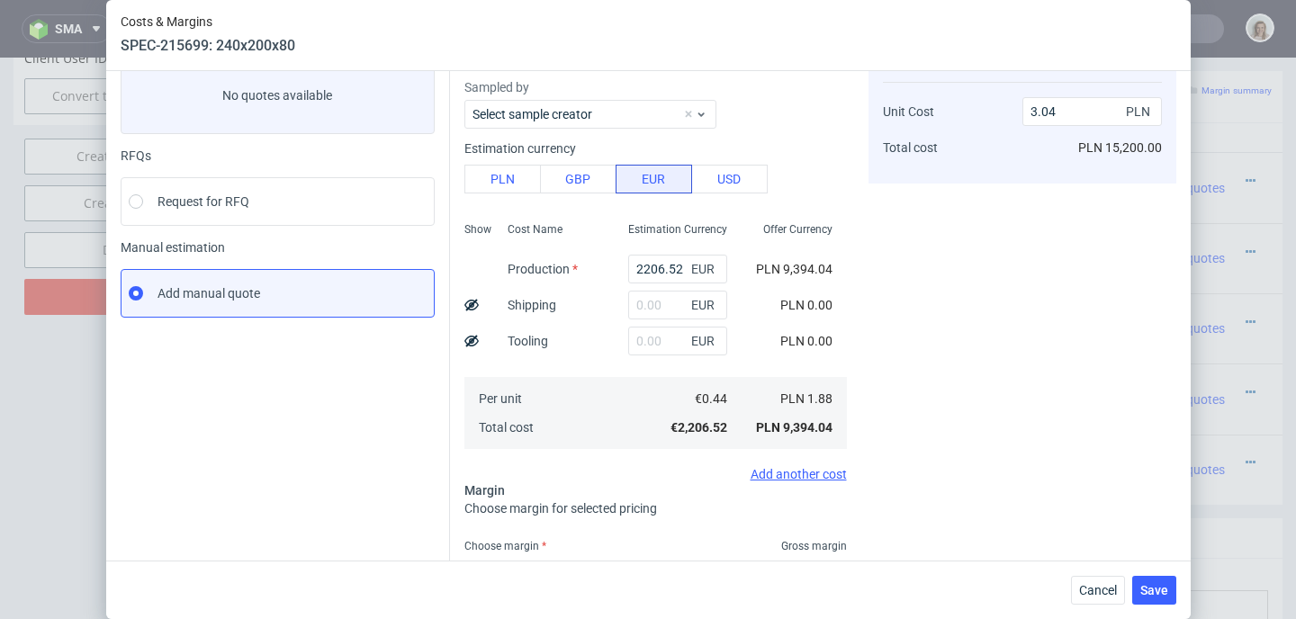
scroll to position [256, 0]
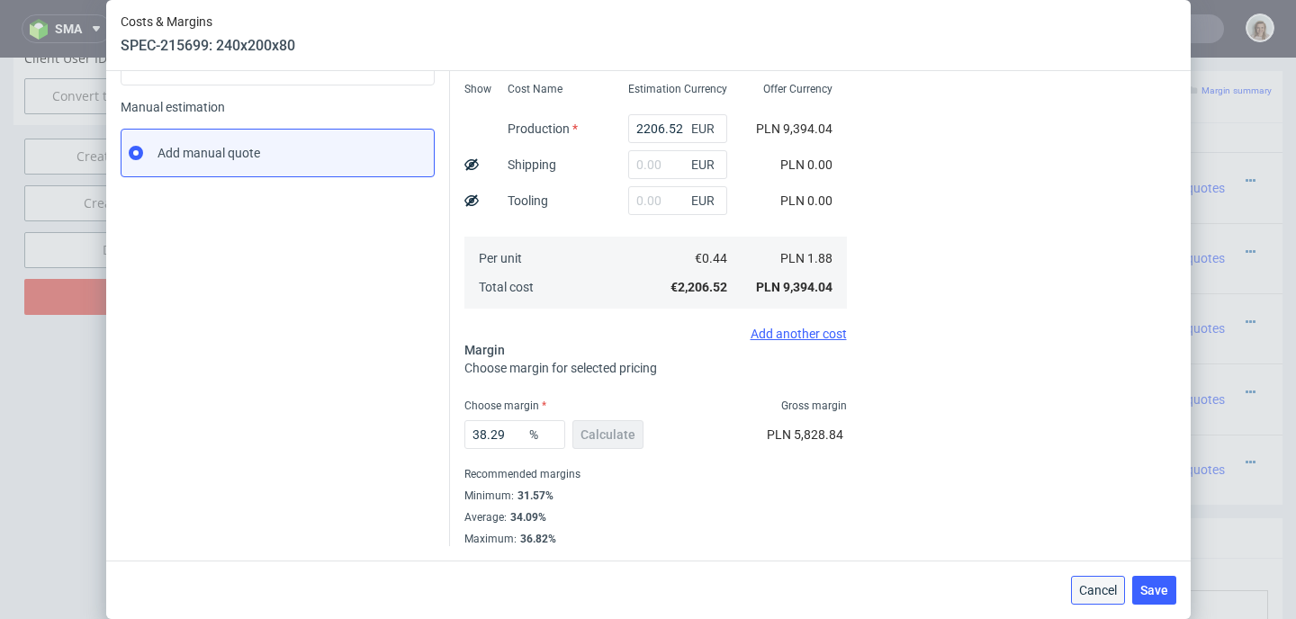
click at [1099, 596] on span "Cancel" at bounding box center [1098, 590] width 38 height 13
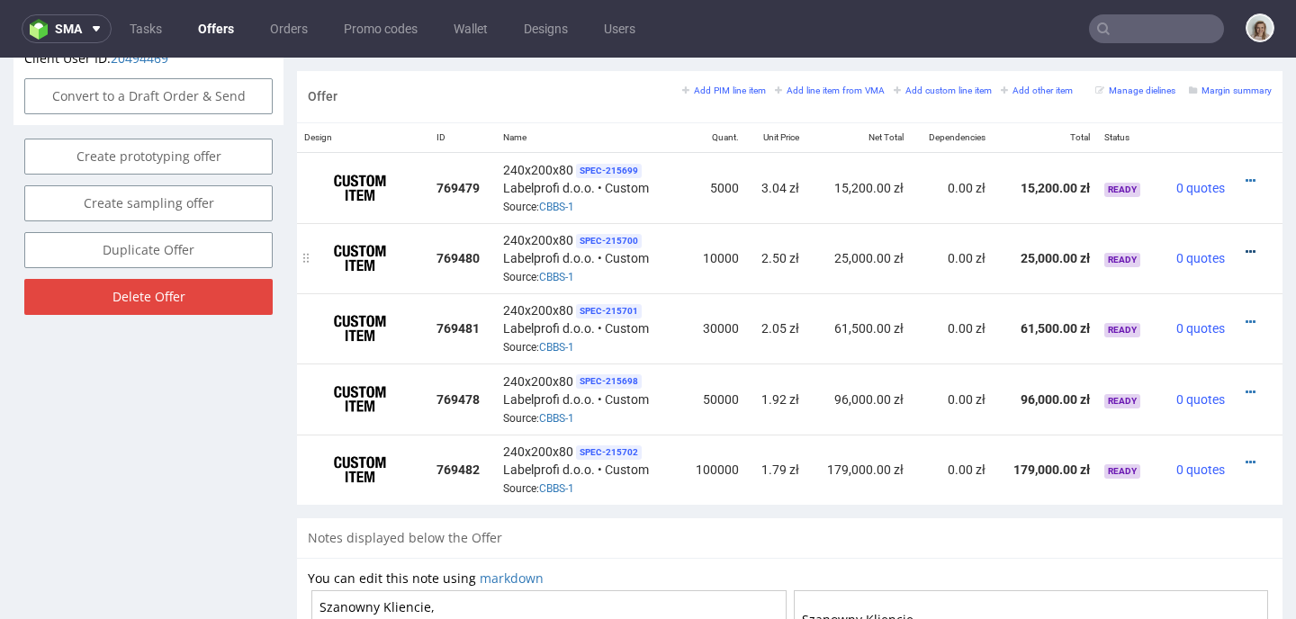
click at [1245, 246] on icon at bounding box center [1250, 252] width 10 height 13
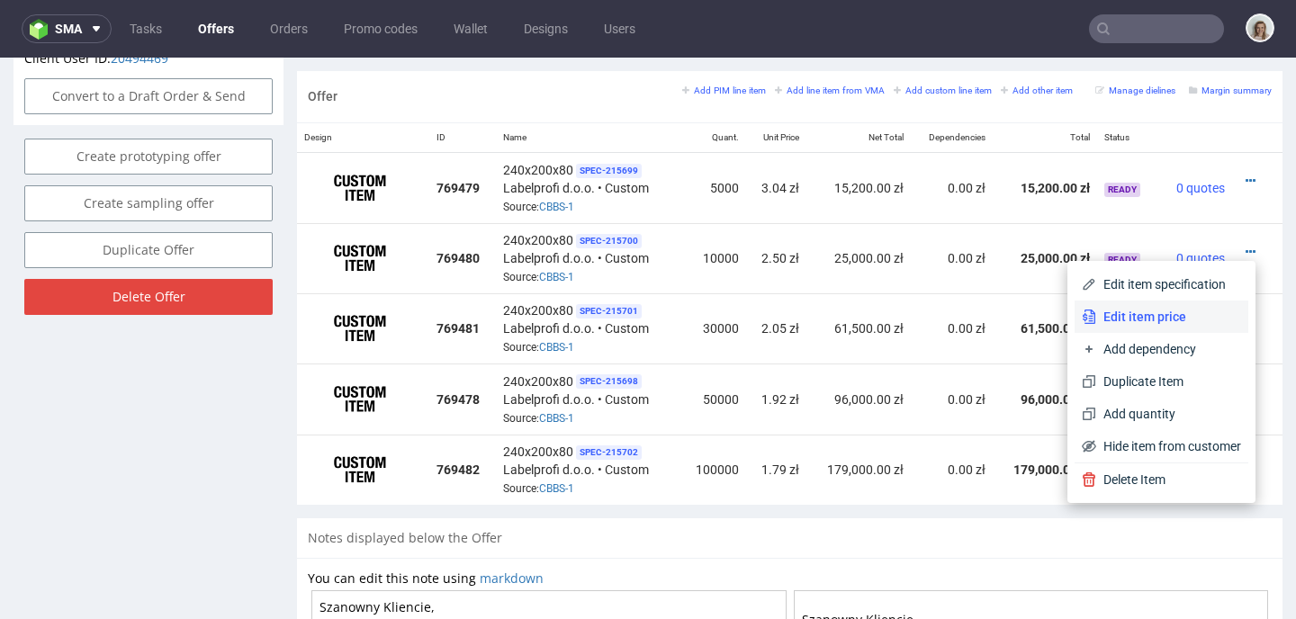
click at [1096, 317] on span "Edit item price" at bounding box center [1168, 317] width 145 height 18
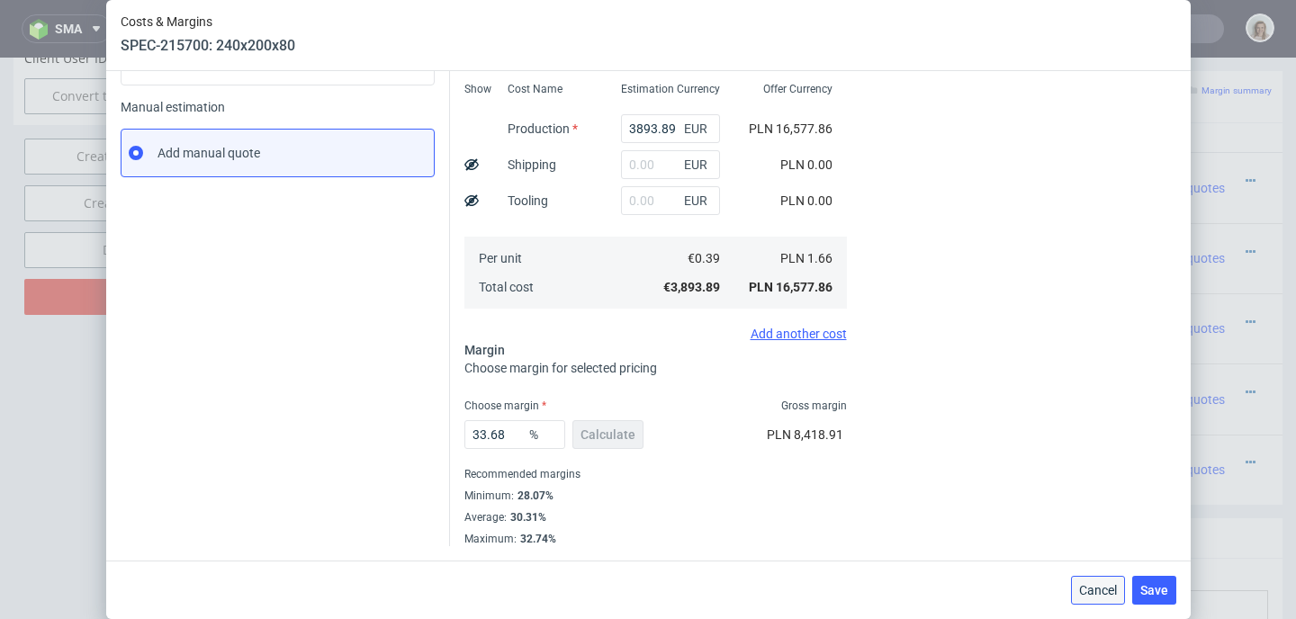
click at [1104, 586] on span "Cancel" at bounding box center [1098, 590] width 38 height 13
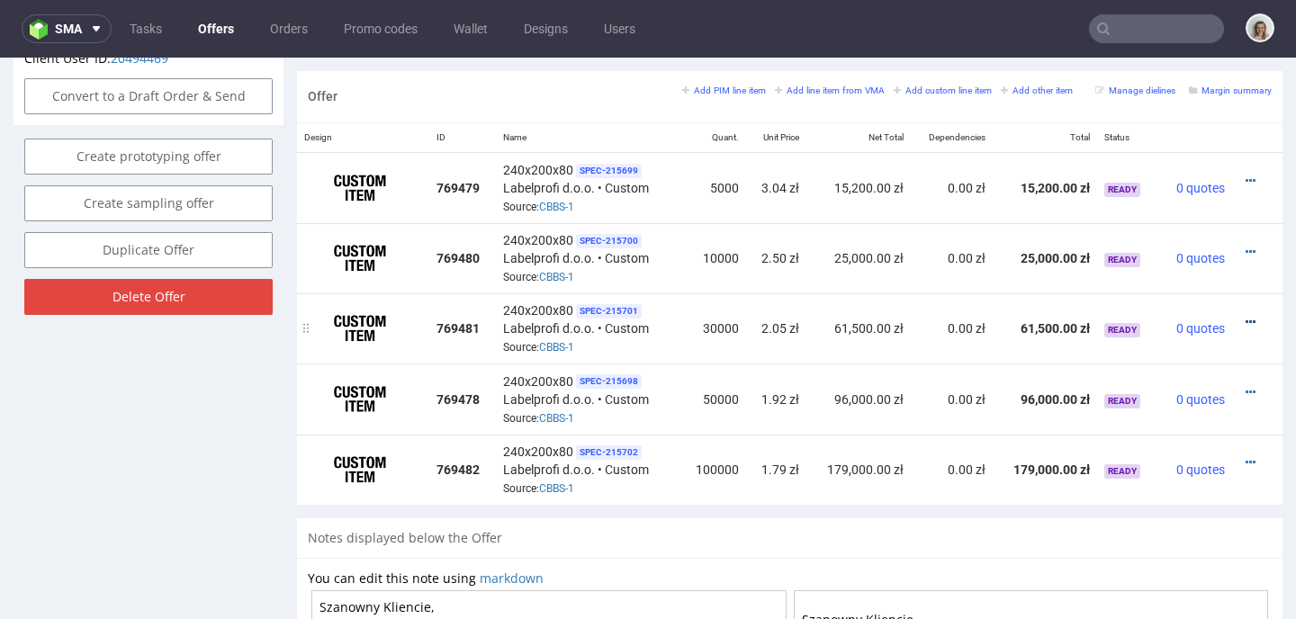
click at [1245, 319] on icon at bounding box center [1250, 322] width 10 height 13
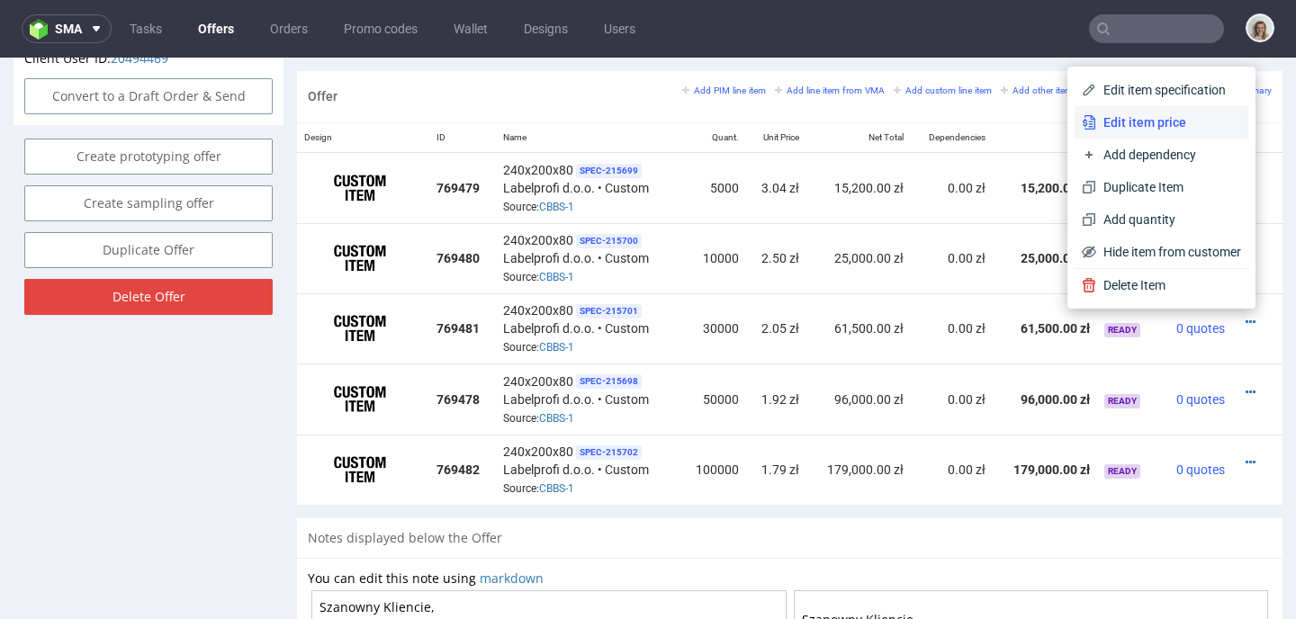
click at [1093, 111] on li "Edit item price" at bounding box center [1161, 122] width 174 height 32
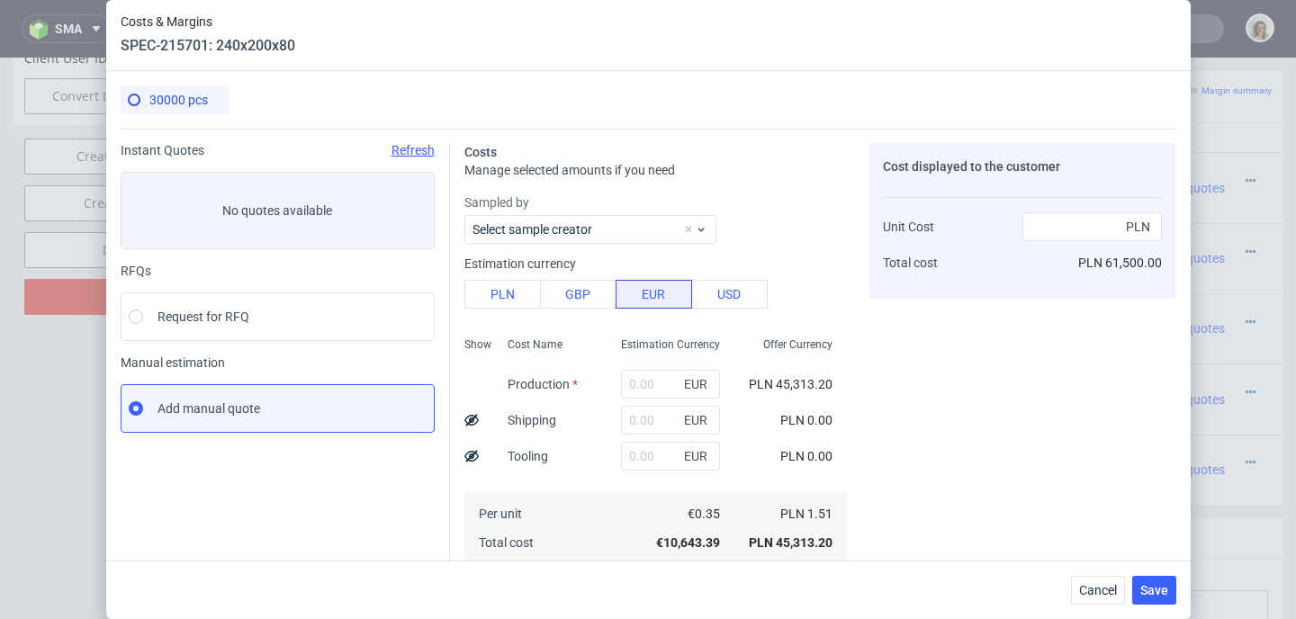
type input "10643.39"
type input "26.36"
type input "2.05"
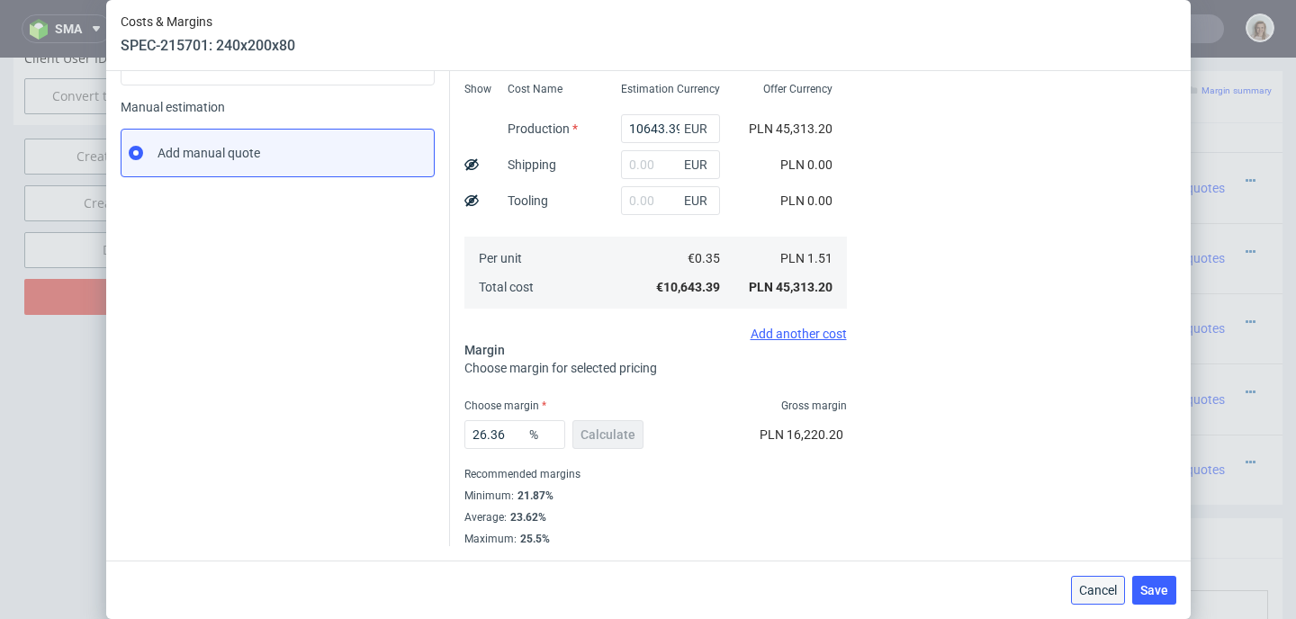
click at [1095, 593] on span "Cancel" at bounding box center [1098, 590] width 38 height 13
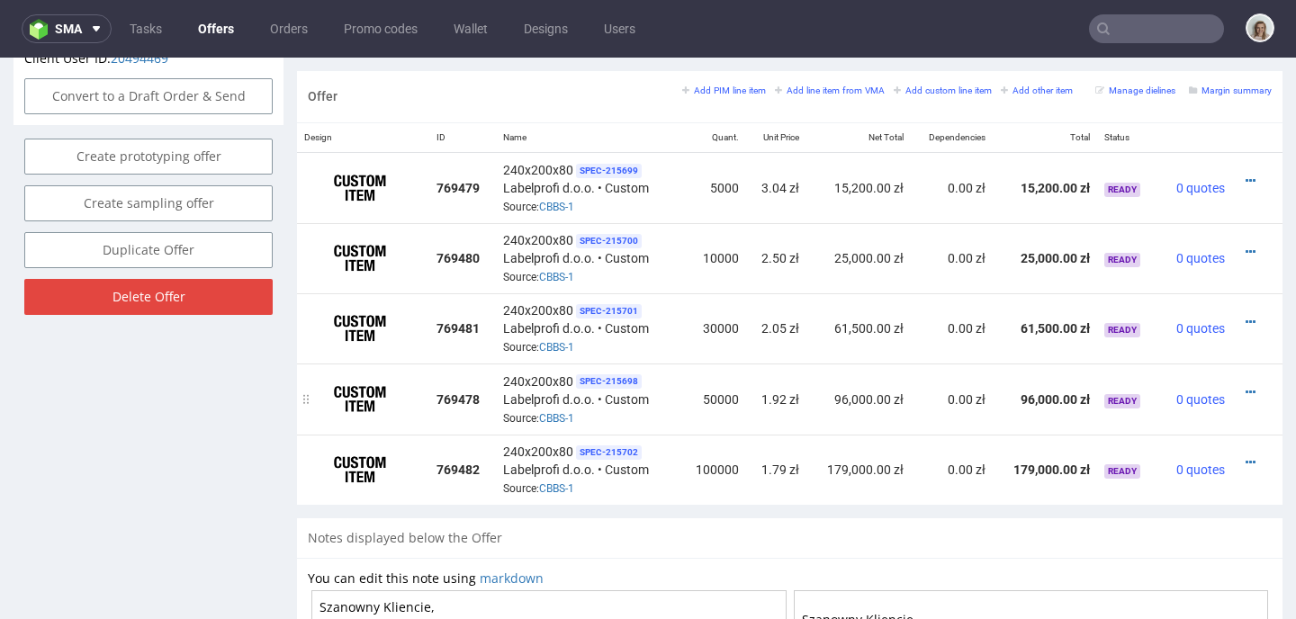
click at [1239, 386] on div at bounding box center [1251, 392] width 25 height 18
click at [1245, 389] on icon at bounding box center [1250, 392] width 10 height 13
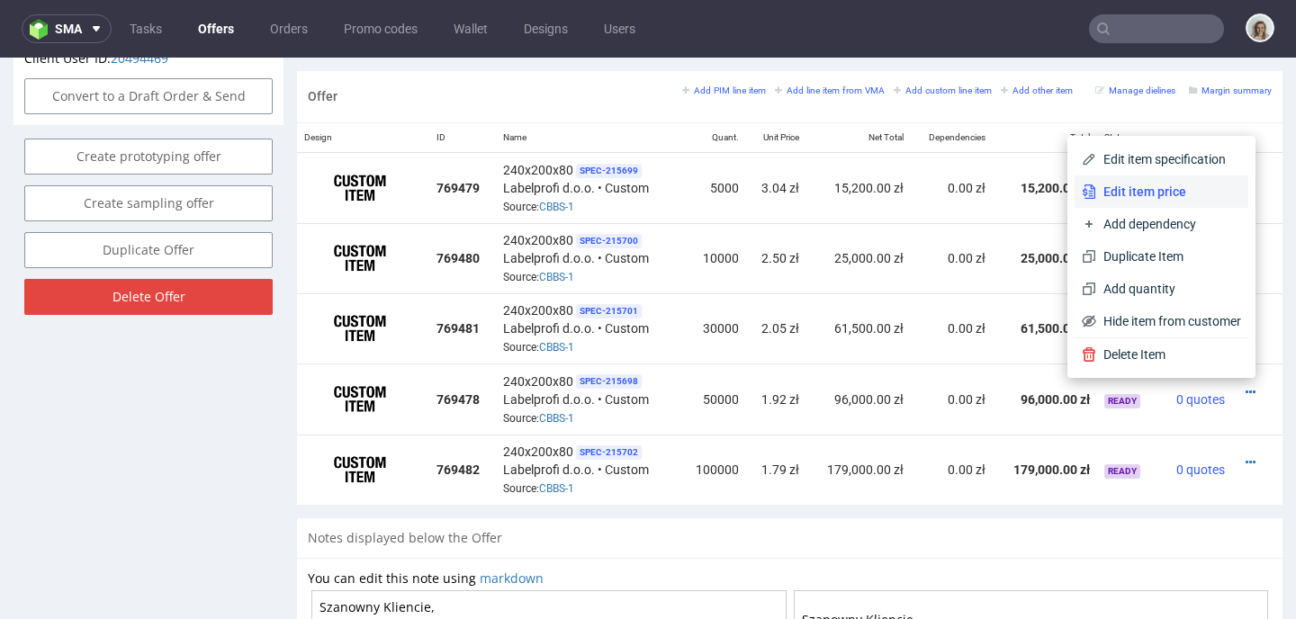
click at [1153, 178] on li "Edit item price" at bounding box center [1161, 191] width 174 height 32
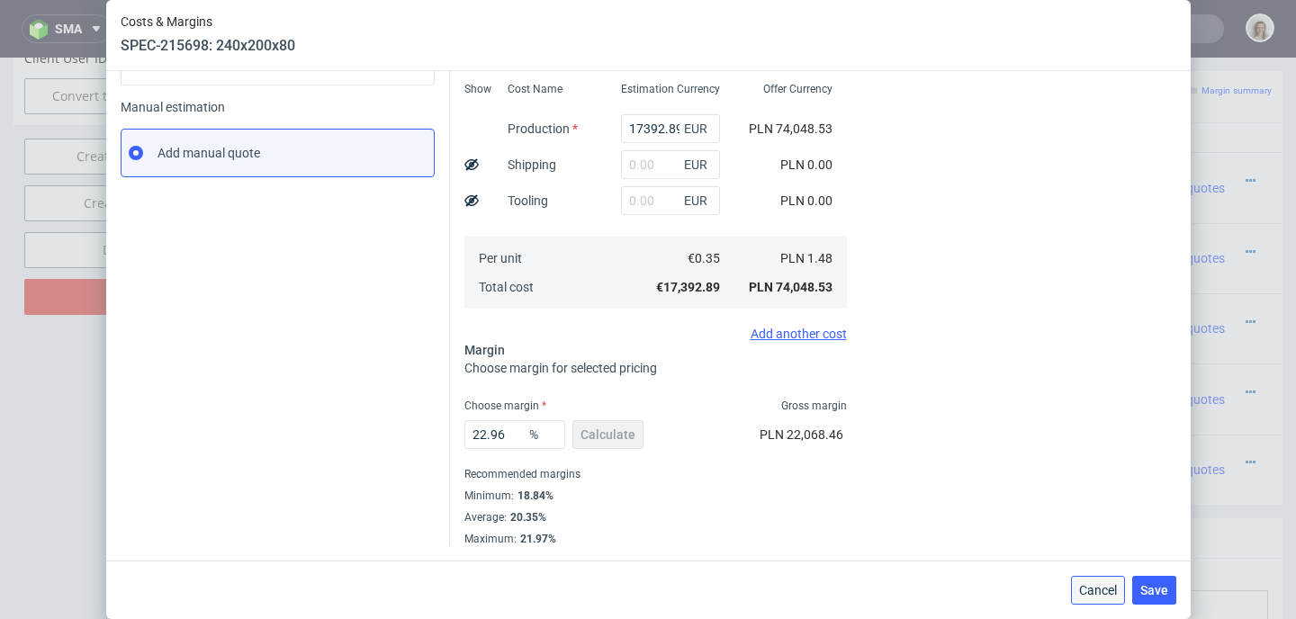
click at [1096, 601] on button "Cancel" at bounding box center [1098, 590] width 54 height 29
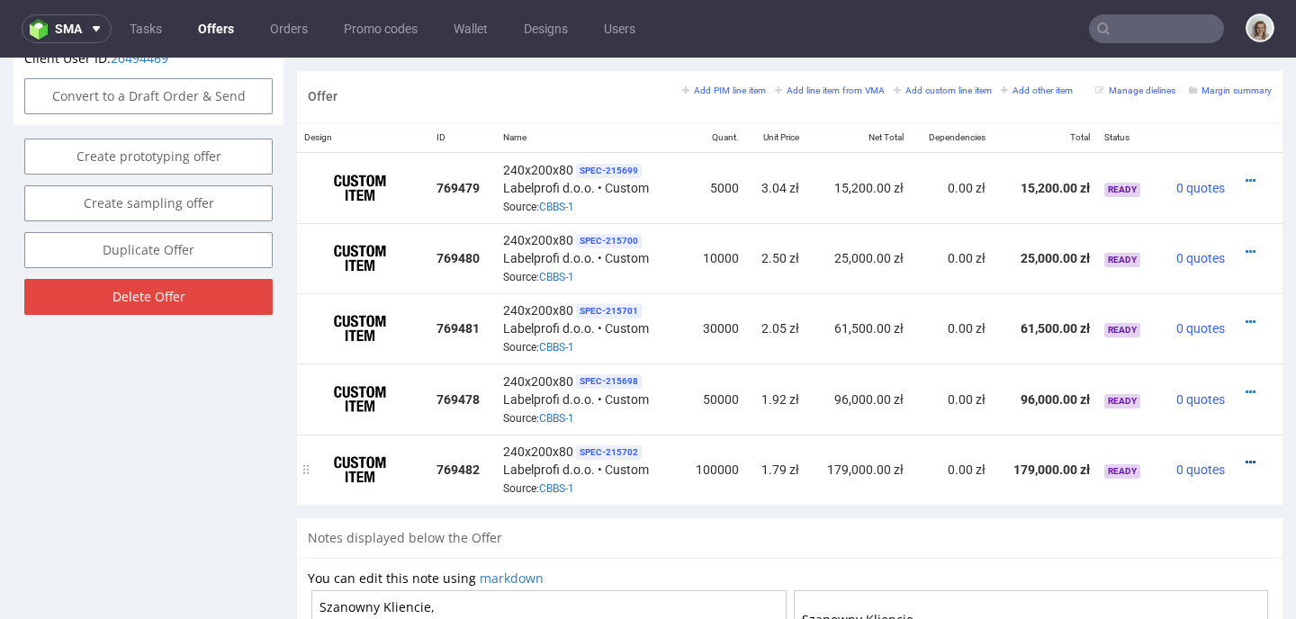
click at [1245, 456] on icon at bounding box center [1250, 462] width 10 height 13
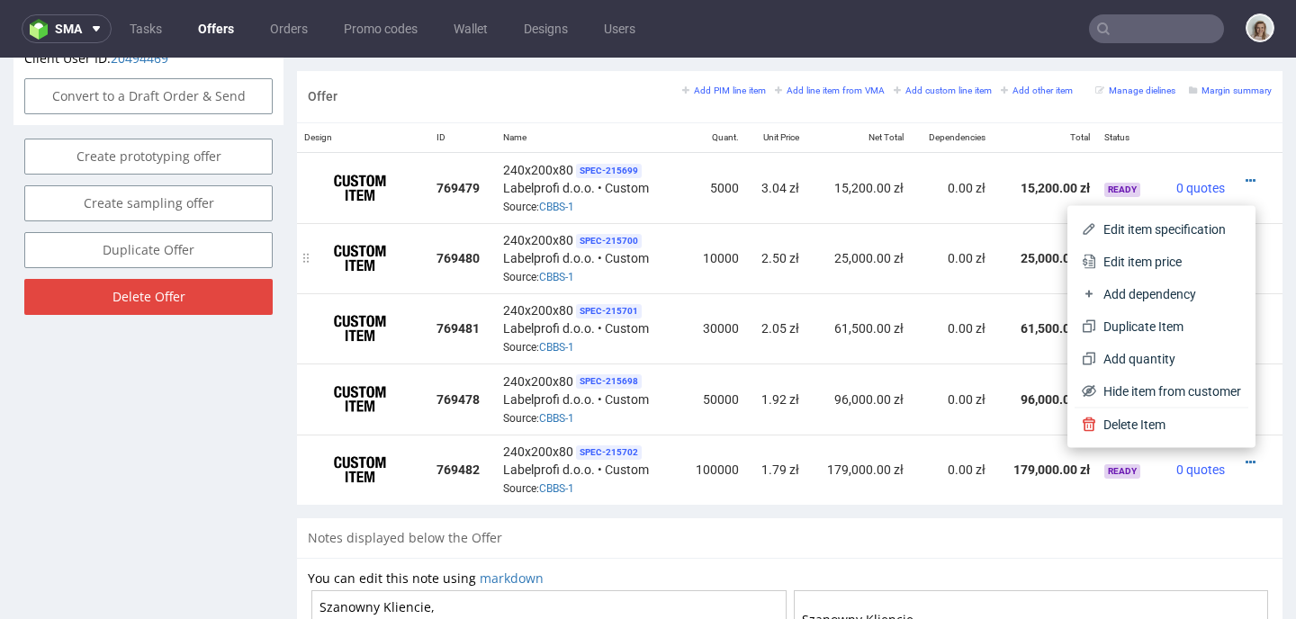
drag, startPoint x: 1141, startPoint y: 247, endPoint x: 1092, endPoint y: 257, distance: 49.8
click at [1141, 247] on li "Edit item price" at bounding box center [1161, 262] width 174 height 32
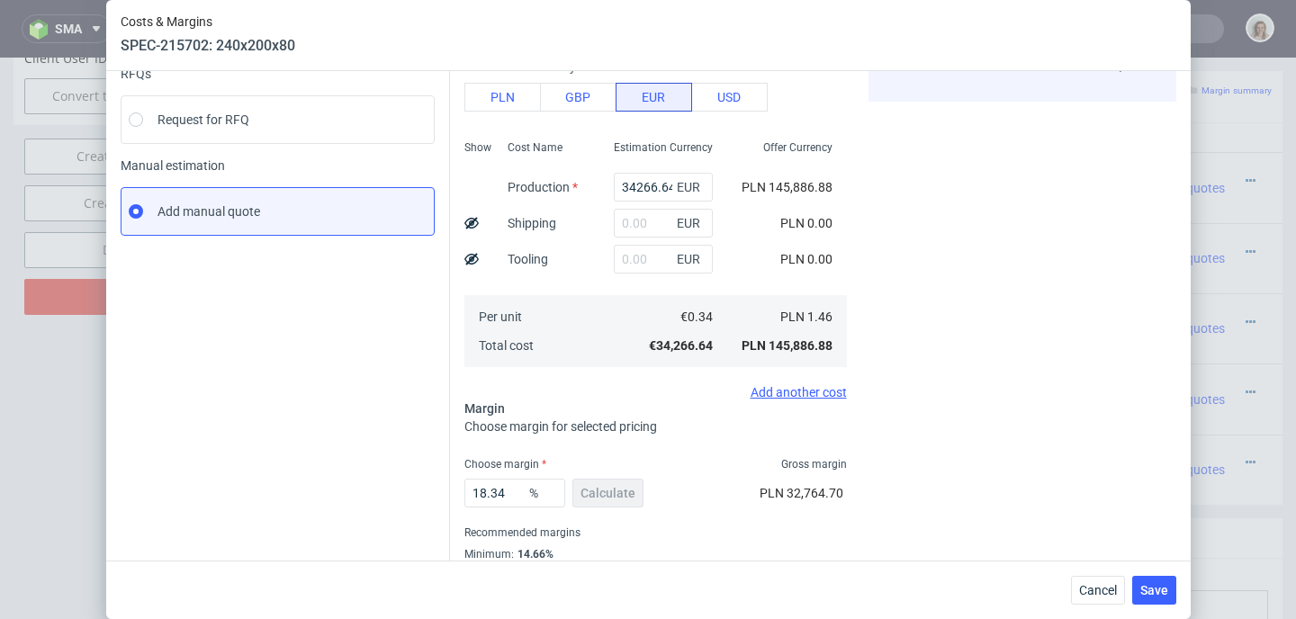
scroll to position [269, 0]
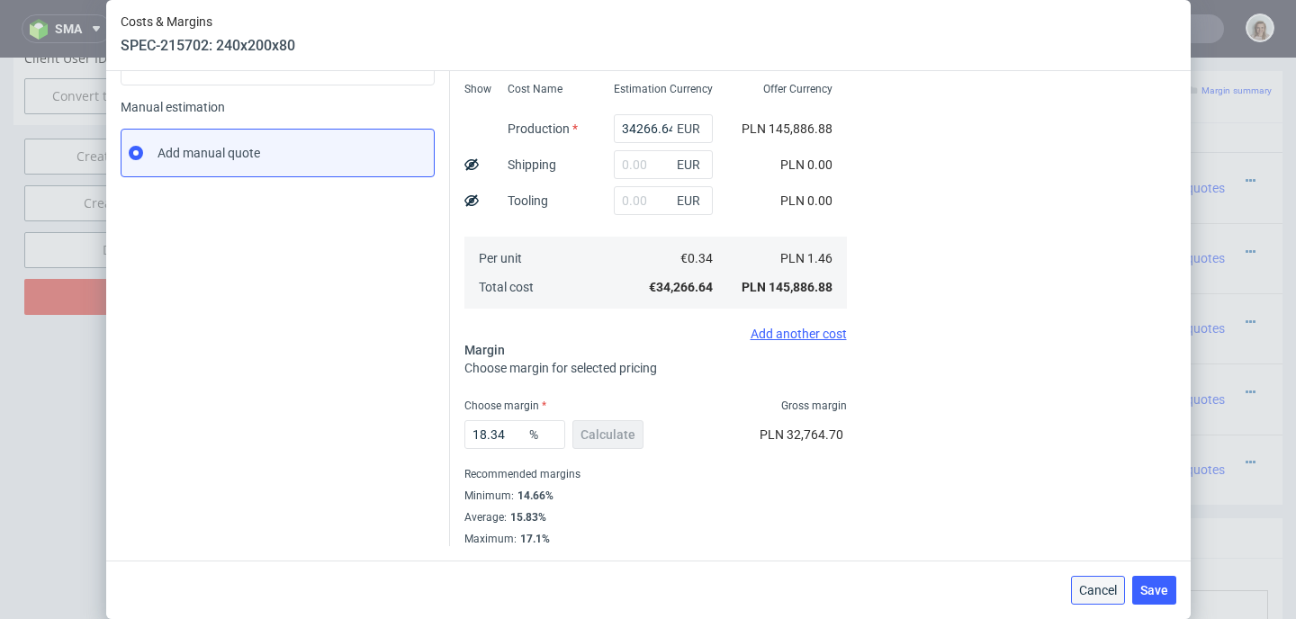
click at [1115, 597] on span "Cancel" at bounding box center [1098, 590] width 38 height 13
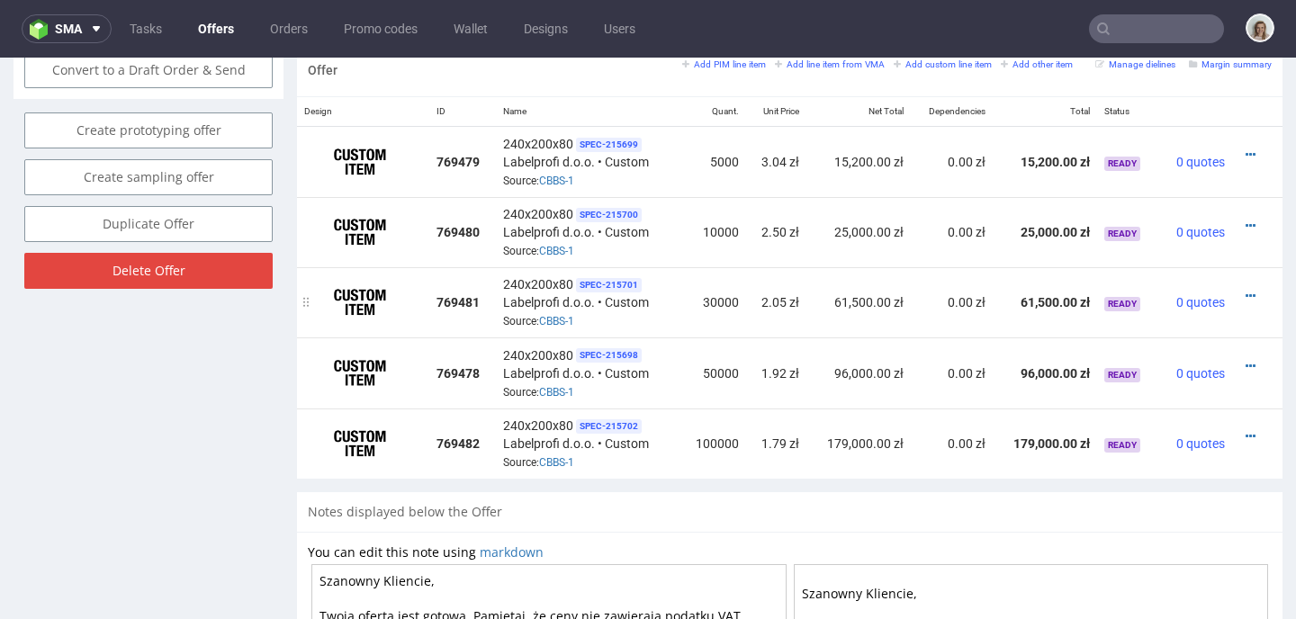
scroll to position [1062, 0]
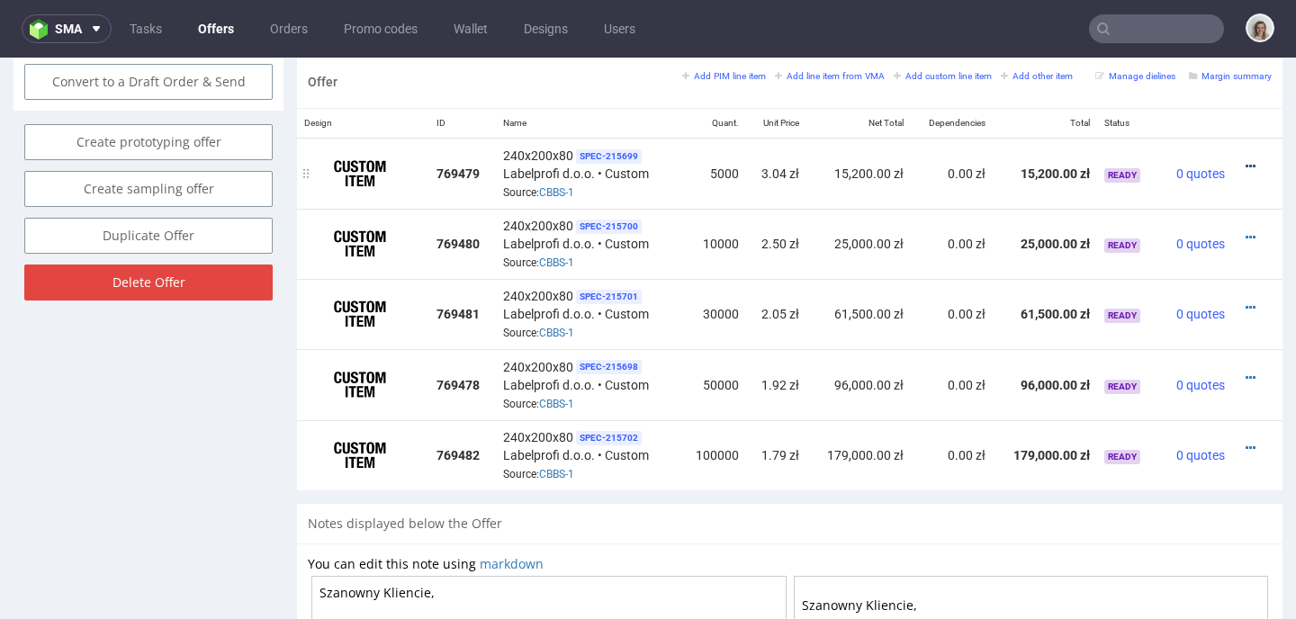
click at [1245, 162] on icon at bounding box center [1250, 166] width 10 height 13
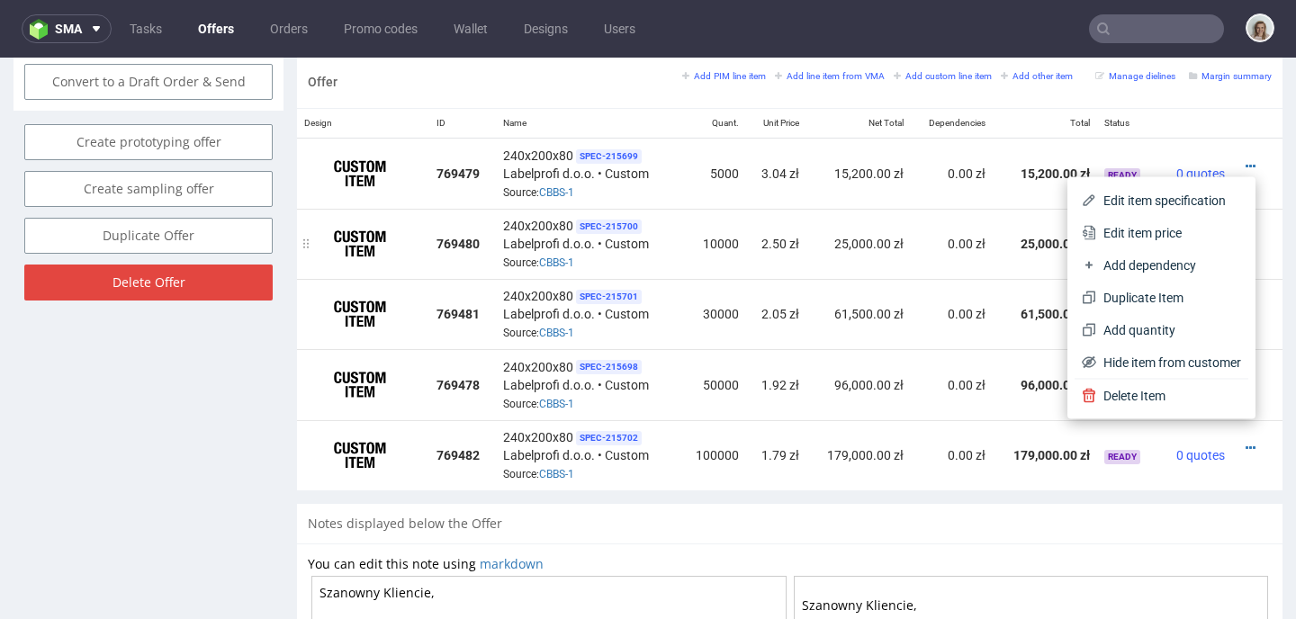
drag, startPoint x: 1140, startPoint y: 223, endPoint x: 847, endPoint y: 232, distance: 293.5
click at [1140, 224] on span "Edit item price" at bounding box center [1168, 233] width 145 height 18
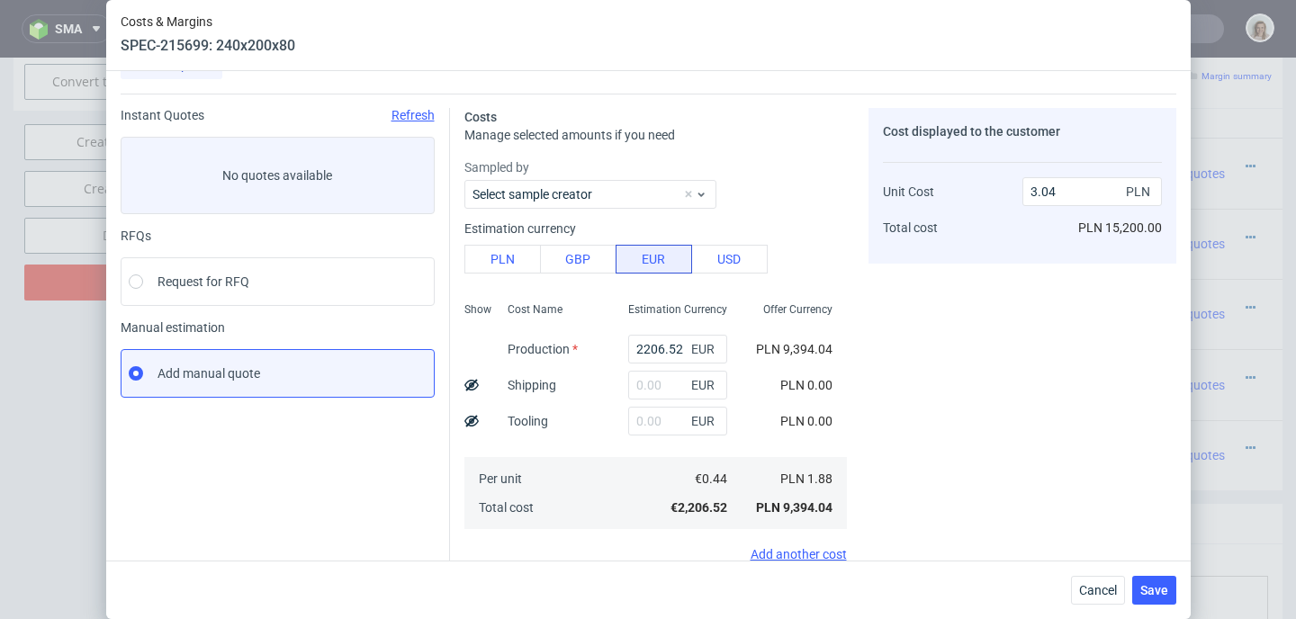
scroll to position [0, 0]
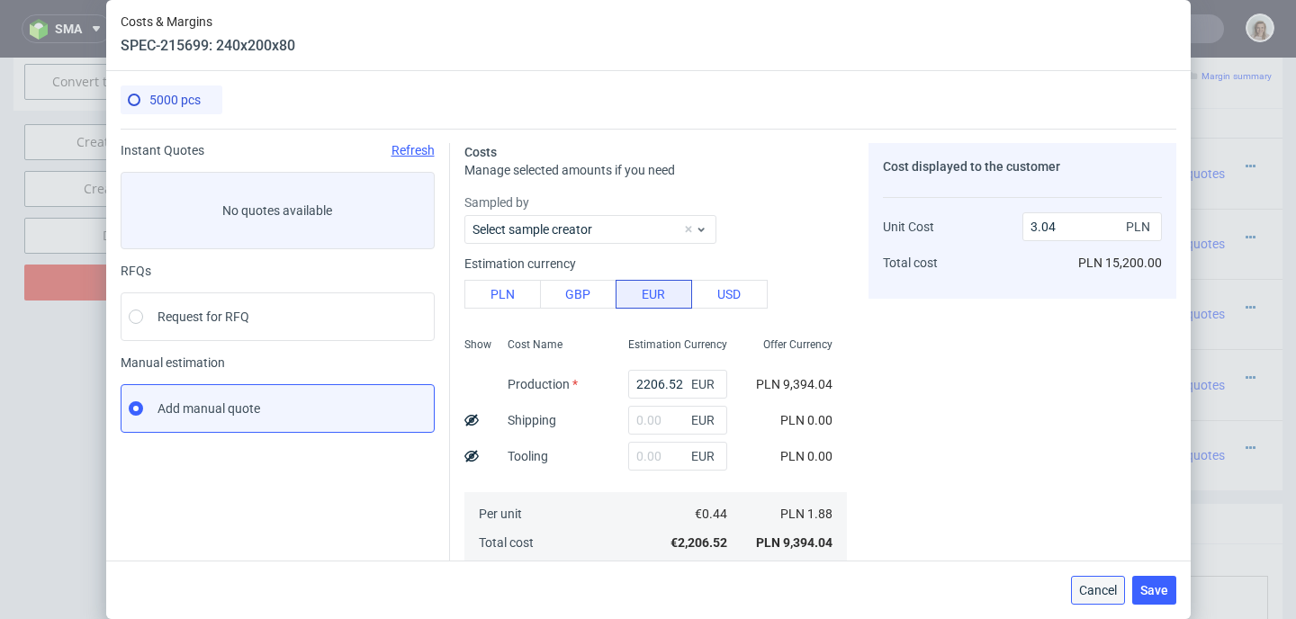
click at [1092, 598] on button "Cancel" at bounding box center [1098, 590] width 54 height 29
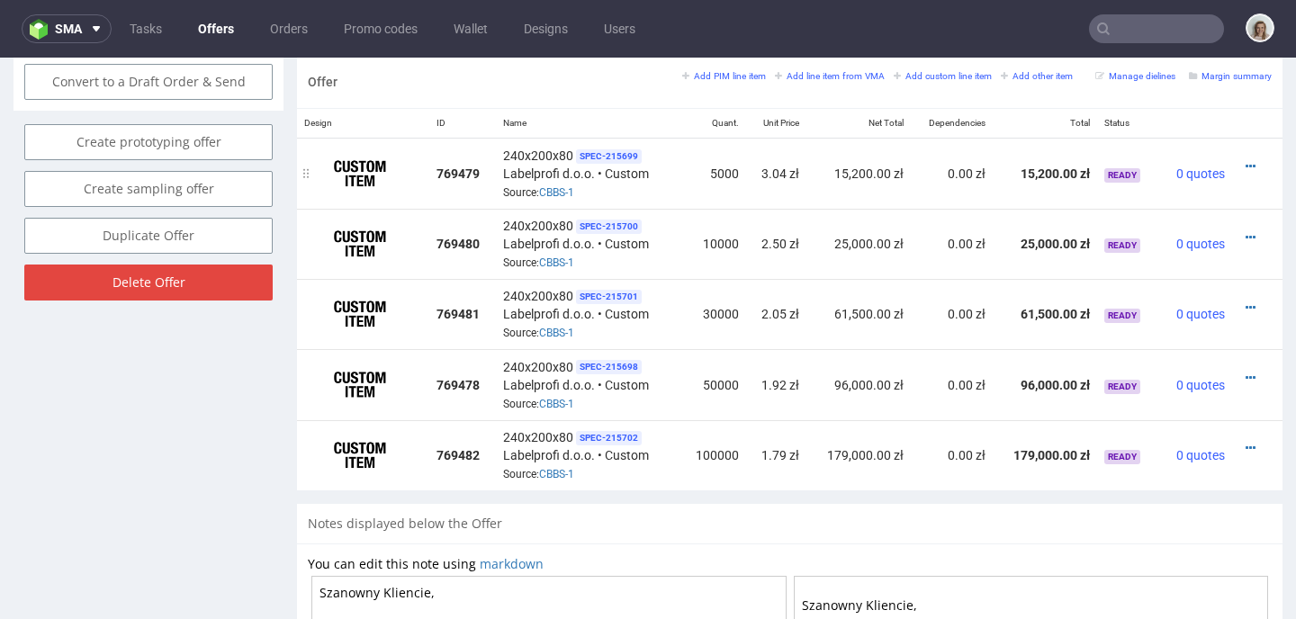
click at [1239, 157] on div at bounding box center [1251, 166] width 25 height 18
click at [1245, 165] on icon at bounding box center [1250, 166] width 10 height 13
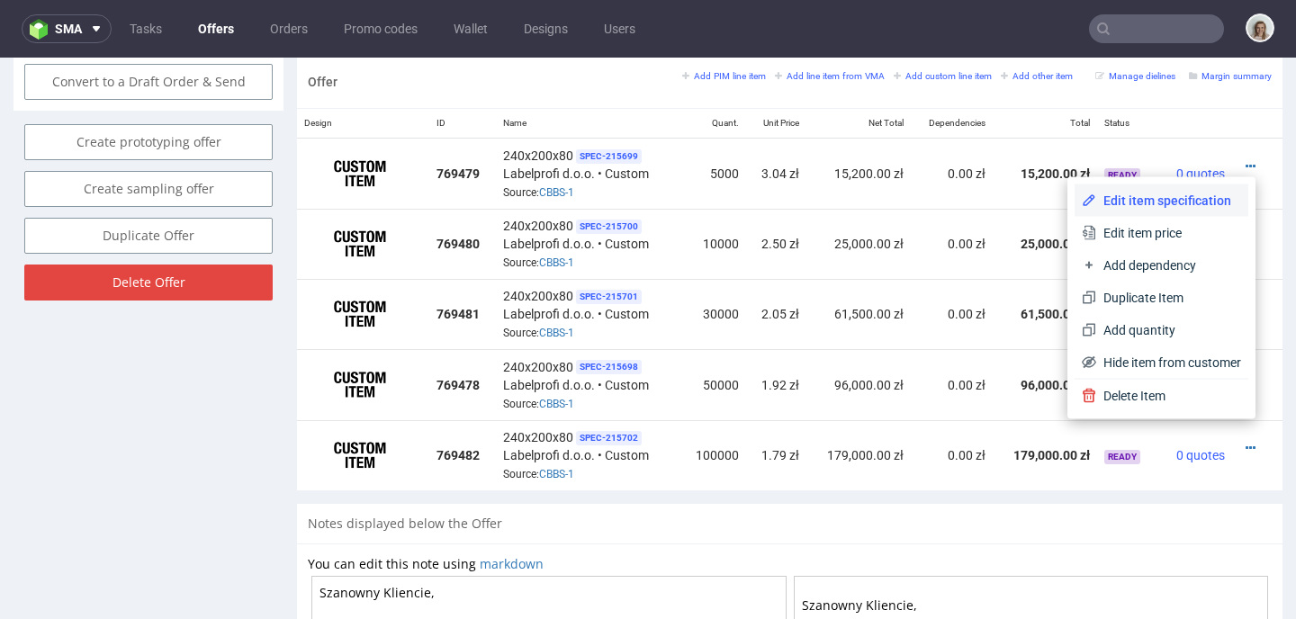
click at [1173, 202] on span "Edit item specification" at bounding box center [1168, 201] width 145 height 18
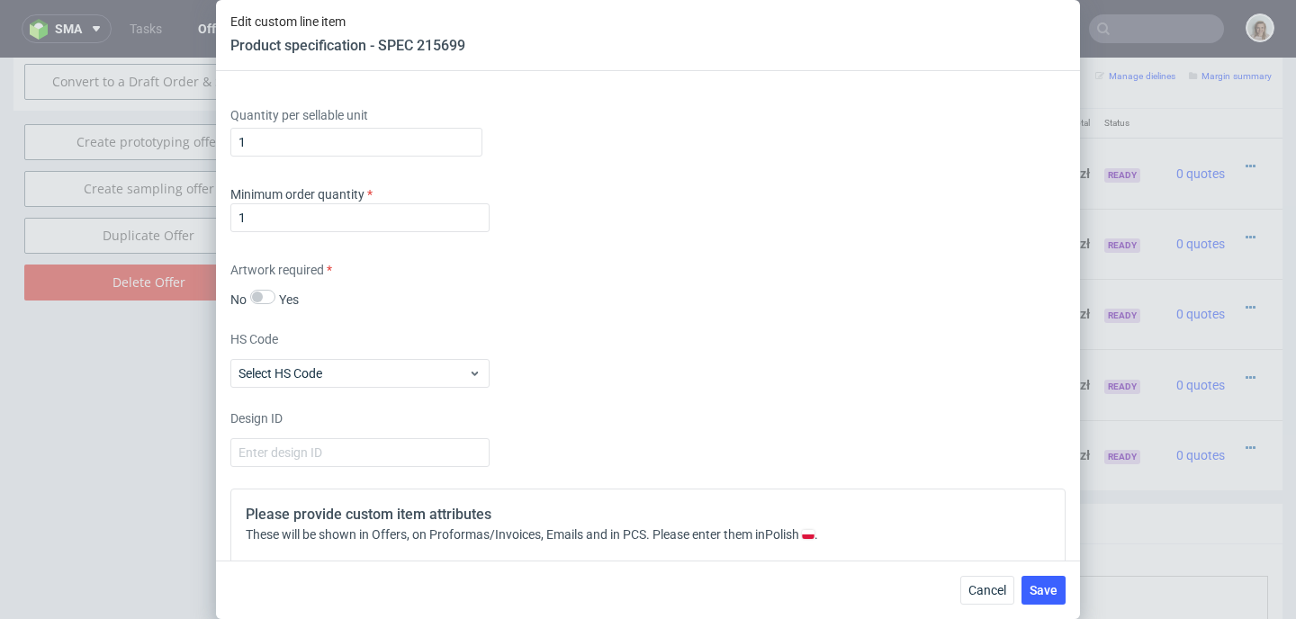
scroll to position [1887, 0]
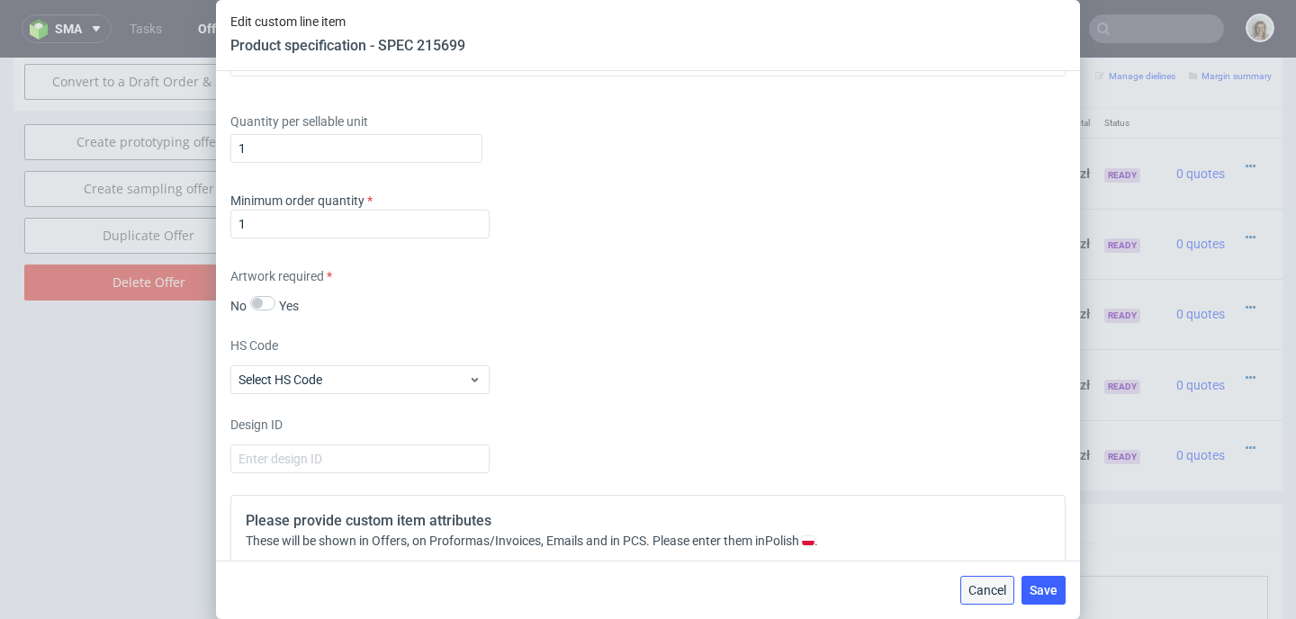
click at [985, 597] on span "Cancel" at bounding box center [987, 590] width 38 height 13
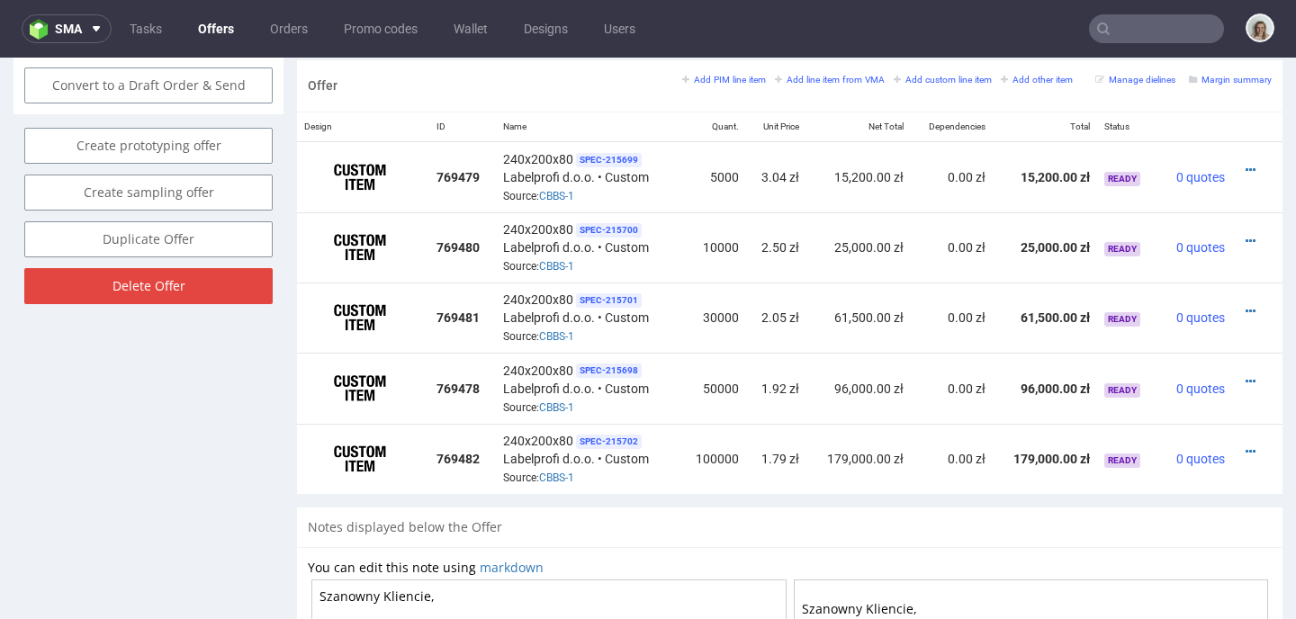
scroll to position [1047, 0]
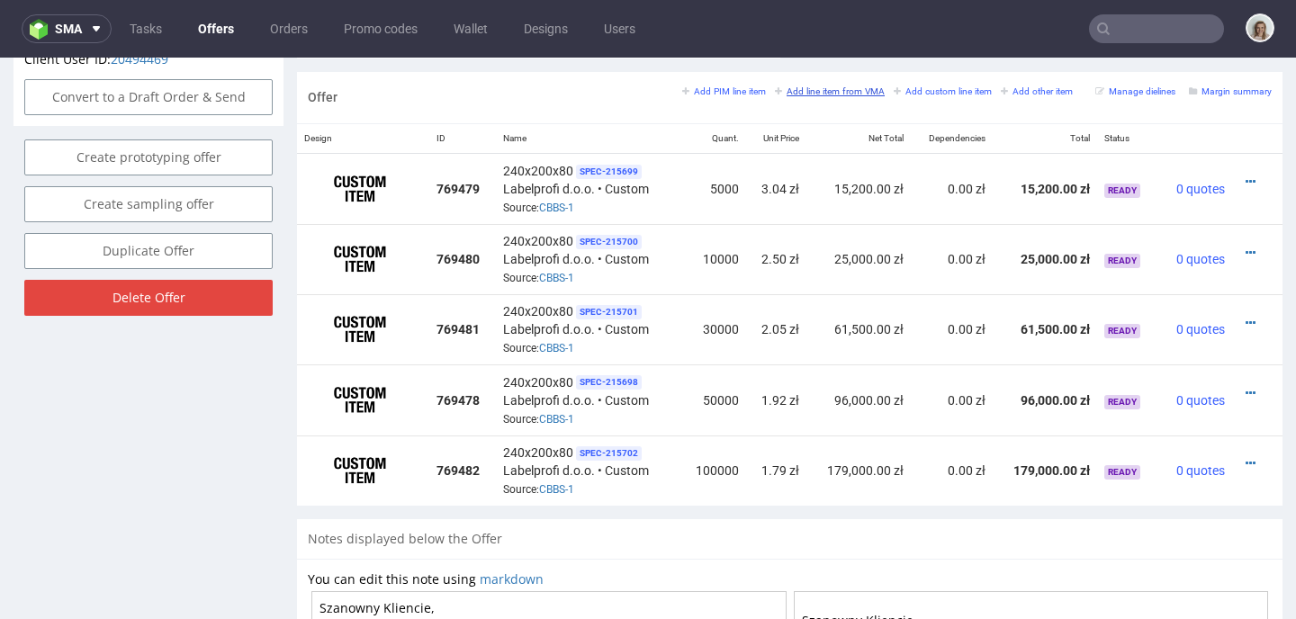
click at [804, 96] on link "Add line item from VMA" at bounding box center [830, 91] width 110 height 13
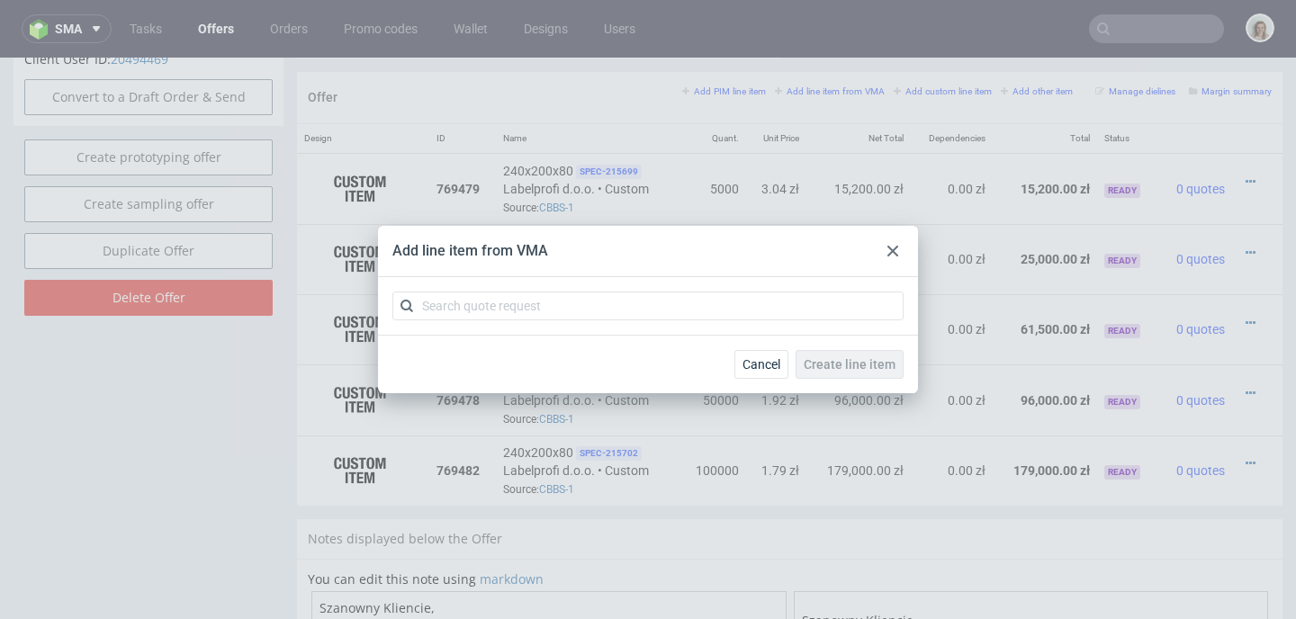
click at [598, 261] on div "Add line item from VMA" at bounding box center [648, 251] width 540 height 51
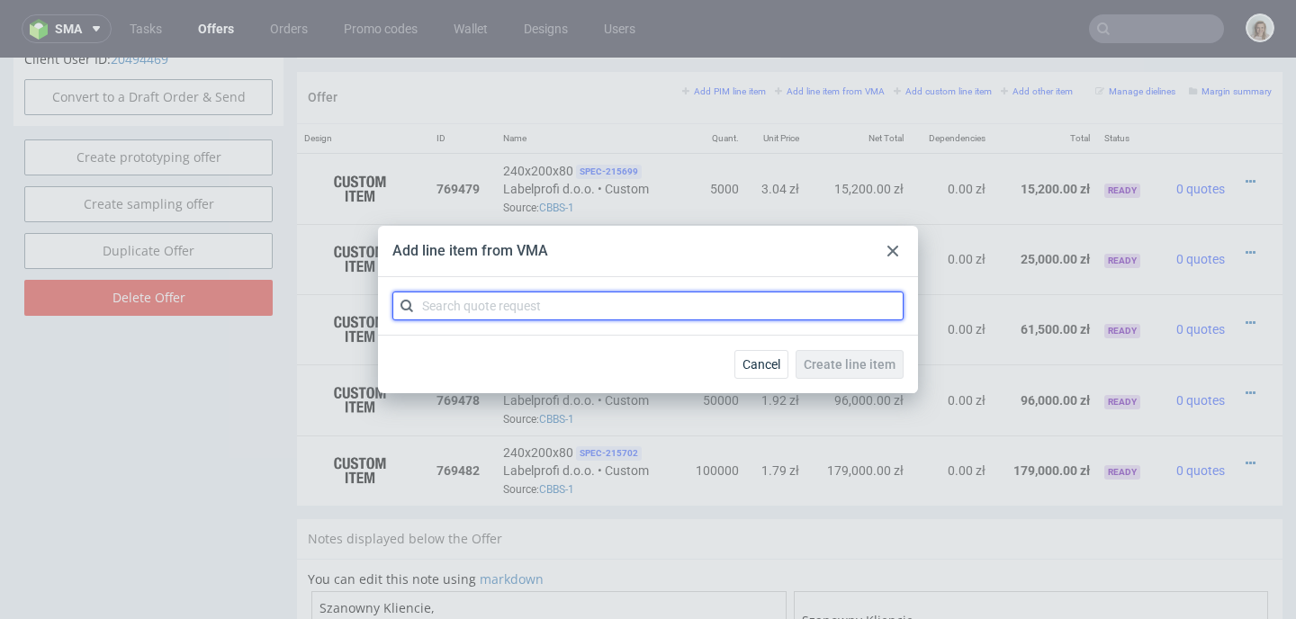
click at [575, 302] on input "text" at bounding box center [647, 306] width 511 height 29
paste input "CBBR"
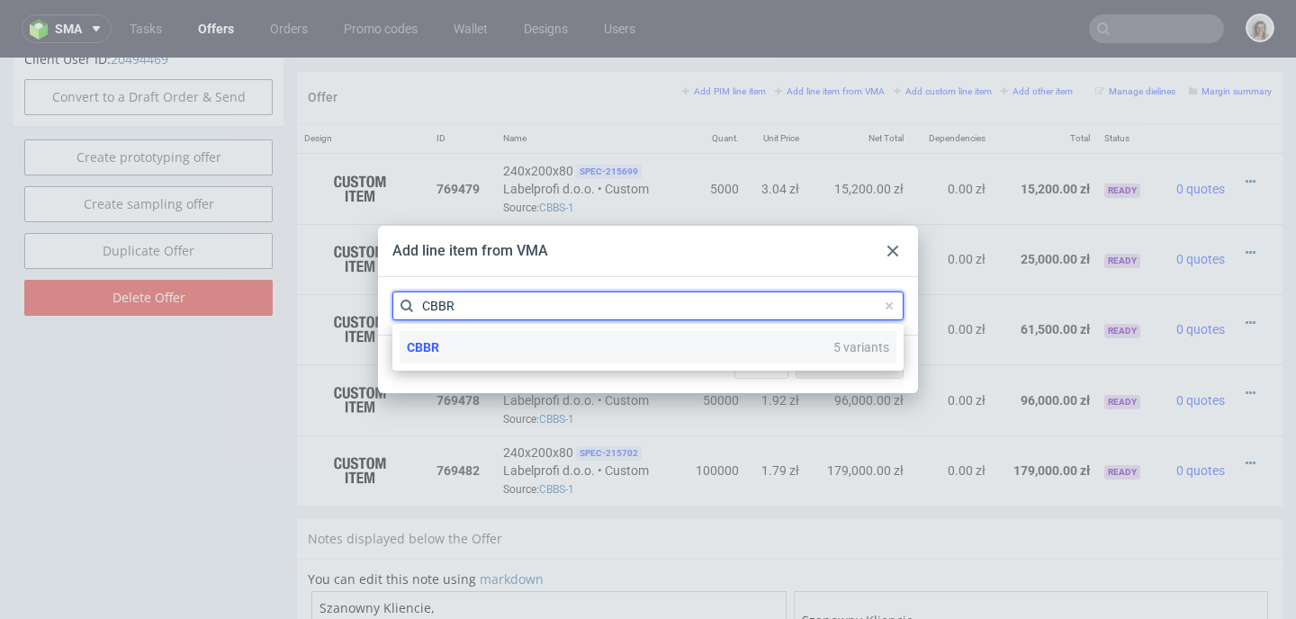
type input "CBBR"
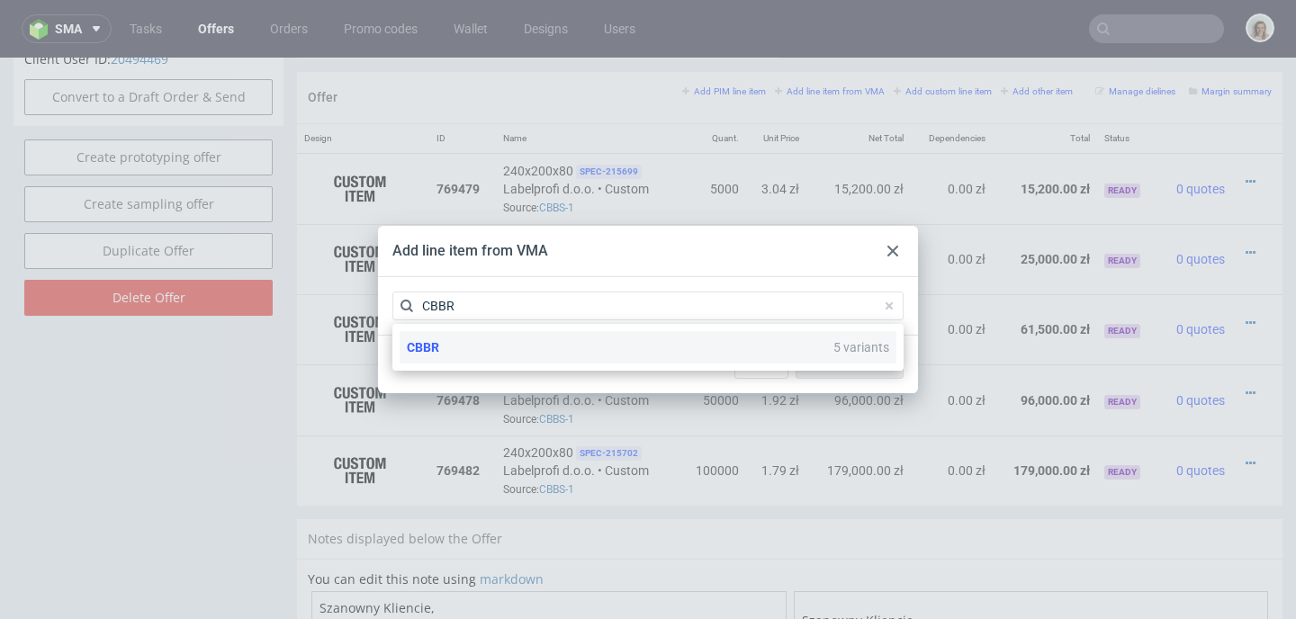
click at [548, 345] on div "CBBR 5 variants" at bounding box center [648, 347] width 497 height 32
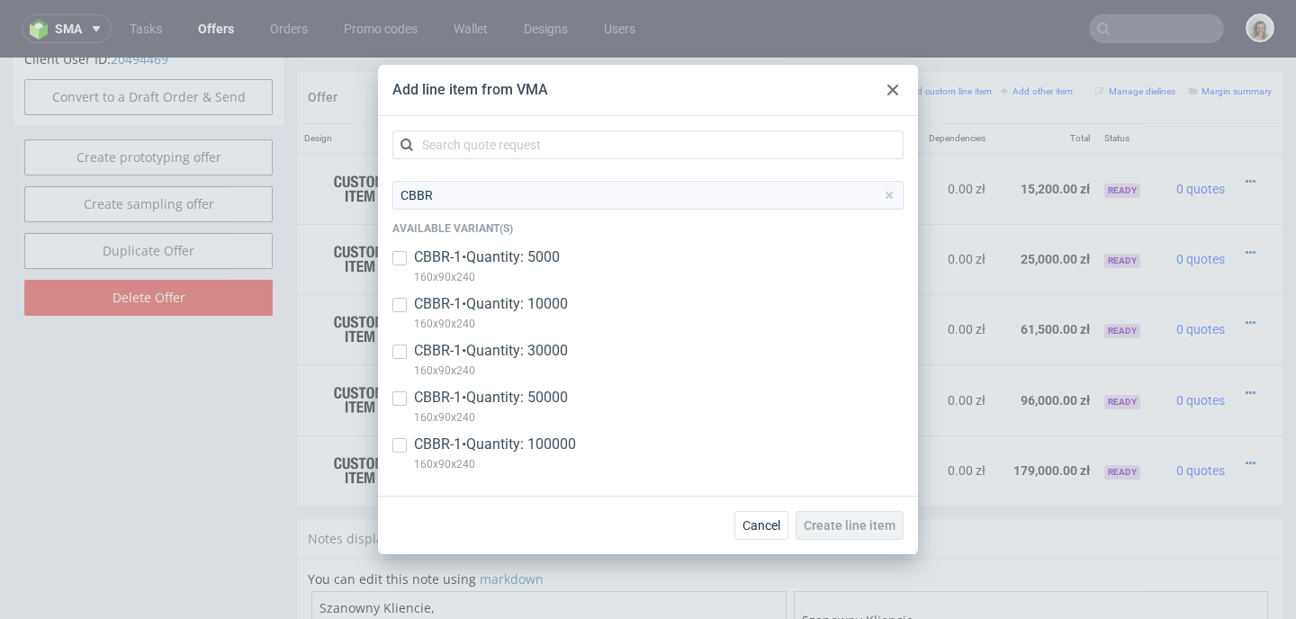
click at [549, 265] on p "CBBR-1 • Quantity: 5000" at bounding box center [487, 257] width 146 height 20
checkbox input "true"
click at [539, 306] on p "CBBR-1 • Quantity: 10000" at bounding box center [491, 304] width 154 height 20
checkbox input "true"
click at [545, 347] on p "CBBR-1 • Quantity: 30000" at bounding box center [491, 351] width 154 height 20
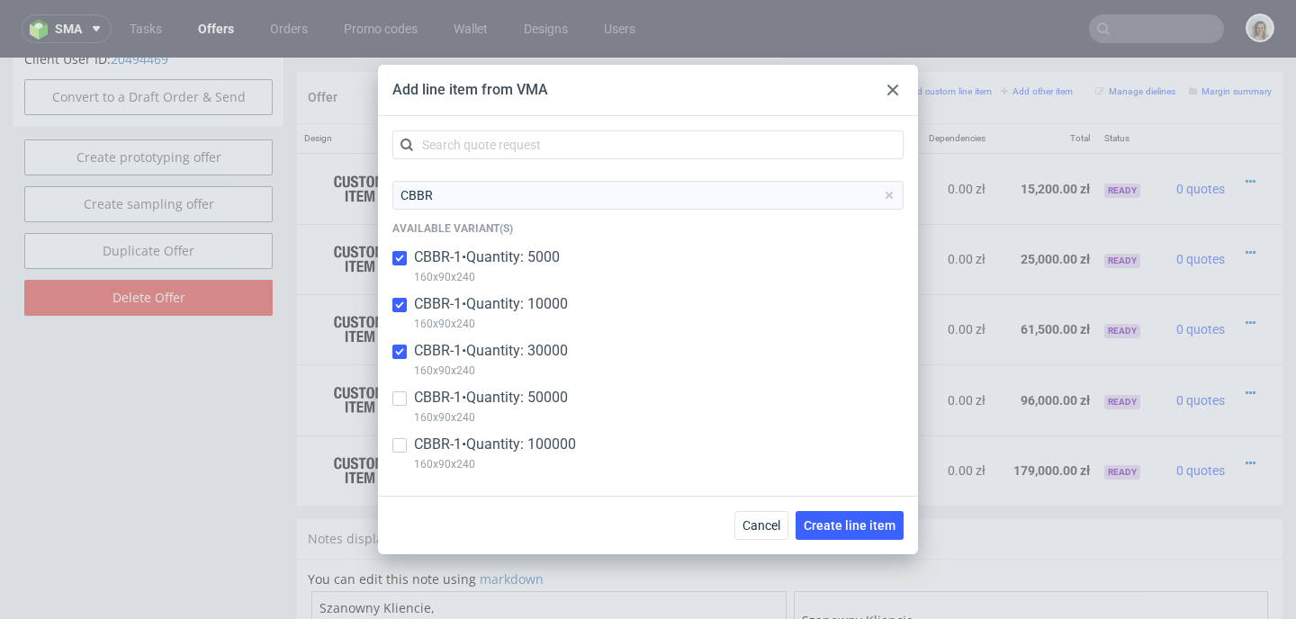
checkbox input "true"
click at [541, 402] on p "CBBR-1 • Quantity: 50000" at bounding box center [491, 398] width 154 height 20
checkbox input "true"
click at [544, 441] on p "CBBR-1 • Quantity: 100000" at bounding box center [495, 445] width 162 height 20
checkbox input "true"
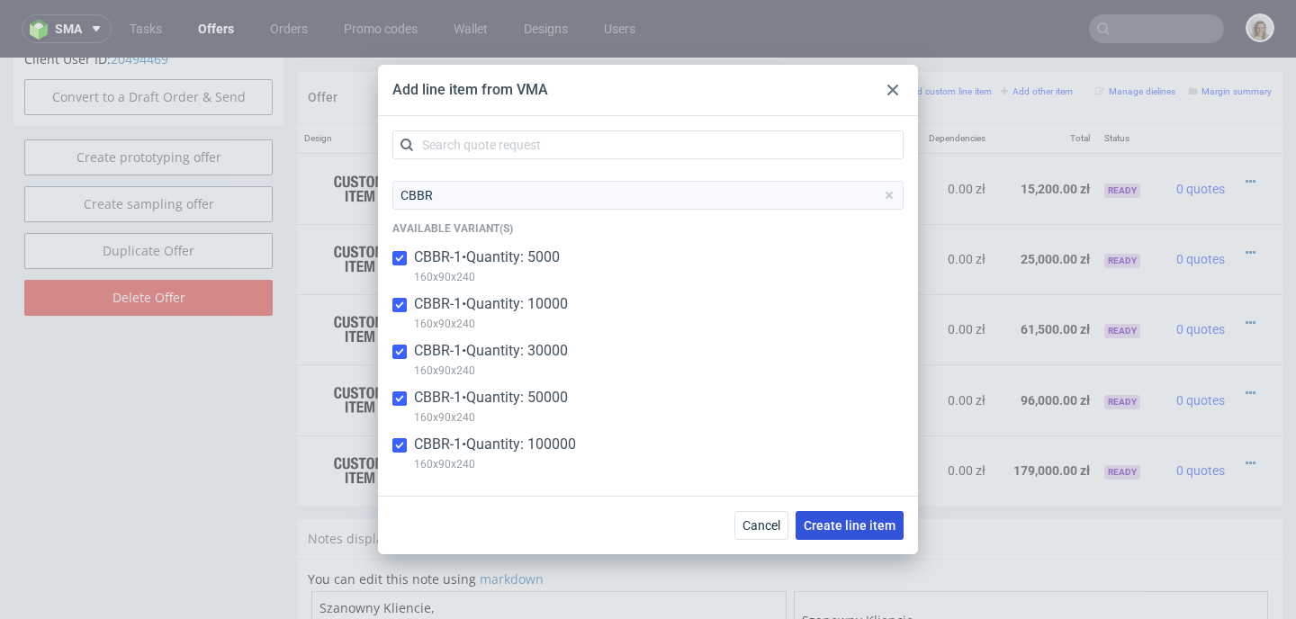
click at [840, 523] on span "Create line item" at bounding box center [850, 525] width 92 height 13
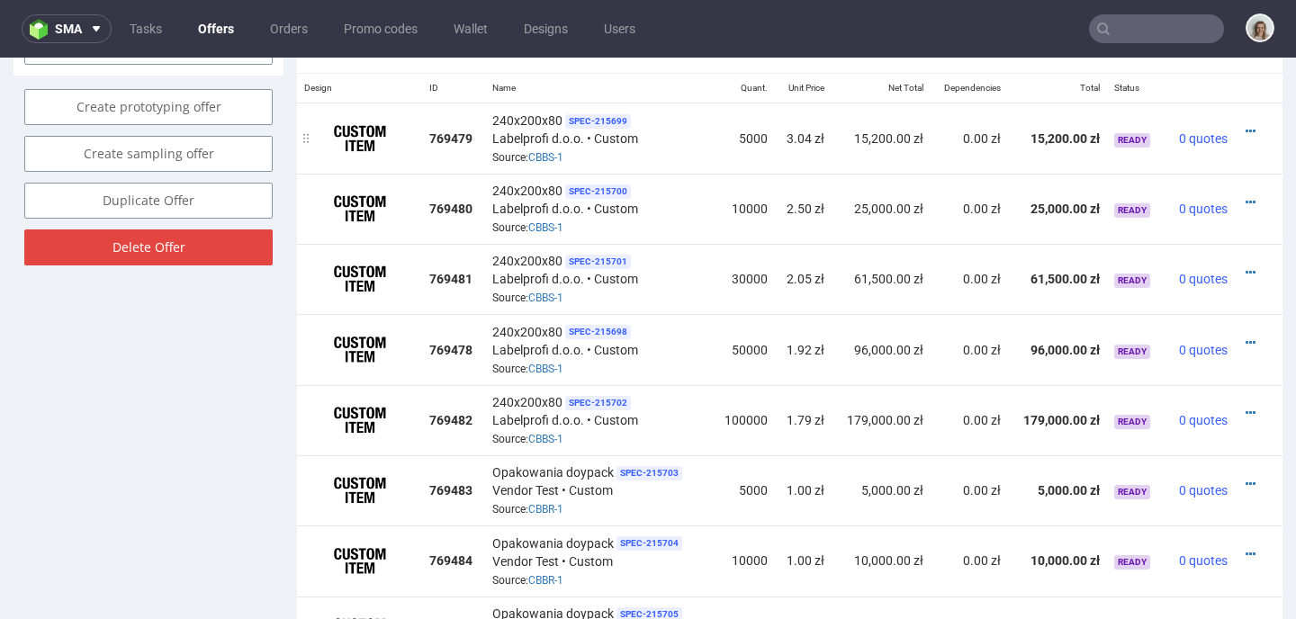
scroll to position [1276, 0]
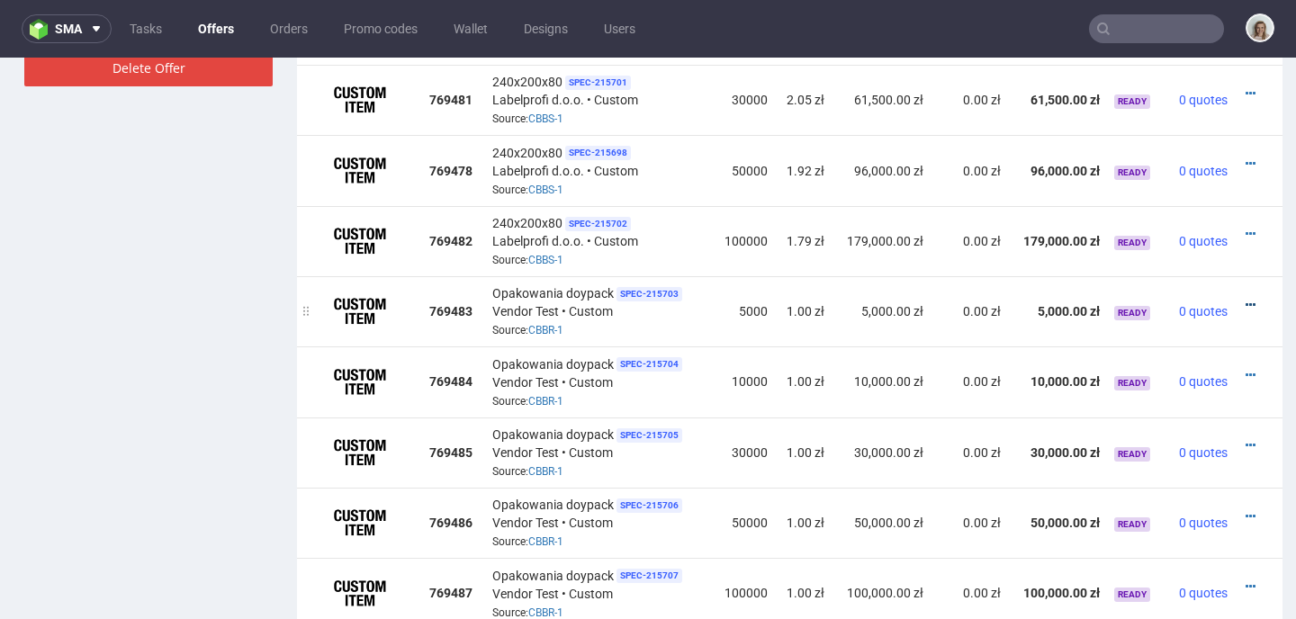
click at [1245, 299] on icon at bounding box center [1250, 305] width 10 height 13
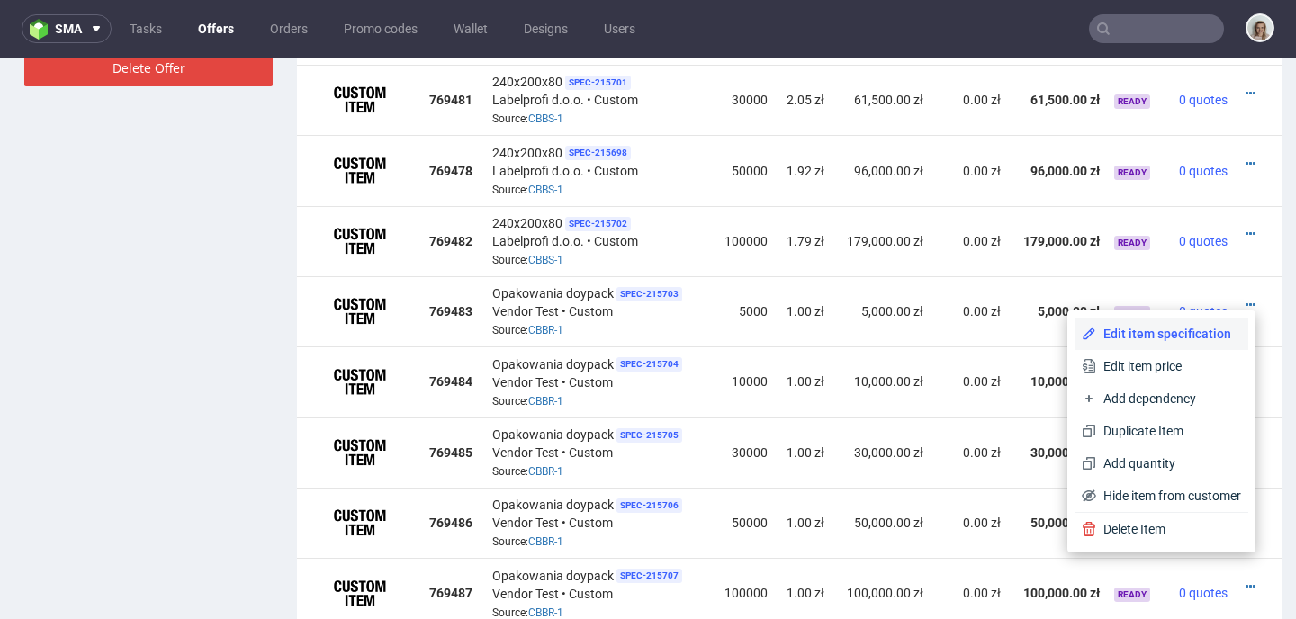
click at [1150, 331] on span "Edit item specification" at bounding box center [1168, 334] width 145 height 18
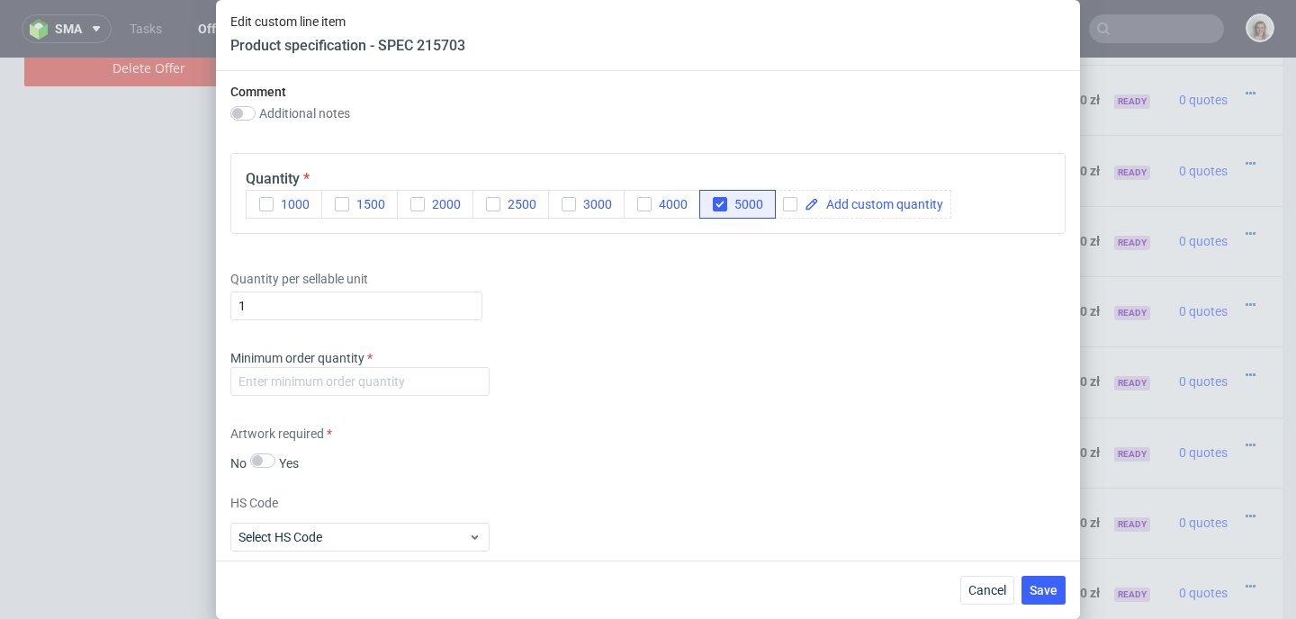
scroll to position [1856, 0]
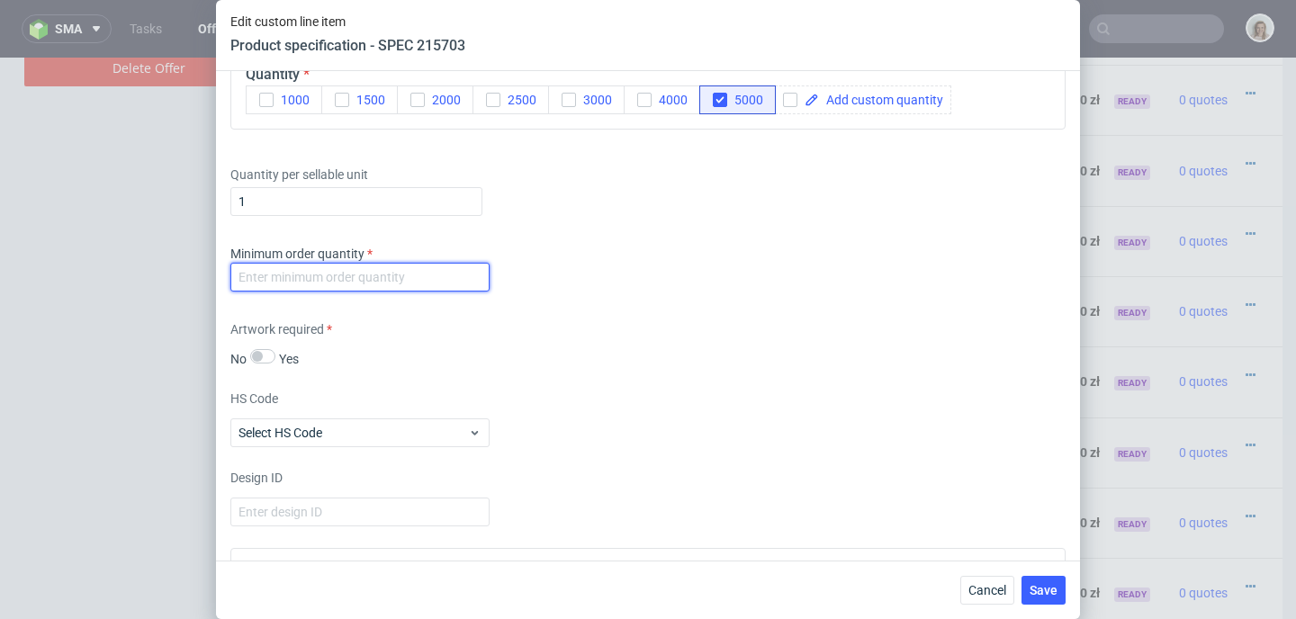
click at [355, 282] on input "number" at bounding box center [359, 277] width 259 height 29
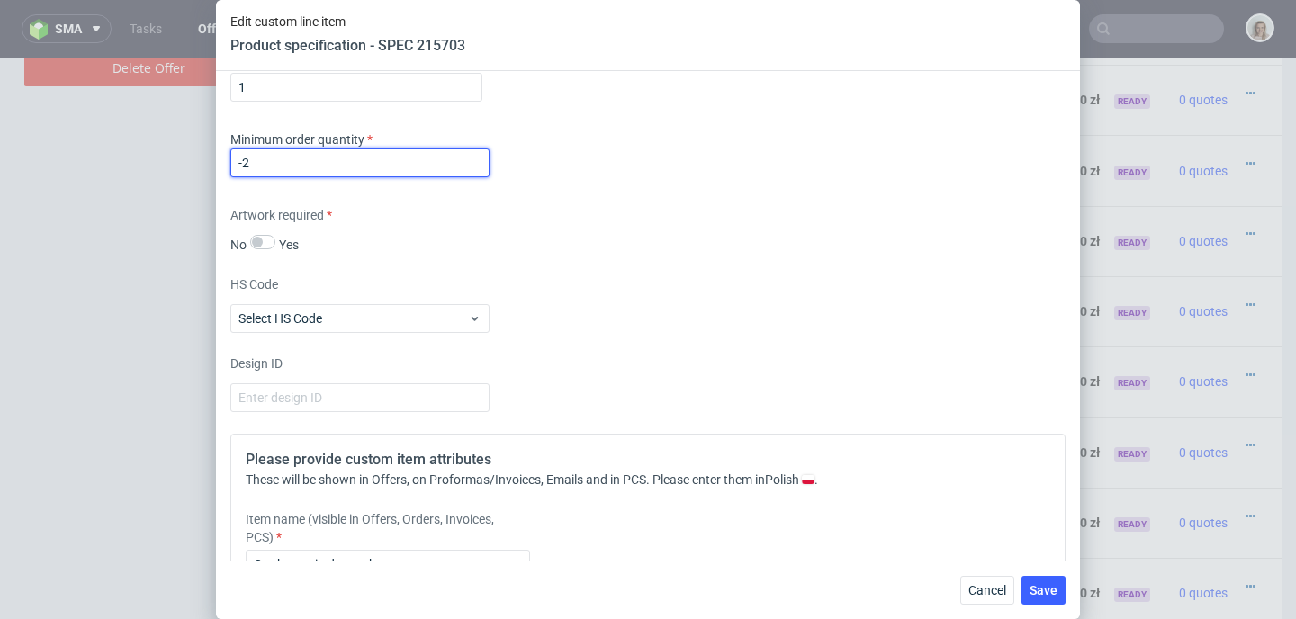
scroll to position [2134, 0]
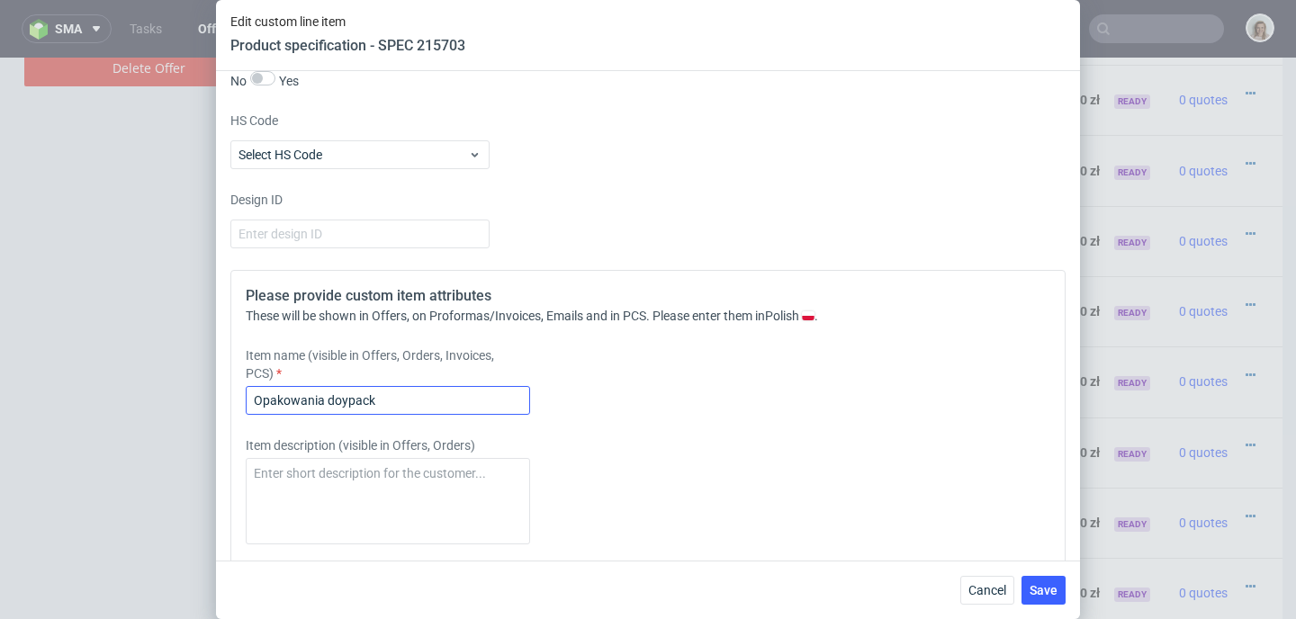
type input "-2"
drag, startPoint x: 400, startPoint y: 403, endPoint x: 212, endPoint y: 406, distance: 187.2
click at [212, 406] on div "Edit custom line item Product specification - SPEC 215703 Supplier Custom Custo…" at bounding box center [648, 309] width 1296 height 619
paste input "160x90x240 mm"
type input "160x90x240 mm"
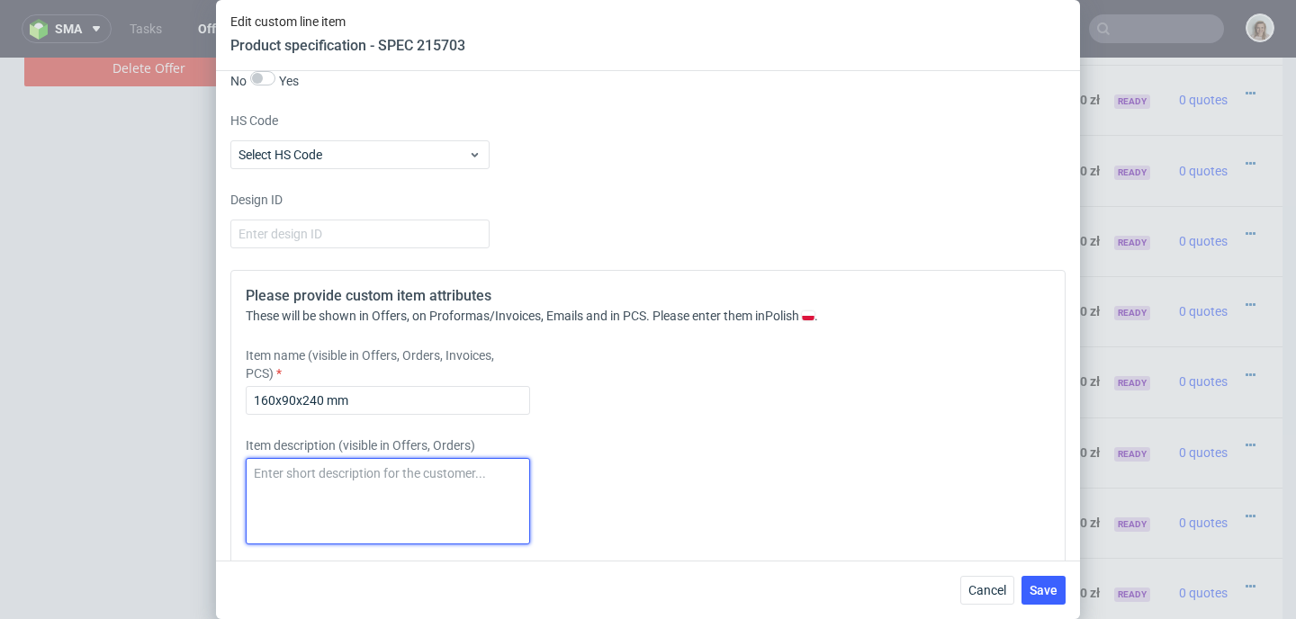
click at [298, 480] on textarea at bounding box center [388, 501] width 284 height 86
paste textarea "160x90x240 mm"
type textarea "160x90x240 mm"
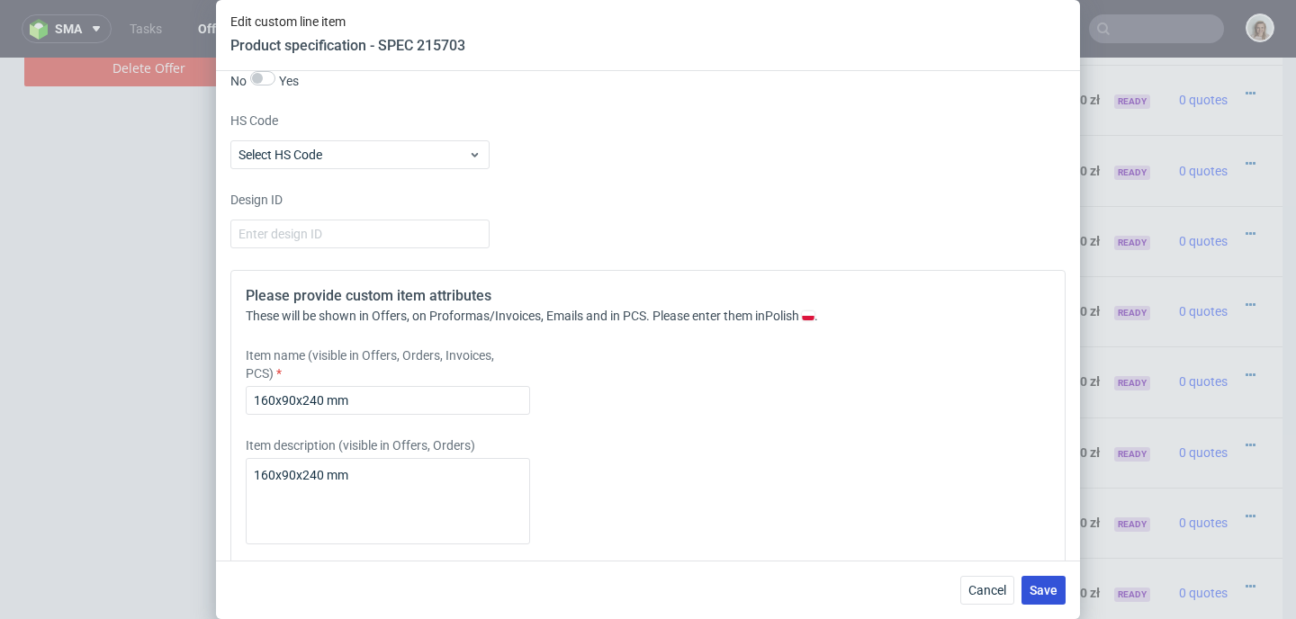
click at [1046, 589] on span "Save" at bounding box center [1043, 590] width 28 height 13
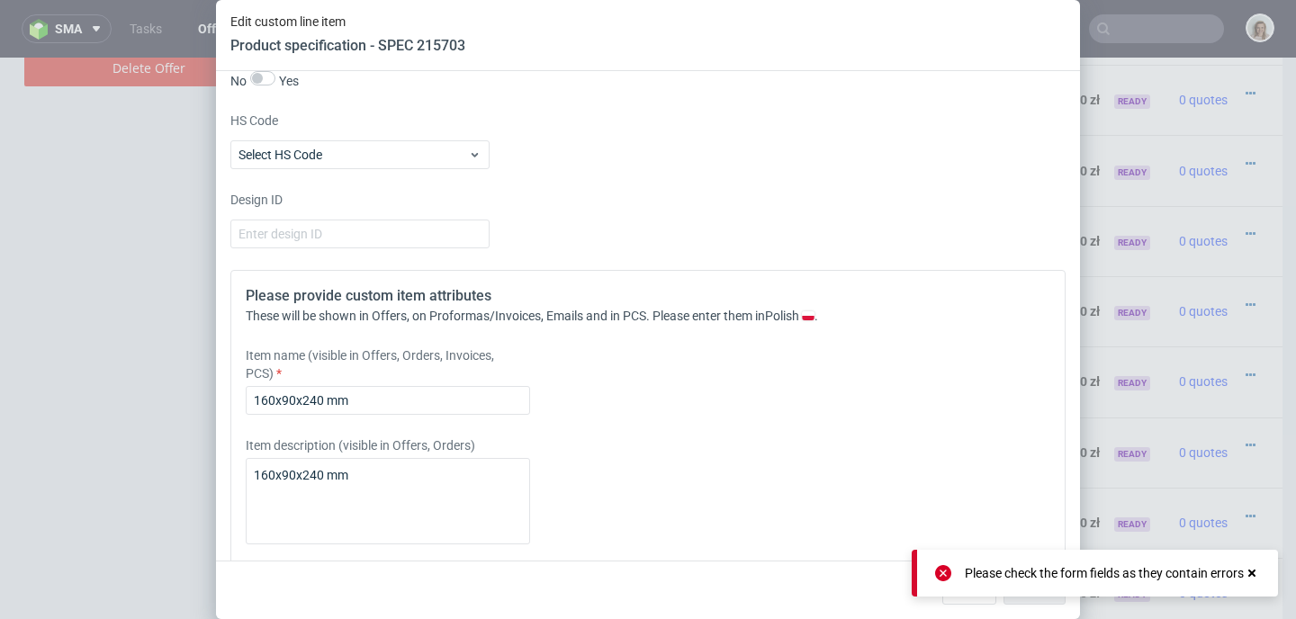
click at [937, 571] on icon at bounding box center [943, 573] width 16 height 16
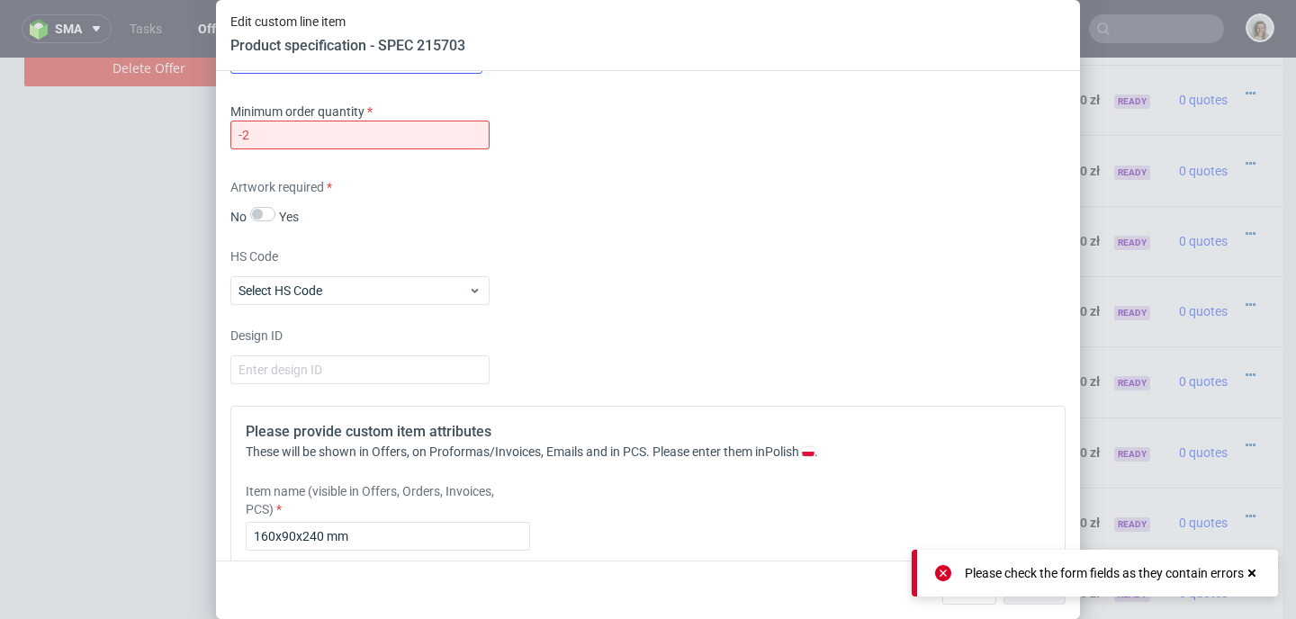
scroll to position [1784, 0]
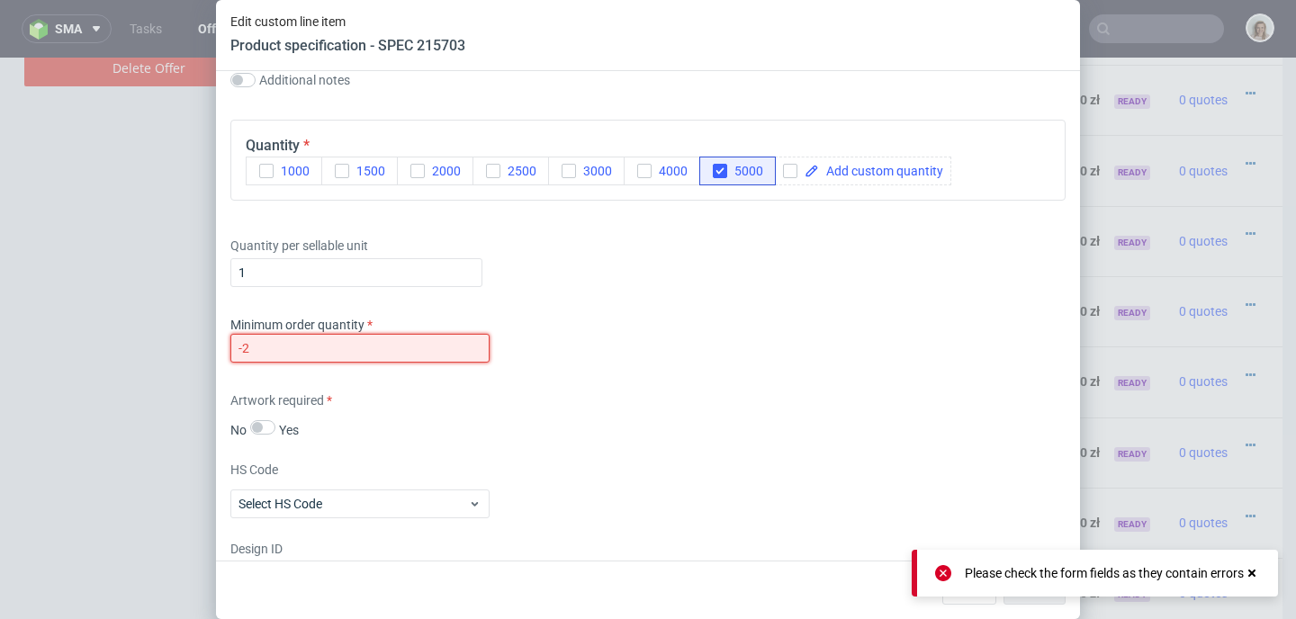
drag, startPoint x: 260, startPoint y: 351, endPoint x: 209, endPoint y: 351, distance: 51.3
click at [209, 351] on div "Edit custom line item Product specification - SPEC 215703 Supplier Custom Custo…" at bounding box center [648, 309] width 1296 height 619
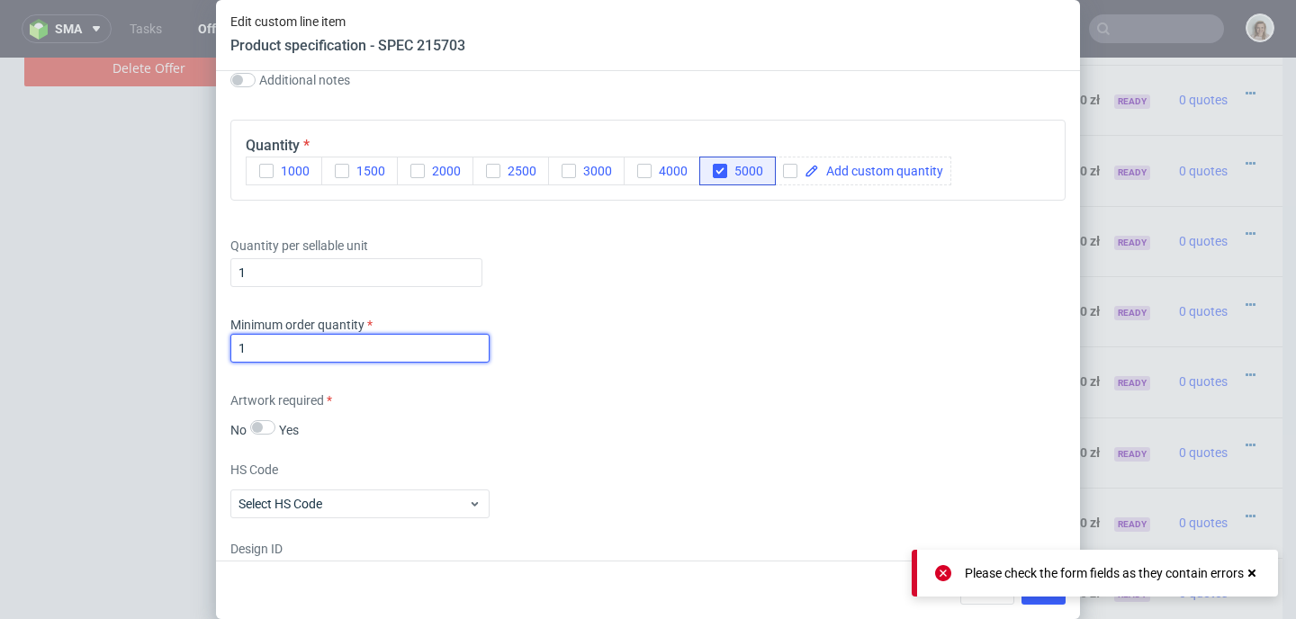
type input "1"
drag, startPoint x: 935, startPoint y: 570, endPoint x: 961, endPoint y: 570, distance: 26.1
click at [936, 569] on icon at bounding box center [943, 573] width 16 height 16
click at [1045, 598] on button "Save" at bounding box center [1043, 590] width 44 height 29
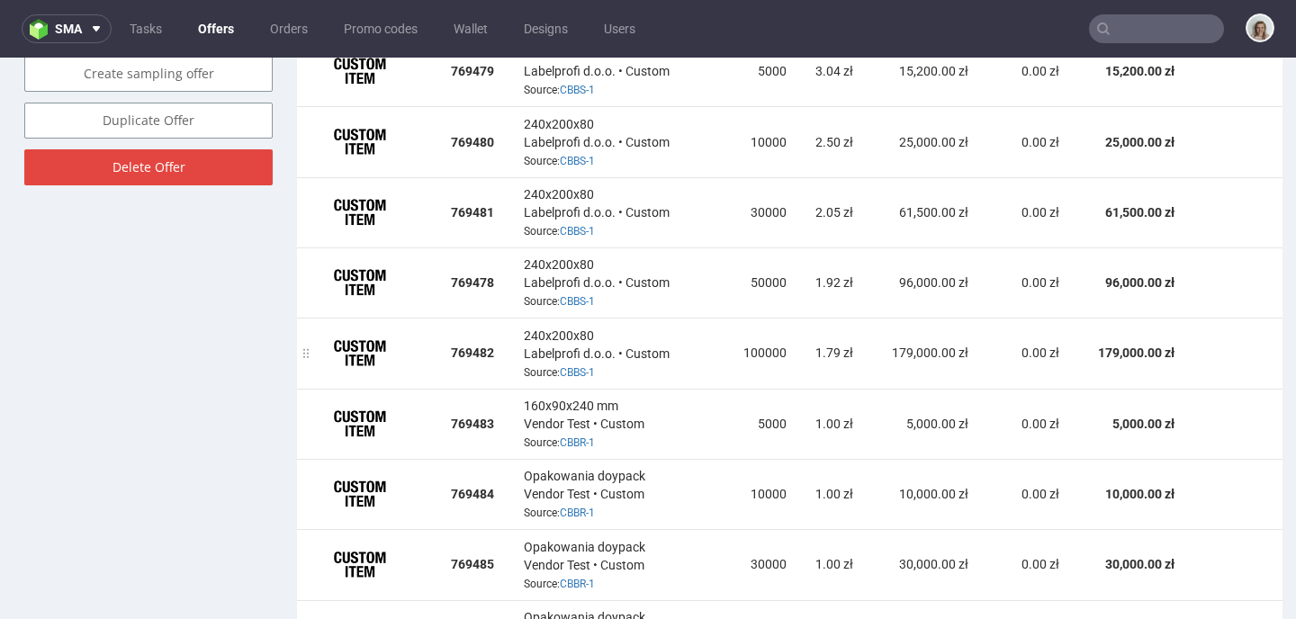
scroll to position [1177, 0]
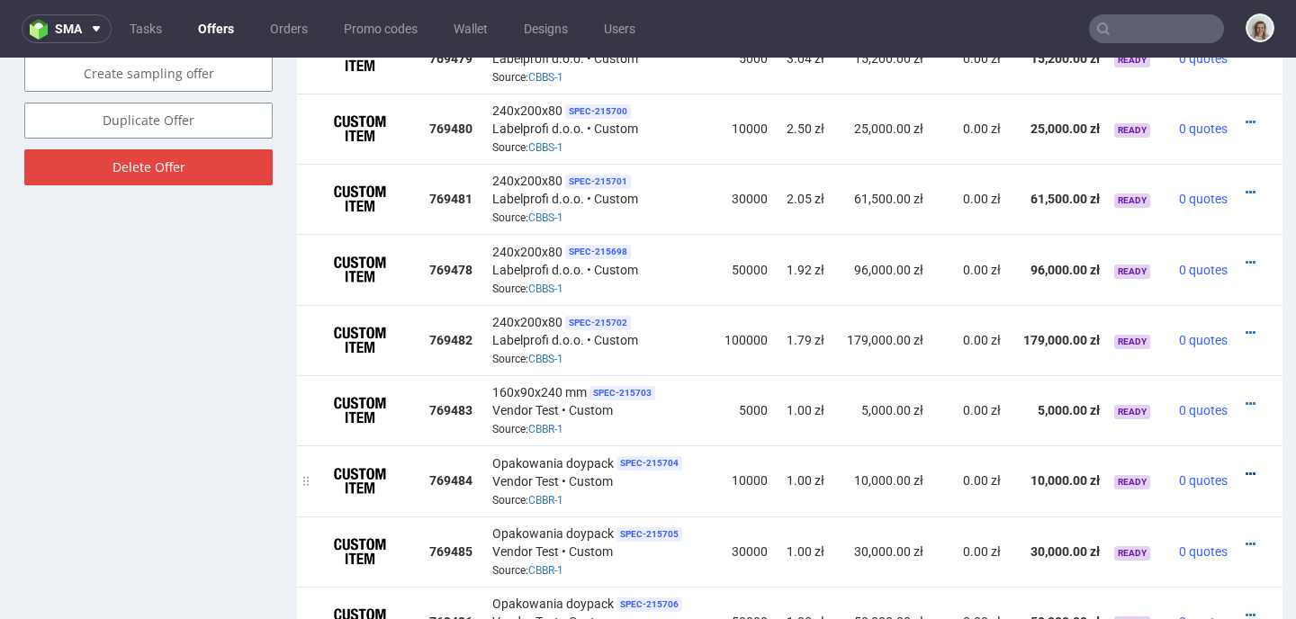
click at [1245, 468] on icon at bounding box center [1250, 474] width 10 height 13
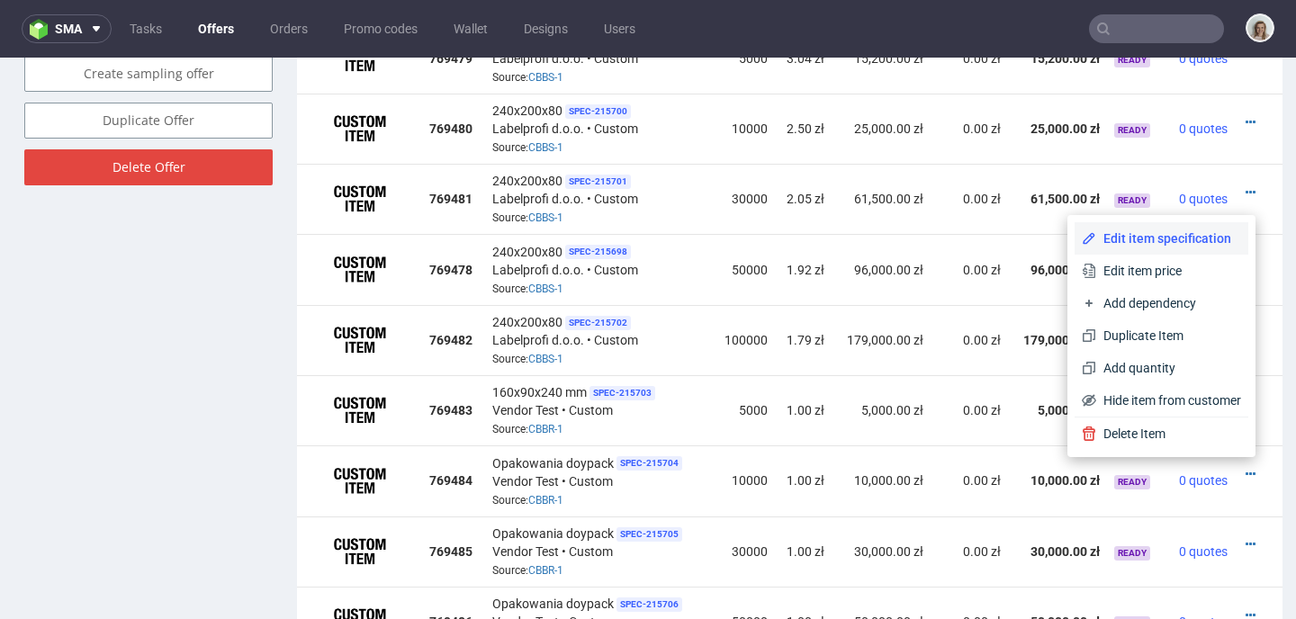
click at [1132, 239] on span "Edit item specification" at bounding box center [1168, 238] width 145 height 18
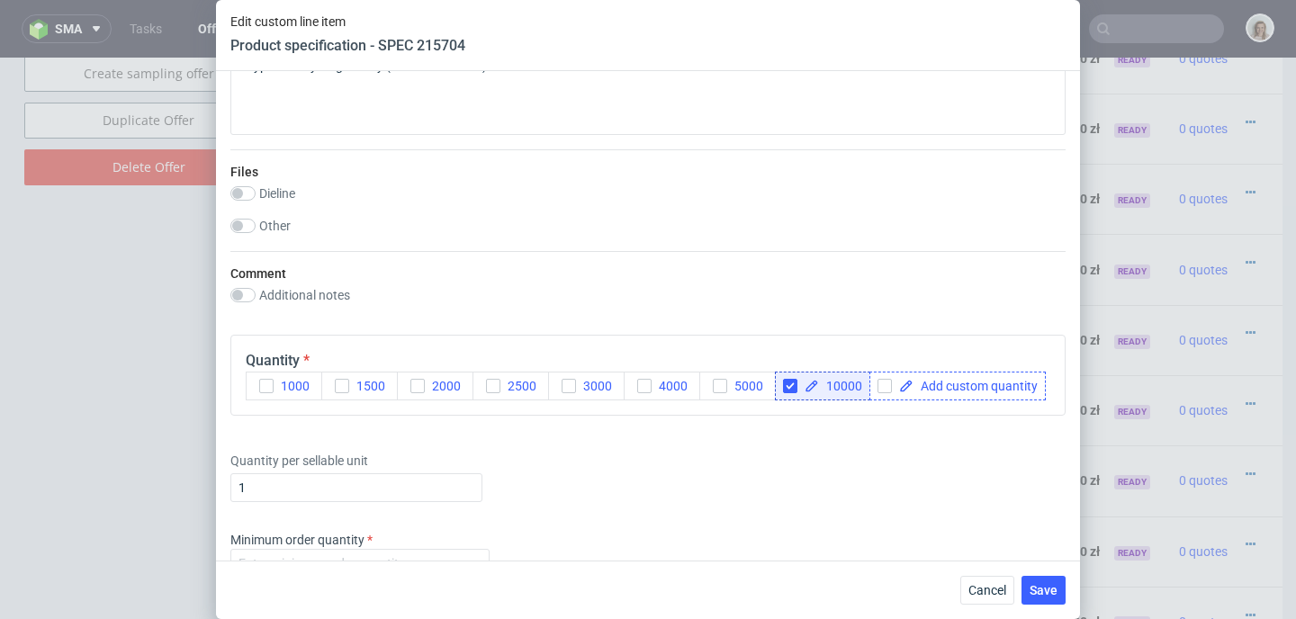
scroll to position [1831, 0]
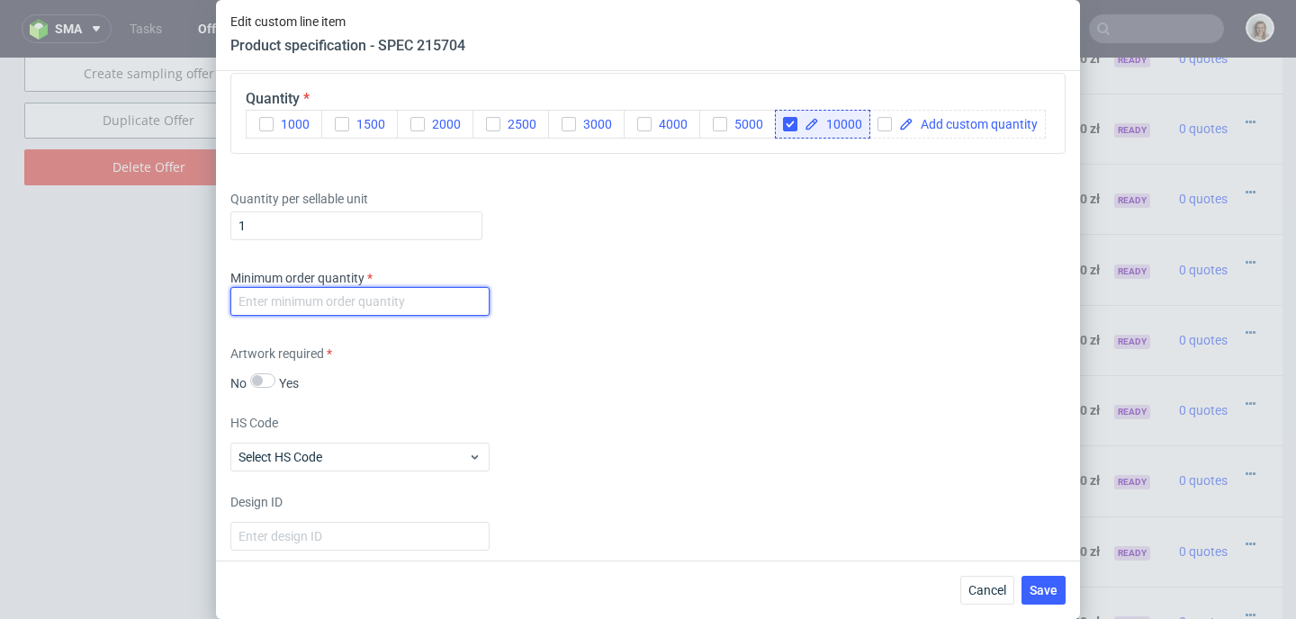
click at [278, 316] on input "number" at bounding box center [359, 301] width 259 height 29
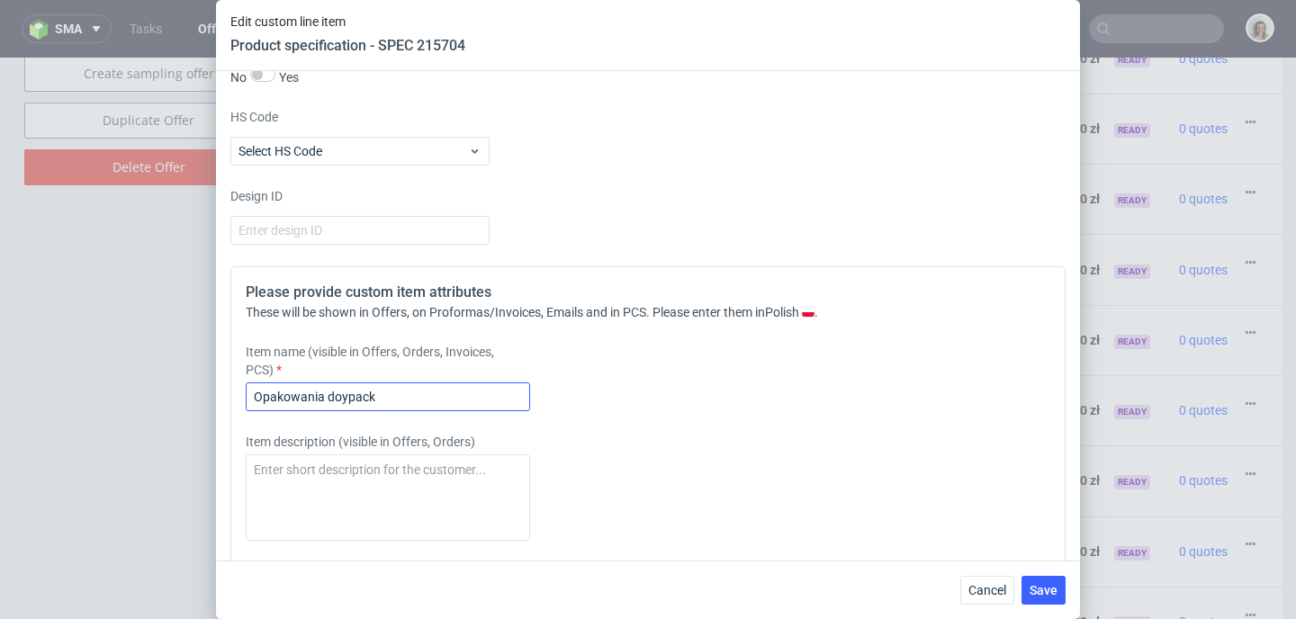
type input "1"
drag, startPoint x: 310, startPoint y: 427, endPoint x: 191, endPoint y: 433, distance: 119.8
click at [191, 433] on div "Edit custom line item Product specification - SPEC 215704 Supplier Custom Custo…" at bounding box center [648, 309] width 1296 height 619
paste input "160x90x240 mm"
type input "160x90x240 mm"
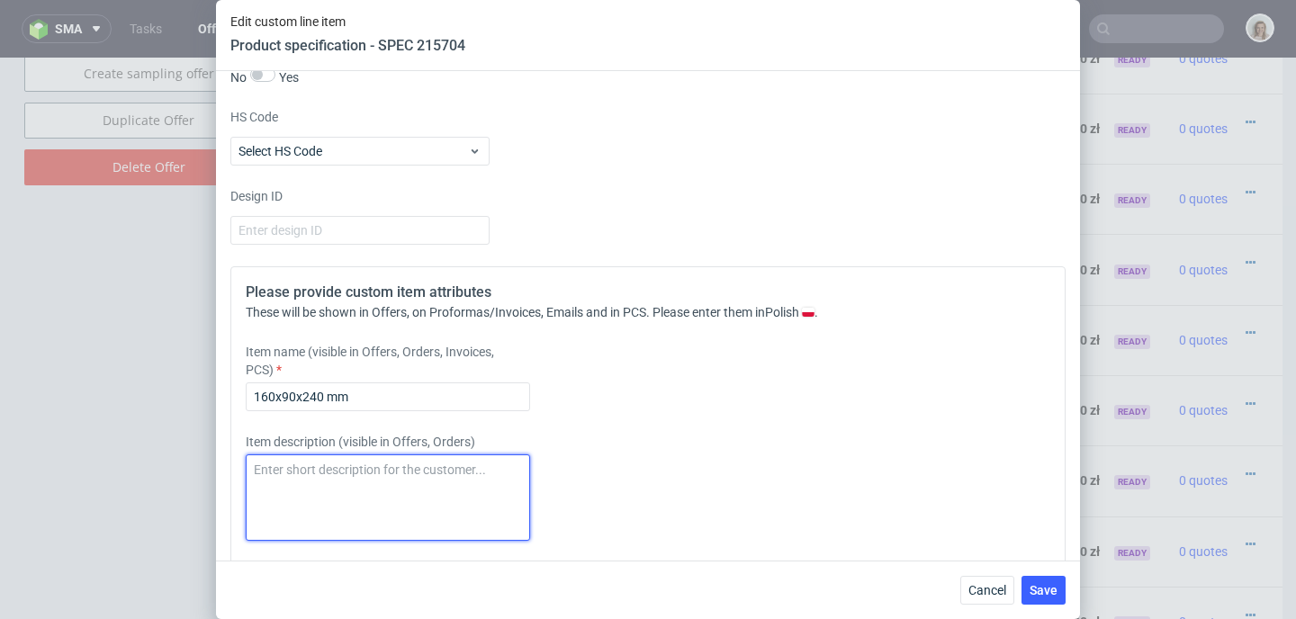
click at [290, 515] on textarea at bounding box center [388, 497] width 284 height 86
paste textarea "160x90x240 mm"
type textarea "160x90x240 mm"
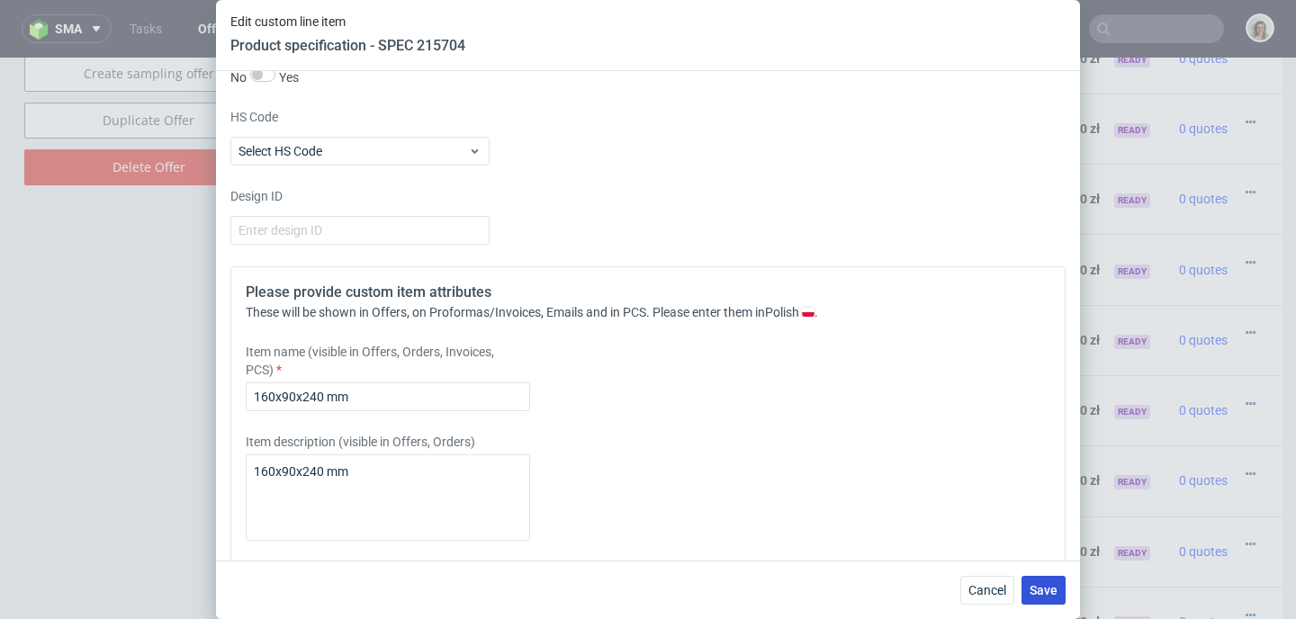
click at [1057, 587] on button "Save" at bounding box center [1043, 590] width 44 height 29
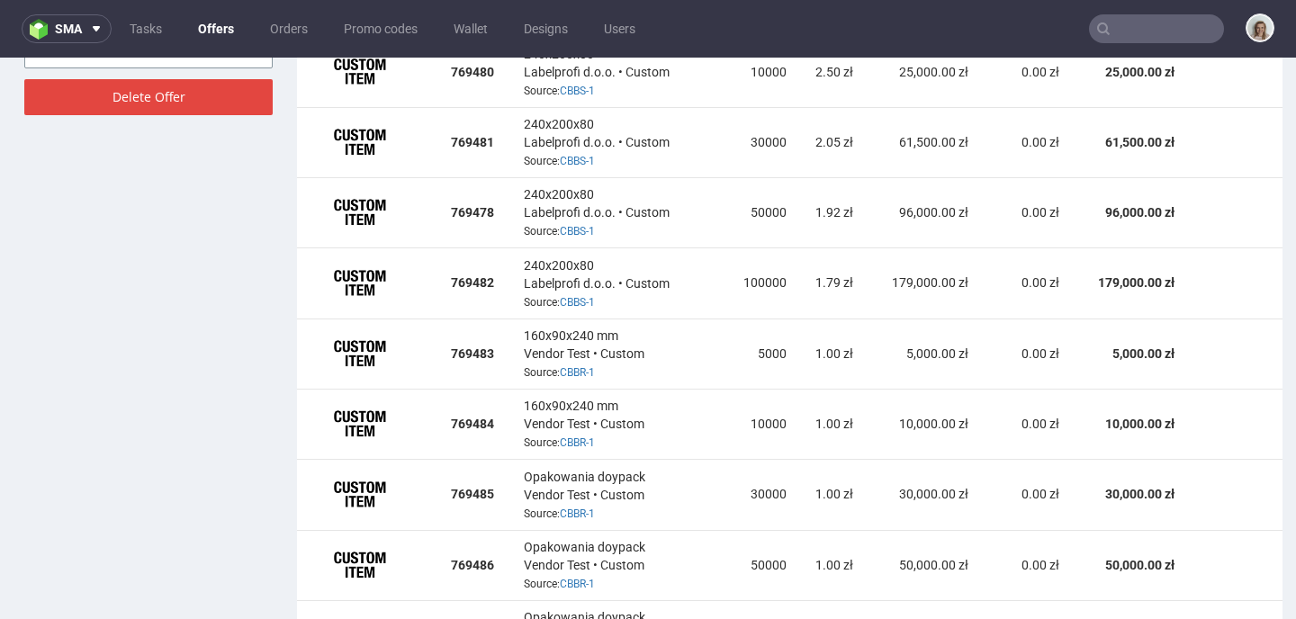
scroll to position [1247, 0]
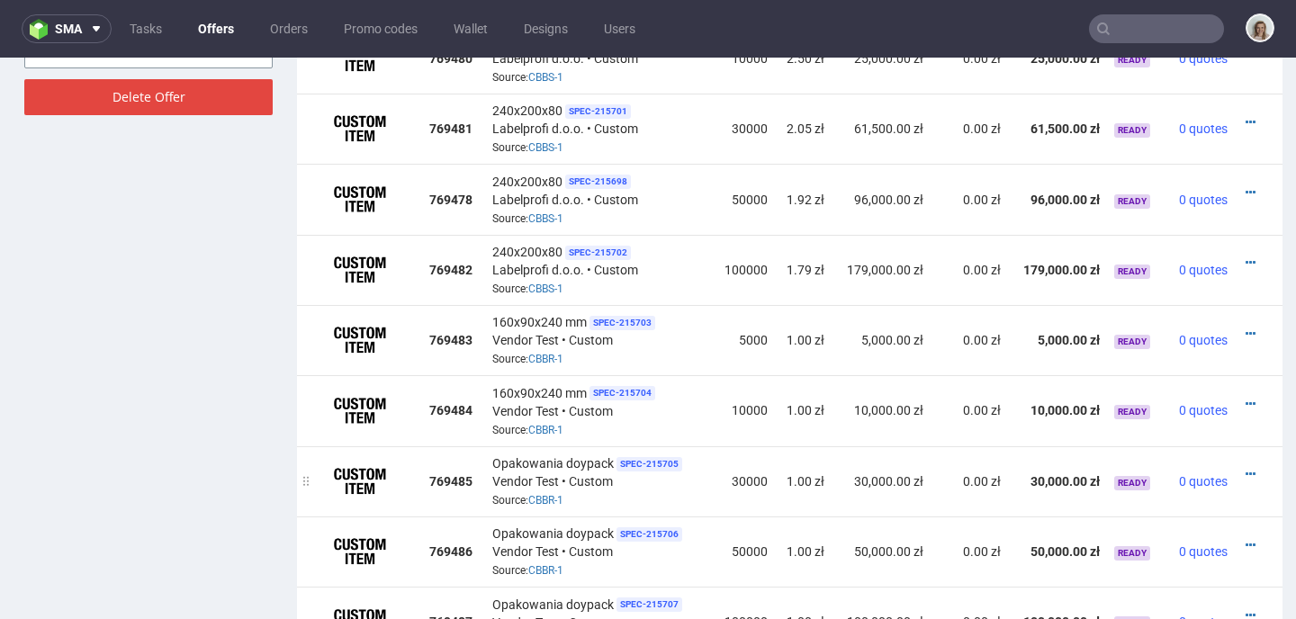
click at [1242, 469] on div at bounding box center [1253, 474] width 23 height 18
click at [1245, 468] on icon at bounding box center [1250, 474] width 10 height 13
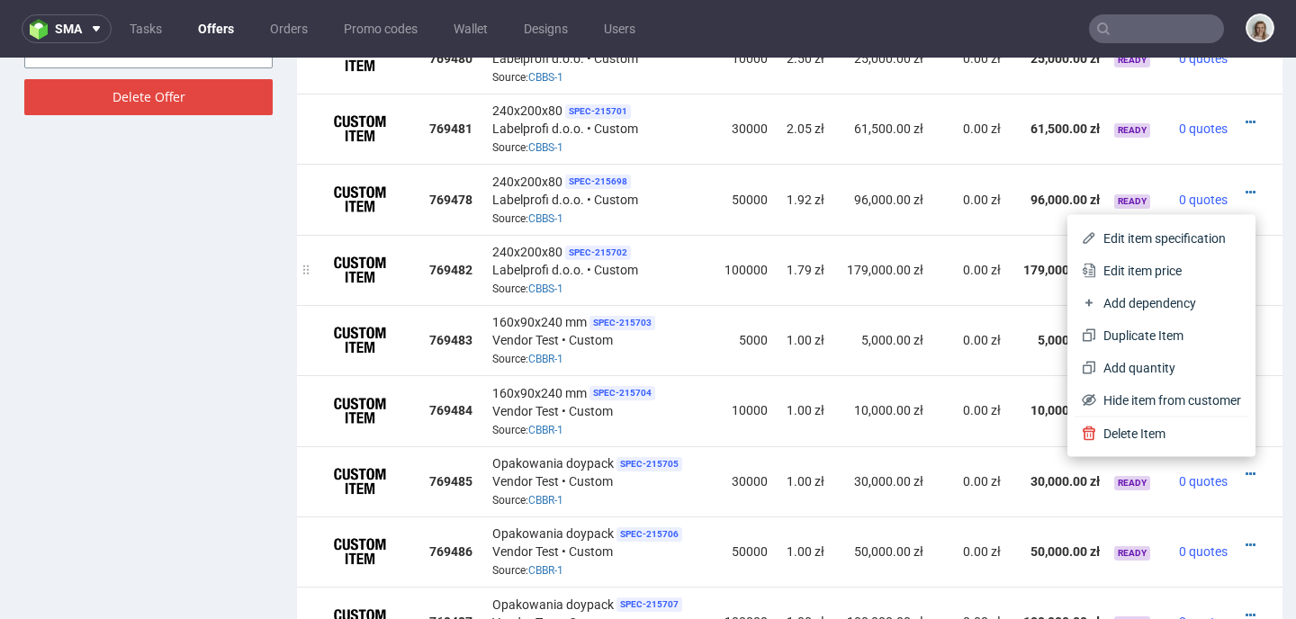
drag, startPoint x: 1146, startPoint y: 274, endPoint x: 1074, endPoint y: 265, distance: 71.7
click at [1146, 274] on span "Edit item price" at bounding box center [1168, 271] width 145 height 18
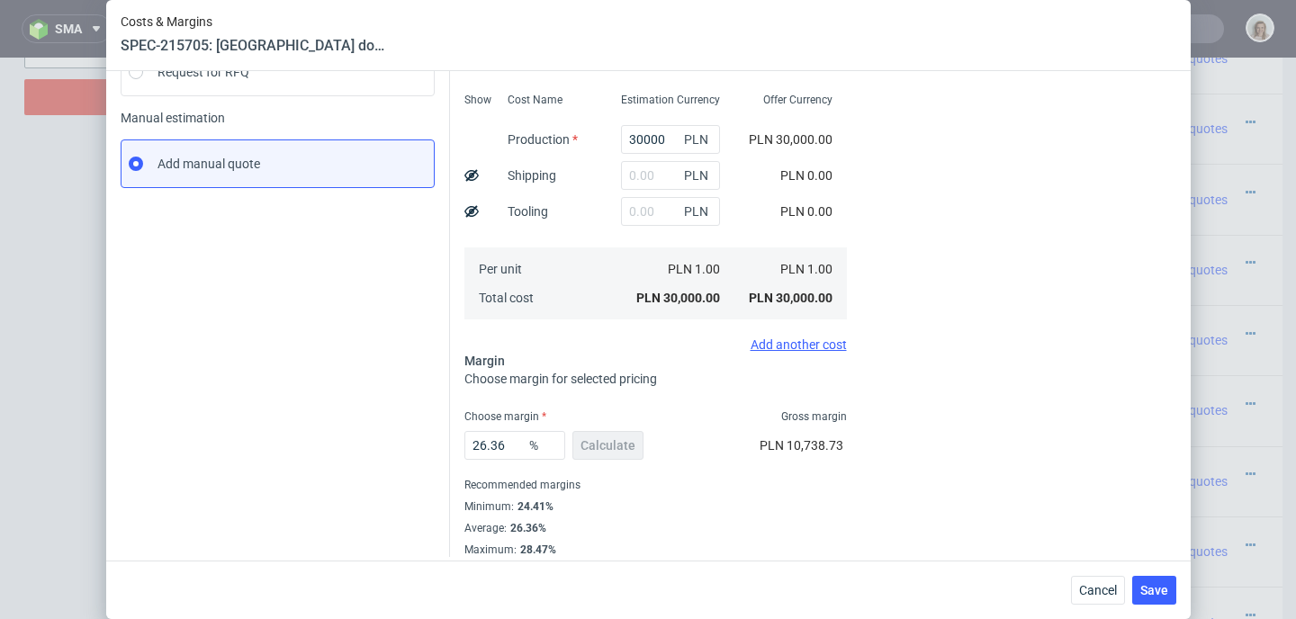
scroll to position [256, 0]
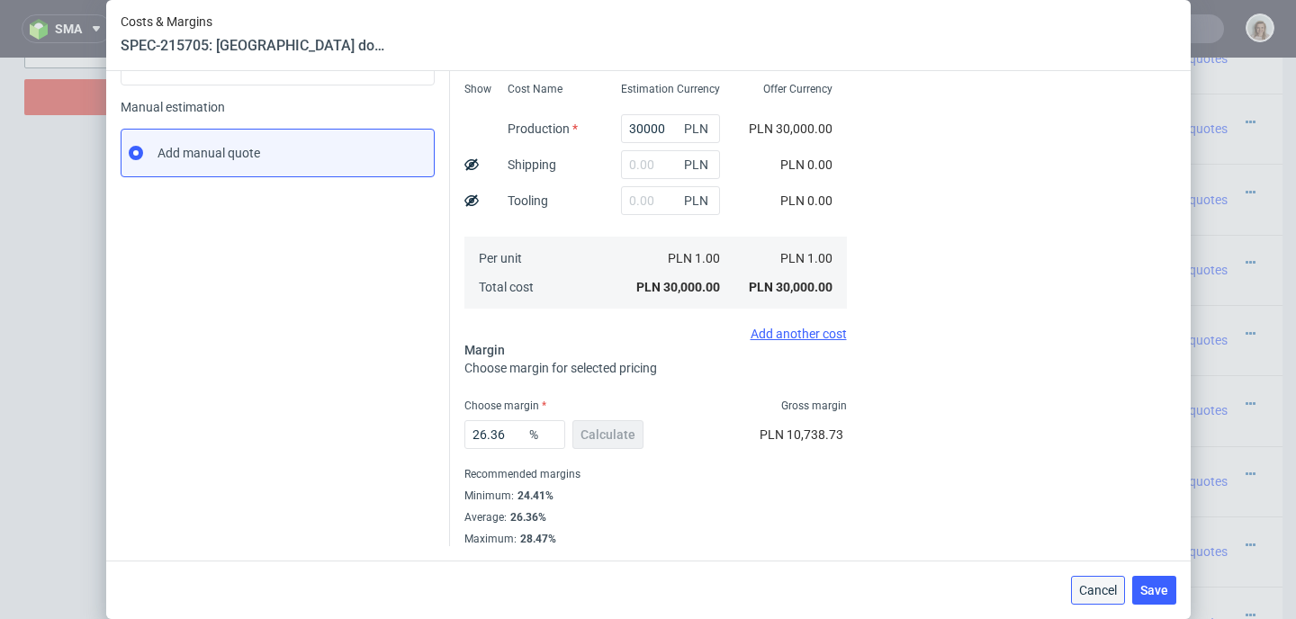
click at [1104, 599] on button "Cancel" at bounding box center [1098, 590] width 54 height 29
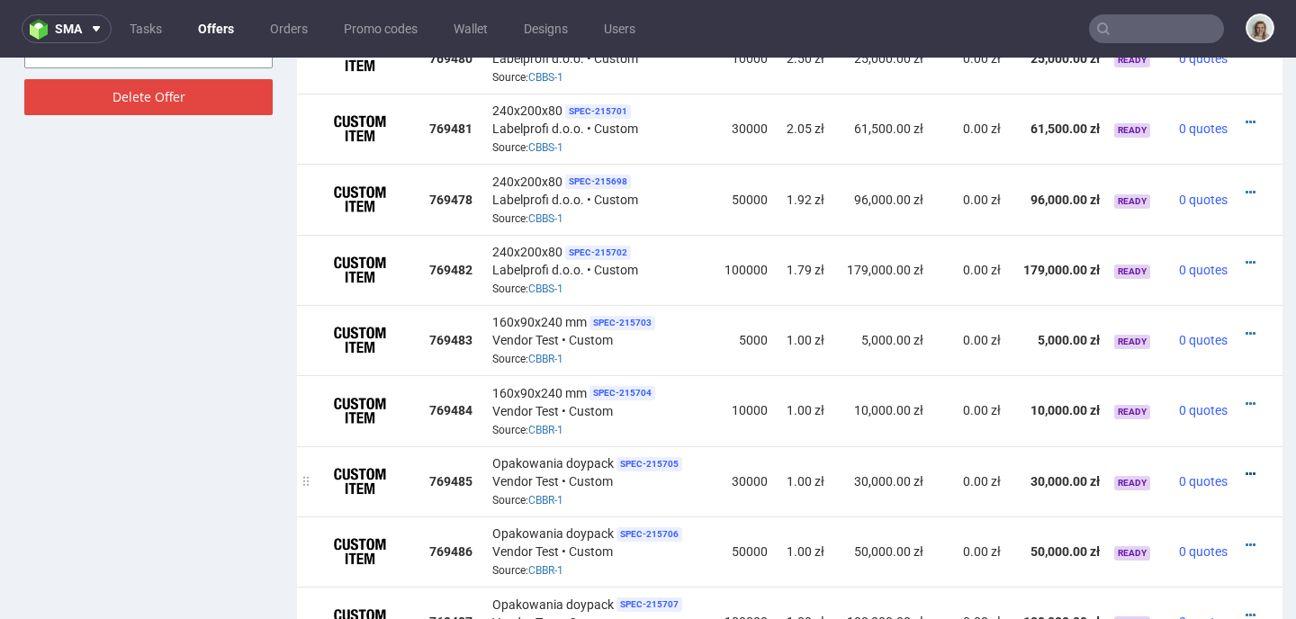
click at [1245, 468] on icon at bounding box center [1250, 474] width 10 height 13
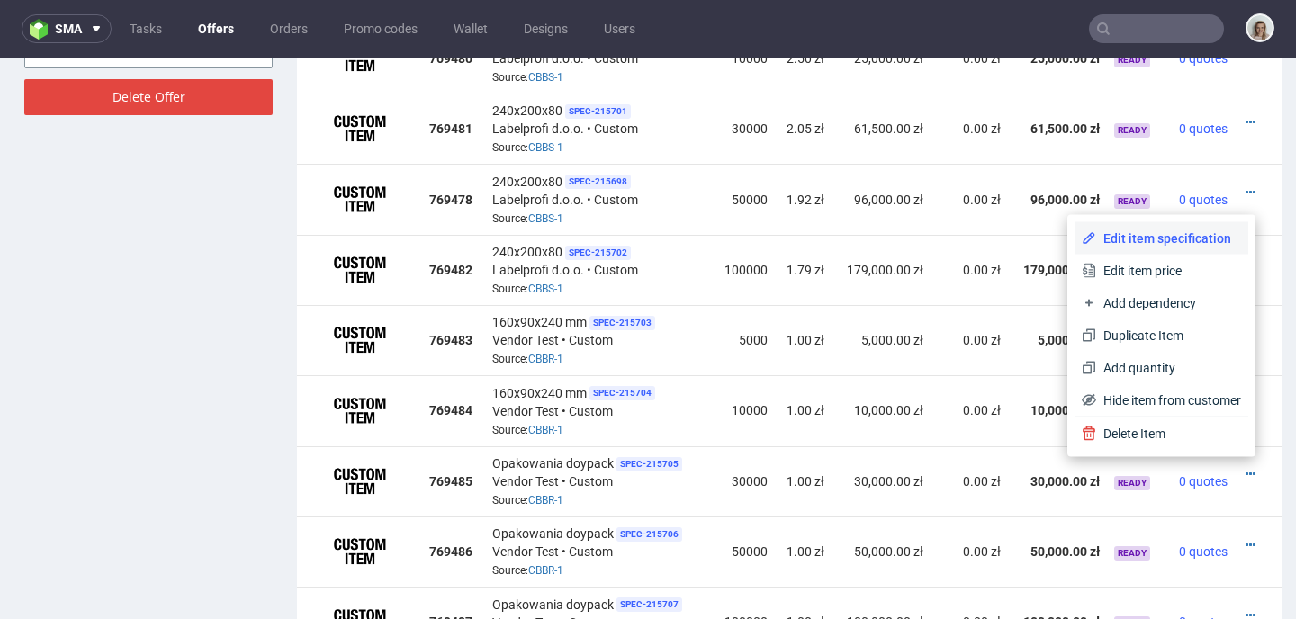
click at [1127, 232] on span "Edit item specification" at bounding box center [1168, 238] width 145 height 18
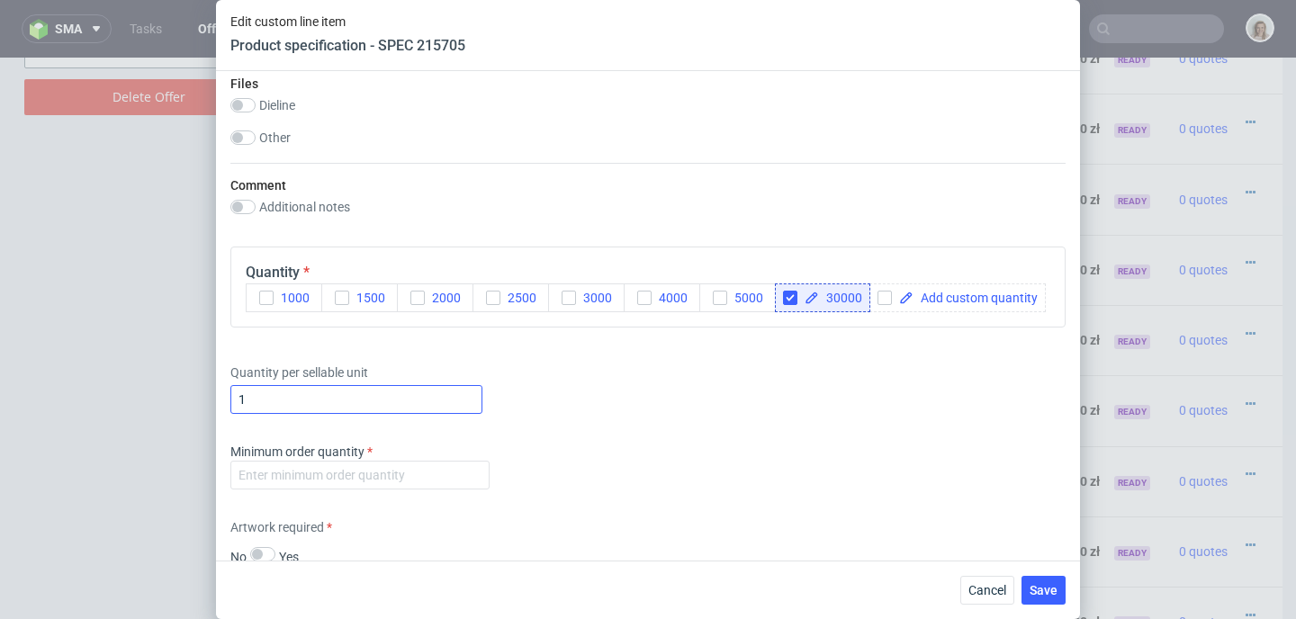
scroll to position [1684, 0]
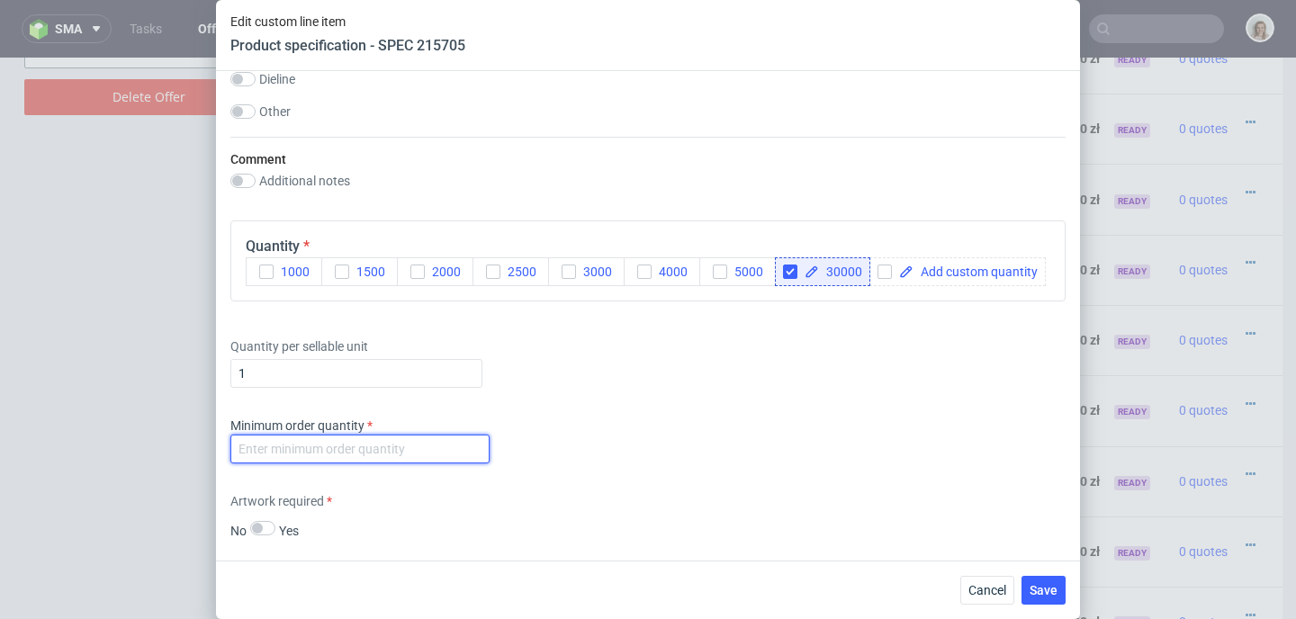
click at [308, 463] on input "number" at bounding box center [359, 449] width 259 height 29
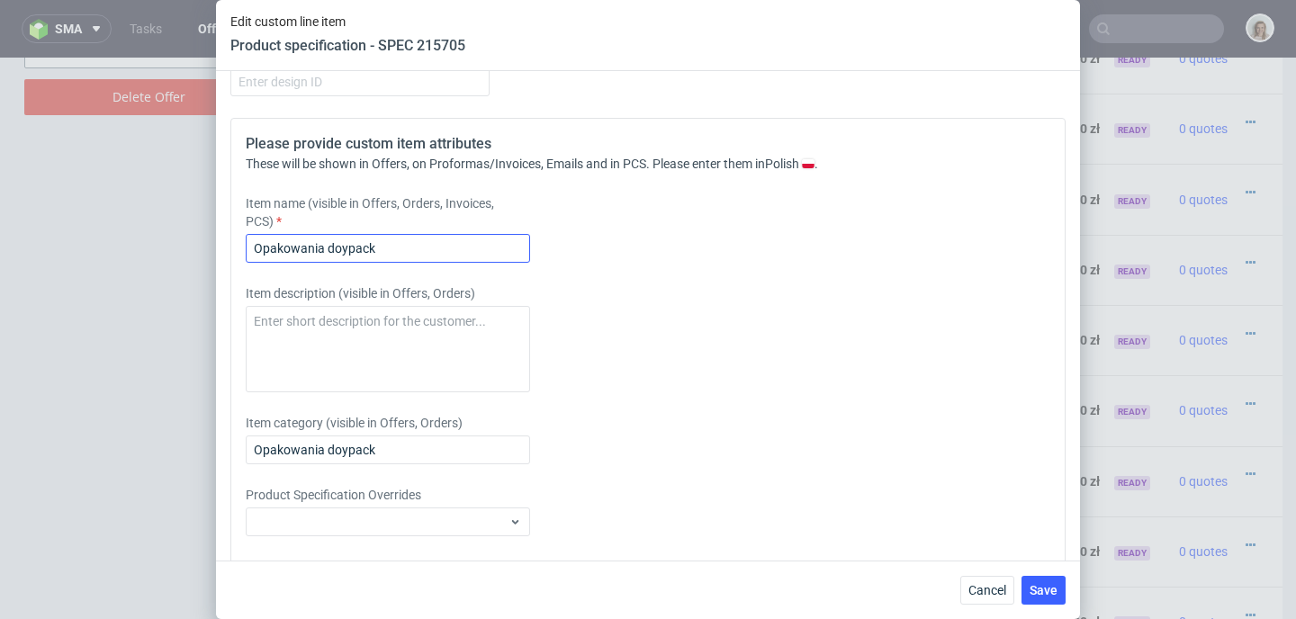
type input "-1"
drag, startPoint x: 404, startPoint y: 283, endPoint x: 185, endPoint y: 280, distance: 218.7
click at [185, 280] on div "Edit custom line item Product specification - SPEC 215705 Supplier Custom Custo…" at bounding box center [648, 309] width 1296 height 619
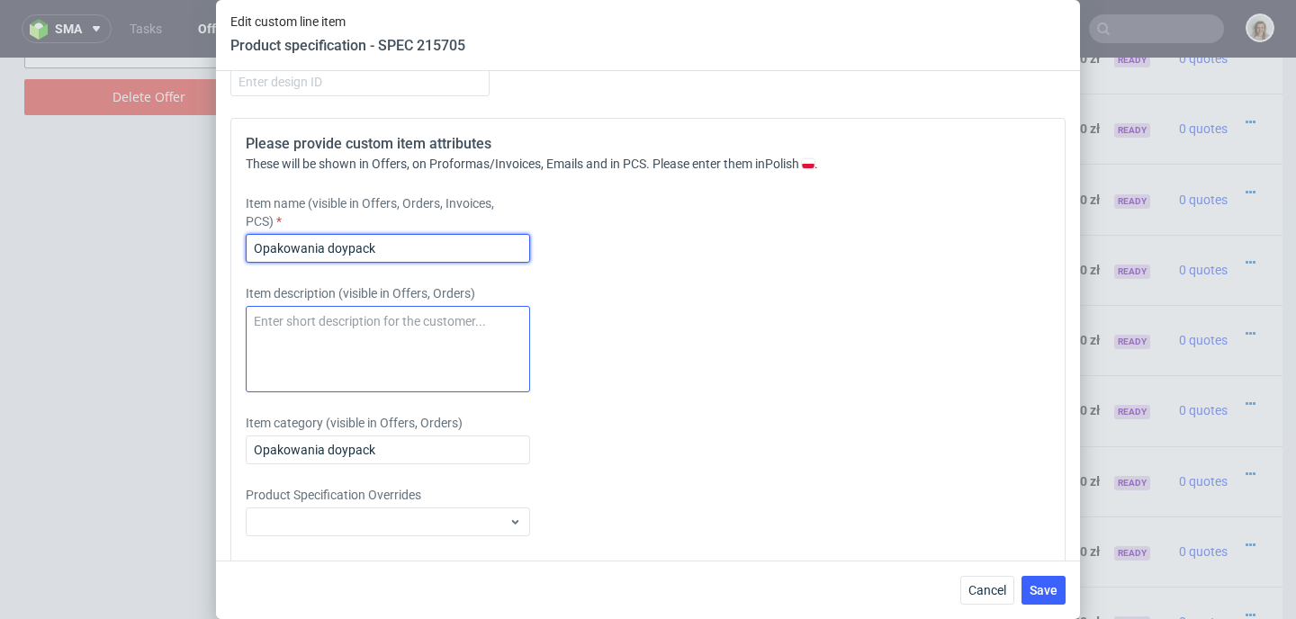
paste input "160x90x240 mm"
type input "160x90x240 mm"
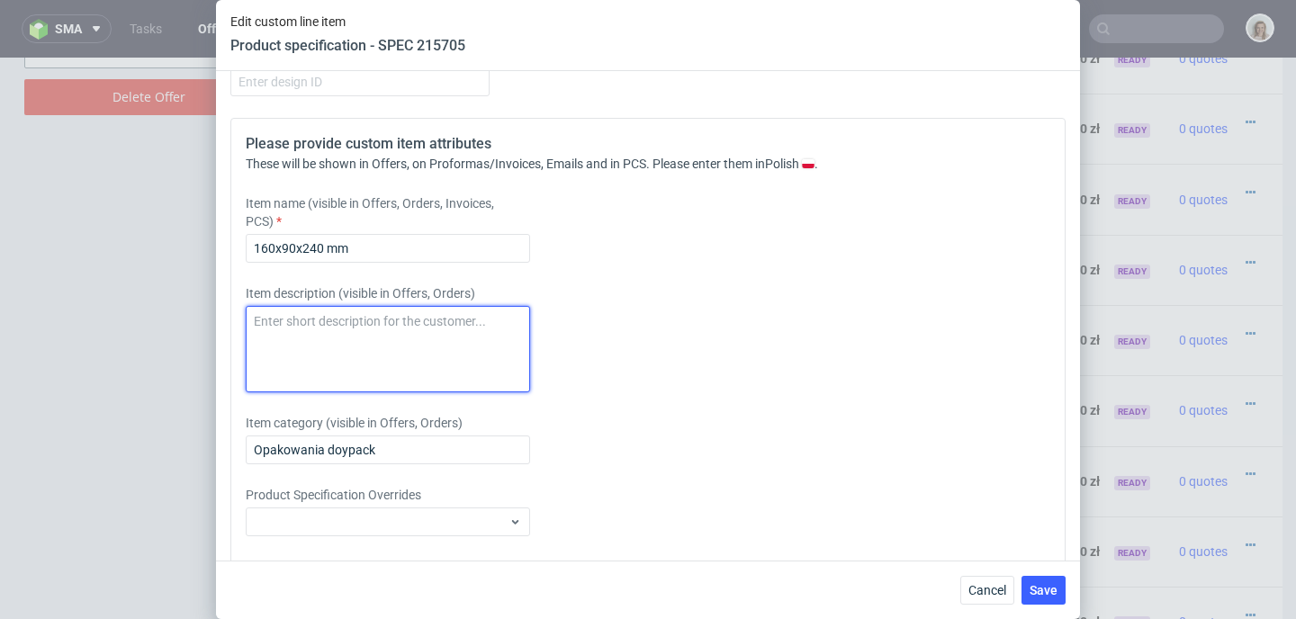
click at [267, 366] on textarea at bounding box center [388, 349] width 284 height 86
paste textarea "160x90x240 mm"
type textarea "160x90x240 mm"
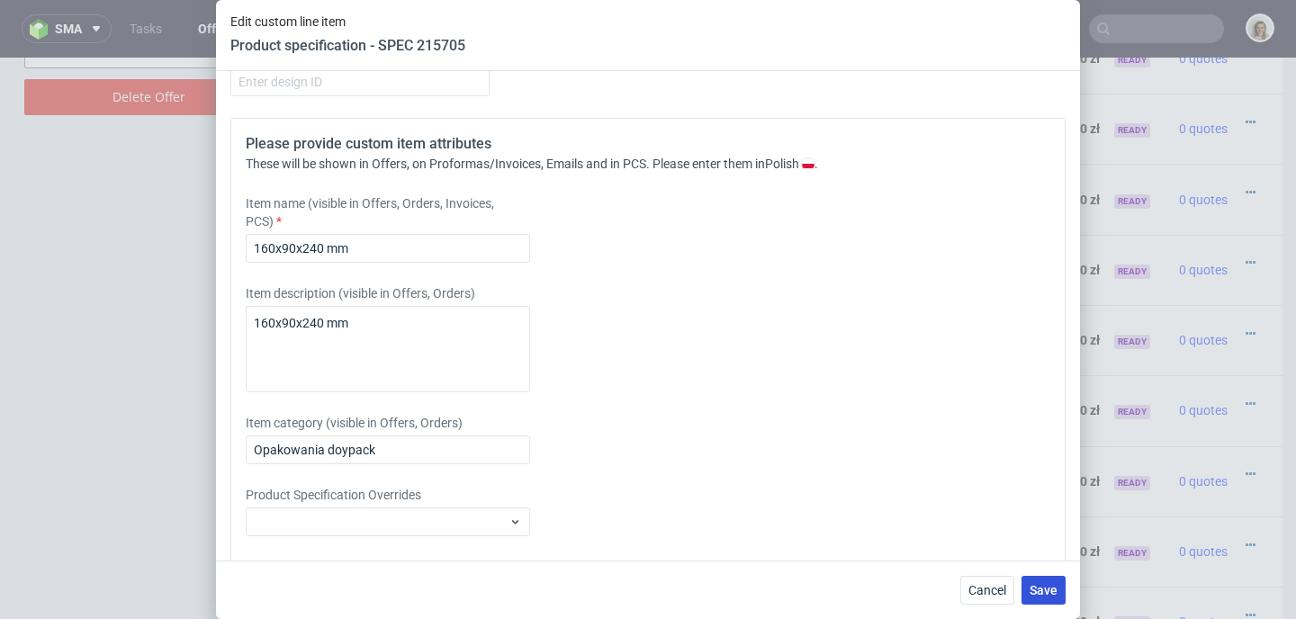
click at [1052, 595] on span "Save" at bounding box center [1043, 590] width 28 height 13
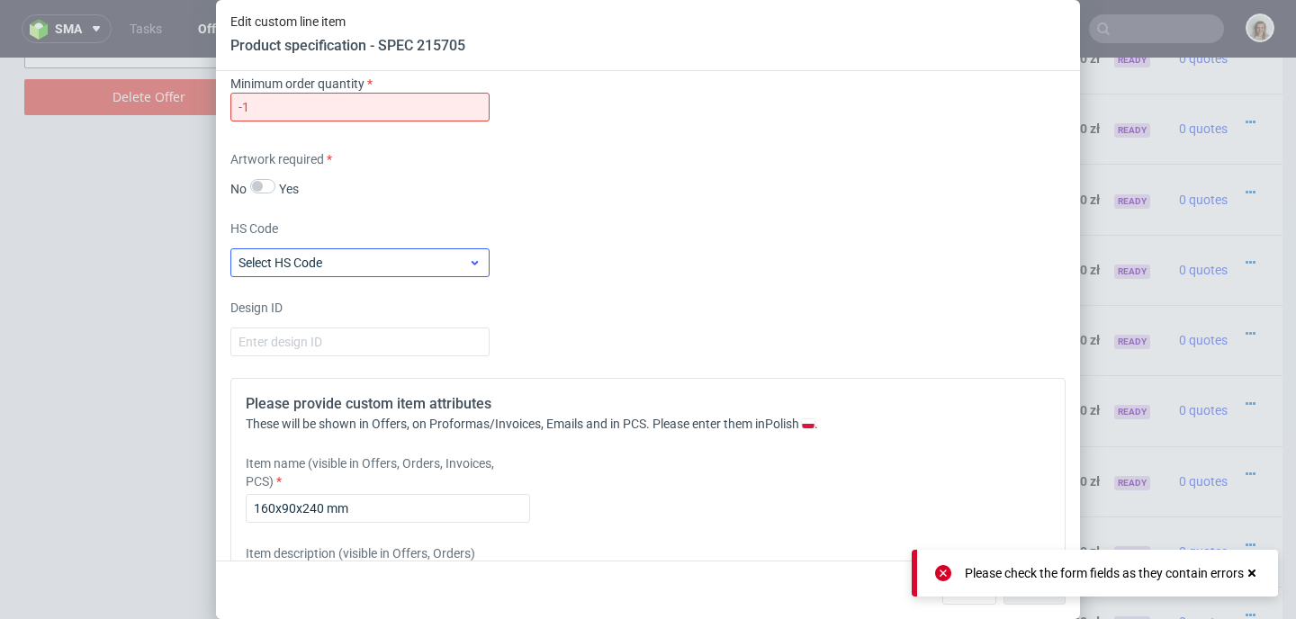
scroll to position [2011, 0]
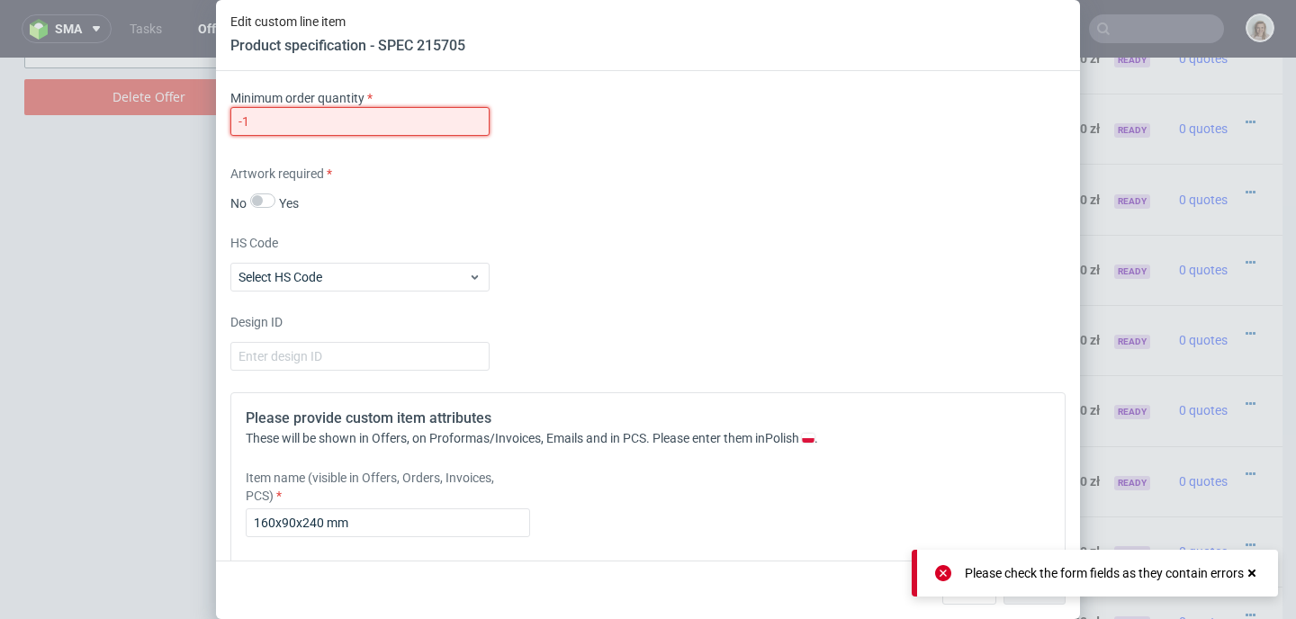
drag, startPoint x: 262, startPoint y: 158, endPoint x: 197, endPoint y: 150, distance: 65.3
click at [197, 150] on div "Edit custom line item Product specification - SPEC 215705 Supplier Custom Custo…" at bounding box center [648, 309] width 1296 height 619
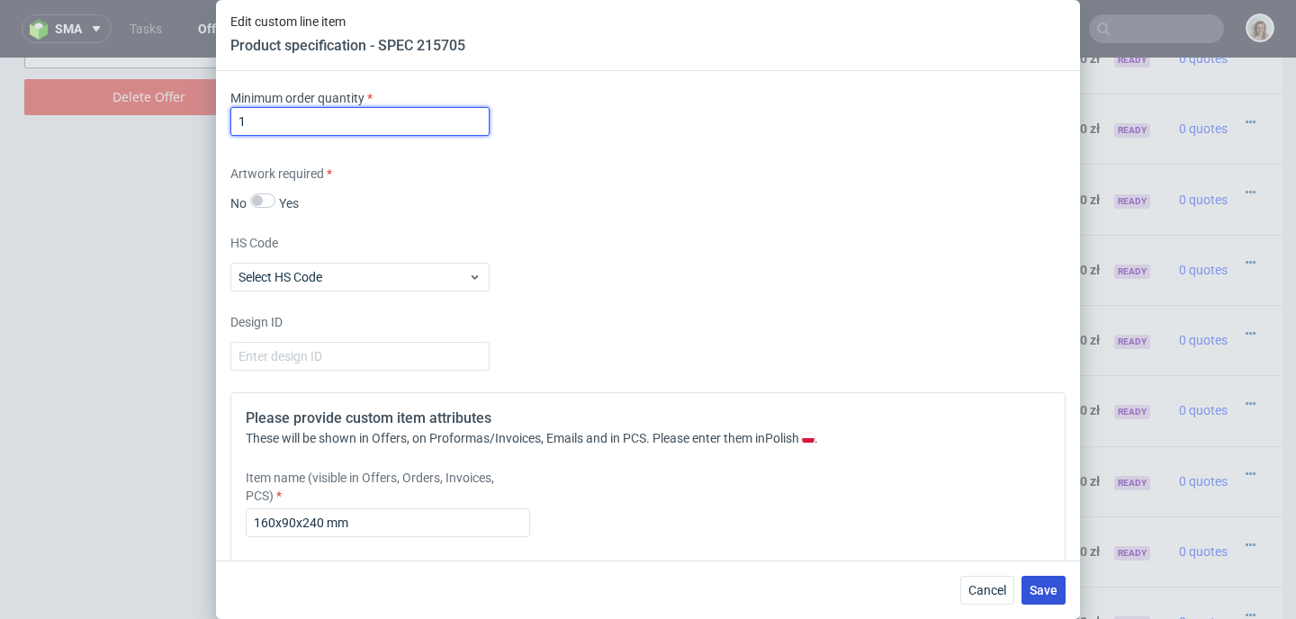
type input "1"
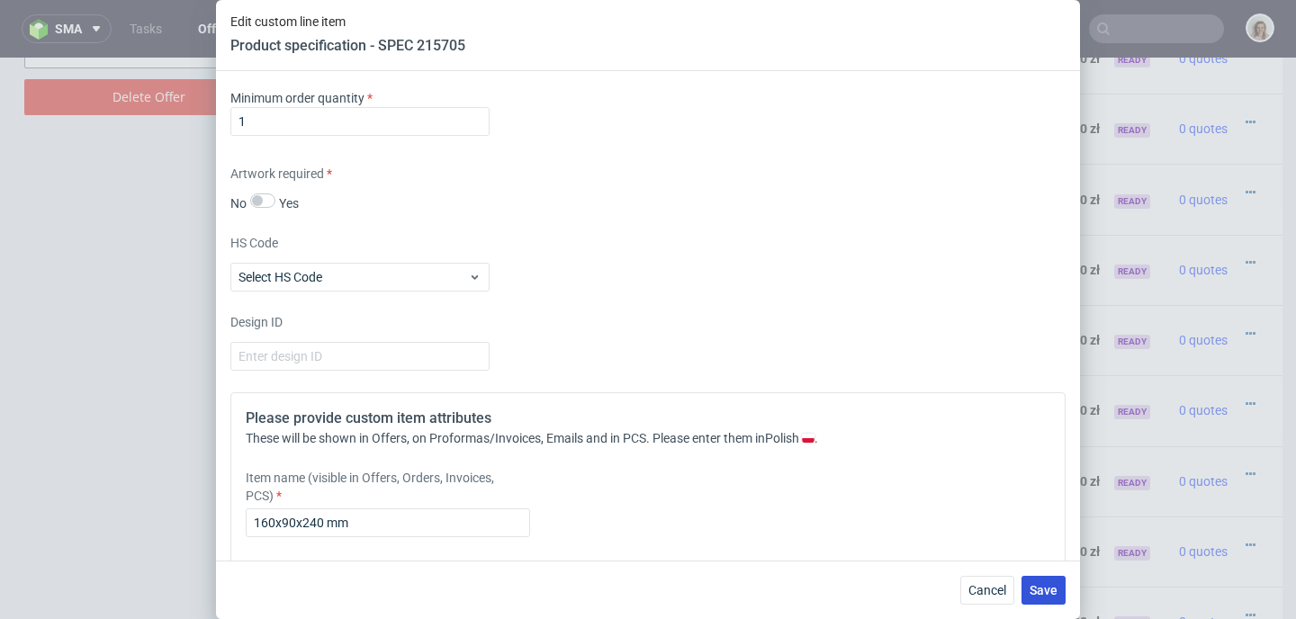
click at [1047, 584] on span "Save" at bounding box center [1043, 590] width 28 height 13
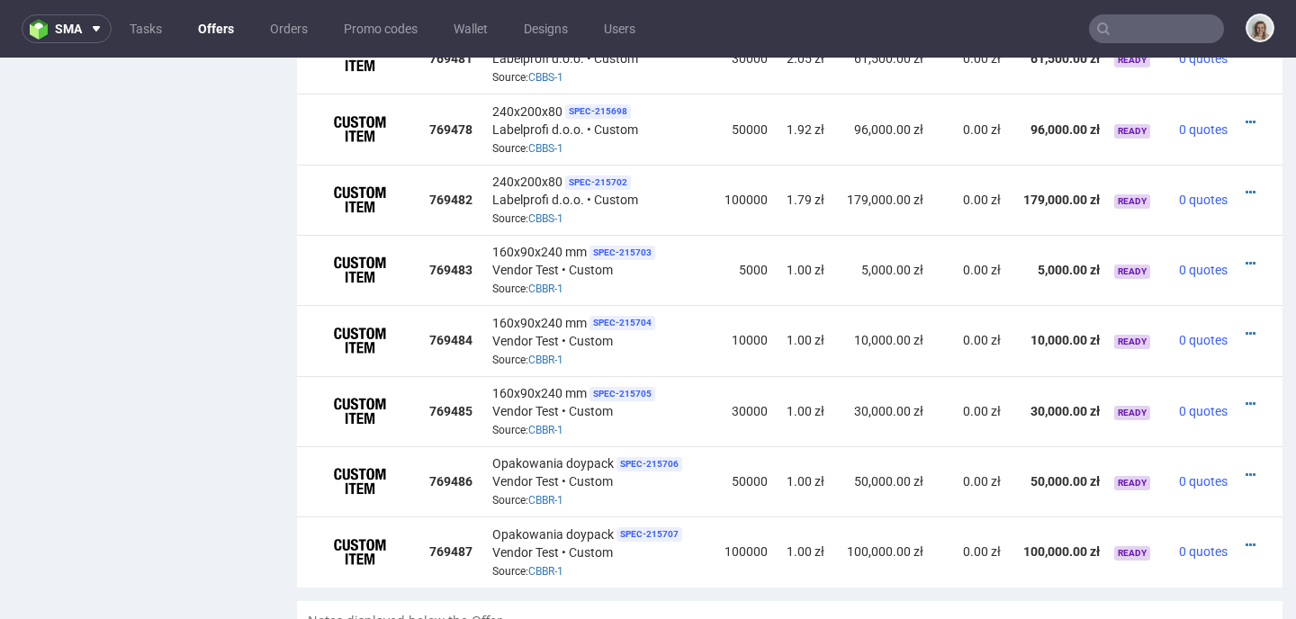
scroll to position [1321, 0]
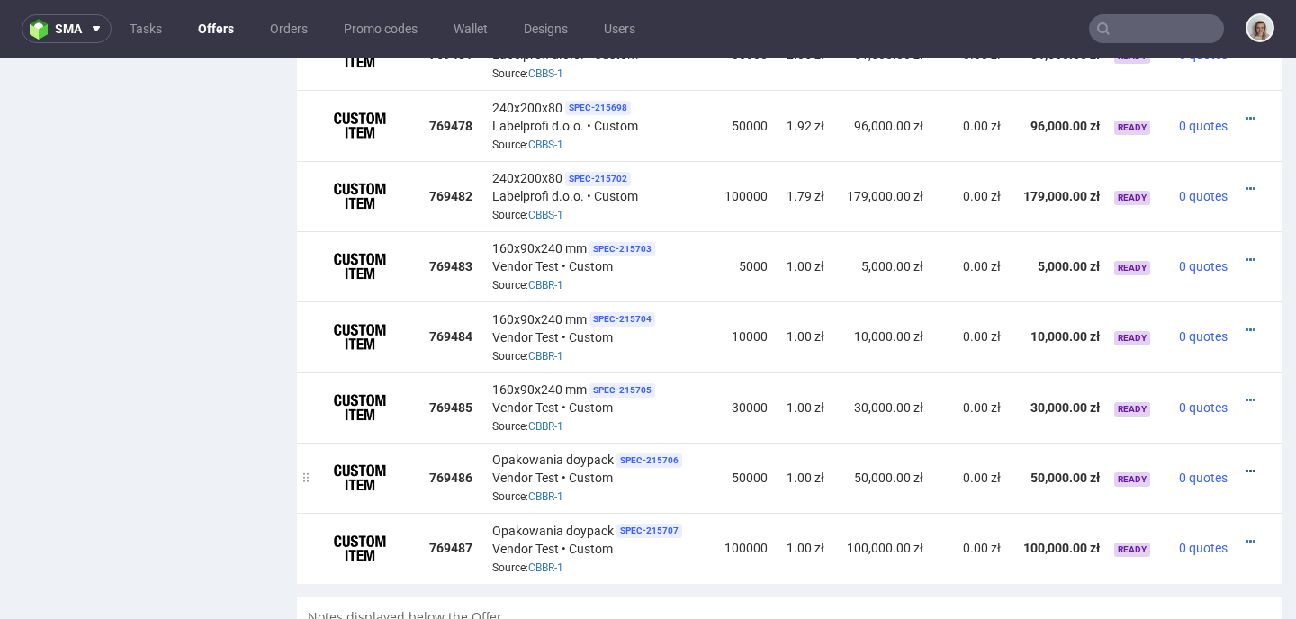
click at [1245, 465] on icon at bounding box center [1250, 471] width 10 height 13
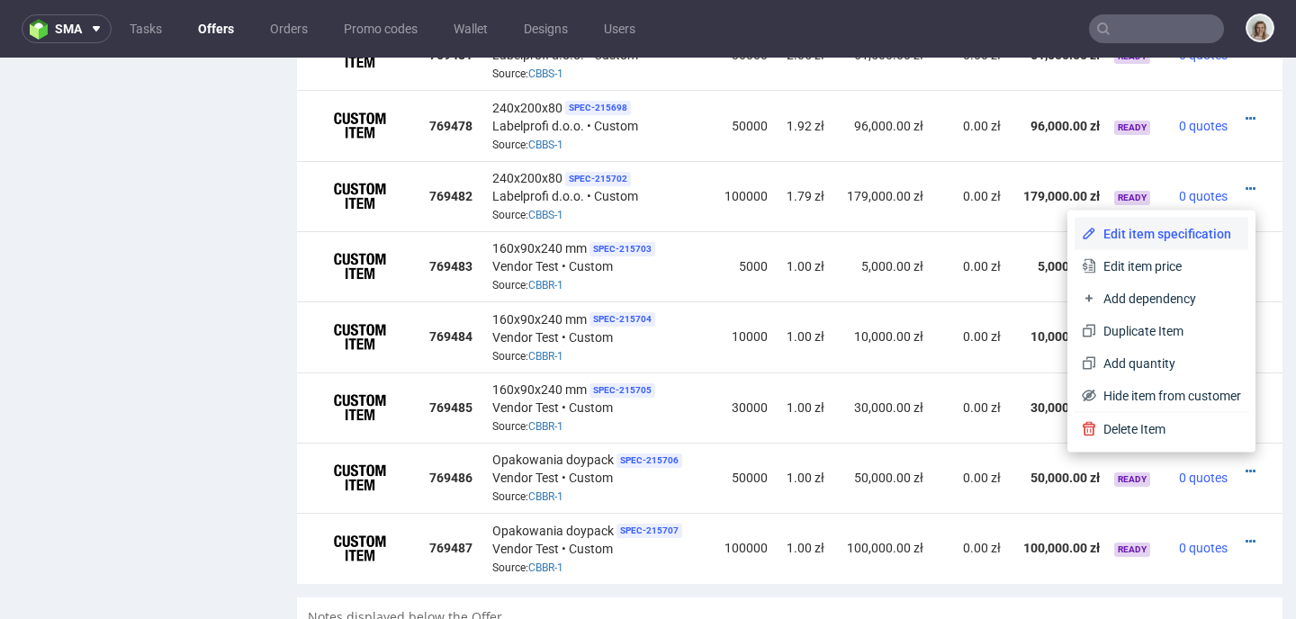
click at [1141, 228] on span "Edit item specification" at bounding box center [1168, 234] width 145 height 18
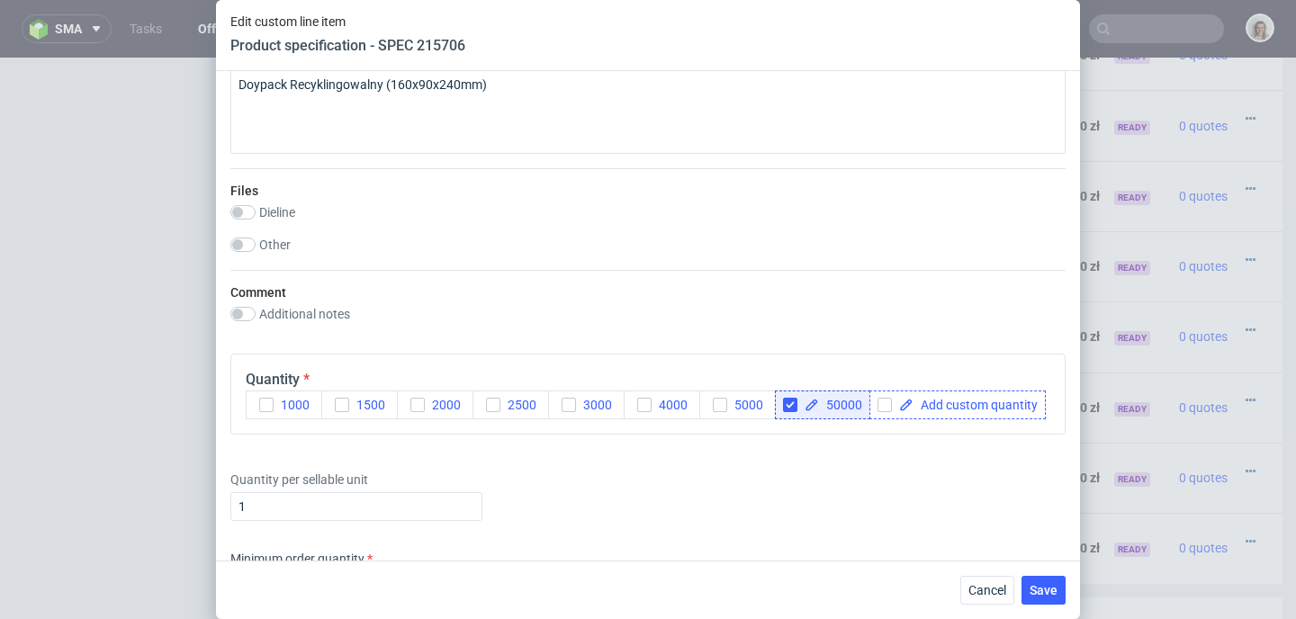
scroll to position [1656, 0]
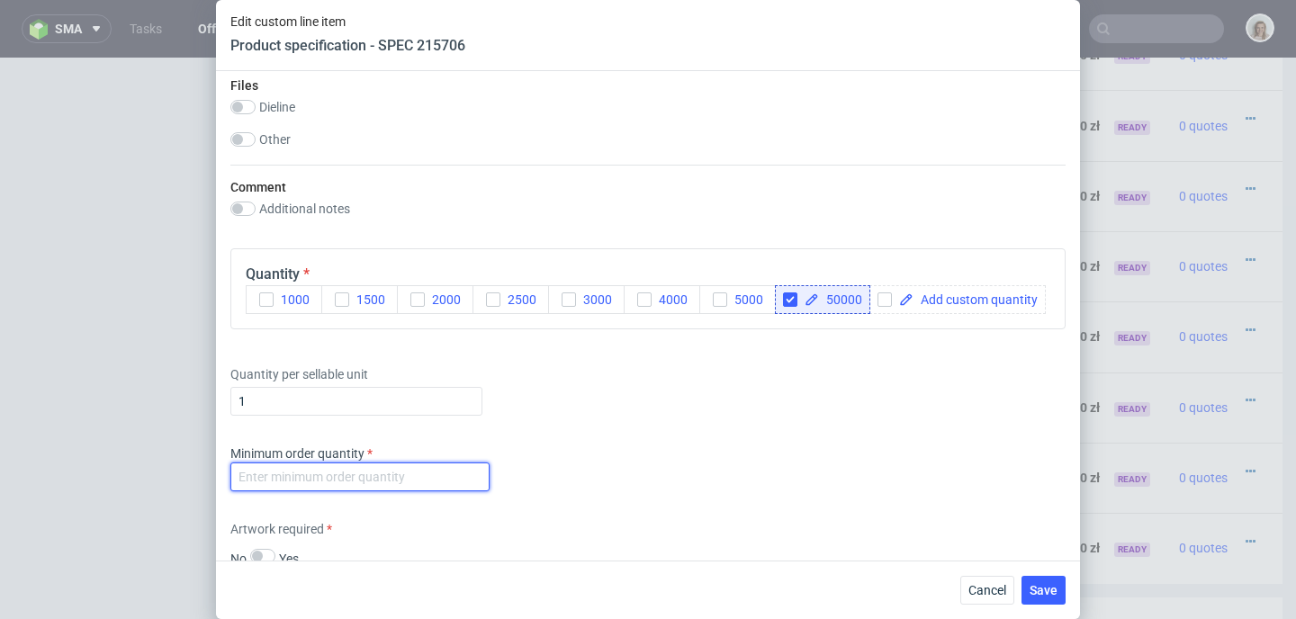
click at [301, 491] on input "number" at bounding box center [359, 477] width 259 height 29
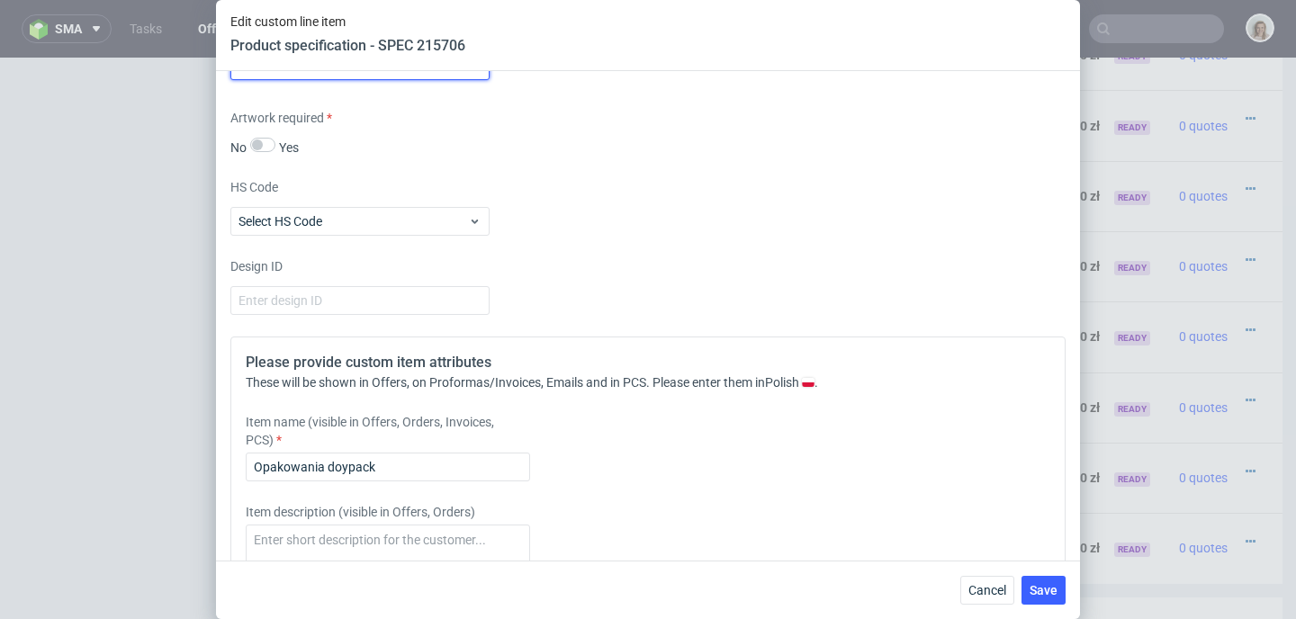
scroll to position [2112, 0]
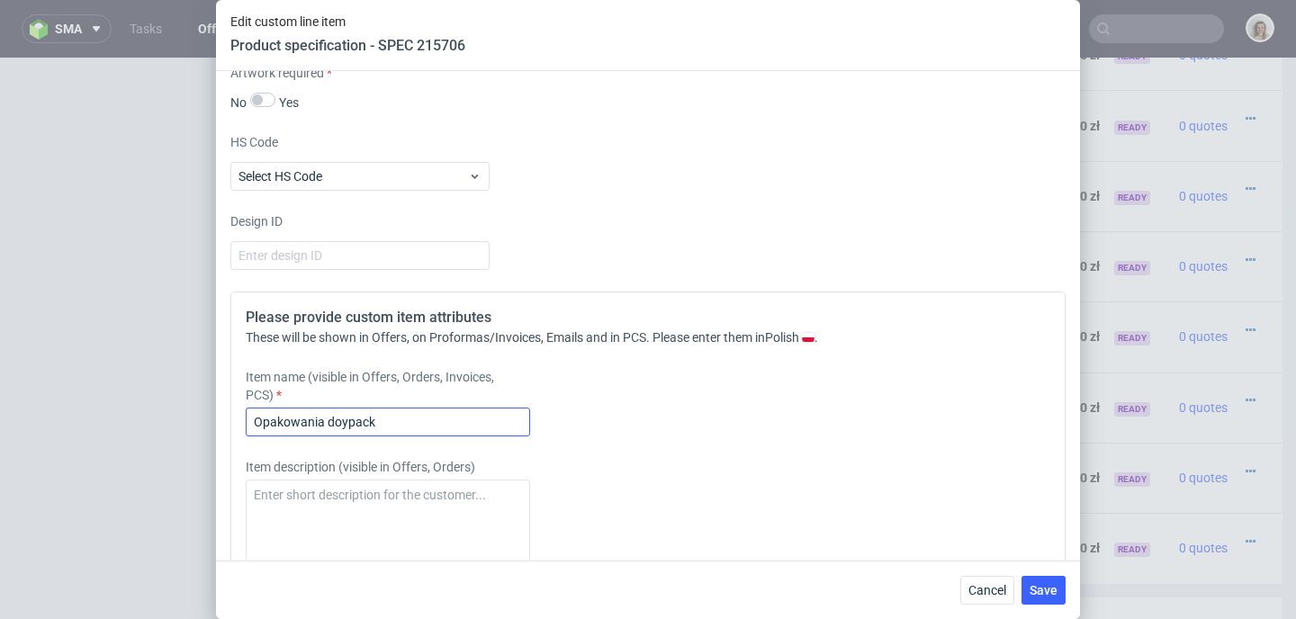
type input "-2"
drag, startPoint x: 314, startPoint y: 458, endPoint x: 205, endPoint y: 456, distance: 108.9
click at [205, 456] on div "Edit custom line item Product specification - SPEC 215706 Supplier Custom Custo…" at bounding box center [648, 309] width 1296 height 619
paste input "160x90x240 mm"
type input "160x90x240 mm"
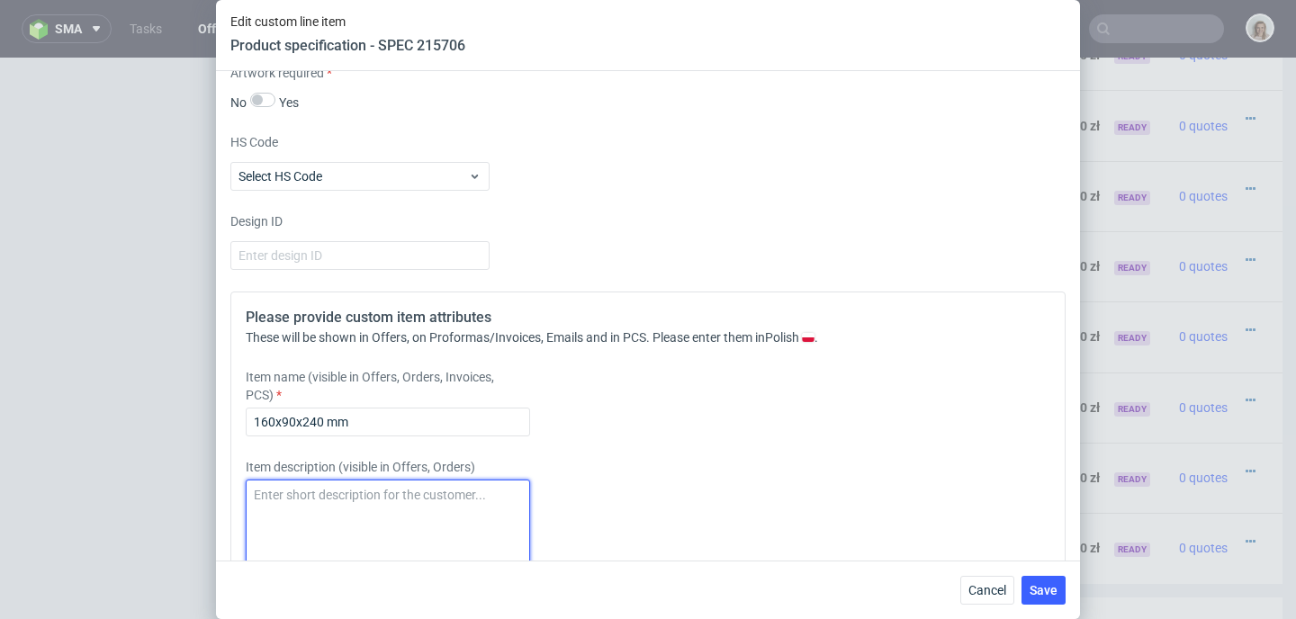
click at [292, 524] on textarea at bounding box center [388, 523] width 284 height 86
paste textarea "160x90x240 mm"
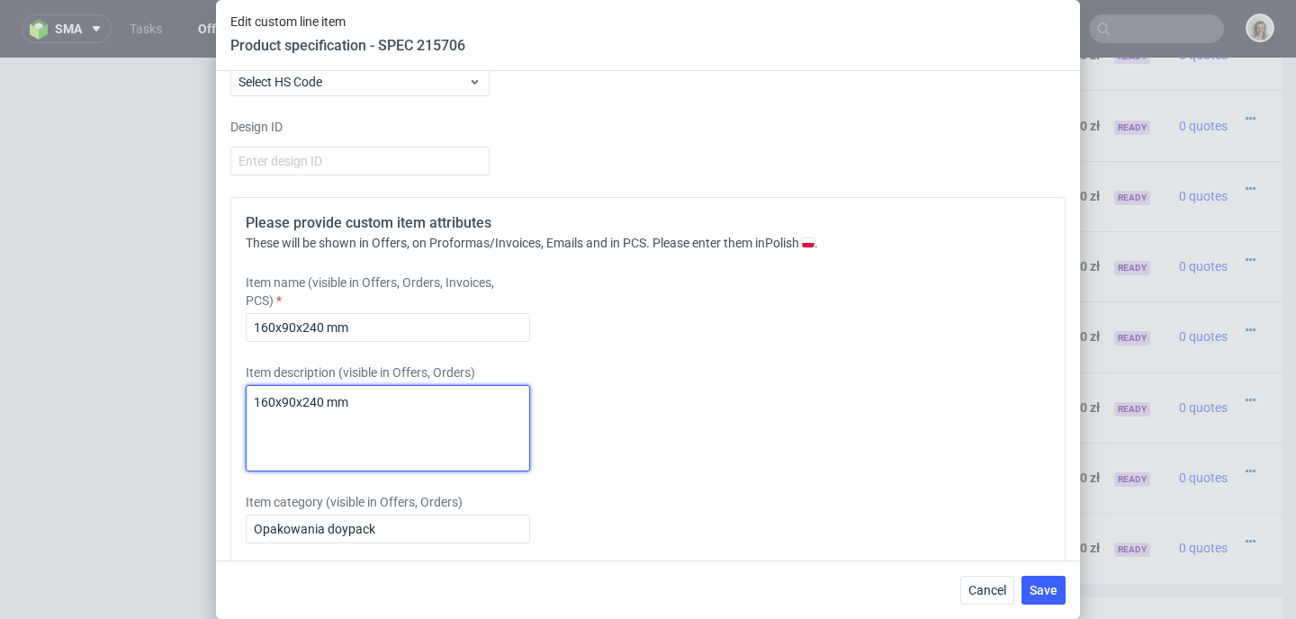
scroll to position [2215, 0]
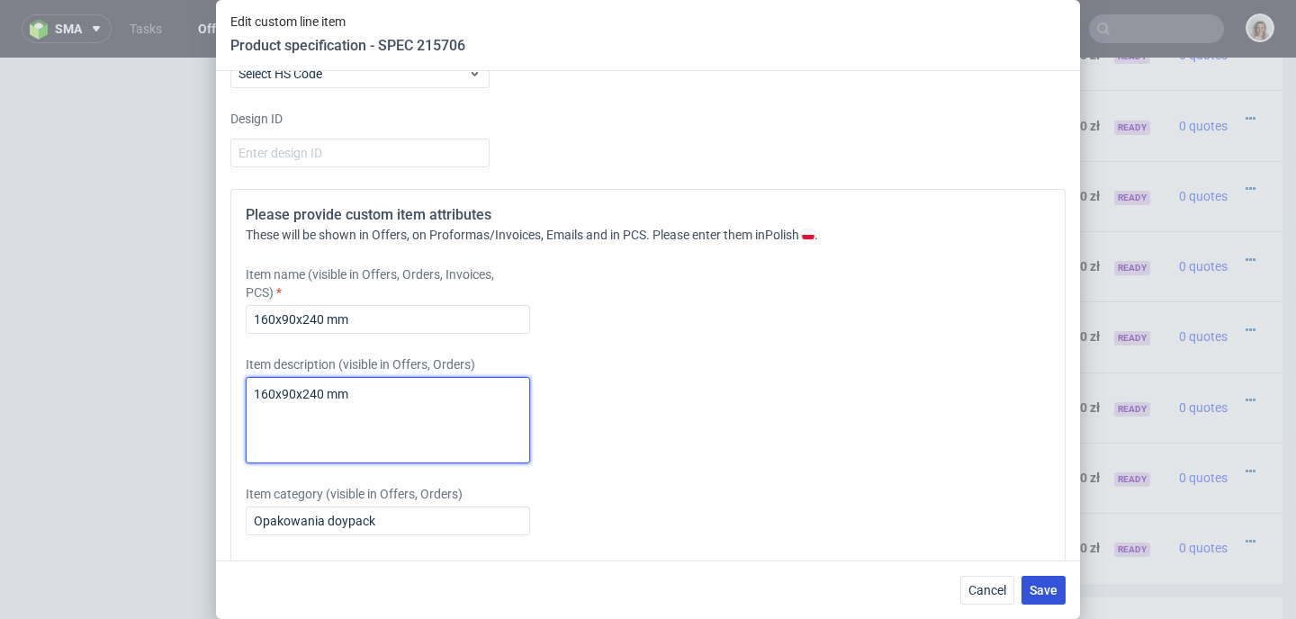
type textarea "160x90x240 mm"
click at [1038, 589] on span "Save" at bounding box center [1043, 590] width 28 height 13
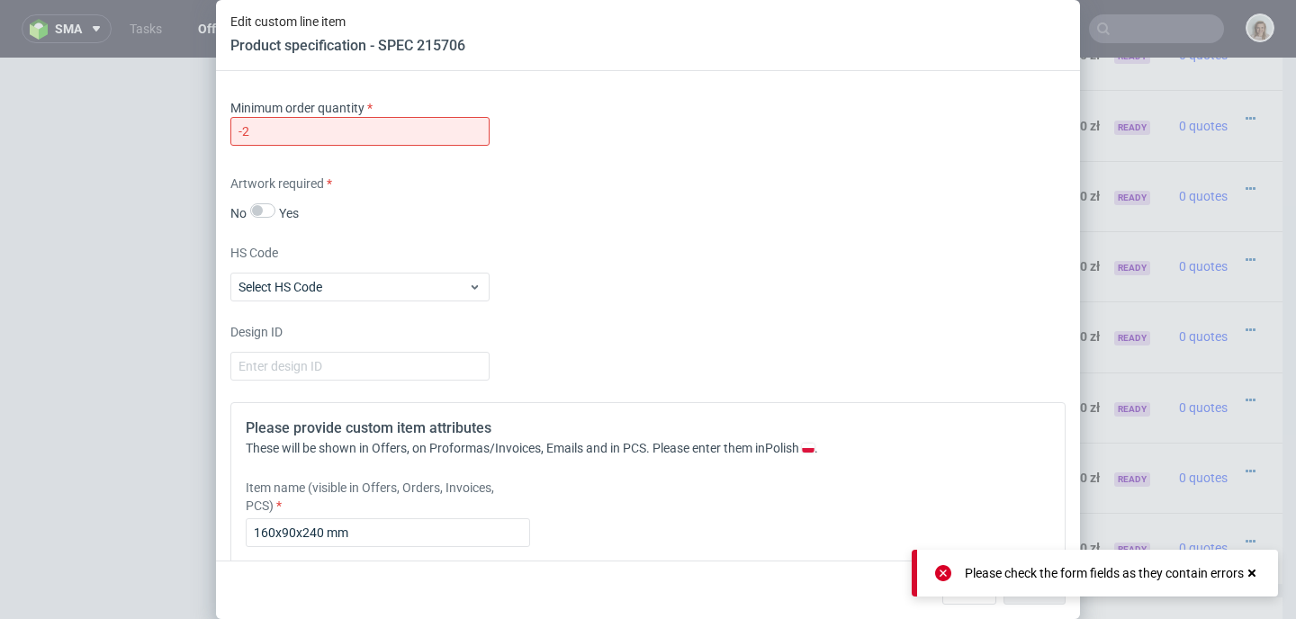
scroll to position [1870, 0]
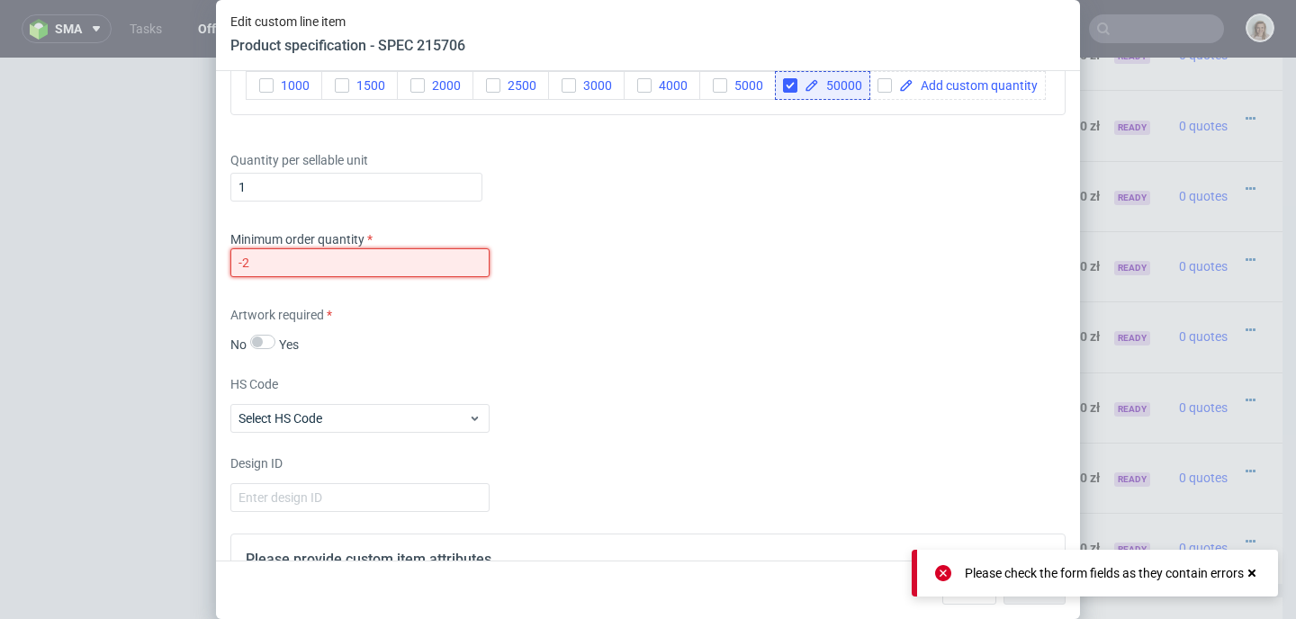
drag, startPoint x: 281, startPoint y: 292, endPoint x: 203, endPoint y: 284, distance: 77.7
click at [203, 284] on div "Edit custom line item Product specification - SPEC 215706 Supplier Custom Custo…" at bounding box center [648, 309] width 1296 height 619
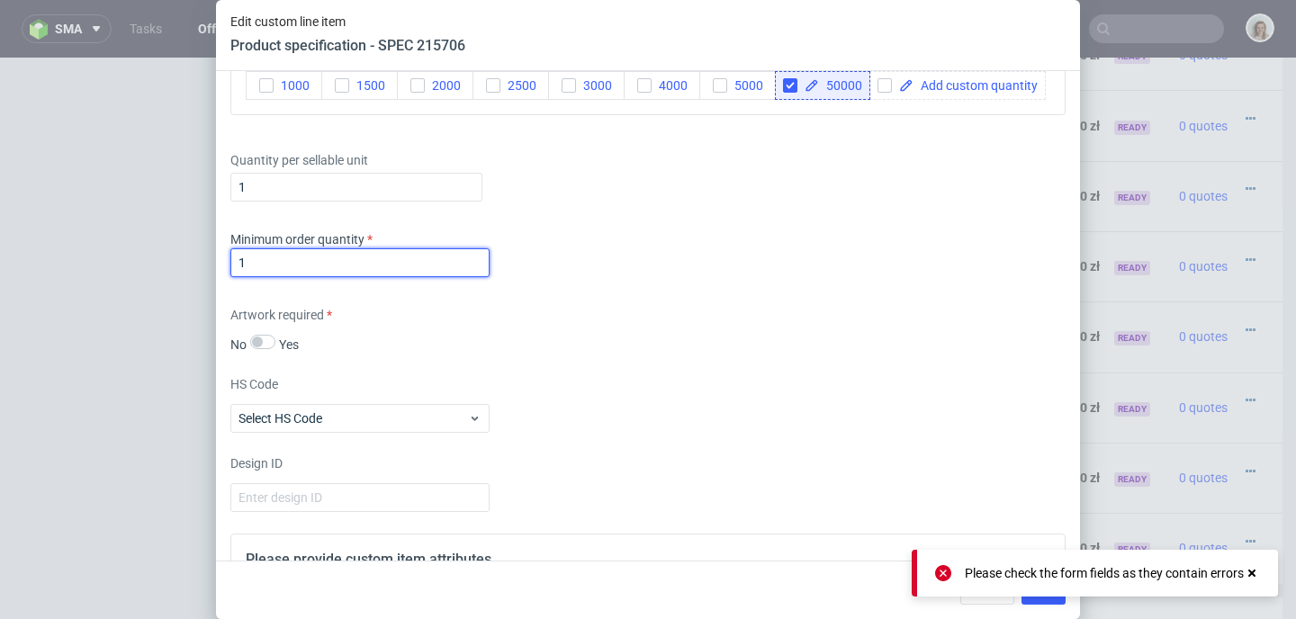
type input "1"
click at [789, 284] on div "Minimum order quantity 1" at bounding box center [647, 257] width 835 height 54
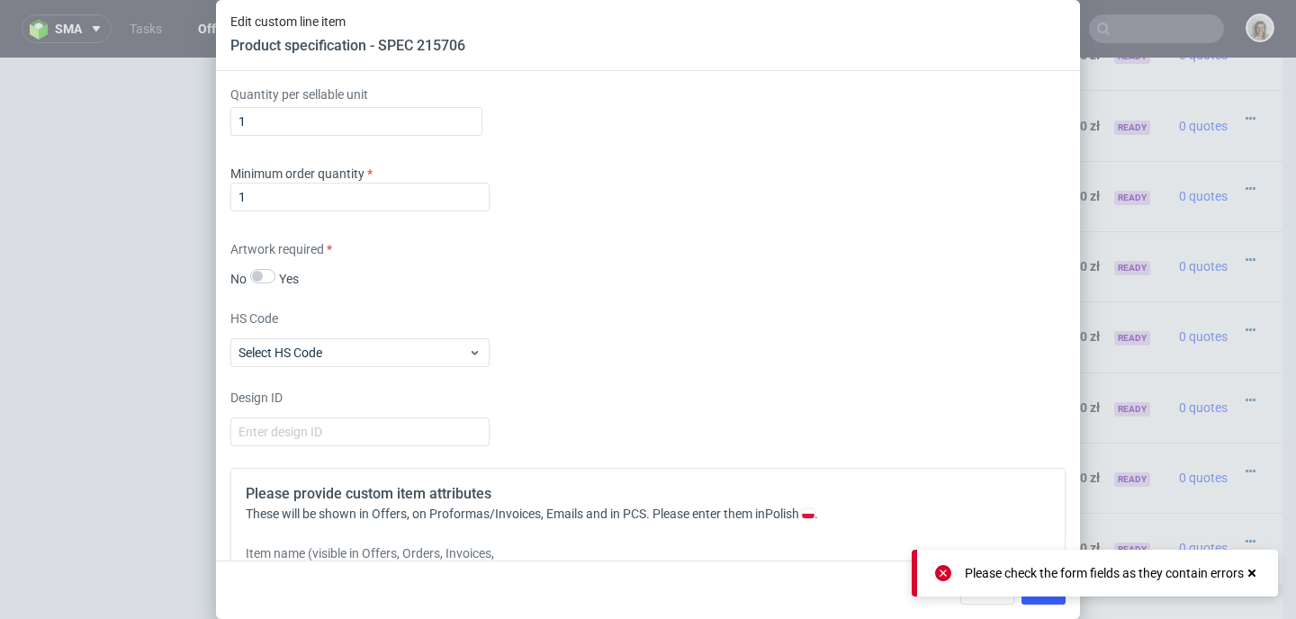
scroll to position [2206, 0]
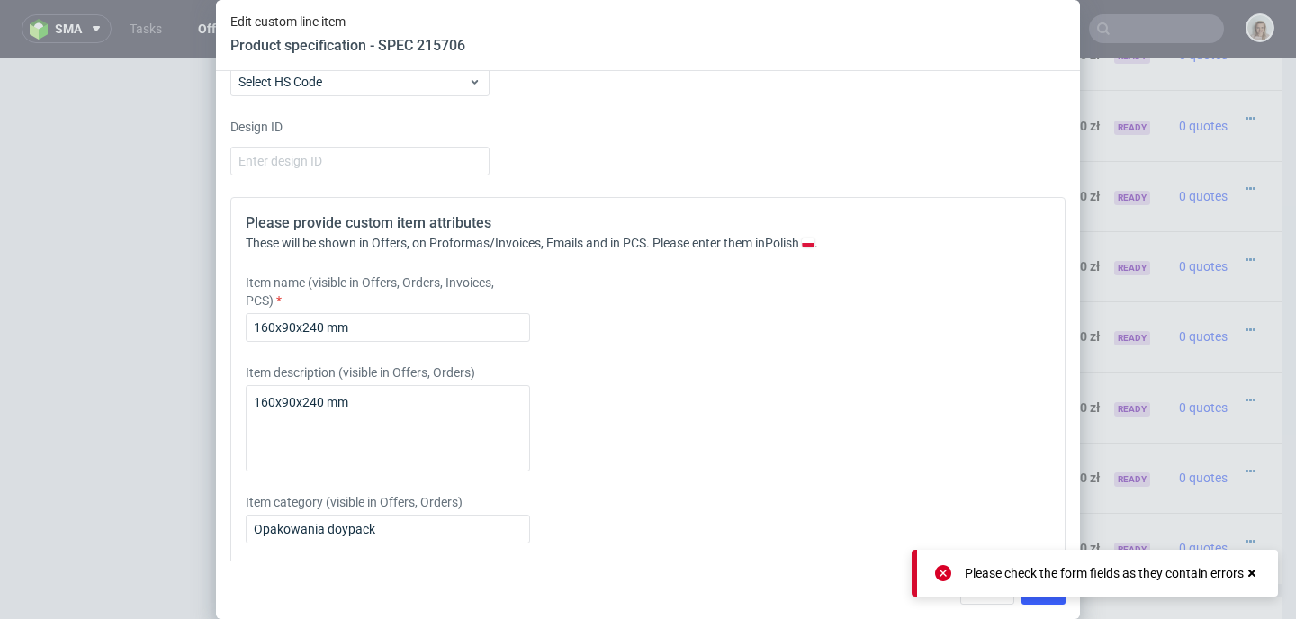
click at [935, 568] on icon at bounding box center [943, 573] width 16 height 16
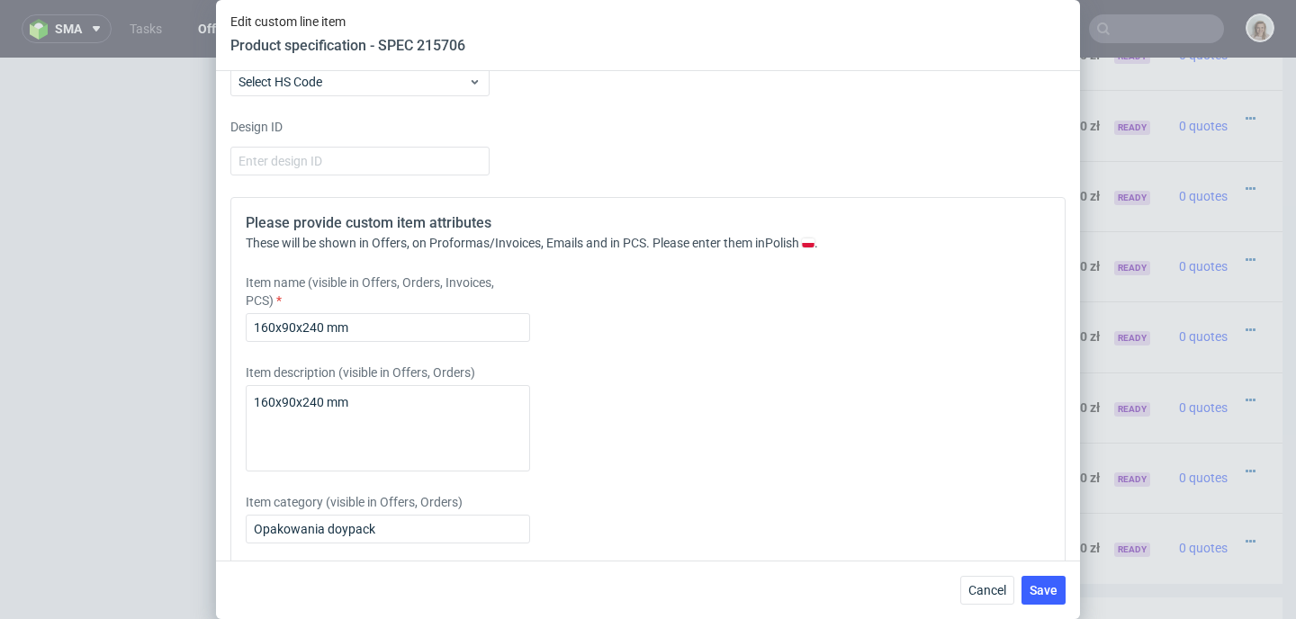
click at [1039, 598] on div "Please check the form fields as they contain errors" at bounding box center [1095, 600] width 366 height 47
click at [1042, 596] on span "Save" at bounding box center [1043, 590] width 28 height 13
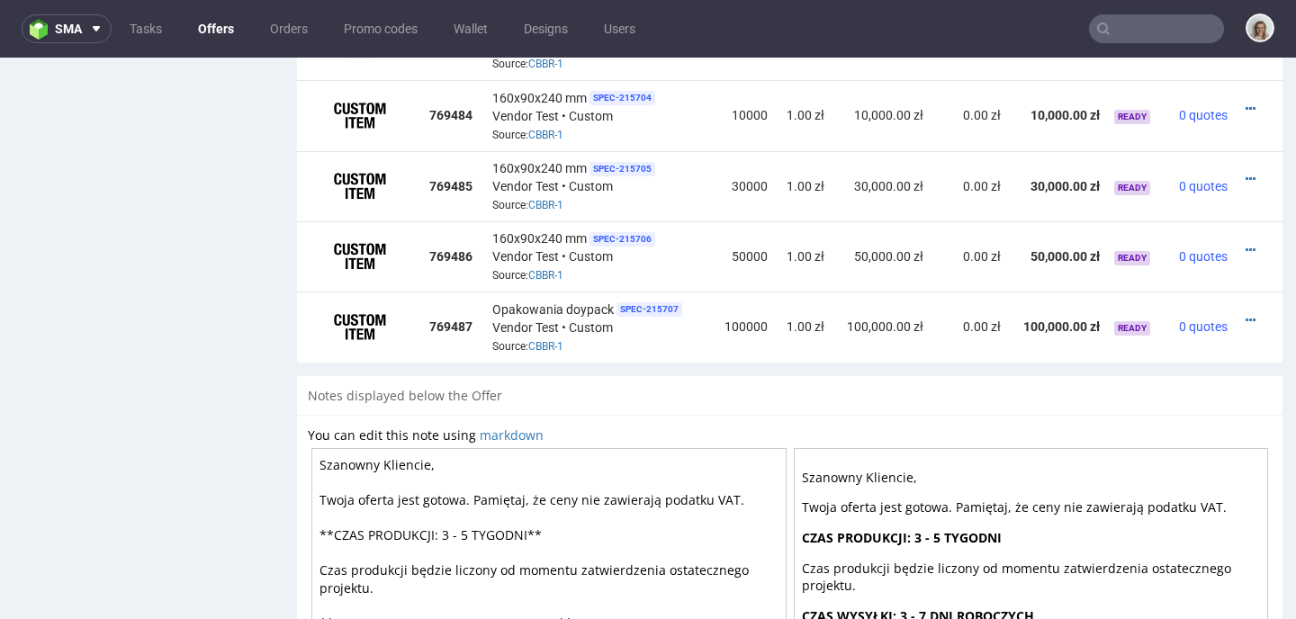
scroll to position [1556, 0]
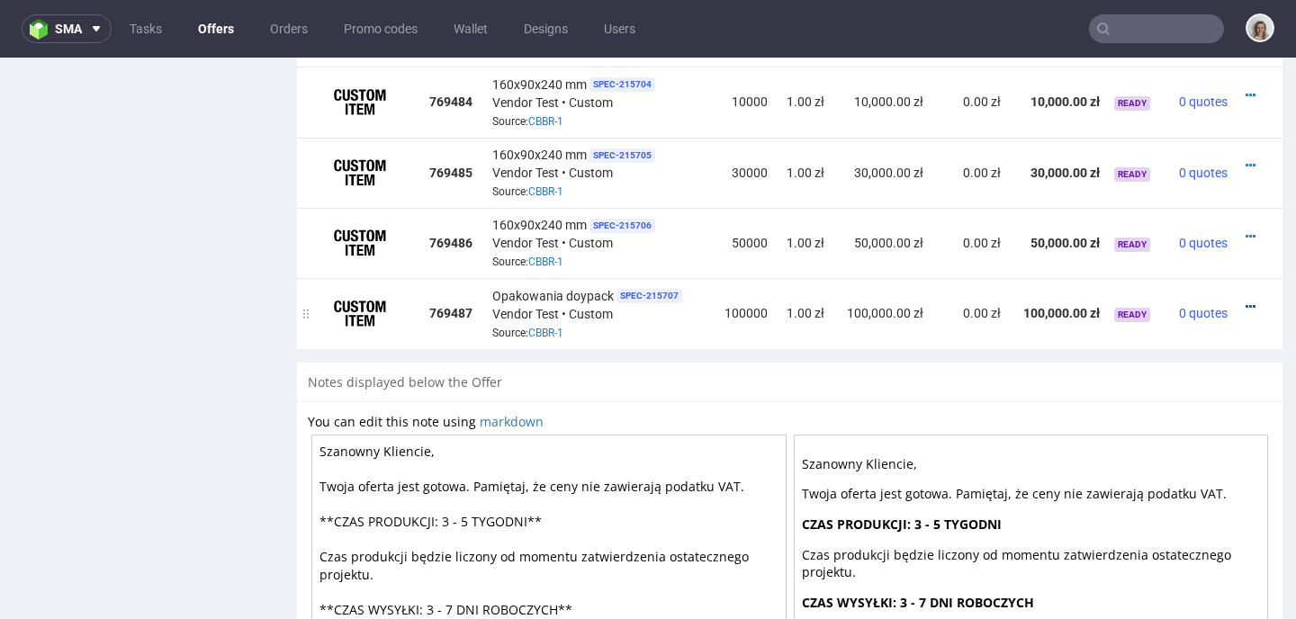
click at [1245, 301] on icon at bounding box center [1250, 307] width 10 height 13
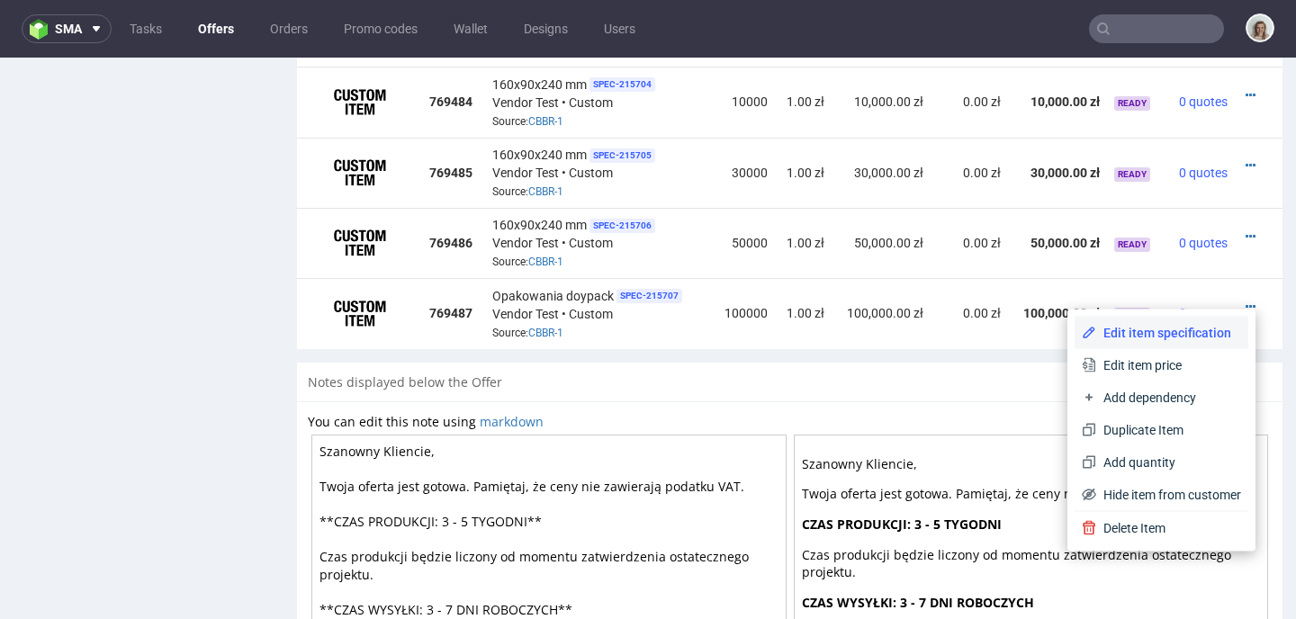
click at [1155, 327] on span "Edit item specification" at bounding box center [1168, 333] width 145 height 18
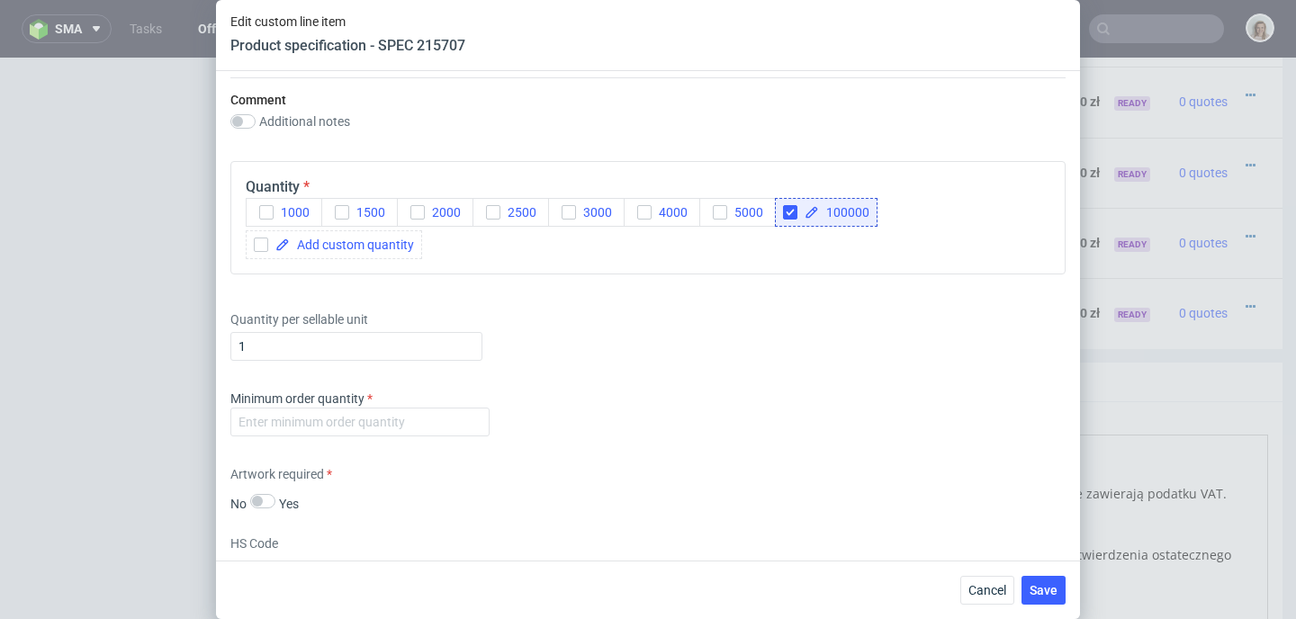
scroll to position [1743, 0]
click at [298, 427] on input "number" at bounding box center [359, 422] width 259 height 29
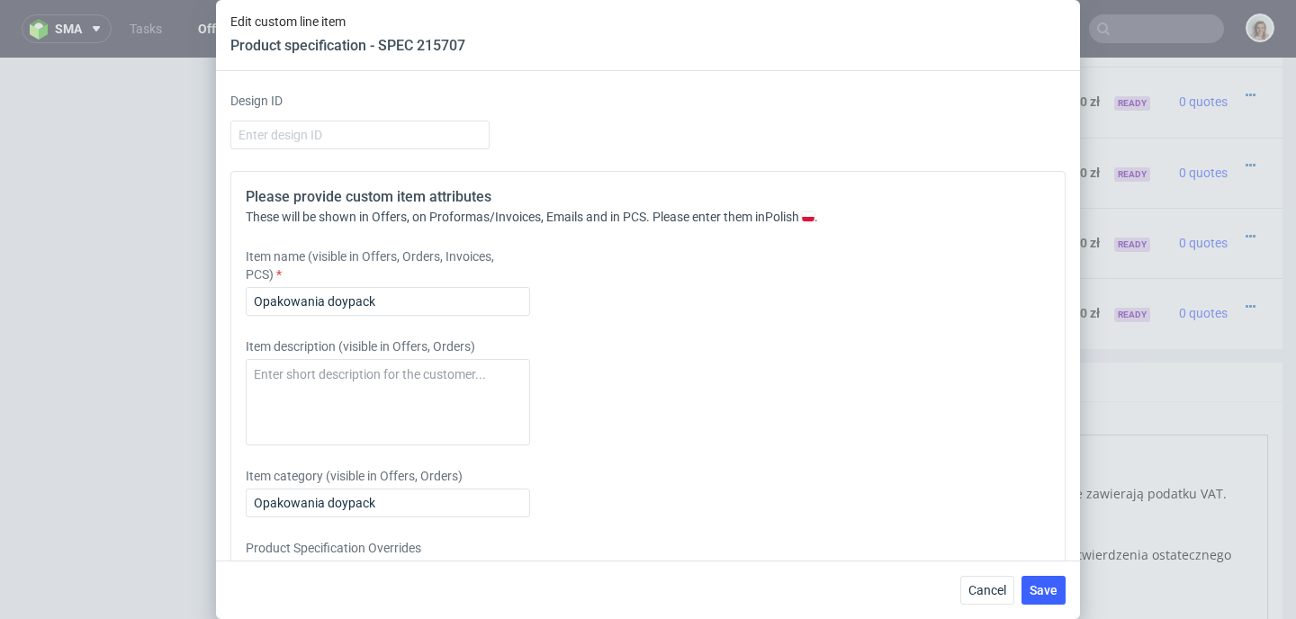
scroll to position [2272, 0]
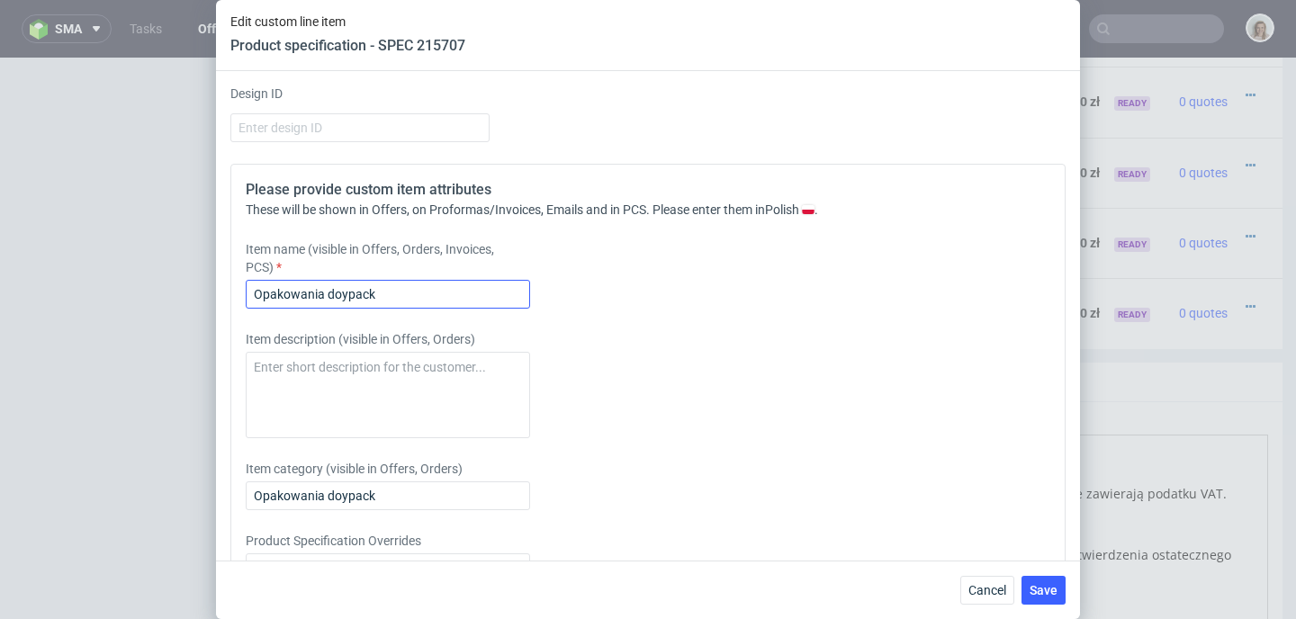
type input "-2"
drag, startPoint x: 432, startPoint y: 294, endPoint x: 175, endPoint y: 292, distance: 257.4
click at [175, 292] on div "Edit custom line item Product specification - SPEC 215707 Supplier Custom Custo…" at bounding box center [648, 309] width 1296 height 619
paste input "160x90x240 mm"
type input "160x90x240 mm"
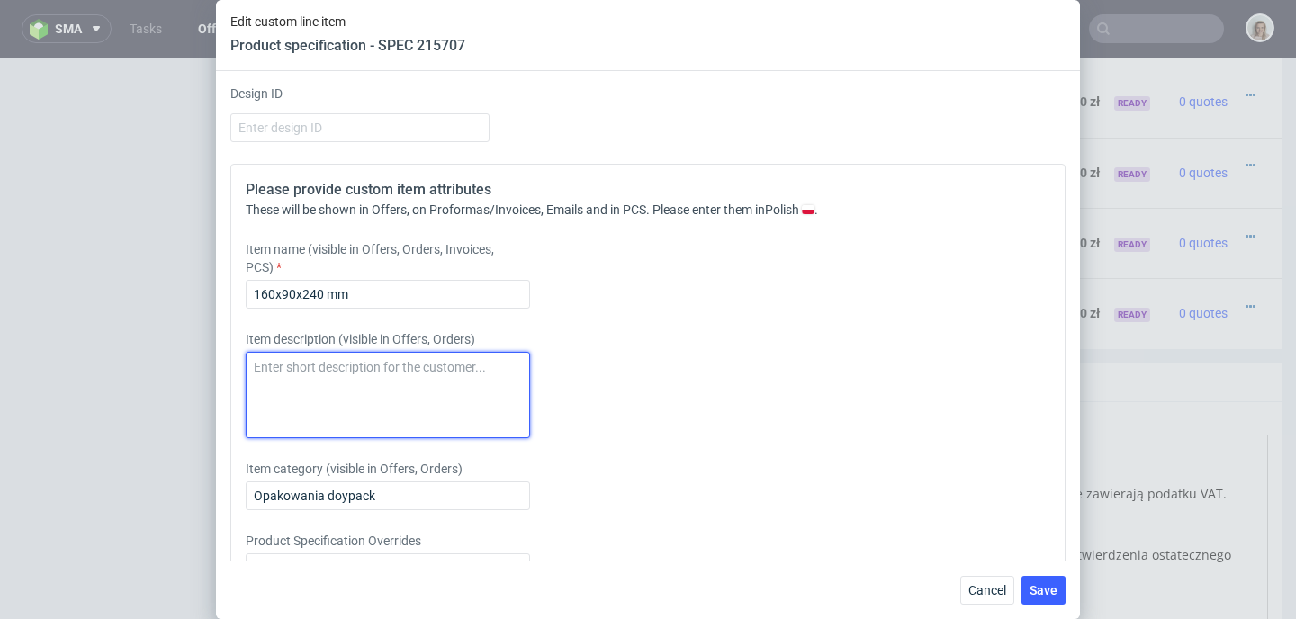
click at [247, 381] on textarea at bounding box center [388, 395] width 284 height 86
paste textarea "160x90x240 mm"
type textarea "160x90x240 mm"
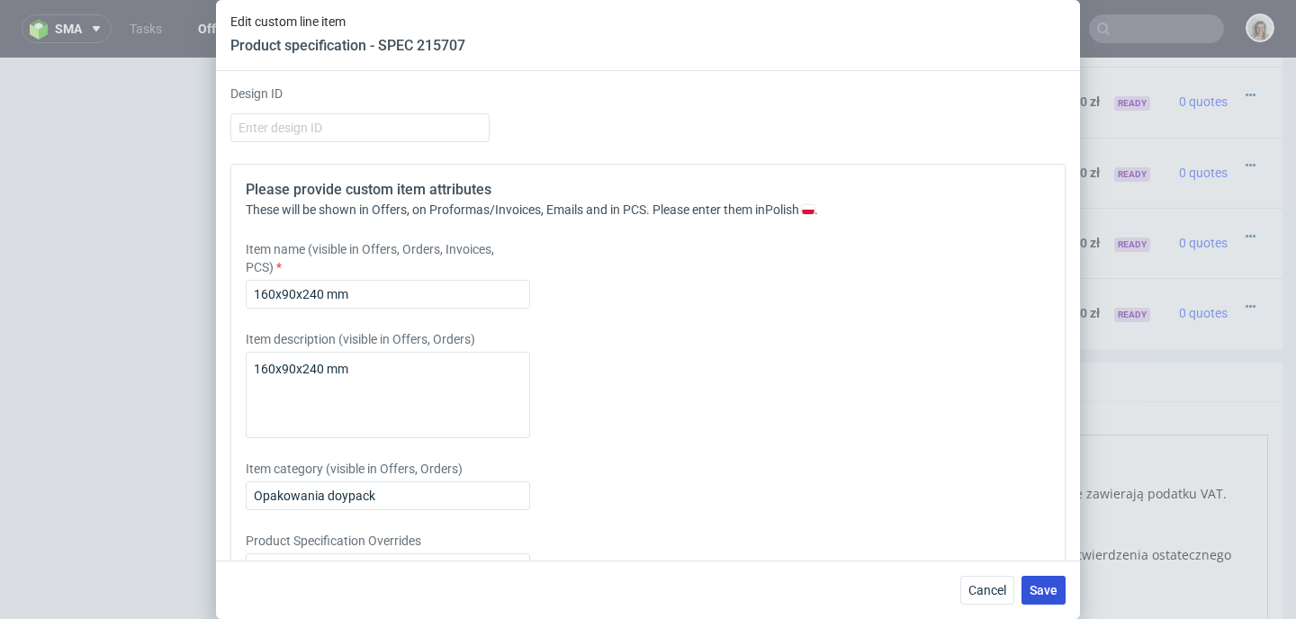
click at [1034, 586] on span "Save" at bounding box center [1043, 590] width 28 height 13
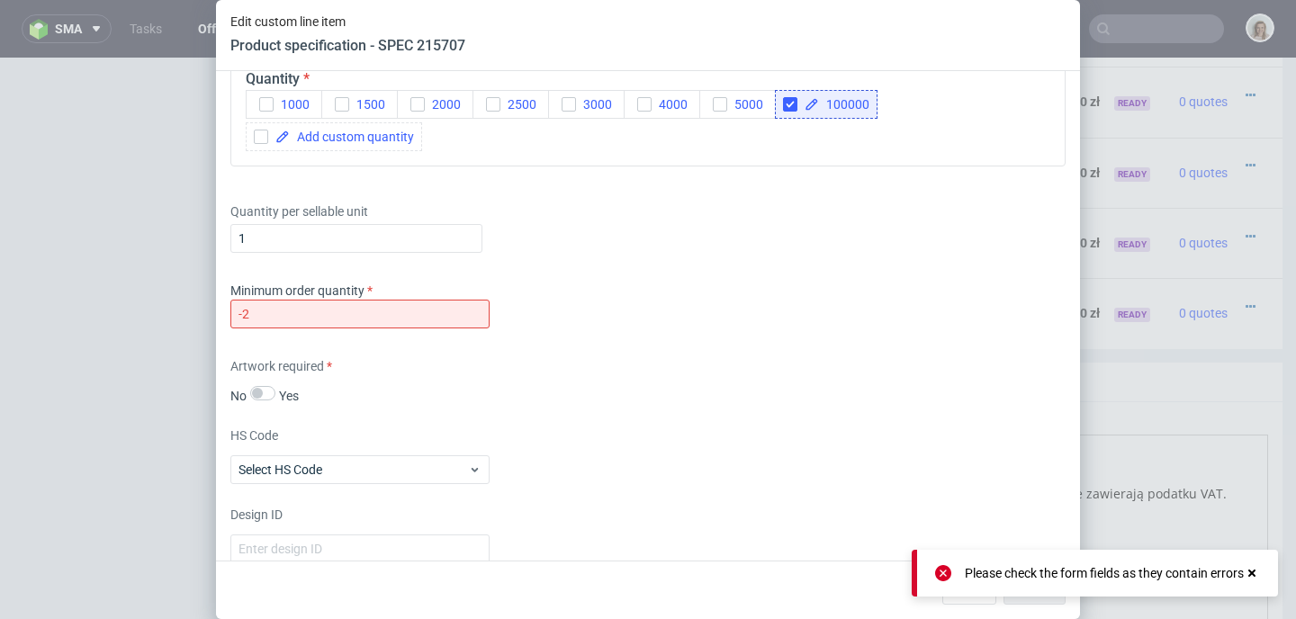
scroll to position [1844, 0]
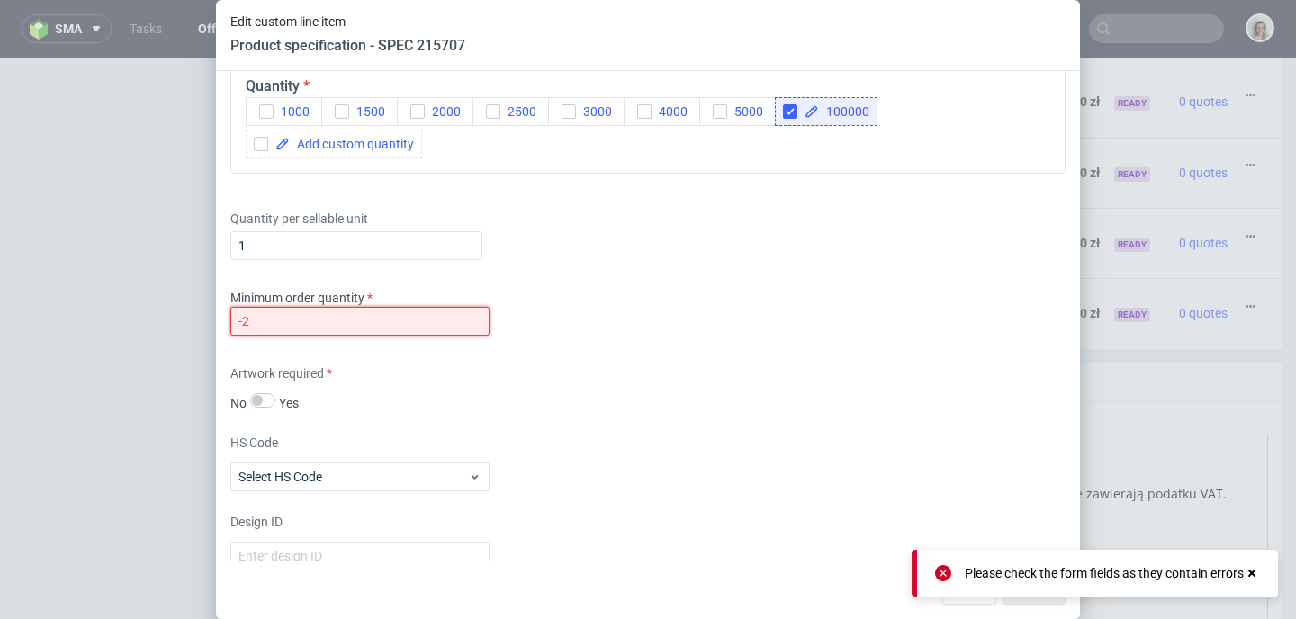
drag, startPoint x: 265, startPoint y: 325, endPoint x: 198, endPoint y: 323, distance: 66.6
click at [198, 323] on div "Edit custom line item Product specification - SPEC 215707 Supplier Custom Custo…" at bounding box center [648, 309] width 1296 height 619
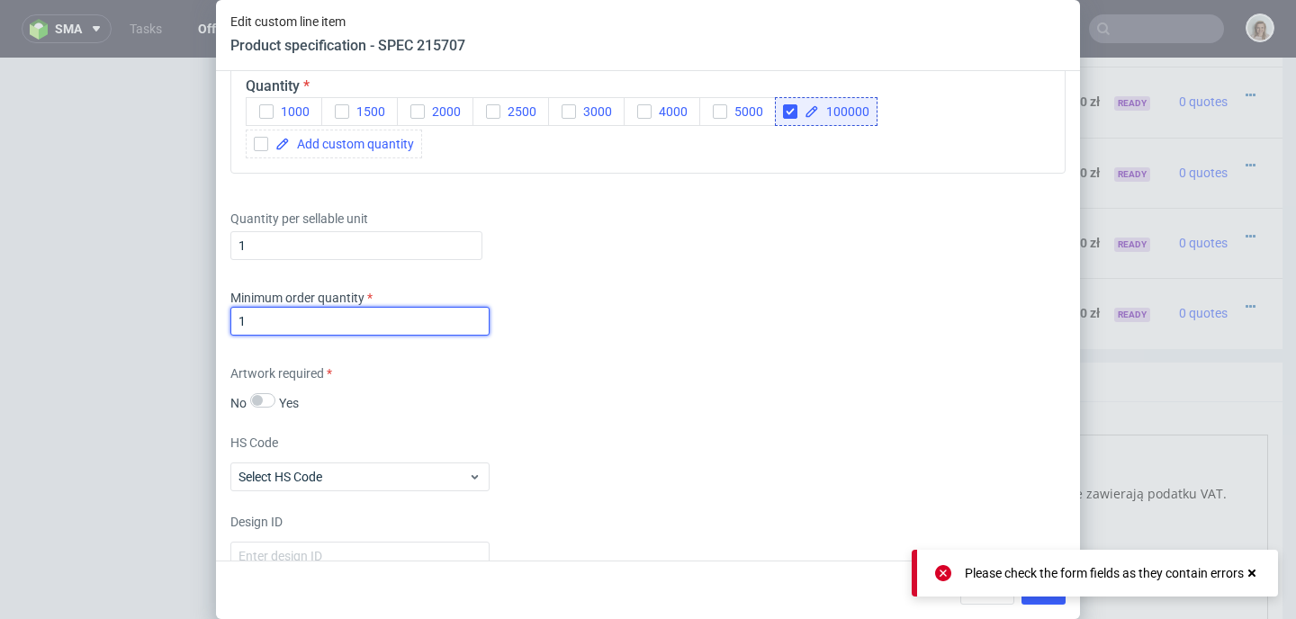
type input "1"
click at [942, 571] on icon at bounding box center [943, 573] width 16 height 16
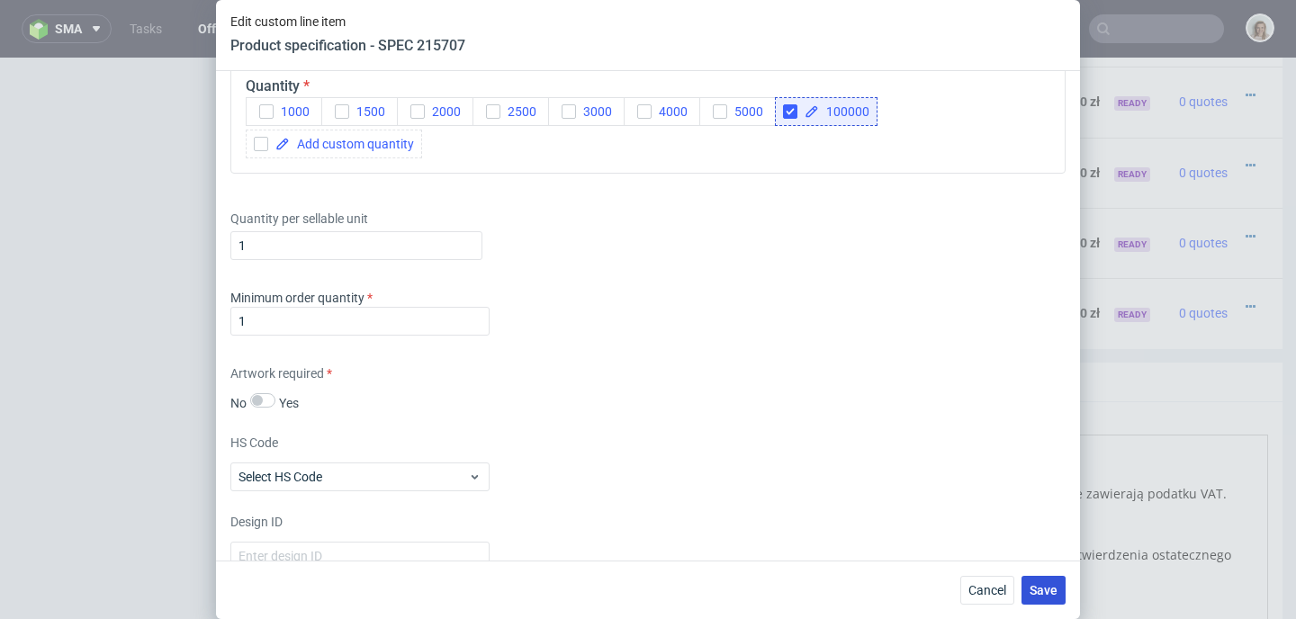
click at [1045, 598] on div "Please check the form fields as they contain errors" at bounding box center [1095, 600] width 366 height 47
click at [1045, 598] on button "Save" at bounding box center [1043, 590] width 44 height 29
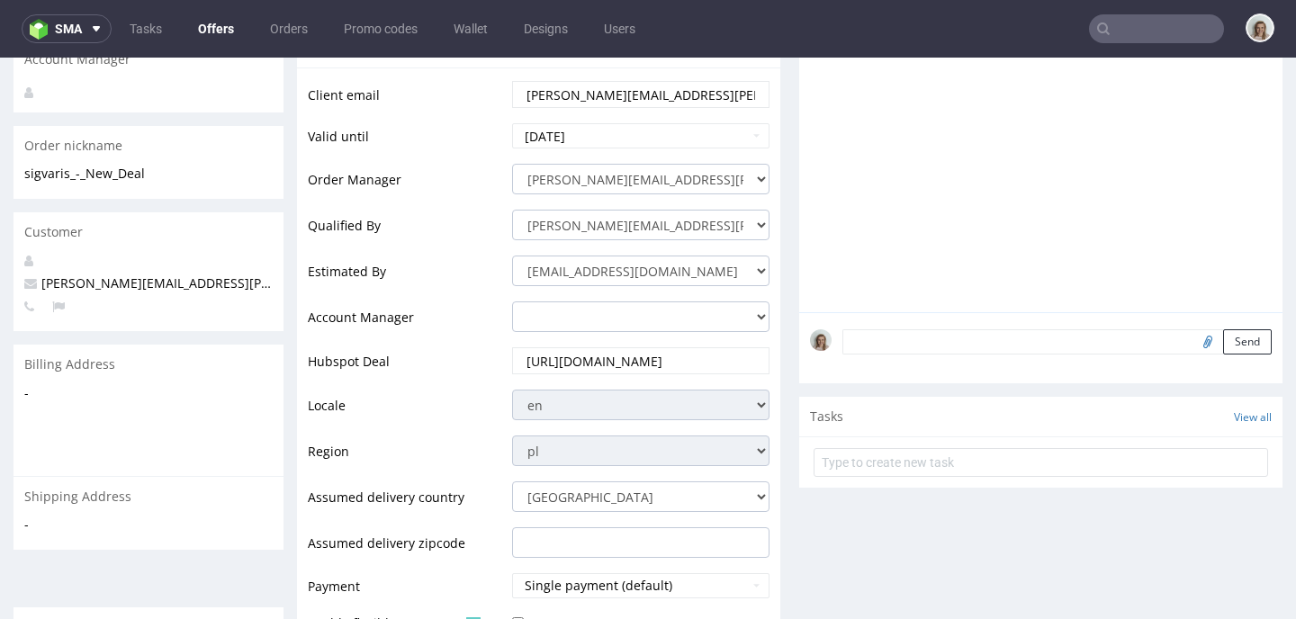
scroll to position [1182, 0]
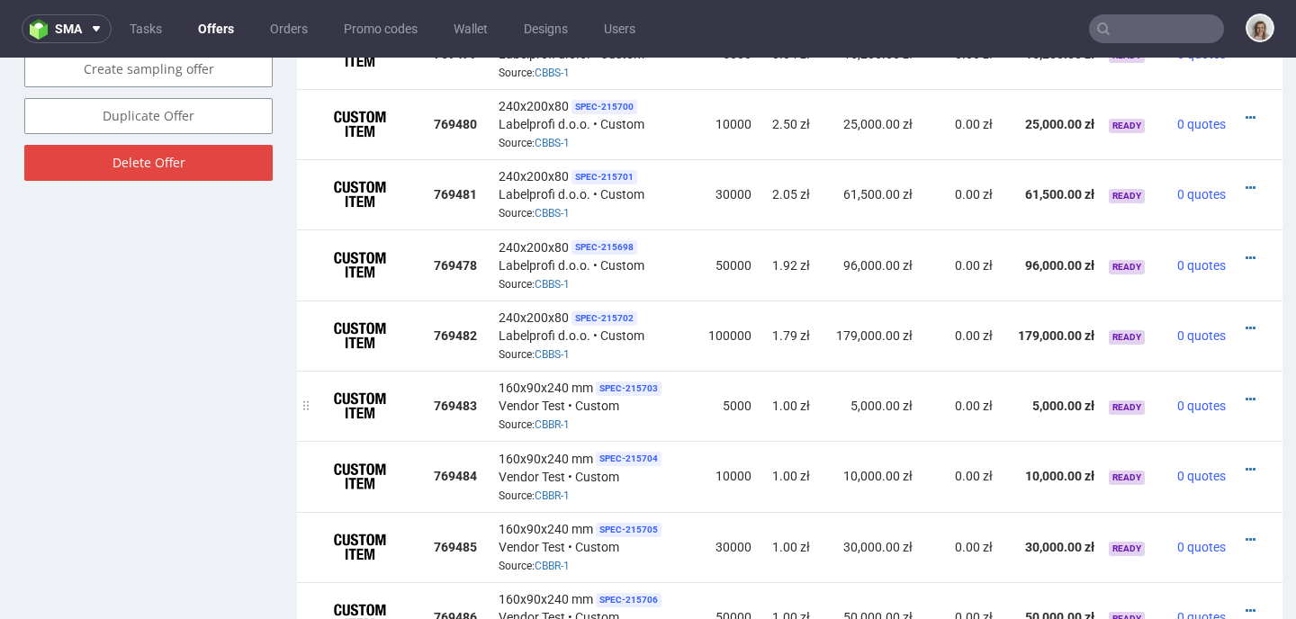
click at [1240, 392] on div at bounding box center [1252, 400] width 24 height 18
click at [1245, 393] on icon at bounding box center [1250, 399] width 10 height 13
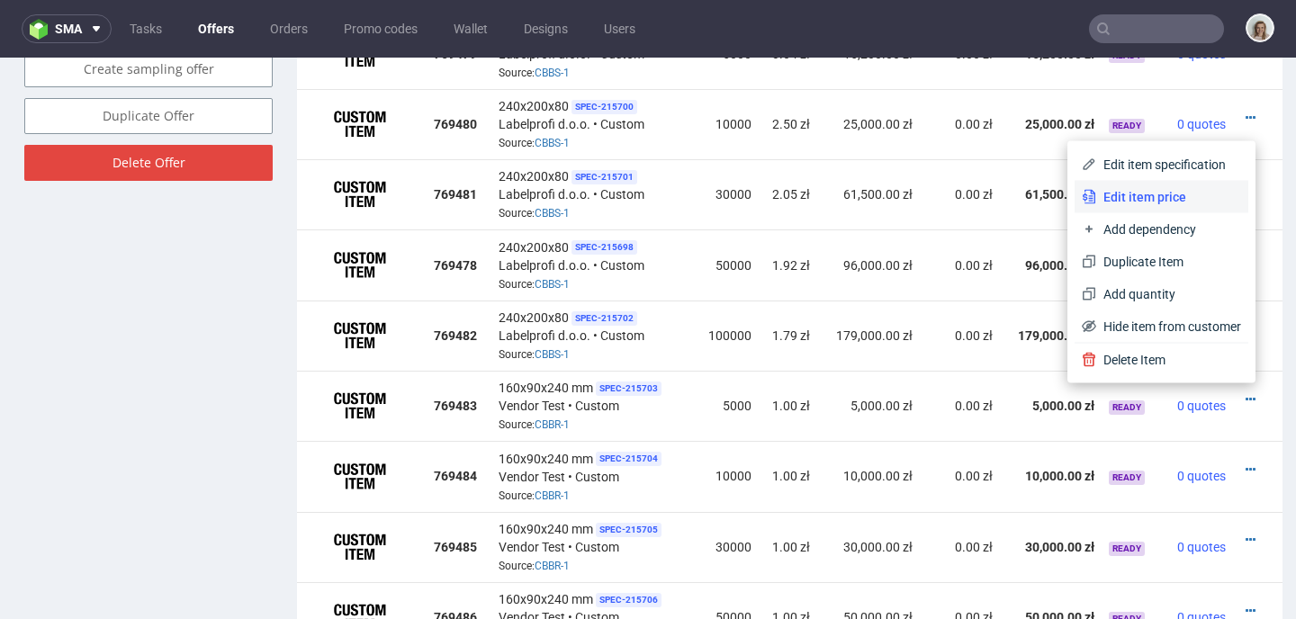
click at [1096, 202] on span "Edit item price" at bounding box center [1168, 197] width 145 height 18
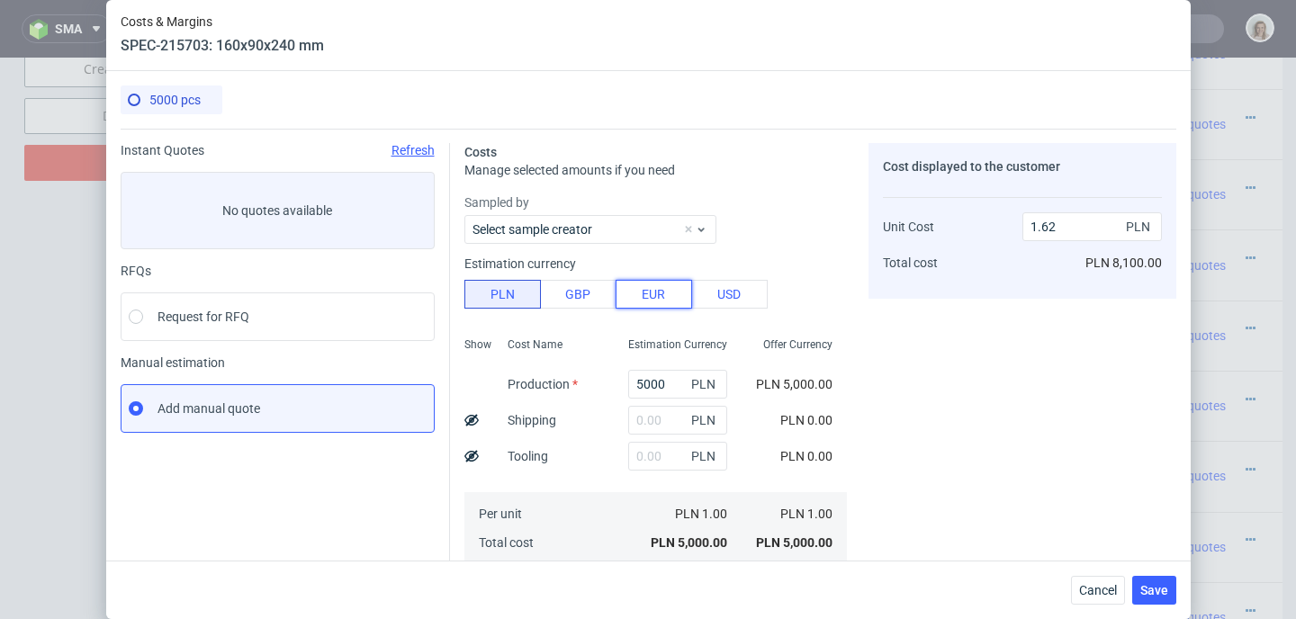
click at [663, 295] on button "EUR" at bounding box center [654, 294] width 76 height 29
type input "6.9"
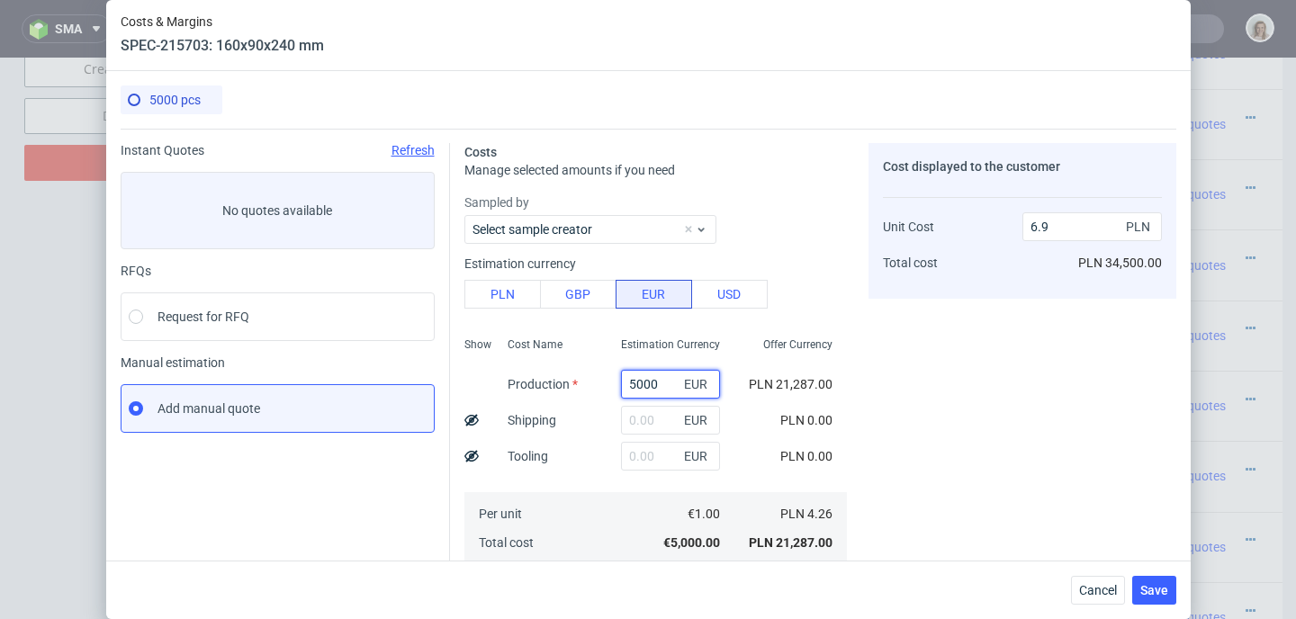
click at [575, 385] on div "Show Cost Name Production Shipping Tooling Per unit Total cost Estimation Curre…" at bounding box center [655, 449] width 382 height 238
paste input "1975"
type input "1975"
type input "2.73"
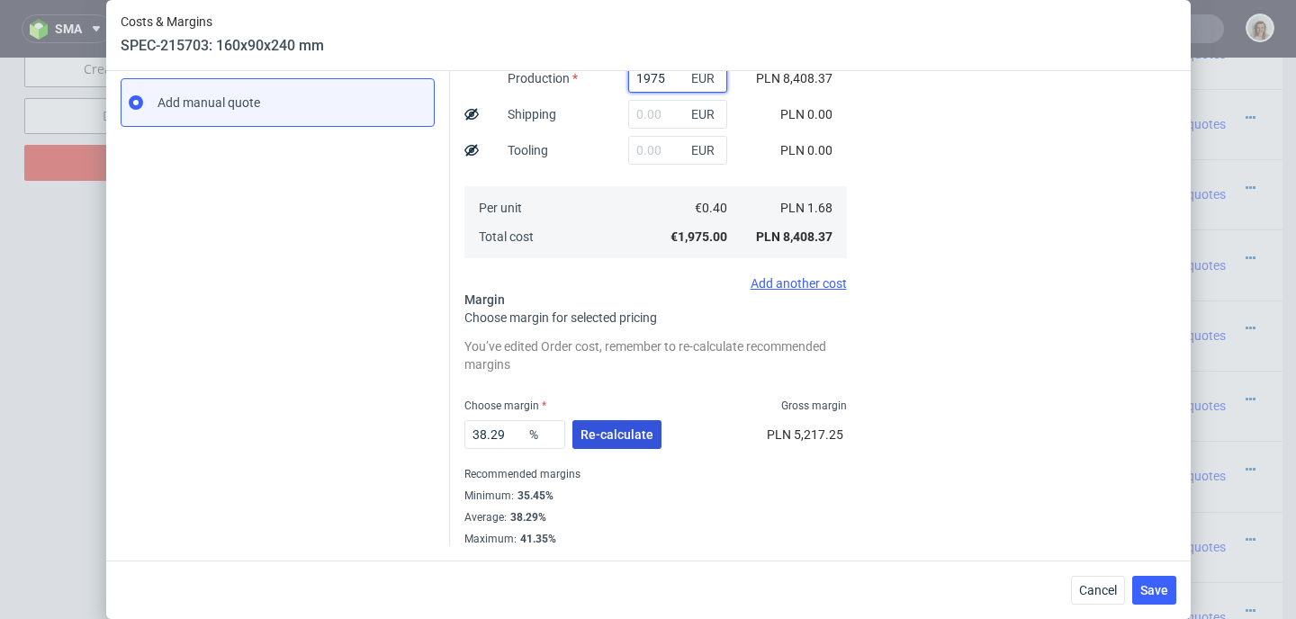
type input "1975"
click at [593, 428] on span "Re-calculate" at bounding box center [616, 434] width 73 height 13
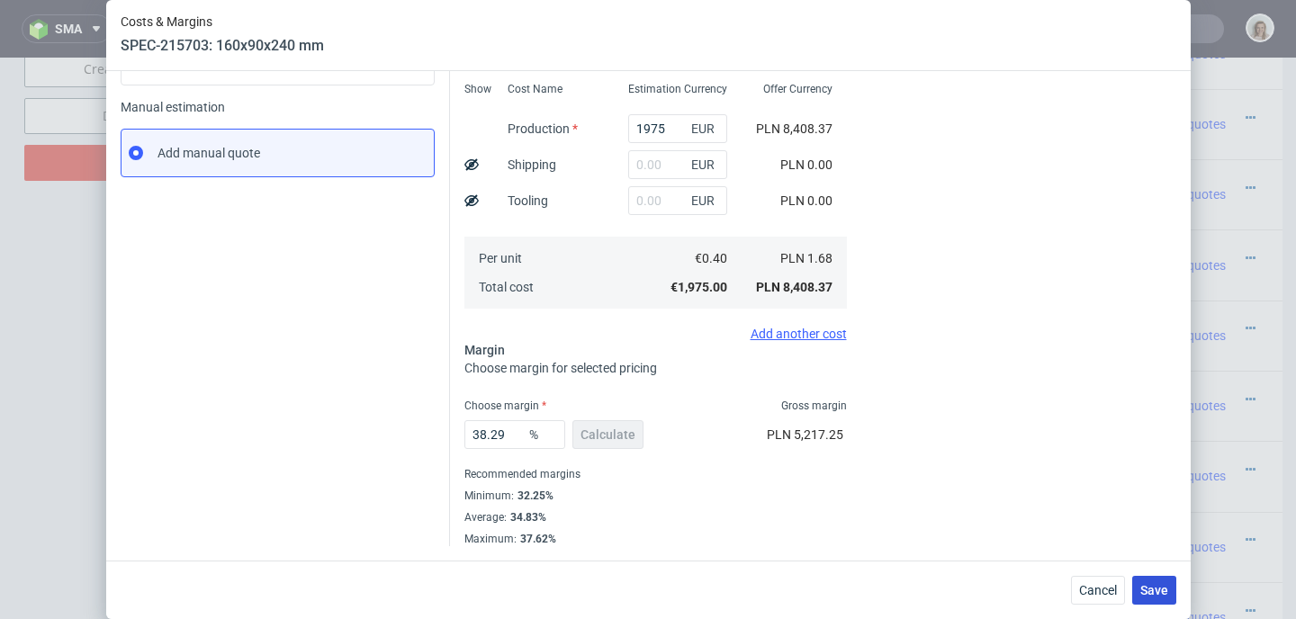
click at [1176, 597] on button "Save" at bounding box center [1154, 590] width 44 height 29
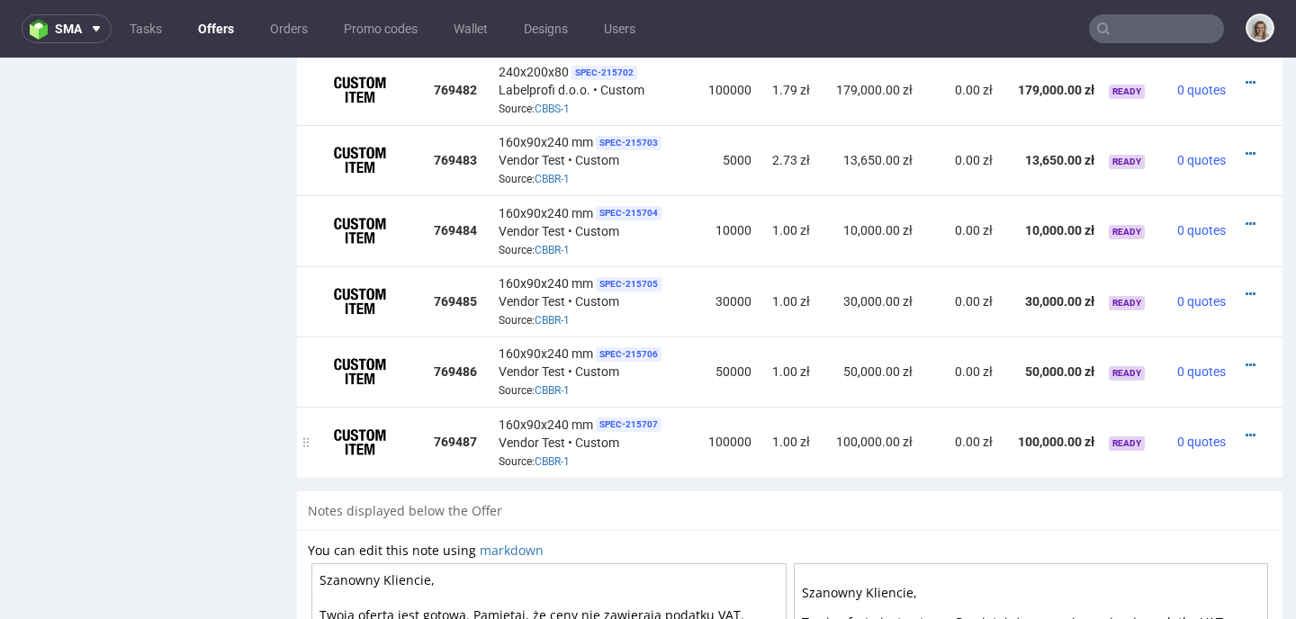
scroll to position [1424, 0]
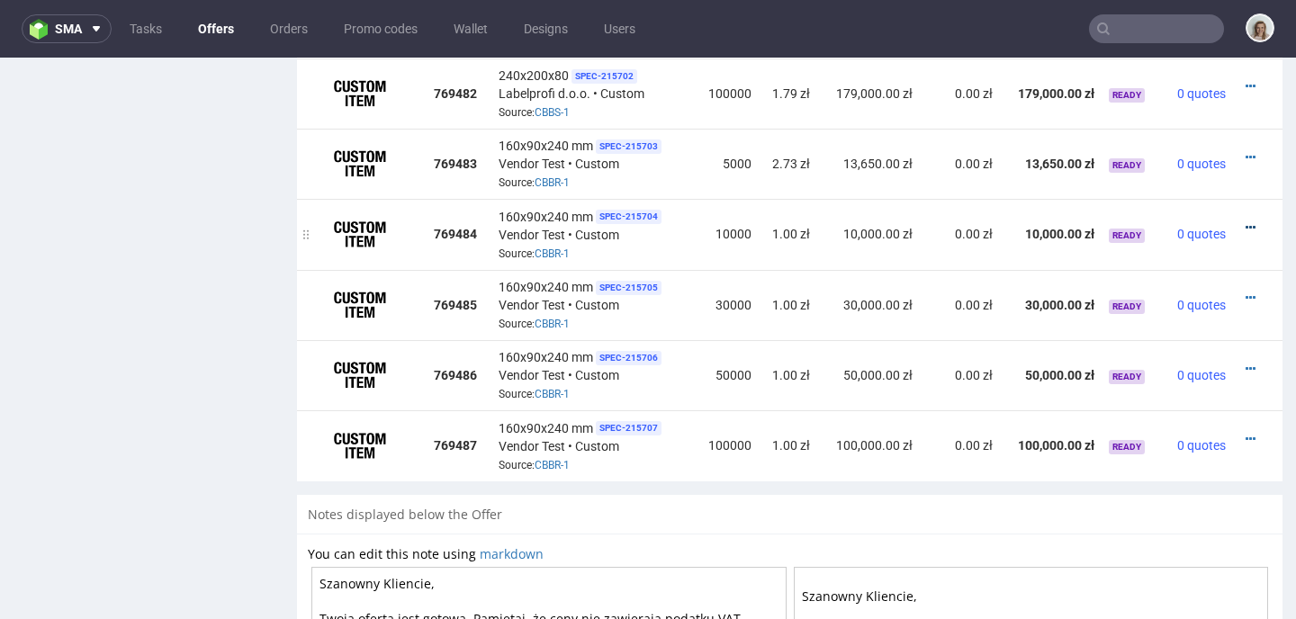
click at [1245, 223] on icon at bounding box center [1250, 227] width 10 height 13
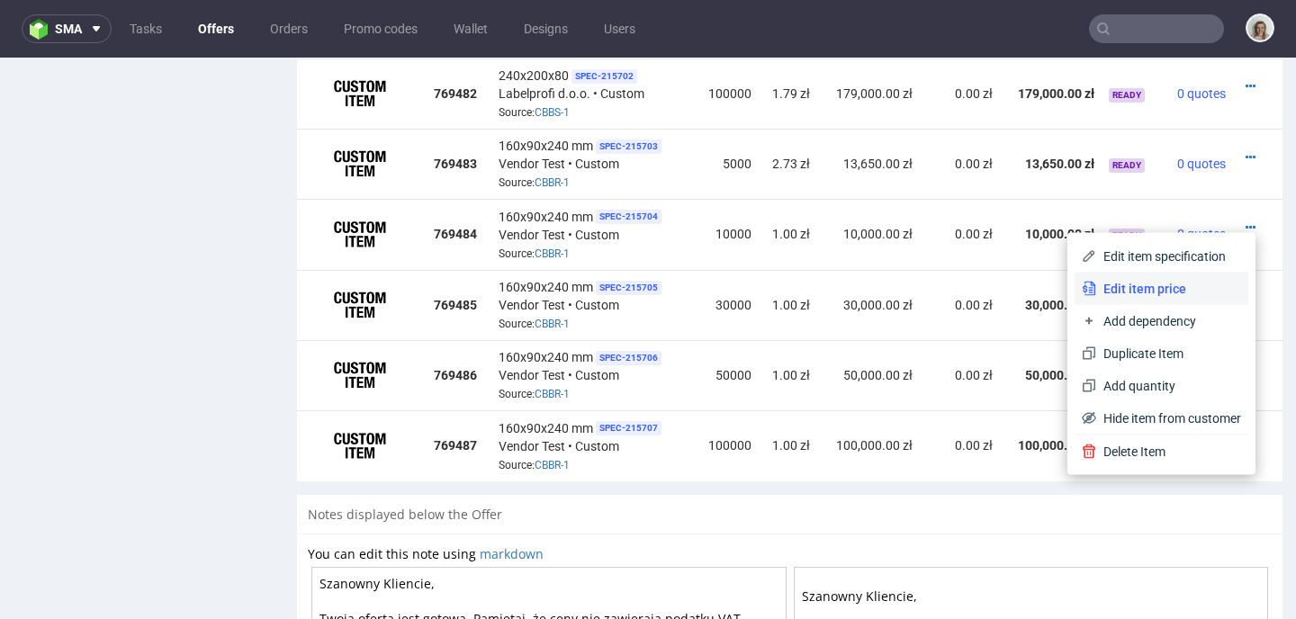
click at [1161, 273] on li "Edit item price" at bounding box center [1161, 289] width 174 height 32
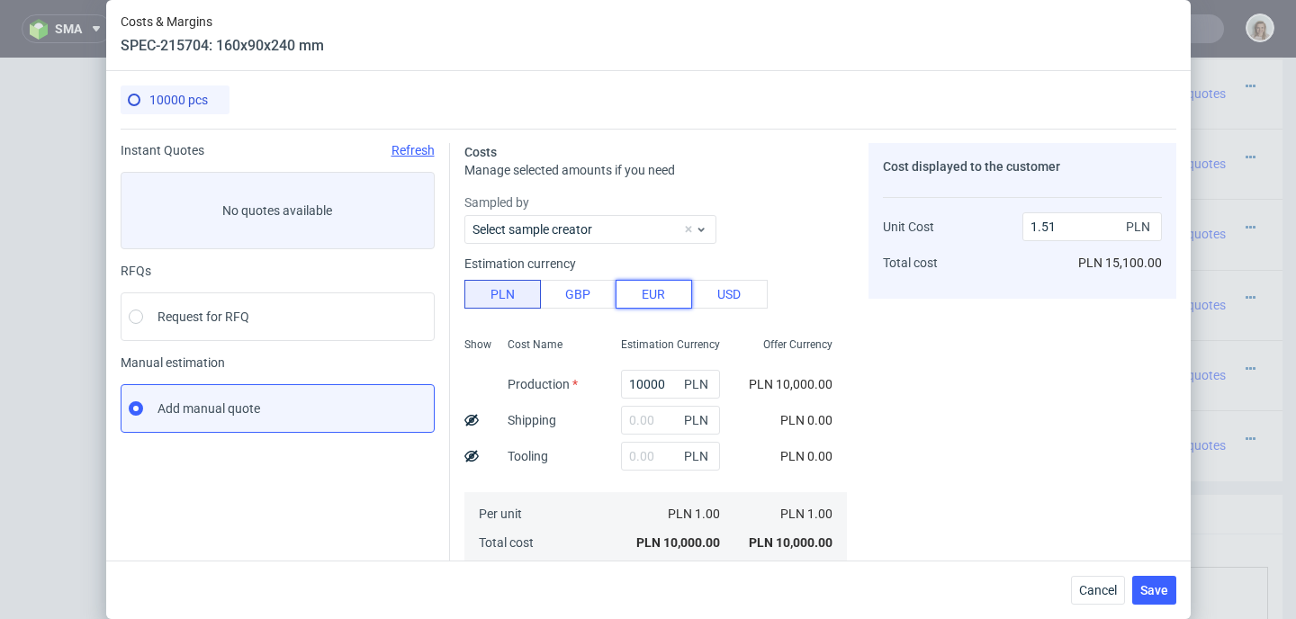
click at [647, 304] on button "EUR" at bounding box center [654, 294] width 76 height 29
type input "6.42"
drag, startPoint x: 651, startPoint y: 382, endPoint x: 560, endPoint y: 382, distance: 90.9
click at [560, 382] on div "Show Cost Name Production Shipping Tooling Per unit Total cost Estimation Curre…" at bounding box center [655, 449] width 382 height 238
paste input "3425"
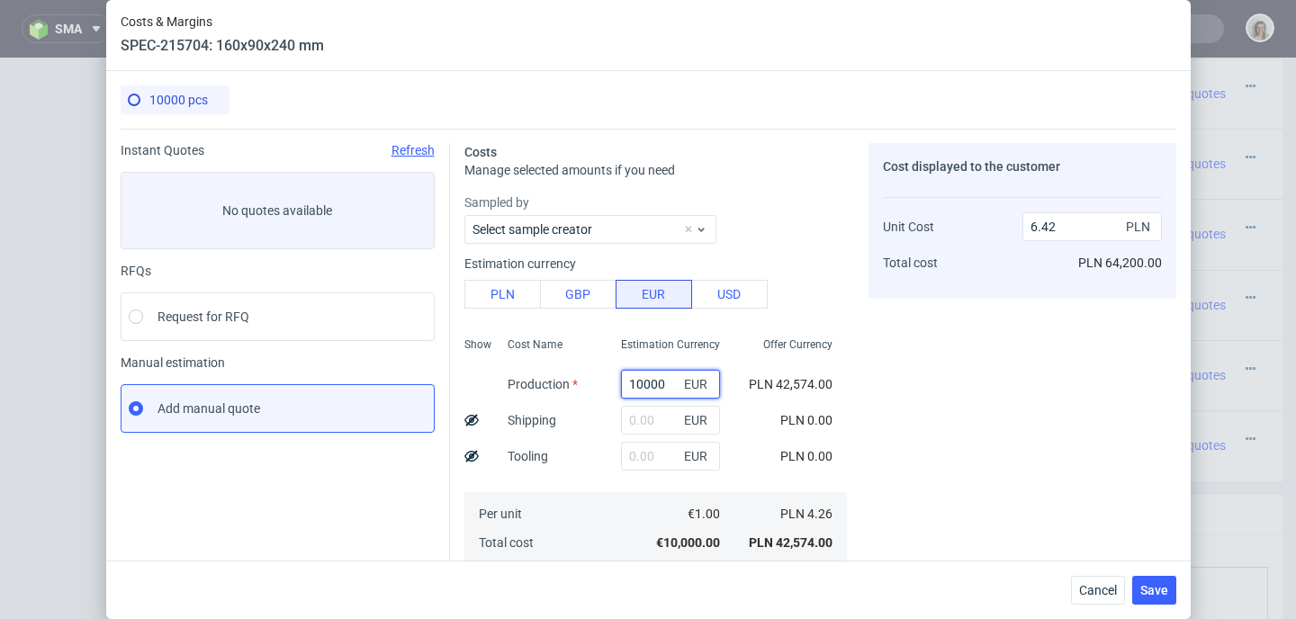
type input "3425"
type input "2.2"
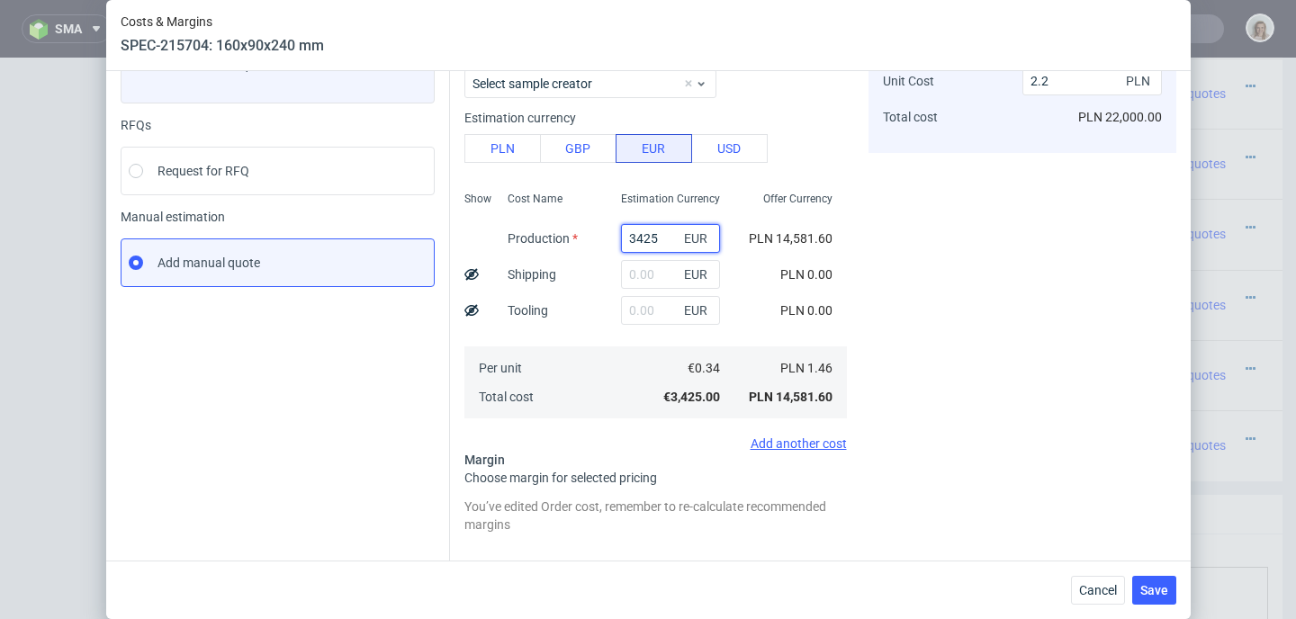
scroll to position [251, 0]
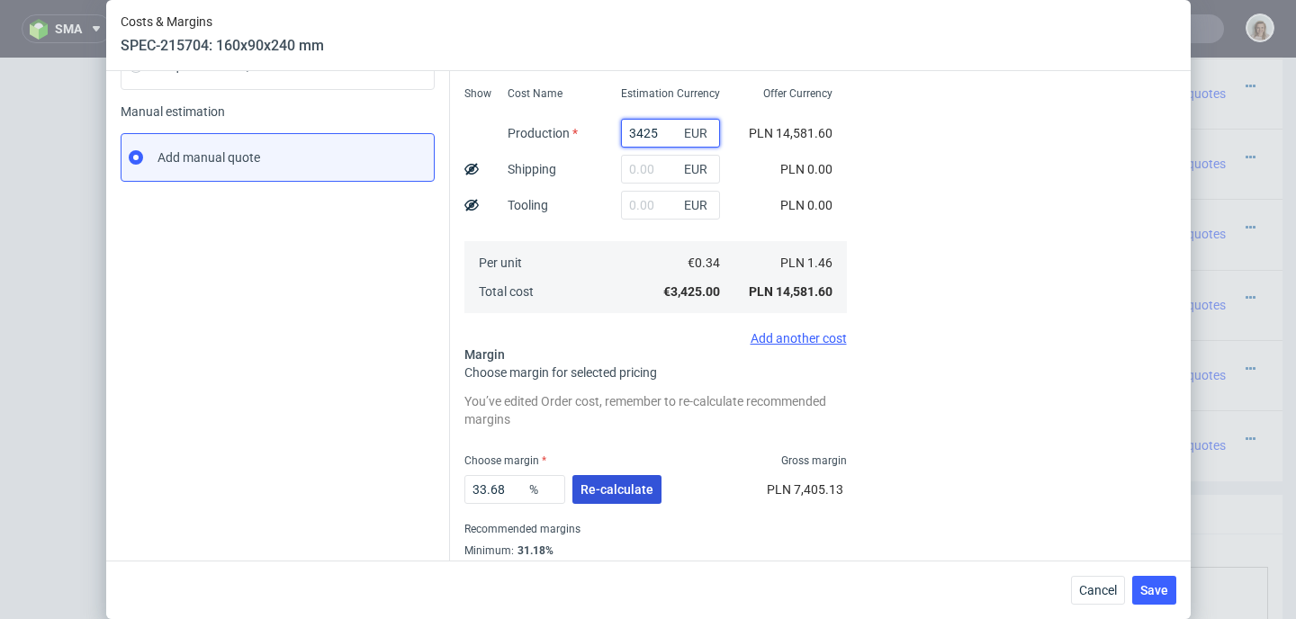
type input "3425"
click at [605, 490] on span "Re-calculate" at bounding box center [616, 489] width 73 height 13
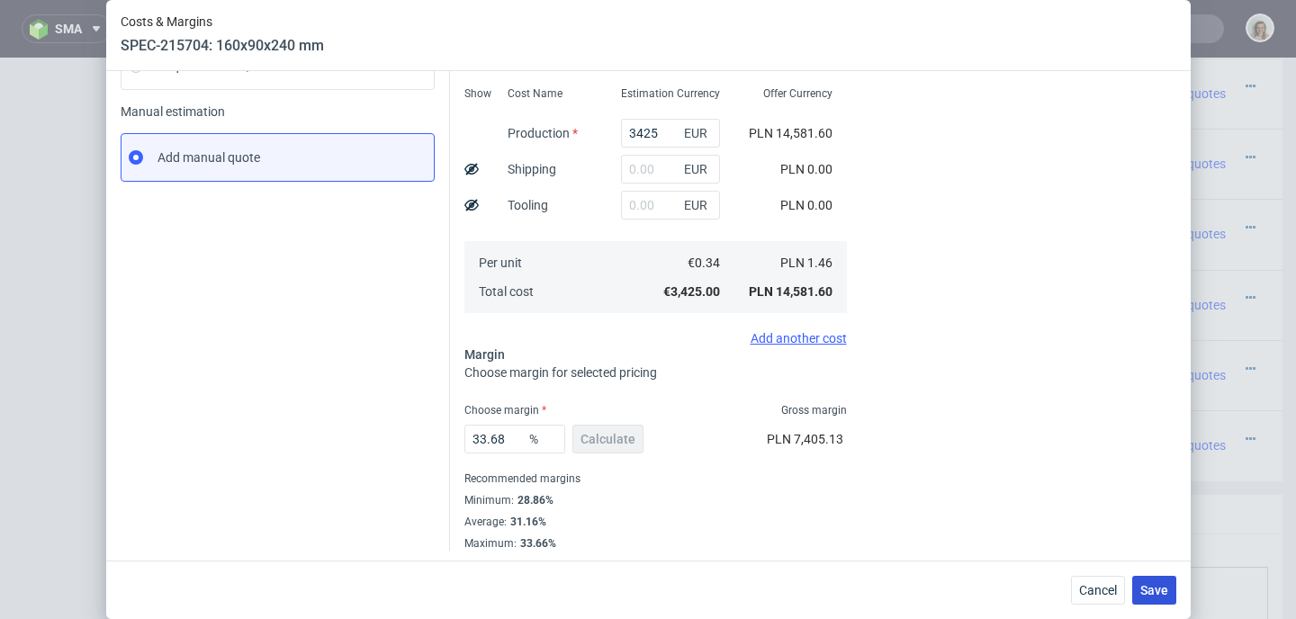
click at [1163, 588] on span "Save" at bounding box center [1154, 590] width 28 height 13
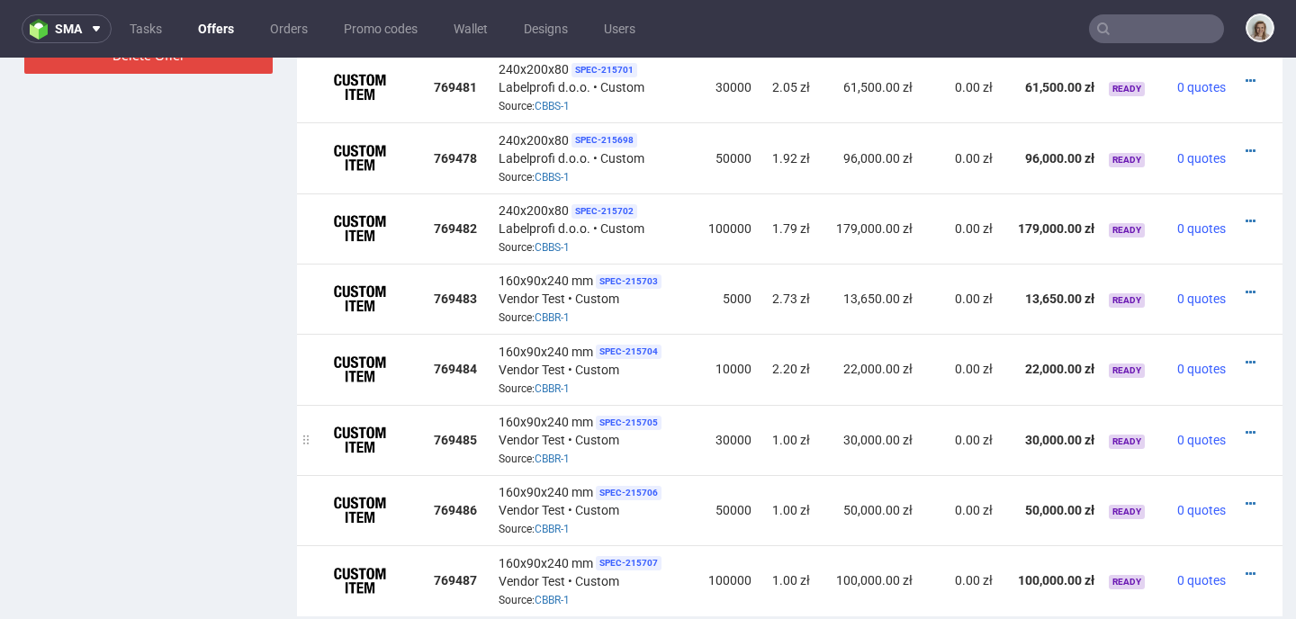
scroll to position [1389, 0]
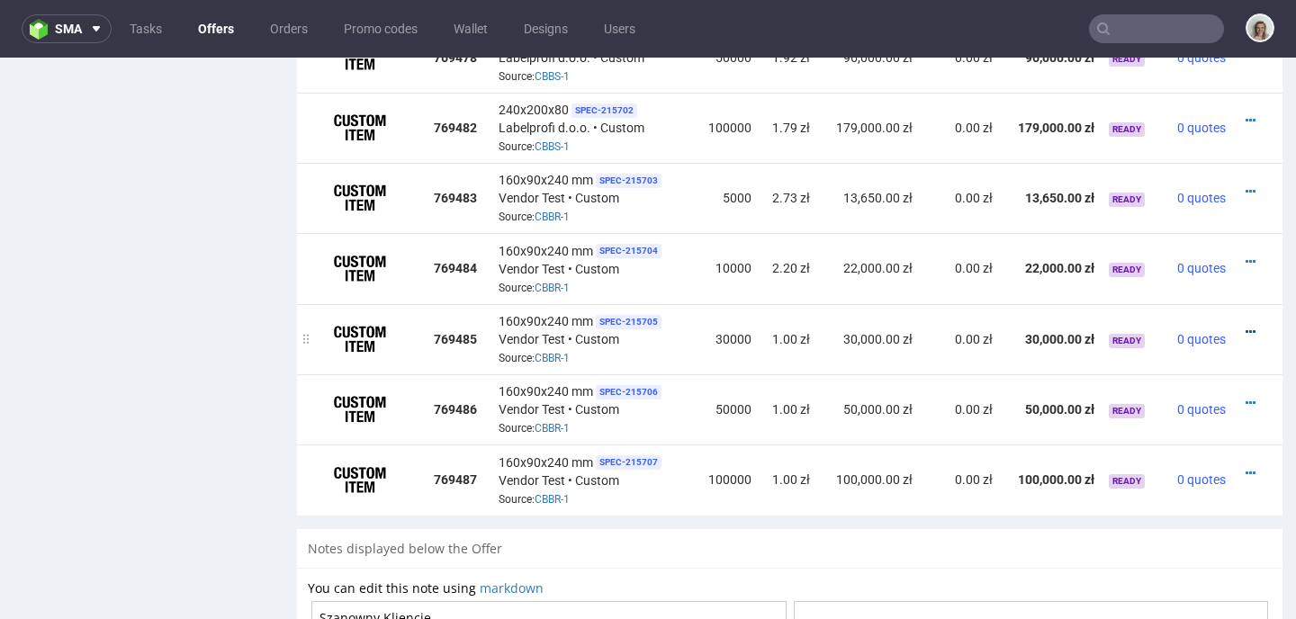
click at [1245, 325] on link at bounding box center [1250, 332] width 10 height 14
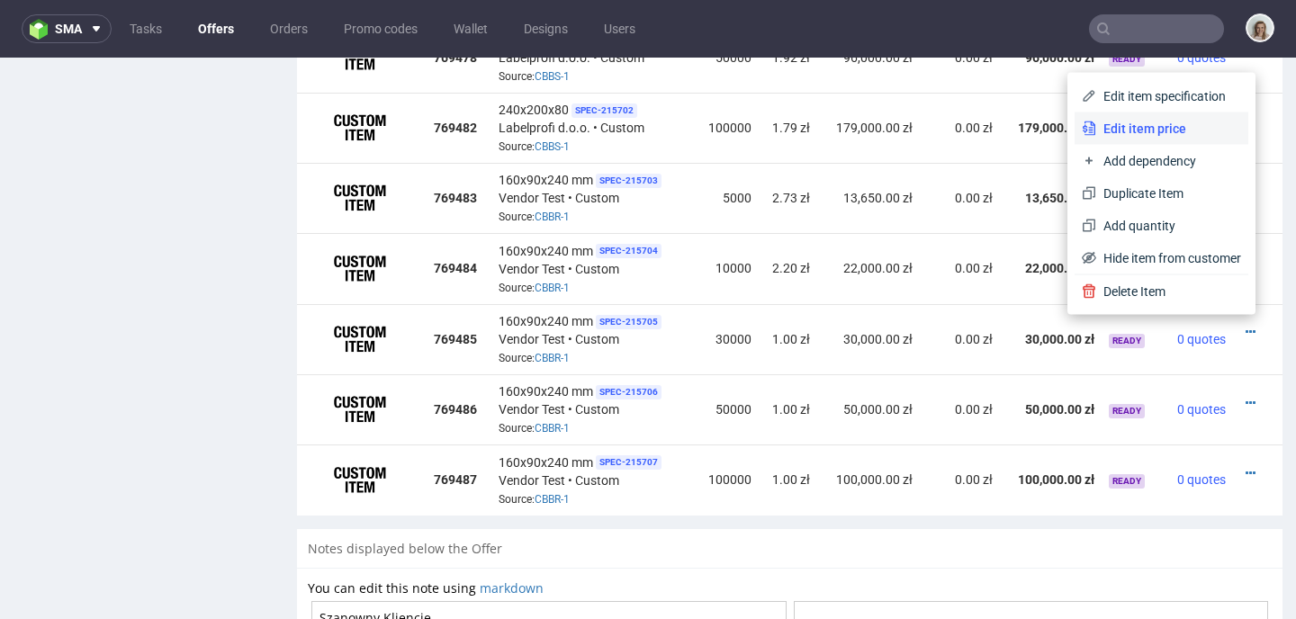
click at [1099, 134] on span "Edit item price" at bounding box center [1168, 129] width 145 height 18
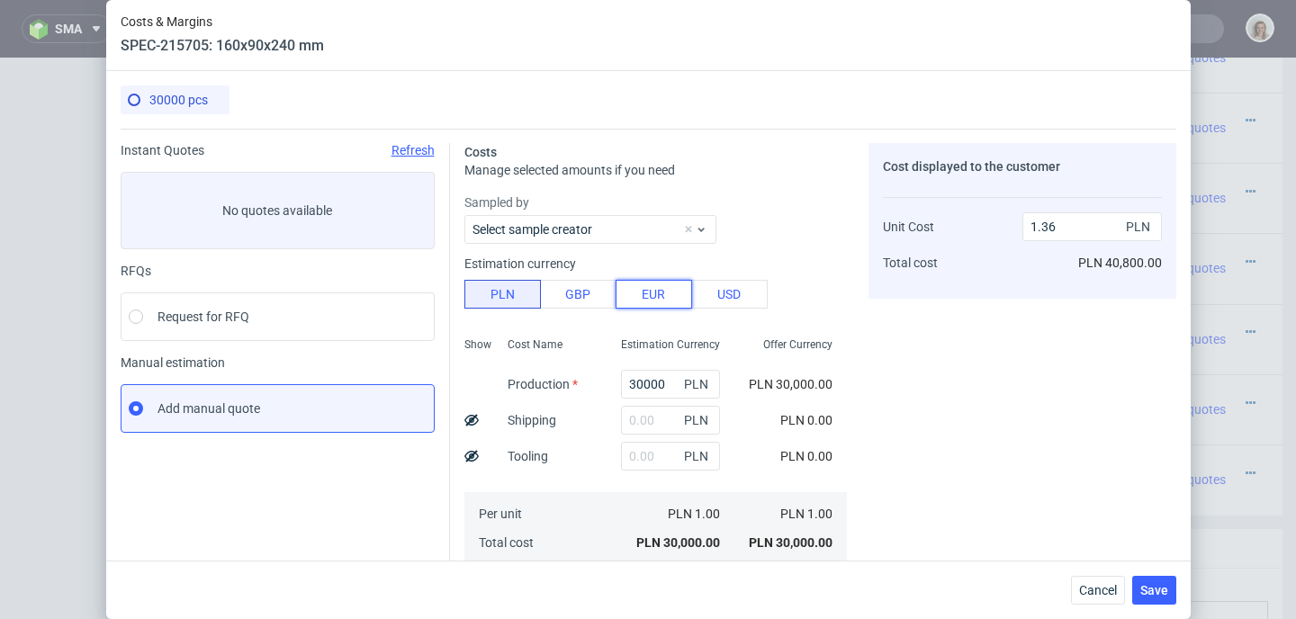
click at [662, 297] on button "EUR" at bounding box center [654, 294] width 76 height 29
type input "5.78"
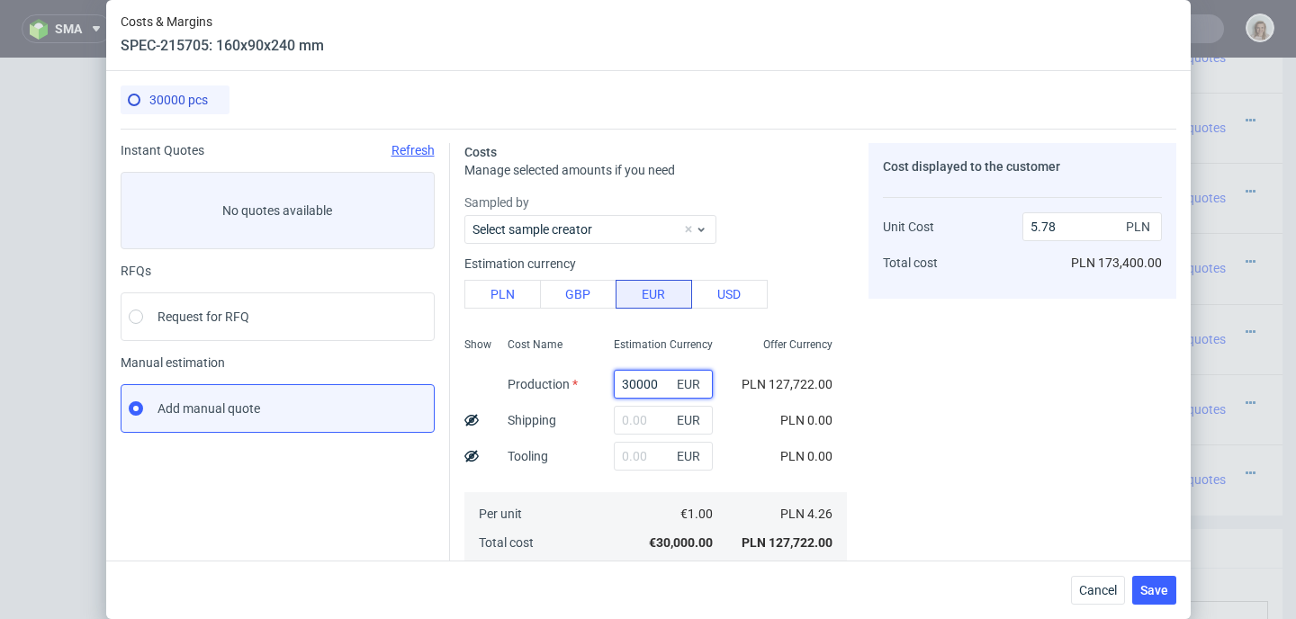
drag, startPoint x: 648, startPoint y: 387, endPoint x: 554, endPoint y: 383, distance: 93.7
click at [554, 383] on div "Show Cost Name Production Shipping Tooling Per unit Total cost Estimation Curre…" at bounding box center [655, 449] width 382 height 238
paste input "923"
type input "9230"
type input "1.78"
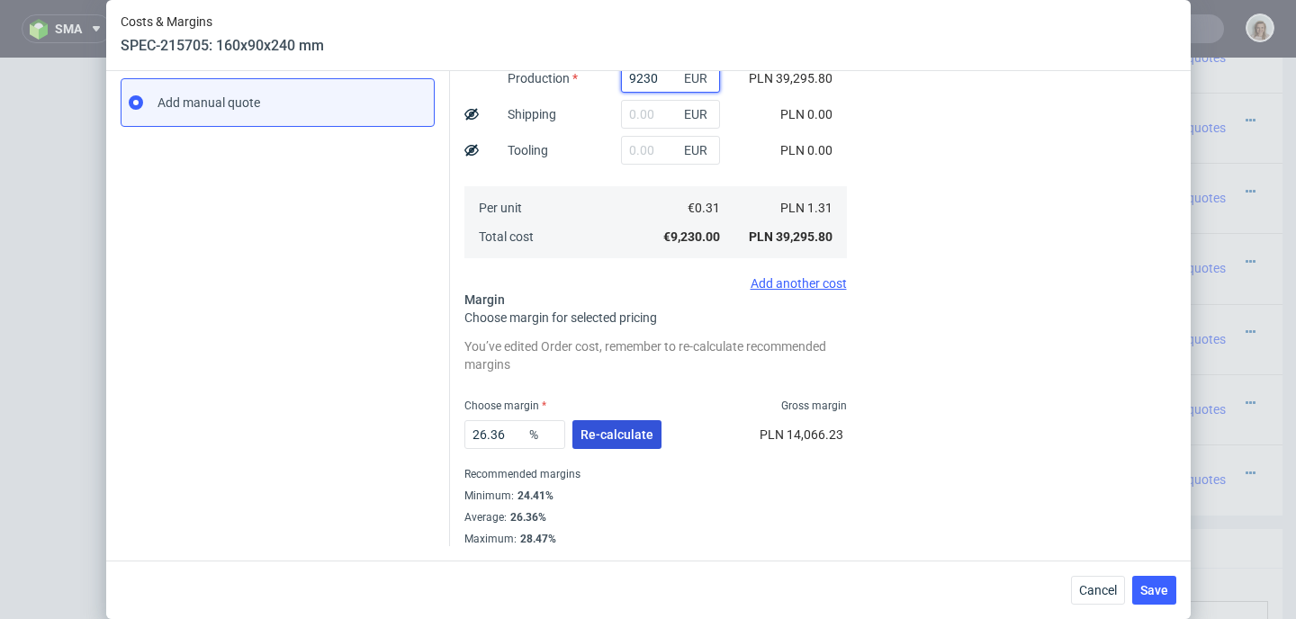
type input "9230"
click at [602, 426] on button "Re-calculate" at bounding box center [616, 434] width 89 height 29
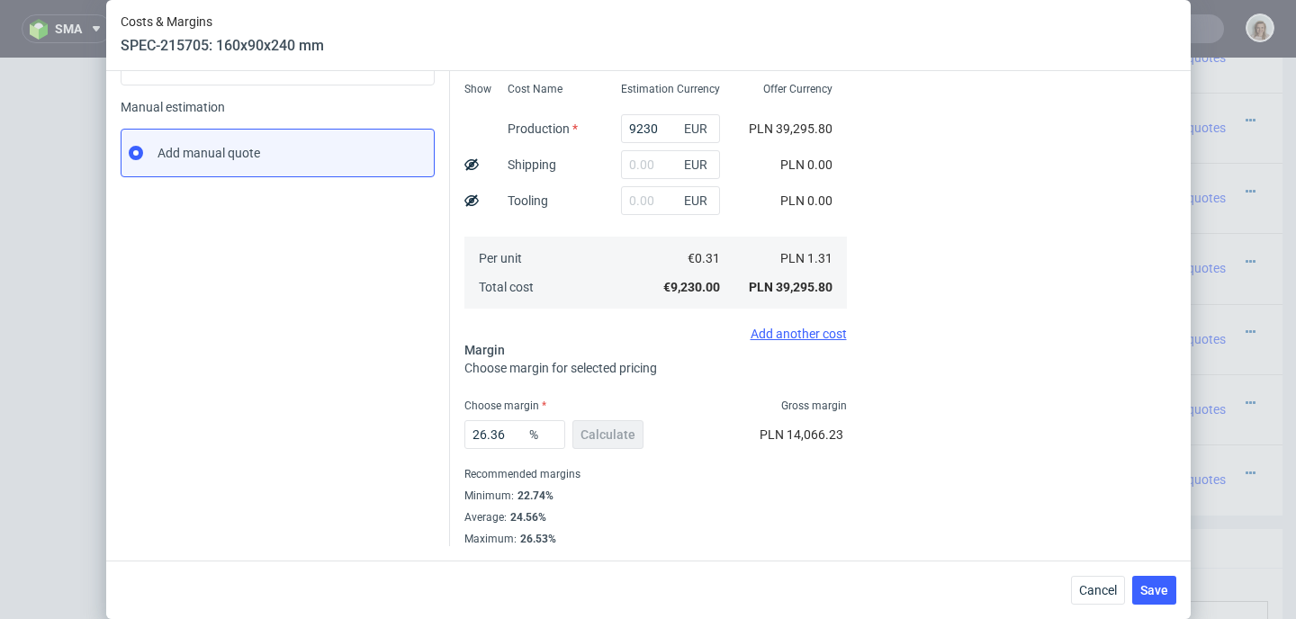
scroll to position [256, 0]
click at [1164, 598] on button "Save" at bounding box center [1154, 590] width 44 height 29
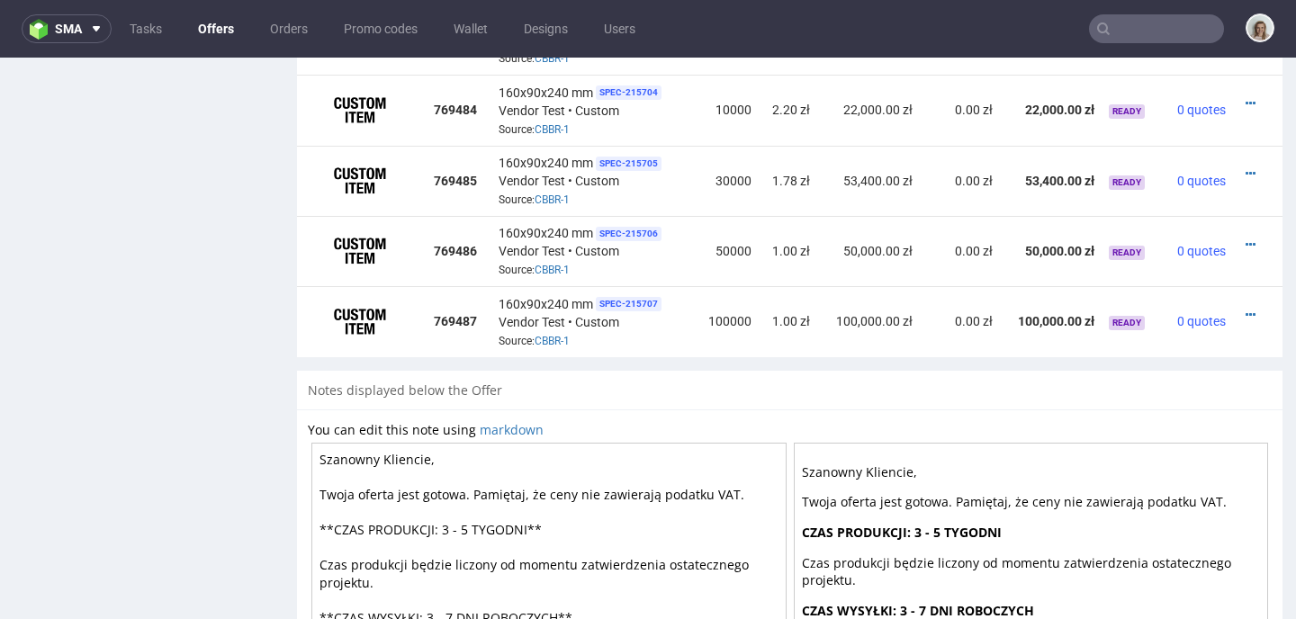
scroll to position [1643, 0]
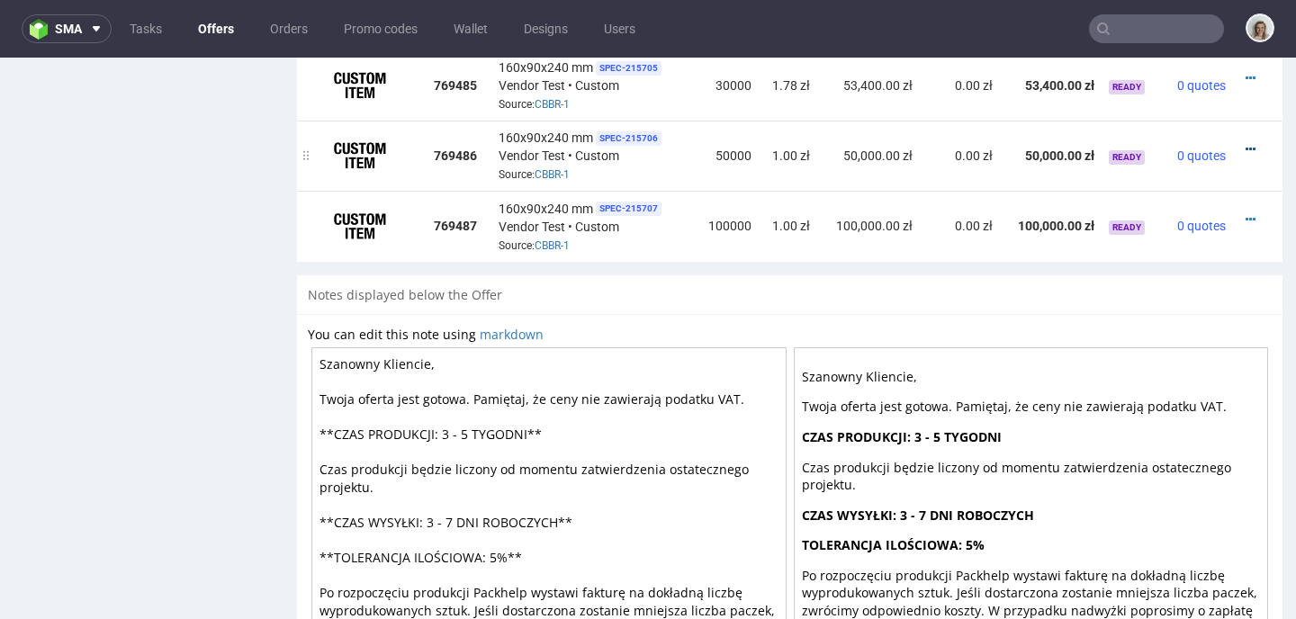
click at [1245, 143] on icon at bounding box center [1250, 149] width 10 height 13
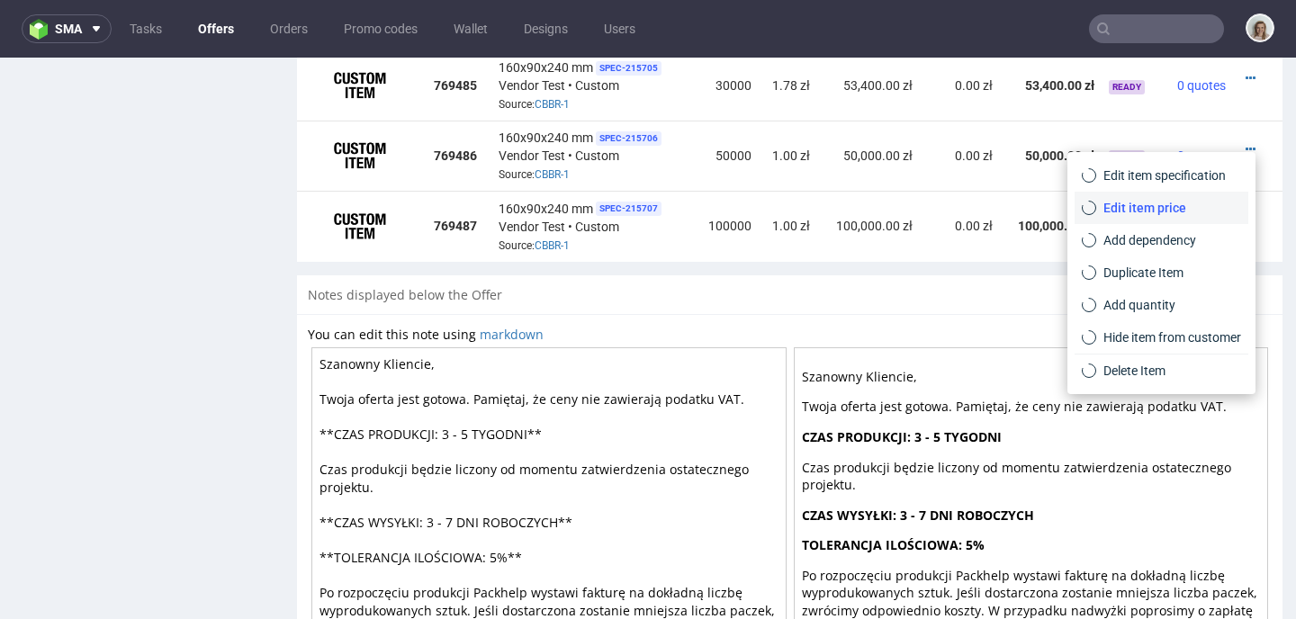
click at [1172, 209] on span "Edit item price" at bounding box center [1168, 208] width 145 height 18
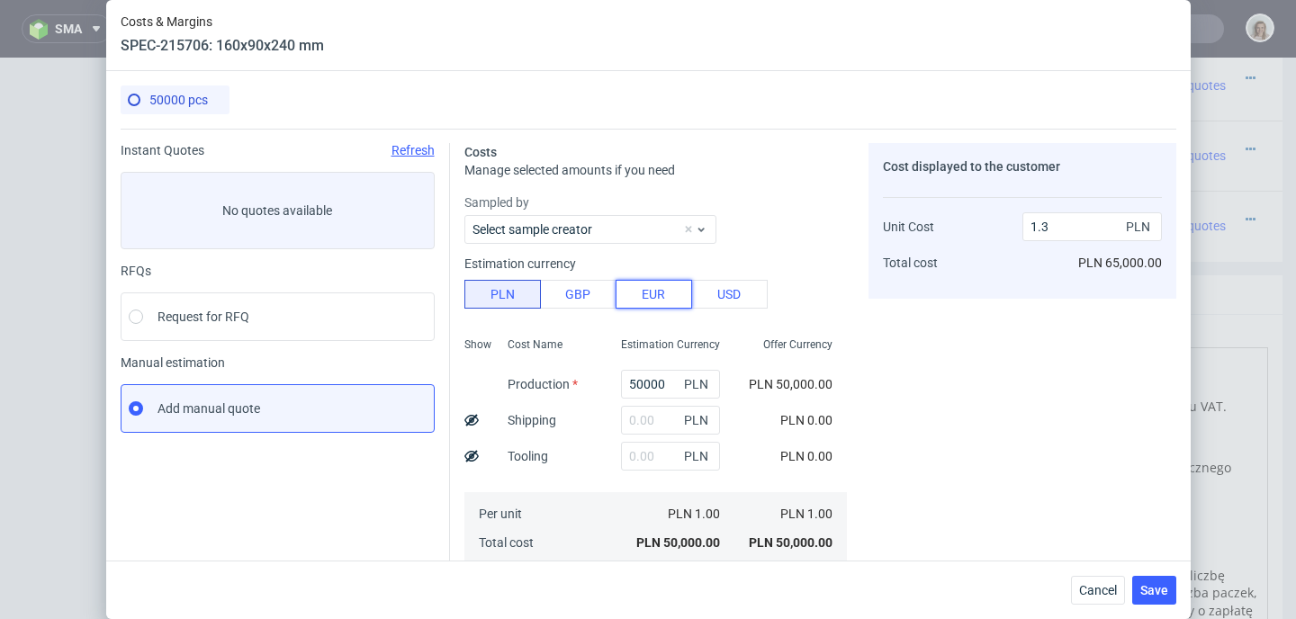
click at [641, 305] on button "EUR" at bounding box center [654, 294] width 76 height 29
type input "5.53"
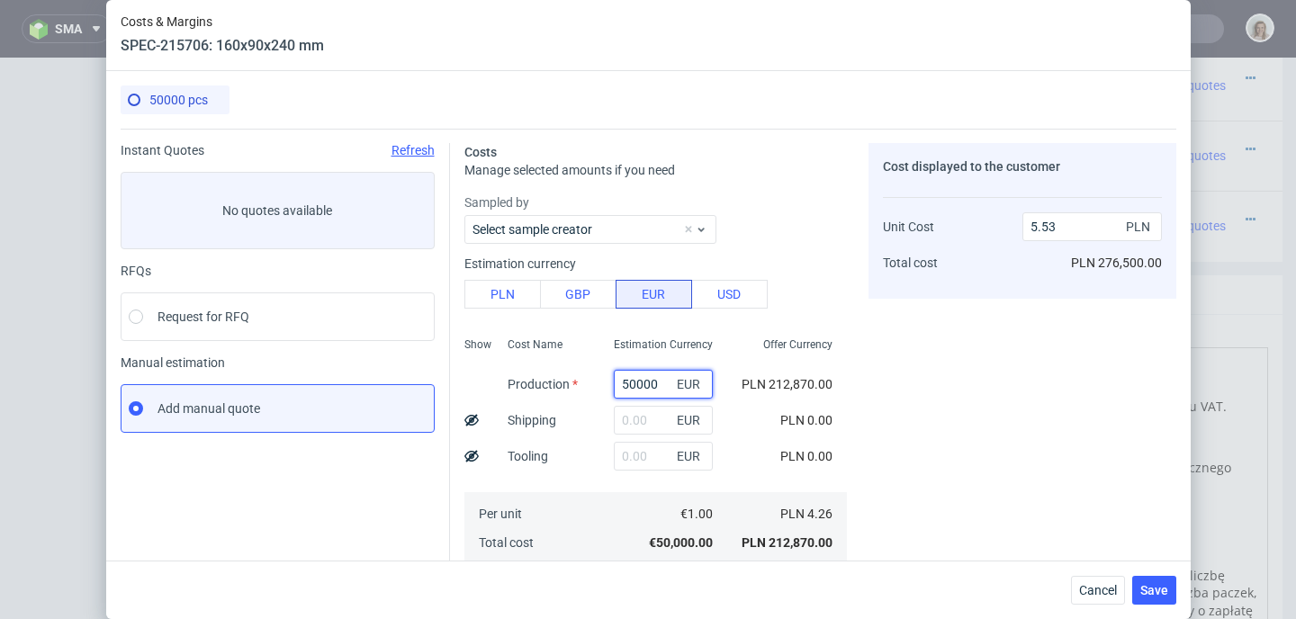
drag, startPoint x: 642, startPoint y: 385, endPoint x: 565, endPoint y: 386, distance: 76.5
click at [565, 386] on div "Show Cost Name Production Shipping Tooling Per unit Total cost Estimation Curre…" at bounding box center [655, 449] width 382 height 238
paste input "15035"
type input "15035"
type input "1.66"
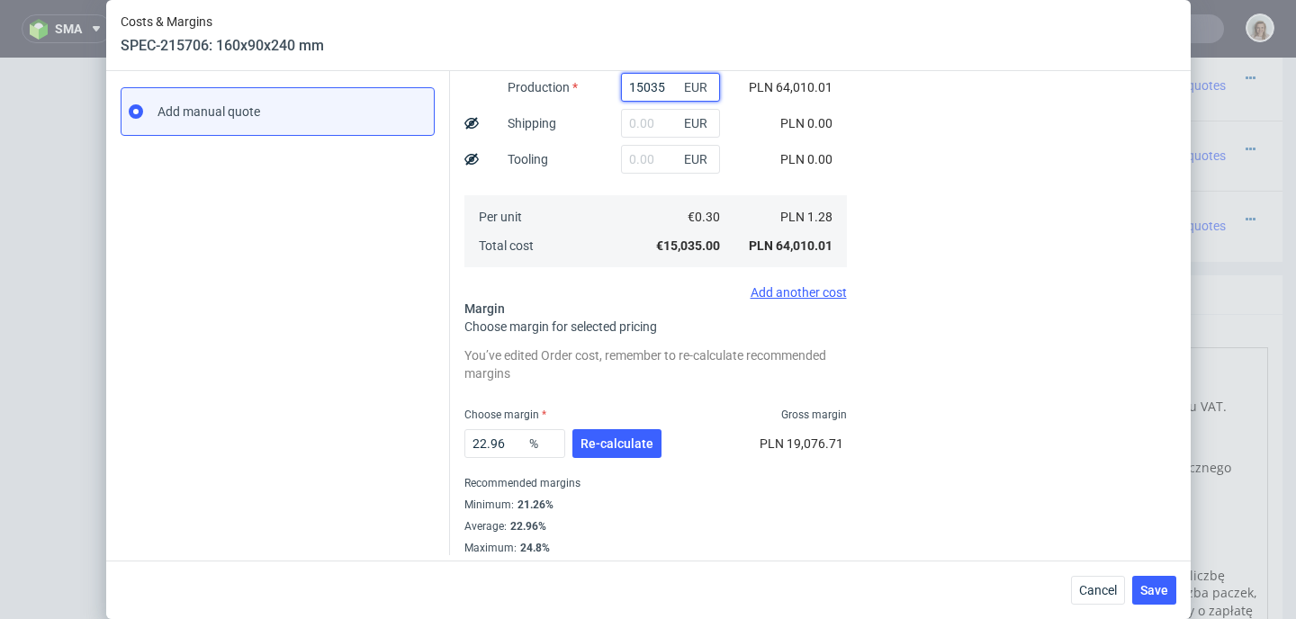
type input "15035"
click at [616, 444] on span "Re-calculate" at bounding box center [616, 443] width 73 height 13
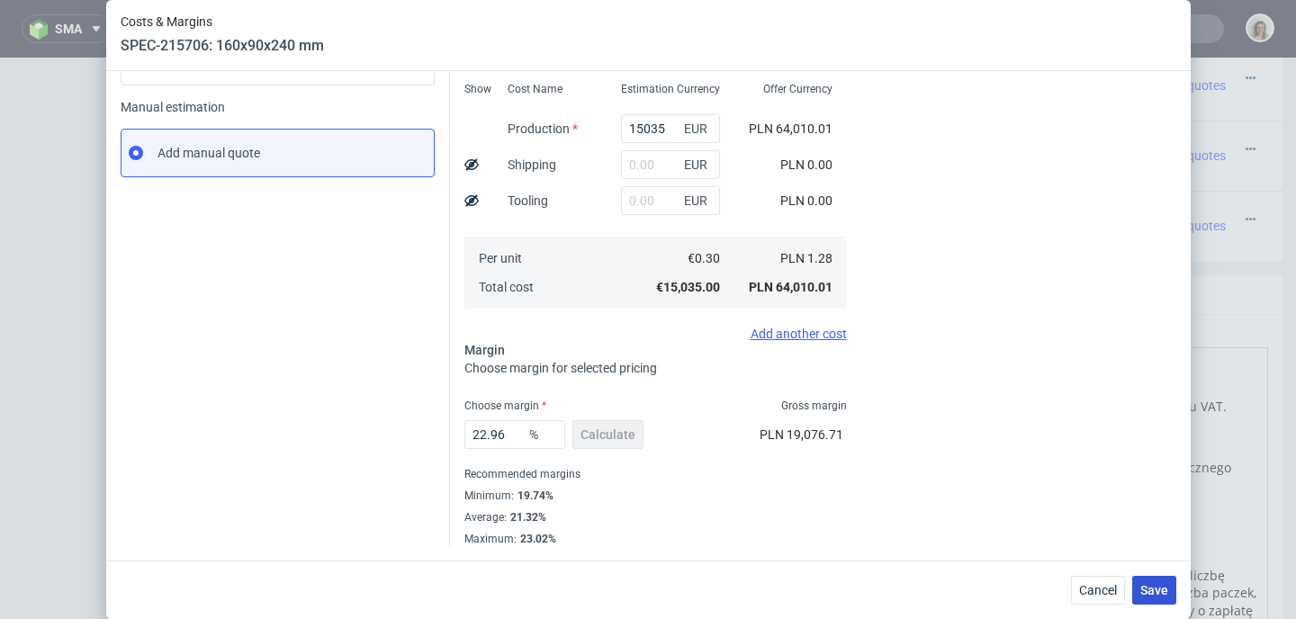
click at [1157, 584] on span "Save" at bounding box center [1154, 590] width 28 height 13
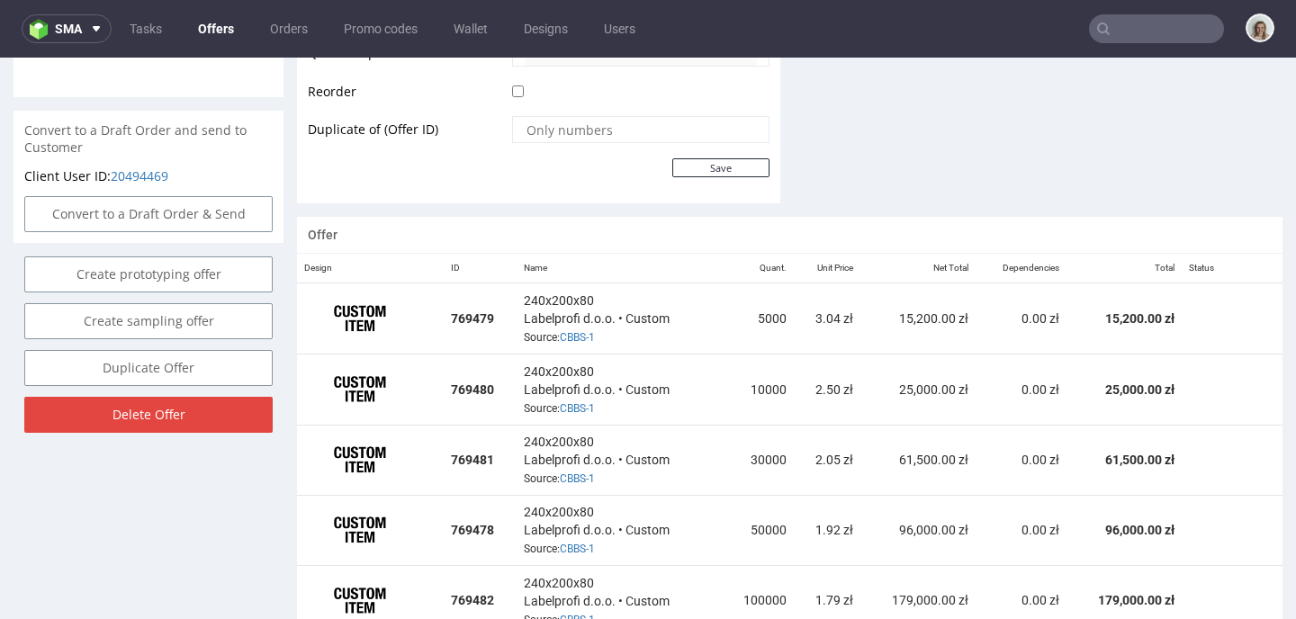
scroll to position [1467, 0]
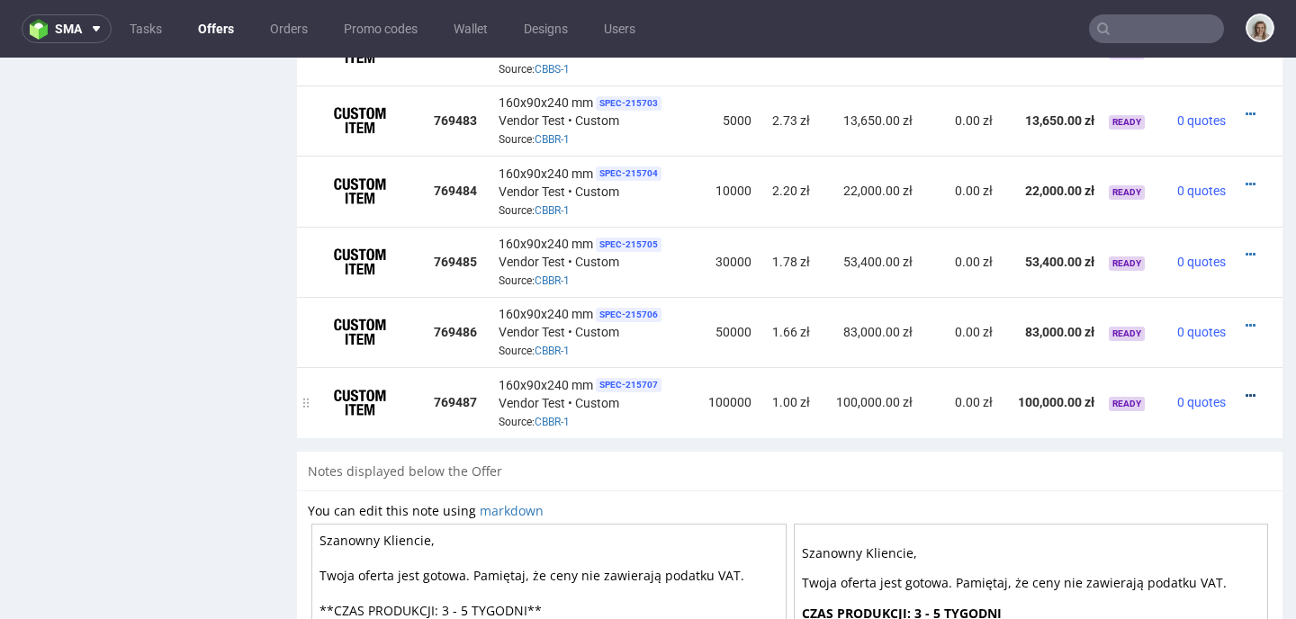
click at [1245, 390] on icon at bounding box center [1250, 396] width 10 height 13
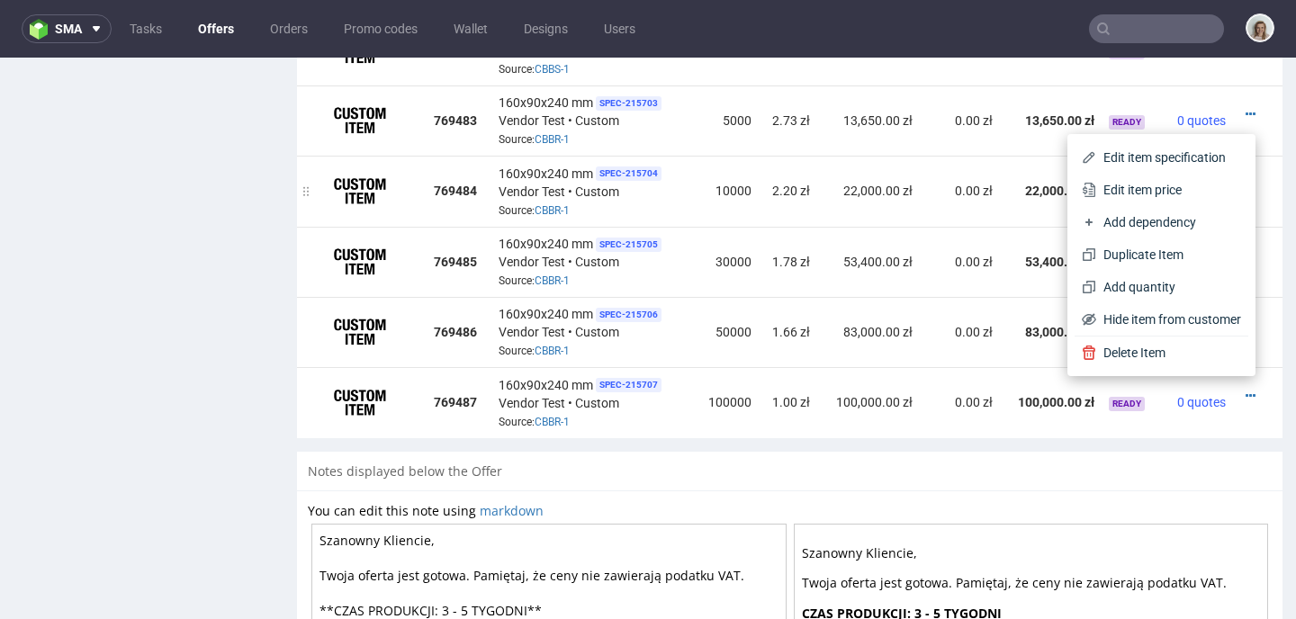
click at [1096, 197] on span "Edit item price" at bounding box center [1168, 190] width 145 height 18
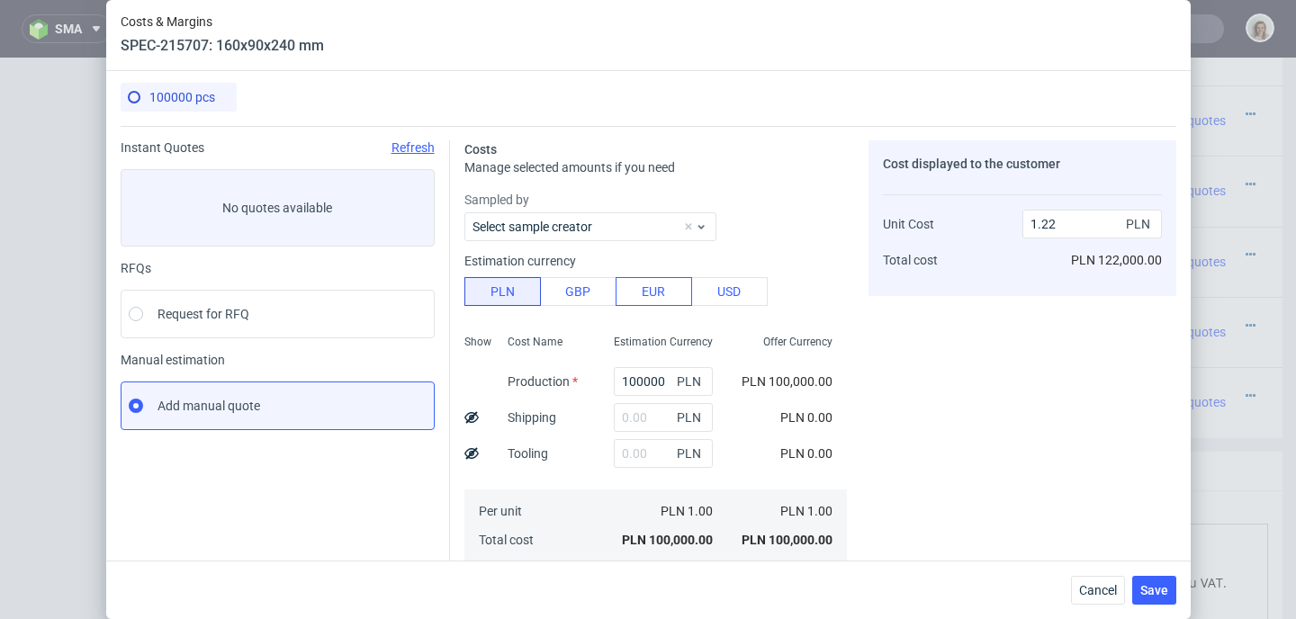
scroll to position [4, 0]
click at [636, 279] on button "EUR" at bounding box center [654, 290] width 76 height 29
type input "5.21"
drag, startPoint x: 650, startPoint y: 379, endPoint x: 561, endPoint y: 380, distance: 89.1
click at [561, 380] on div "Show Cost Name Production Shipping Tooling Per unit Total cost Estimation Curre…" at bounding box center [655, 446] width 382 height 238
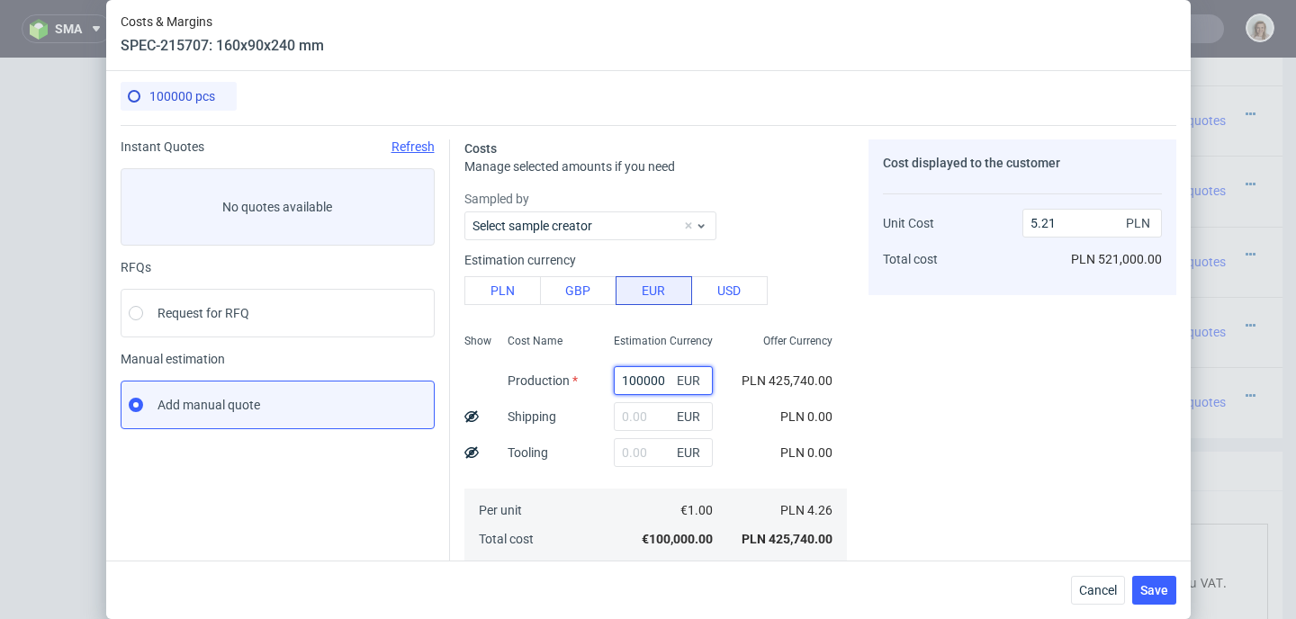
paste input "2955"
type input "29550"
type input "1.54"
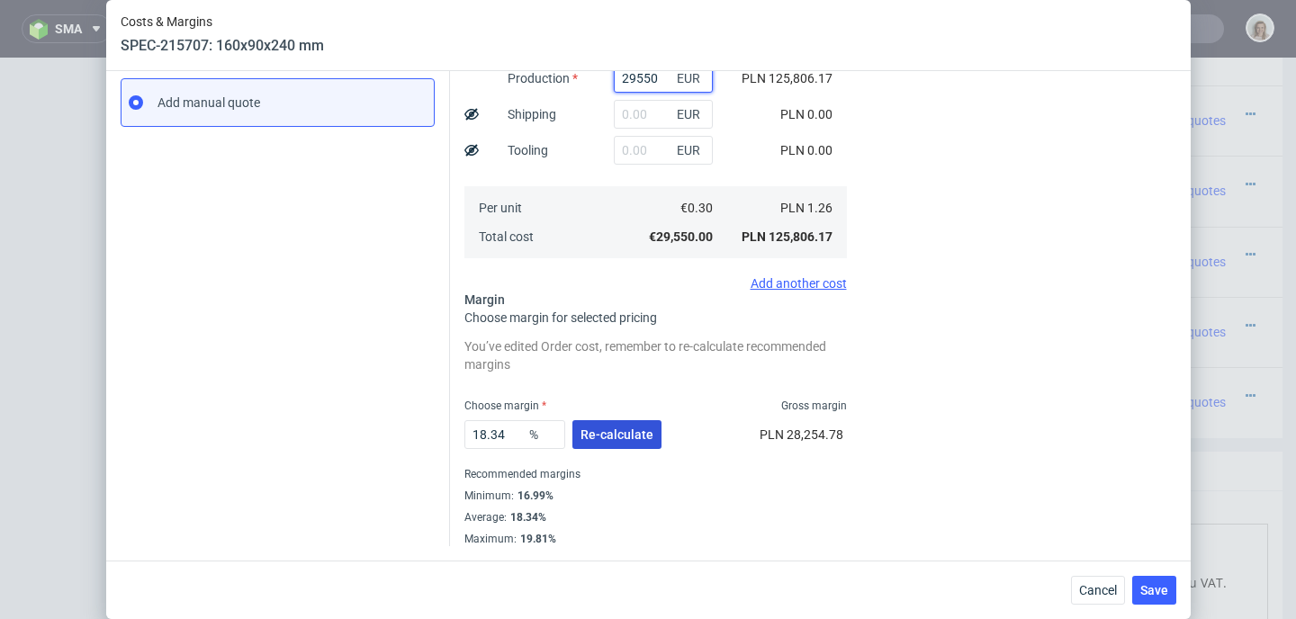
type input "29550"
click at [607, 428] on span "Re-calculate" at bounding box center [616, 434] width 73 height 13
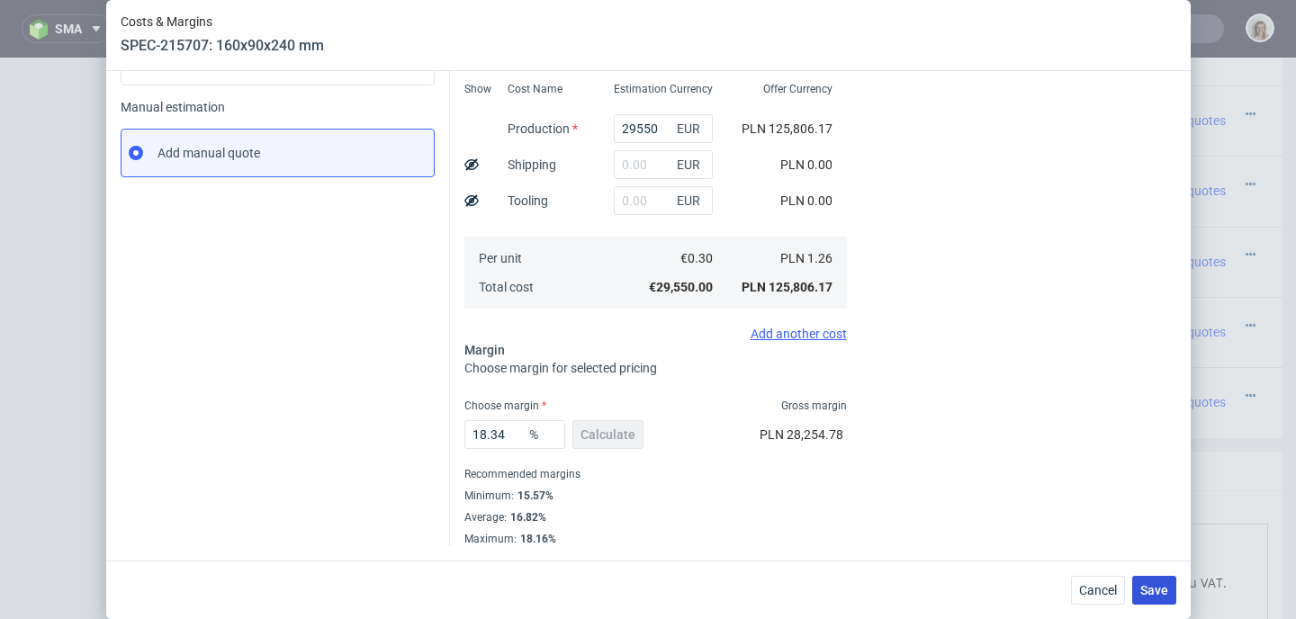
click at [1164, 587] on span "Save" at bounding box center [1154, 590] width 28 height 13
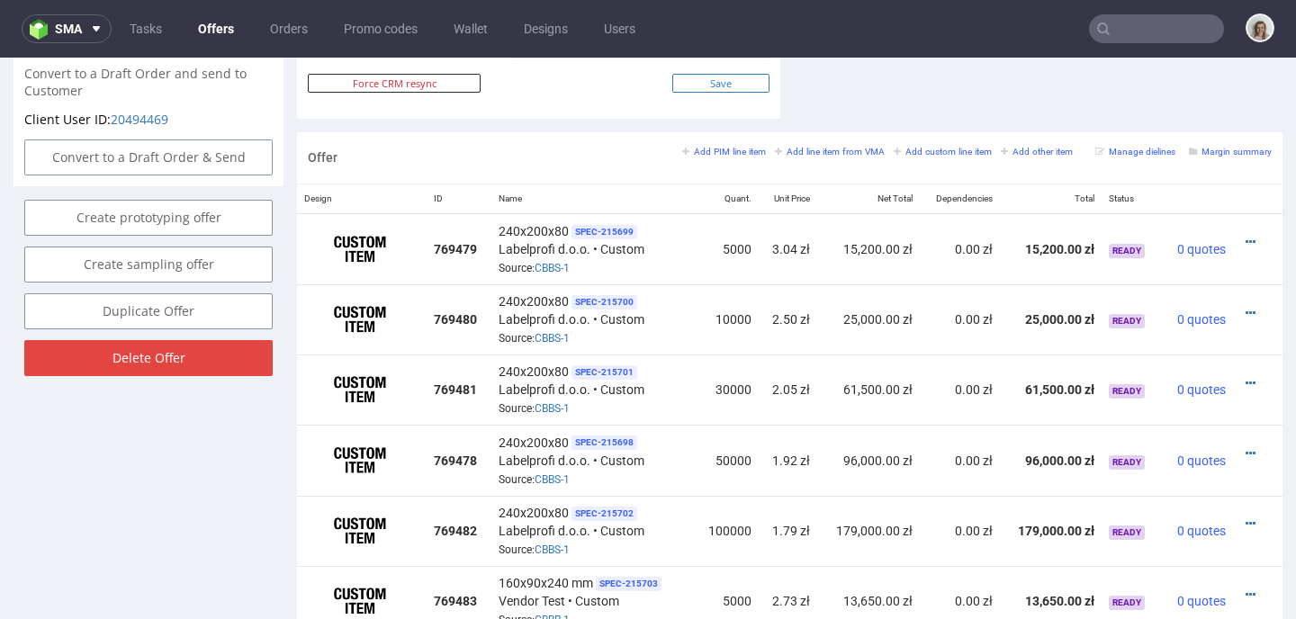
scroll to position [1576, 0]
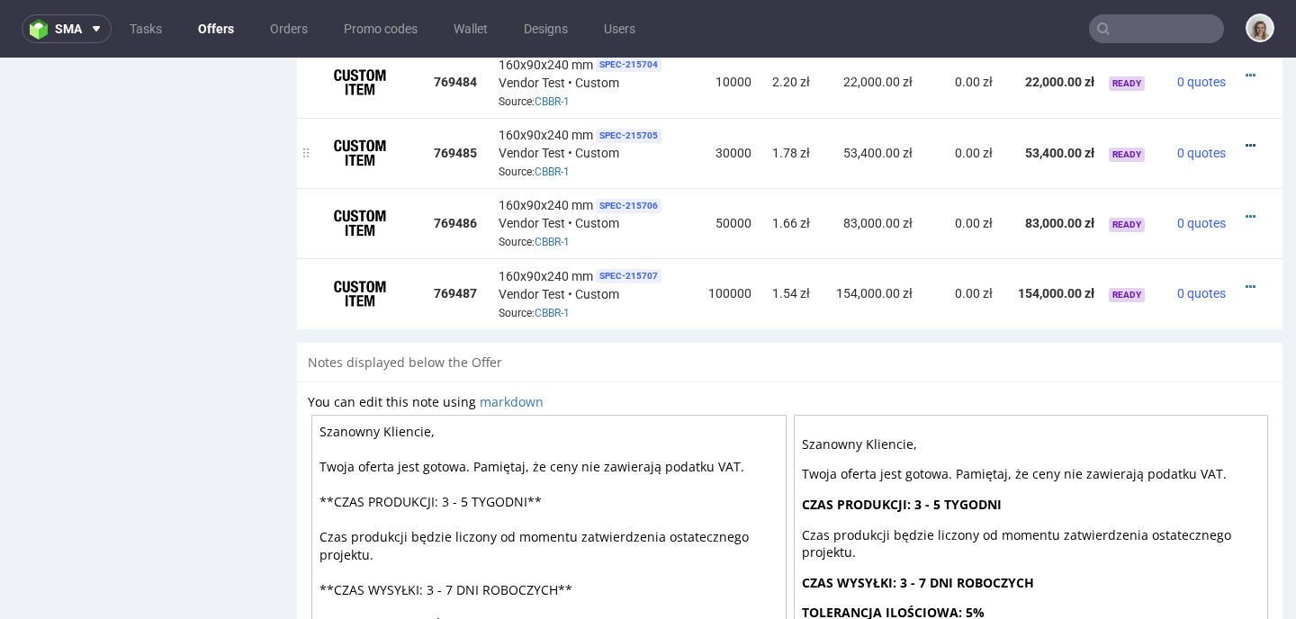
click at [1245, 139] on icon at bounding box center [1250, 145] width 10 height 13
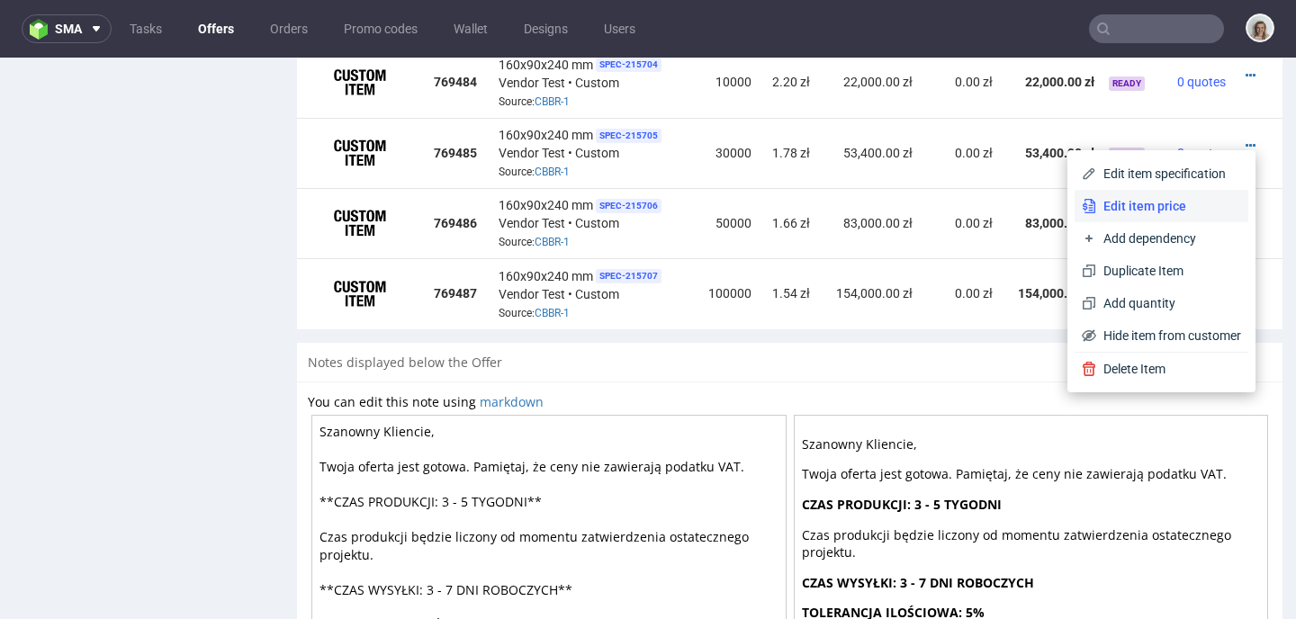
click at [1146, 208] on span "Edit item price" at bounding box center [1168, 206] width 145 height 18
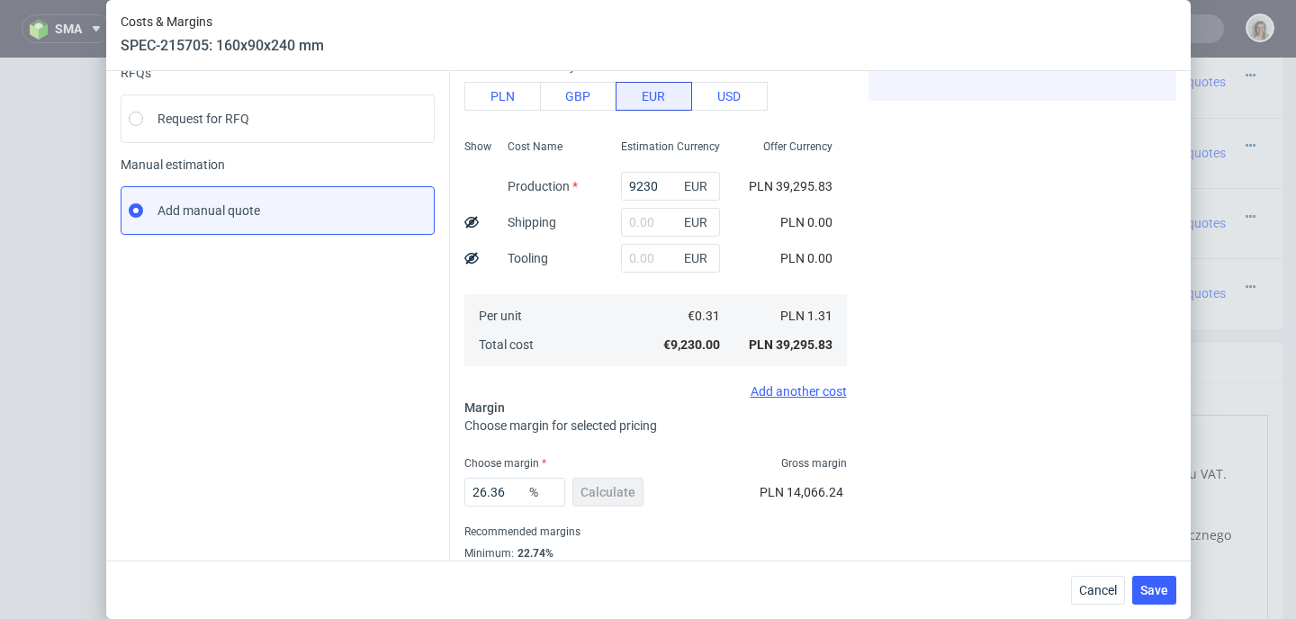
scroll to position [256, 0]
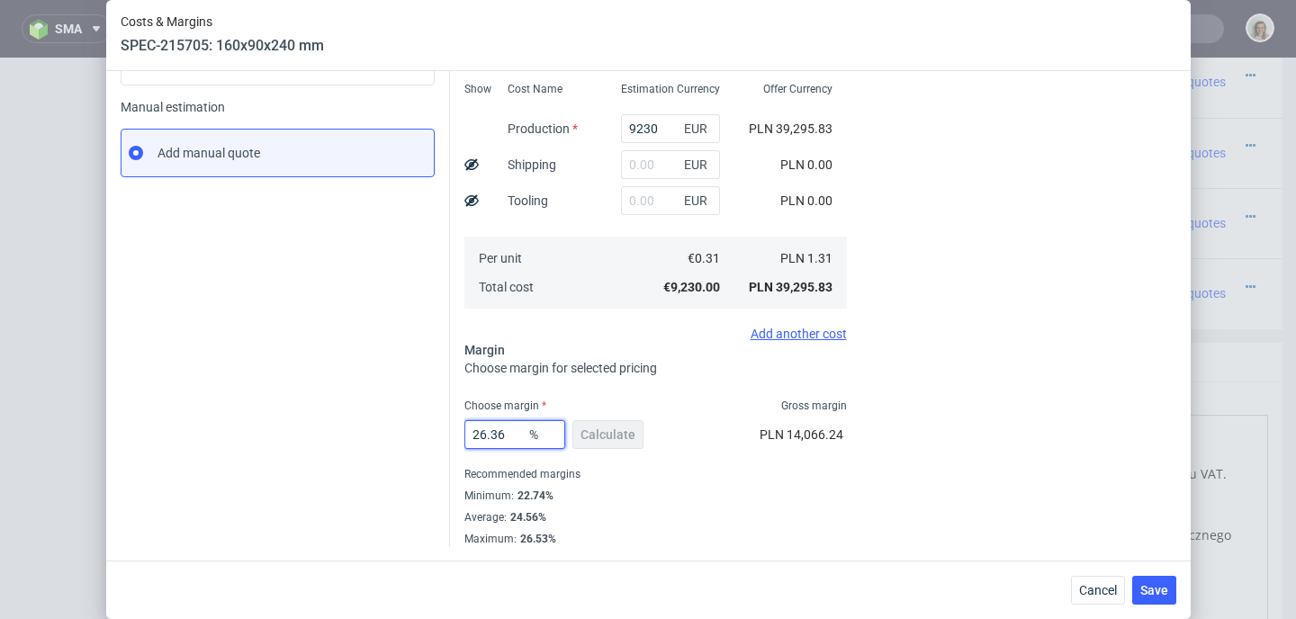
click at [514, 428] on input "26.36" at bounding box center [514, 434] width 101 height 29
type input "2"
type input "1.34"
type input "24"
type input "1.72"
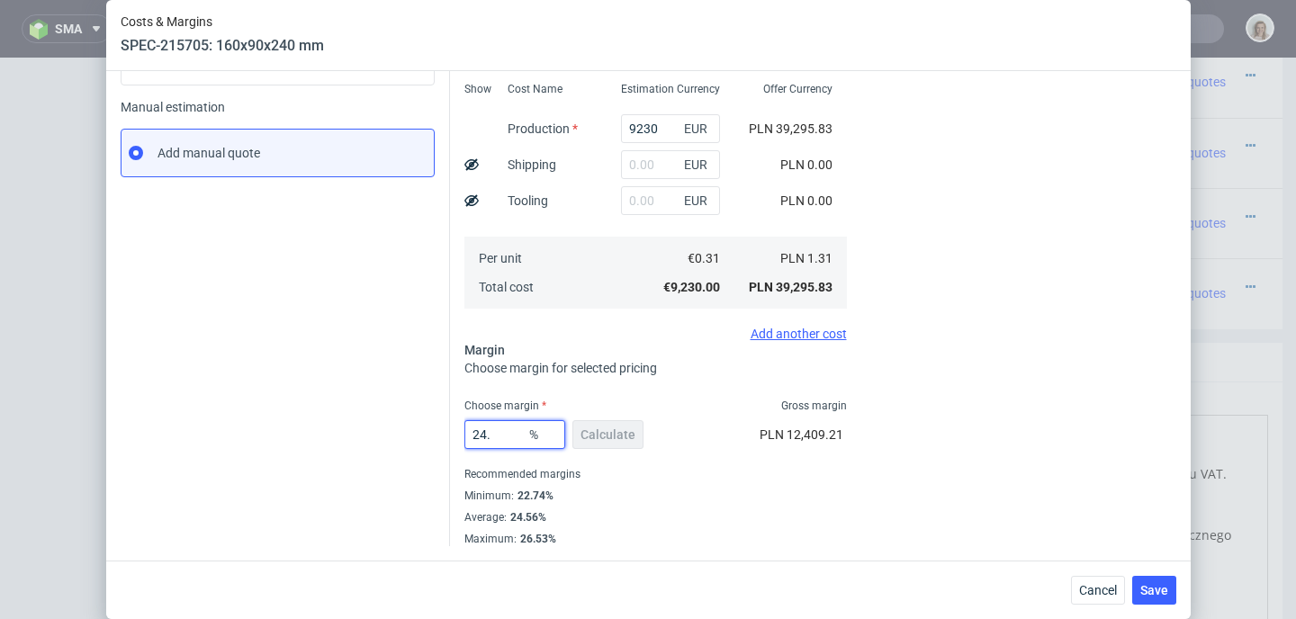
type input "24.5"
type input "1.73"
type input "24"
type input "1.72"
type input "24"
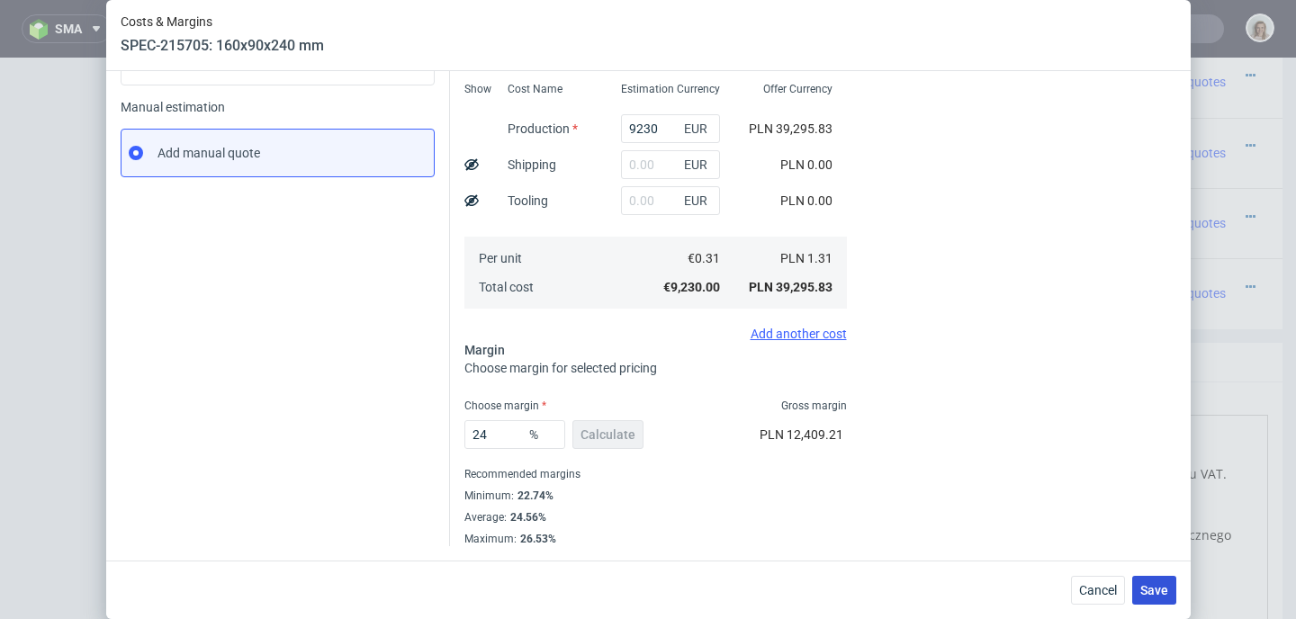
click at [1156, 593] on span "Save" at bounding box center [1154, 590] width 28 height 13
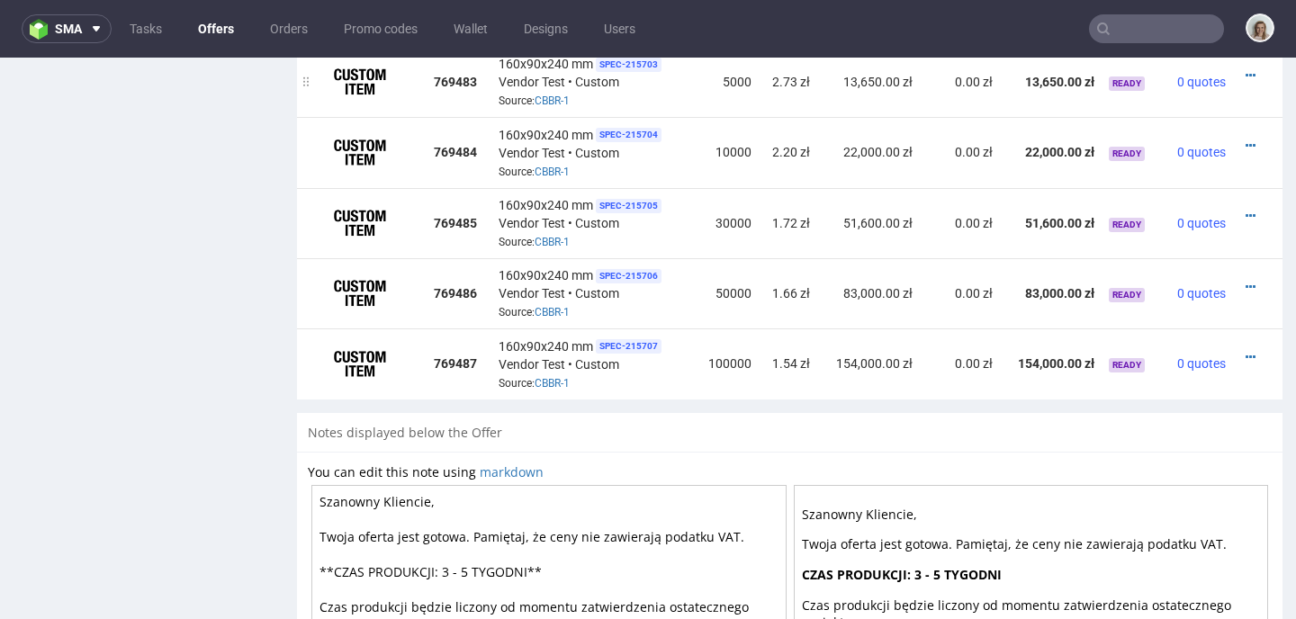
scroll to position [1256, 0]
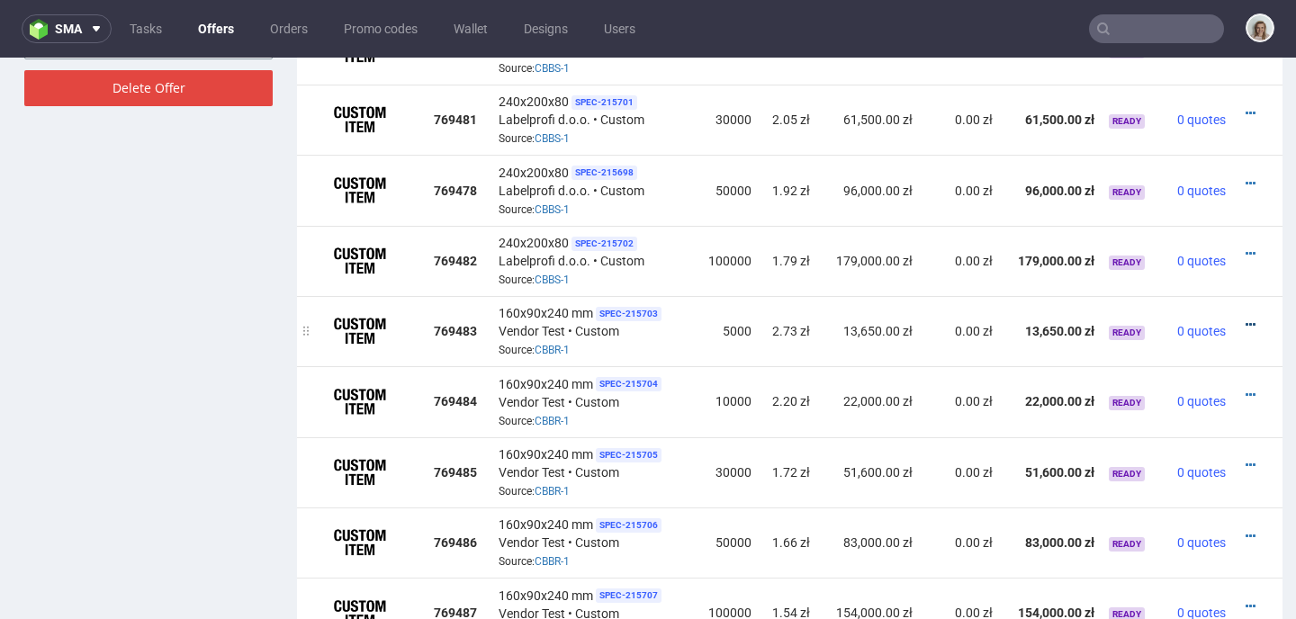
click at [1245, 319] on icon at bounding box center [1250, 325] width 10 height 13
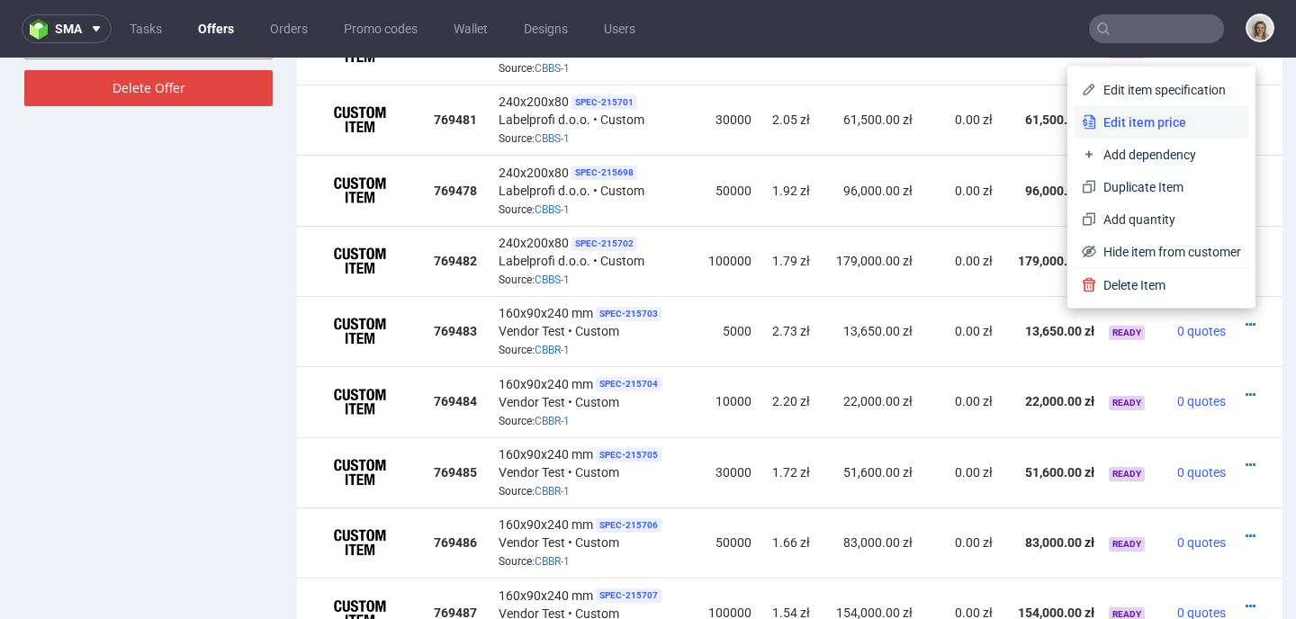
click at [1130, 121] on span "Edit item price" at bounding box center [1168, 122] width 145 height 18
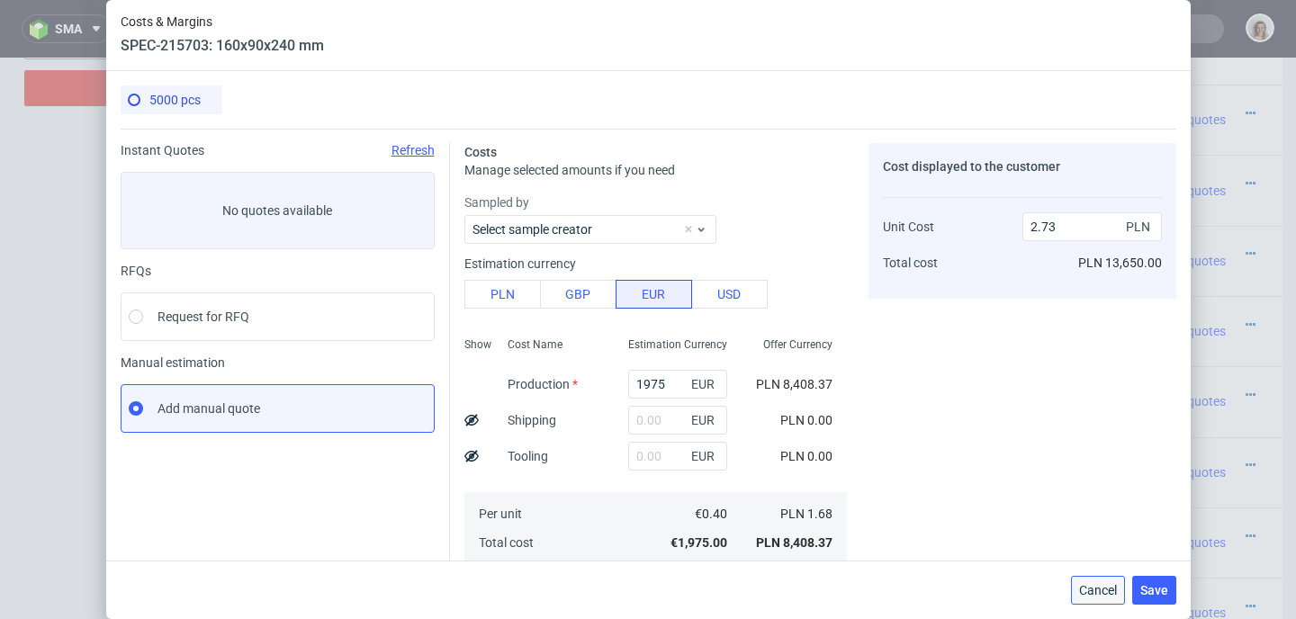
click at [1086, 579] on button "Cancel" at bounding box center [1098, 590] width 54 height 29
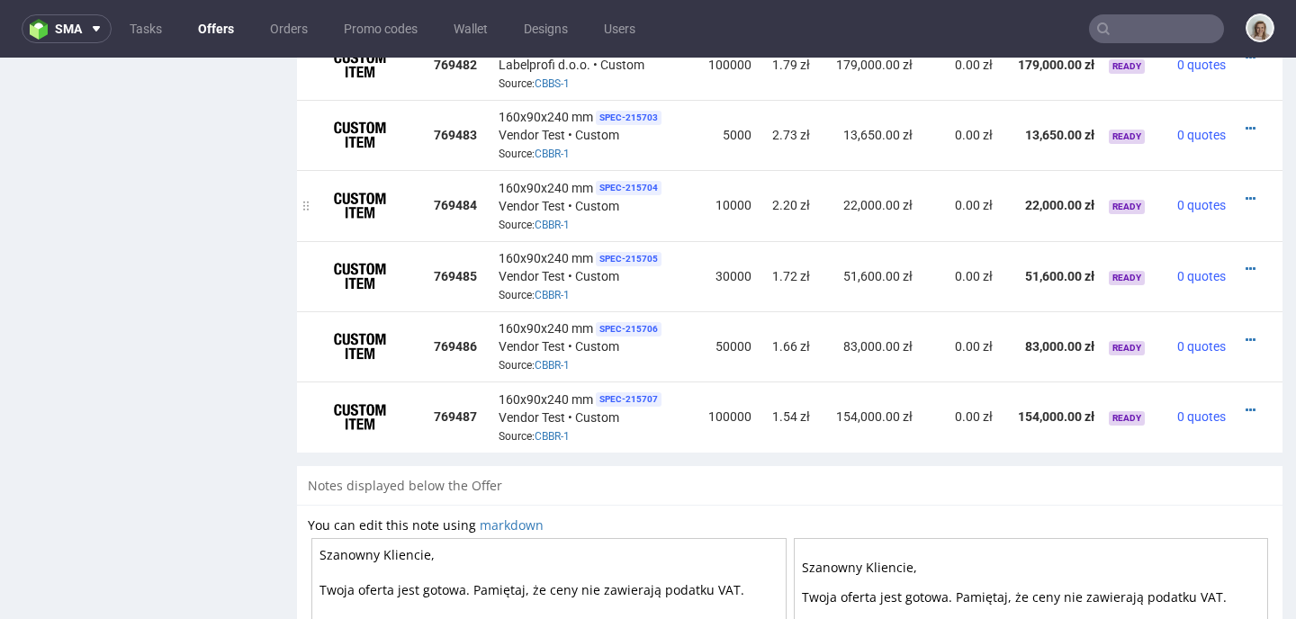
scroll to position [1424, 0]
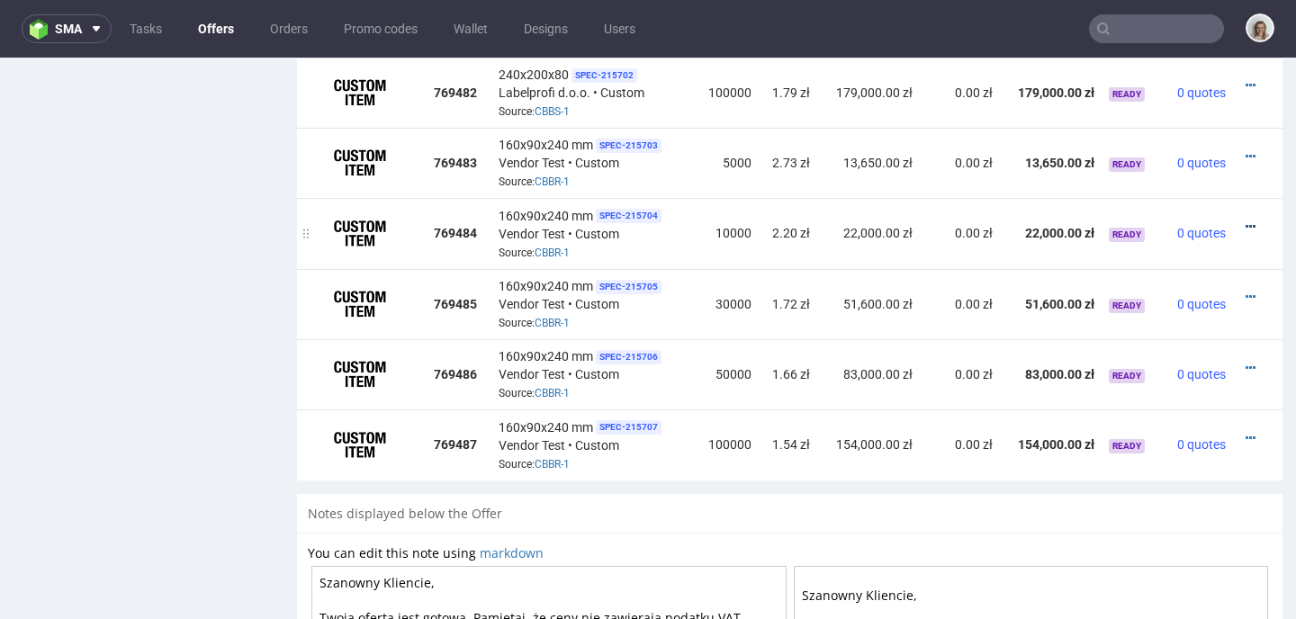
click at [1245, 220] on icon at bounding box center [1250, 226] width 10 height 13
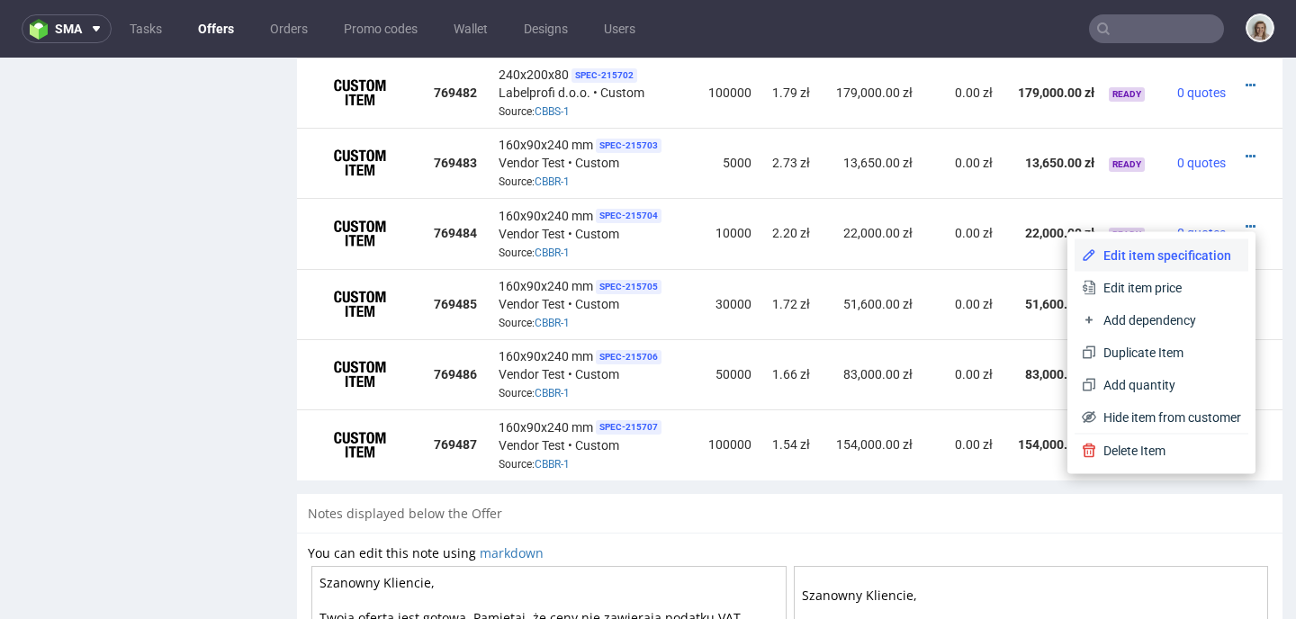
click at [1106, 269] on li "Edit item specification" at bounding box center [1161, 255] width 174 height 32
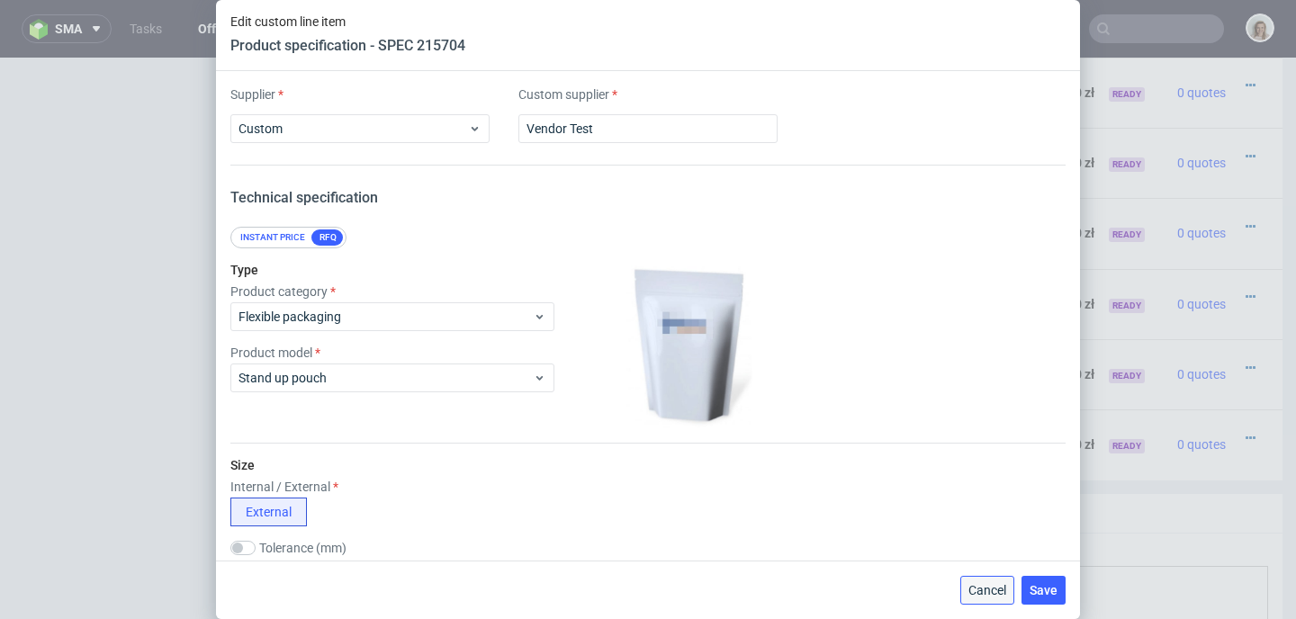
click at [991, 591] on span "Cancel" at bounding box center [987, 590] width 38 height 13
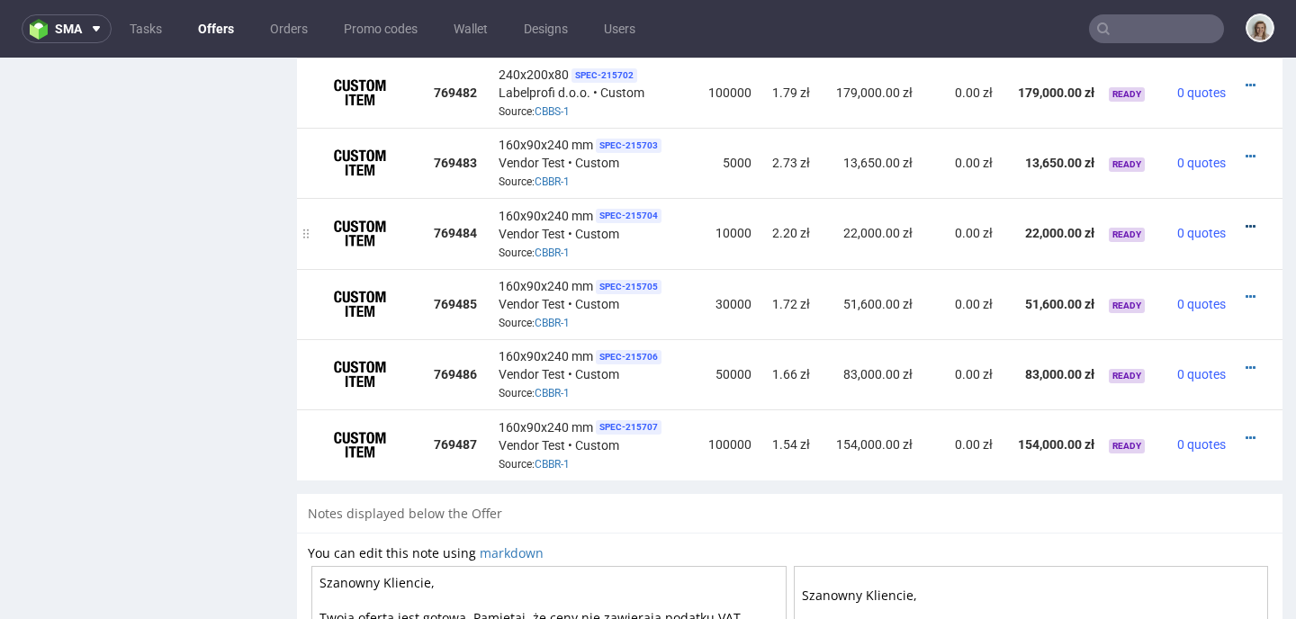
click at [1245, 220] on icon at bounding box center [1250, 226] width 10 height 13
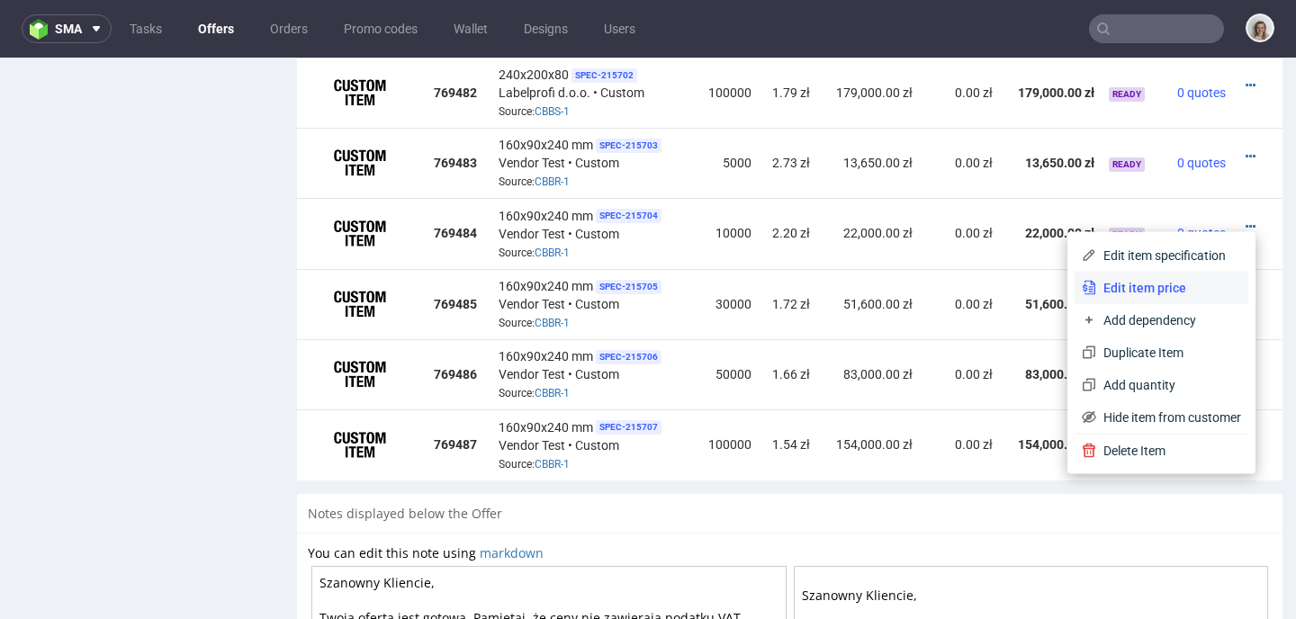
click at [1194, 282] on span "Edit item price" at bounding box center [1168, 288] width 145 height 18
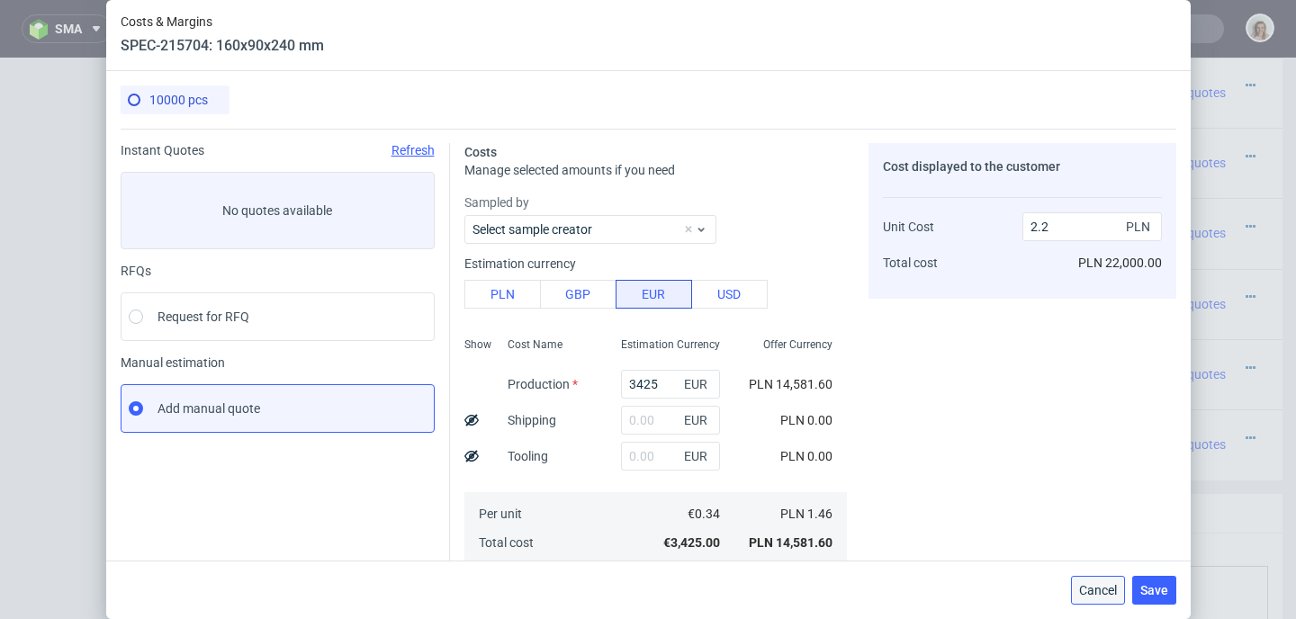
click at [1100, 593] on span "Cancel" at bounding box center [1098, 590] width 38 height 13
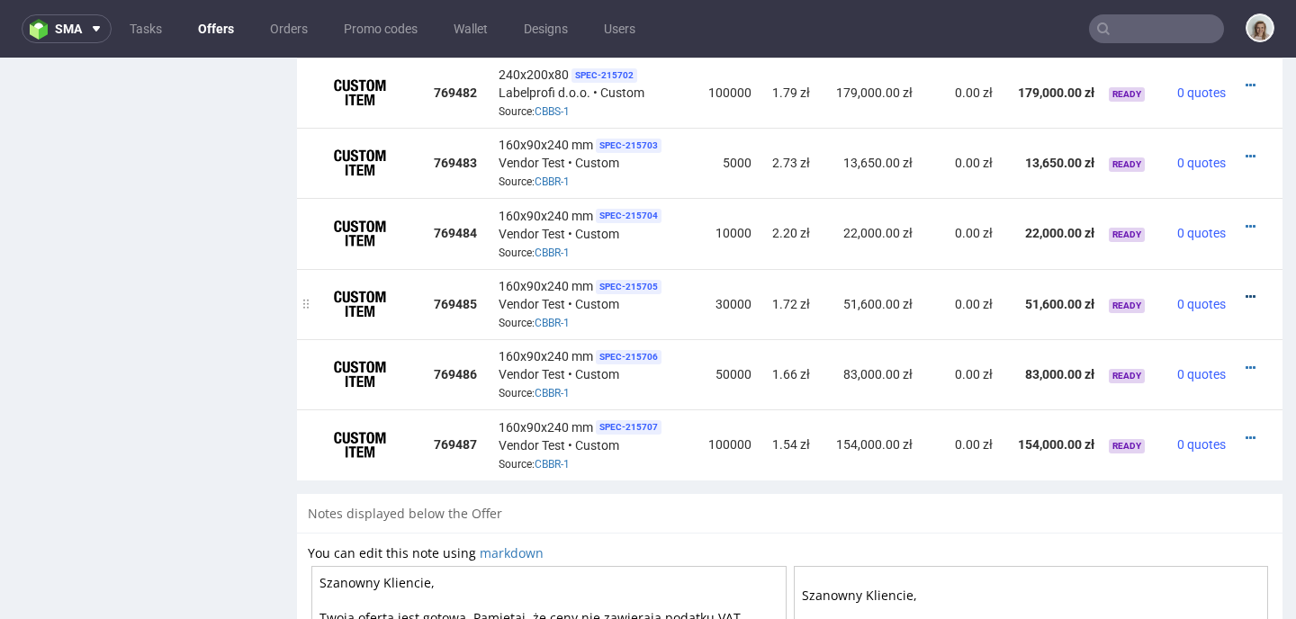
click at [1245, 292] on icon at bounding box center [1250, 297] width 10 height 13
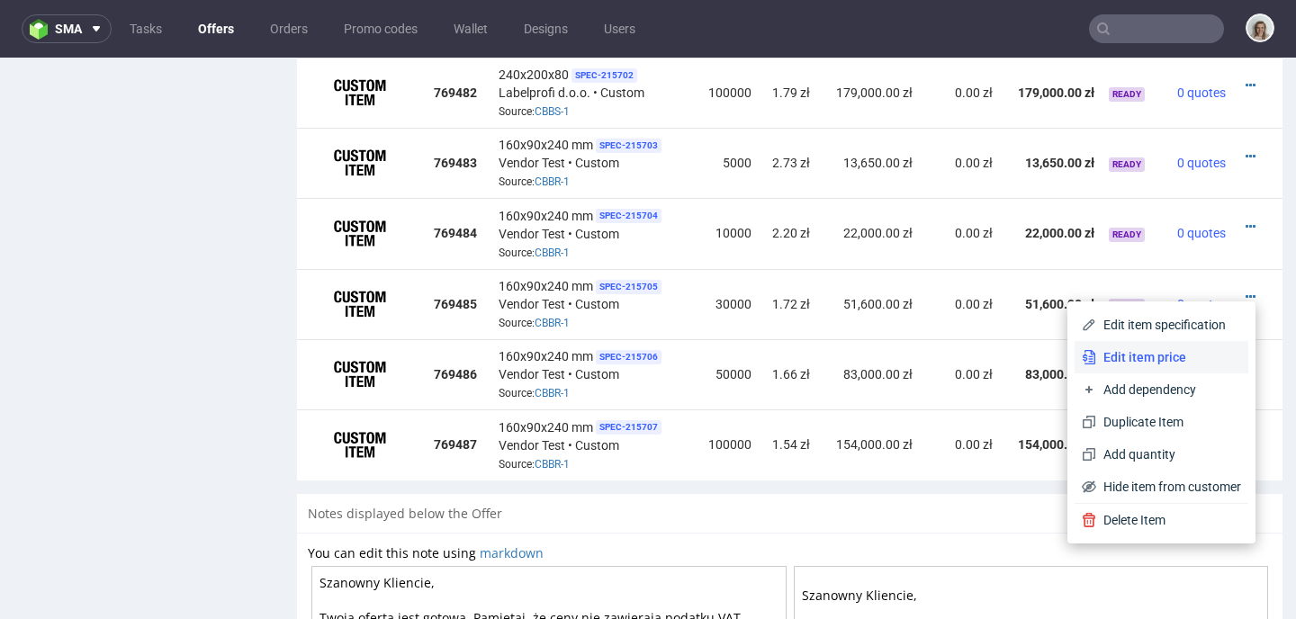
click at [1146, 353] on span "Edit item price" at bounding box center [1168, 357] width 145 height 18
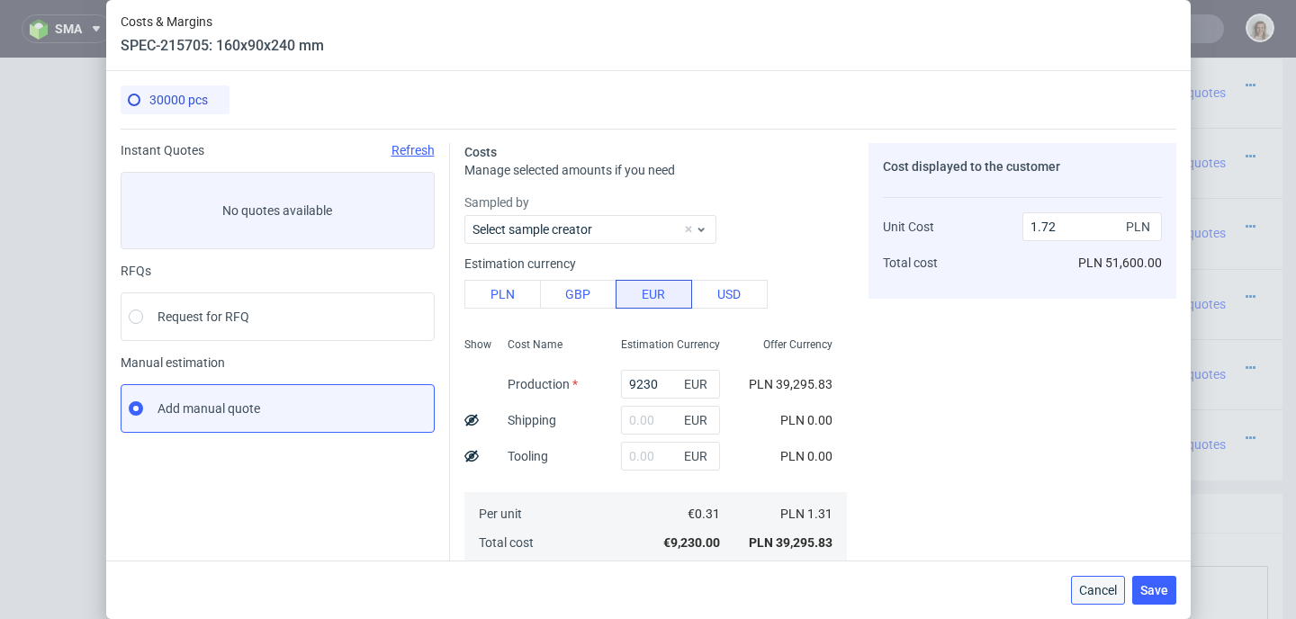
click at [1108, 596] on span "Cancel" at bounding box center [1098, 590] width 38 height 13
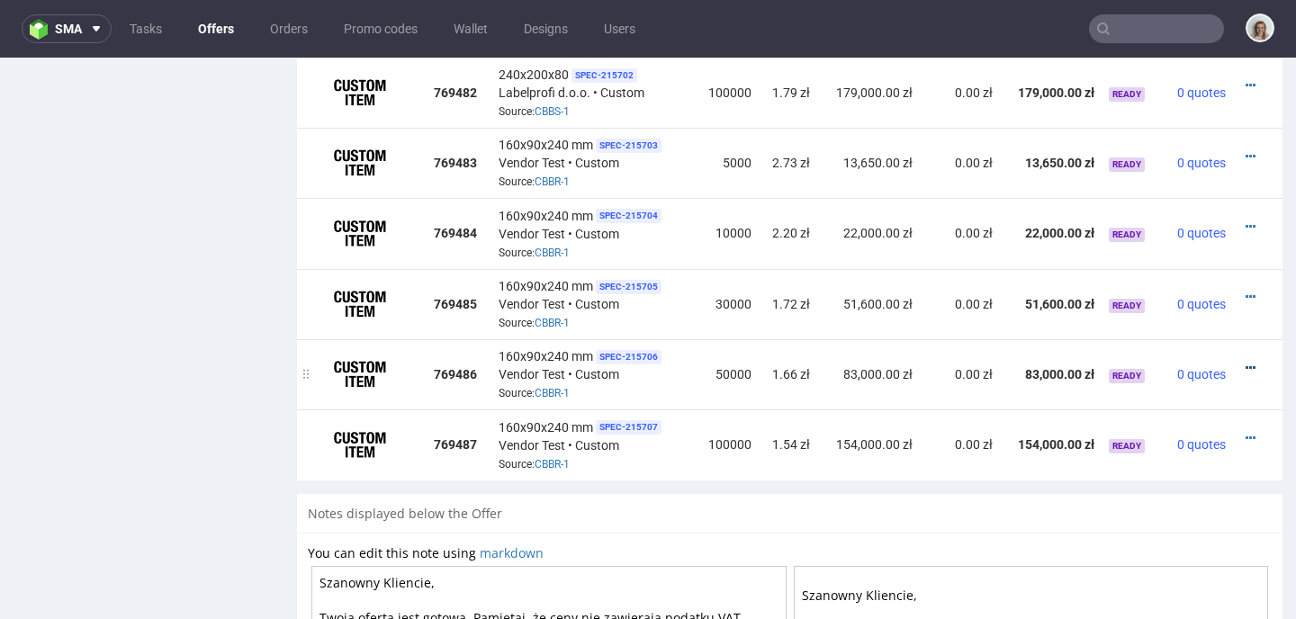
click at [1245, 362] on icon at bounding box center [1250, 368] width 10 height 13
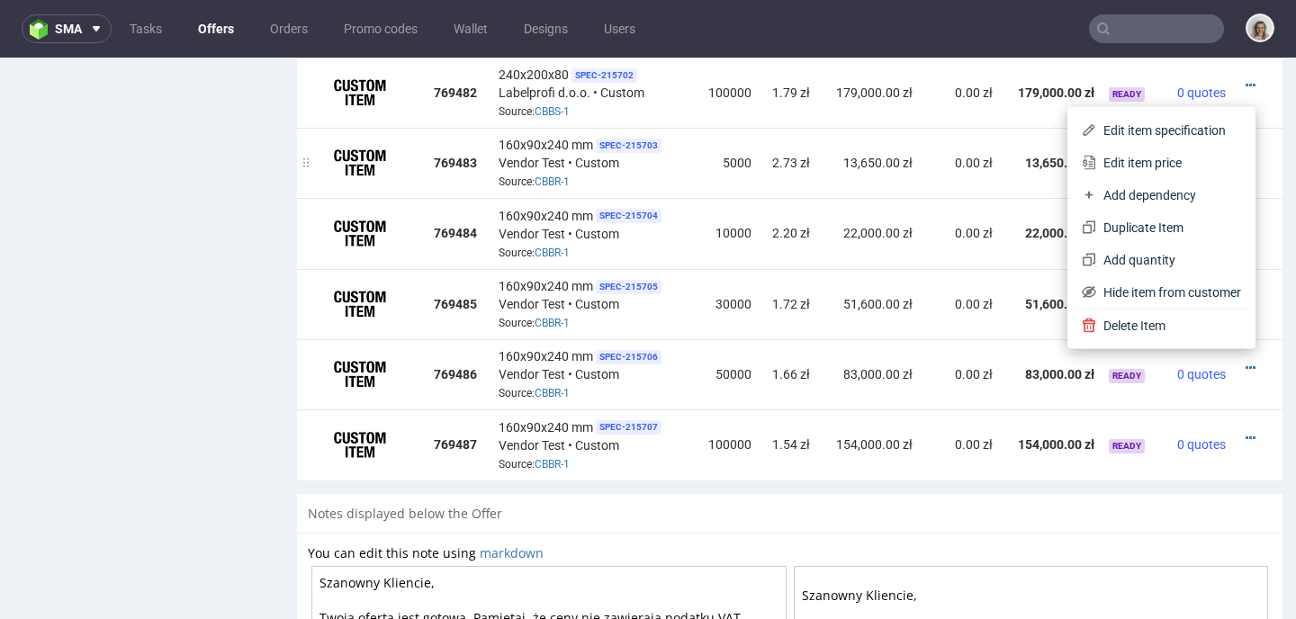
drag, startPoint x: 1099, startPoint y: 157, endPoint x: 1082, endPoint y: 146, distance: 20.7
click at [1099, 157] on span "Edit item price" at bounding box center [1168, 163] width 145 height 18
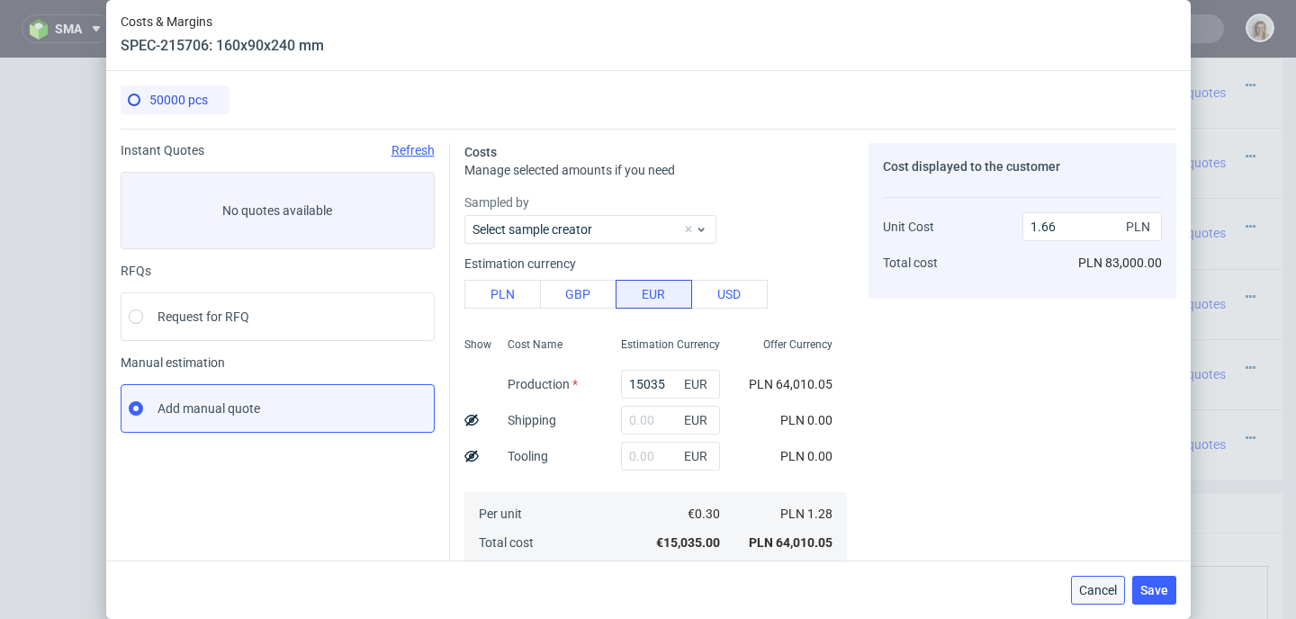
click at [1111, 598] on button "Cancel" at bounding box center [1098, 590] width 54 height 29
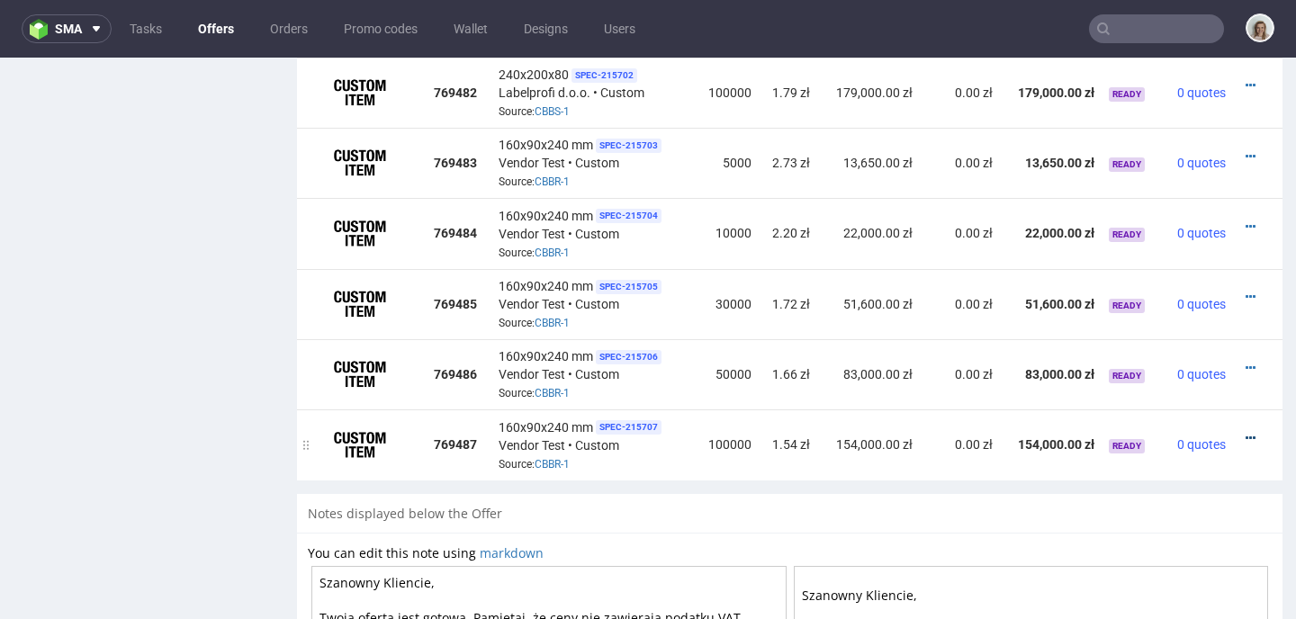
click at [1245, 432] on icon at bounding box center [1250, 438] width 10 height 13
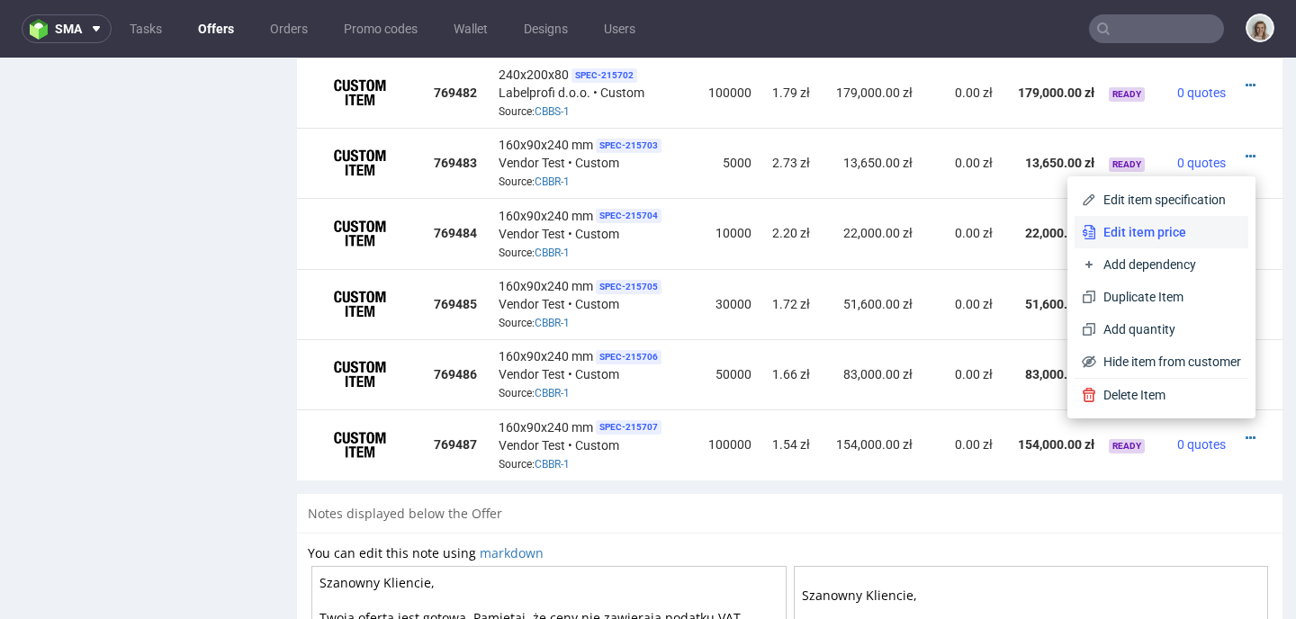
click at [1157, 231] on span "Edit item price" at bounding box center [1168, 232] width 145 height 18
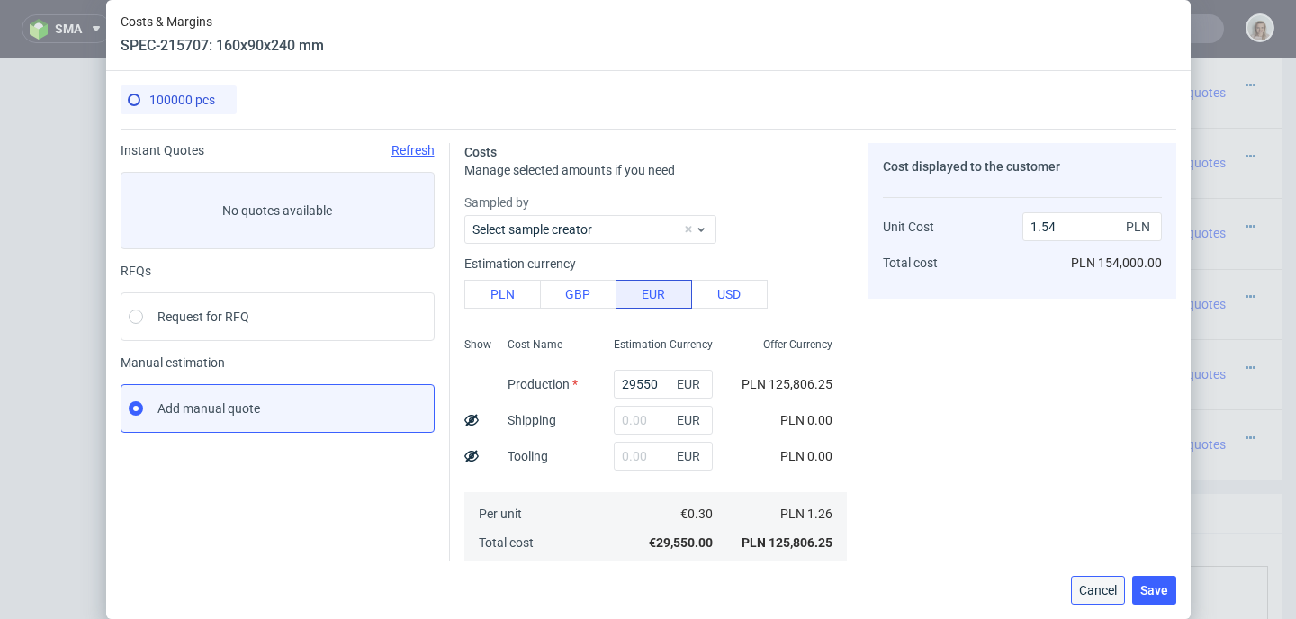
click at [1103, 584] on span "Cancel" at bounding box center [1098, 590] width 38 height 13
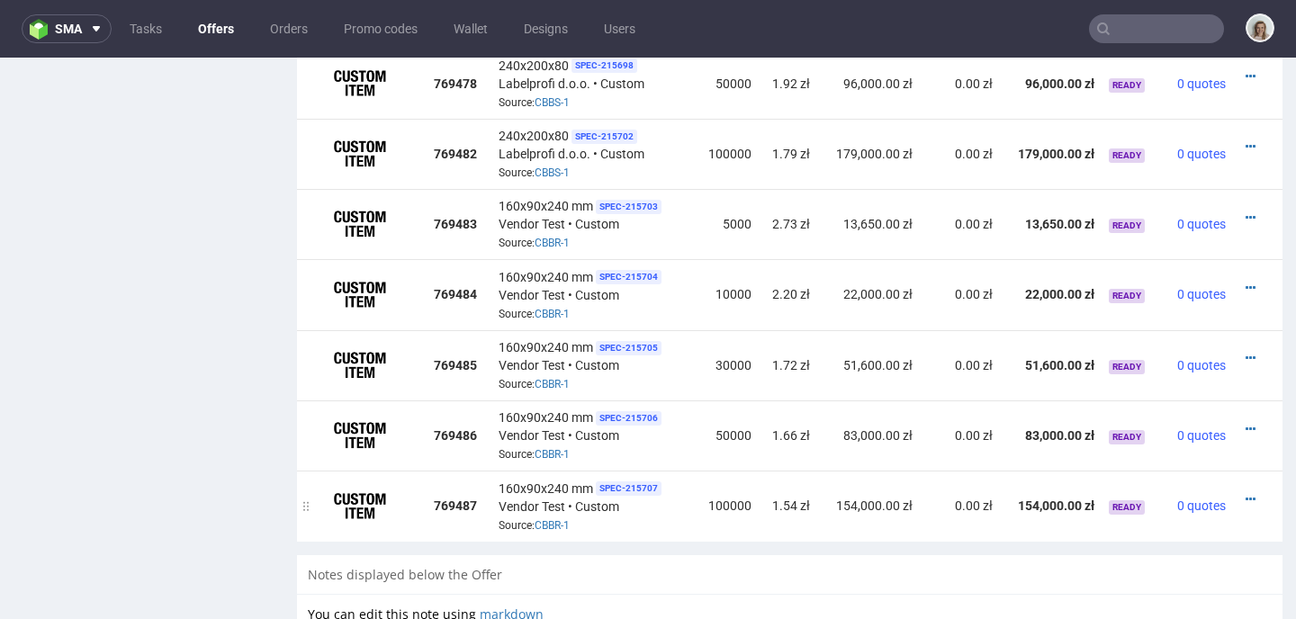
scroll to position [1374, 0]
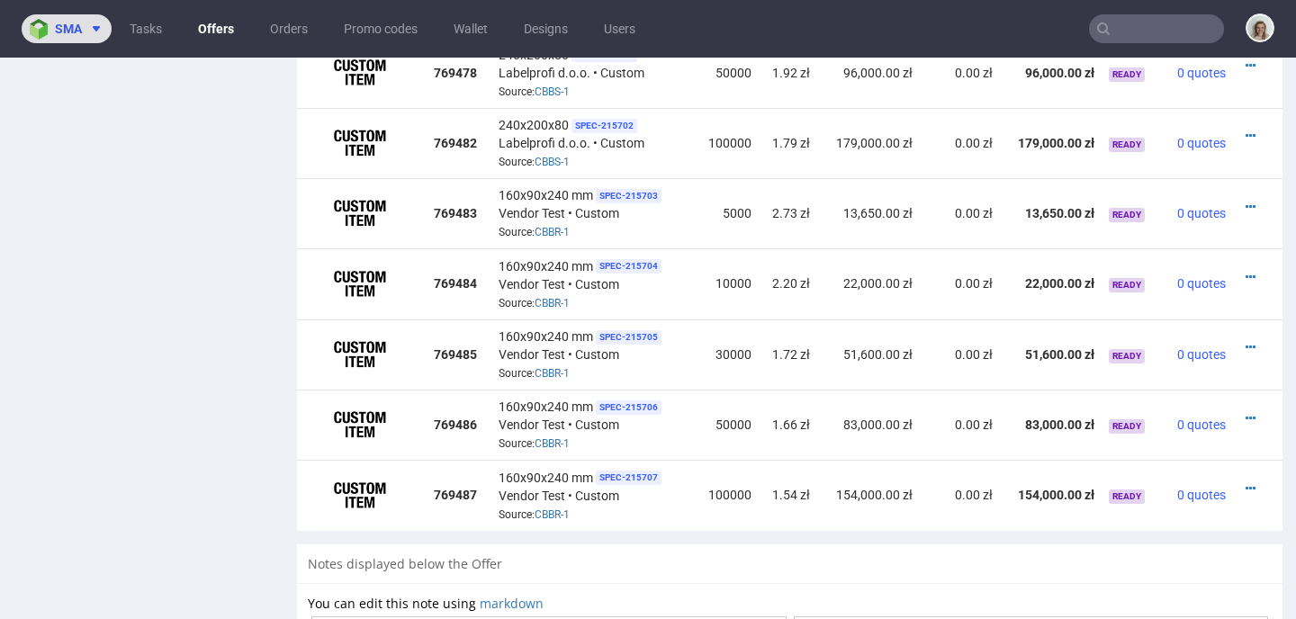
click at [99, 26] on use at bounding box center [96, 28] width 7 height 5
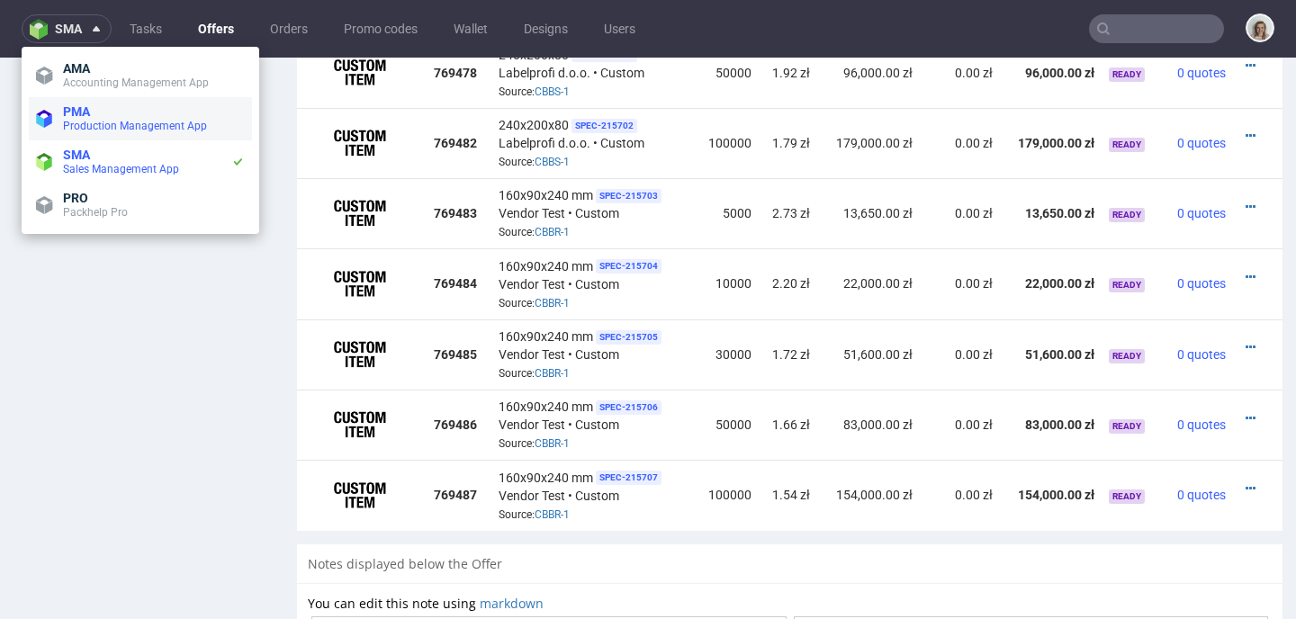
click at [105, 121] on span "Production Management App" at bounding box center [135, 126] width 144 height 13
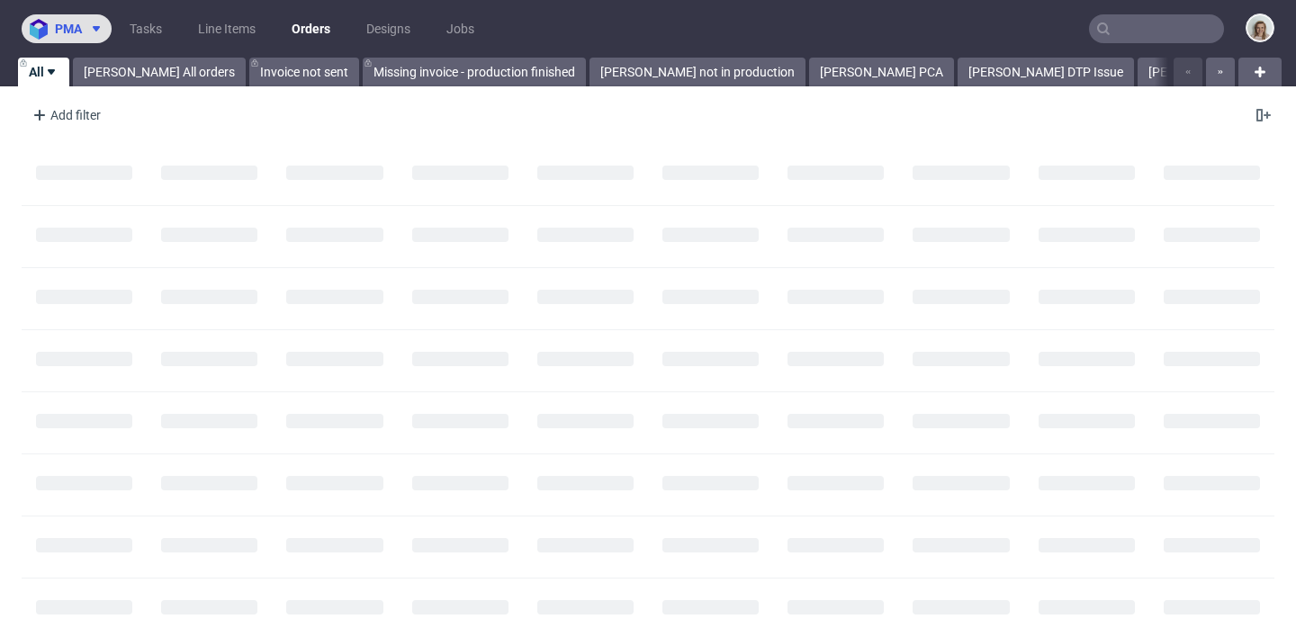
click at [82, 41] on button "pma" at bounding box center [67, 28] width 90 height 29
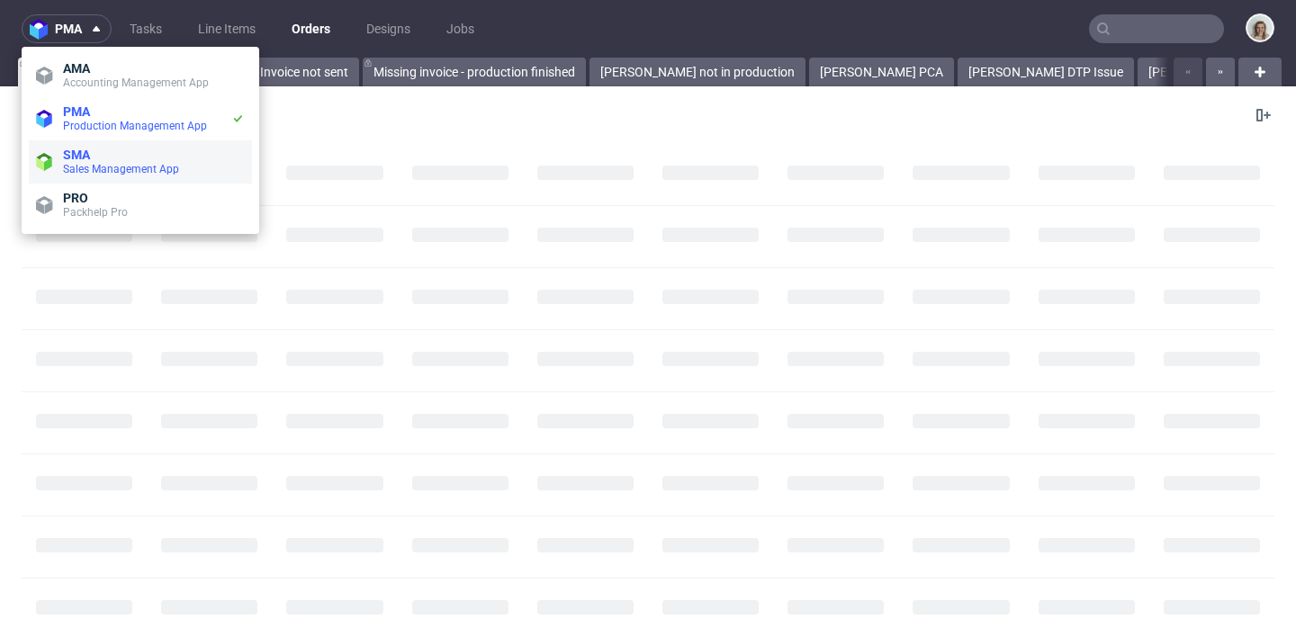
click at [85, 150] on span "SMA" at bounding box center [76, 155] width 27 height 14
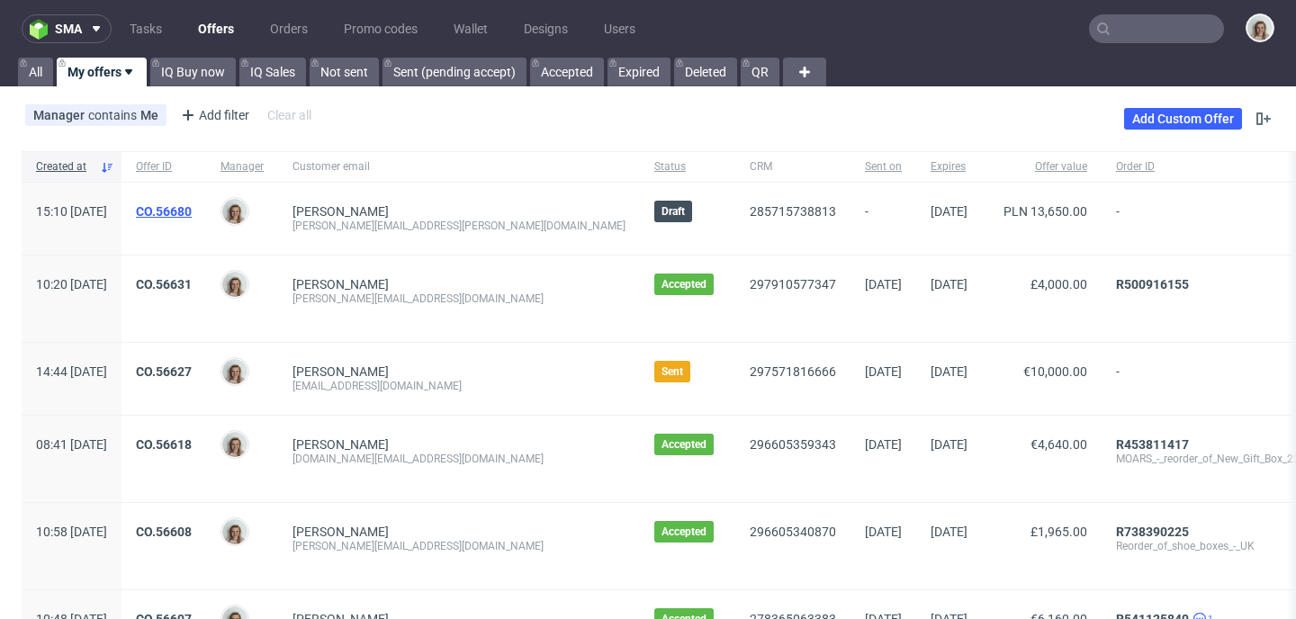
click at [192, 206] on link "CO.56680" at bounding box center [164, 211] width 56 height 14
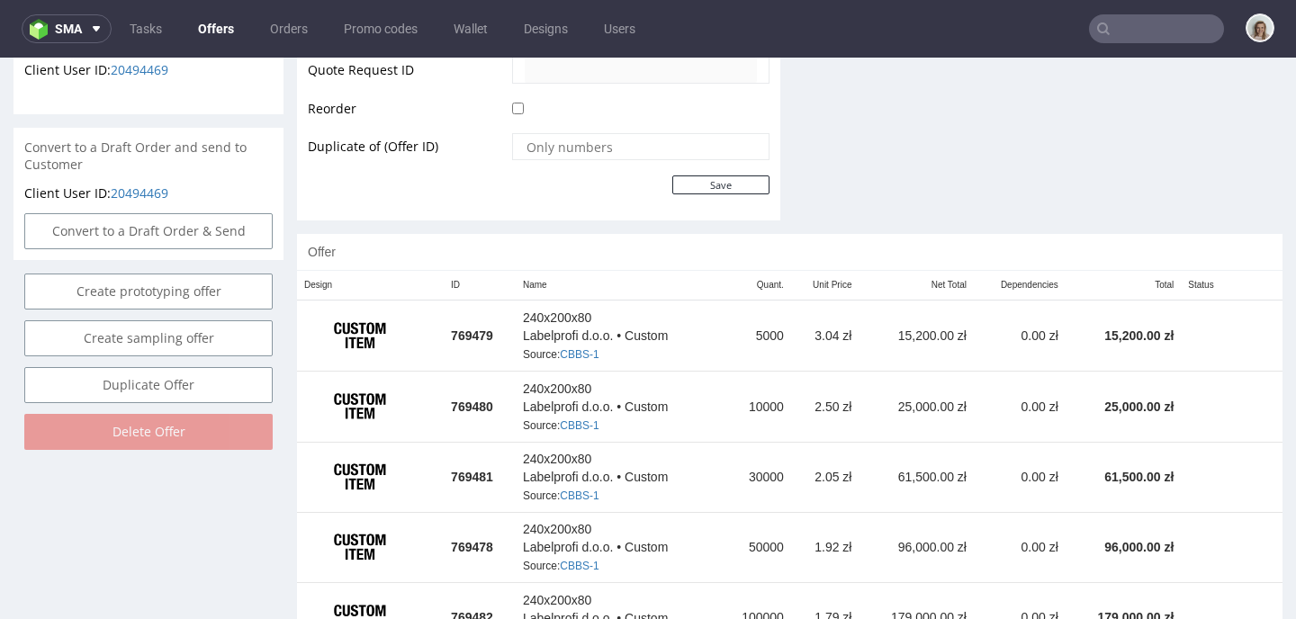
scroll to position [884, 0]
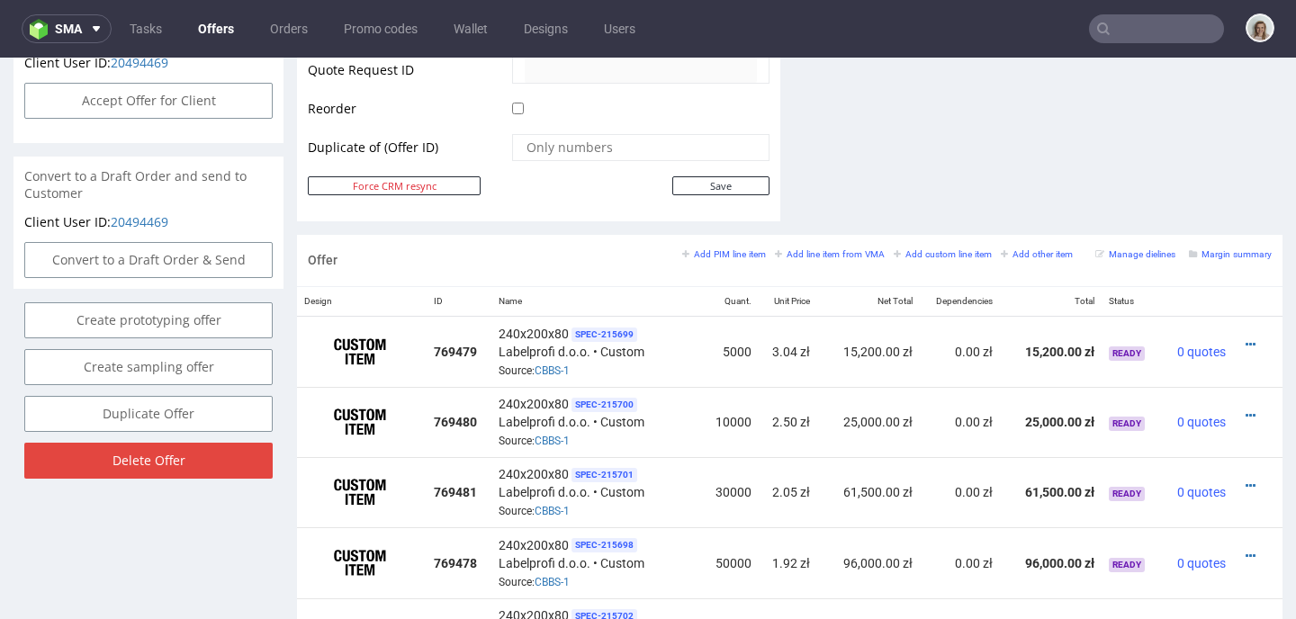
click at [65, 12] on nav "sma Tasks Offers Orders Promo codes Wallet Designs Users" at bounding box center [648, 29] width 1296 height 58
click at [66, 12] on nav "sma Tasks Offers Orders Promo codes Wallet Designs Users" at bounding box center [648, 29] width 1296 height 58
click at [74, 39] on button "sma" at bounding box center [67, 28] width 90 height 29
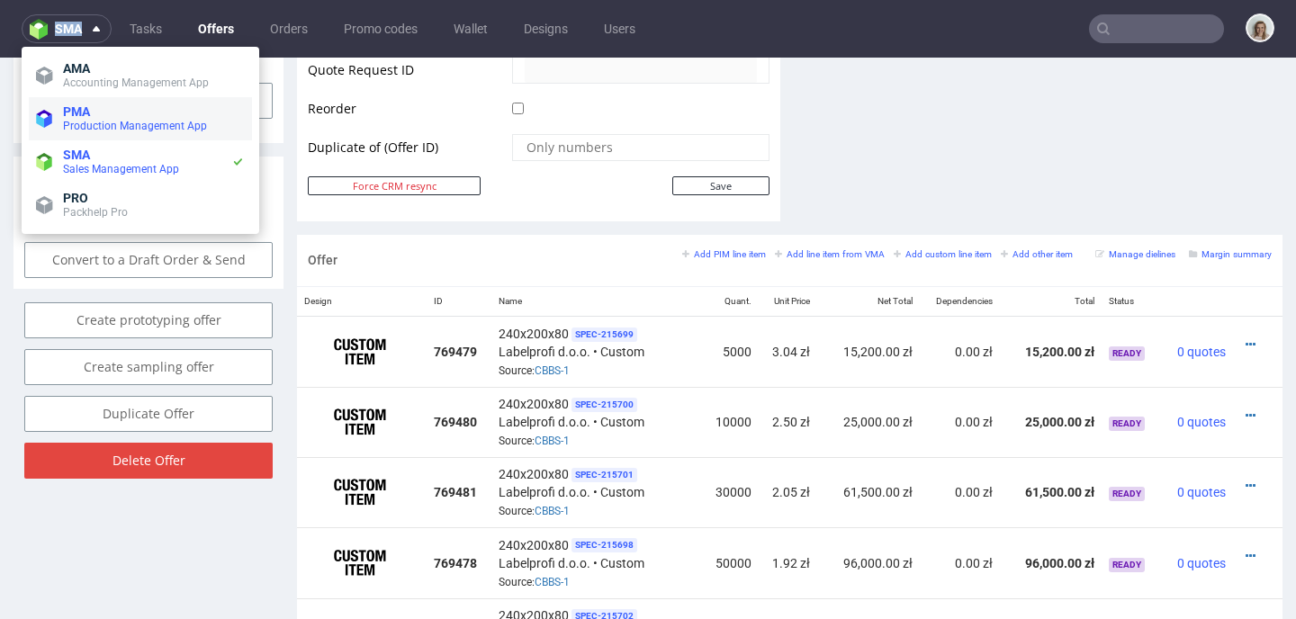
click at [75, 120] on span "Production Management App" at bounding box center [135, 126] width 144 height 13
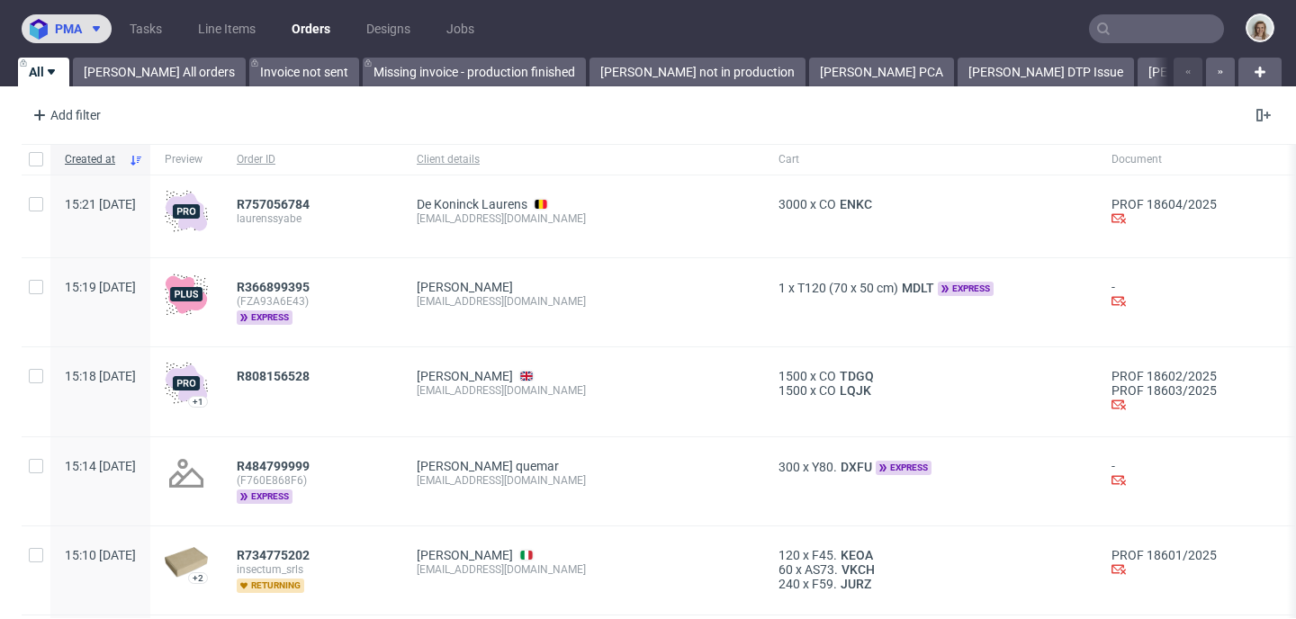
click at [79, 24] on span "pma" at bounding box center [68, 28] width 27 height 13
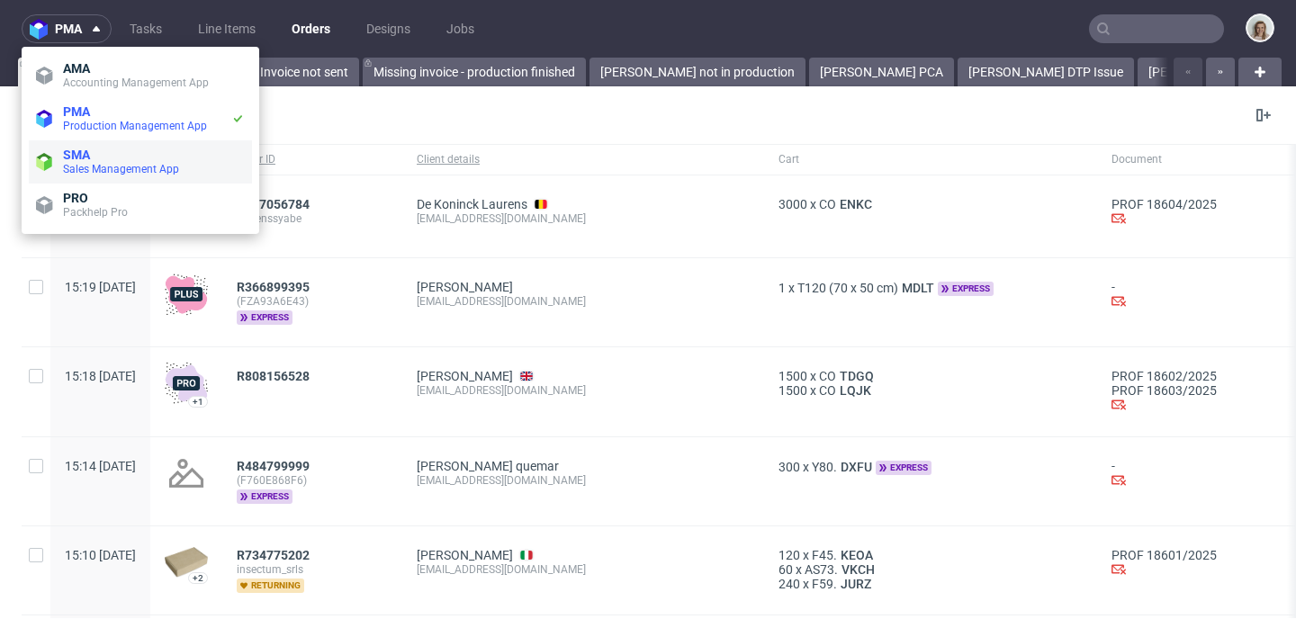
click at [86, 152] on span "SMA" at bounding box center [76, 155] width 27 height 14
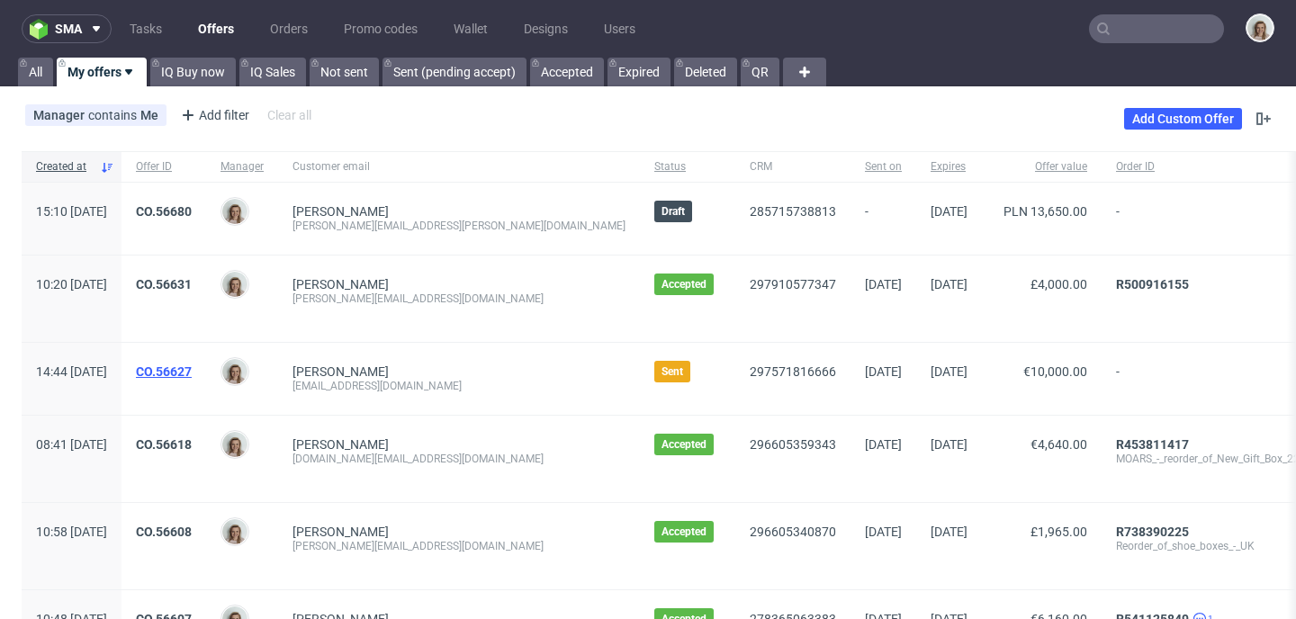
click at [192, 369] on link "CO.56627" at bounding box center [164, 371] width 56 height 14
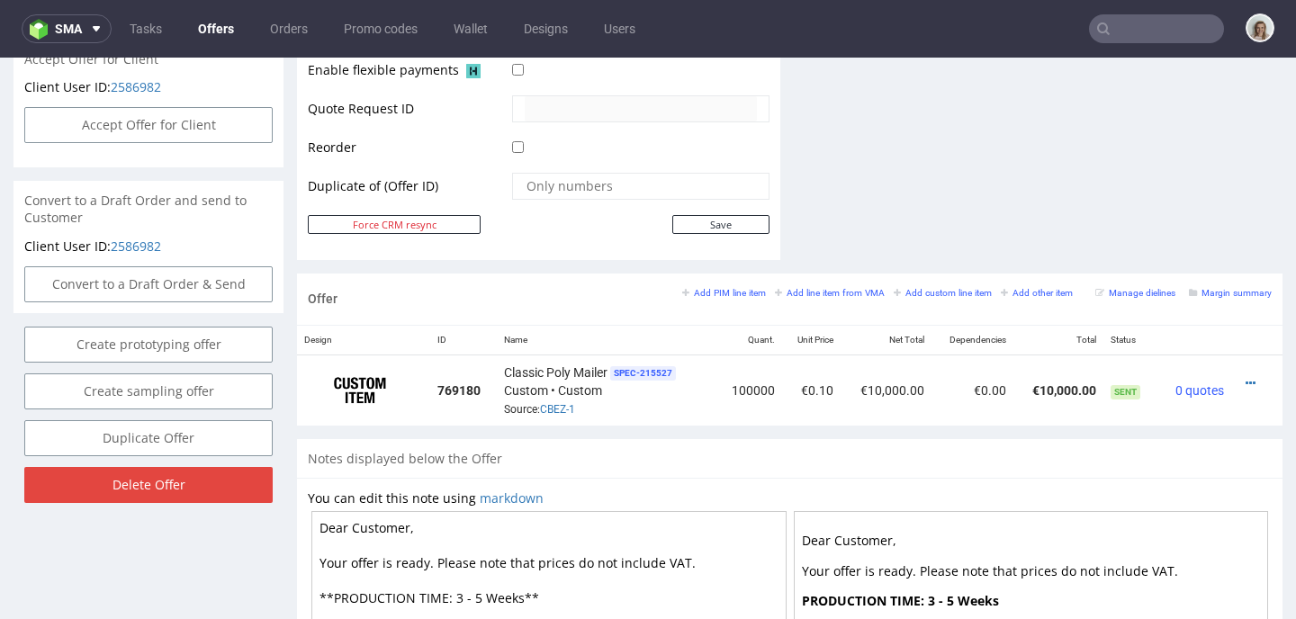
scroll to position [864, 0]
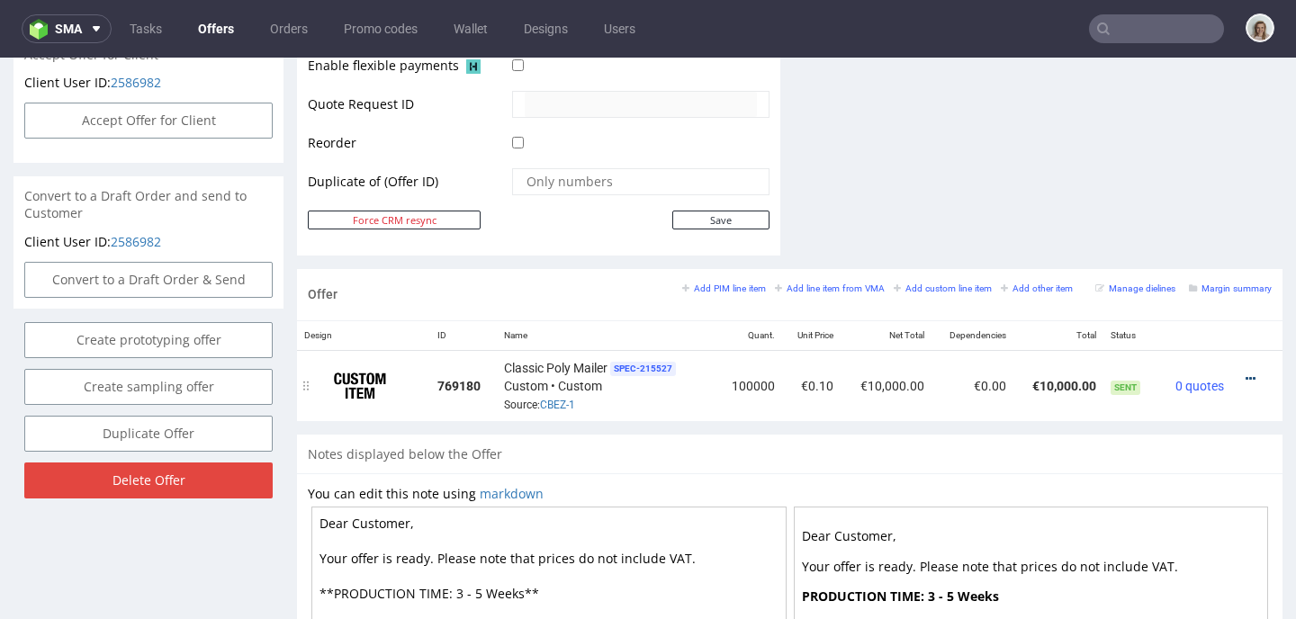
click at [1245, 376] on icon at bounding box center [1250, 379] width 10 height 13
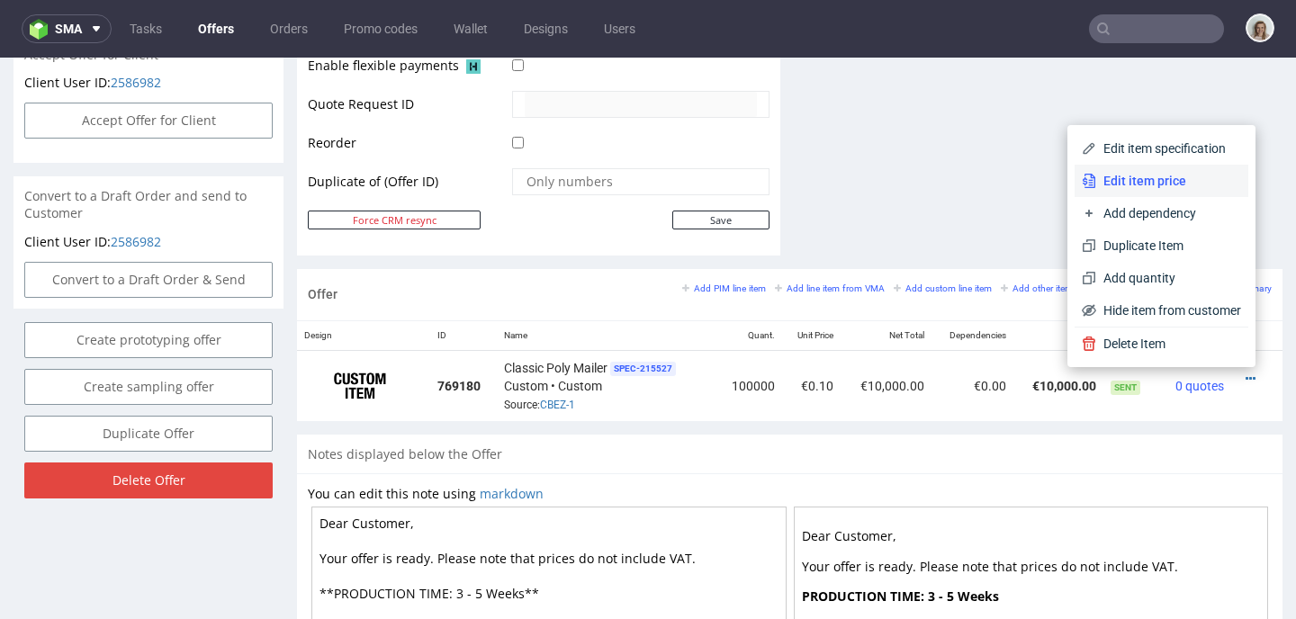
click at [1146, 180] on span "Edit item price" at bounding box center [1168, 181] width 145 height 18
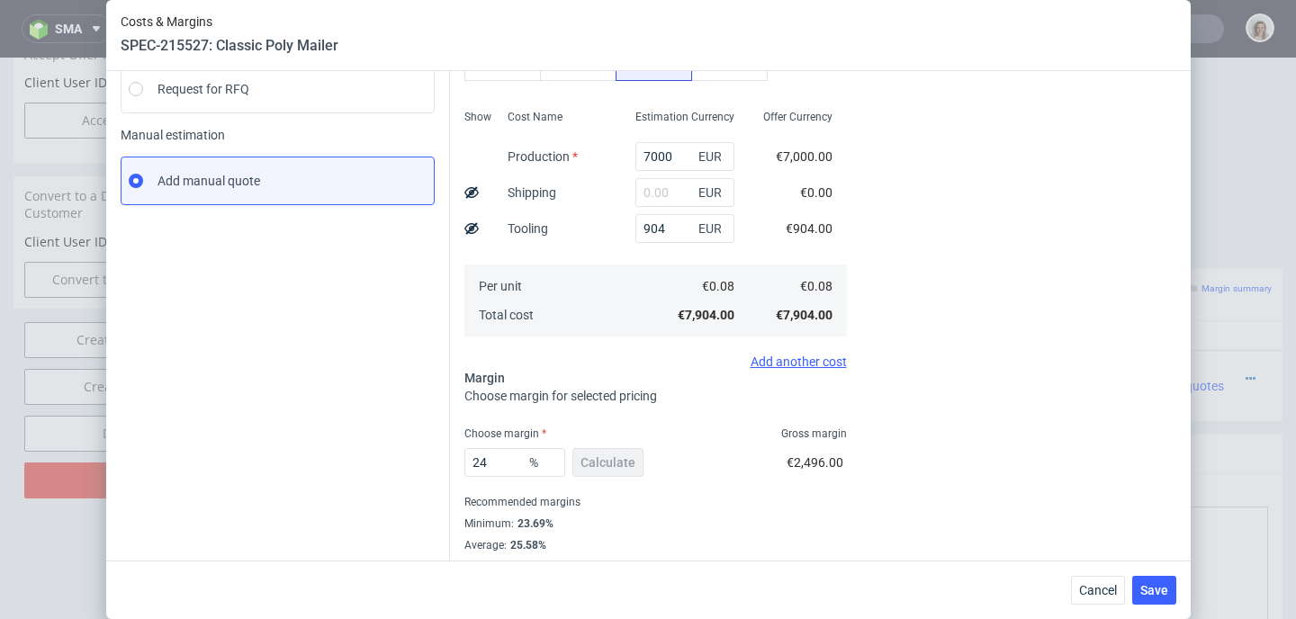
scroll to position [256, 0]
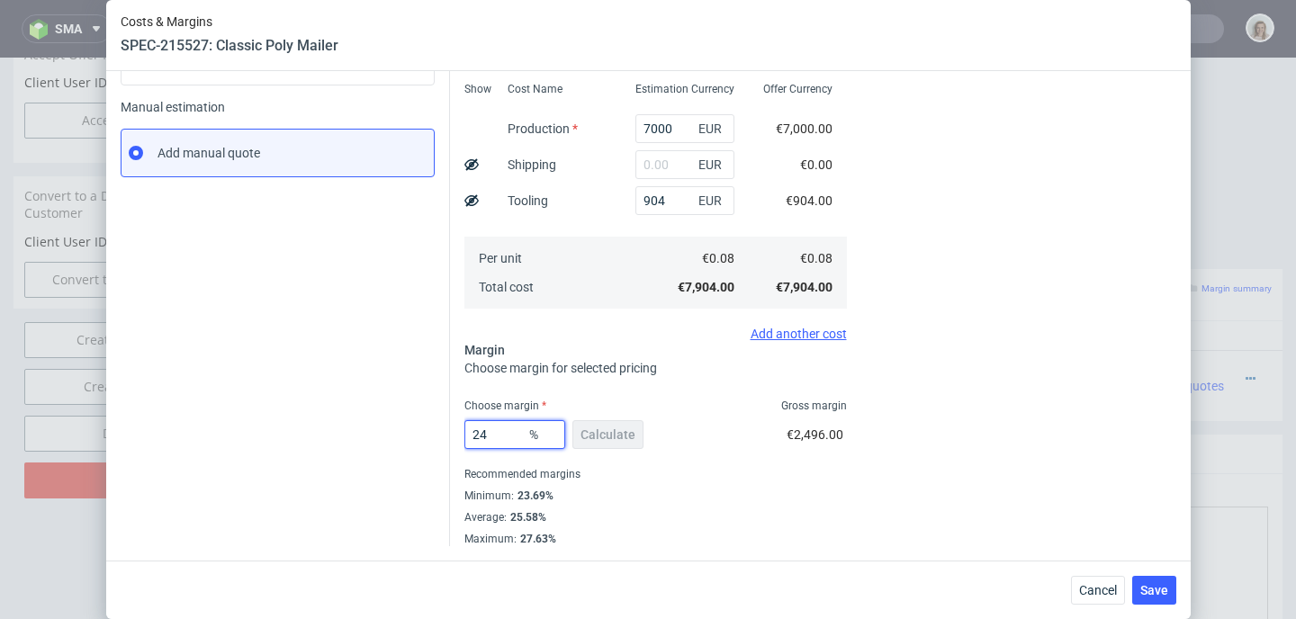
click at [504, 435] on input "24" at bounding box center [514, 434] width 101 height 29
click at [996, 328] on div "Cost displayed to the customer Unit Cost Total cost 0.1 EUR €10,000.00" at bounding box center [1022, 217] width 308 height 659
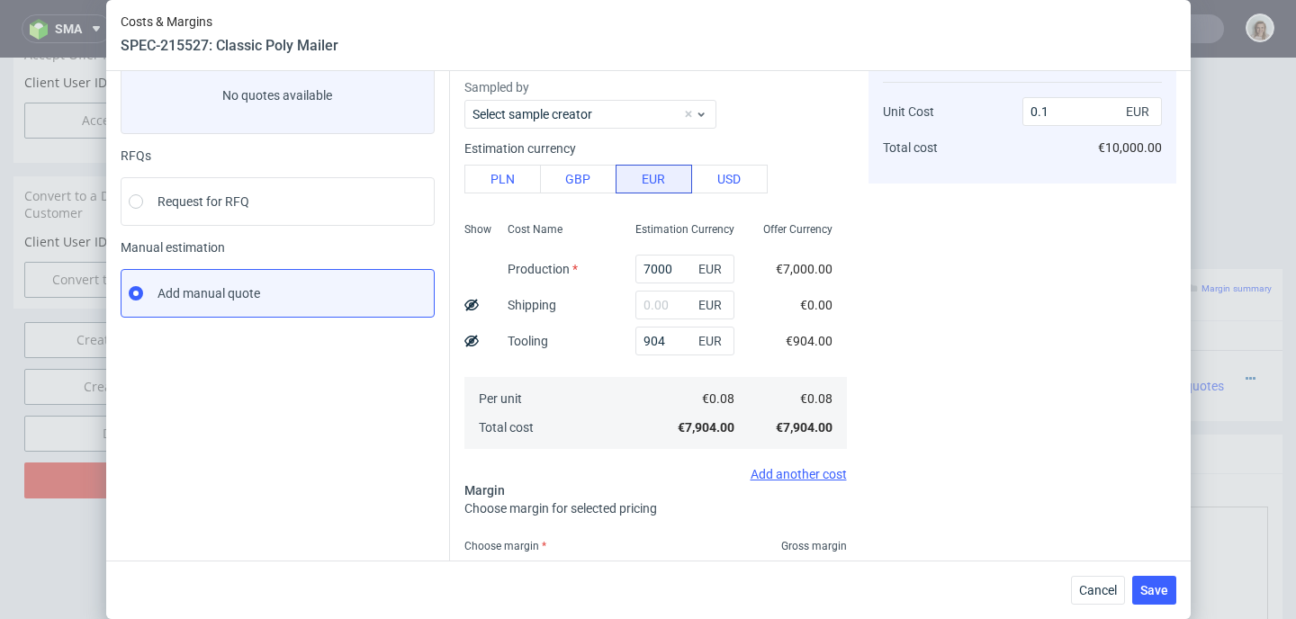
scroll to position [113, 0]
click at [1054, 117] on input "0.1" at bounding box center [1091, 113] width 139 height 29
type input "0."
type input "-Infinity"
type input "0.09"
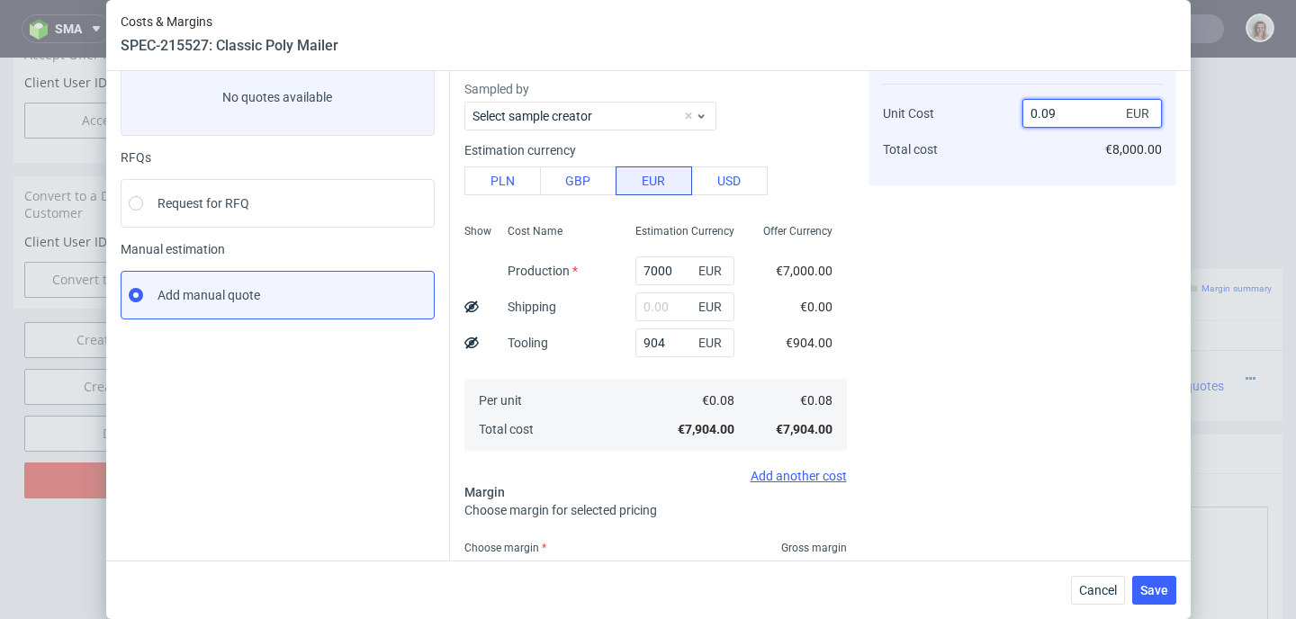
type input "11.11111111111111"
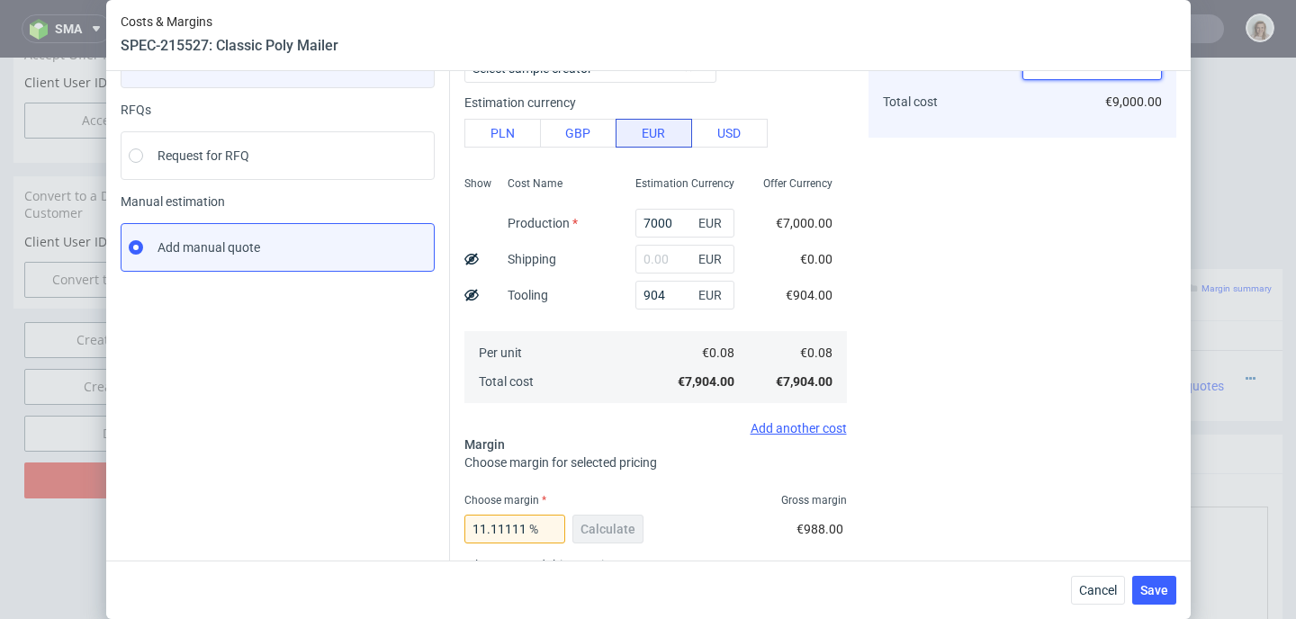
scroll to position [0, 0]
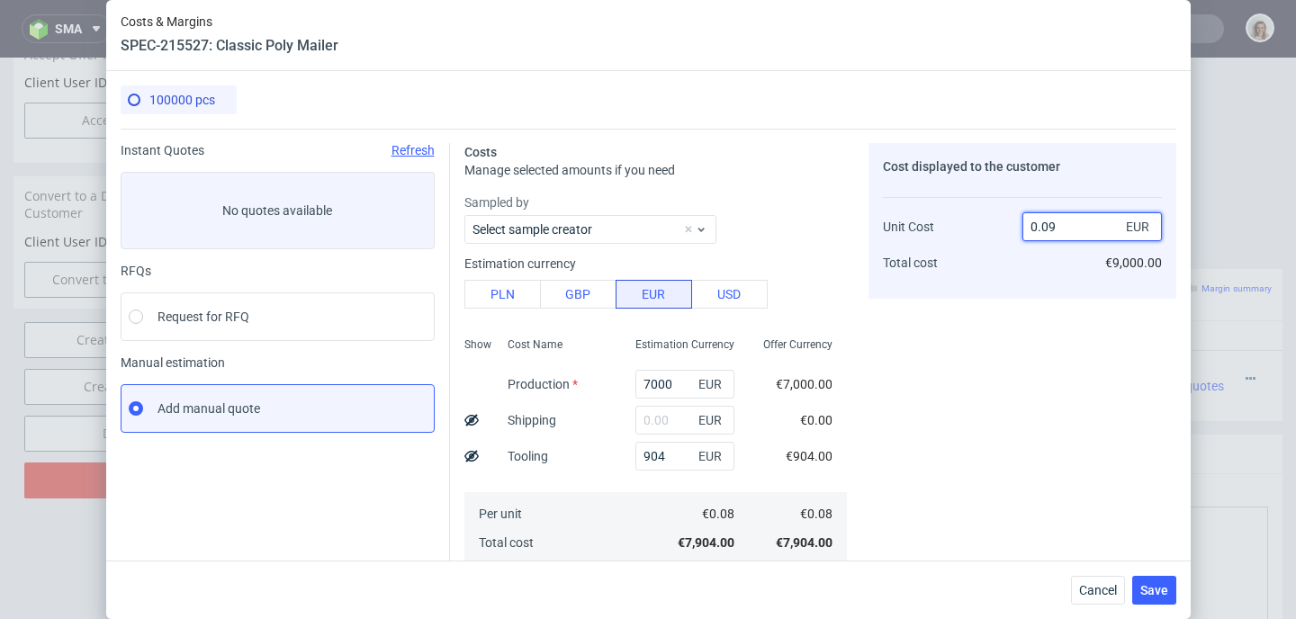
type input "0.0"
type input "-Infinity"
type input "0.085"
type input "5.88235294117647"
click at [996, 348] on div "Cost displayed to the customer Unit Cost Total cost 0.085 EUR €8,000.00" at bounding box center [1022, 537] width 308 height 788
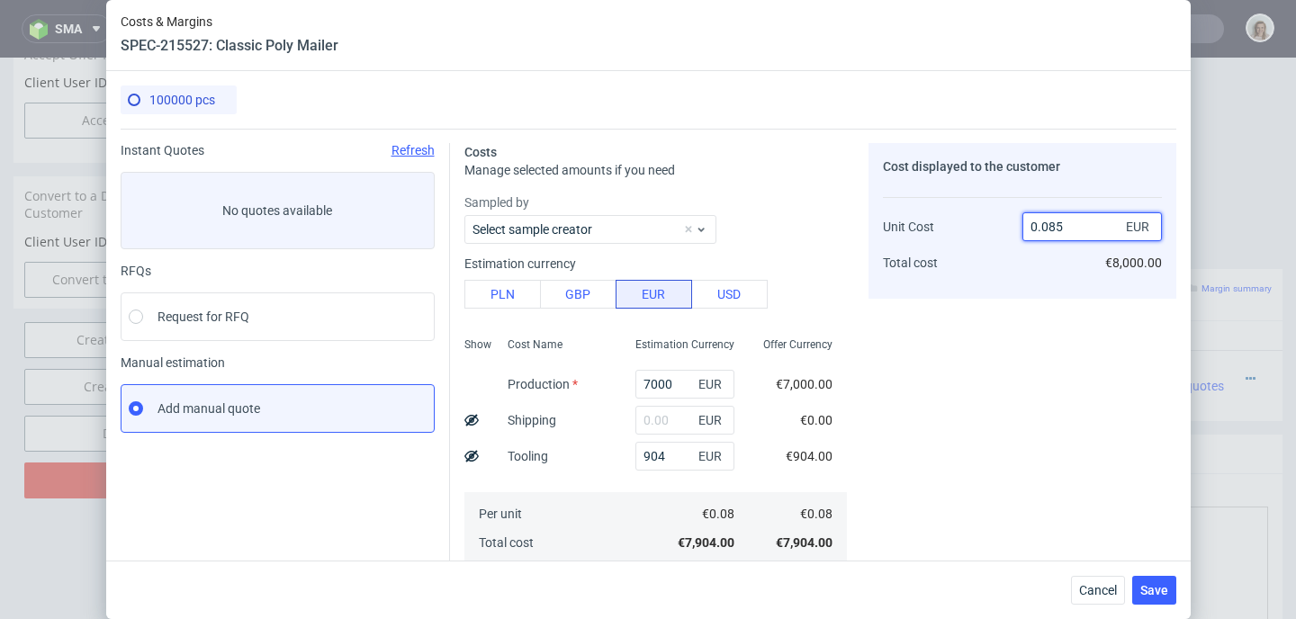
click at [1067, 218] on input "0.085" at bounding box center [1091, 226] width 139 height 29
click at [1067, 230] on input "0.085" at bounding box center [1091, 226] width 139 height 29
type input "0.0"
type input "-Infinity"
type input "0.09"
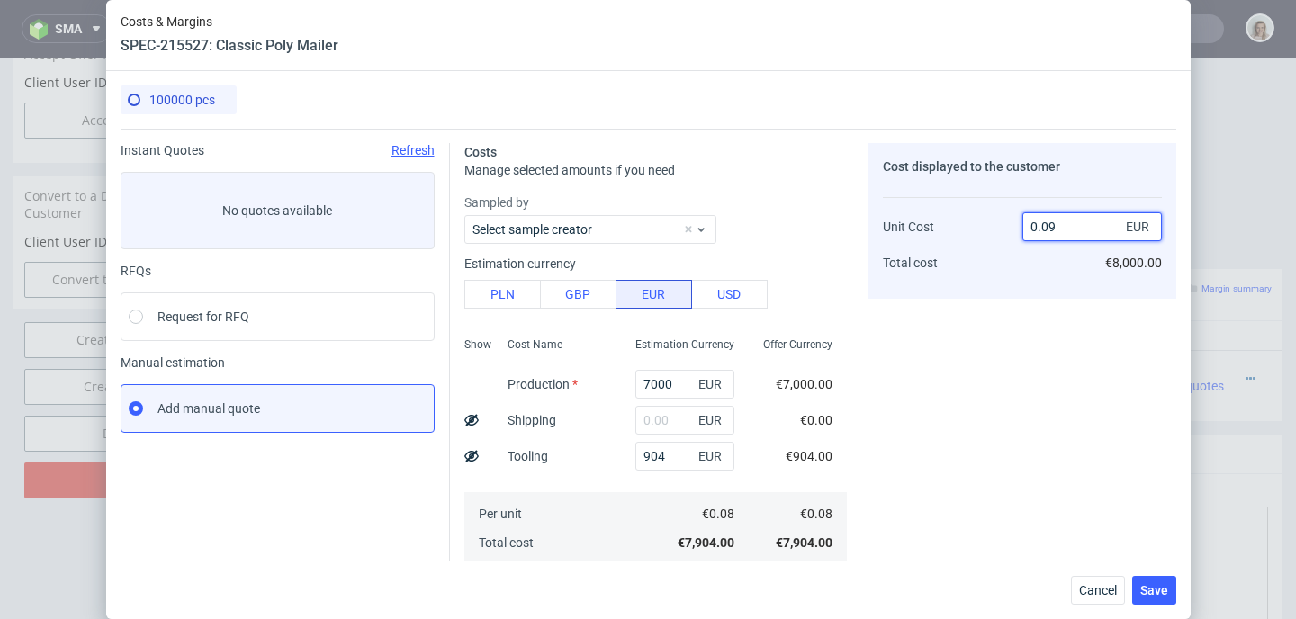
type input "11.11111111111111"
type input "0.09"
click at [1065, 423] on div "Cost displayed to the customer Unit Cost Total cost 0.09 EUR €9,000.00" at bounding box center [1022, 537] width 308 height 788
drag, startPoint x: 652, startPoint y: 453, endPoint x: 581, endPoint y: 453, distance: 70.2
click at [581, 453] on div "Show Cost Name Production Shipping Tooling Per unit Total cost Estimation Curre…" at bounding box center [655, 449] width 382 height 238
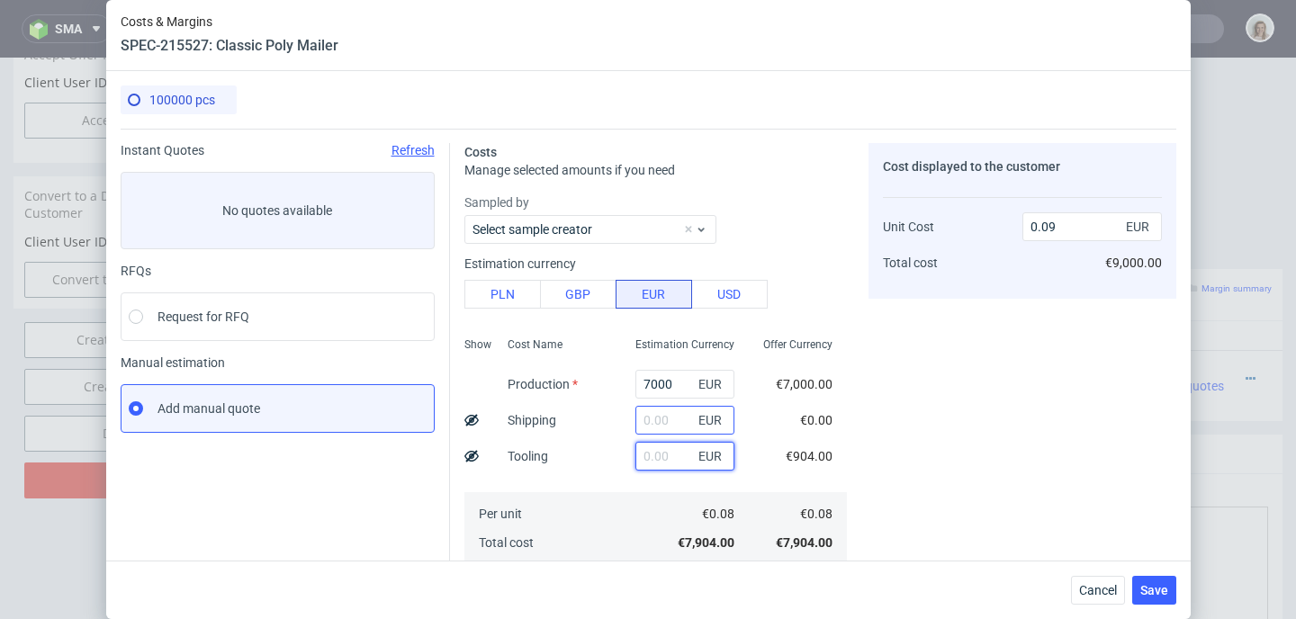
type input "0.08"
click at [635, 418] on input "text" at bounding box center [684, 420] width 99 height 29
paste input "904"
type input "904"
type input "0.09"
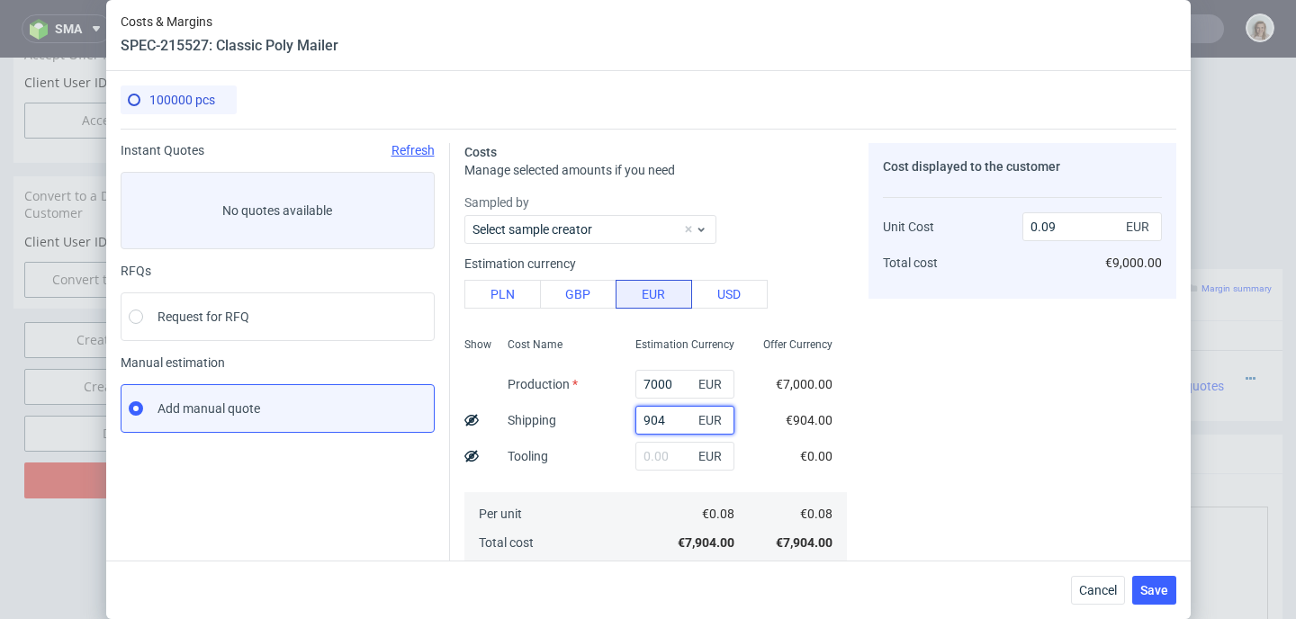
type input "904"
click at [917, 427] on div "Cost displayed to the customer Unit Cost Total cost 0.09 EUR €9,000.00" at bounding box center [1022, 562] width 308 height 839
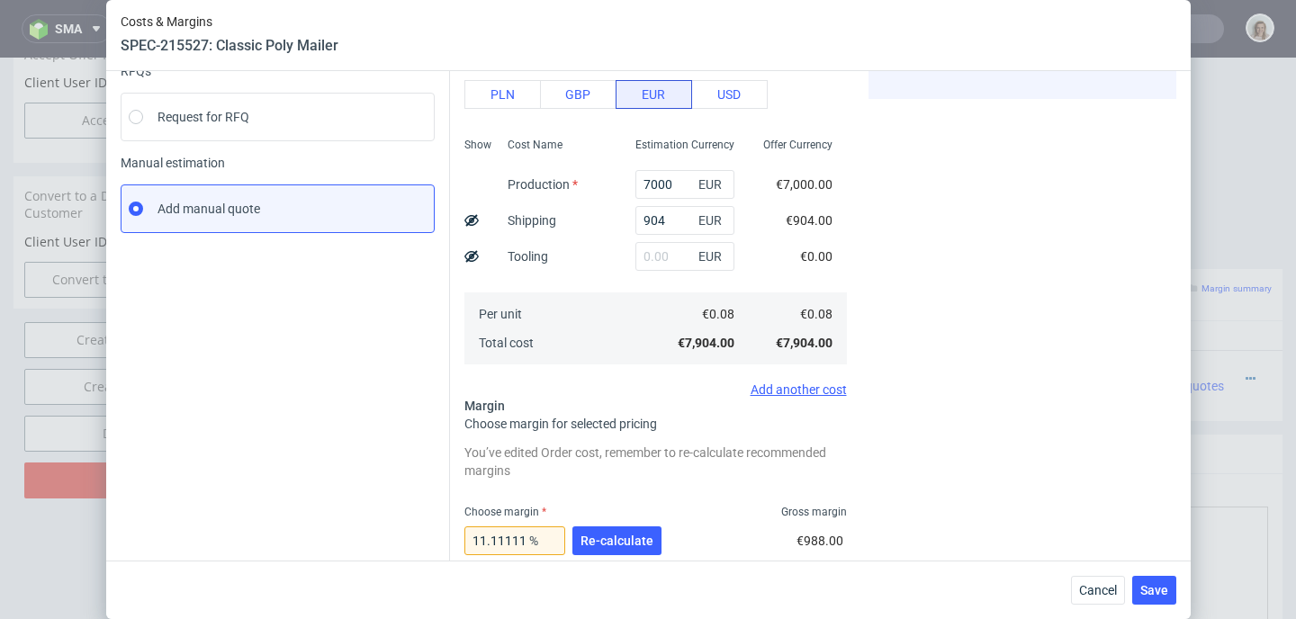
scroll to position [40, 0]
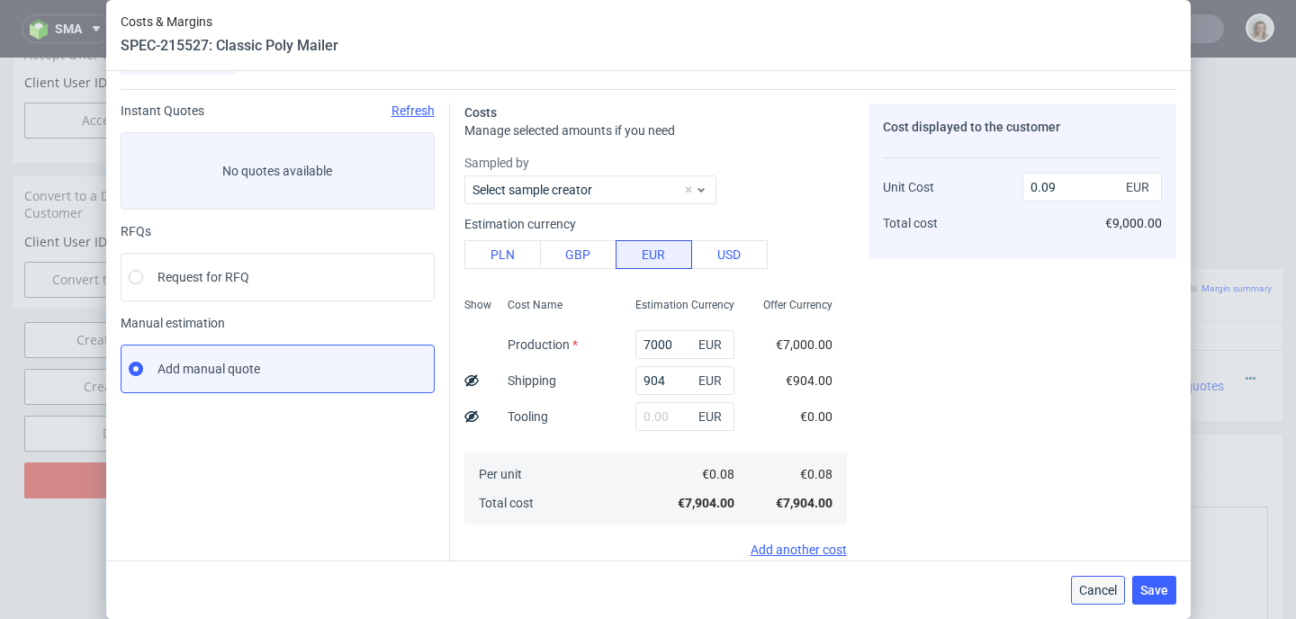
click at [1110, 598] on button "Cancel" at bounding box center [1098, 590] width 54 height 29
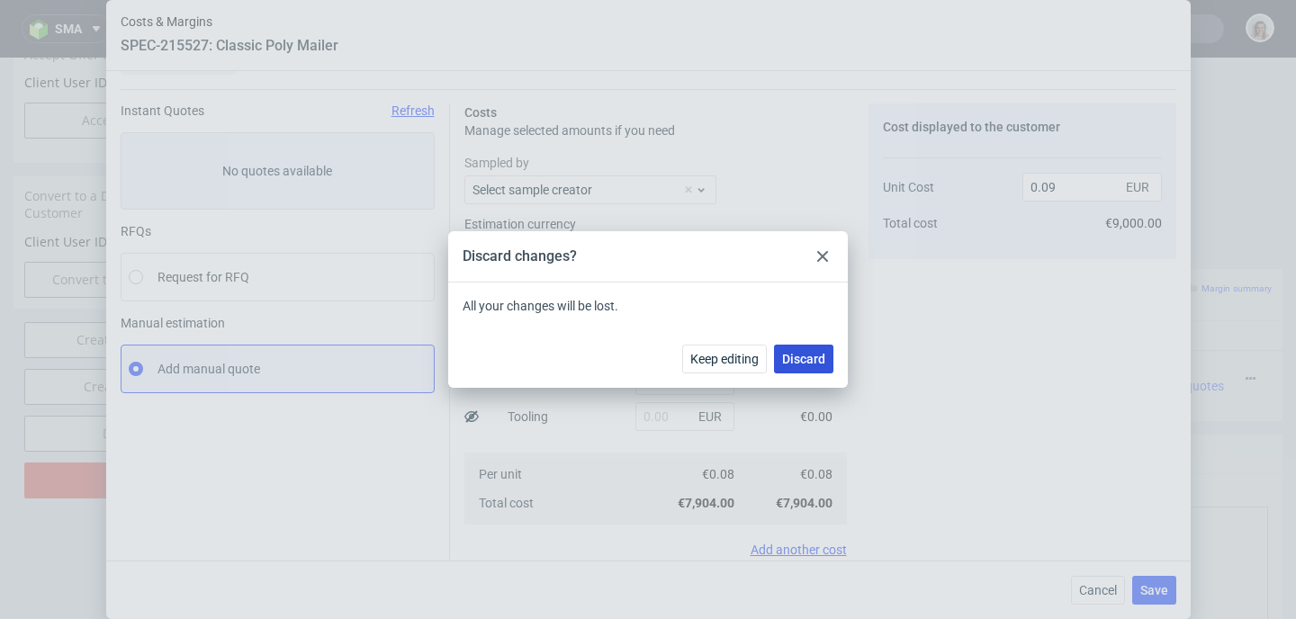
click at [806, 361] on span "Discard" at bounding box center [803, 359] width 43 height 13
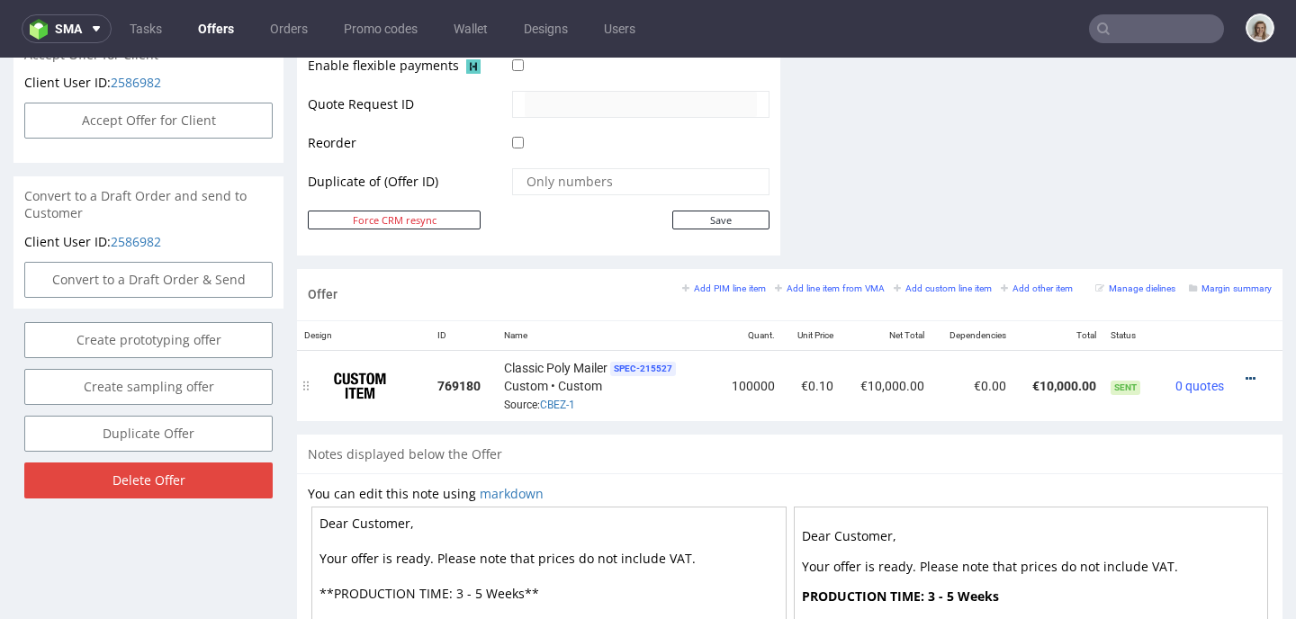
click at [1245, 379] on icon at bounding box center [1250, 379] width 10 height 13
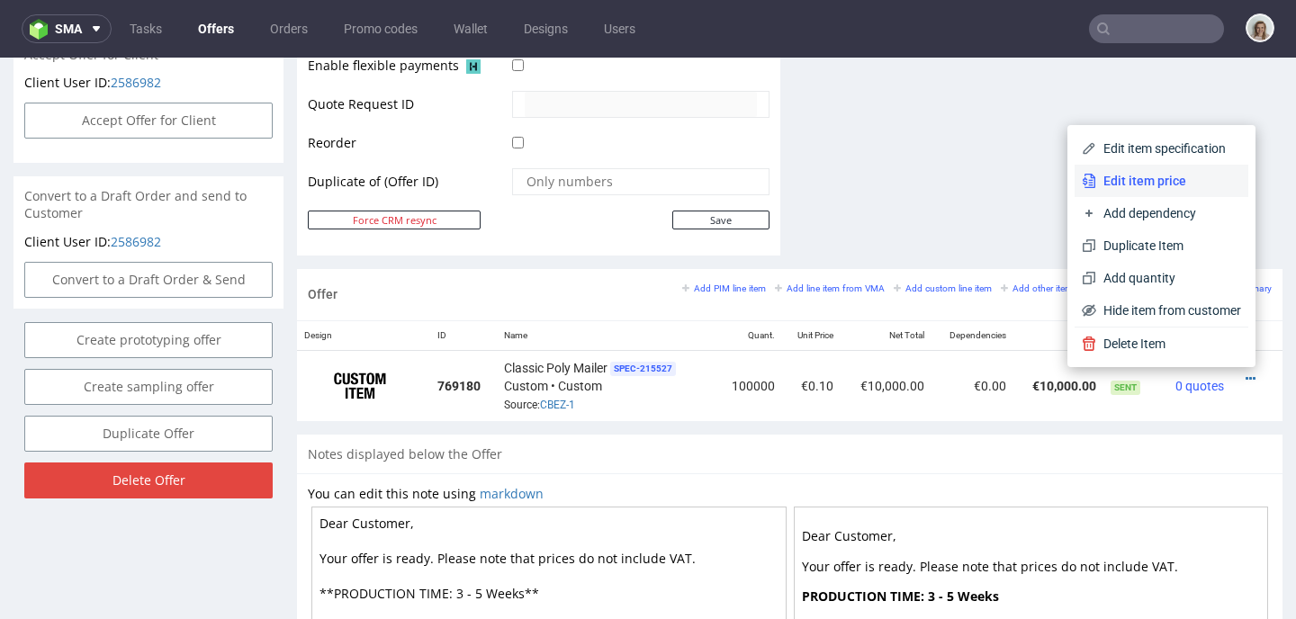
click at [1146, 175] on span "Edit item price" at bounding box center [1168, 181] width 145 height 18
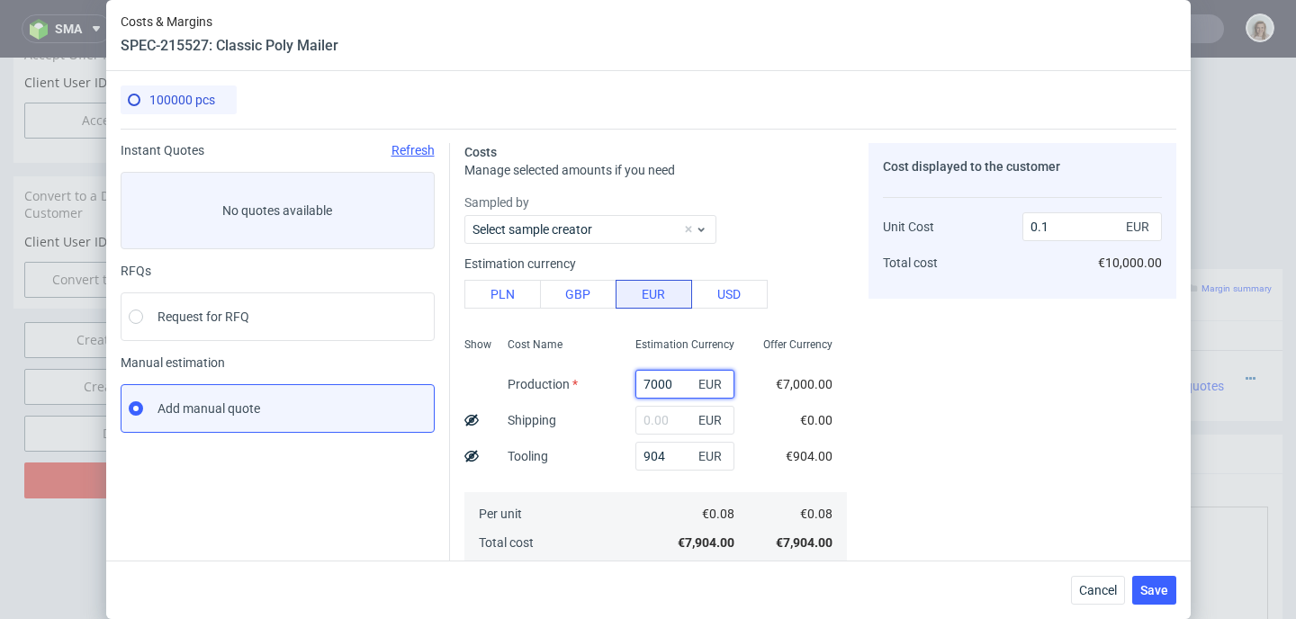
drag, startPoint x: 658, startPoint y: 376, endPoint x: 597, endPoint y: 378, distance: 61.2
click at [597, 378] on div "Show Cost Name Production Shipping Tooling Per unit Total cost Estimation Curre…" at bounding box center [655, 449] width 382 height 238
drag, startPoint x: 660, startPoint y: 383, endPoint x: 614, endPoint y: 383, distance: 45.9
click at [621, 383] on div "7000 EUR" at bounding box center [685, 384] width 128 height 36
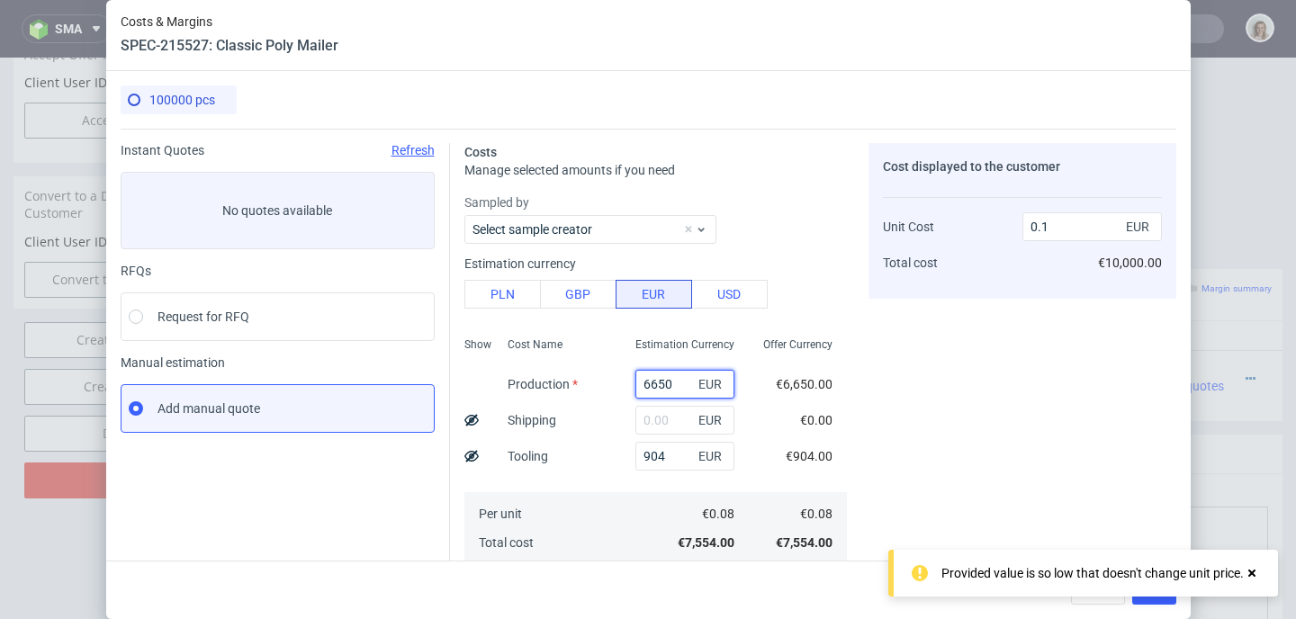
type input "6650"
click at [964, 380] on div "Cost displayed to the customer Unit Cost Total cost 0.1 EUR €10,000.00" at bounding box center [1022, 497] width 308 height 709
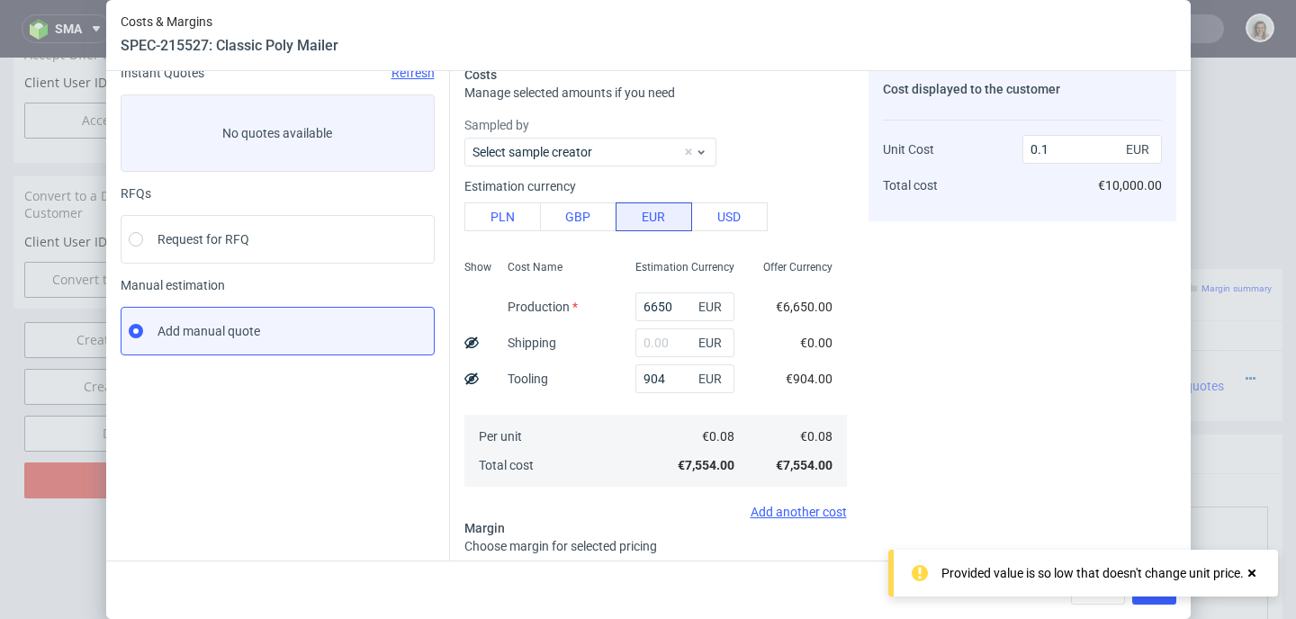
scroll to position [306, 0]
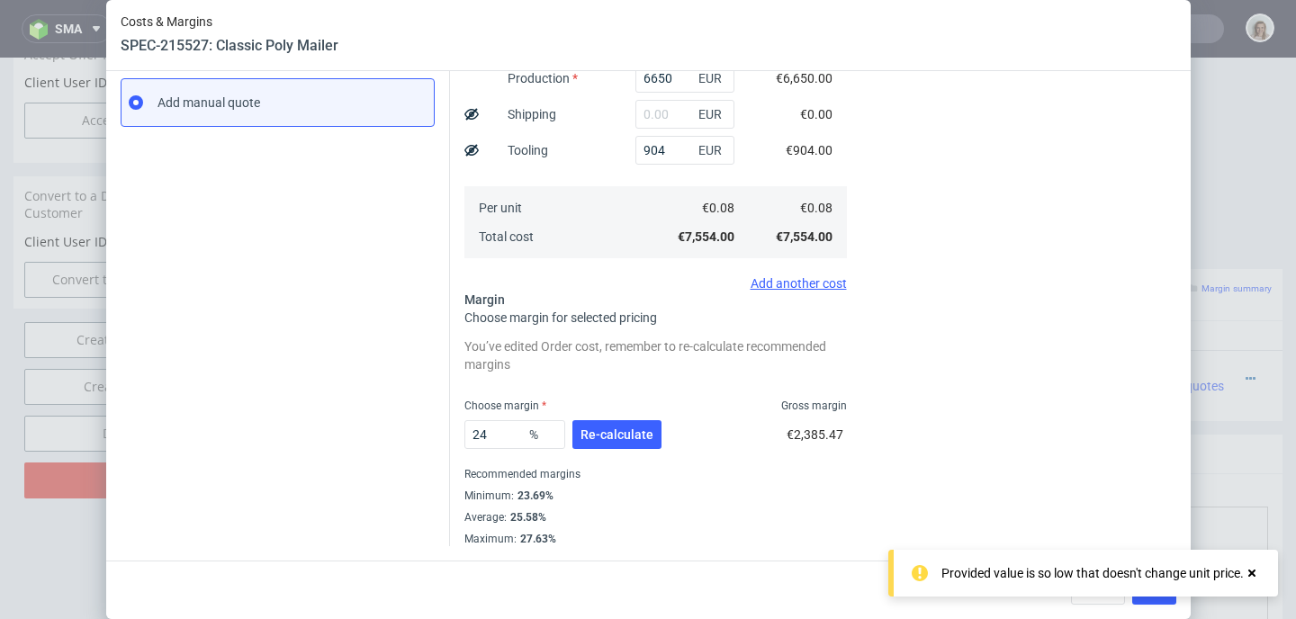
click at [652, 435] on div "24 % Re-calculate" at bounding box center [564, 438] width 201 height 50
click at [634, 437] on span "Re-calculate" at bounding box center [616, 434] width 73 height 13
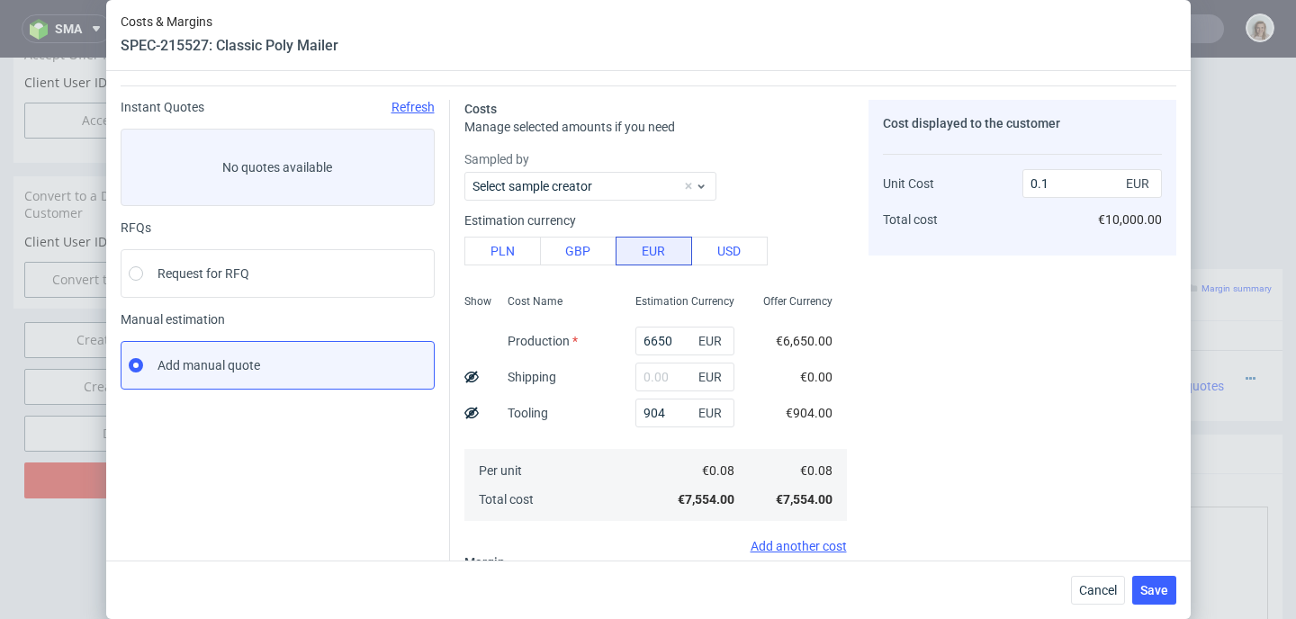
scroll to position [104, 0]
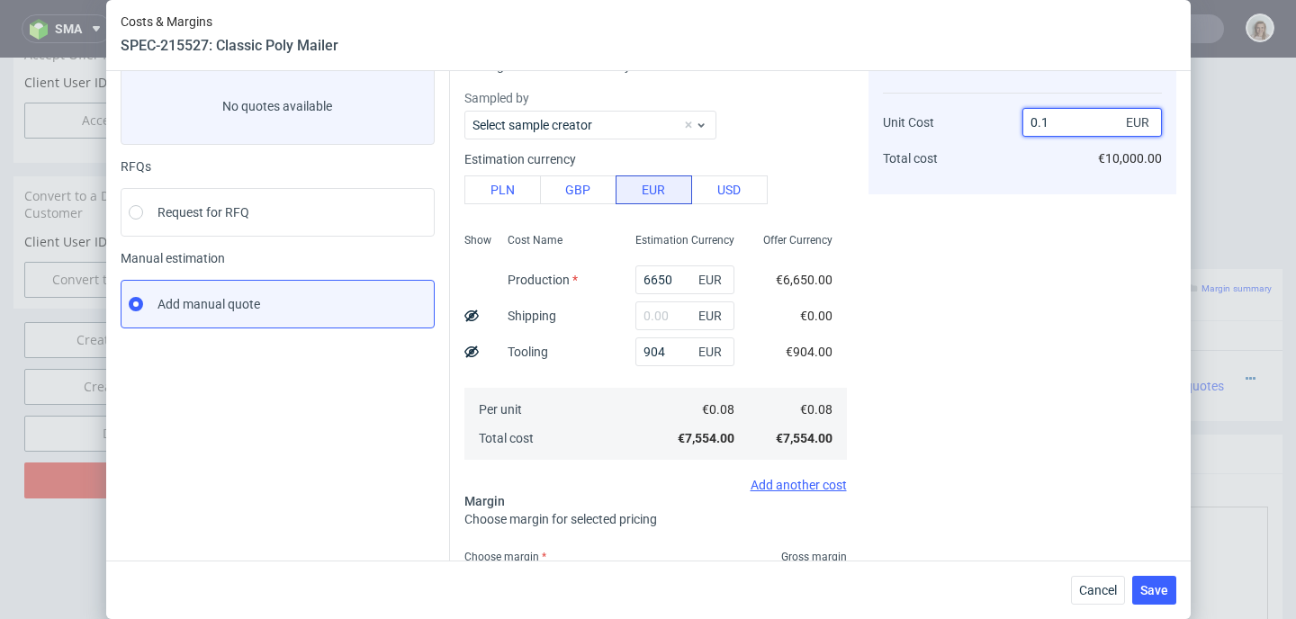
click at [1063, 119] on input "0.1" at bounding box center [1091, 122] width 139 height 29
type input "0."
type input "-Infinity"
type input "0.089"
type input "10.112359550561797"
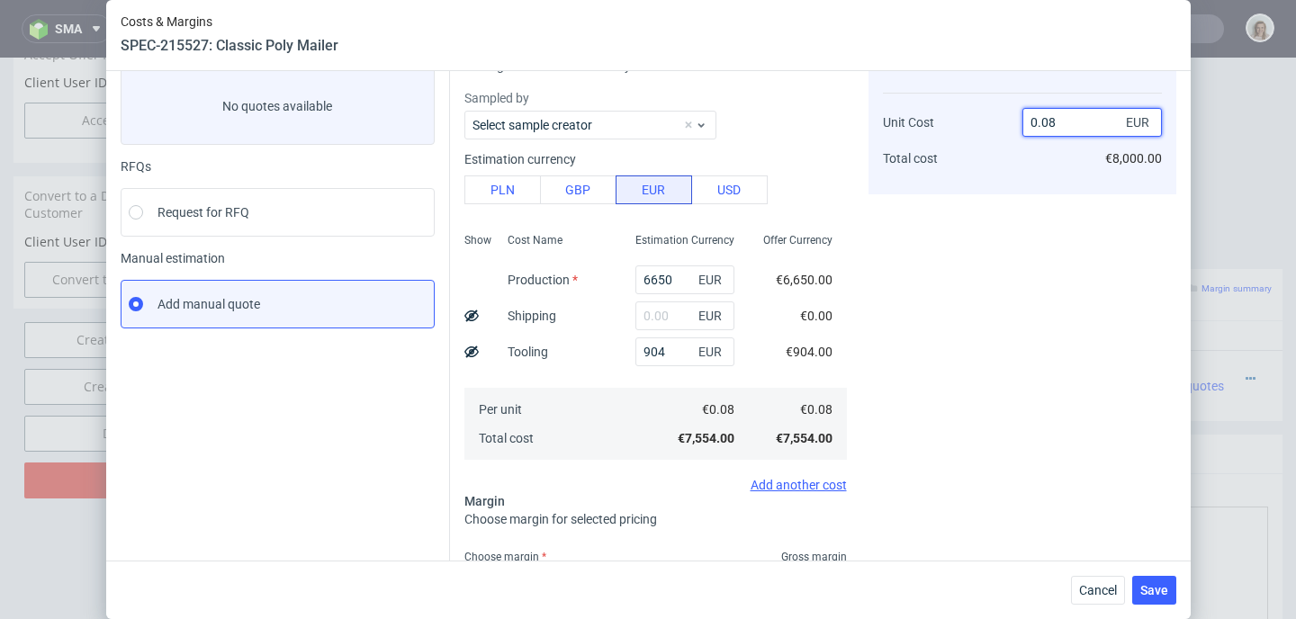
type input "0.0"
type input "-Infinity"
type input "0.9"
type input "91.11111111111111"
type input "0.76"
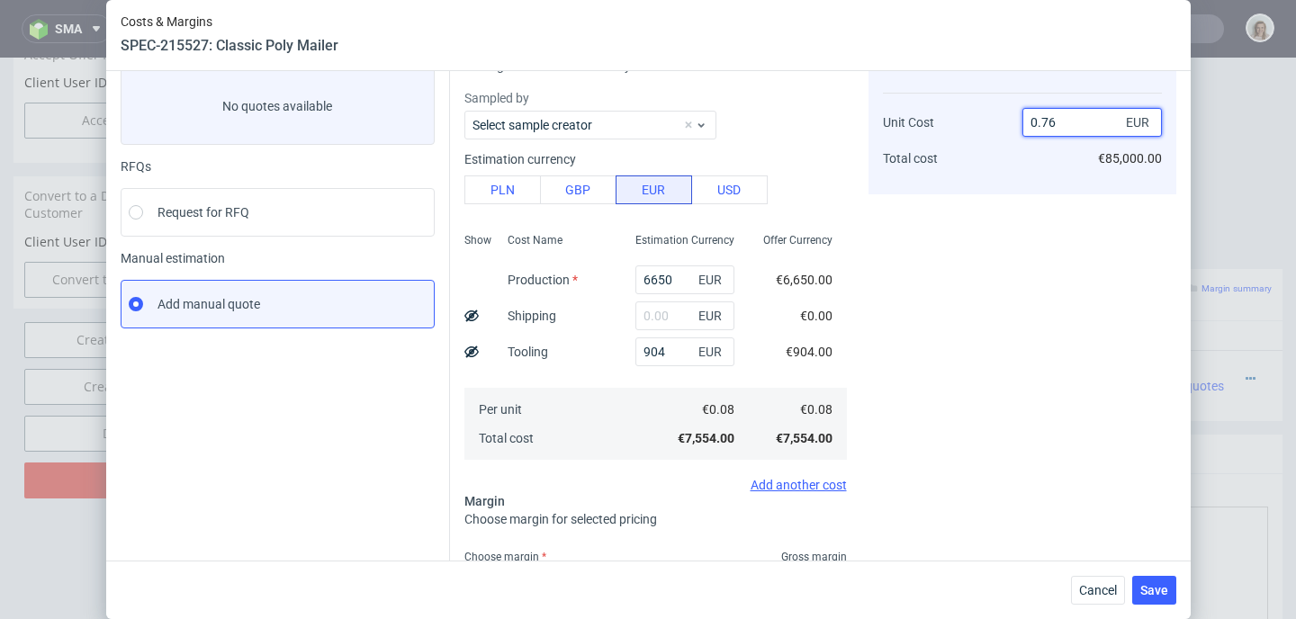
type input "90"
type input "0.7609"
type input "89.48613484032067"
type input "0"
type input "-Infinity"
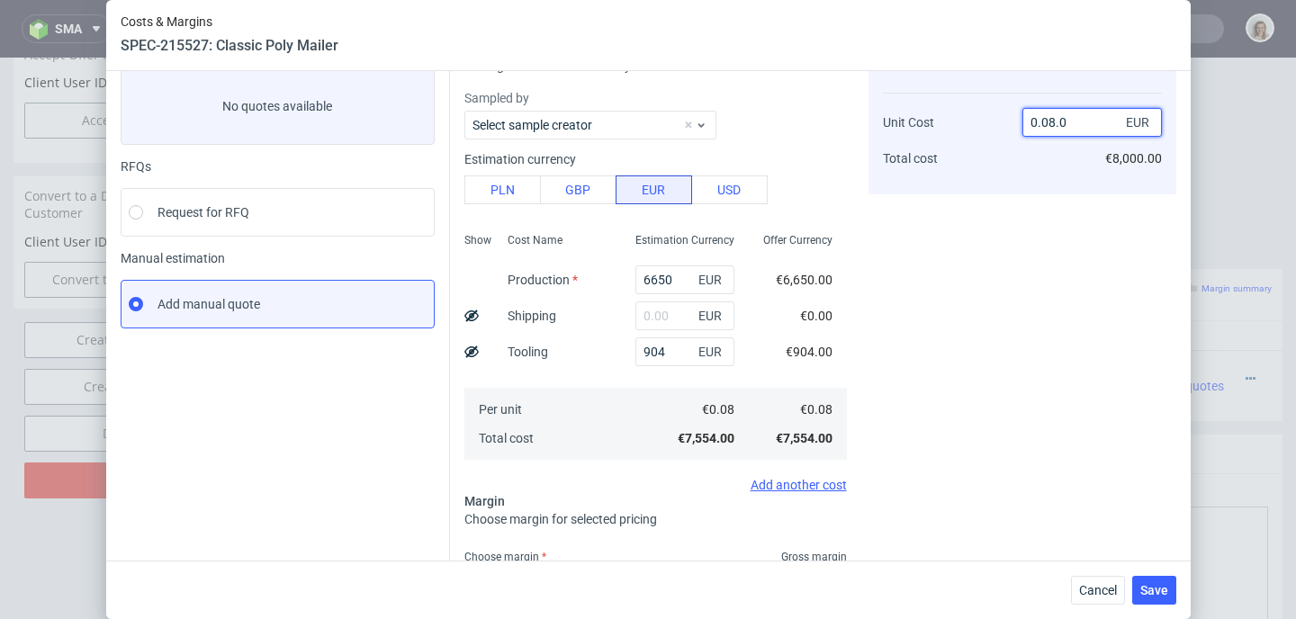
type input "0.08.09"
type input "NaN"
type input "0.0"
type input "-Infinity"
type input "0.09"
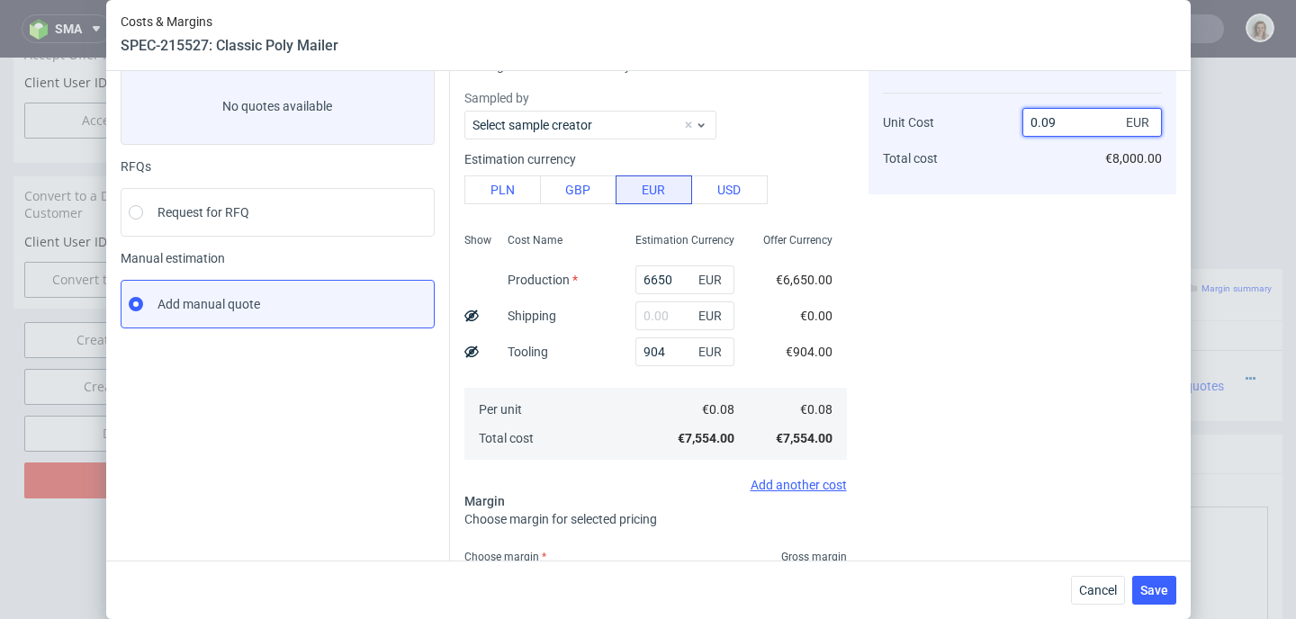
type input "11.11111111111111"
type input "0.09"
click at [1047, 208] on div "Cost displayed to the customer Unit Cost Total cost 0.09 EUR €9,000.00" at bounding box center [1022, 433] width 308 height 788
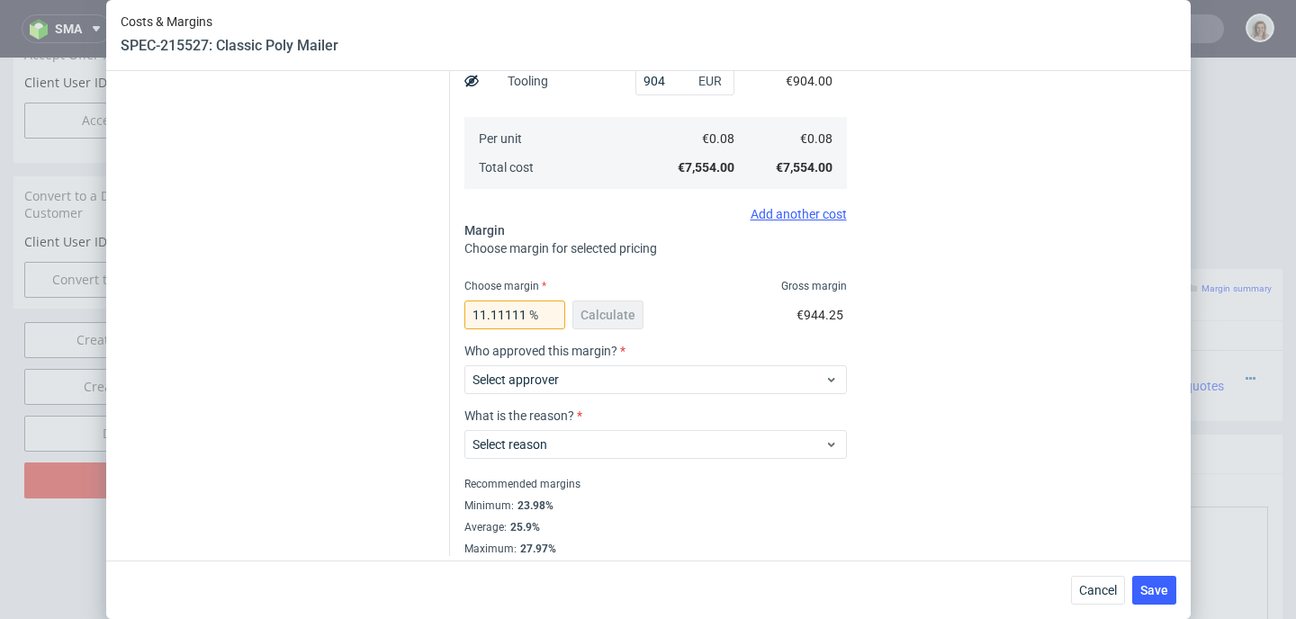
scroll to position [385, 0]
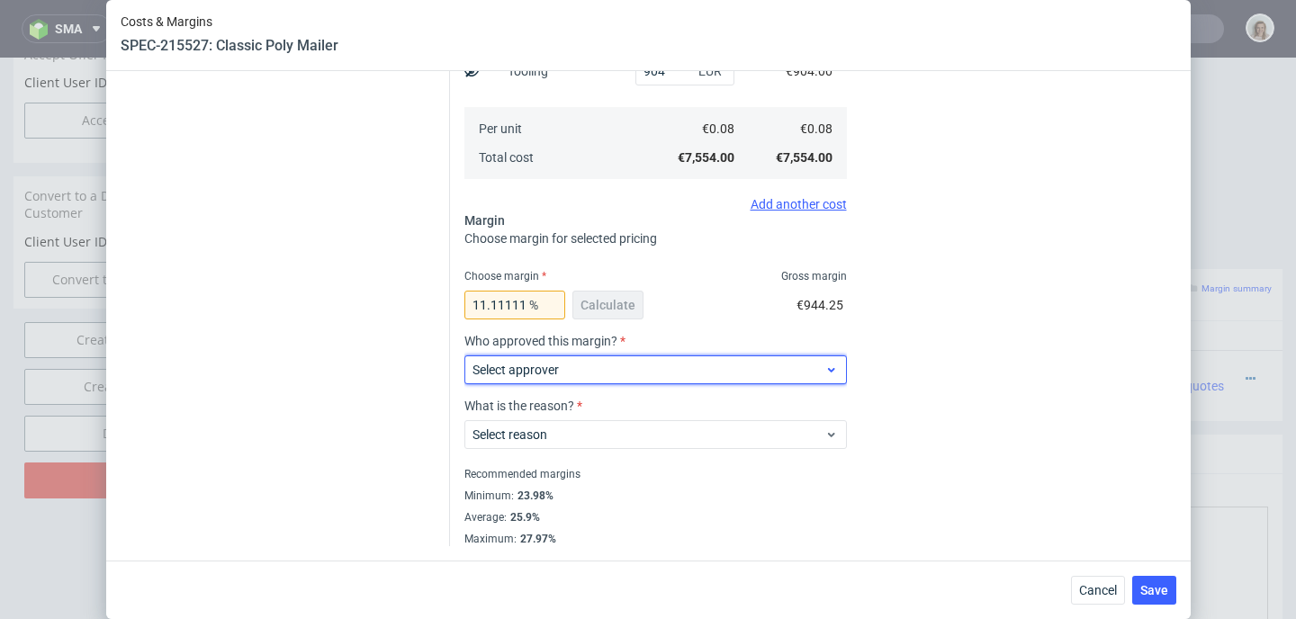
click at [616, 367] on span "Select approver" at bounding box center [648, 370] width 353 height 18
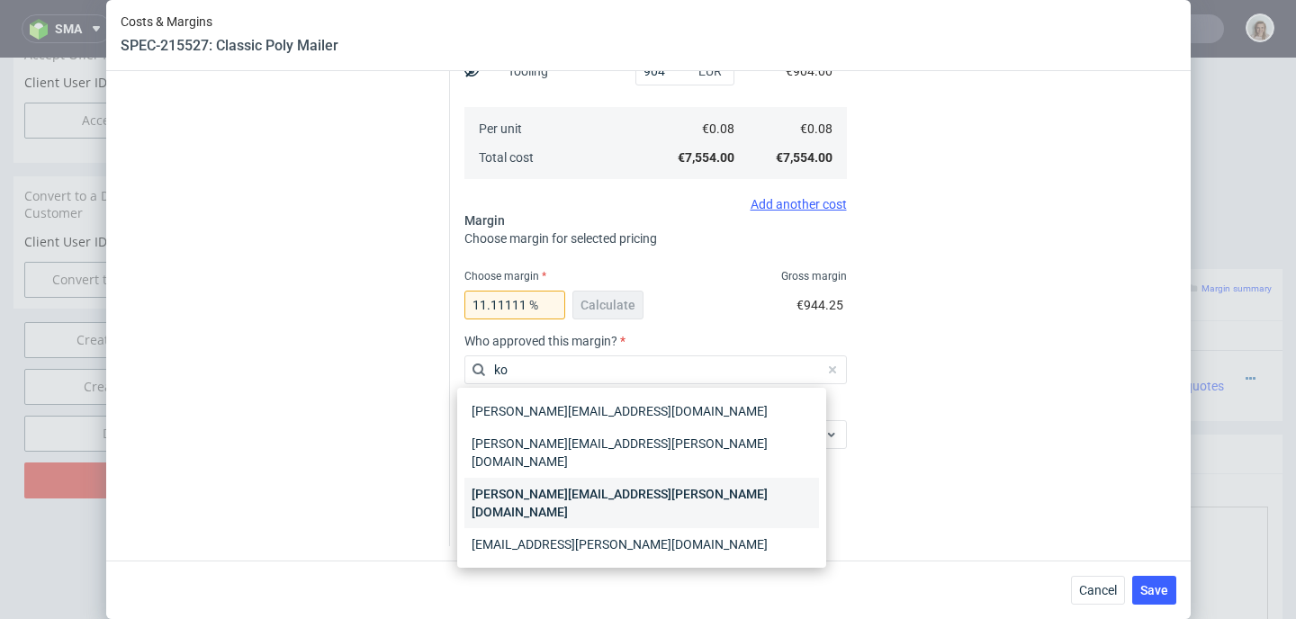
type input "ko"
click at [569, 478] on div "marta.kozlowska@packhelp.com" at bounding box center [641, 503] width 355 height 50
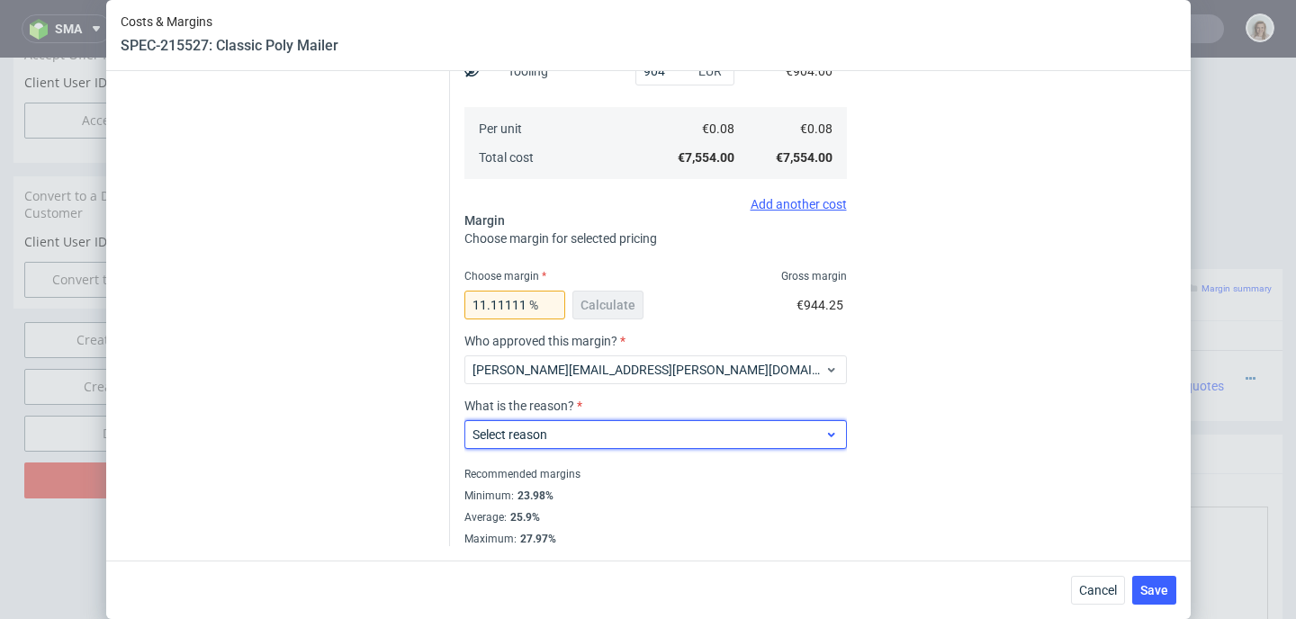
click at [565, 441] on span "Select reason" at bounding box center [648, 435] width 353 height 18
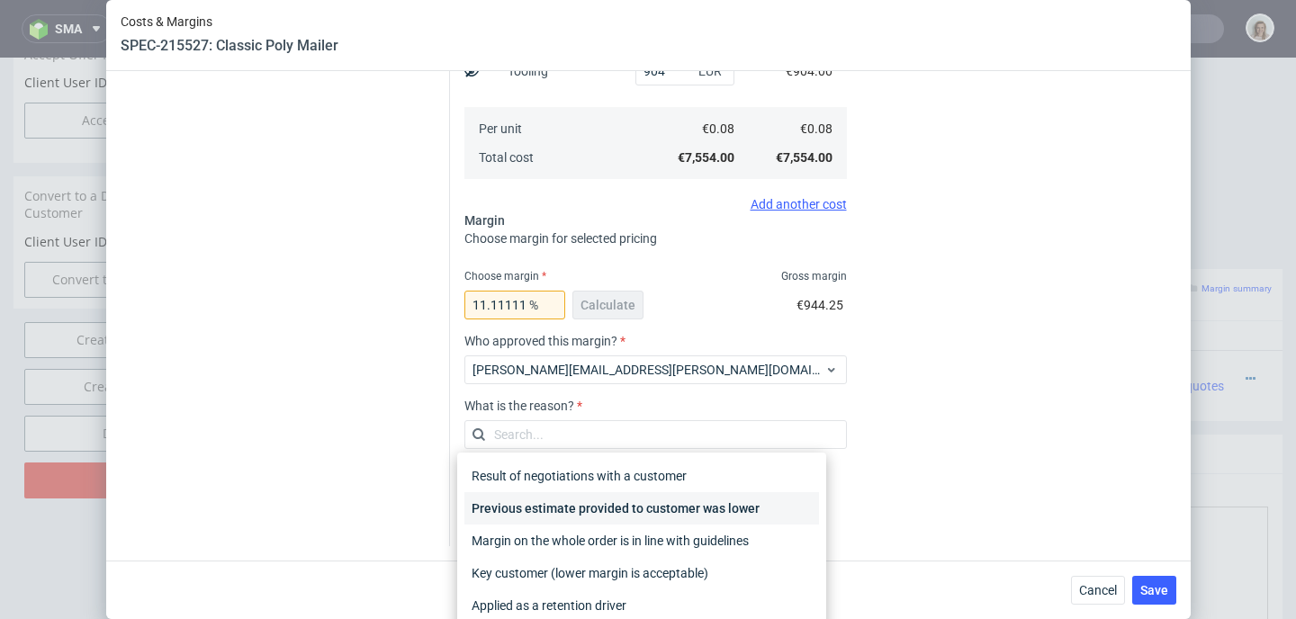
click at [577, 496] on div "Previous estimate provided to customer was lower" at bounding box center [641, 508] width 355 height 32
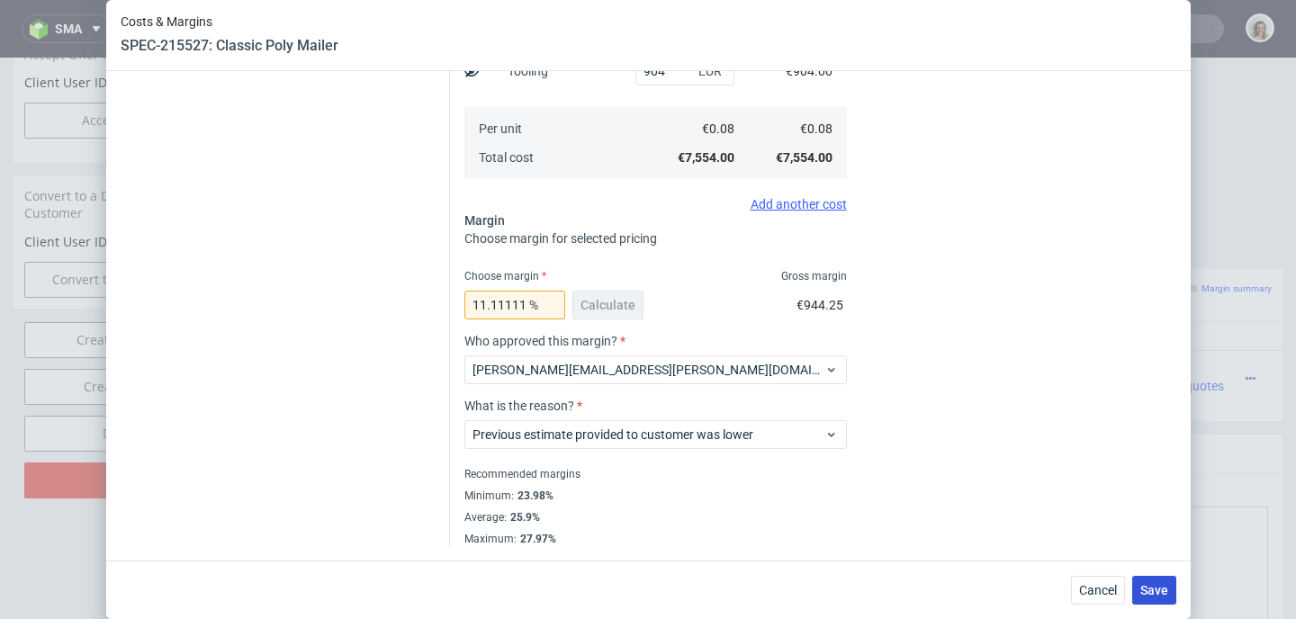
click at [1164, 580] on button "Save" at bounding box center [1154, 590] width 44 height 29
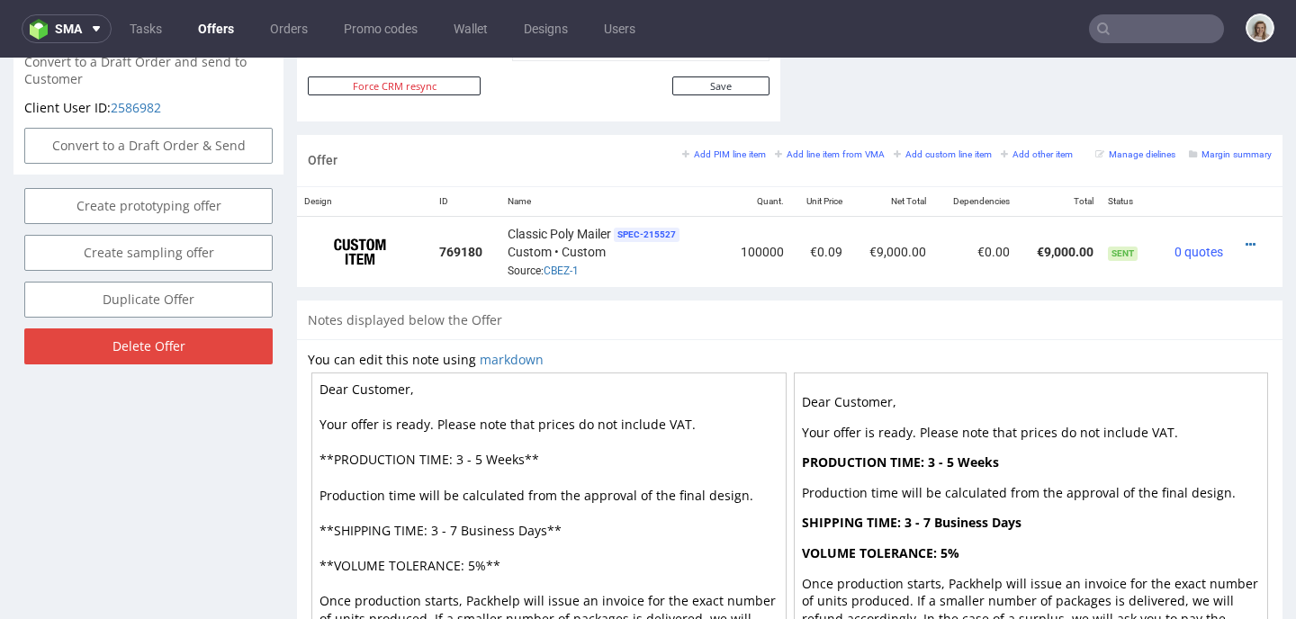
scroll to position [1001, 0]
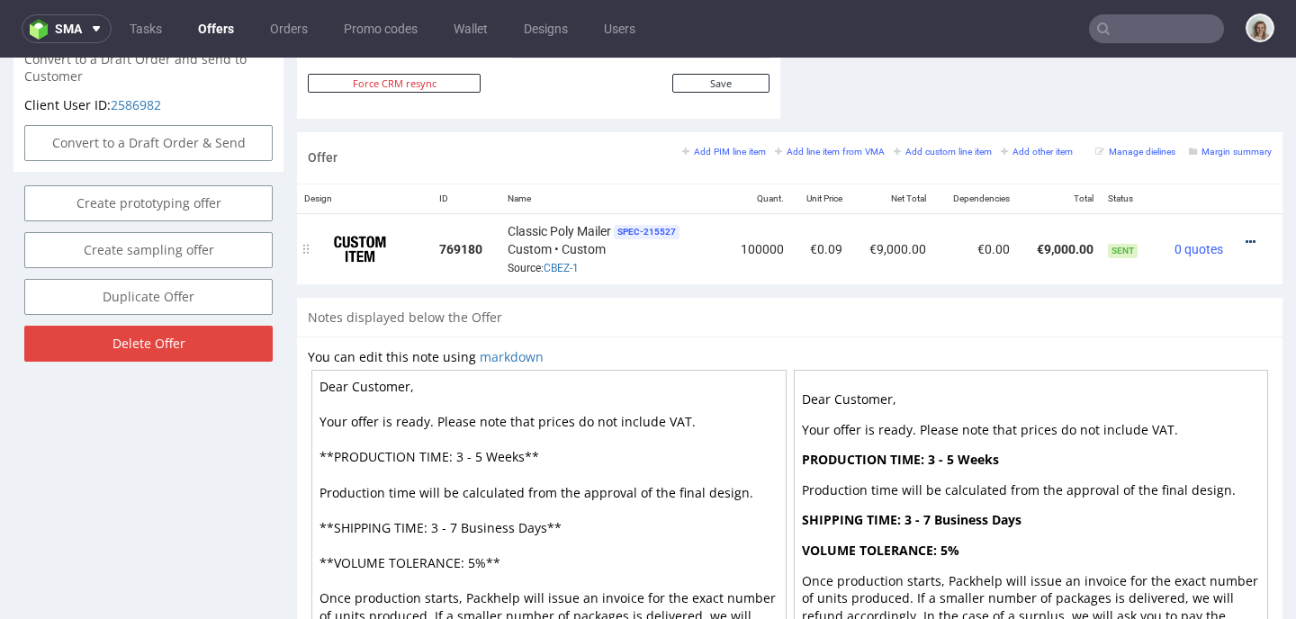
click at [1245, 243] on icon at bounding box center [1250, 242] width 10 height 13
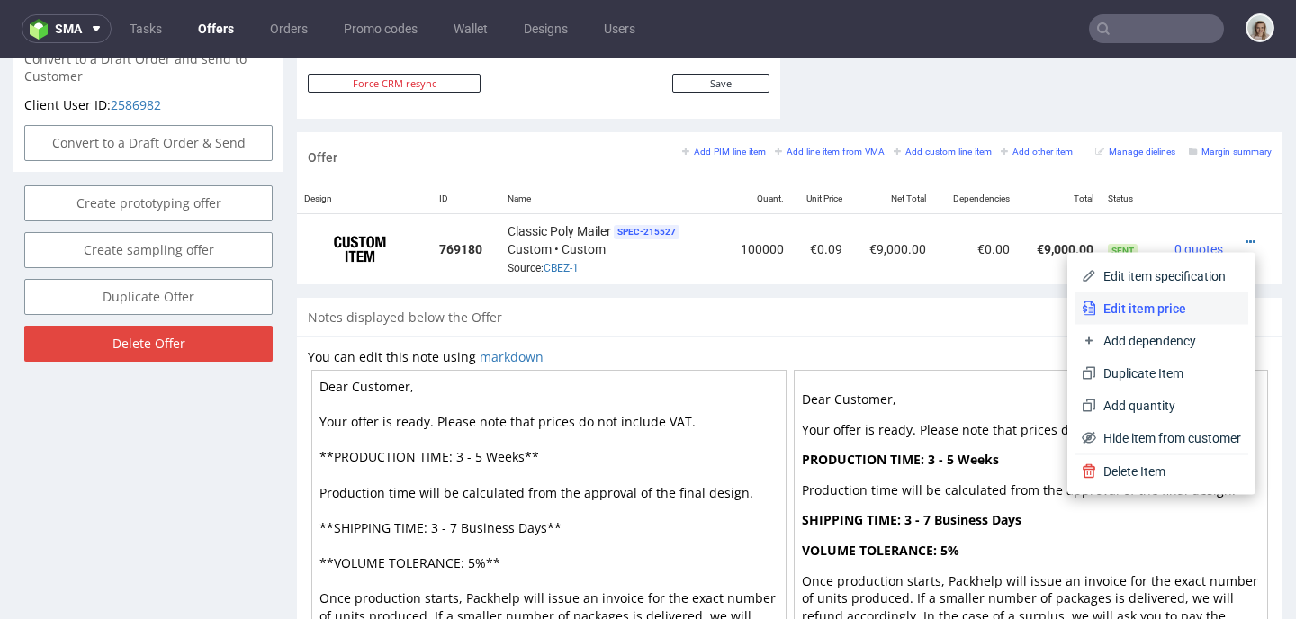
click at [1175, 301] on span "Edit item price" at bounding box center [1168, 309] width 145 height 18
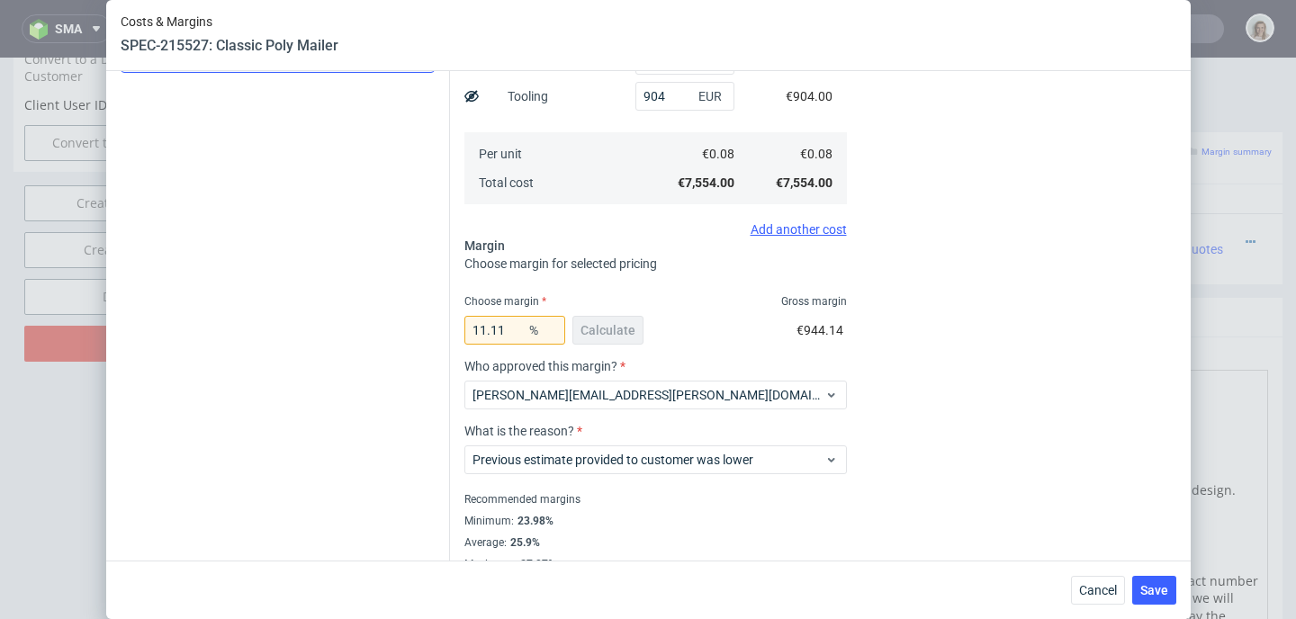
scroll to position [0, 0]
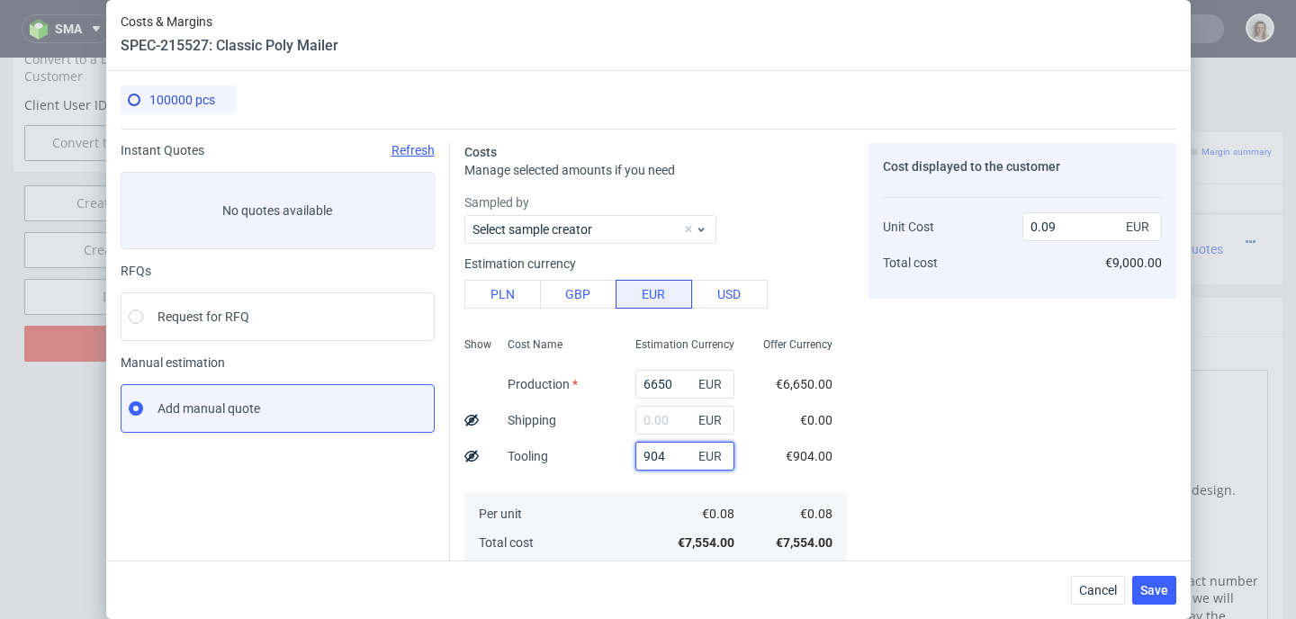
drag, startPoint x: 656, startPoint y: 451, endPoint x: 606, endPoint y: 452, distance: 50.4
click at [621, 452] on div "904 EUR" at bounding box center [685, 456] width 128 height 36
type input "780"
click at [977, 376] on div "Cost displayed to the customer Unit Cost Total cost 0.09 EUR €9,000.00" at bounding box center [1022, 562] width 308 height 839
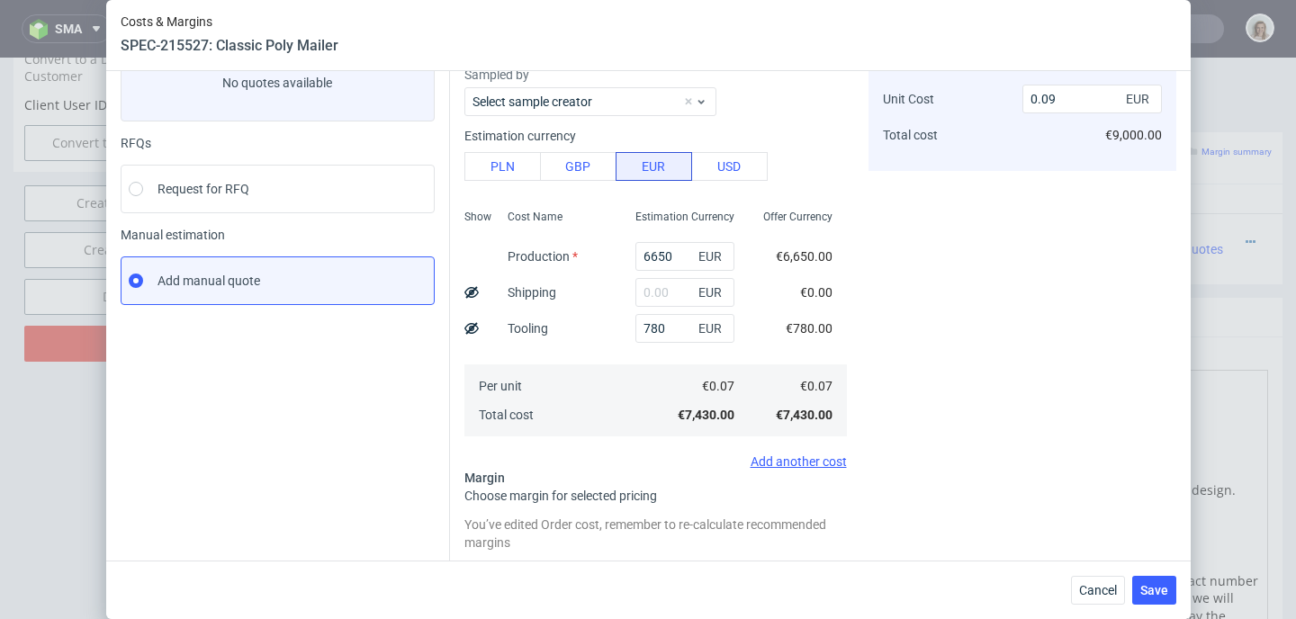
scroll to position [200, 0]
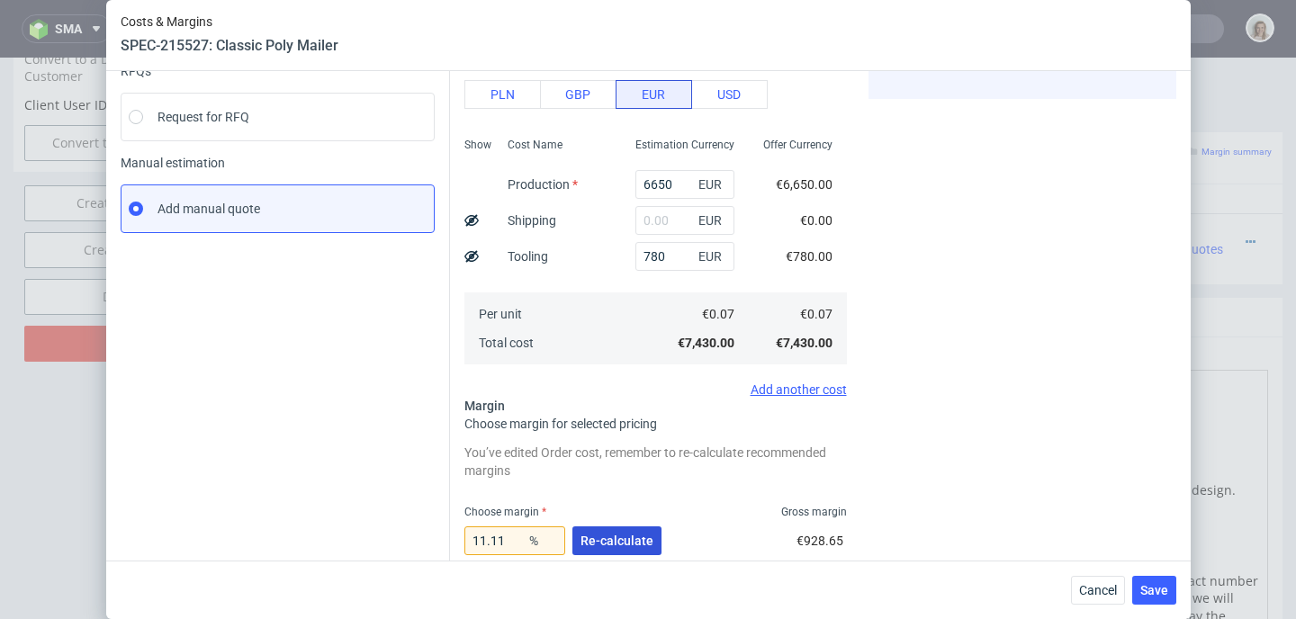
click at [603, 535] on span "Re-calculate" at bounding box center [616, 541] width 73 height 13
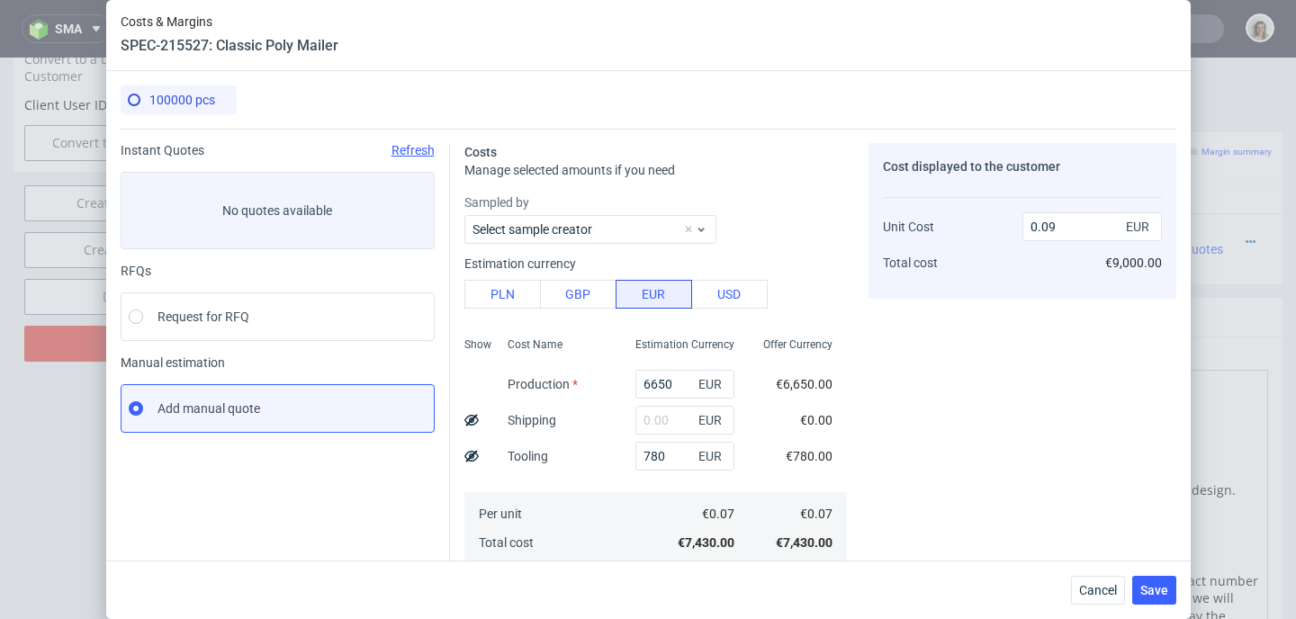
scroll to position [385, 0]
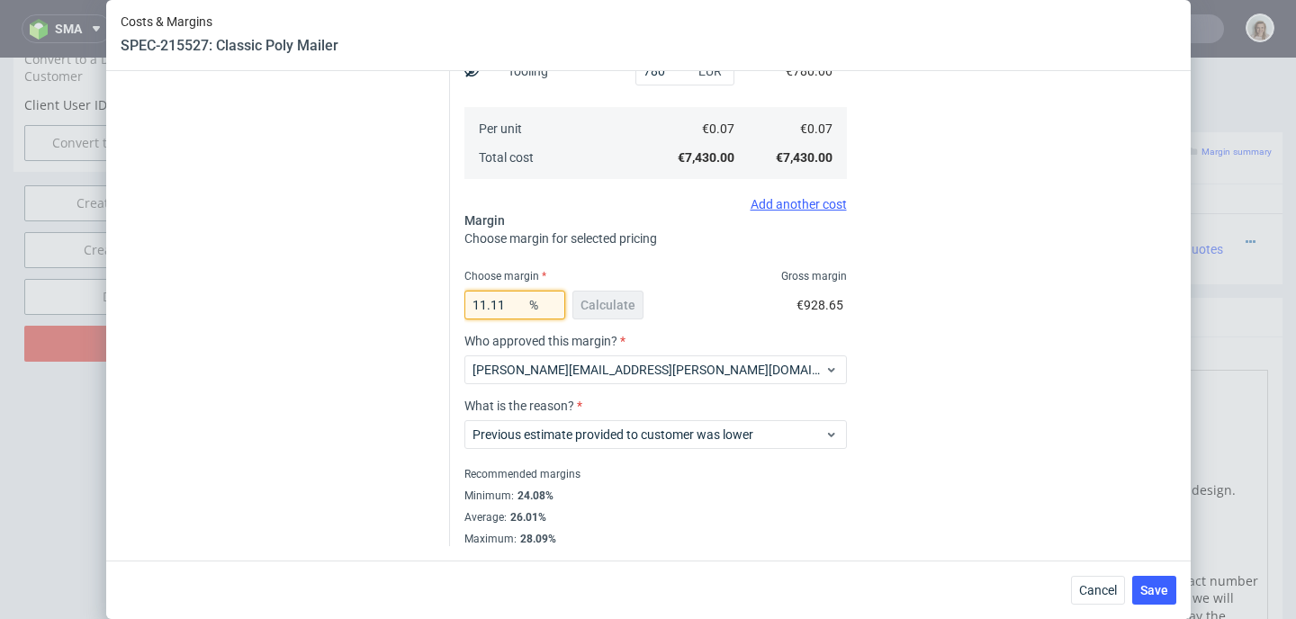
drag, startPoint x: 513, startPoint y: 302, endPoint x: 463, endPoint y: 302, distance: 50.4
click at [464, 302] on input "11.11" at bounding box center [514, 305] width 101 height 29
type input "15"
type input "0.09"
click at [437, 304] on div "Instant Quotes Refresh No quotes available RFQs Request for RFQ Manual estimati…" at bounding box center [649, 145] width 1056 height 803
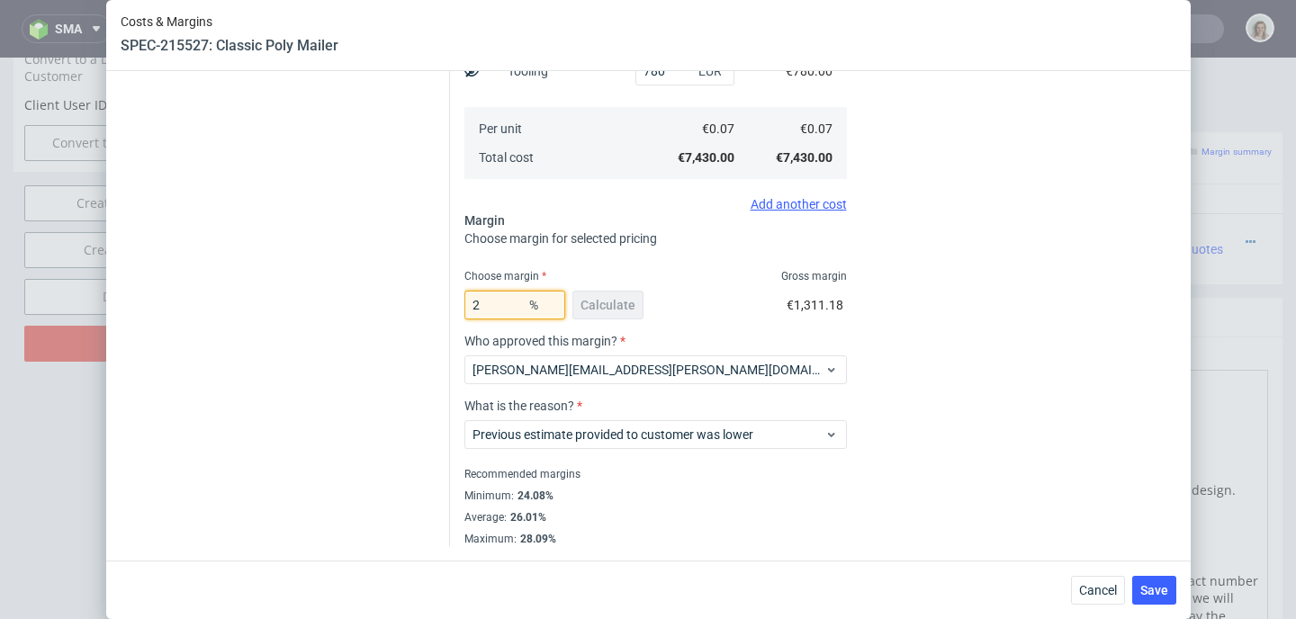
type input "20"
type input "0.1"
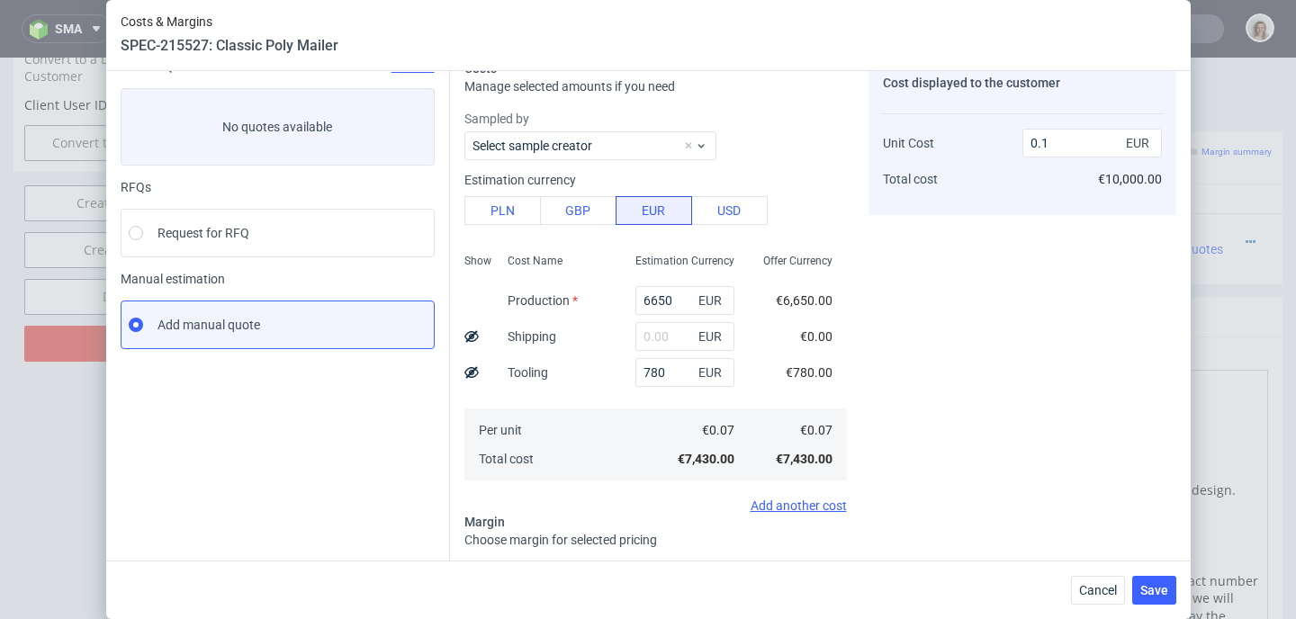
scroll to position [243, 0]
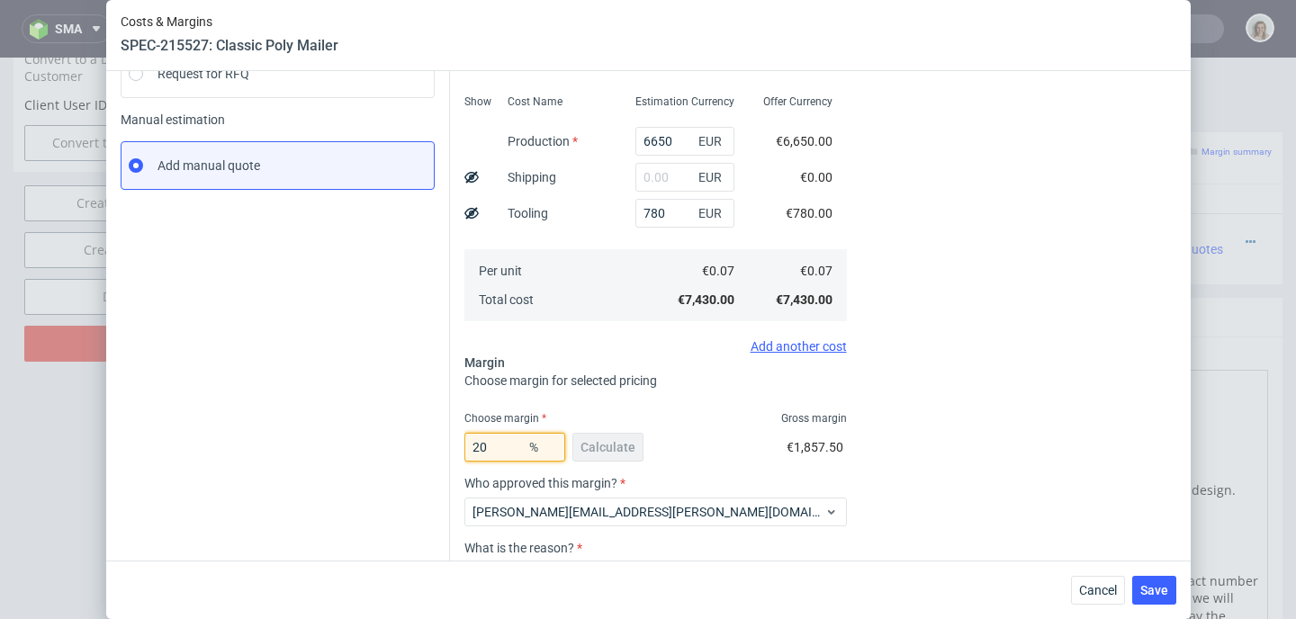
type input "2"
type input "0.08"
type input "18"
type input "0.09"
type input "1"
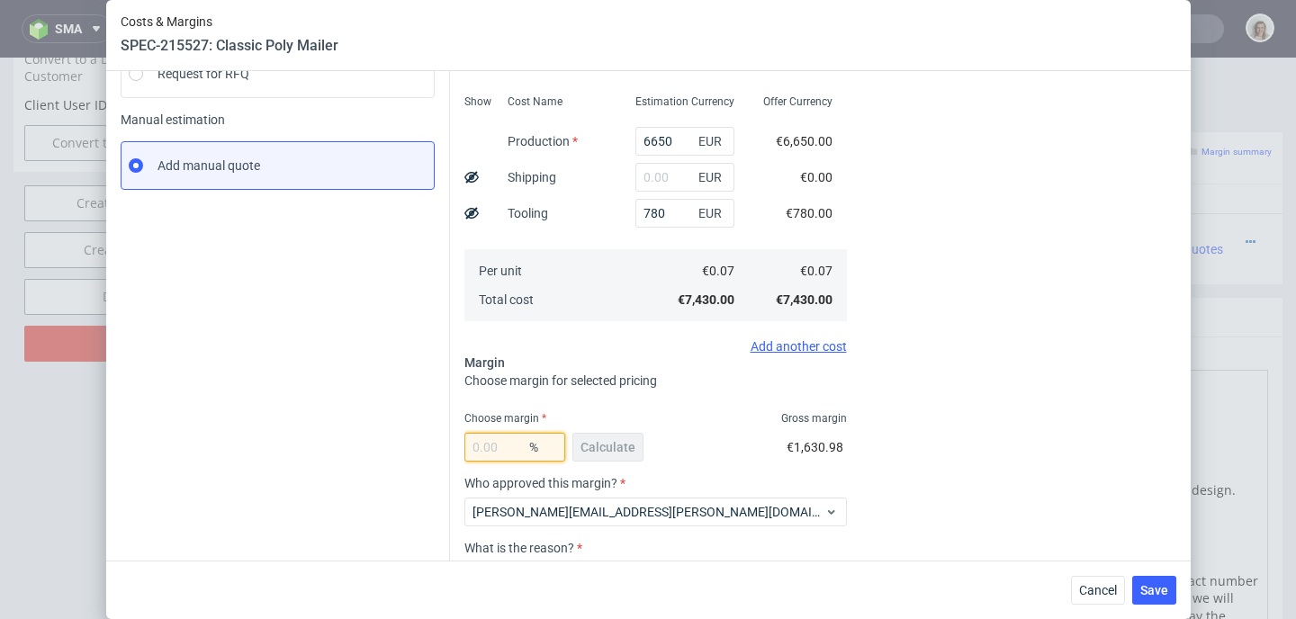
type input "0"
type input "0.08"
type input "18"
type input "0.09"
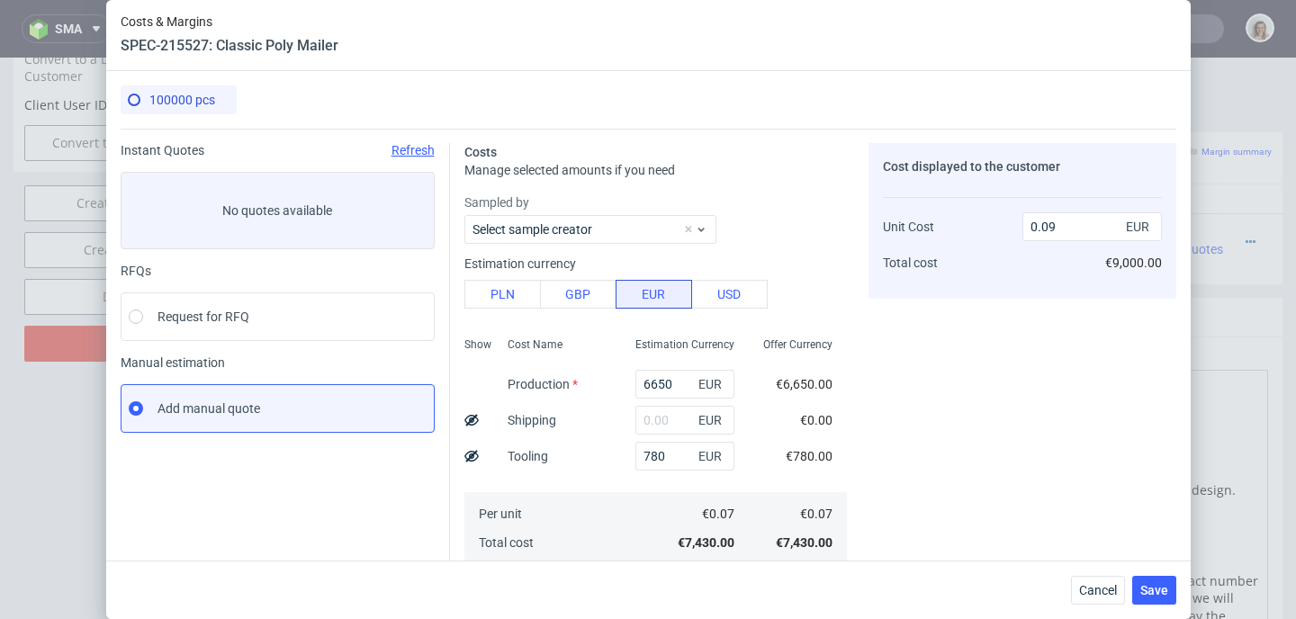
scroll to position [336, 0]
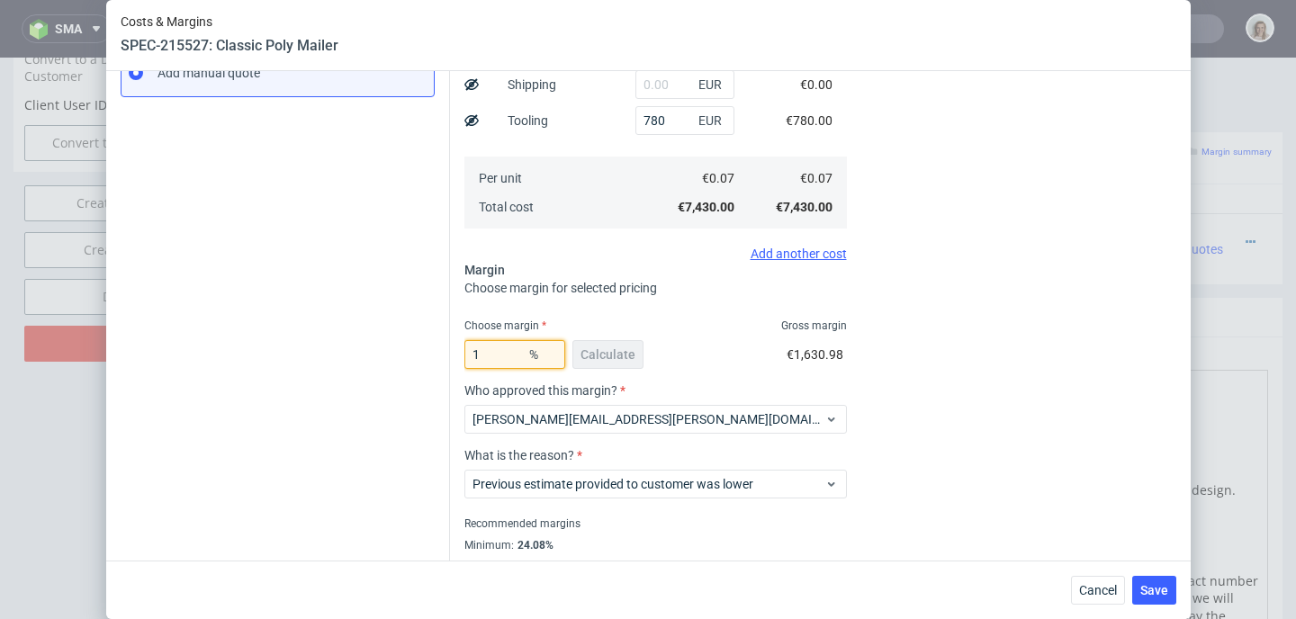
type input "19"
type input "0.09"
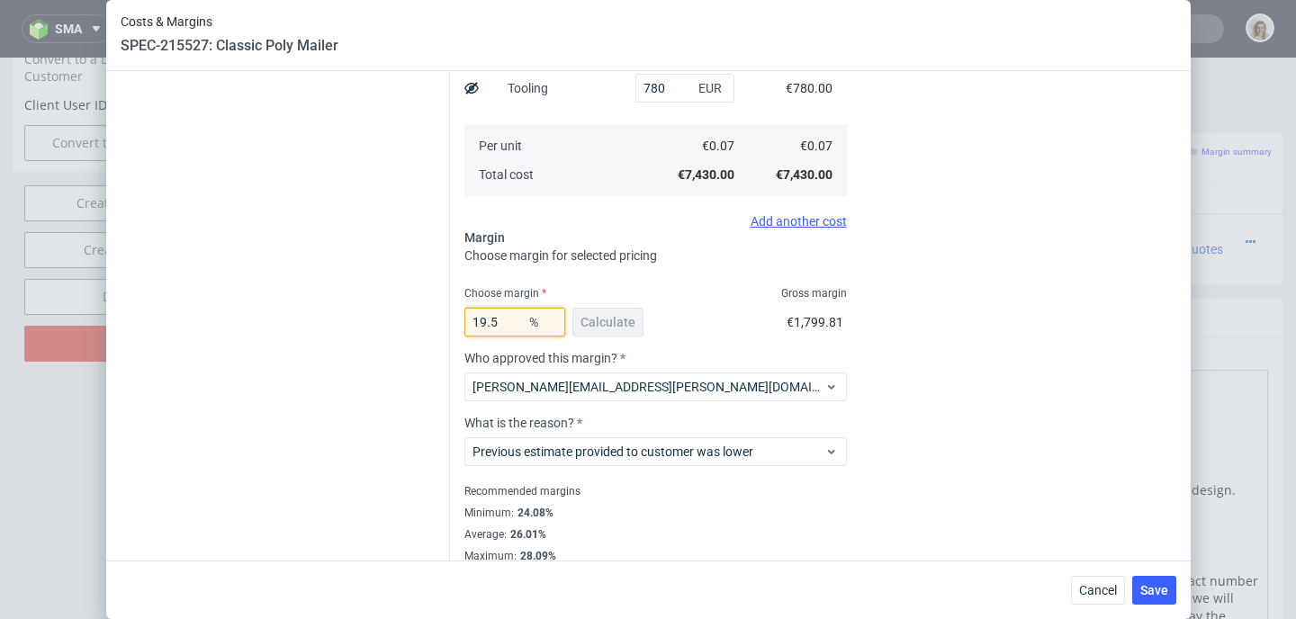
scroll to position [369, 0]
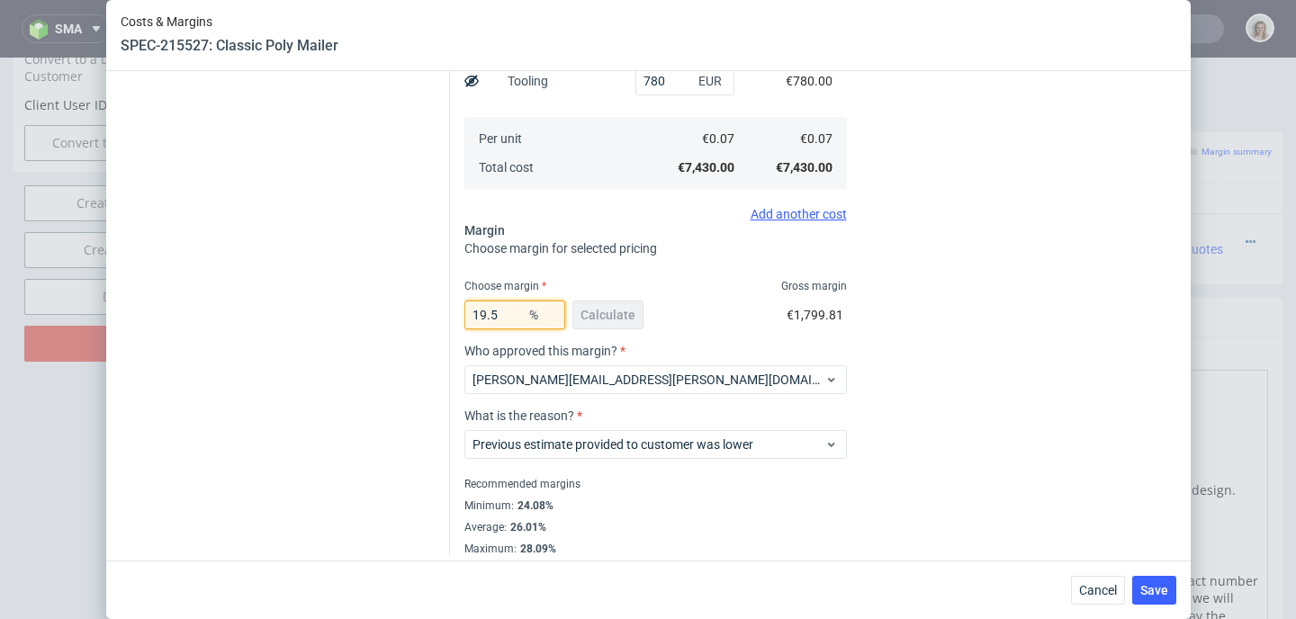
type input "19.5"
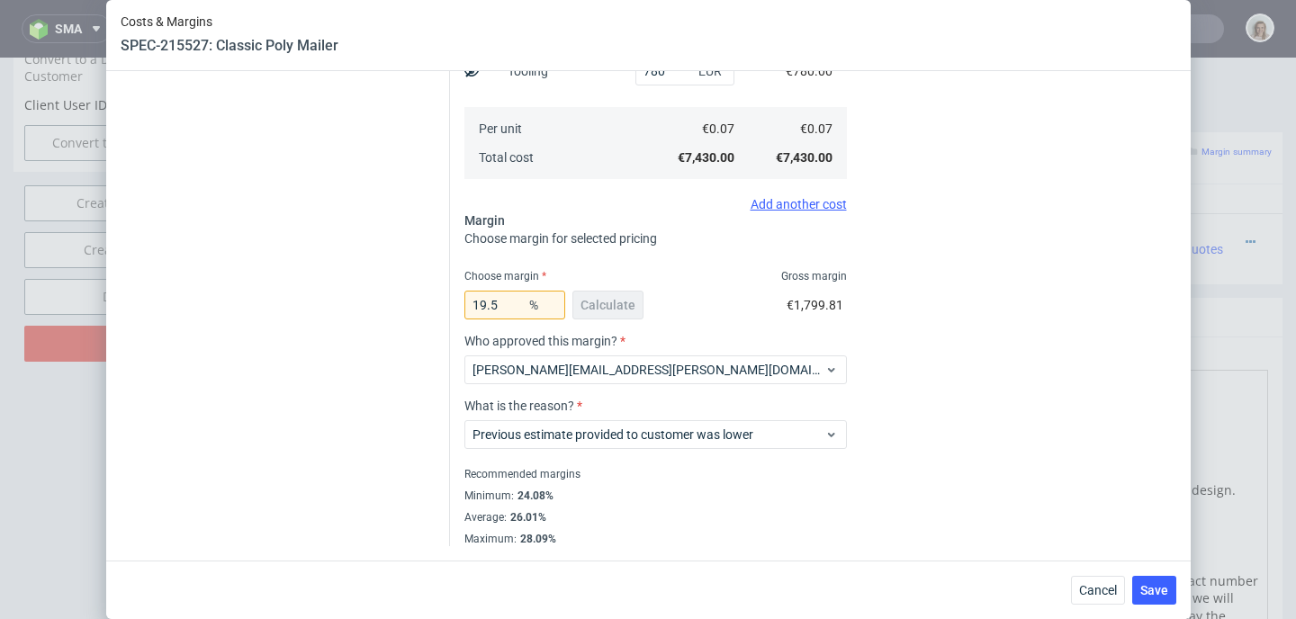
click at [988, 444] on div "Cost displayed to the customer Unit Cost Total cost 0.09 EUR €9,000.00" at bounding box center [1022, 152] width 308 height 788
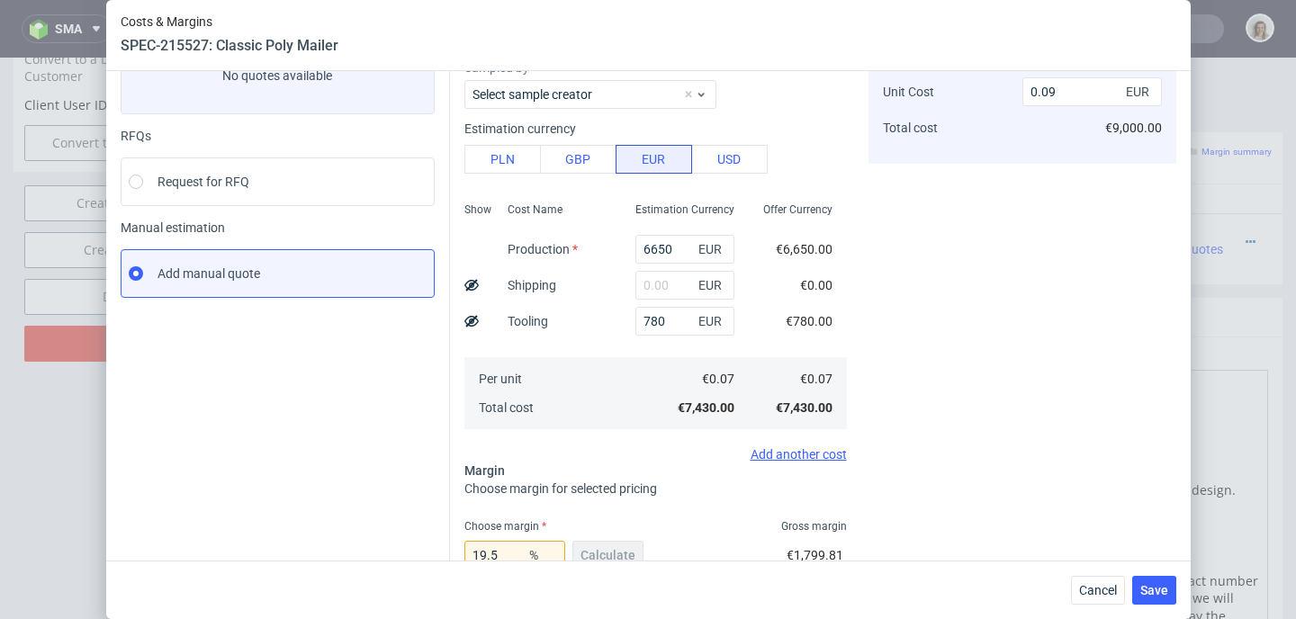
scroll to position [100, 0]
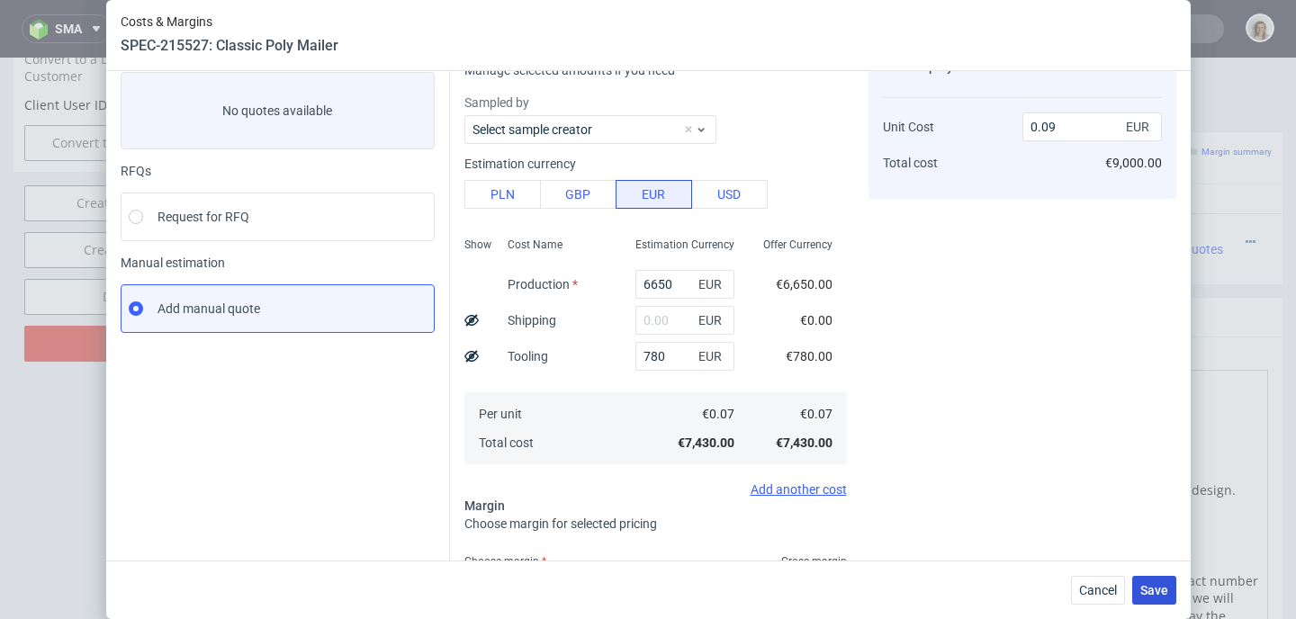
click at [1167, 590] on span "Save" at bounding box center [1154, 590] width 28 height 13
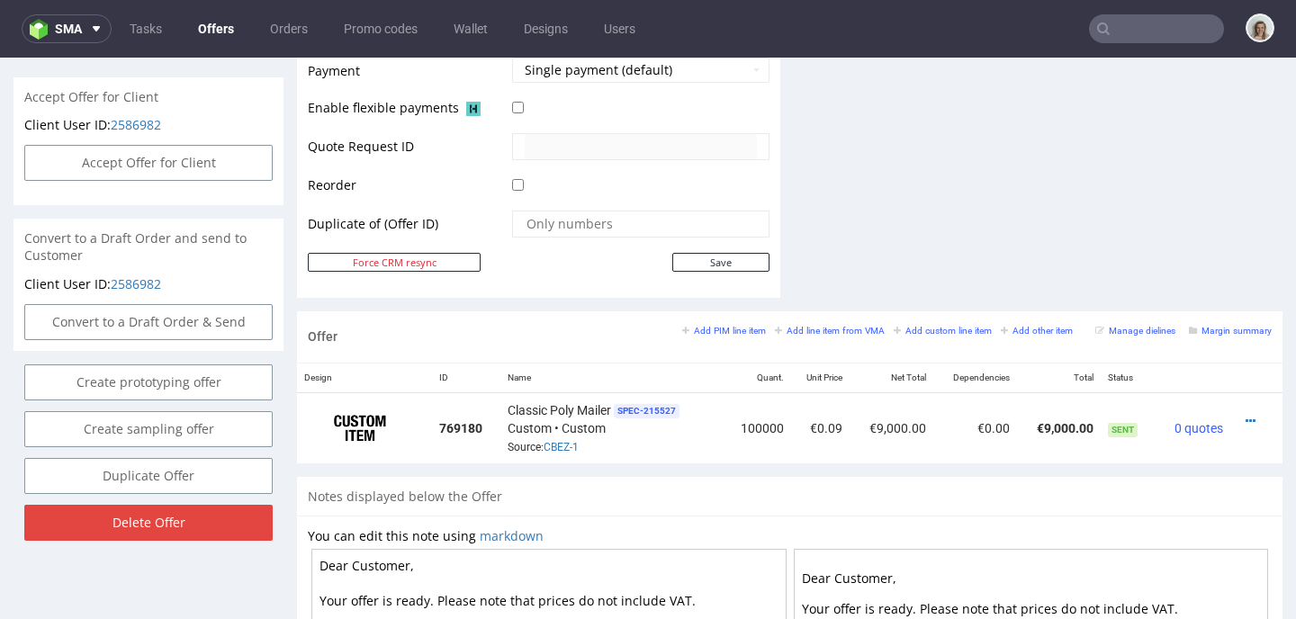
scroll to position [854, 0]
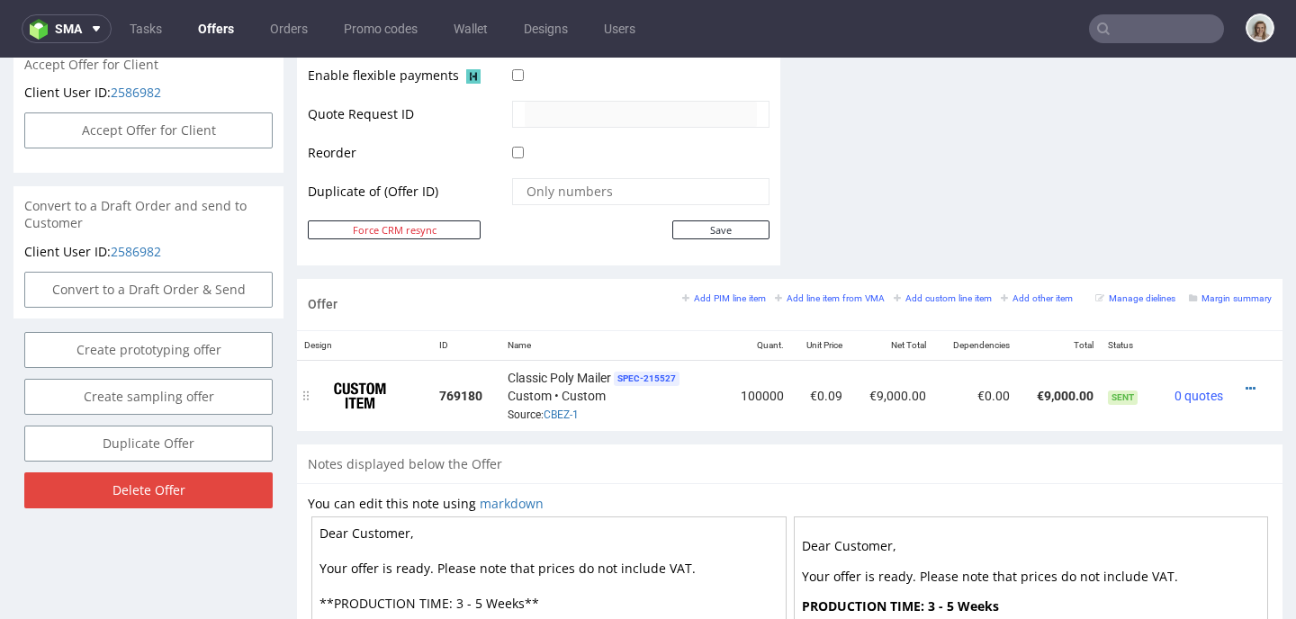
click at [1237, 387] on div at bounding box center [1250, 389] width 27 height 18
click at [1245, 386] on icon at bounding box center [1250, 388] width 10 height 13
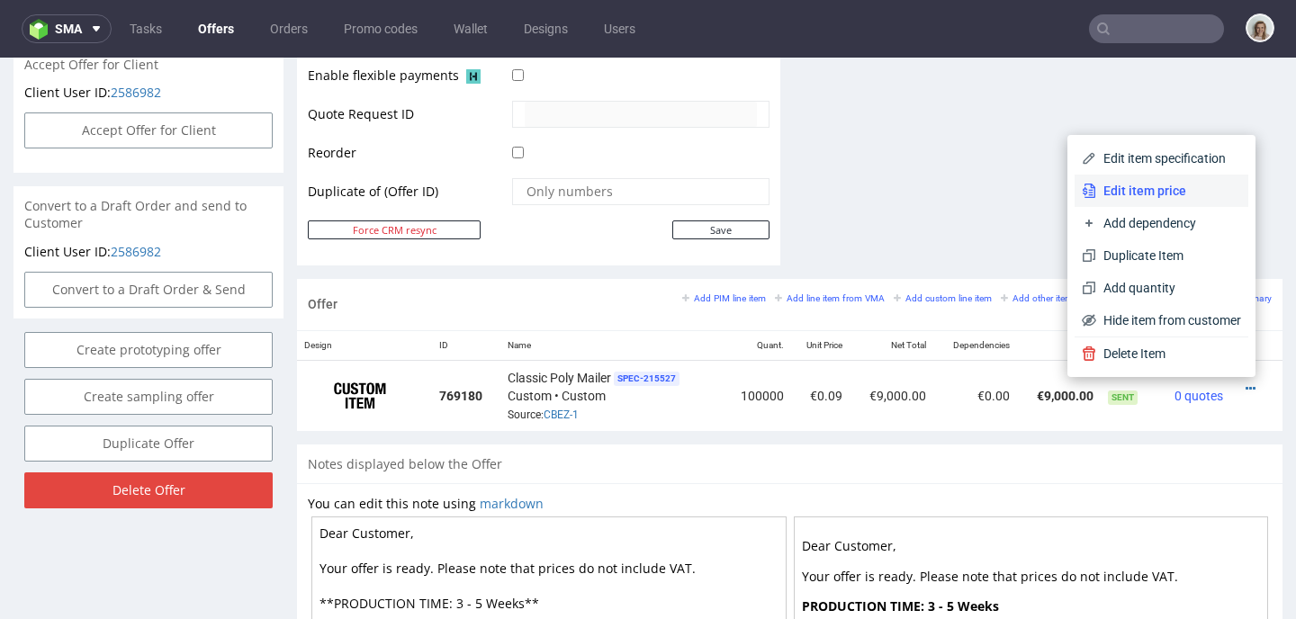
click at [1139, 195] on span "Edit item price" at bounding box center [1168, 191] width 145 height 18
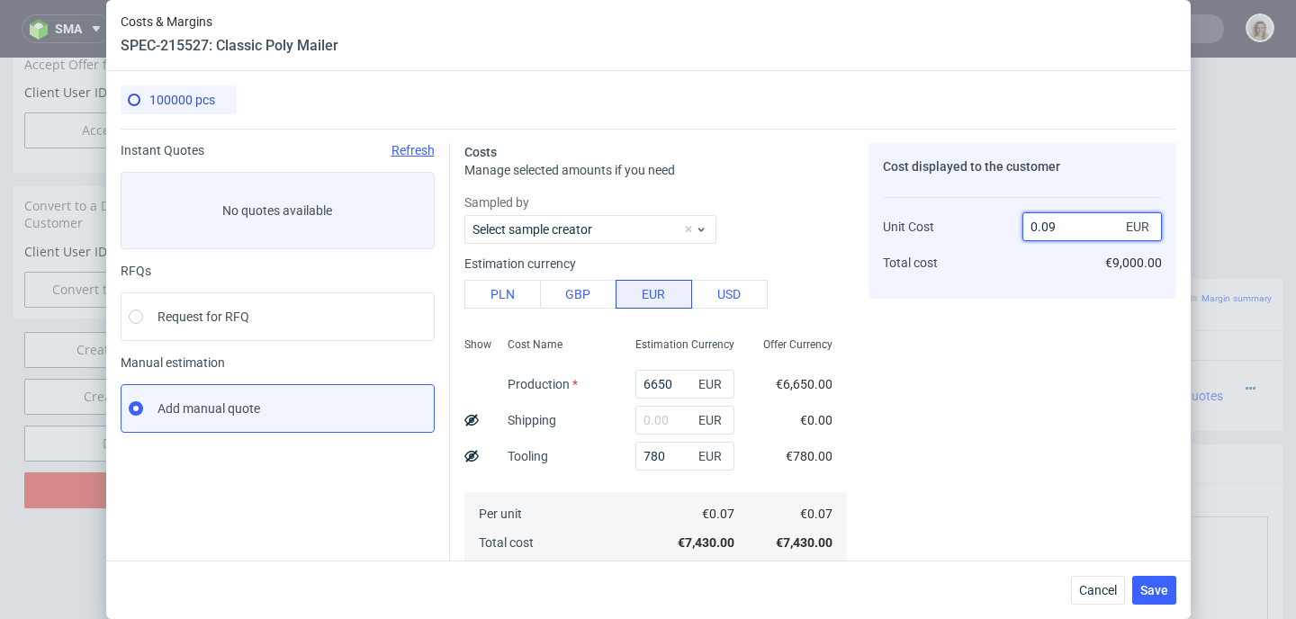
click at [1047, 232] on input "0.09" at bounding box center [1091, 226] width 139 height 29
type input "0.0"
type input "-Infinity"
type input "0.1"
type input "20.454545454545446"
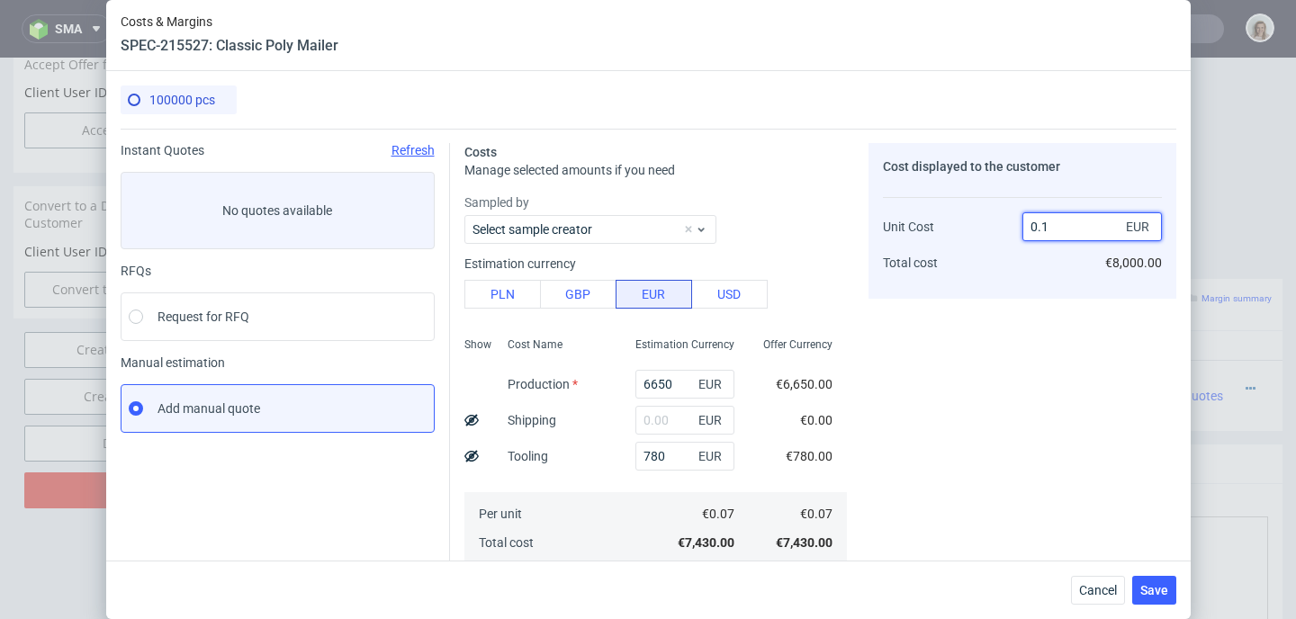
type input "0.15"
type input "53.333333333333336"
type input "0."
type input "-Infinity"
type input "0.080"
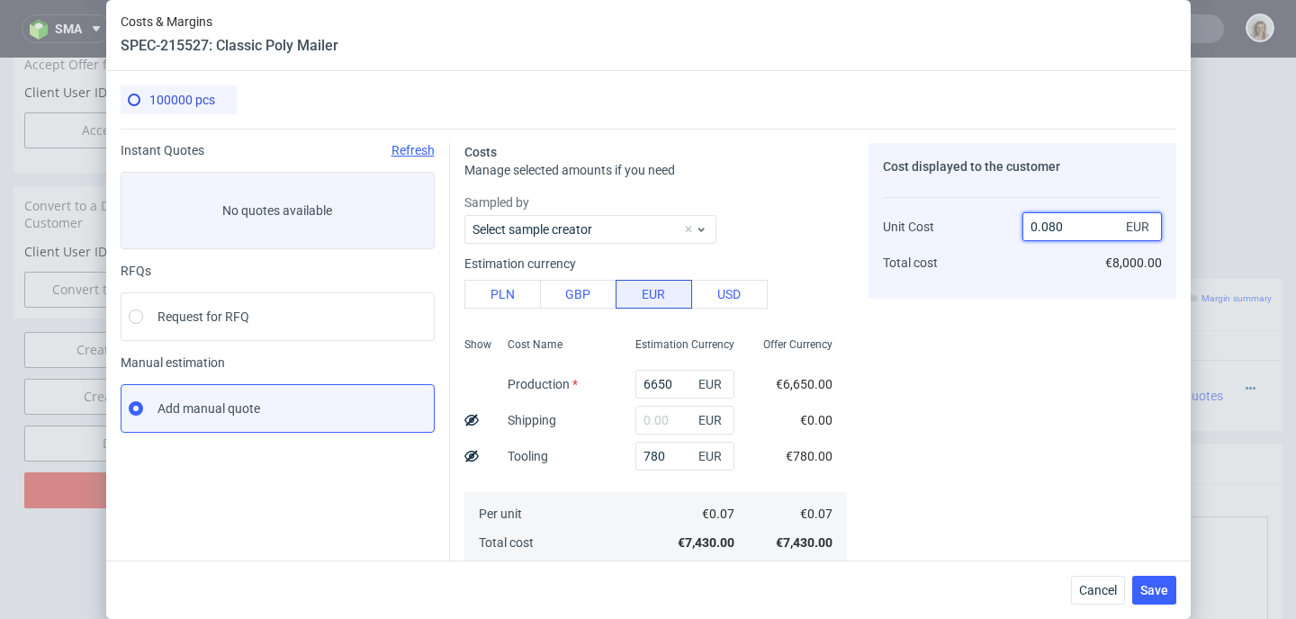
type input "12.49999999999999"
type input "0.0"
type input "-Infinity"
type input "0.088"
type input "20.454545454545446"
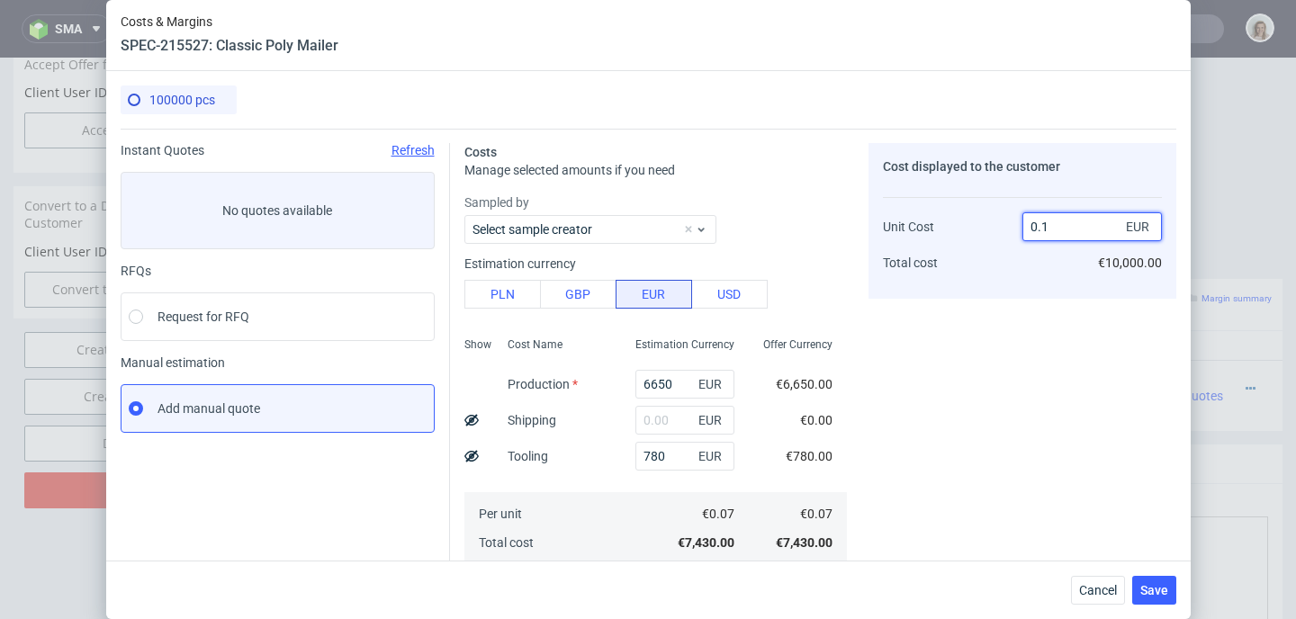
type input "0."
type input "-Infinity"
type input "0.080"
type input "12.49999999999999"
type input "0.0"
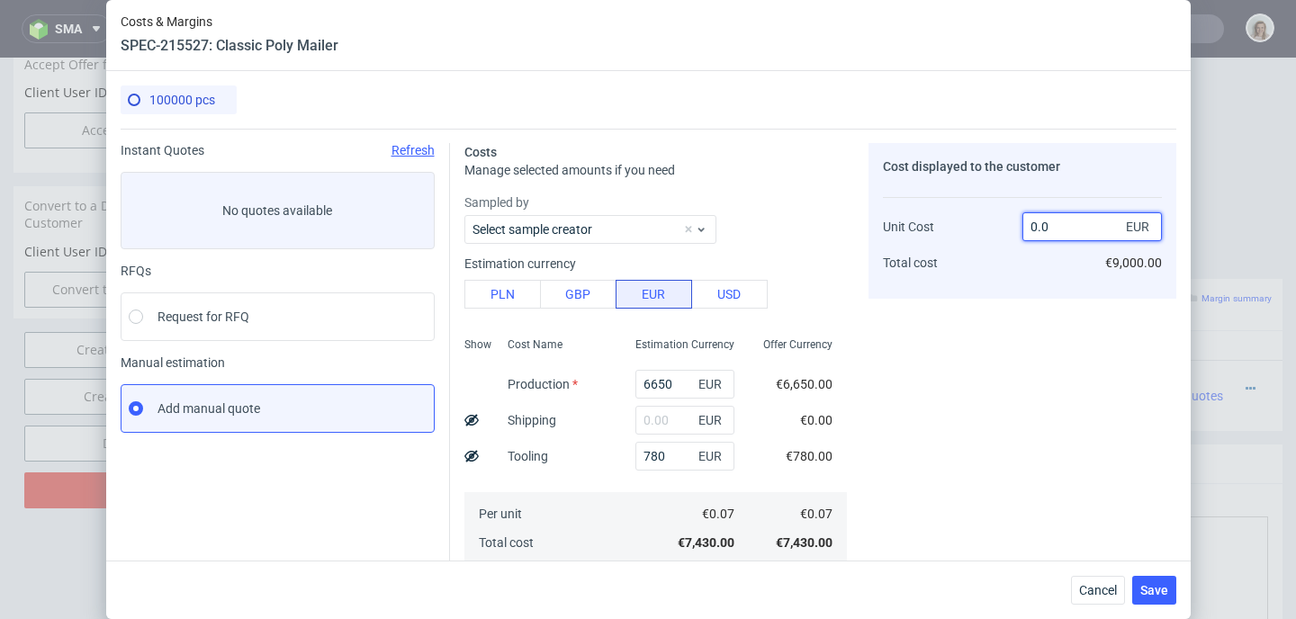
type input "-Infinity"
type input "0.08"
click at [904, 355] on div "Cost displayed to the customer Unit Cost Total cost 0.08 EUR €8,000.00" at bounding box center [1022, 537] width 308 height 788
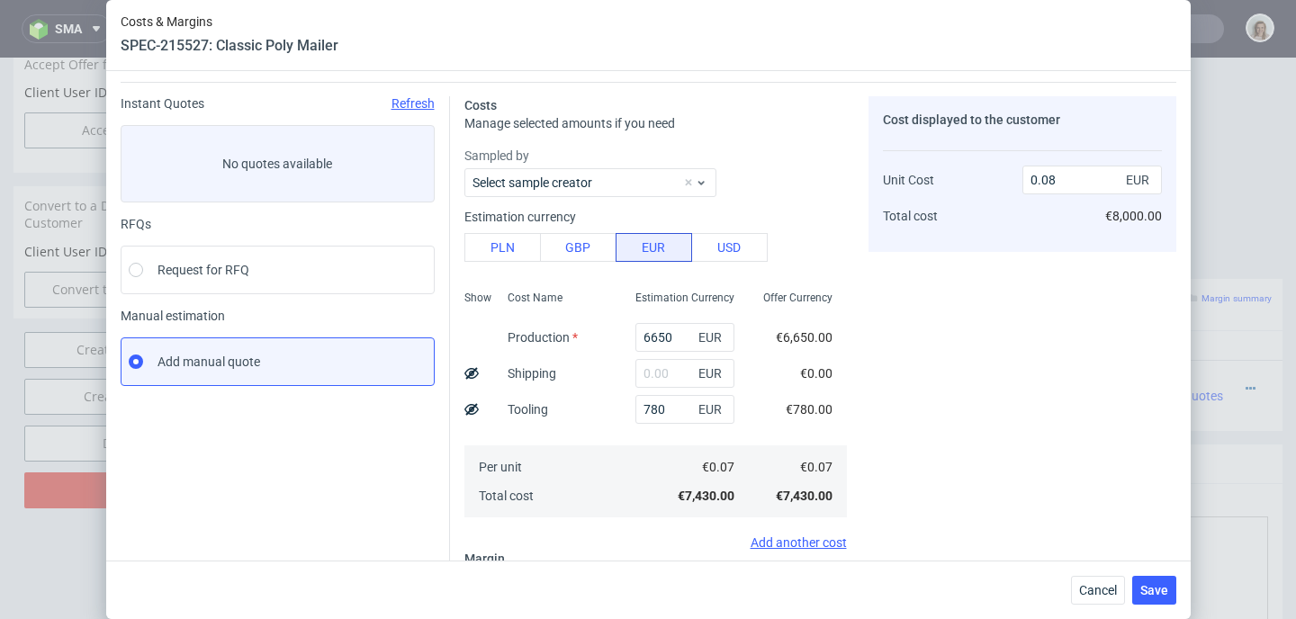
scroll to position [299, 0]
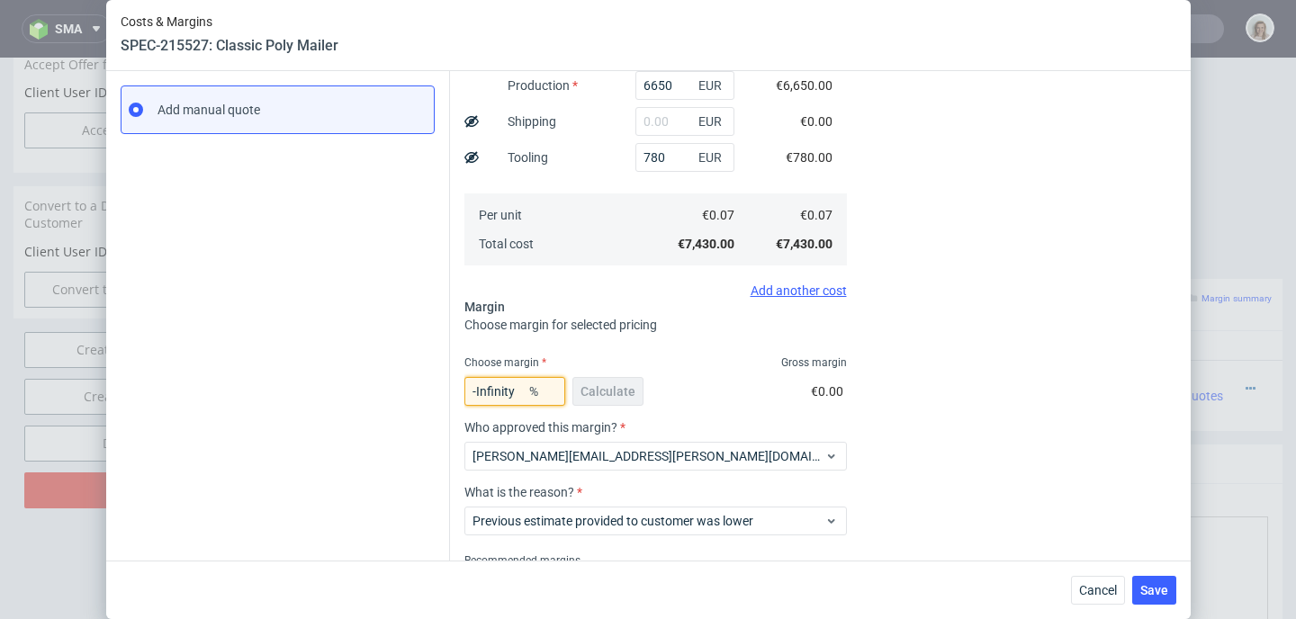
drag, startPoint x: 510, startPoint y: 392, endPoint x: 436, endPoint y: 391, distance: 73.8
click at [436, 391] on div "Instant Quotes Refresh No quotes available RFQs Request for RFQ Manual estimati…" at bounding box center [649, 231] width 1056 height 803
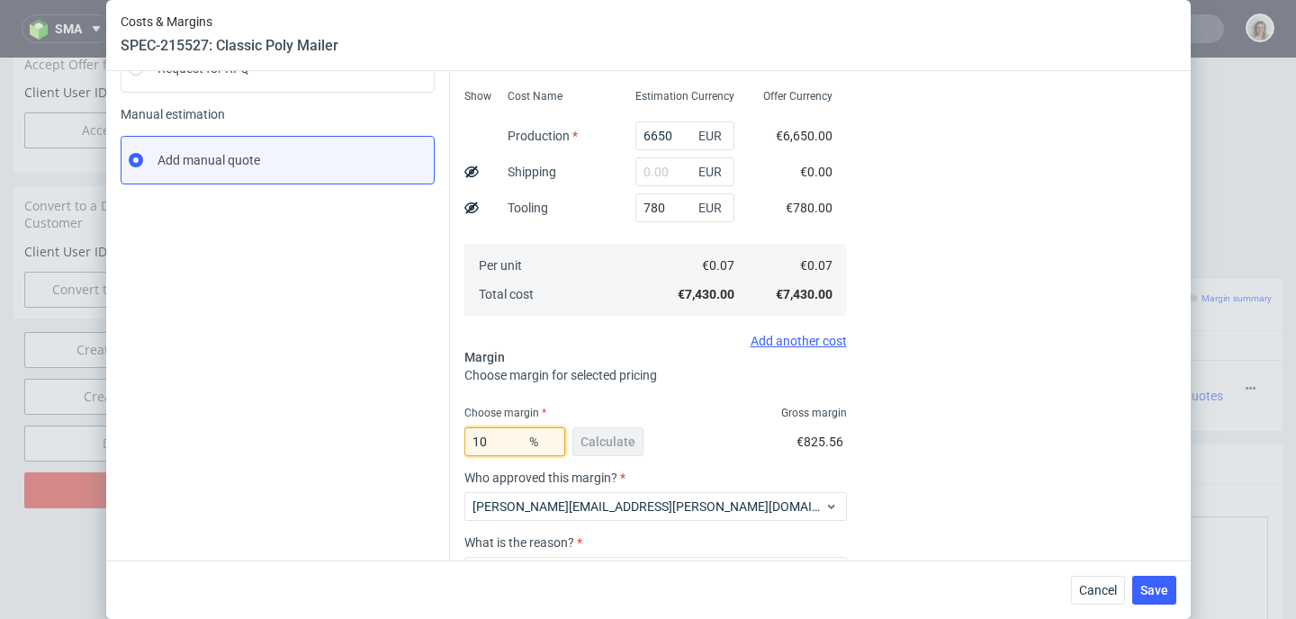
scroll to position [385, 0]
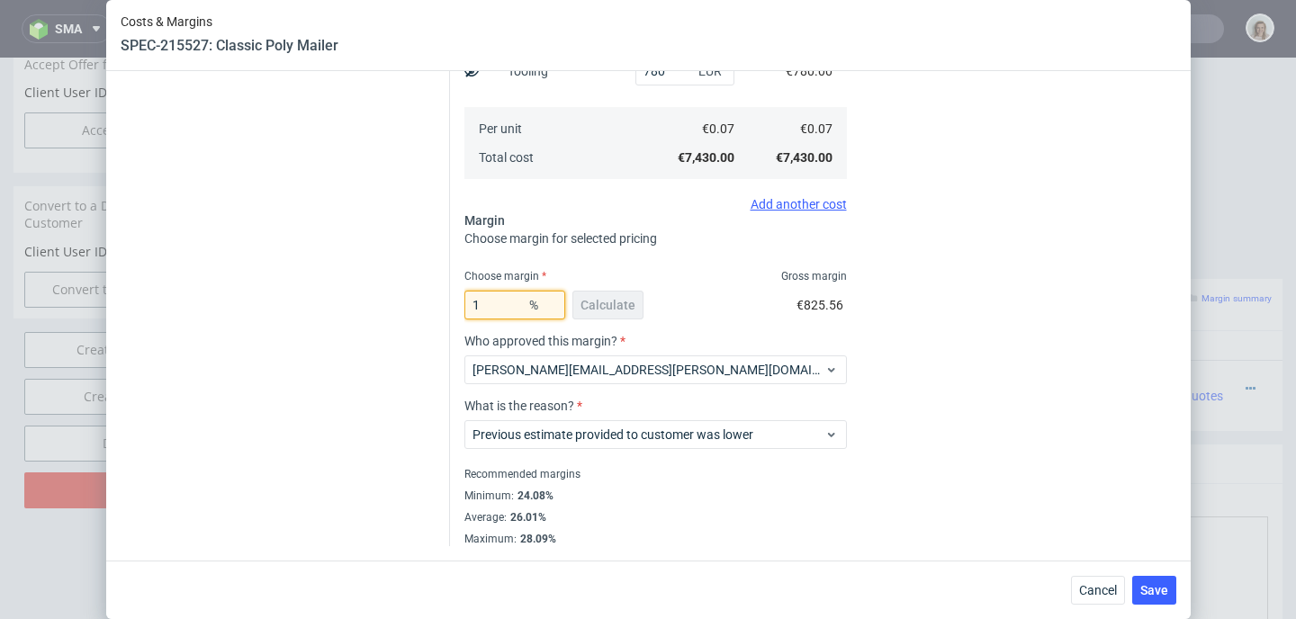
type input "12"
type input "0.09"
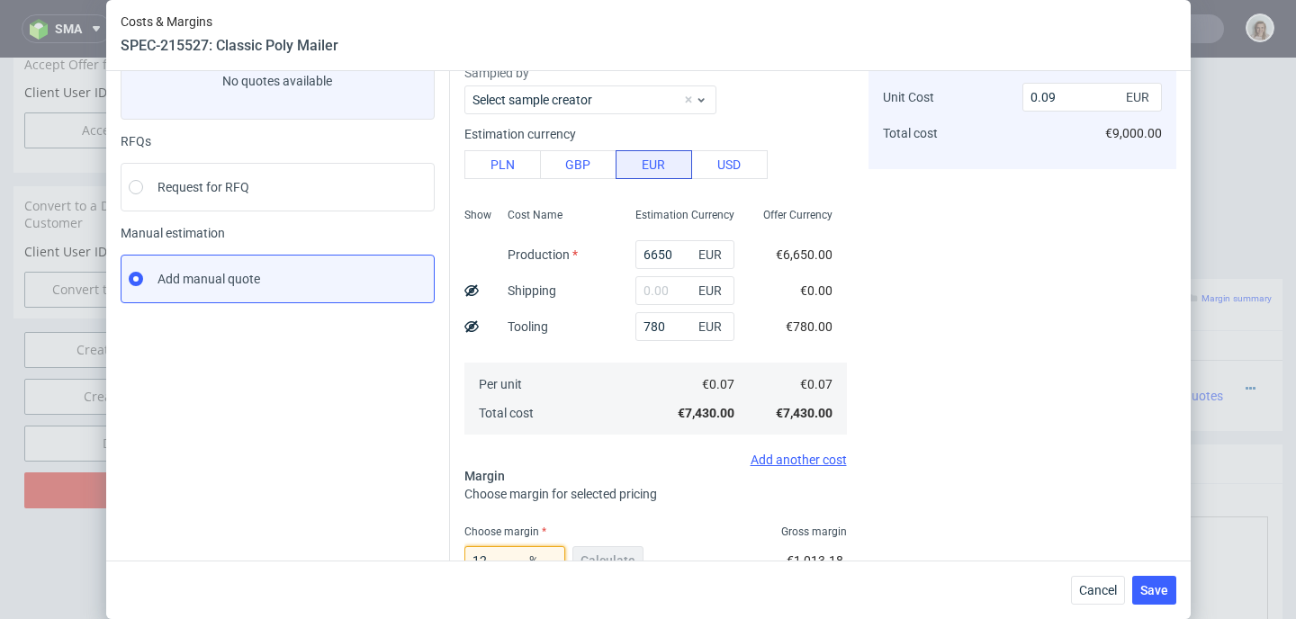
scroll to position [334, 0]
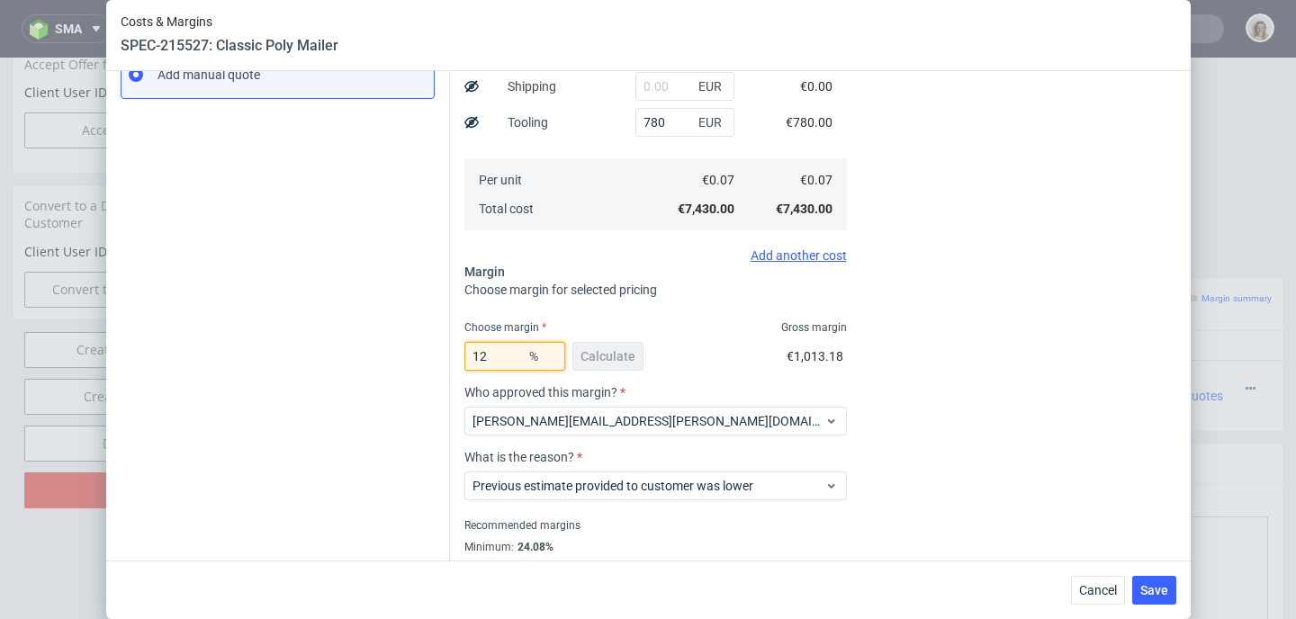
type input "1"
type input "0.08"
type input "11"
type input "0.09"
type input "115"
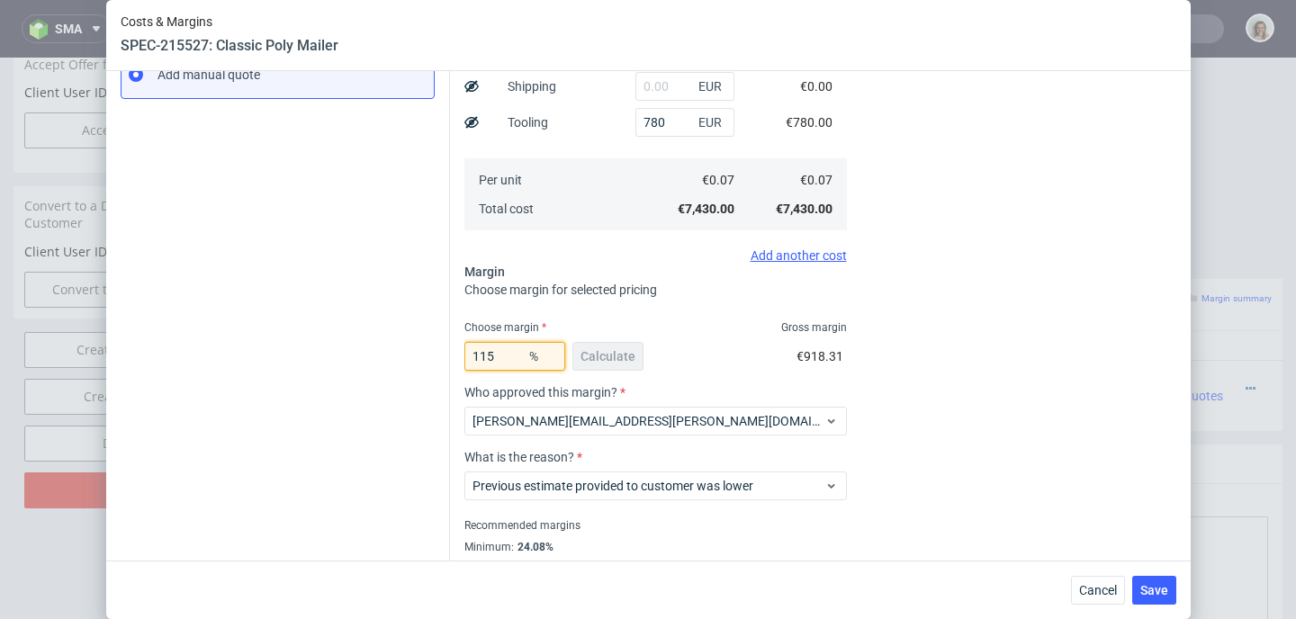
type input "-0.49"
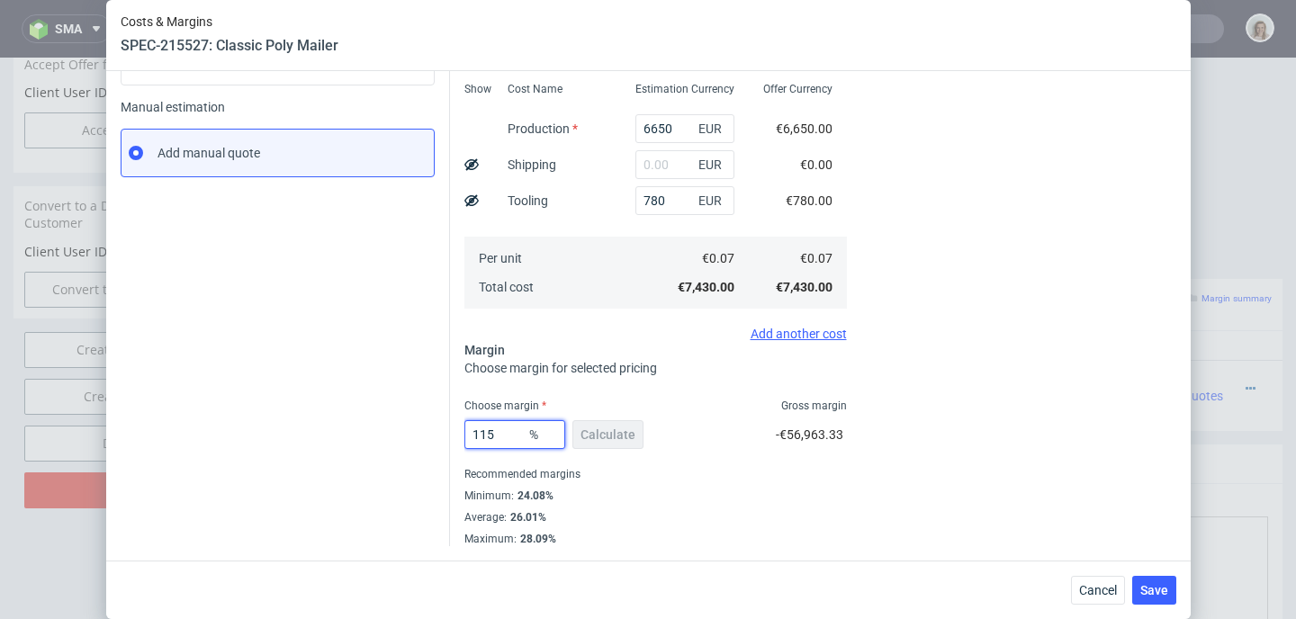
type input "11"
type input "0.09"
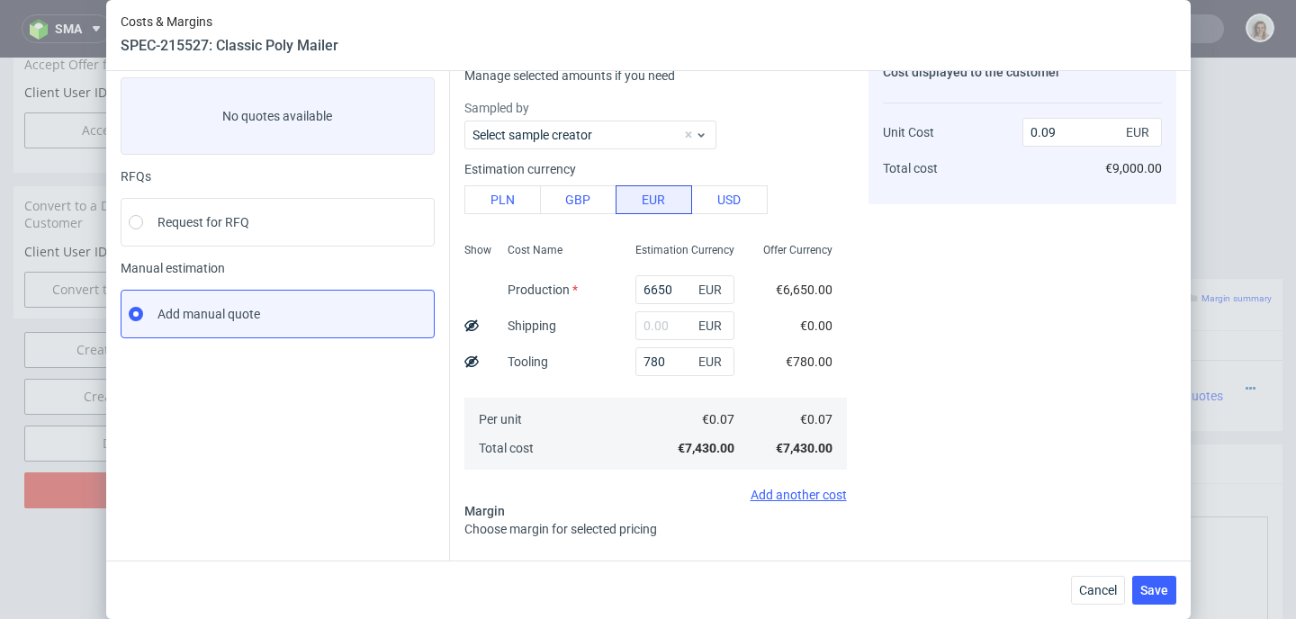
scroll to position [0, 0]
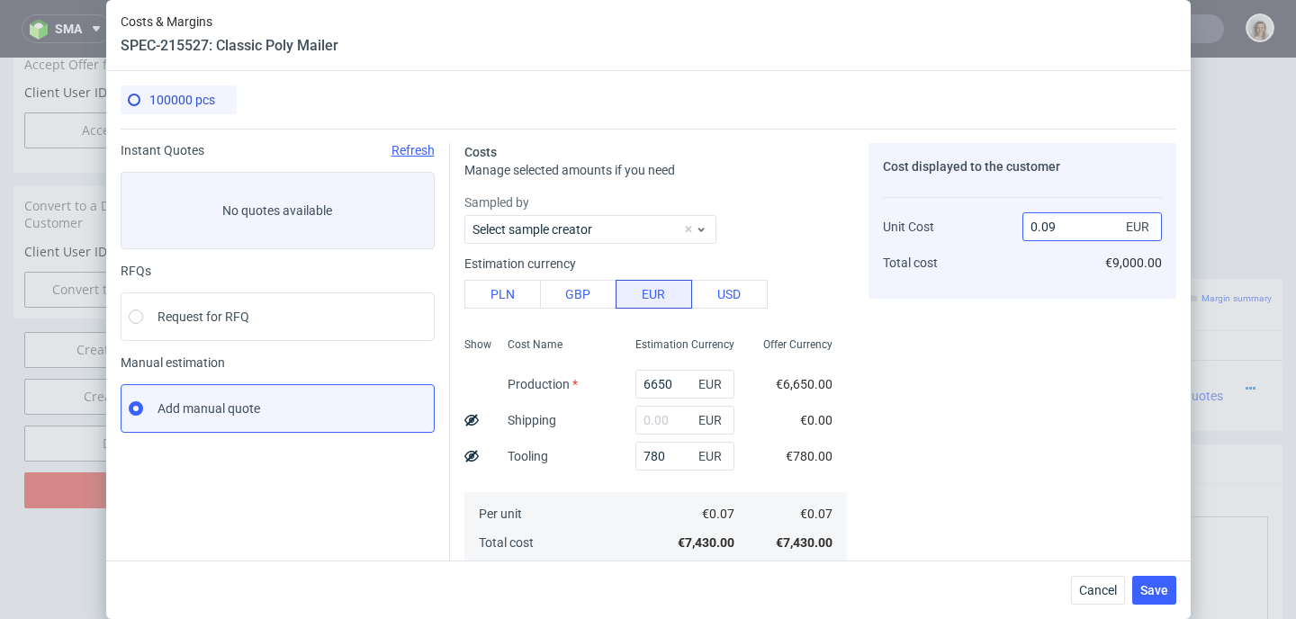
type input "11.5"
click at [1068, 225] on input "0.09" at bounding box center [1091, 226] width 139 height 29
type input "0.0"
type input "-Infinity"
type input "0.09"
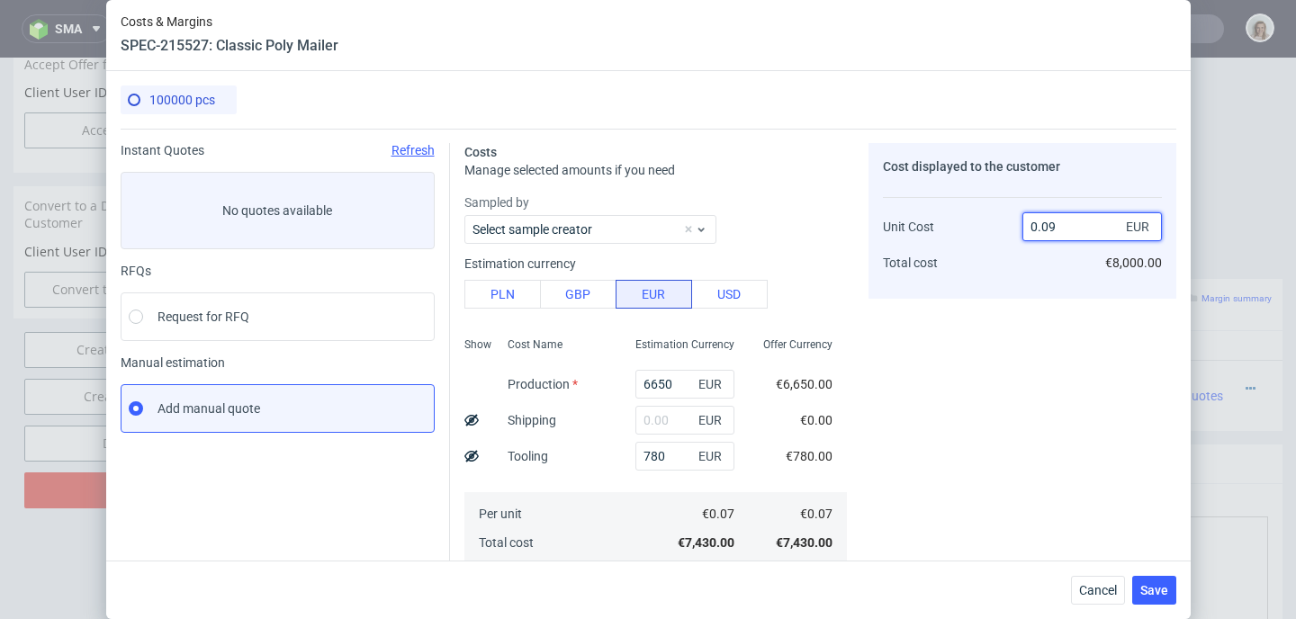
type input "22.222222222222214"
type input "0.08"
type input "-Infinity"
type input "0.0809"
type input "13.473423980222485"
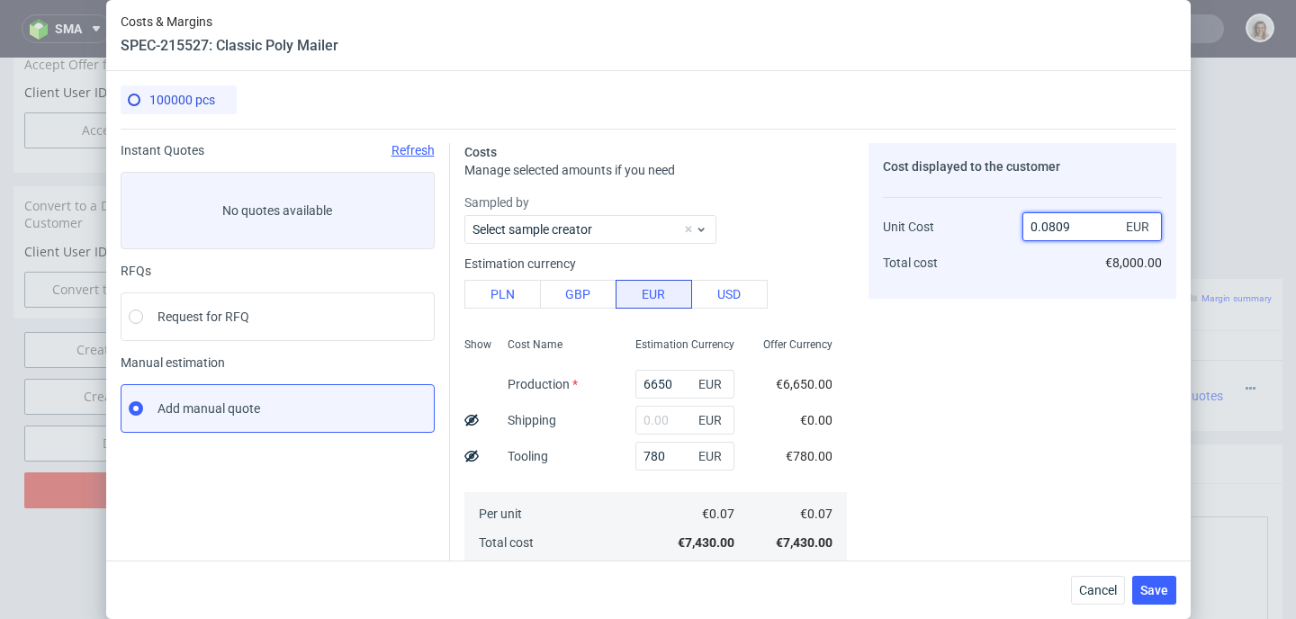
type input "0.09"
click at [992, 372] on div "Cost displayed to the customer Unit Cost Total cost 0.09 EUR €9,000.00" at bounding box center [1022, 537] width 308 height 788
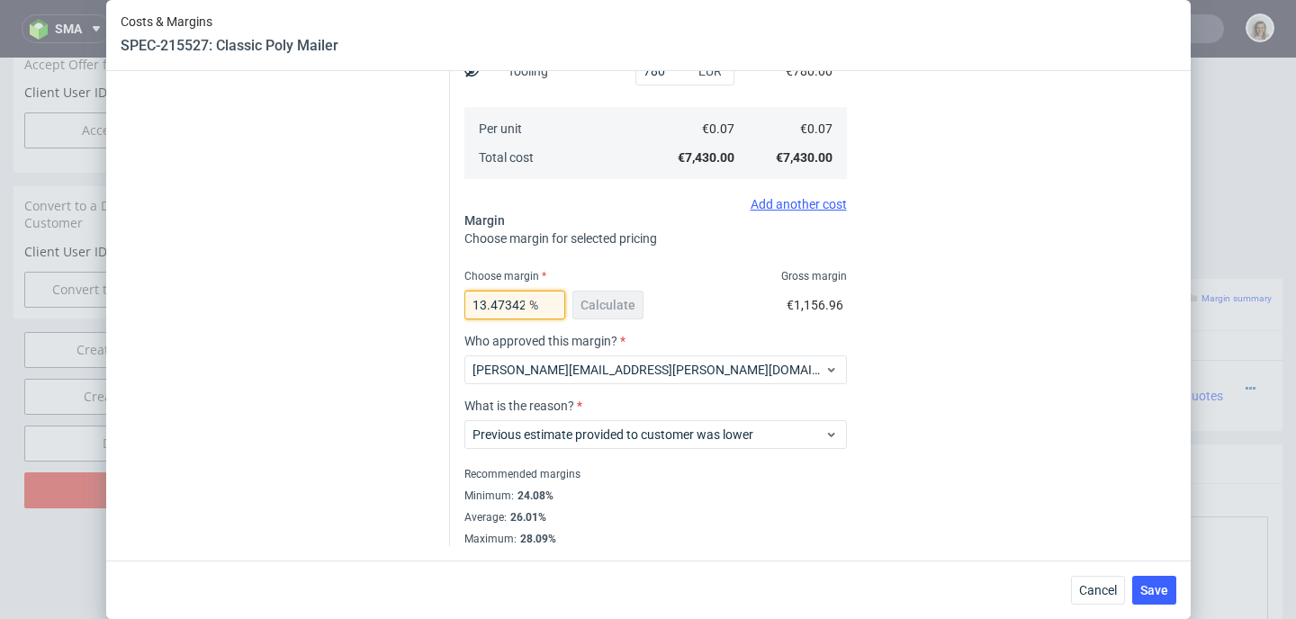
scroll to position [0, 71]
drag, startPoint x: 465, startPoint y: 303, endPoint x: 537, endPoint y: 303, distance: 72.0
click at [537, 303] on div "13.473423980222485 %" at bounding box center [514, 305] width 101 height 29
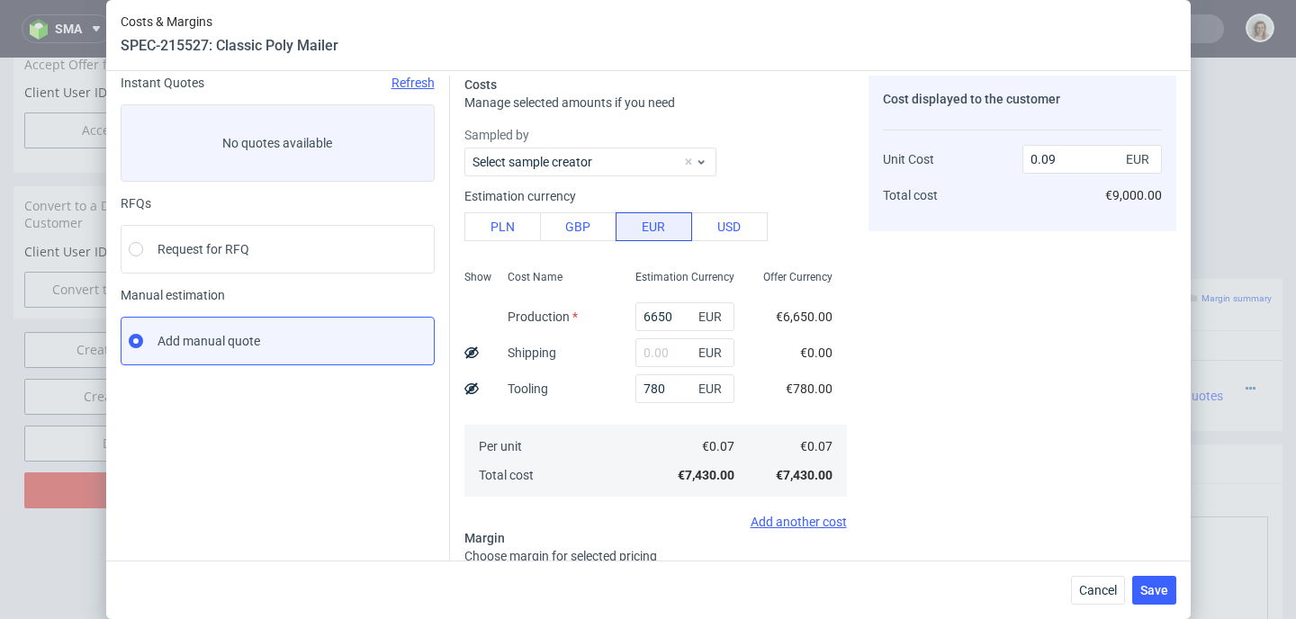
scroll to position [385, 0]
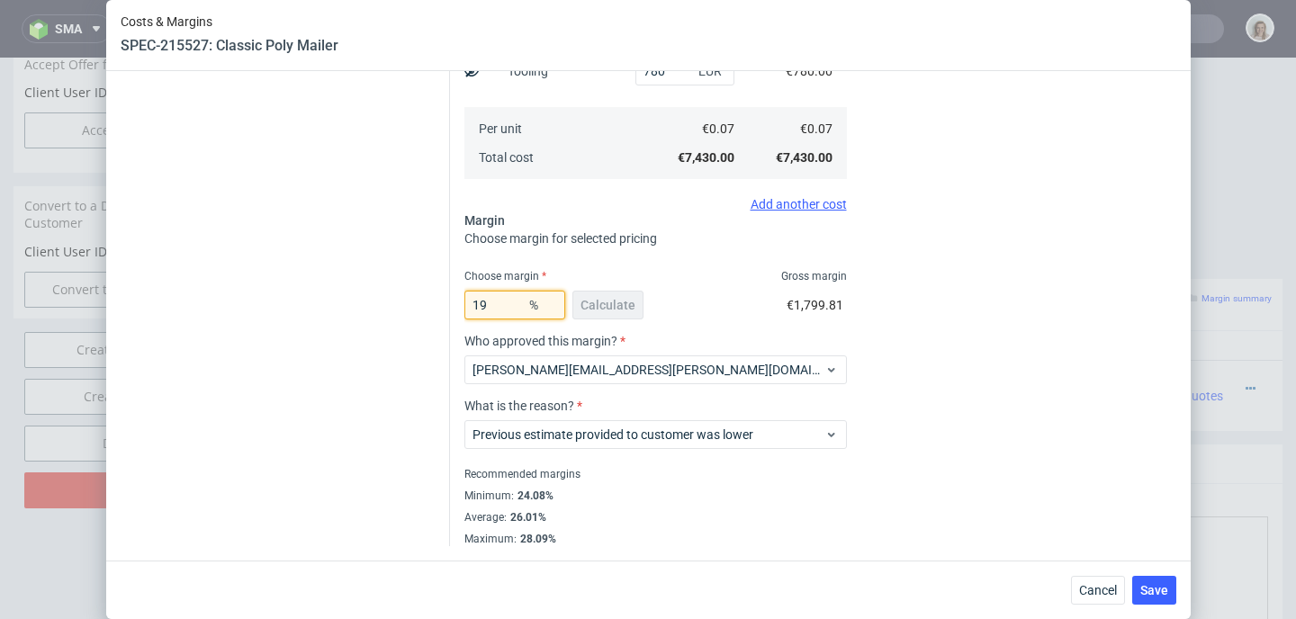
type input "1"
type input "0"
type input "0.08"
type input "20"
type input "0.1"
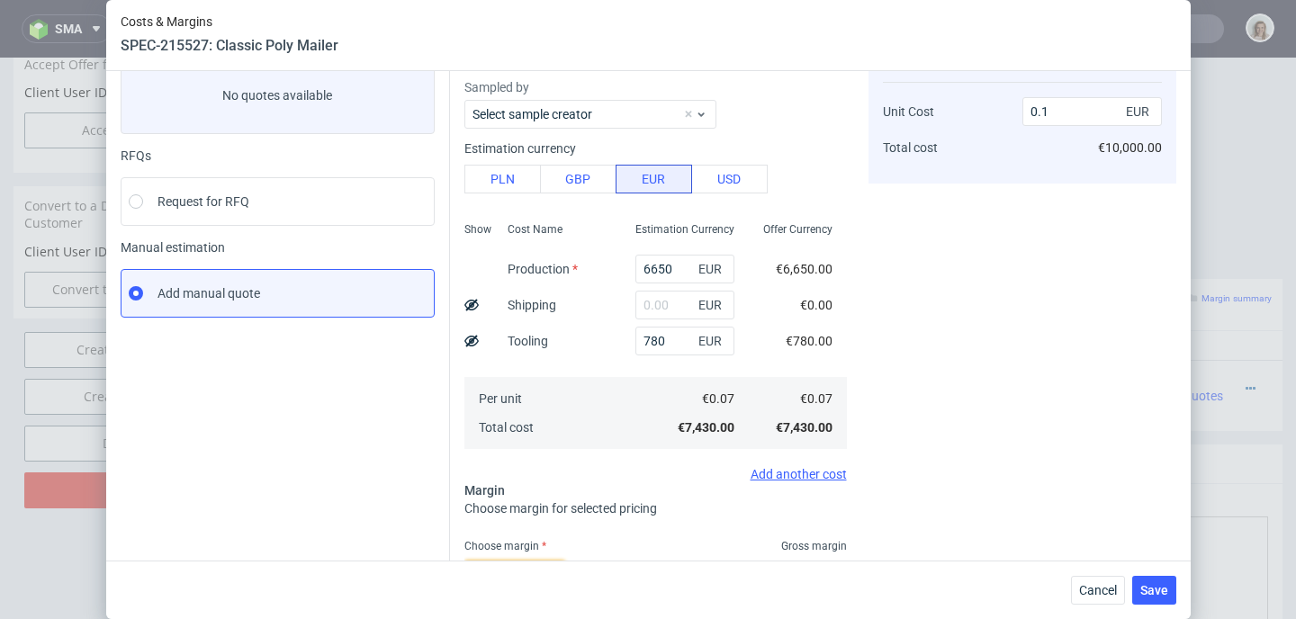
scroll to position [258, 0]
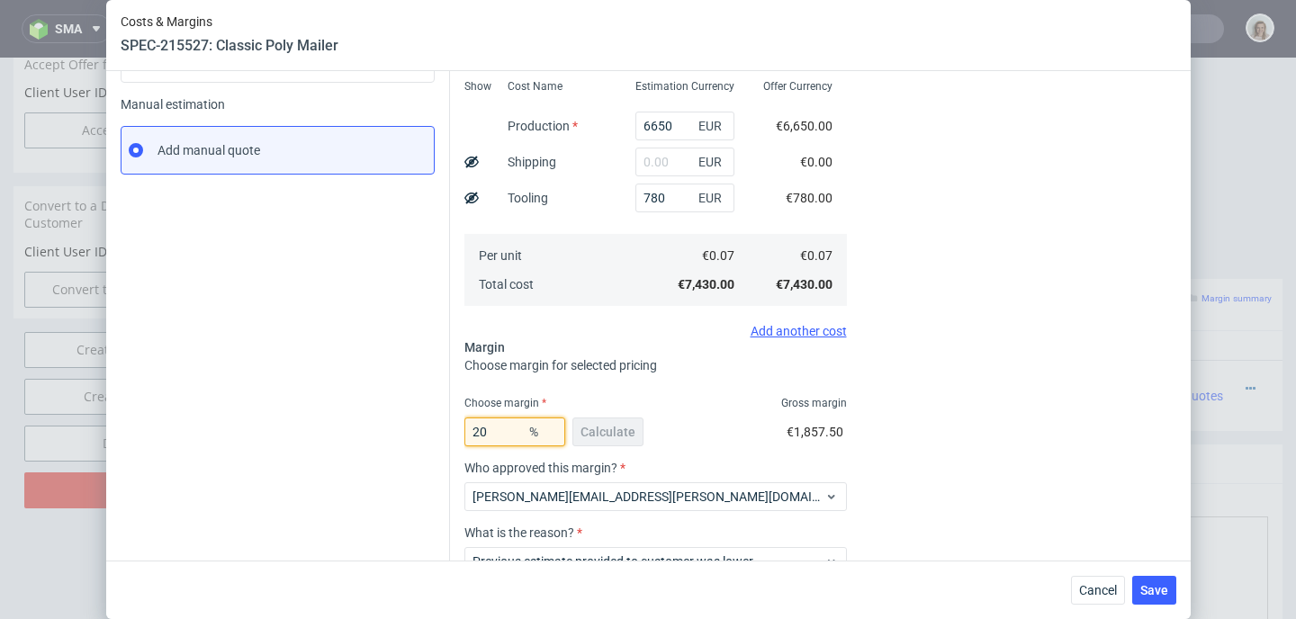
type input "2"
type input "195"
type input "-0.08"
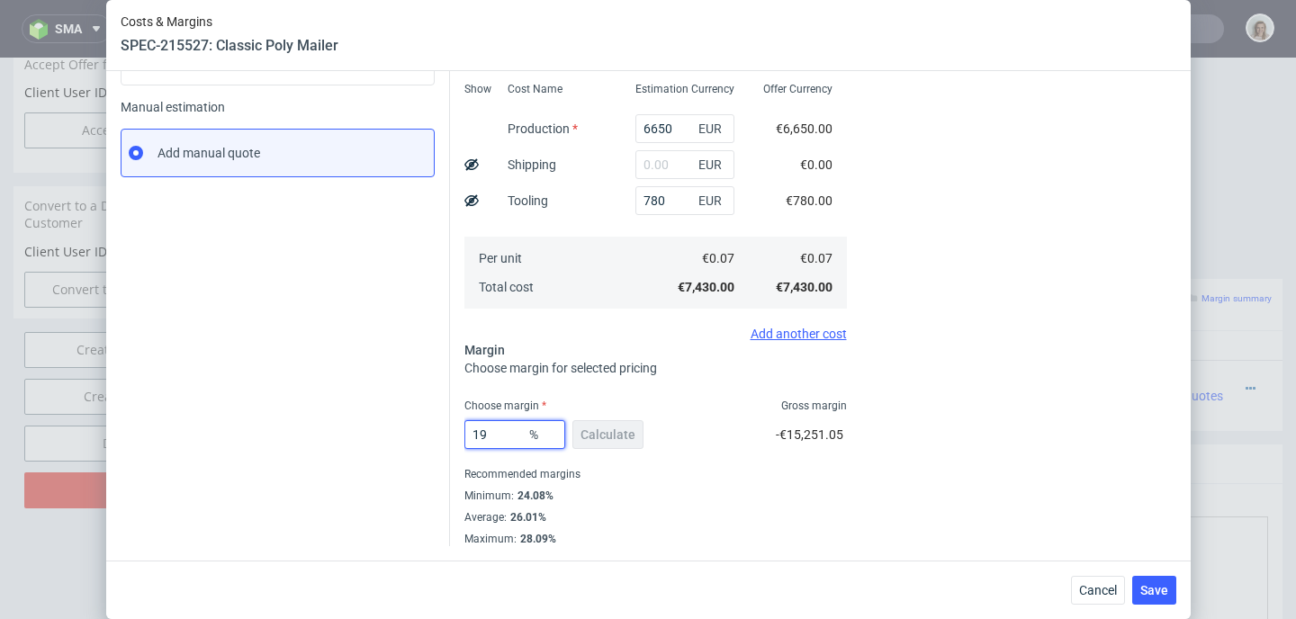
type input "19."
type input "0.09"
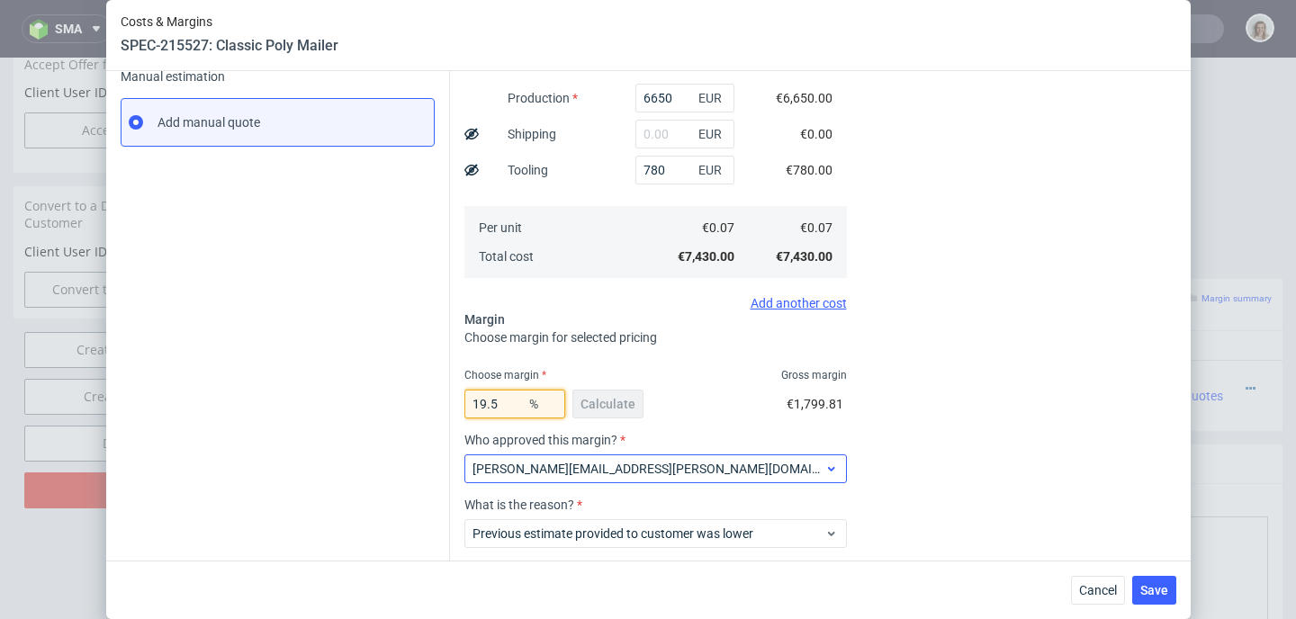
scroll to position [385, 0]
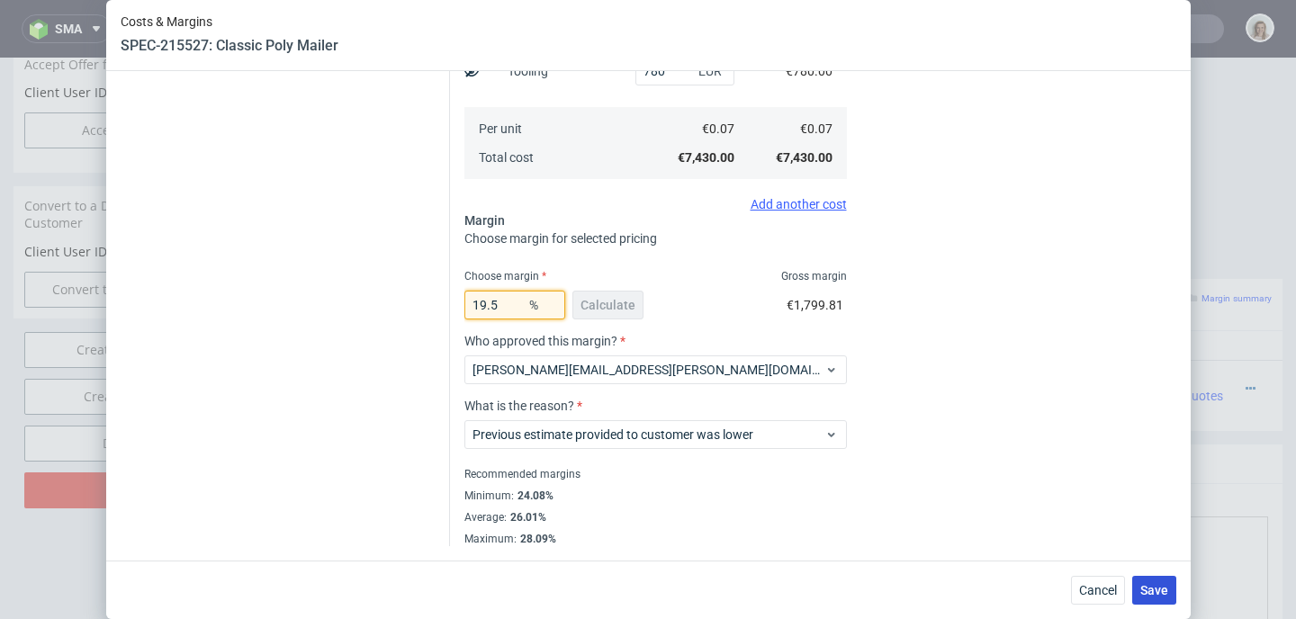
type input "19.5"
click at [1161, 598] on button "Save" at bounding box center [1154, 590] width 44 height 29
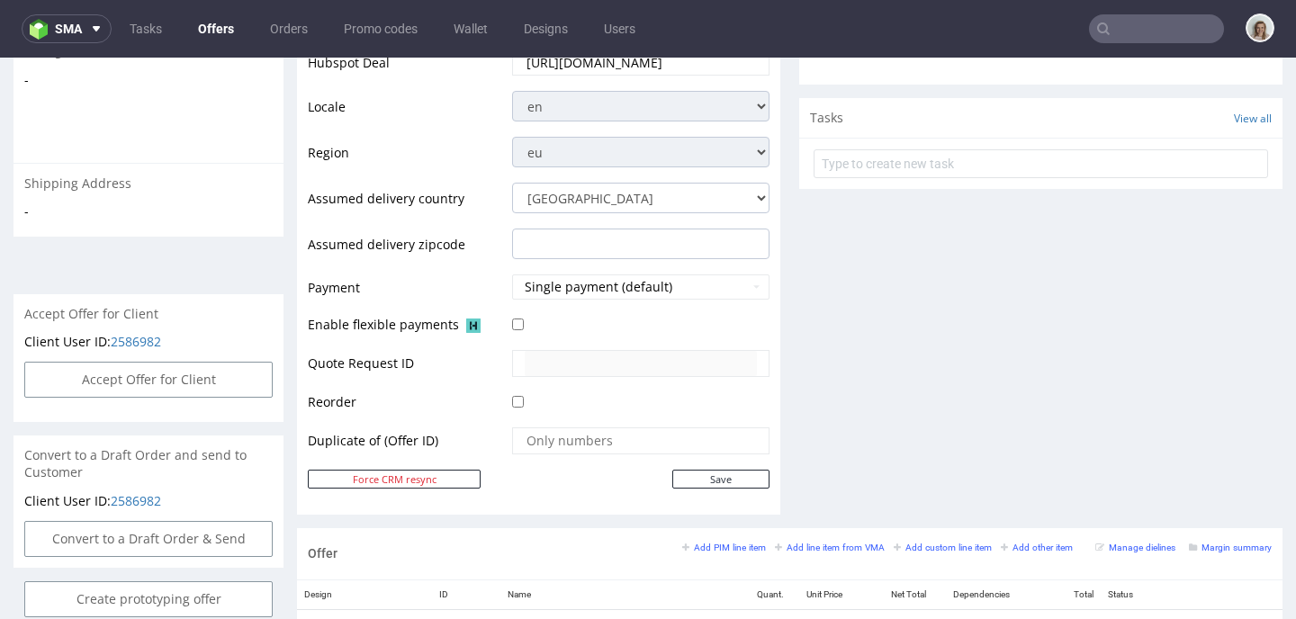
scroll to position [939, 0]
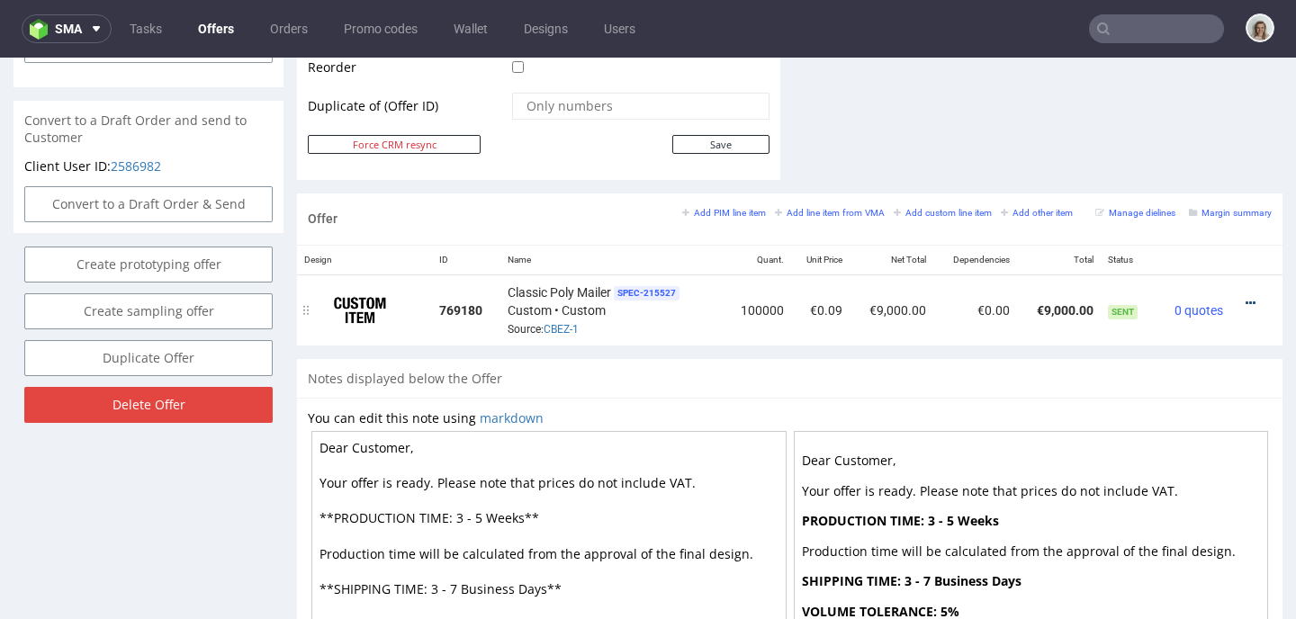
click at [1245, 302] on icon at bounding box center [1250, 303] width 10 height 13
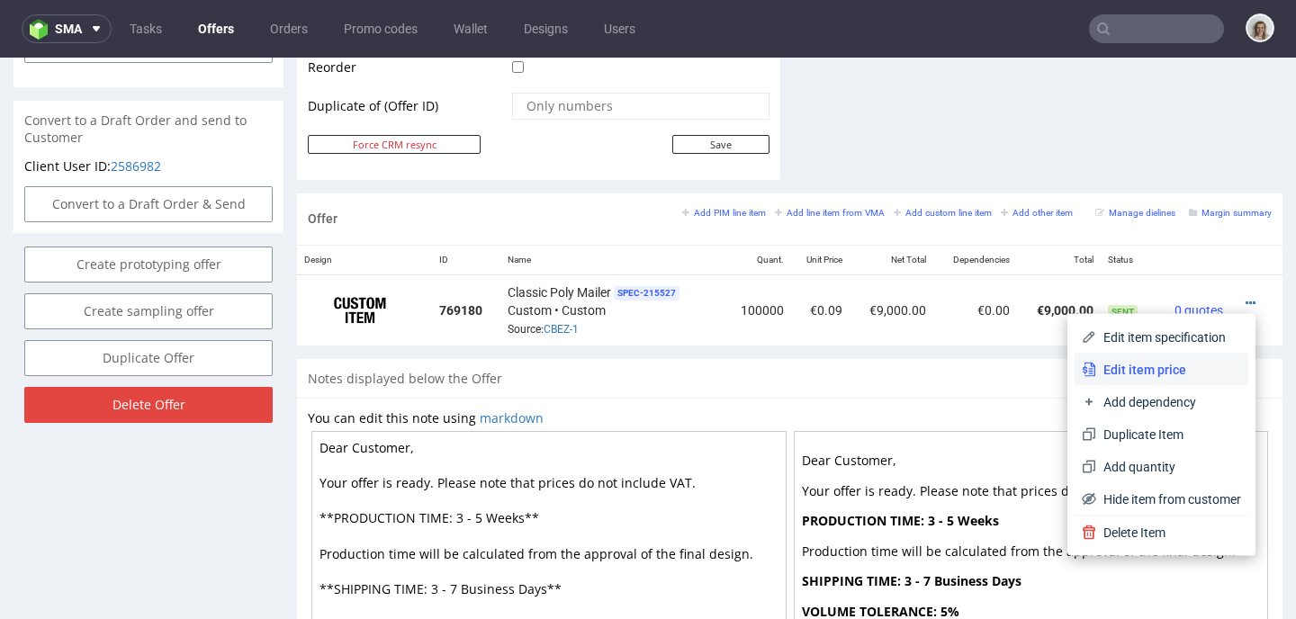
click at [1138, 374] on span "Edit item price" at bounding box center [1168, 370] width 145 height 18
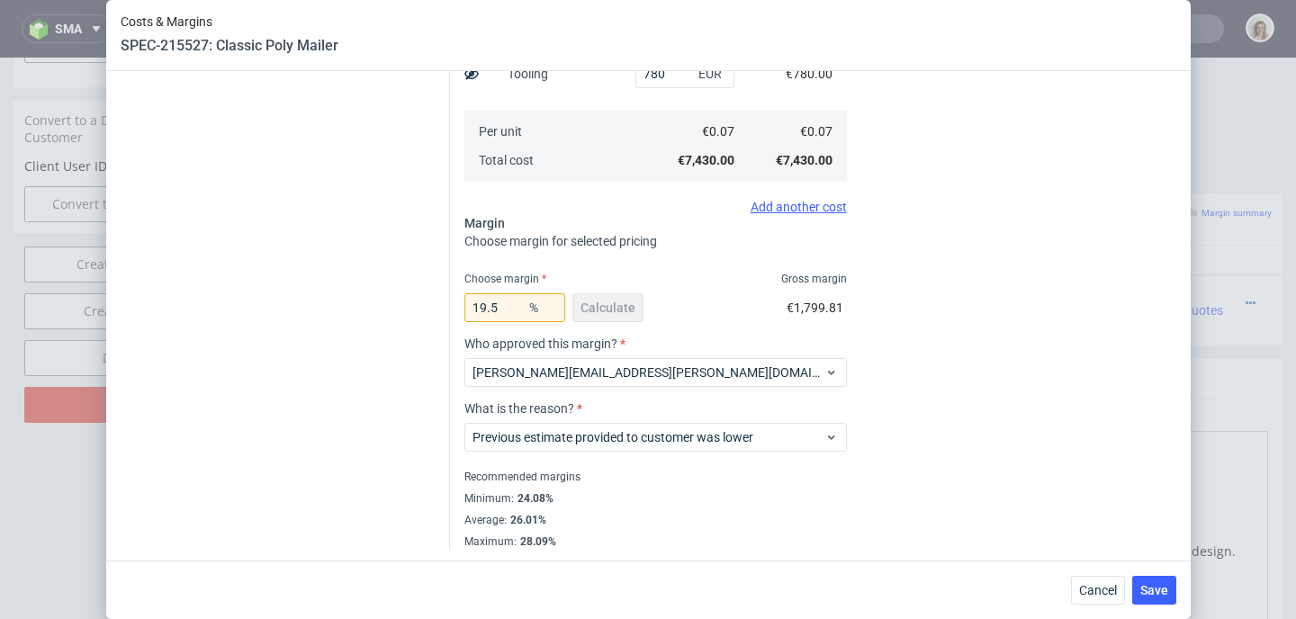
scroll to position [385, 0]
click at [1168, 591] on span "Save" at bounding box center [1154, 590] width 28 height 13
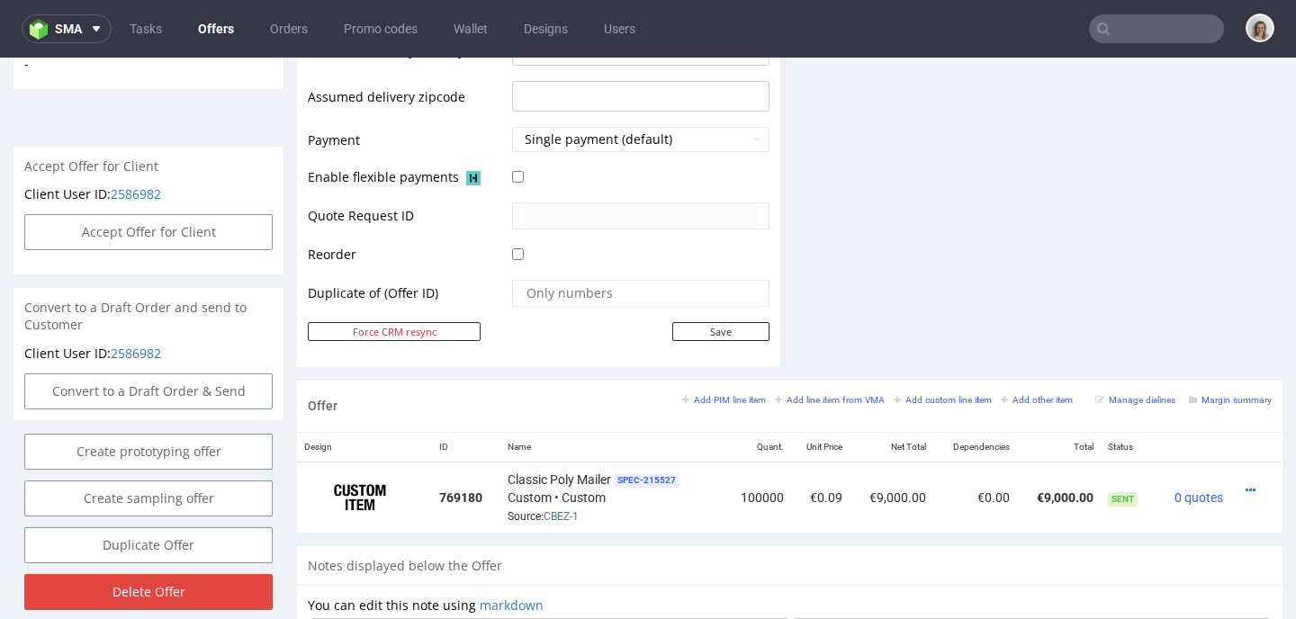
scroll to position [127, 0]
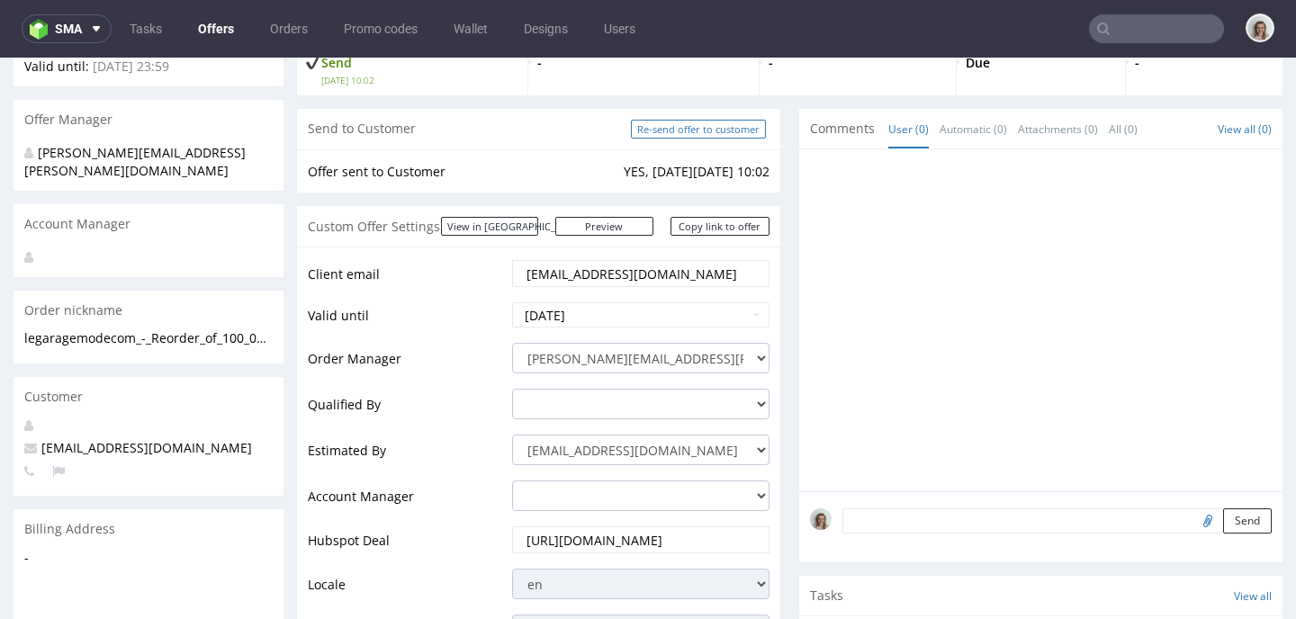
click at [719, 129] on input "Re-send offer to customer" at bounding box center [698, 129] width 135 height 19
type input "In progress..."
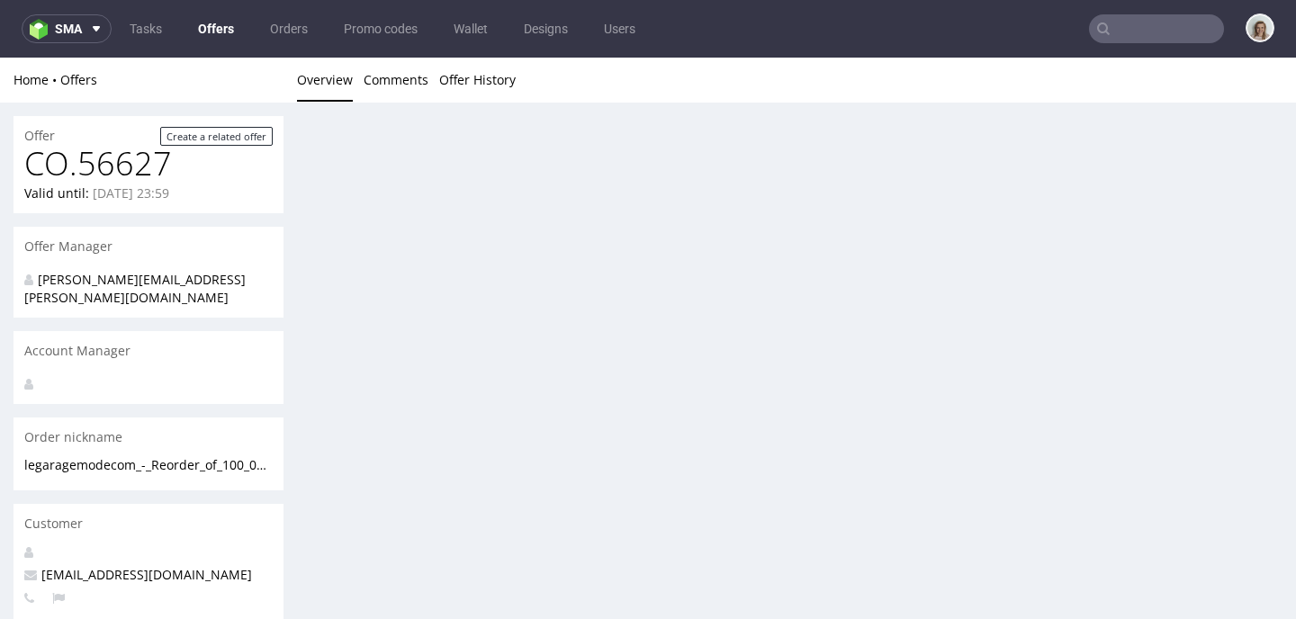
scroll to position [0, 0]
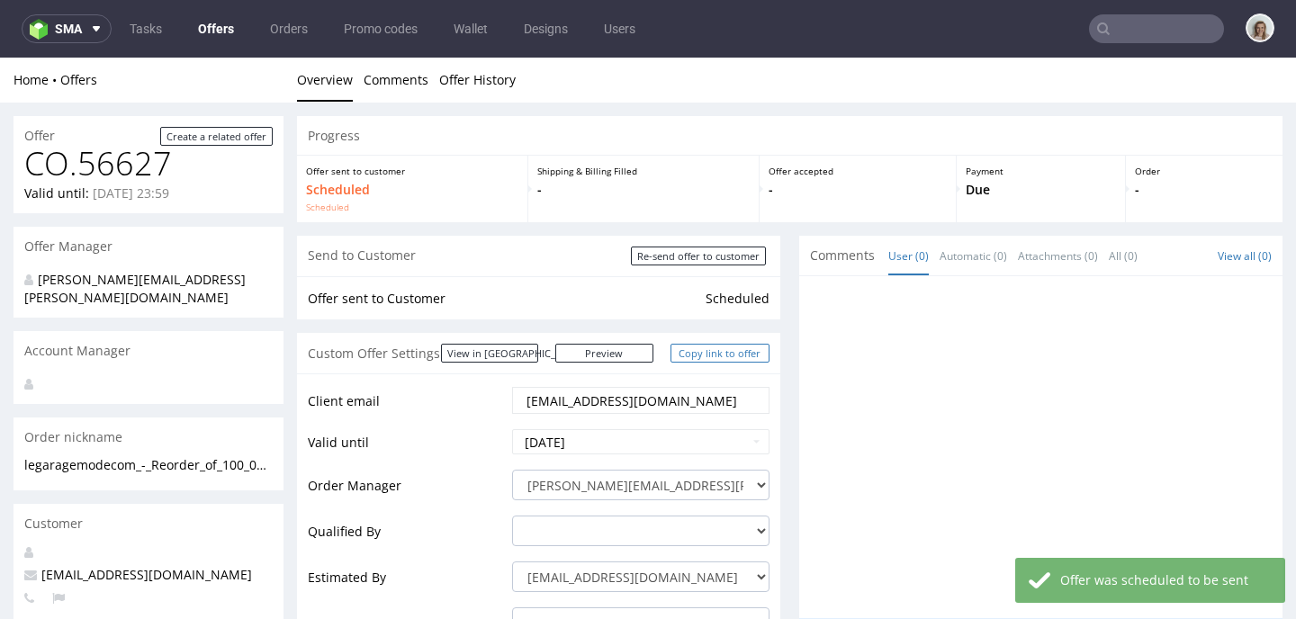
click at [720, 356] on link "Copy link to offer" at bounding box center [719, 353] width 99 height 19
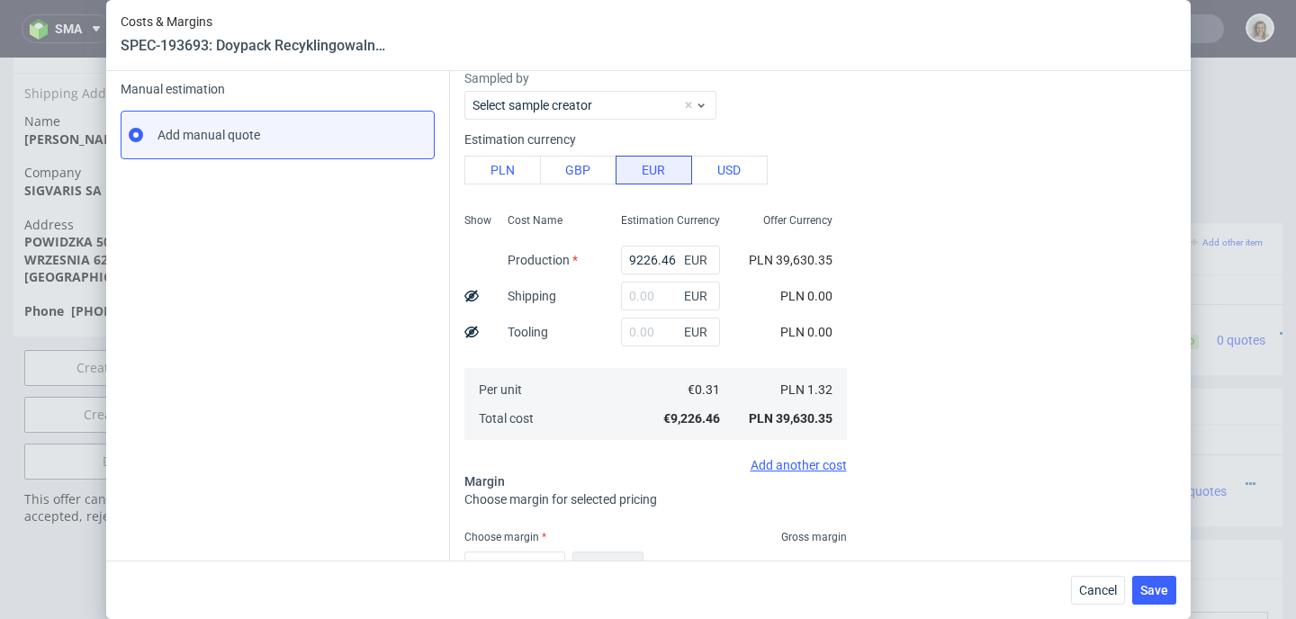
scroll to position [0, 58]
drag, startPoint x: 1103, startPoint y: 590, endPoint x: 1083, endPoint y: 494, distance: 98.5
click at [1103, 590] on span "Cancel" at bounding box center [1098, 590] width 38 height 13
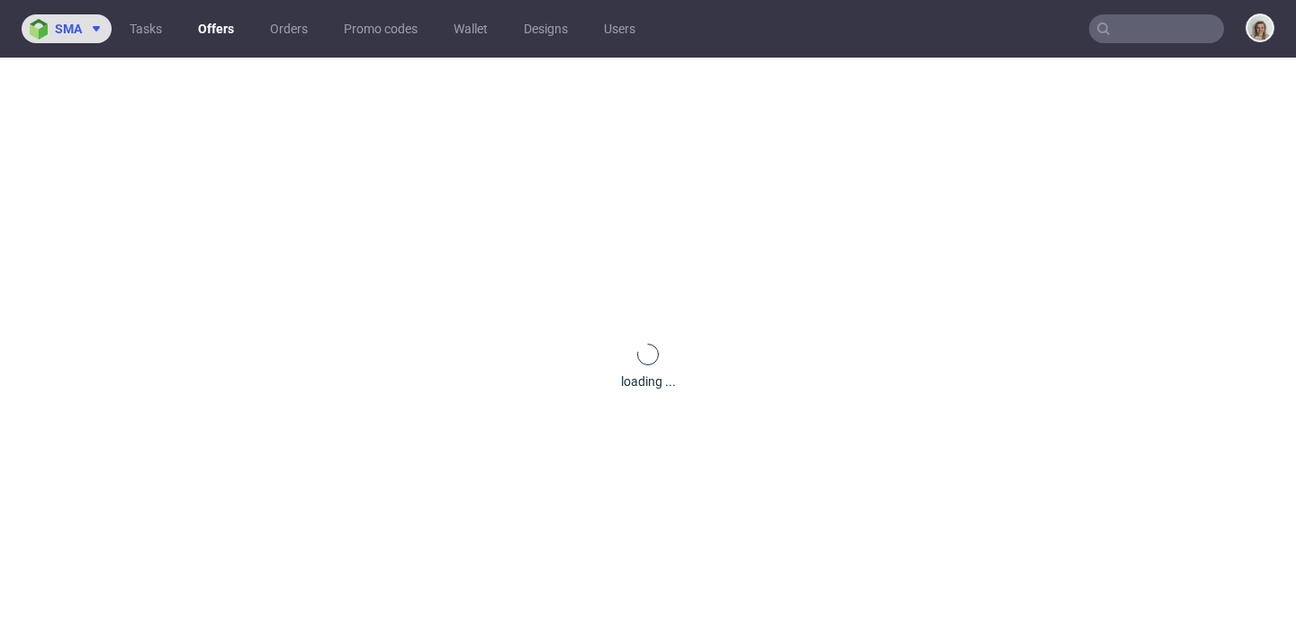
click at [51, 27] on img at bounding box center [42, 29] width 25 height 21
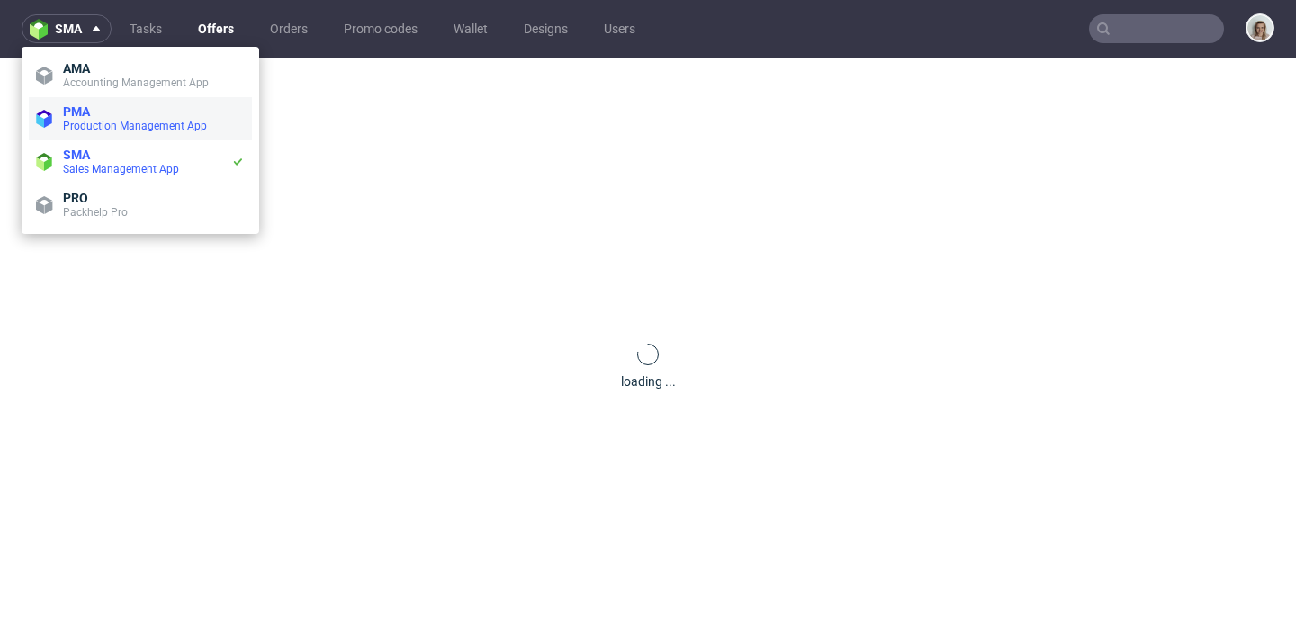
click at [116, 103] on li "PMA Production Management App" at bounding box center [140, 118] width 223 height 43
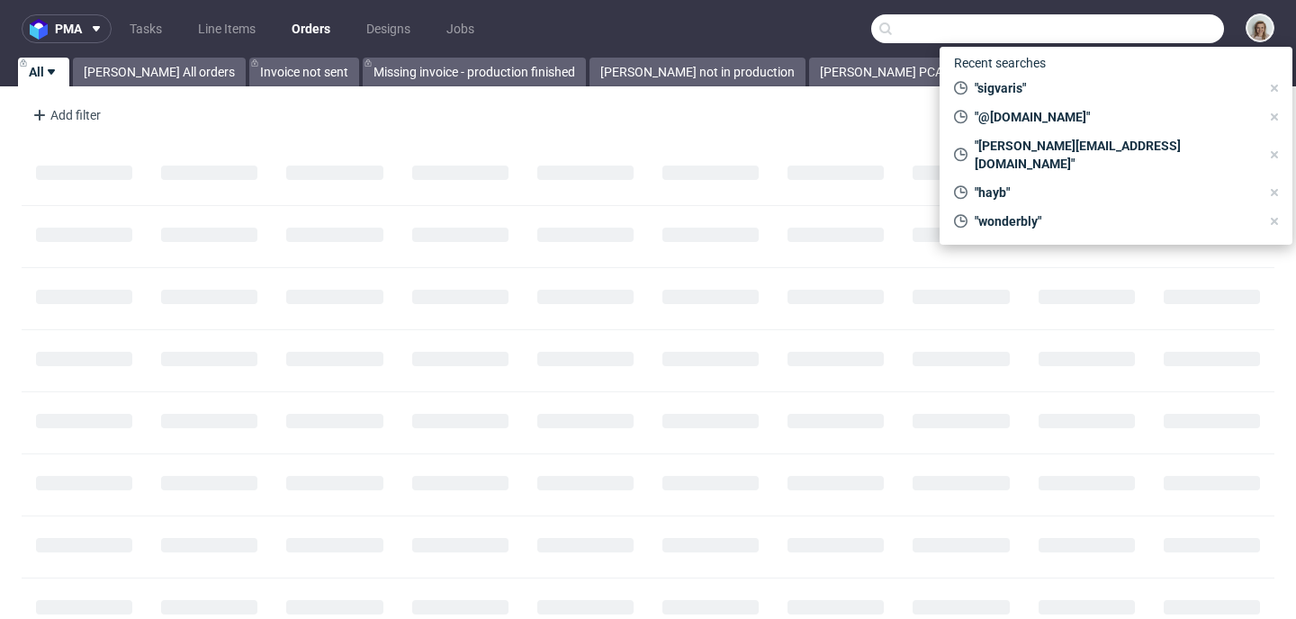
click at [1164, 40] on input "text" at bounding box center [1047, 28] width 353 height 29
paste input "[EMAIL_ADDRESS][DOMAIN_NAME]"
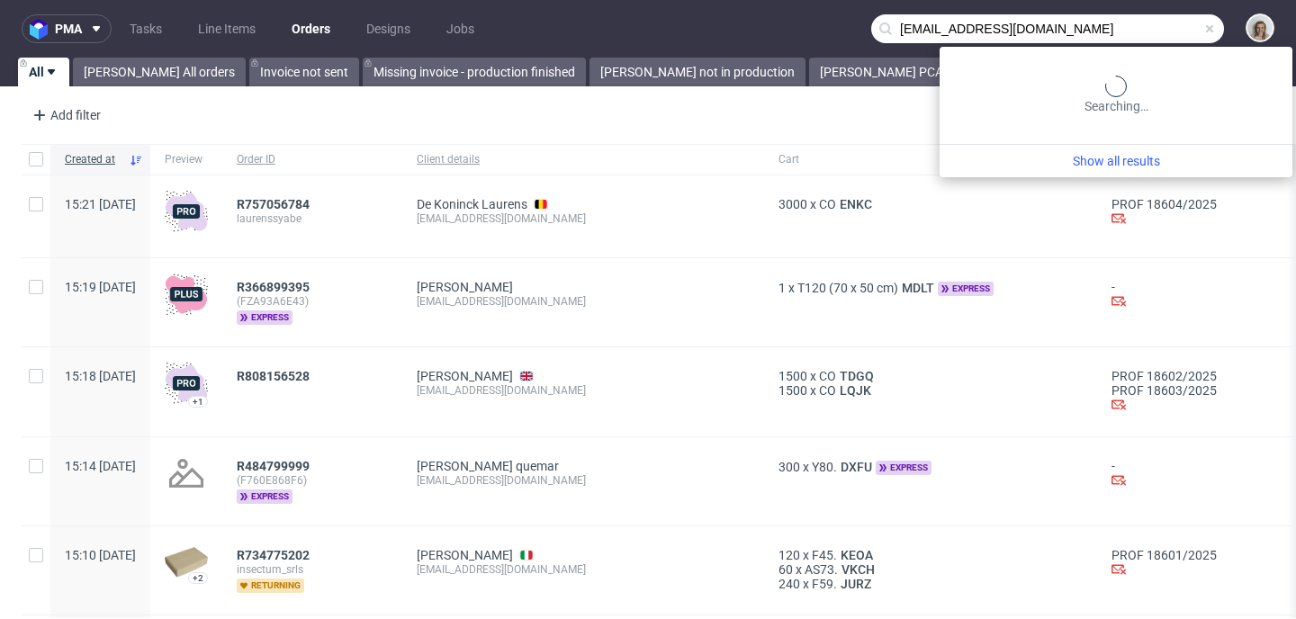
type input "[EMAIL_ADDRESS][DOMAIN_NAME]"
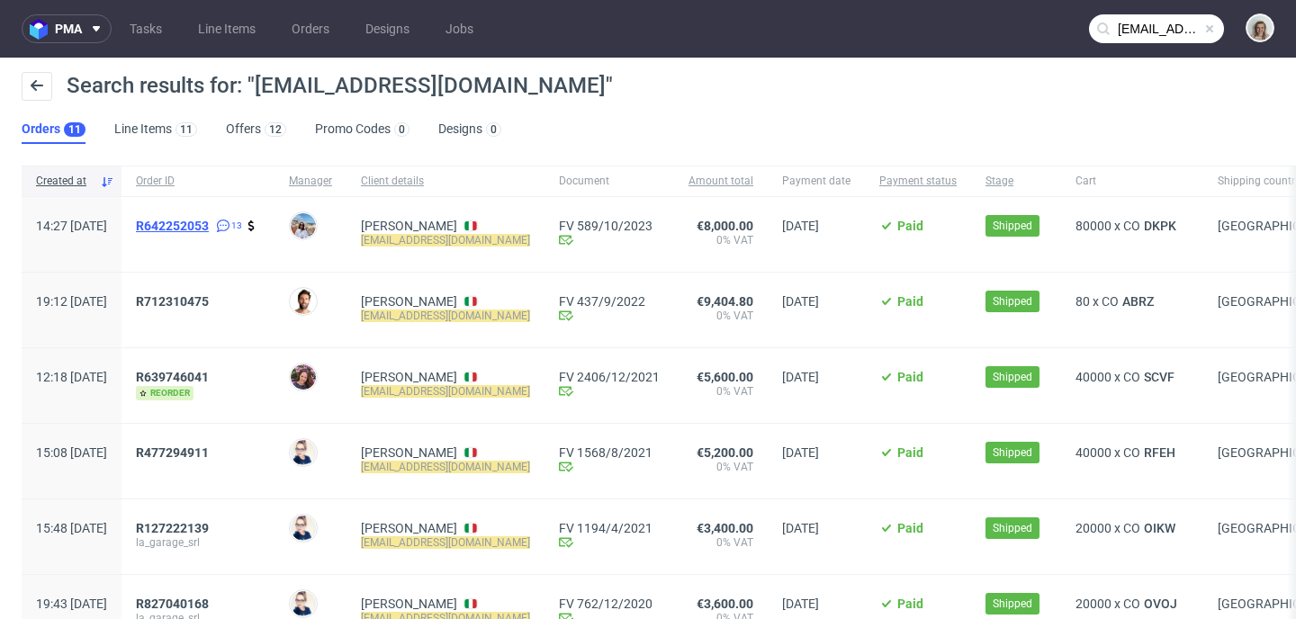
click at [209, 230] on span "R642252053" at bounding box center [172, 226] width 73 height 14
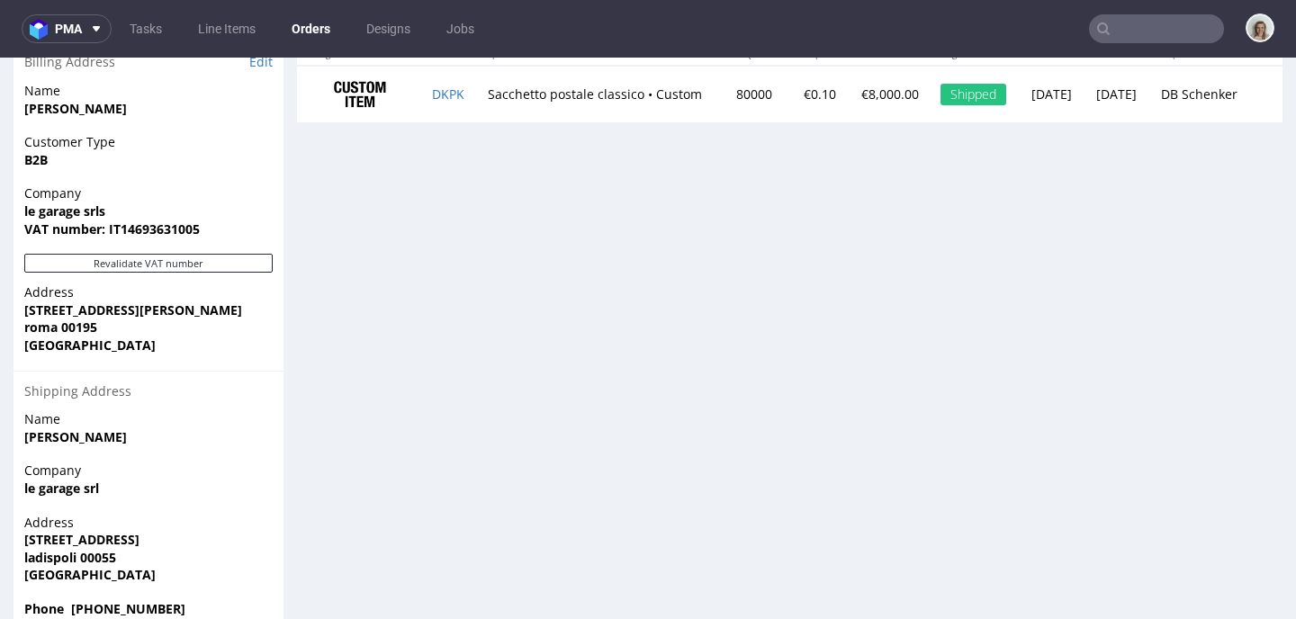
scroll to position [1094, 0]
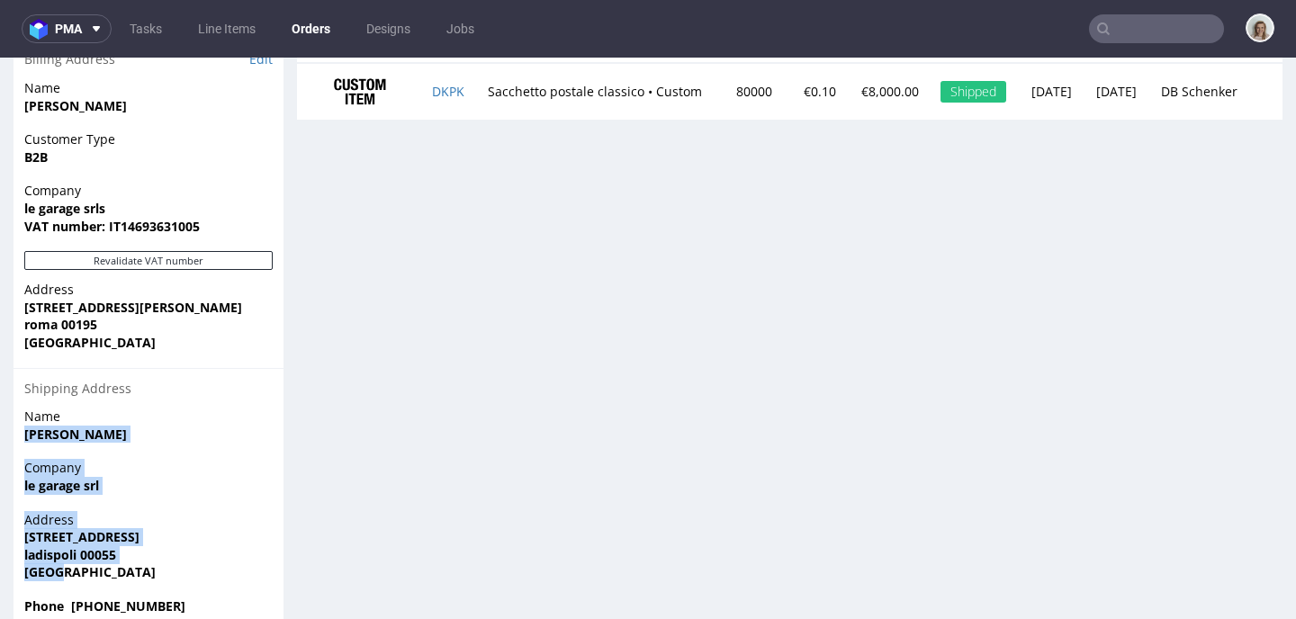
drag, startPoint x: 54, startPoint y: 544, endPoint x: 13, endPoint y: 404, distance: 146.1
click at [13, 404] on section "Billing Address Edit Name [PERSON_NAME] Customer Type B2B Company le garage srl…" at bounding box center [148, 335] width 270 height 591
copy section "[PERSON_NAME] Company le garage srl Address [STREET_ADDRESS]"
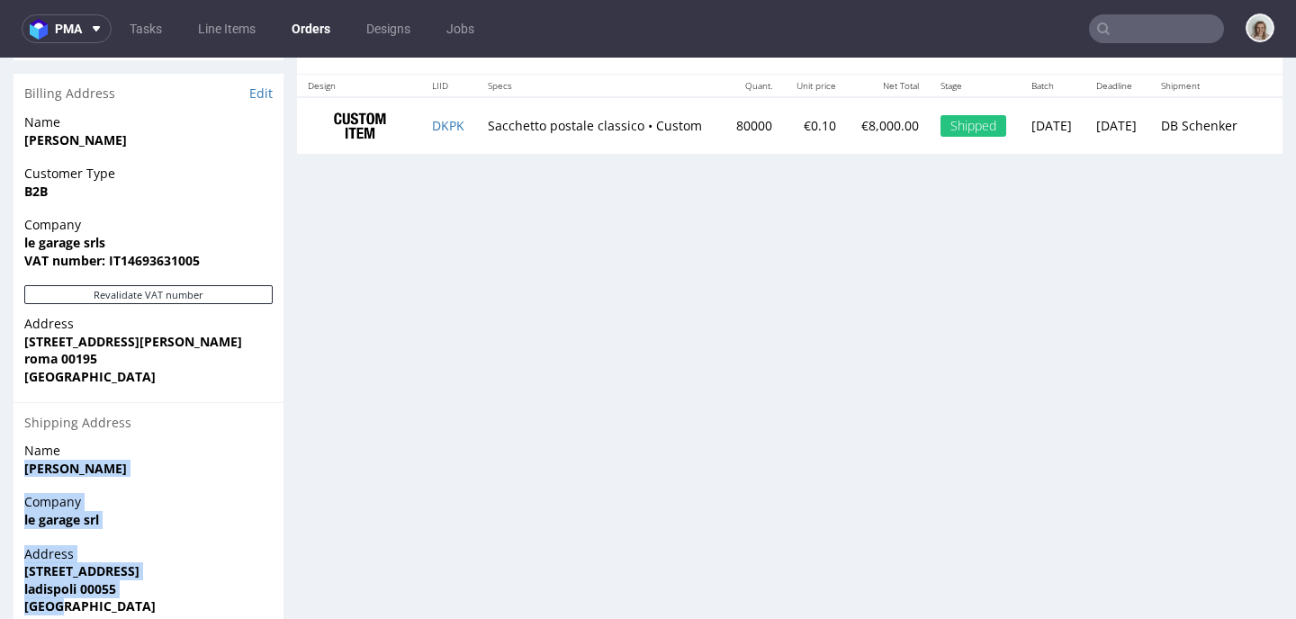
scroll to position [1059, 0]
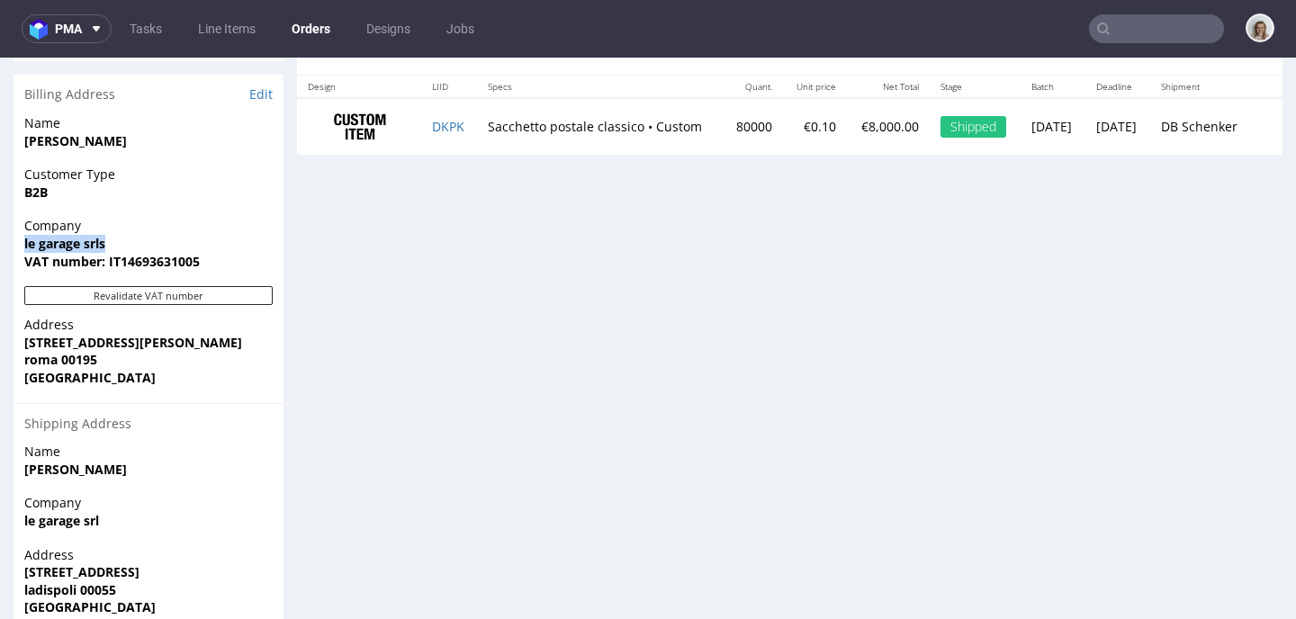
drag, startPoint x: 62, startPoint y: 212, endPoint x: 0, endPoint y: 212, distance: 62.1
copy strong "le garage srls"
click at [1163, 31] on input "text" at bounding box center [1156, 28] width 135 height 29
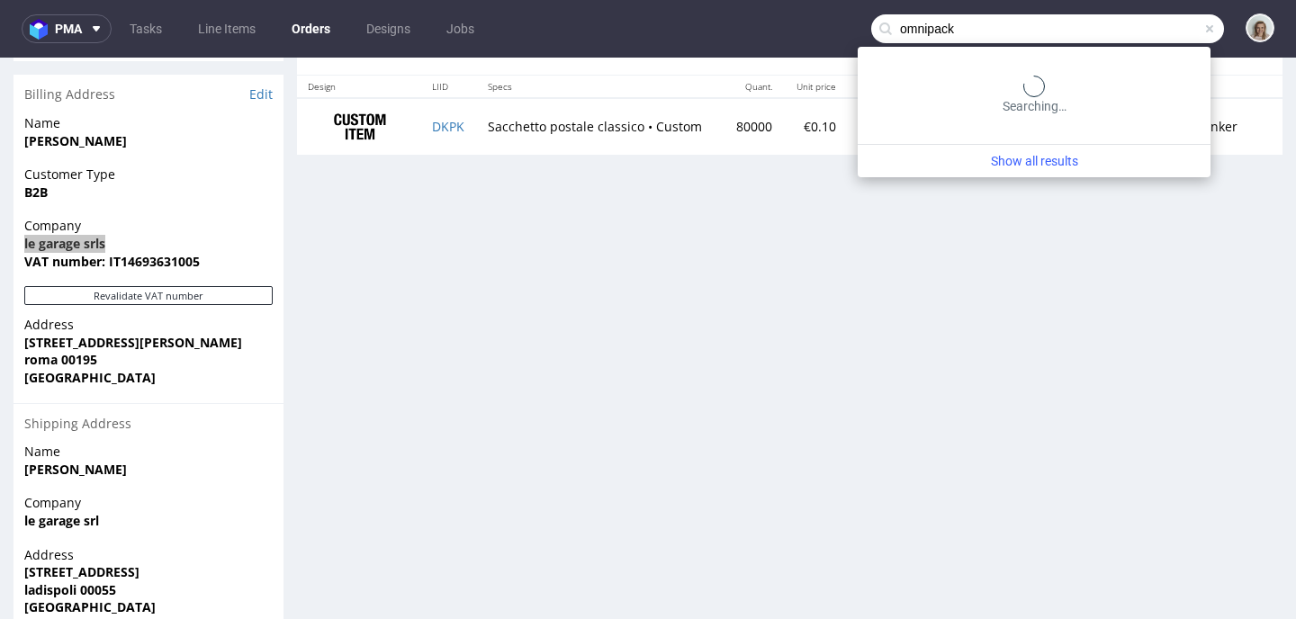
type input "omnipack"
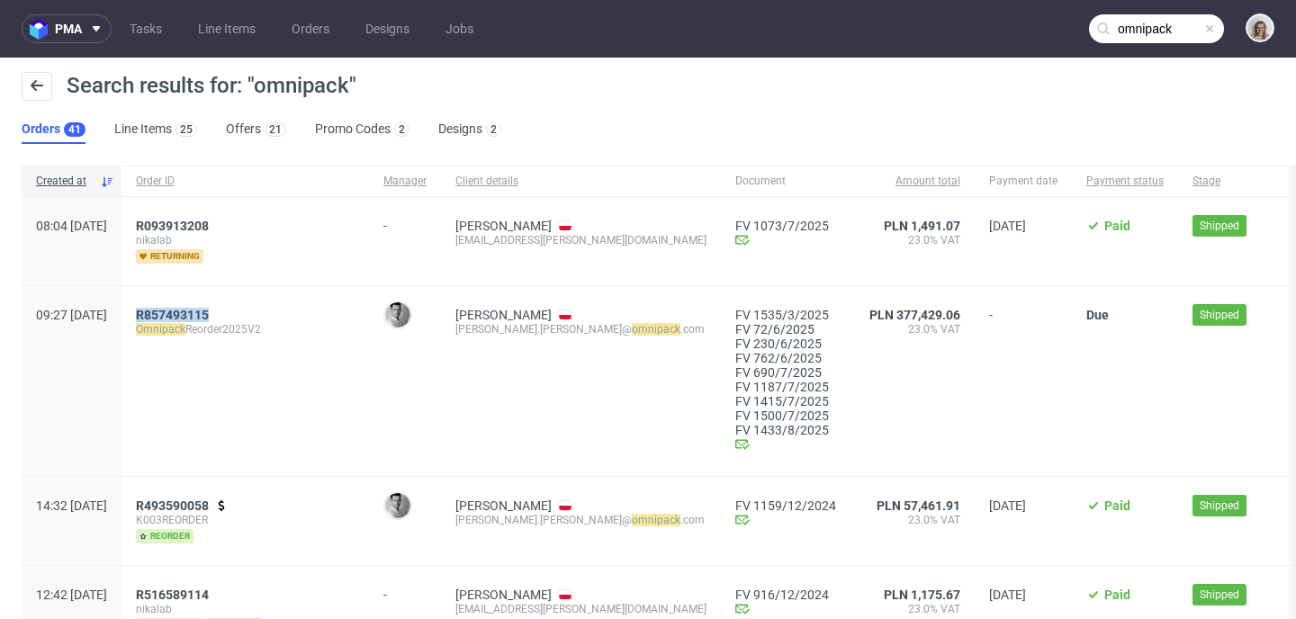
drag, startPoint x: 285, startPoint y: 310, endPoint x: 185, endPoint y: 311, distance: 99.9
click at [185, 311] on div "R857493115 Omnipack Reorder2025V2" at bounding box center [244, 381] width 247 height 190
copy span "R857493115"
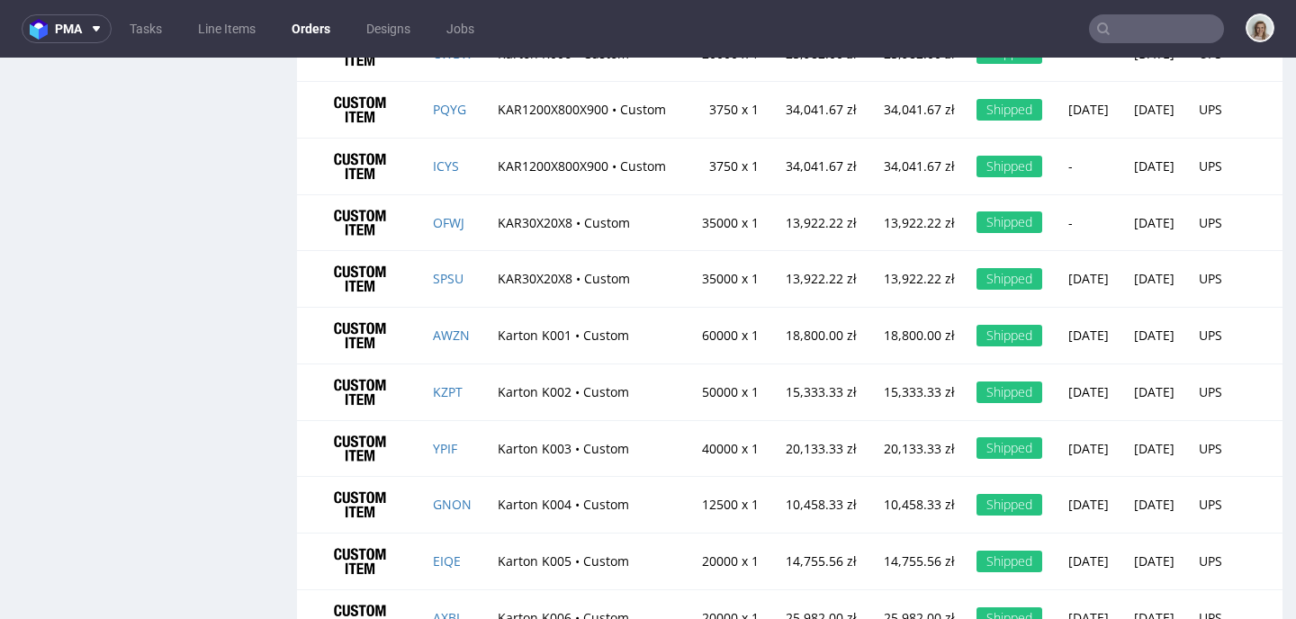
scroll to position [2044, 0]
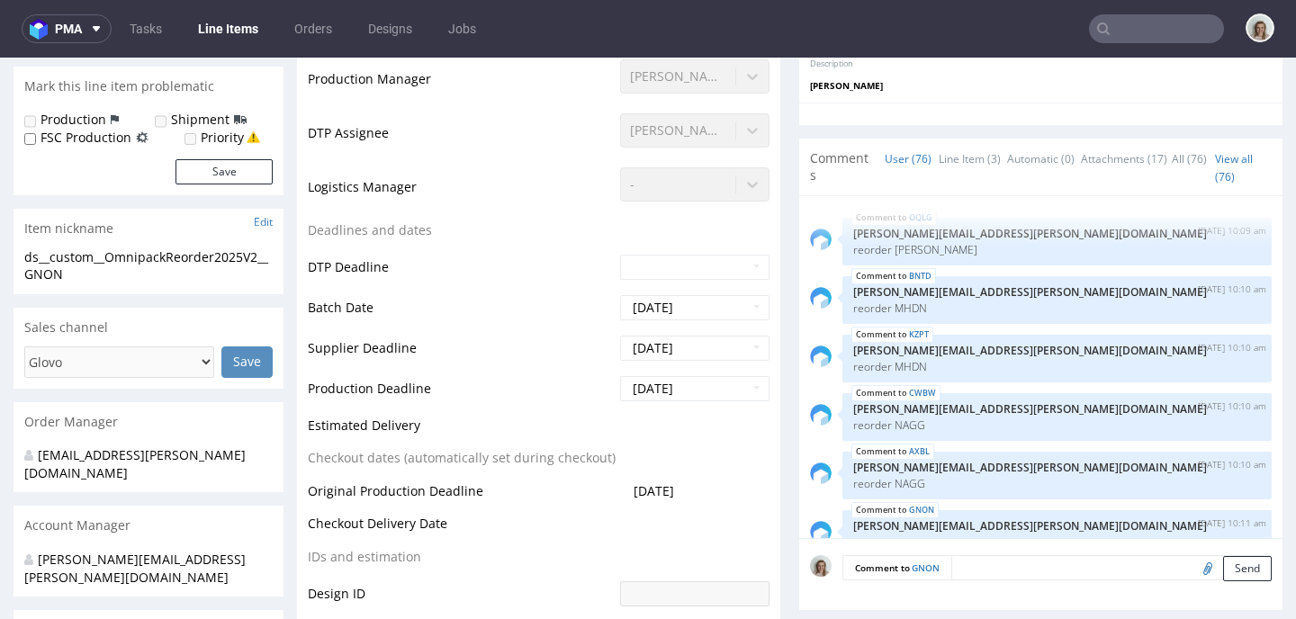
scroll to position [5562, 0]
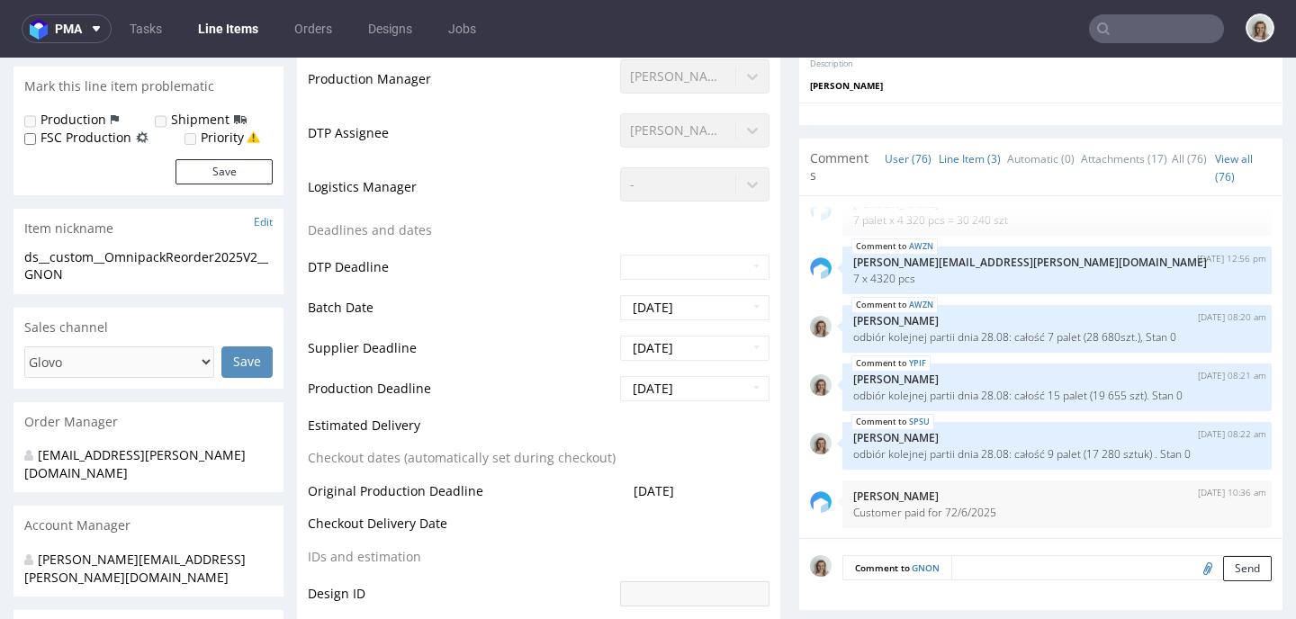
click at [955, 162] on link "Line Item (3)" at bounding box center [970, 158] width 62 height 39
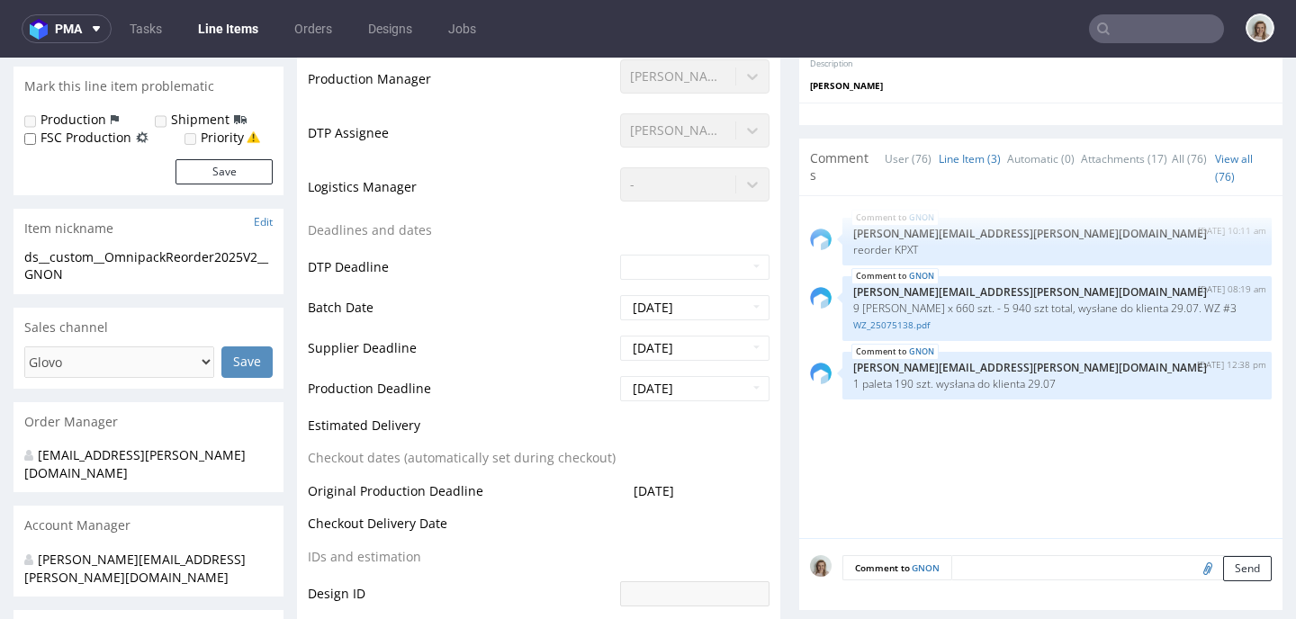
scroll to position [0, 0]
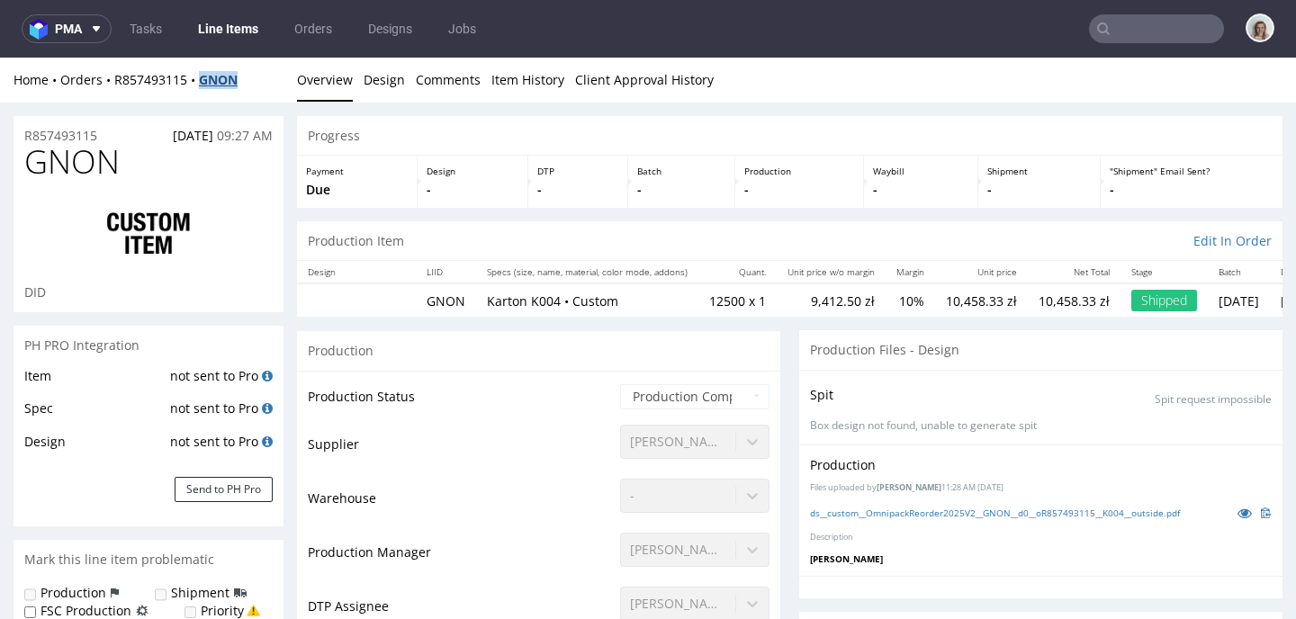
drag, startPoint x: 240, startPoint y: 80, endPoint x: 202, endPoint y: 79, distance: 37.8
click at [202, 79] on div "Home Orders R857493115 GNON" at bounding box center [148, 80] width 270 height 18
copy strong "GNON"
